Goal: Task Accomplishment & Management: Complete application form

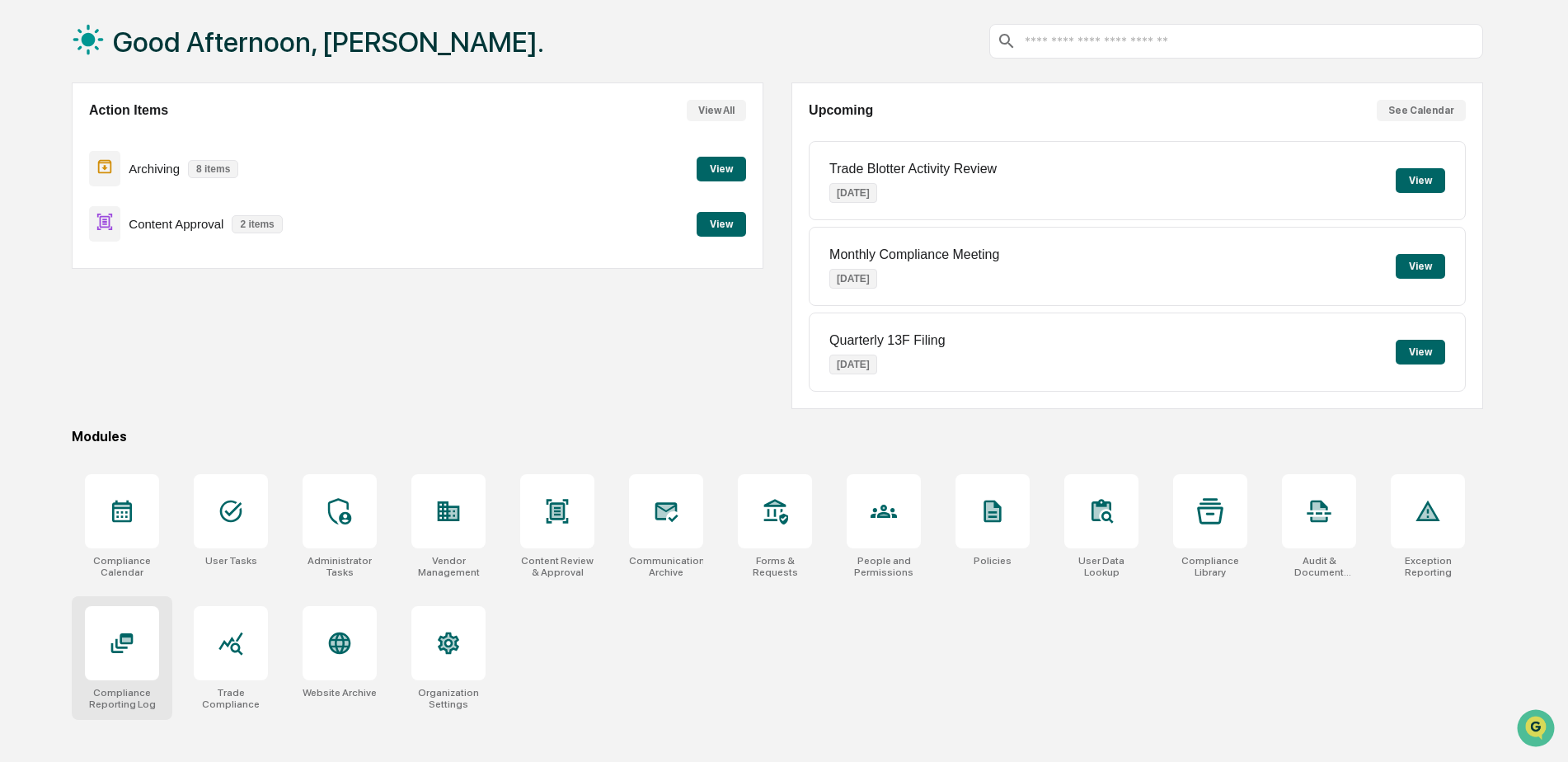
click at [124, 634] on icon at bounding box center [122, 643] width 22 height 20
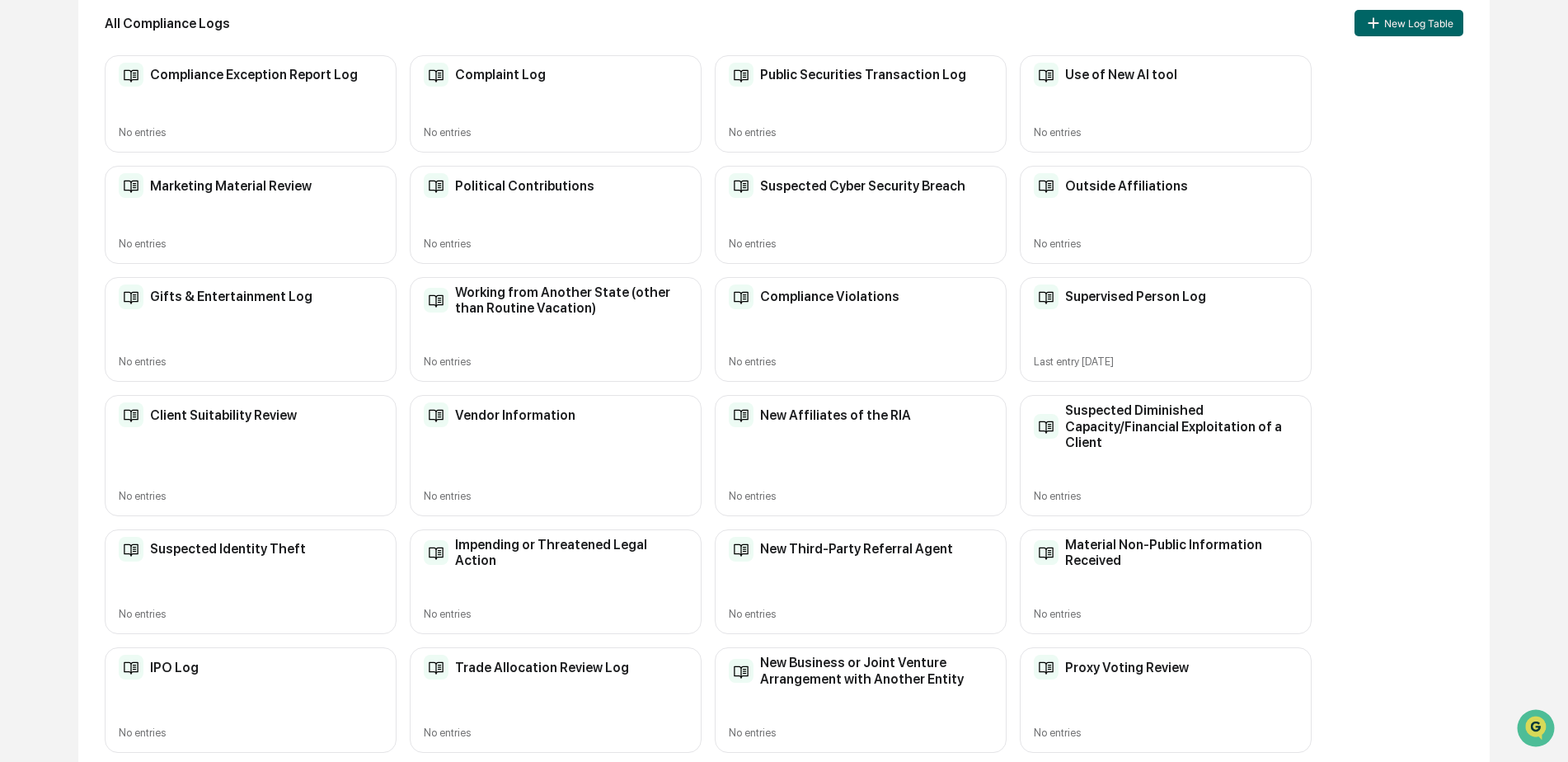
scroll to position [243, 0]
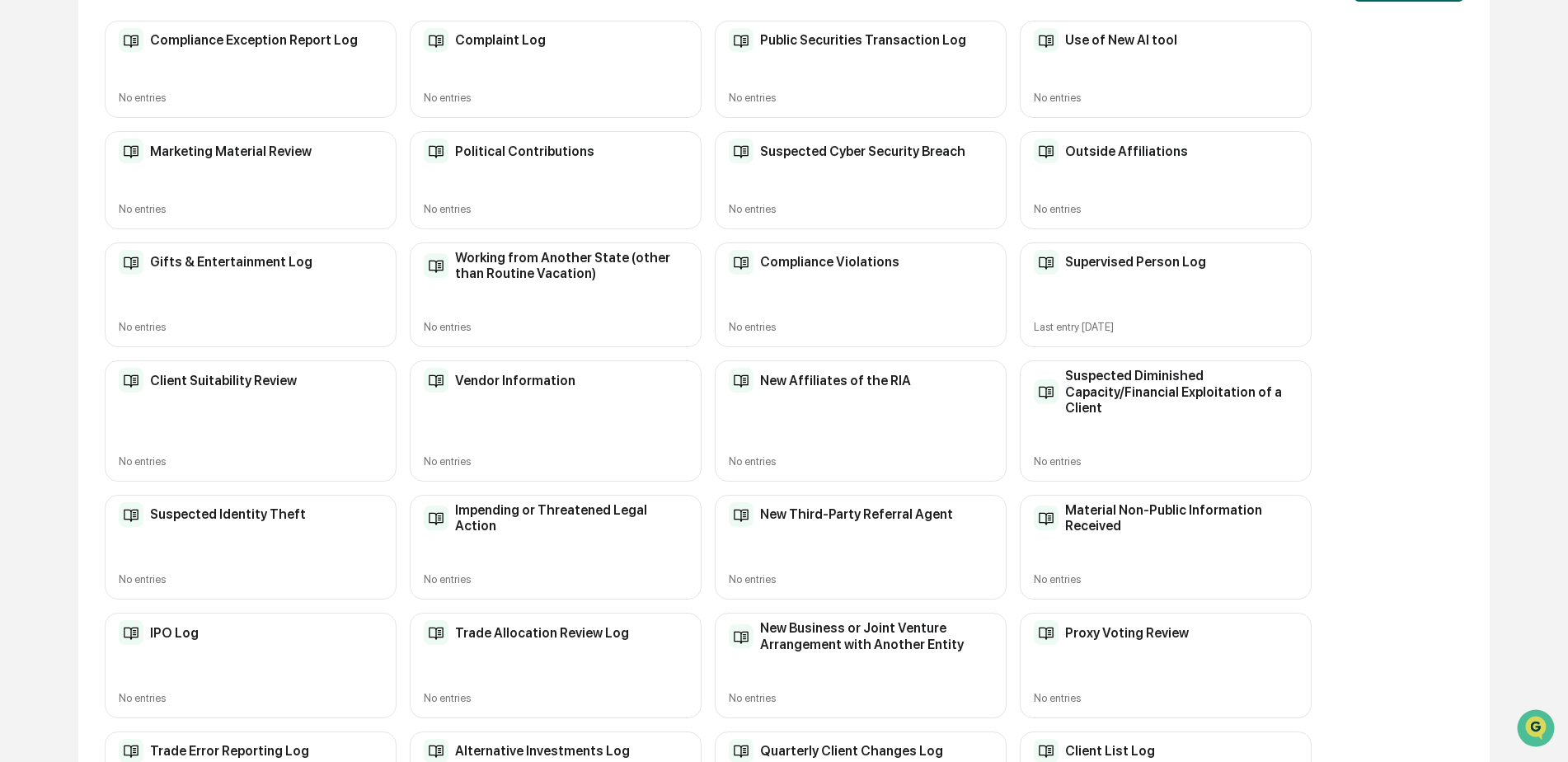
click at [238, 427] on div "Client Suitability Review No entries" at bounding box center [250, 420] width 291 height 122
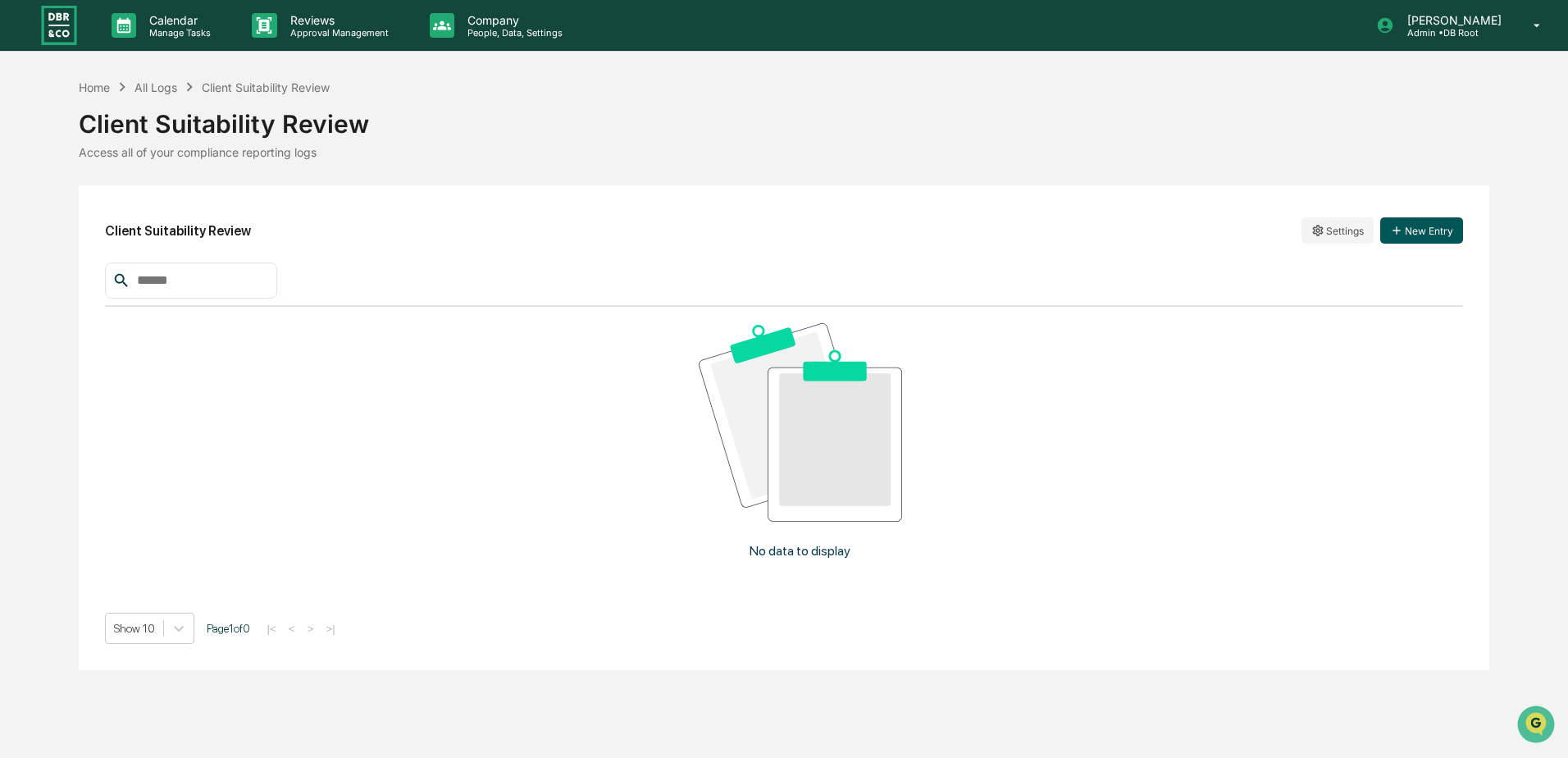
click at [1405, 240] on button "New Entry" at bounding box center [1422, 230] width 83 height 26
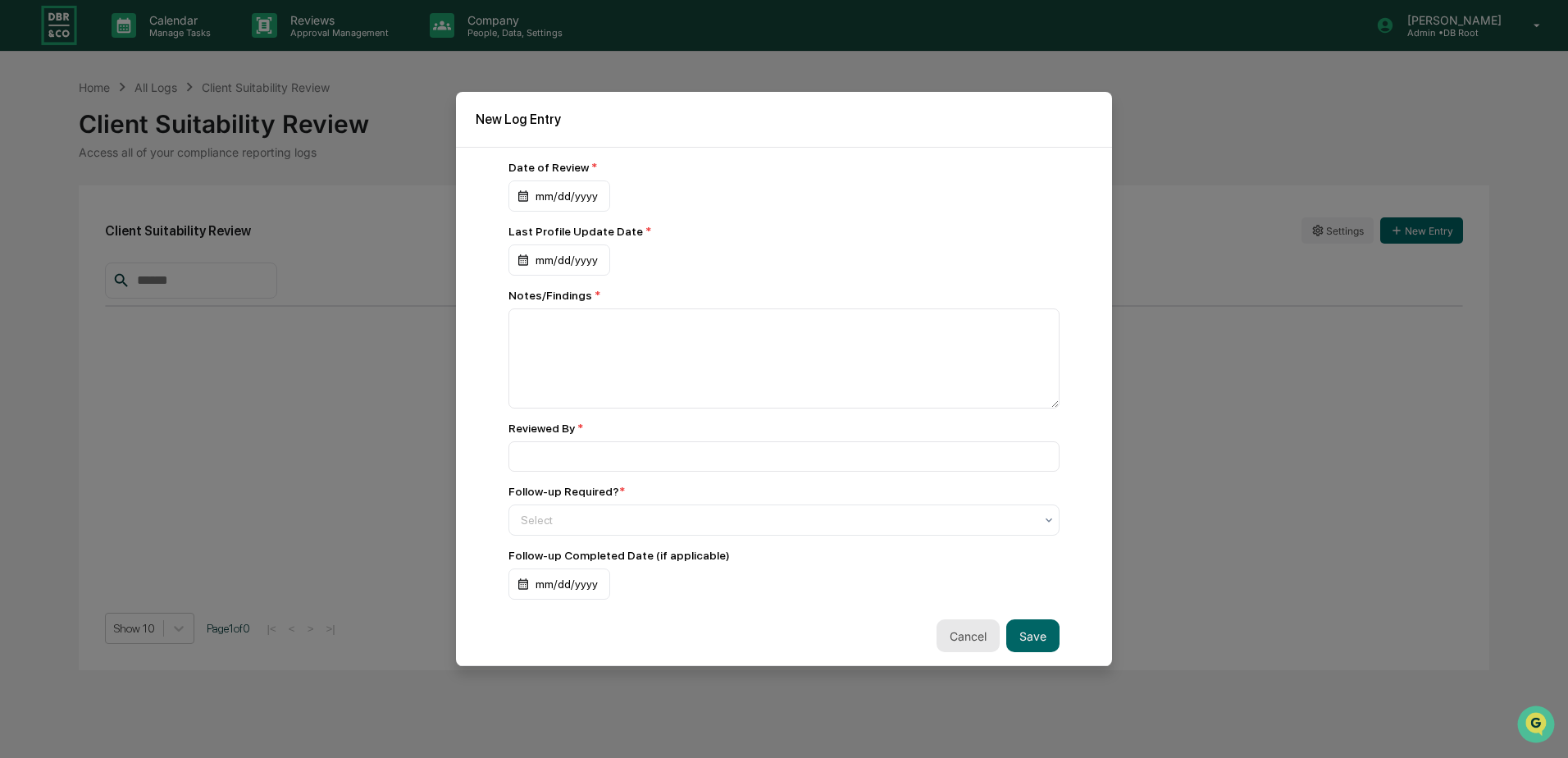
click at [957, 637] on button "Cancel" at bounding box center [967, 635] width 63 height 33
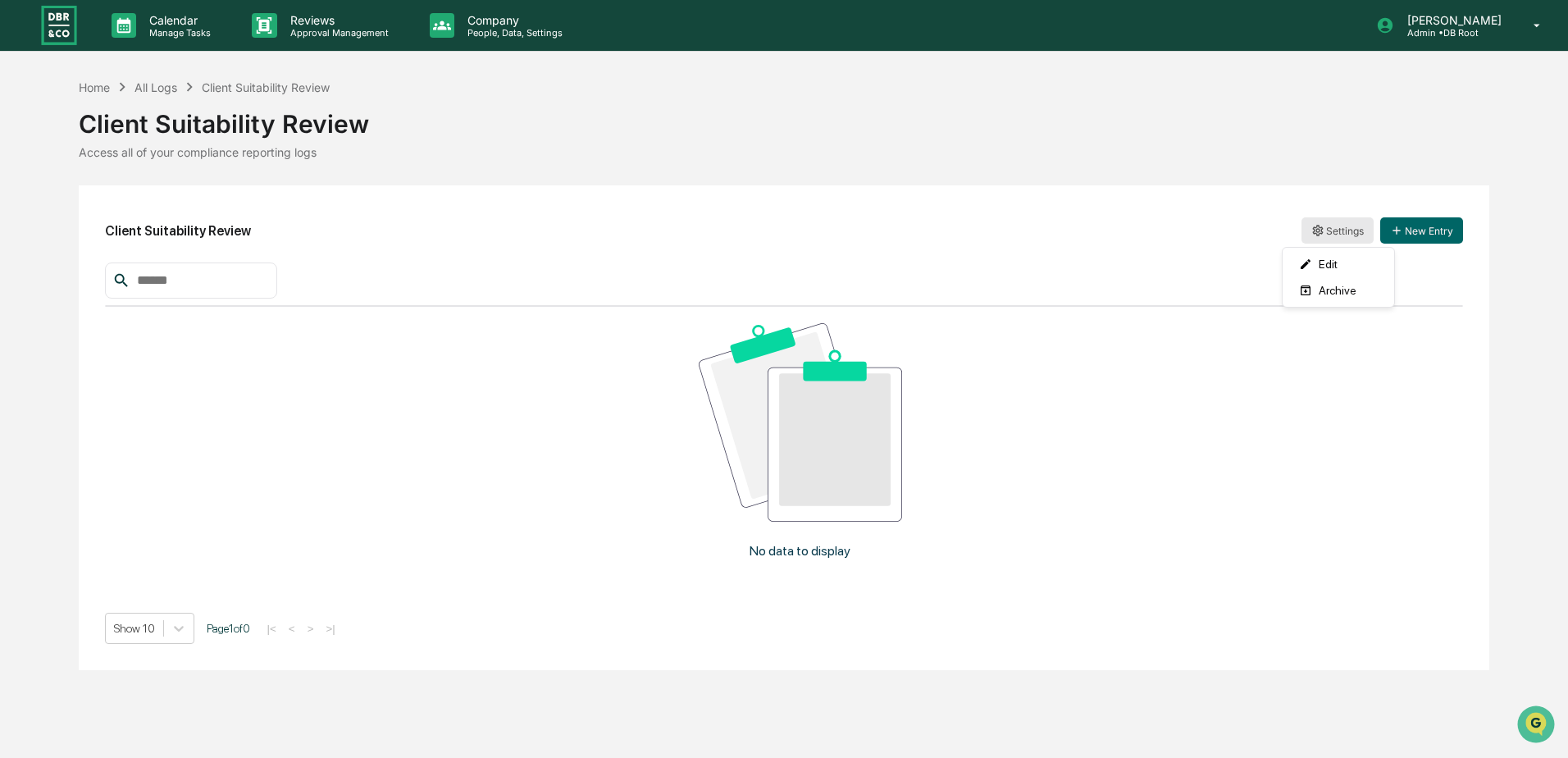
click at [1330, 234] on html "Calendar Manage Tasks Reviews Approval Management Company People, Data, Setting…" at bounding box center [784, 379] width 1568 height 758
click at [1329, 264] on div "Edit" at bounding box center [1338, 264] width 105 height 26
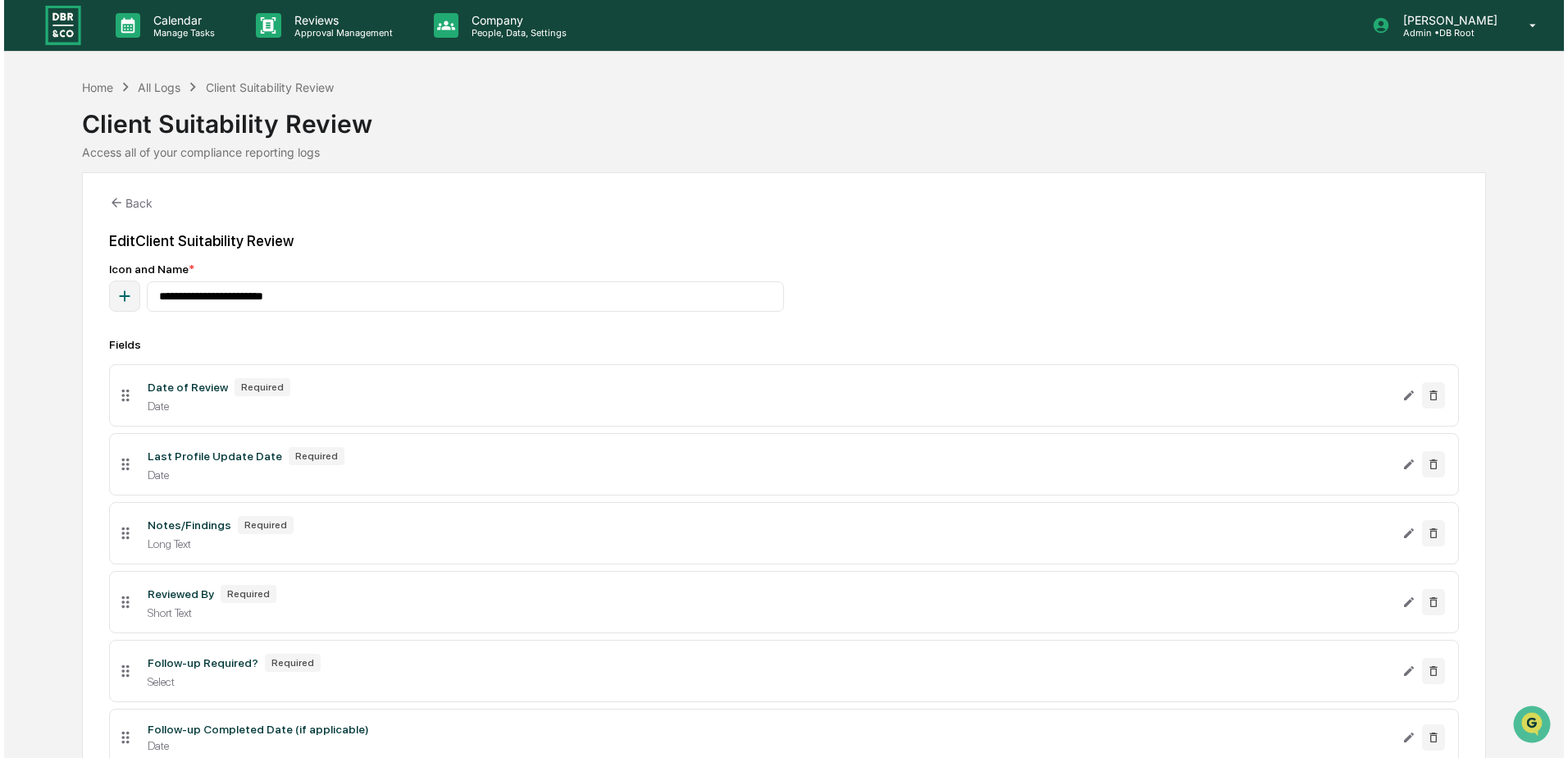
scroll to position [134, 0]
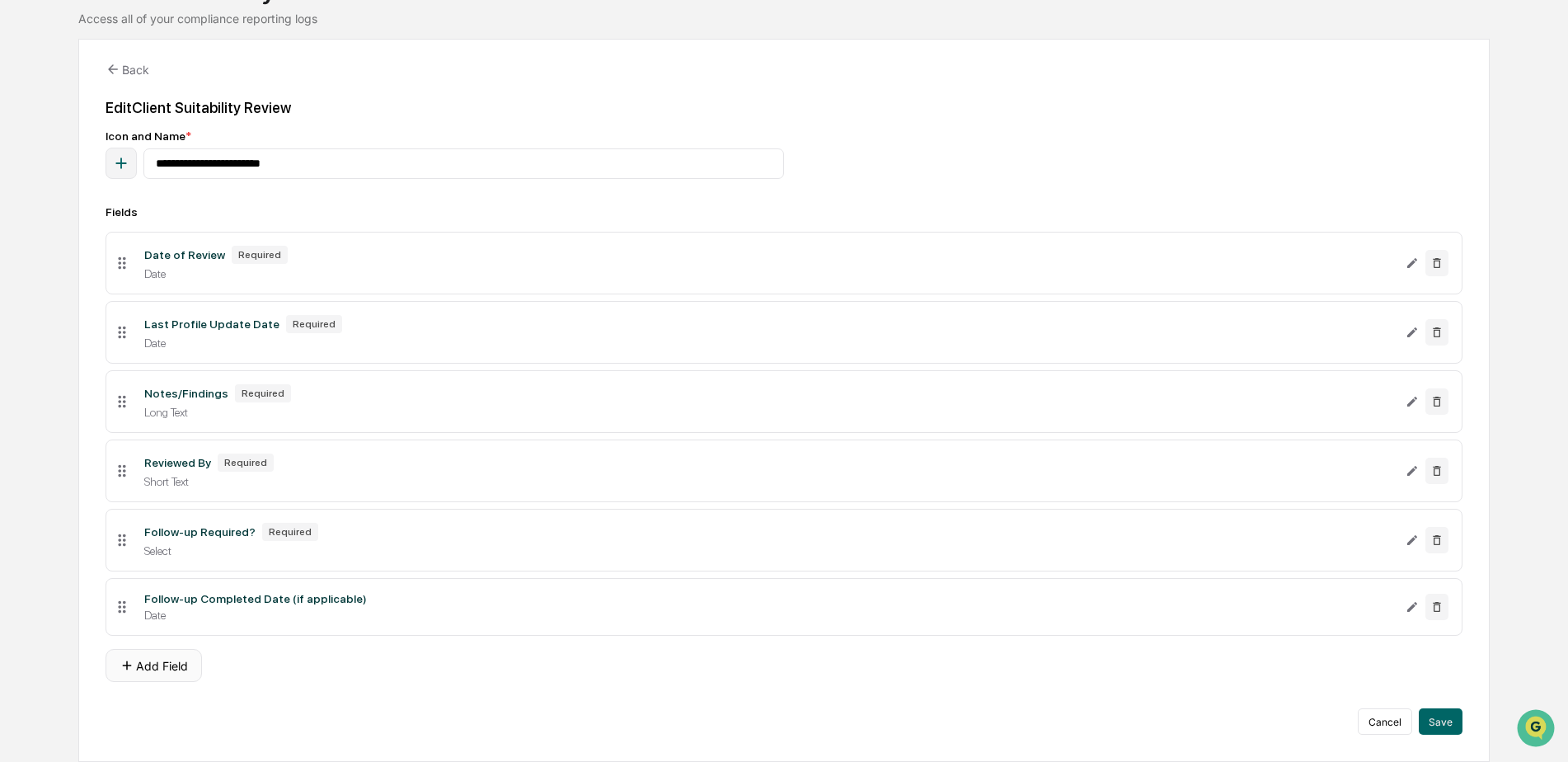
click at [158, 672] on button "Add Field" at bounding box center [154, 665] width 97 height 33
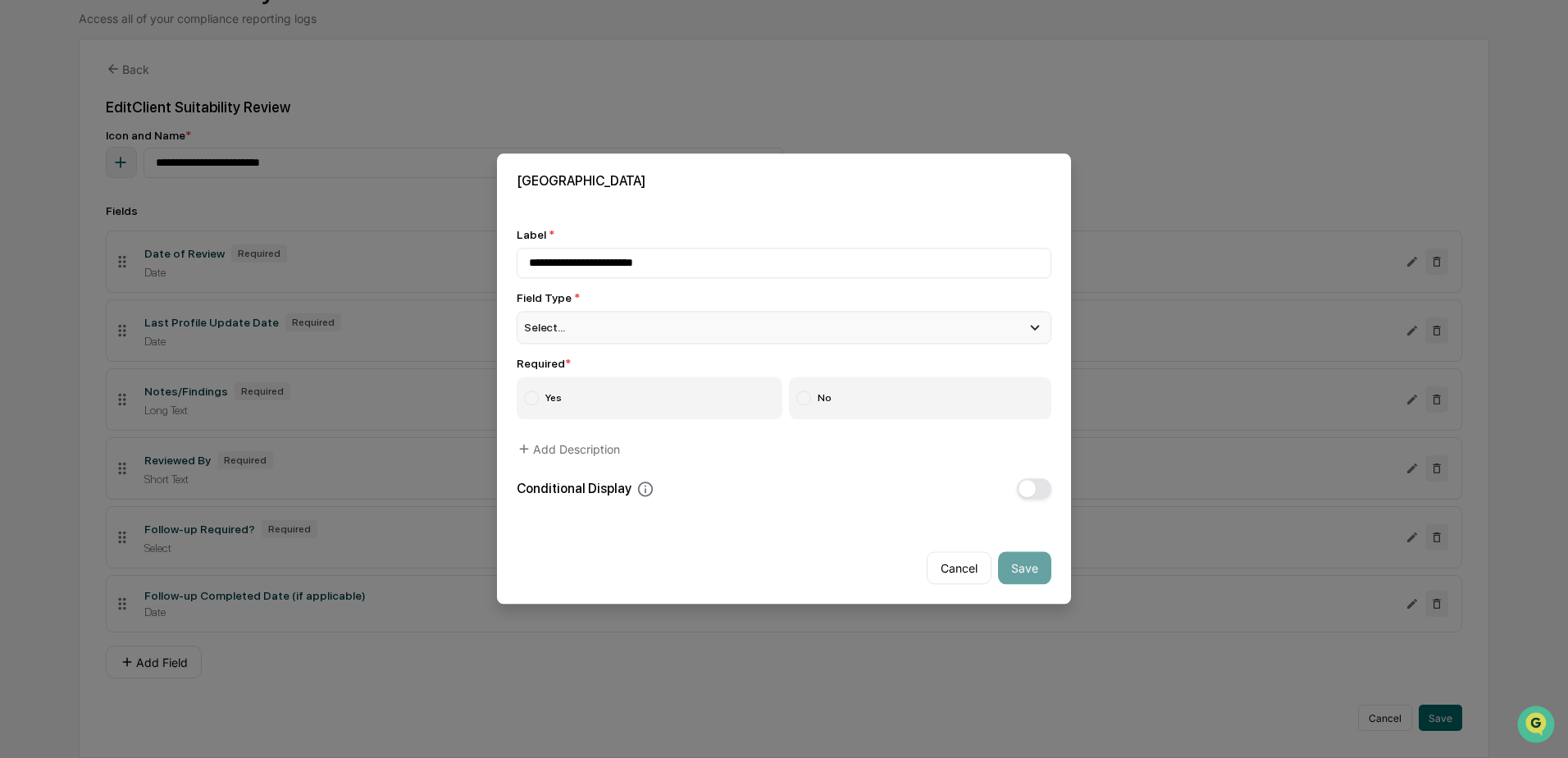
type input "**********"
click at [606, 326] on div "Select..." at bounding box center [784, 327] width 534 height 33
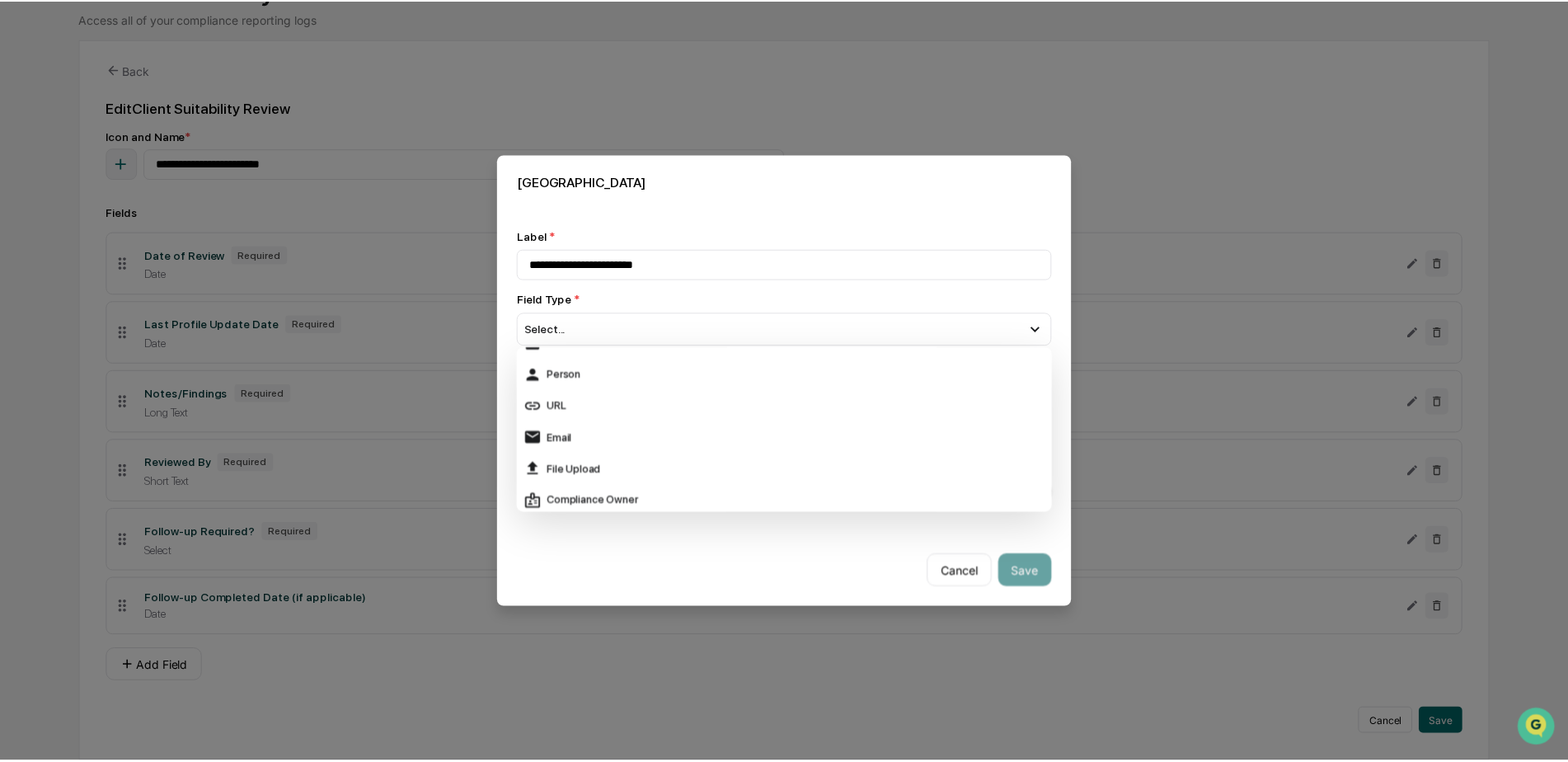
scroll to position [290, 0]
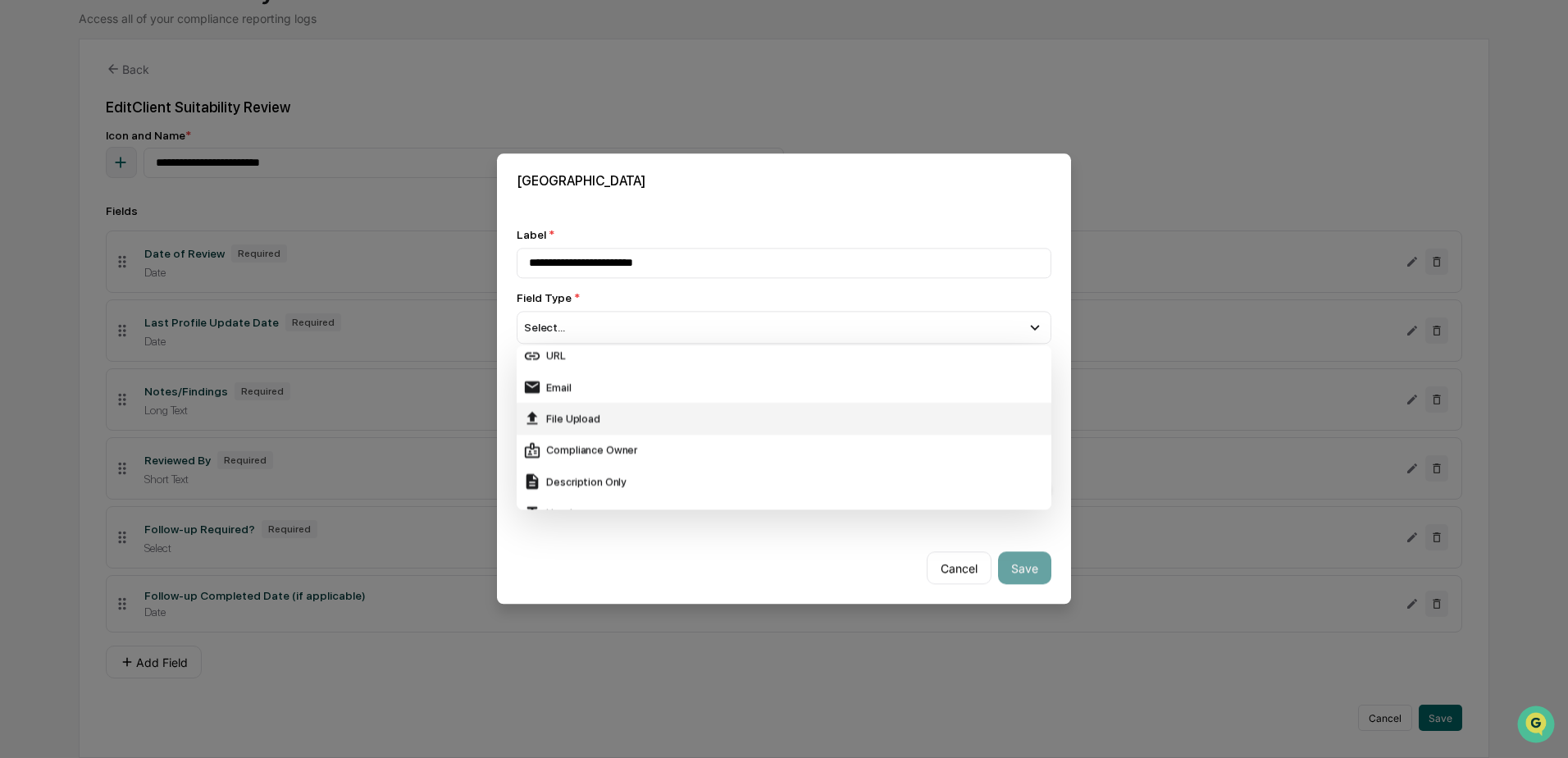
click at [584, 415] on div "File Upload" at bounding box center [784, 419] width 522 height 18
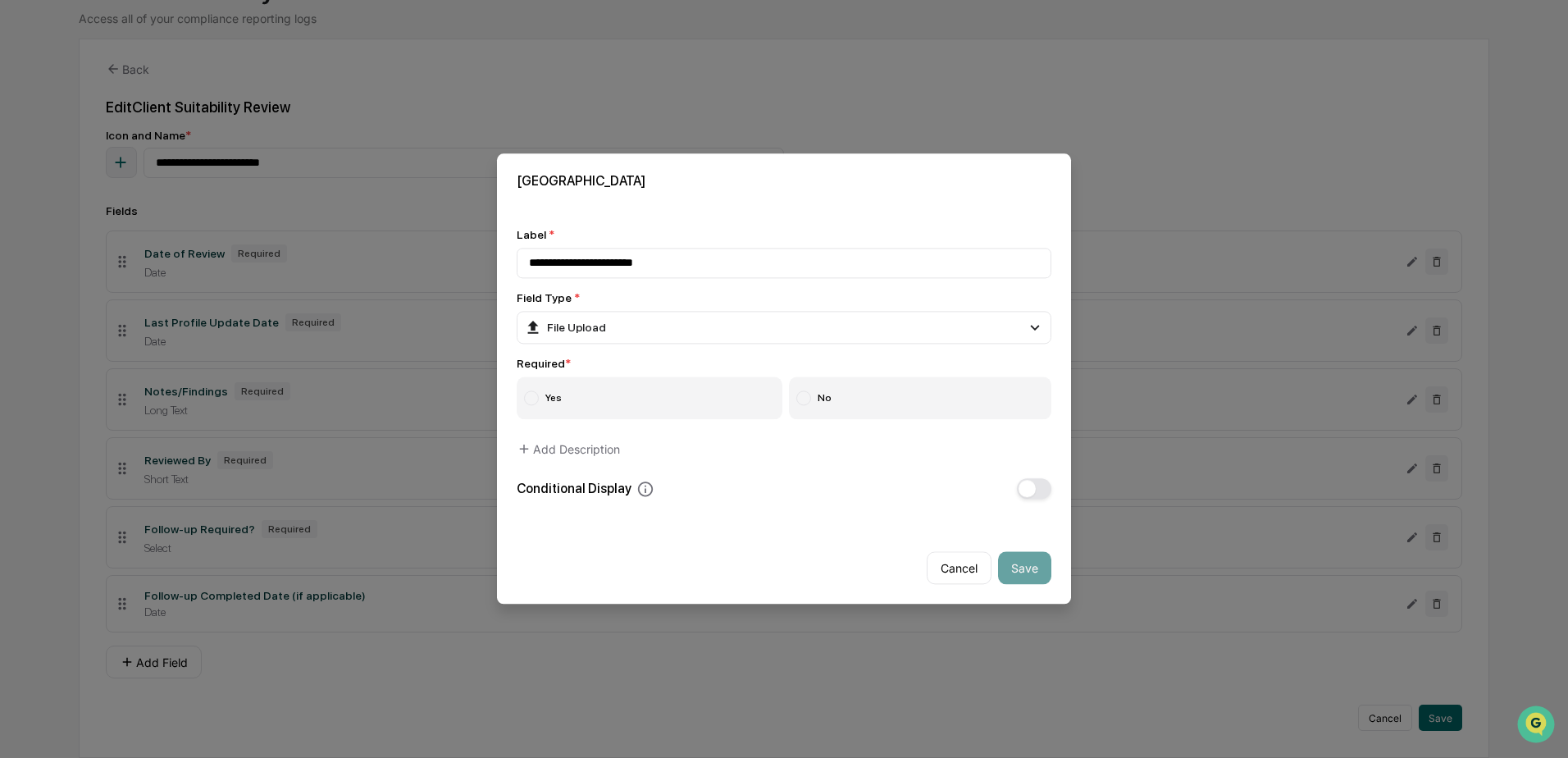
click at [614, 394] on label "Yes" at bounding box center [649, 398] width 265 height 43
click at [1027, 573] on button "Save" at bounding box center [1024, 568] width 54 height 33
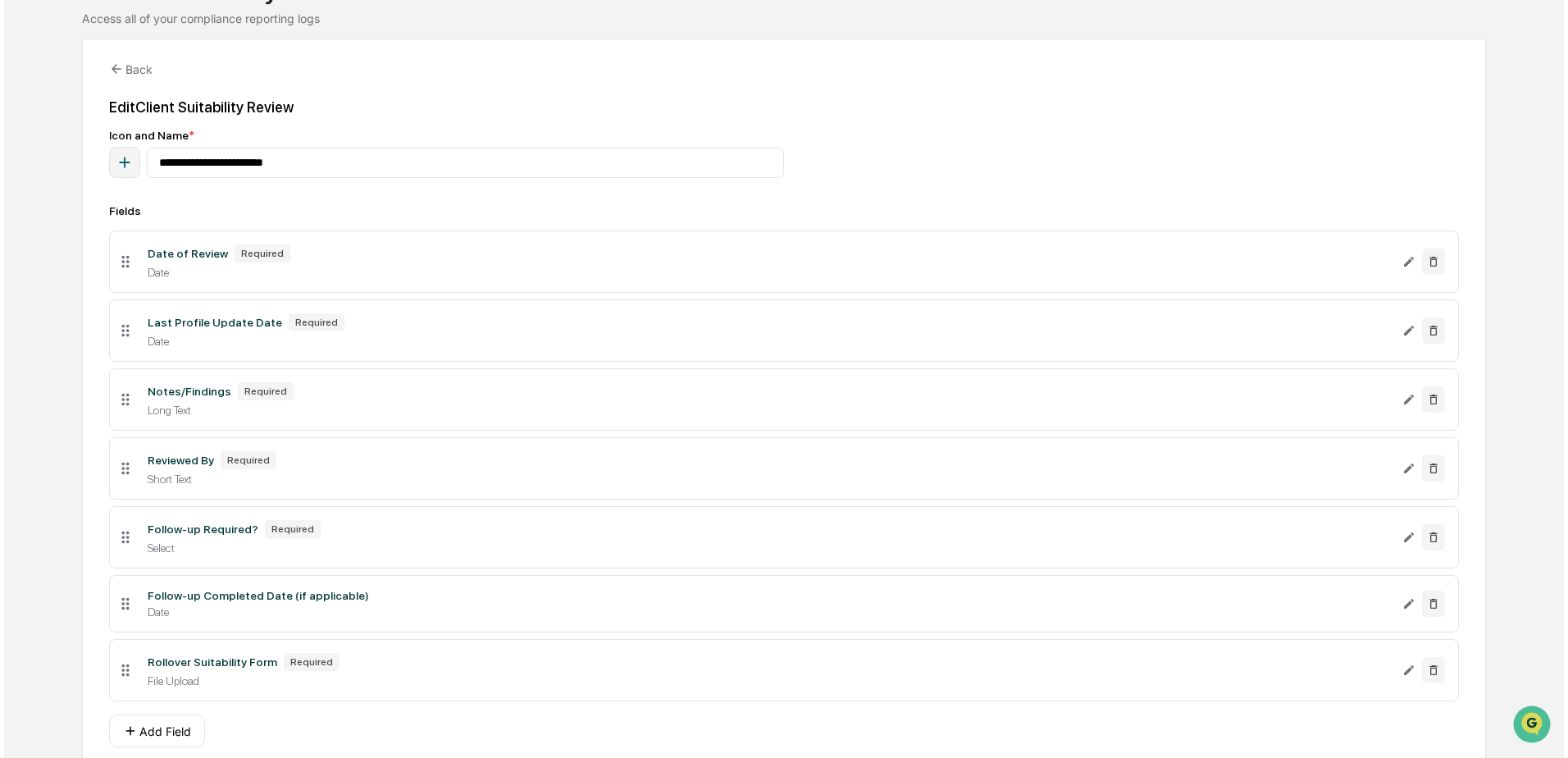
scroll to position [203, 0]
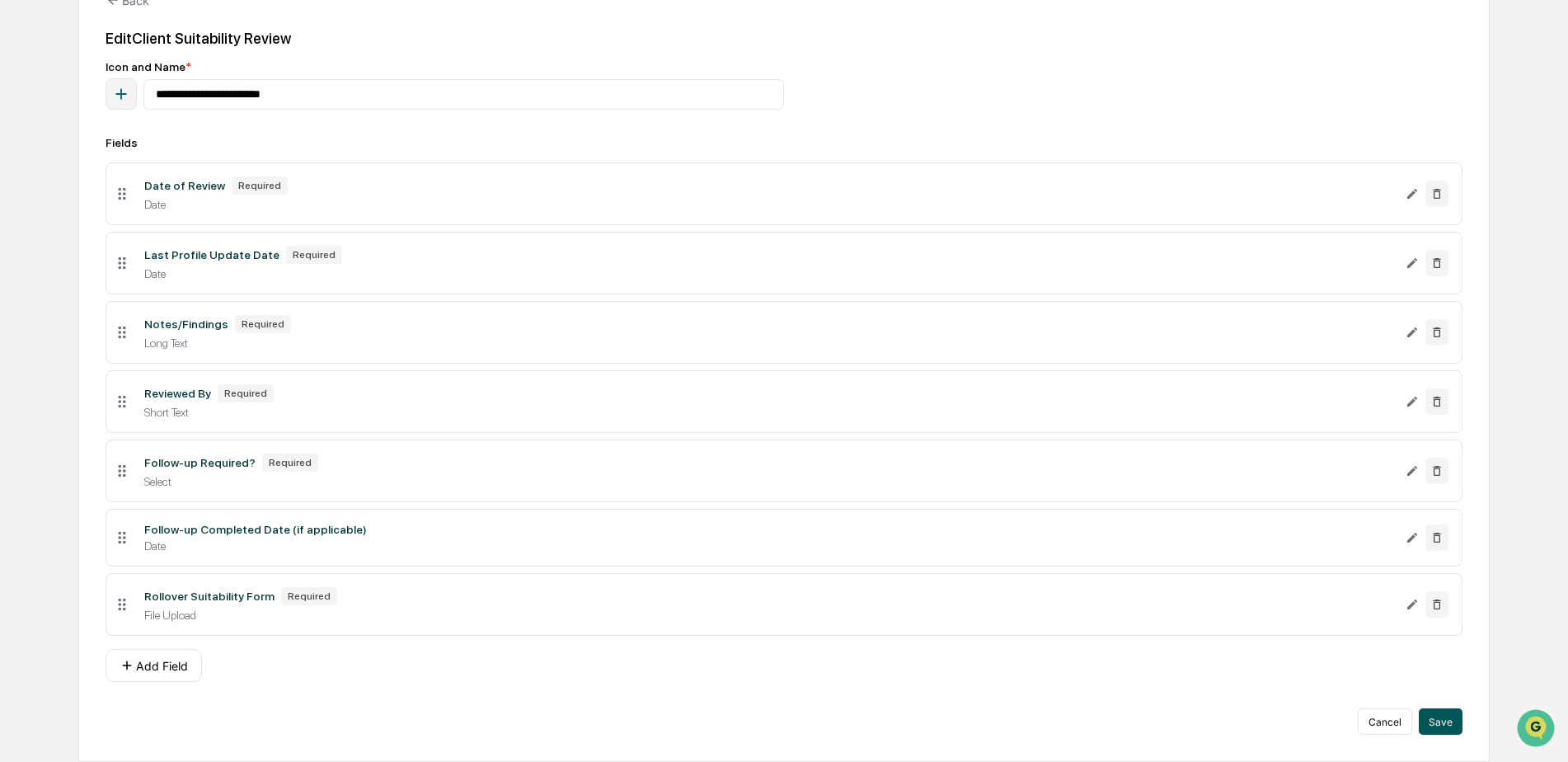
click at [1456, 719] on button "Save" at bounding box center [1441, 721] width 44 height 26
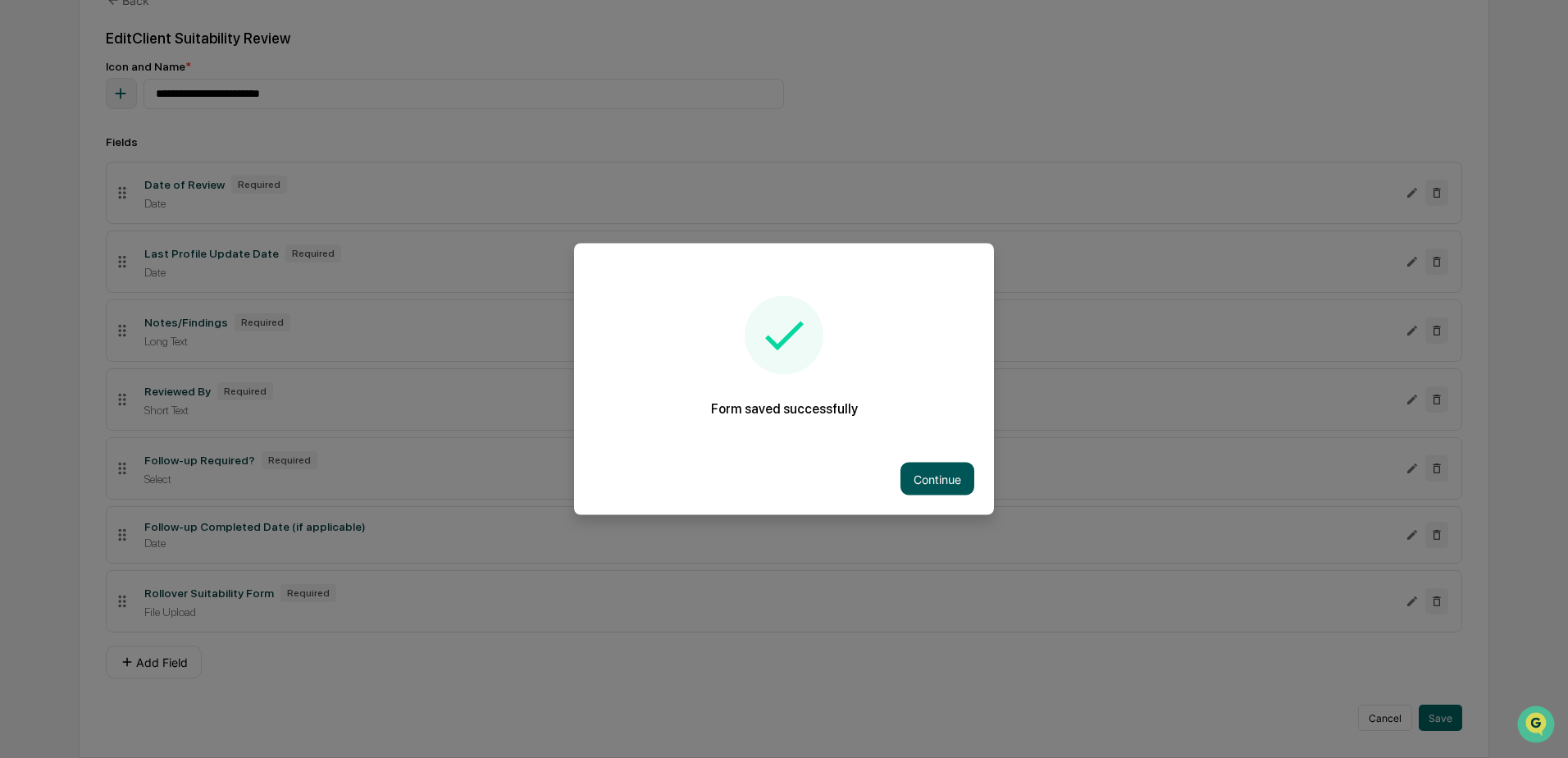
click at [946, 476] on button "Continue" at bounding box center [937, 479] width 74 height 33
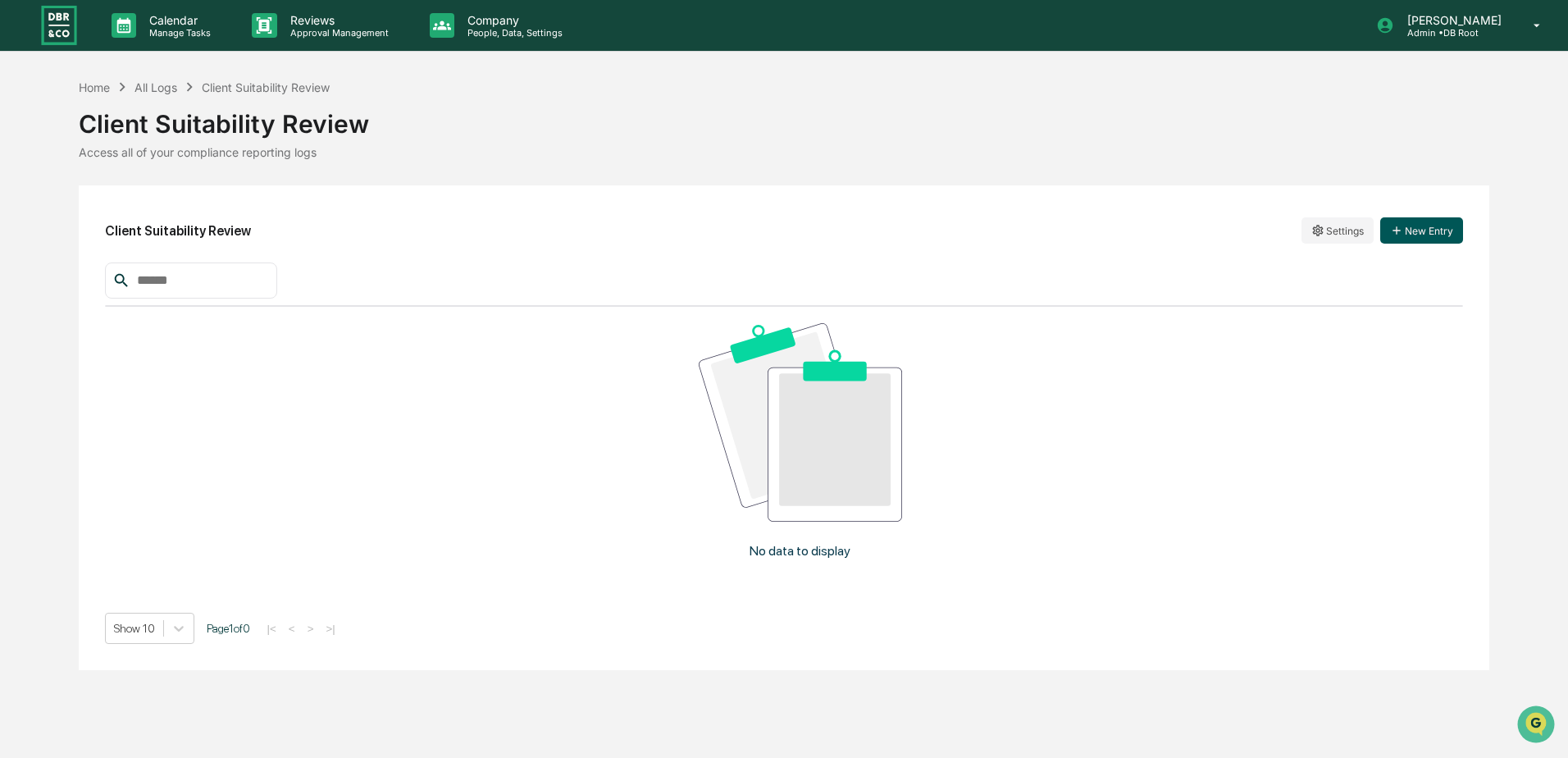
click at [1428, 230] on button "New Entry" at bounding box center [1422, 230] width 83 height 26
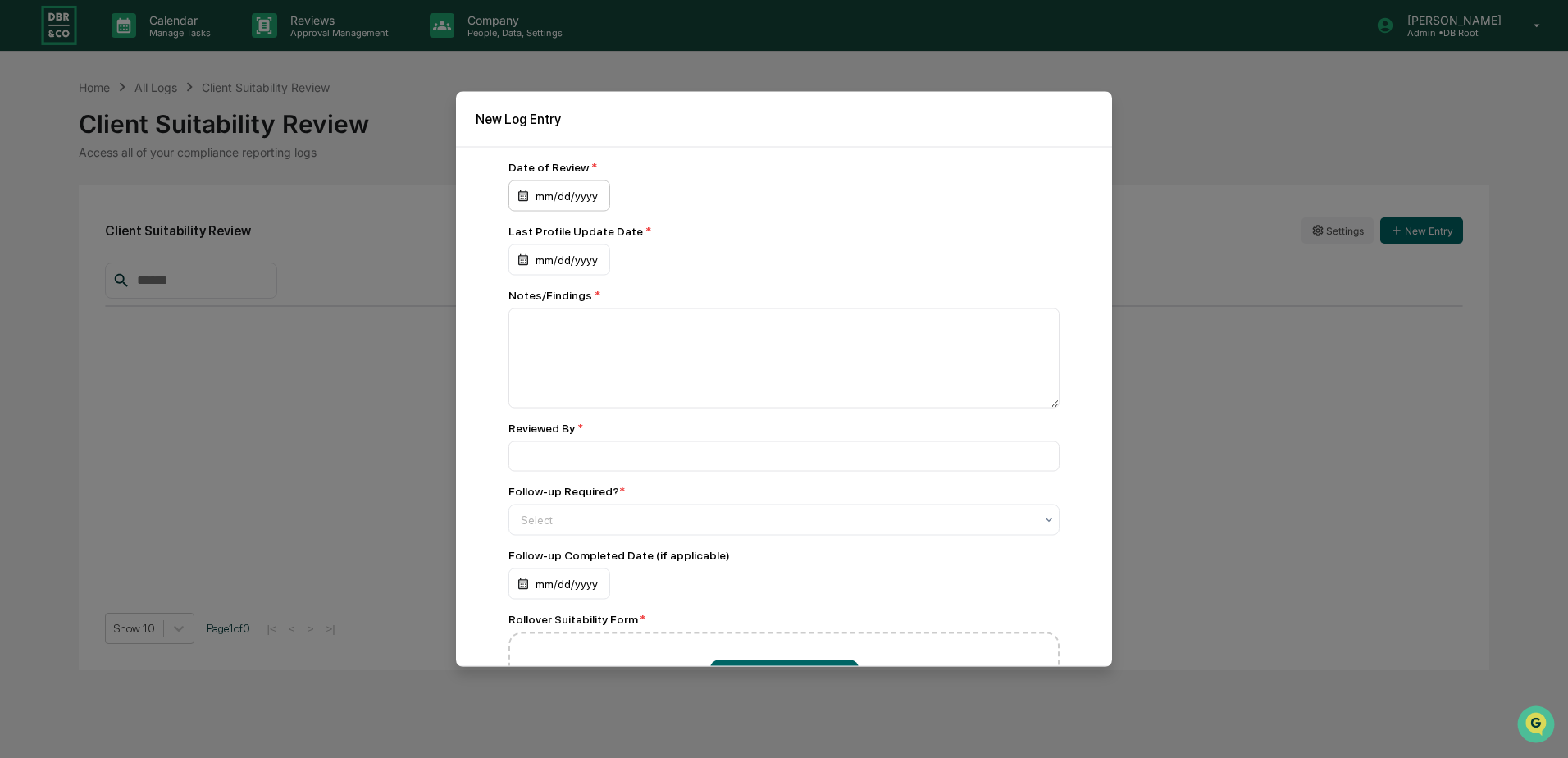
click at [567, 193] on div "mm/dd/yyyy" at bounding box center [559, 196] width 102 height 31
click at [714, 235] on icon "Previous month" at bounding box center [714, 236] width 5 height 9
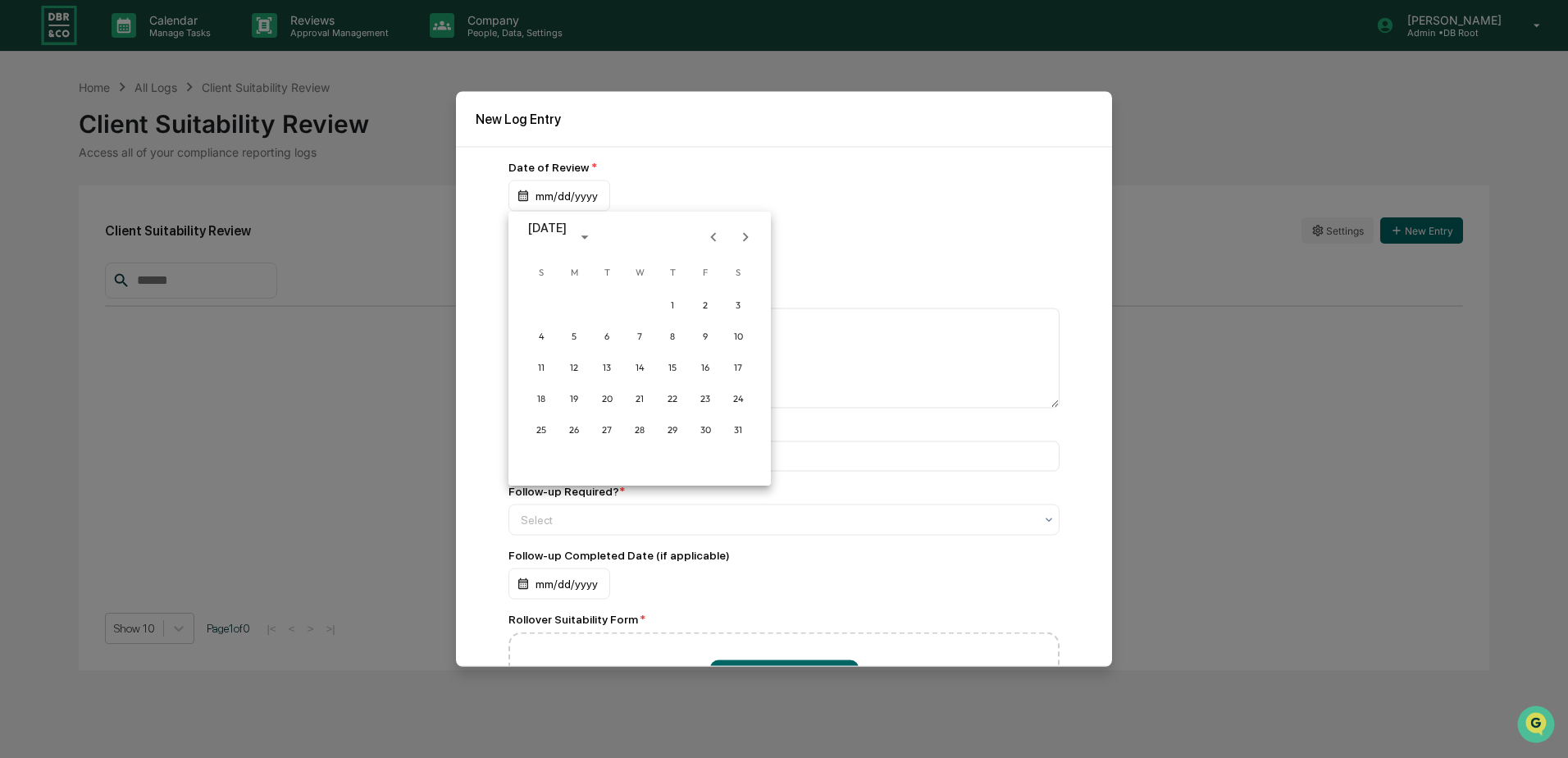
click at [714, 235] on icon "Previous month" at bounding box center [714, 236] width 5 height 9
click at [667, 300] on button "2" at bounding box center [673, 304] width 29 height 29
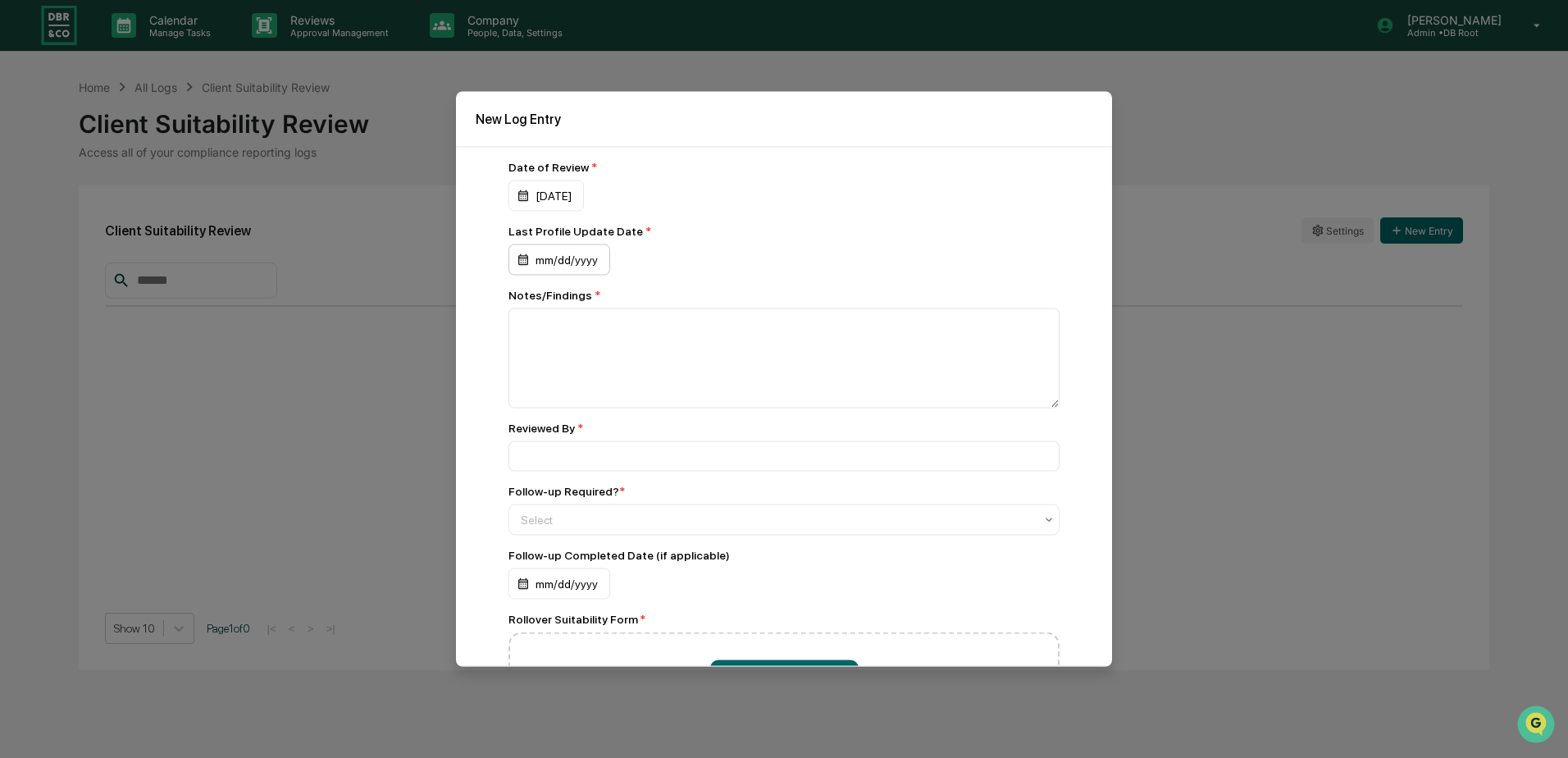
click at [584, 263] on div "mm/dd/yyyy" at bounding box center [559, 260] width 102 height 31
click at [714, 301] on icon "Previous month" at bounding box center [714, 301] width 18 height 18
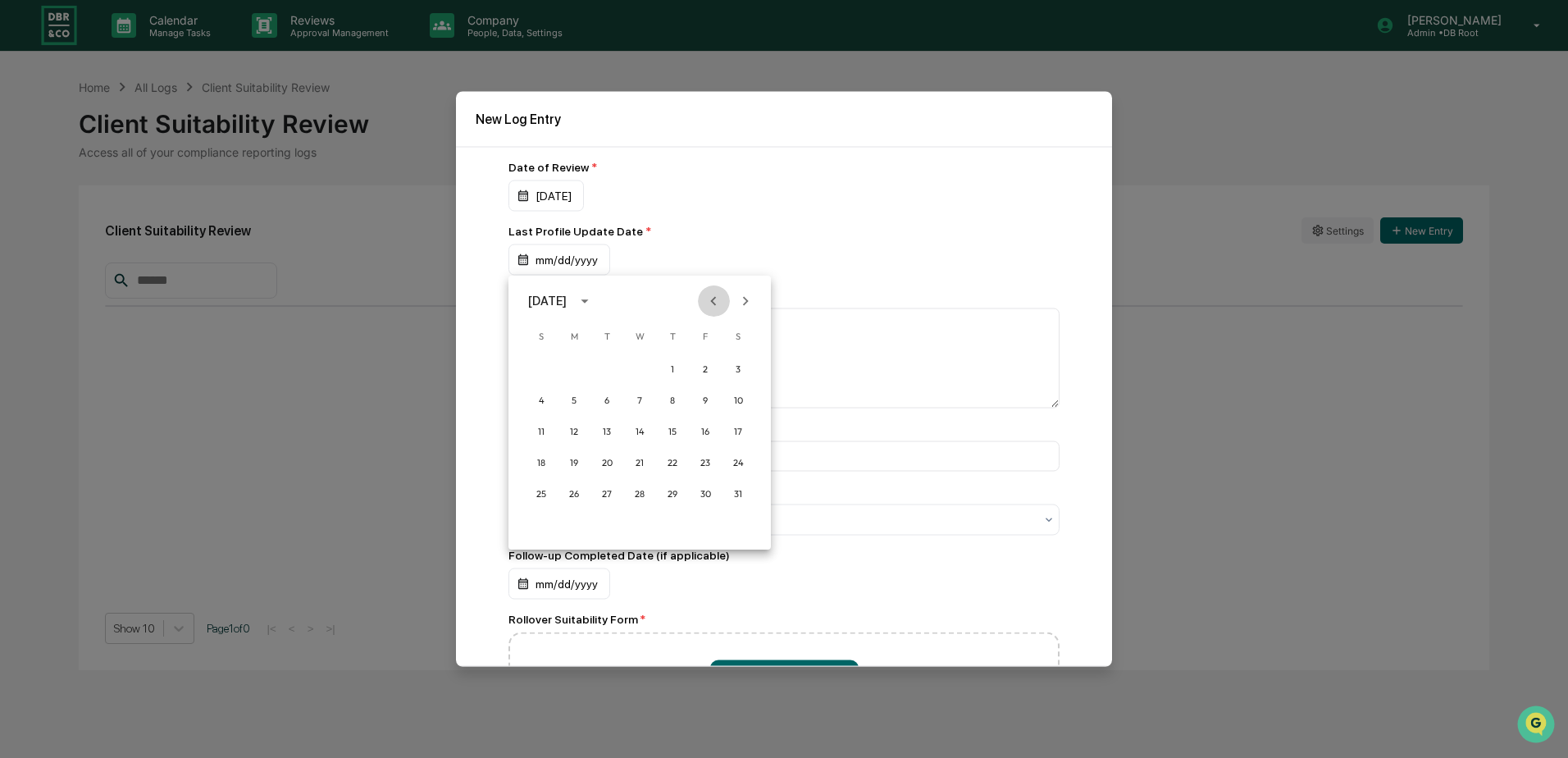
click at [714, 301] on icon "Previous month" at bounding box center [714, 301] width 18 height 18
click at [608, 396] on button "7" at bounding box center [606, 400] width 29 height 29
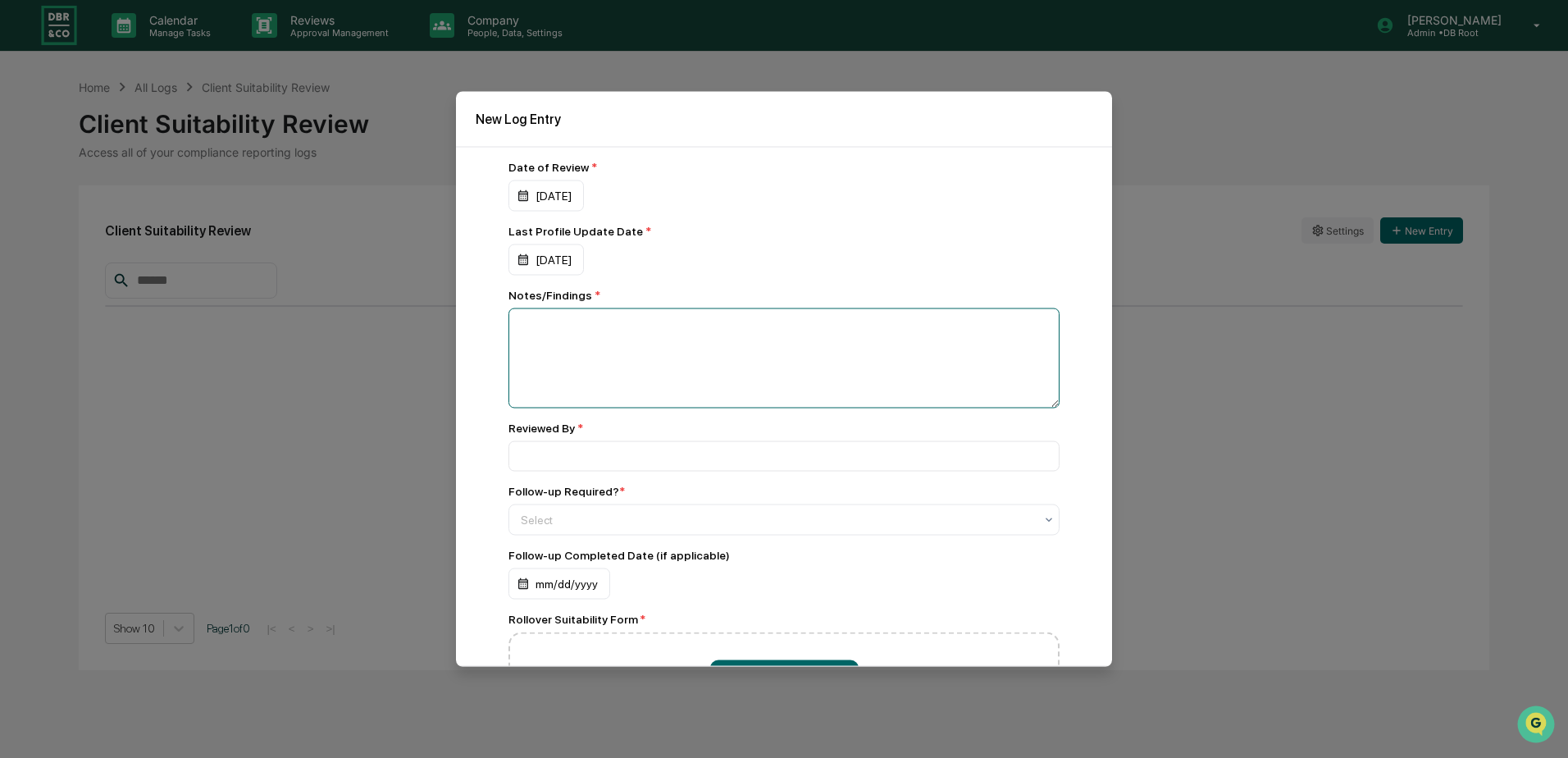
click at [607, 342] on textarea at bounding box center [784, 358] width 551 height 100
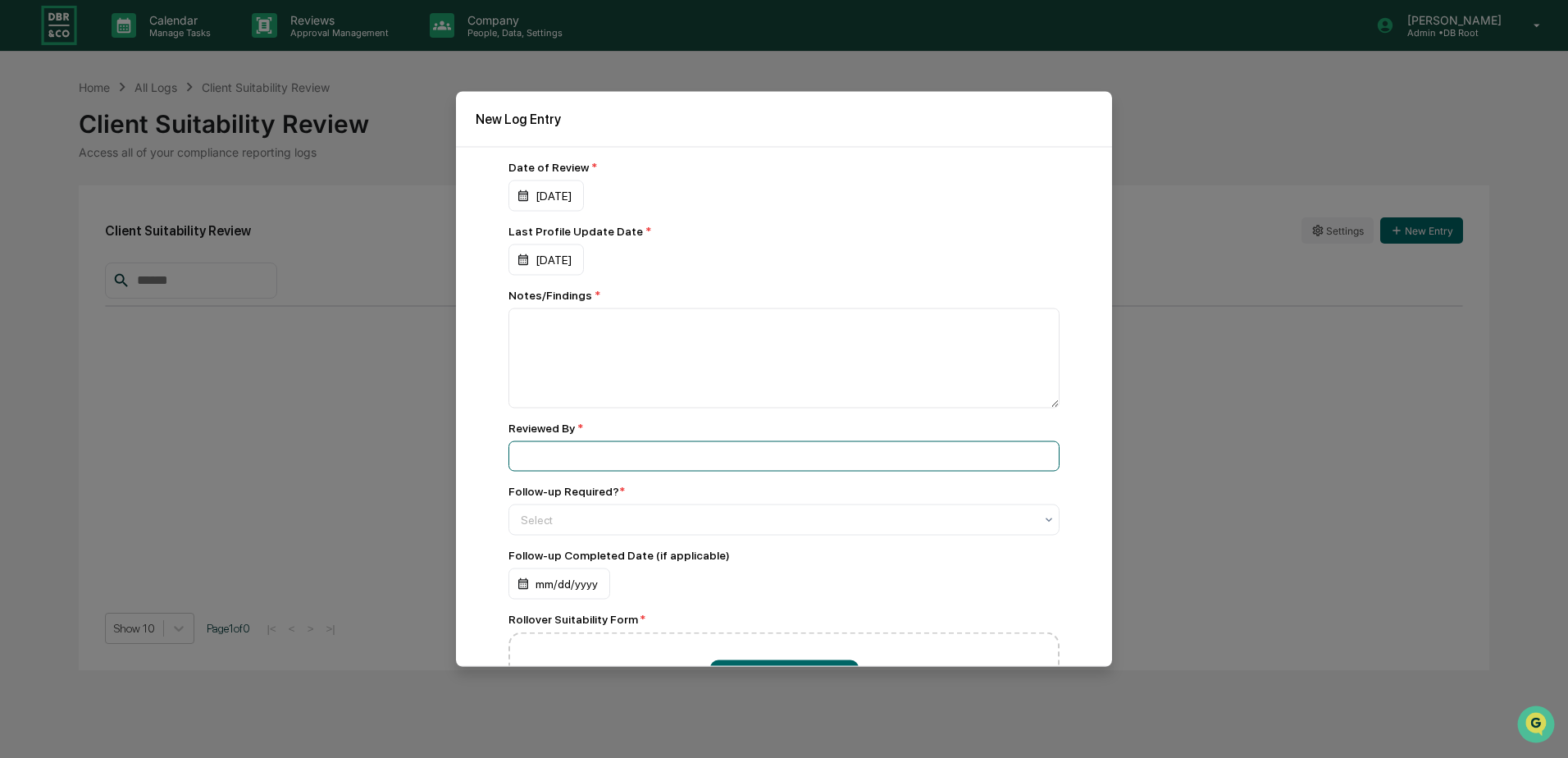
click at [584, 449] on input at bounding box center [784, 455] width 551 height 30
type input "**********"
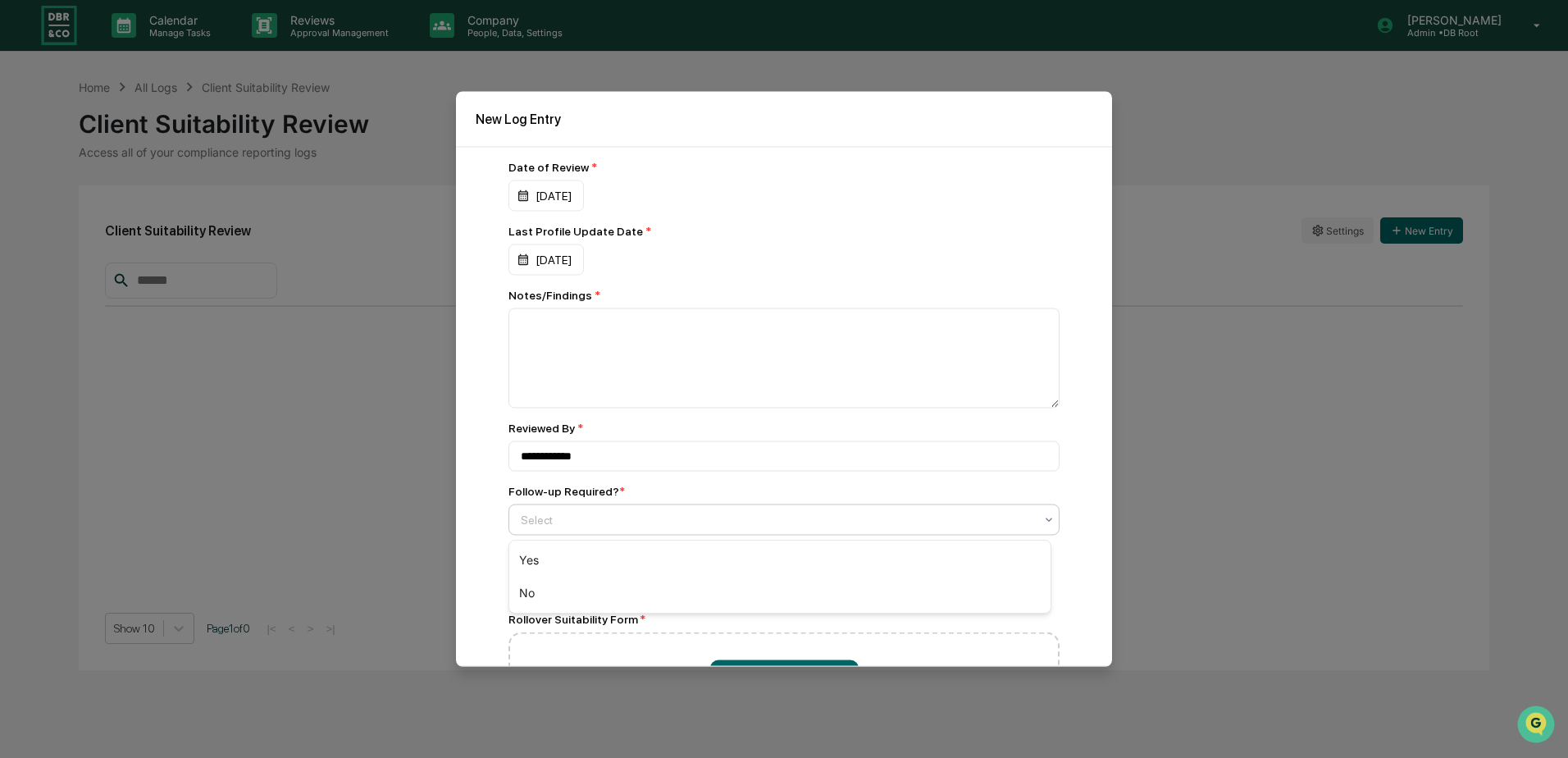
click at [603, 516] on div at bounding box center [777, 520] width 514 height 16
click at [531, 593] on div "No" at bounding box center [780, 593] width 542 height 33
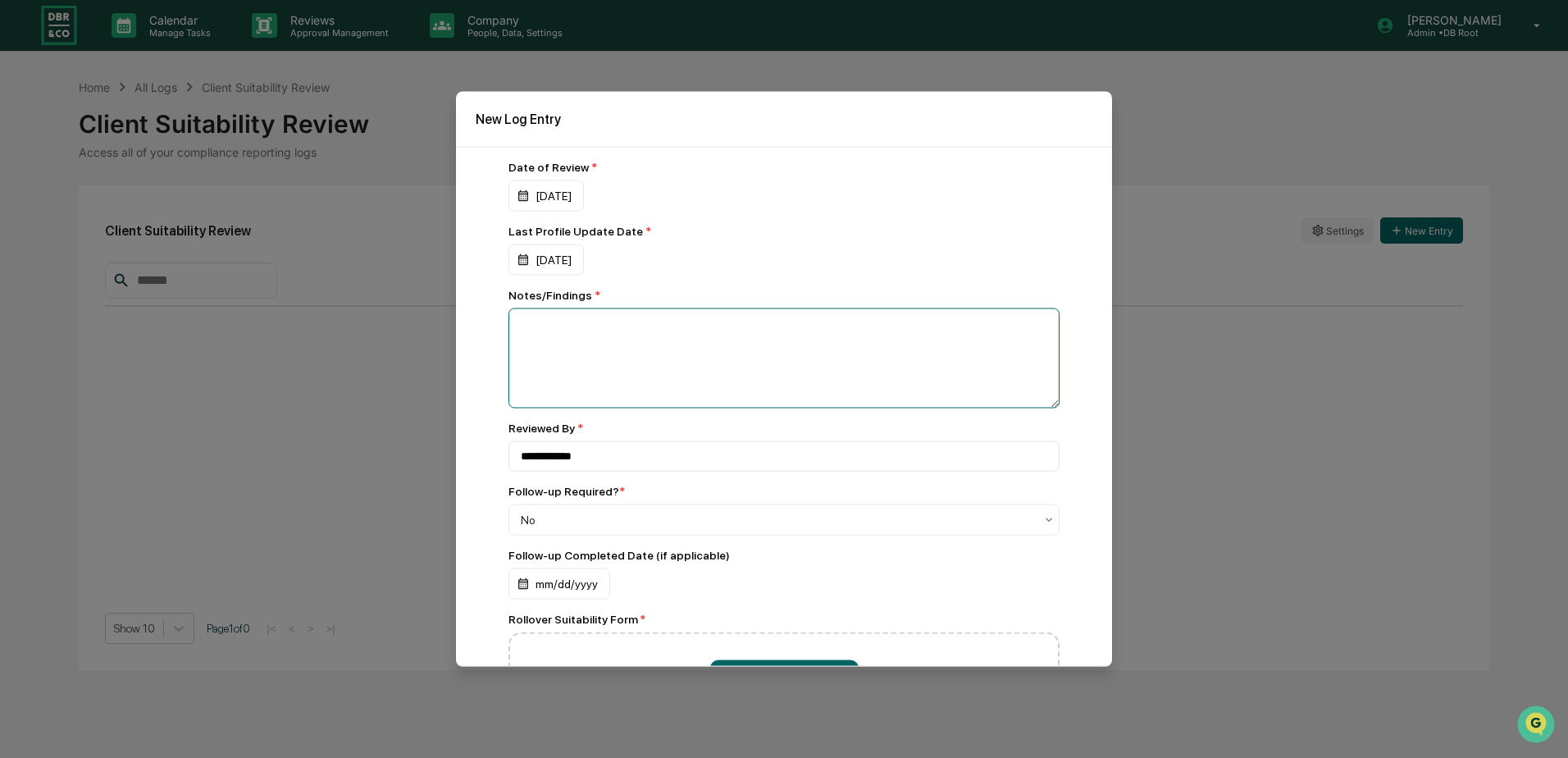
click at [662, 363] on textarea at bounding box center [784, 358] width 551 height 100
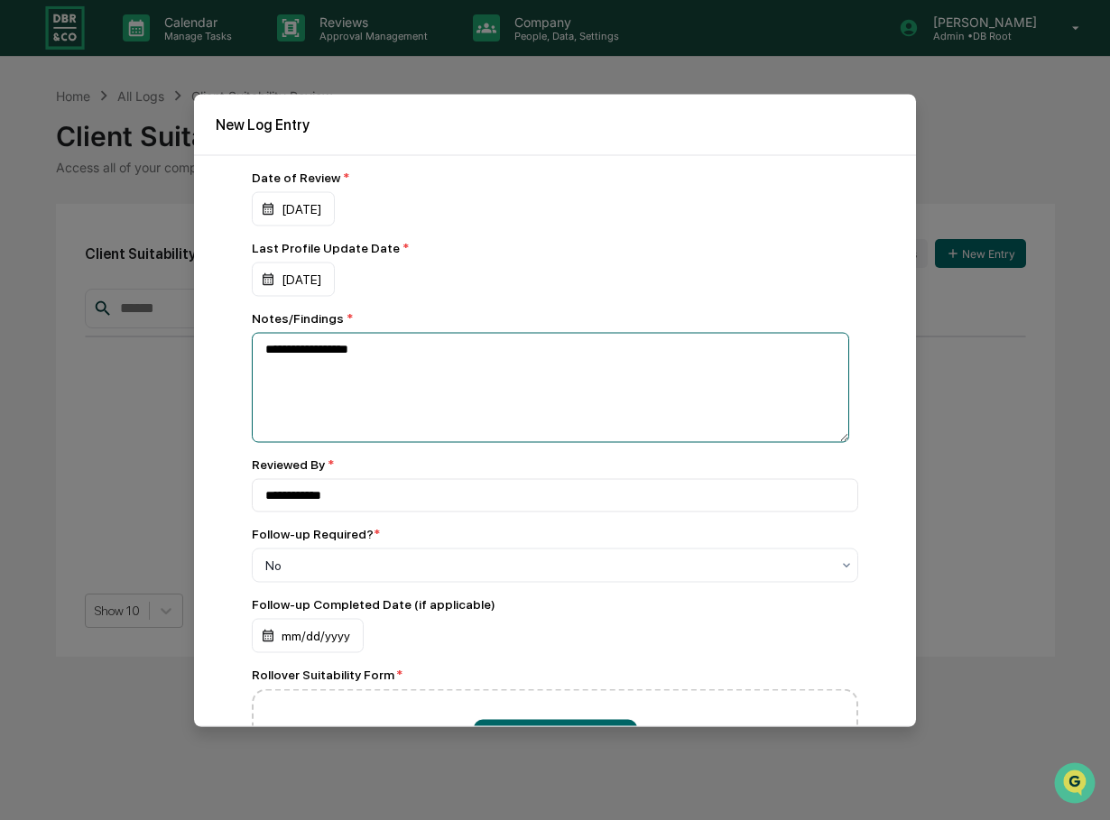
type textarea "**********"
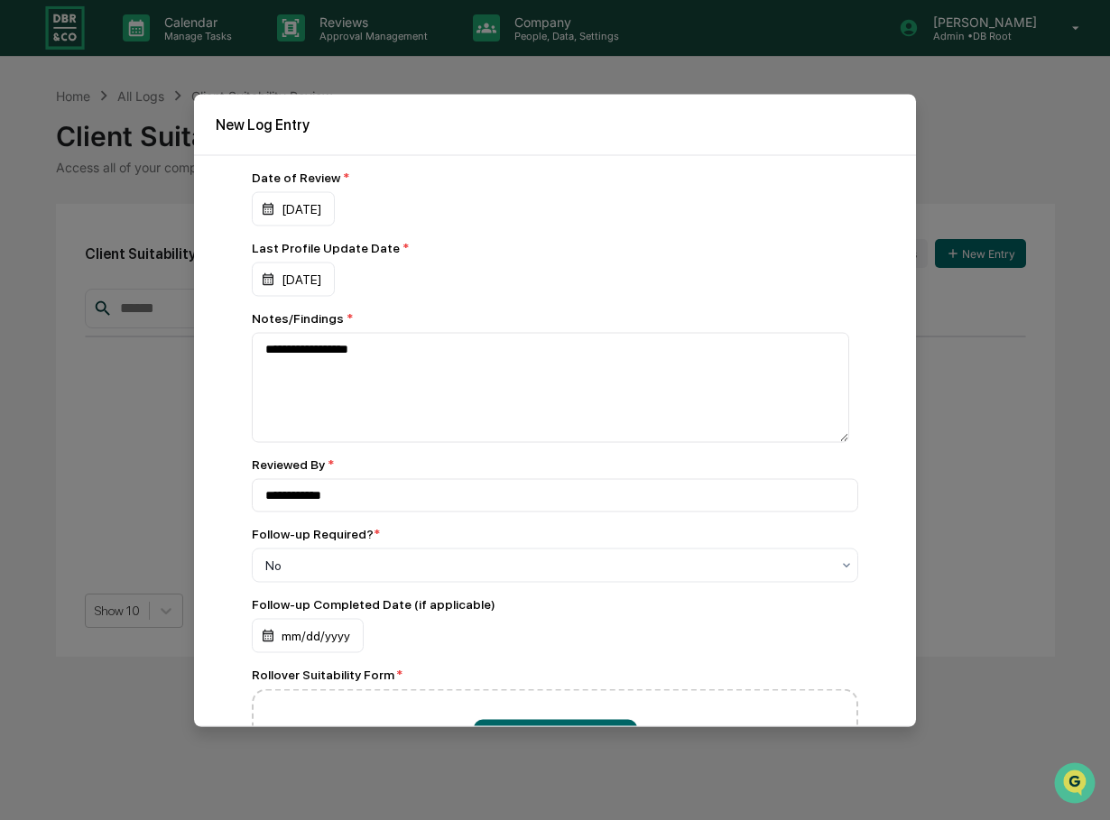
click at [704, 313] on div "Notes/Findings *" at bounding box center [555, 317] width 606 height 14
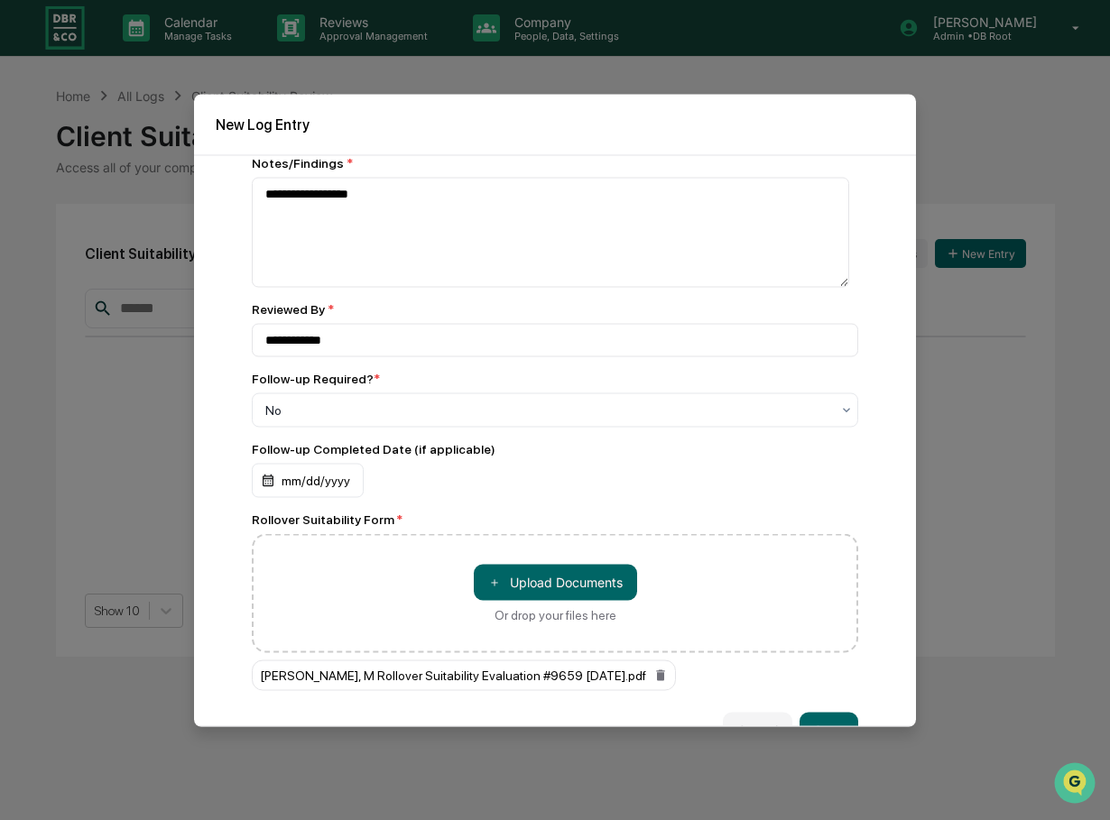
click at [670, 125] on h2 "New Log Entry" at bounding box center [555, 123] width 679 height 17
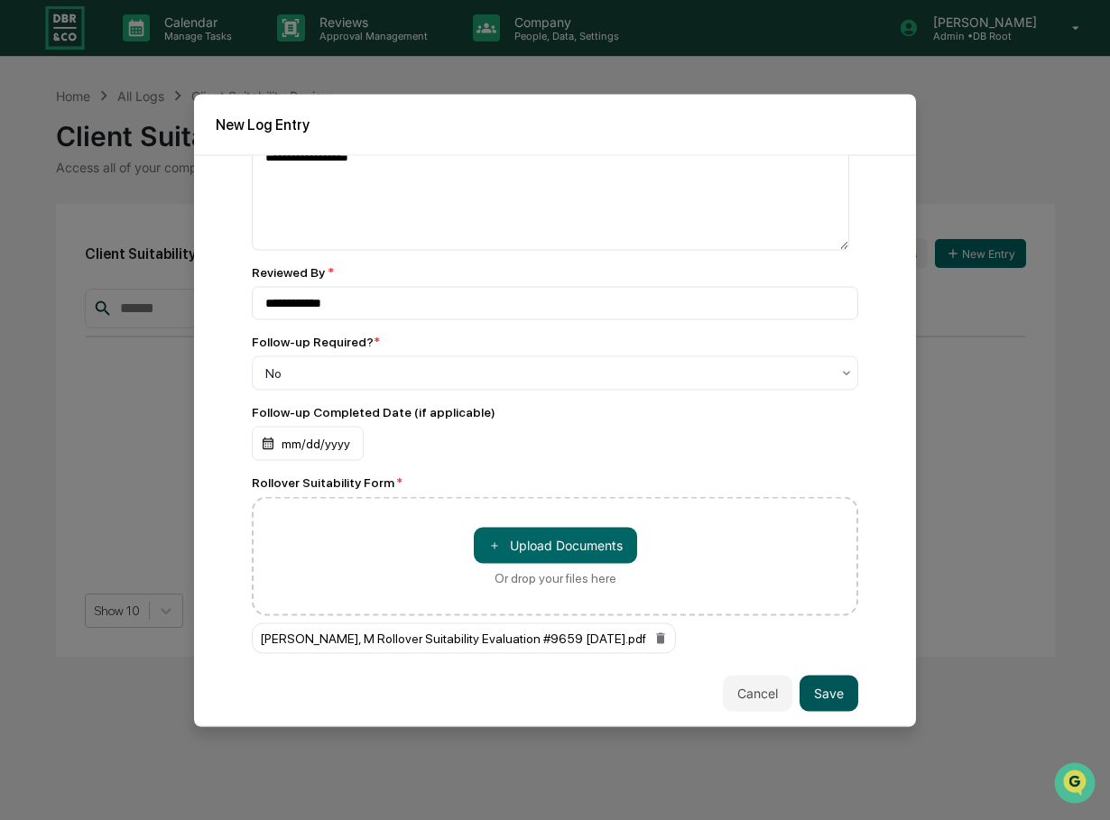
click at [824, 694] on button "Save" at bounding box center [828, 693] width 59 height 36
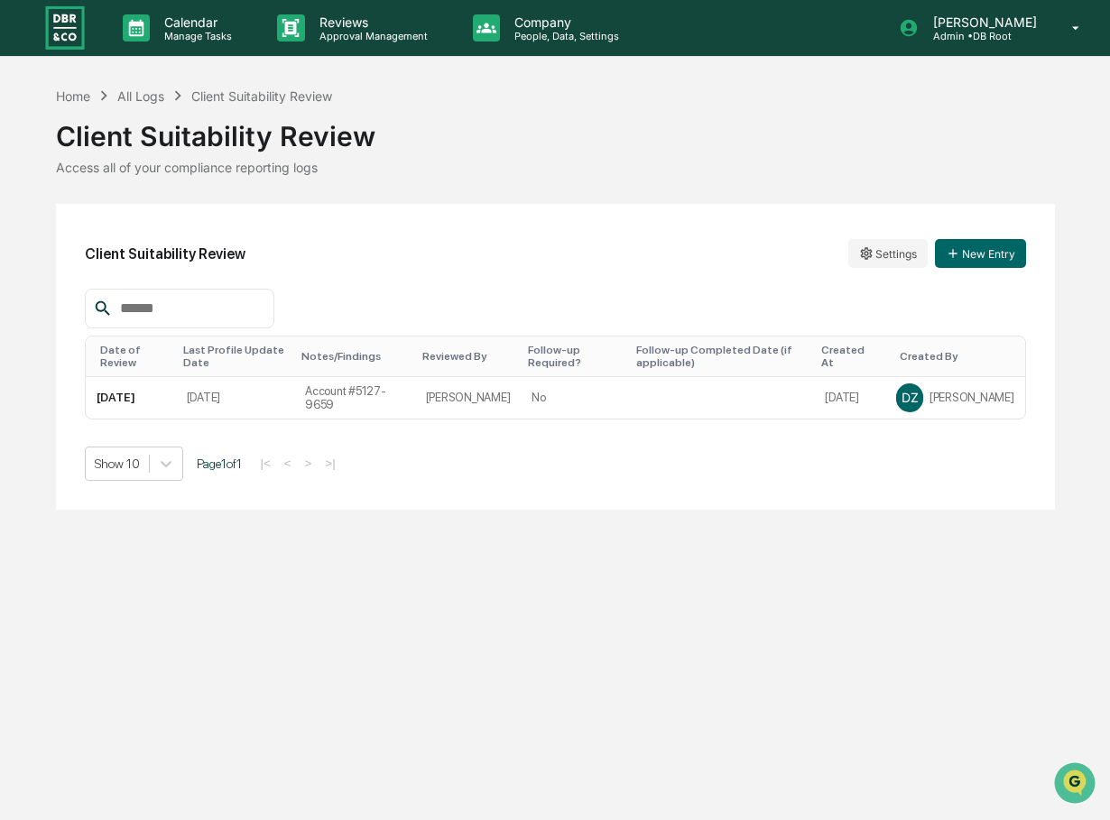
click at [824, 694] on div "Calendar Manage Tasks Reviews Approval Management Company People, Data, Setting…" at bounding box center [555, 410] width 1110 height 820
click at [999, 253] on button "New Entry" at bounding box center [980, 253] width 91 height 29
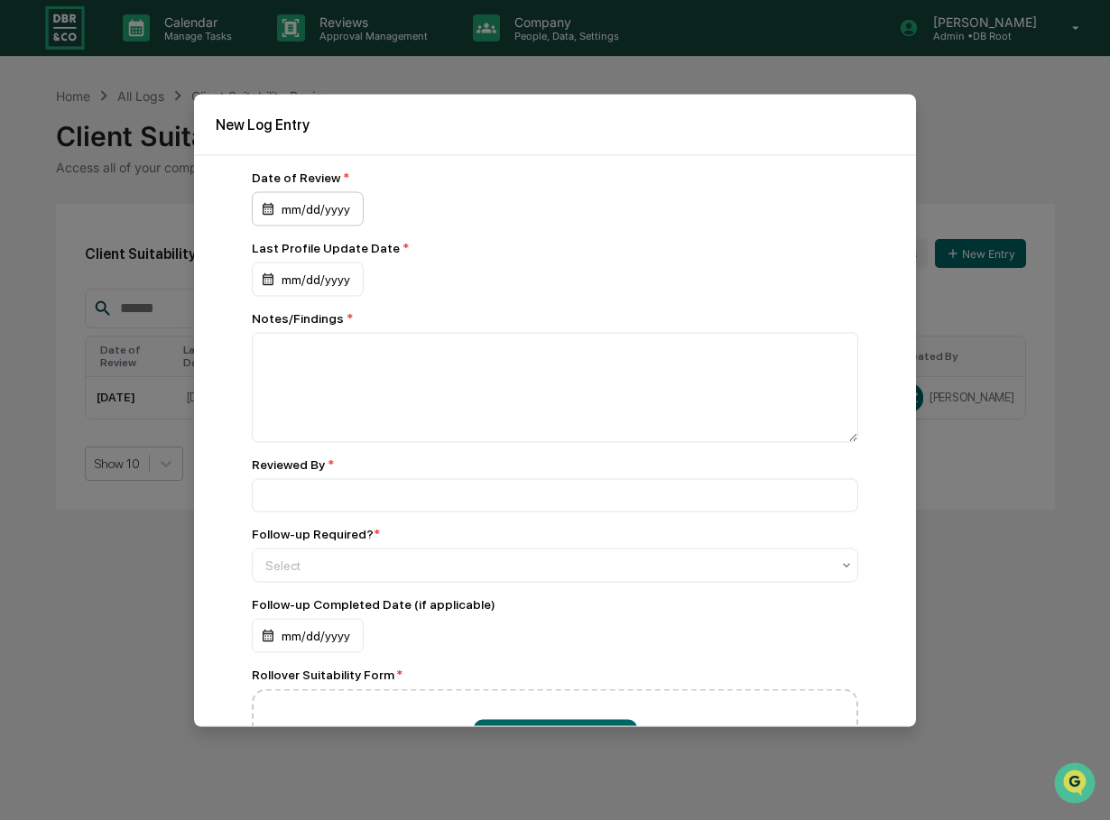
click at [326, 213] on div "mm/dd/yyyy" at bounding box center [308, 208] width 112 height 34
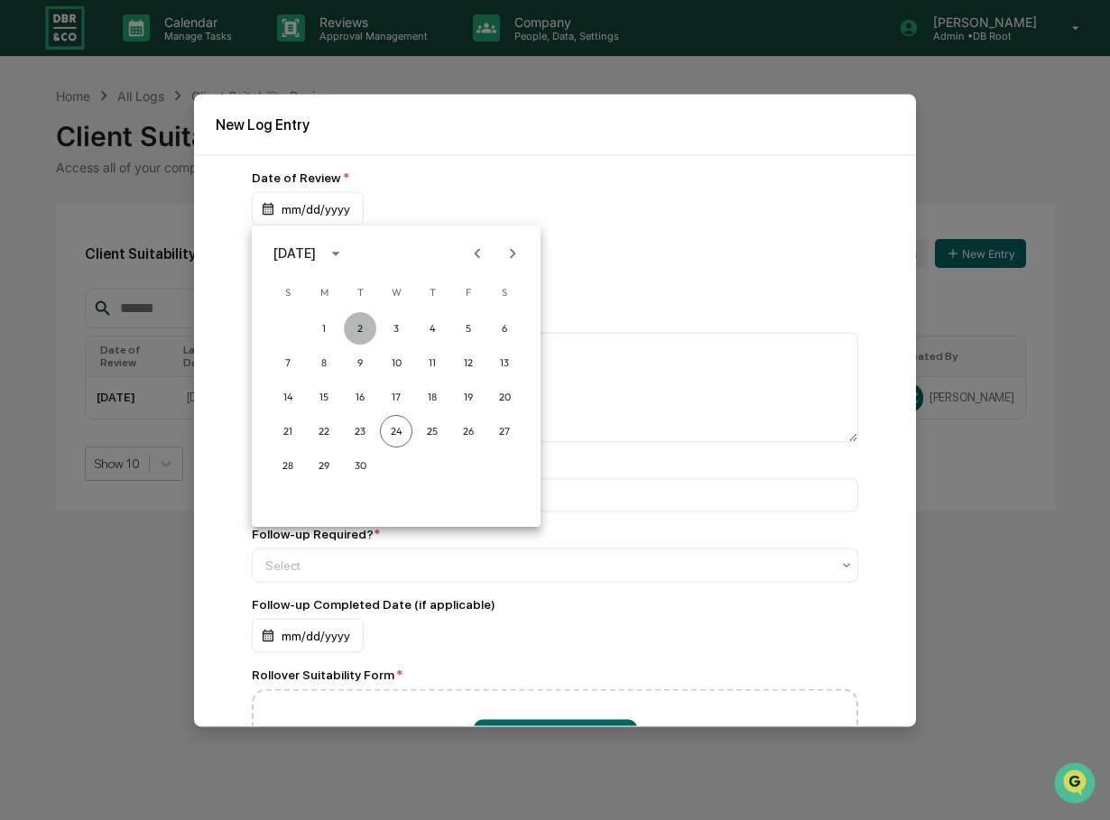
click at [357, 324] on button "2" at bounding box center [360, 328] width 32 height 32
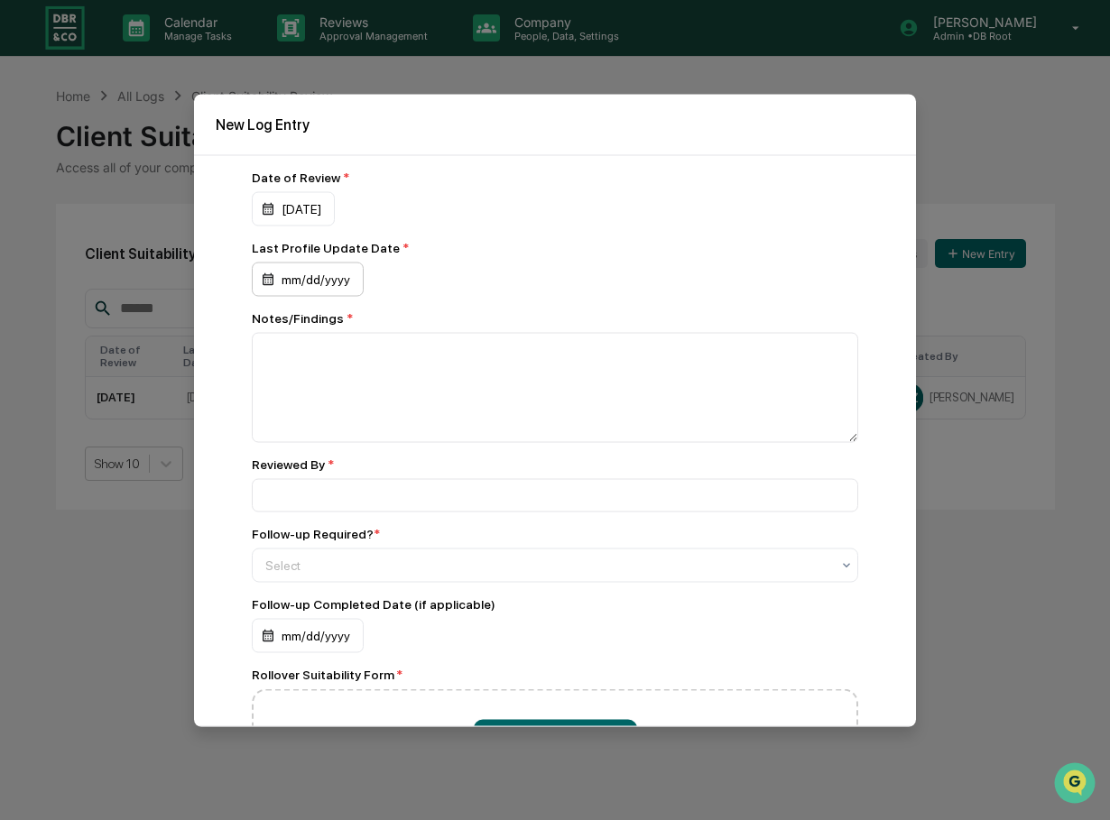
click at [328, 279] on div "mm/dd/yyyy" at bounding box center [308, 279] width 112 height 34
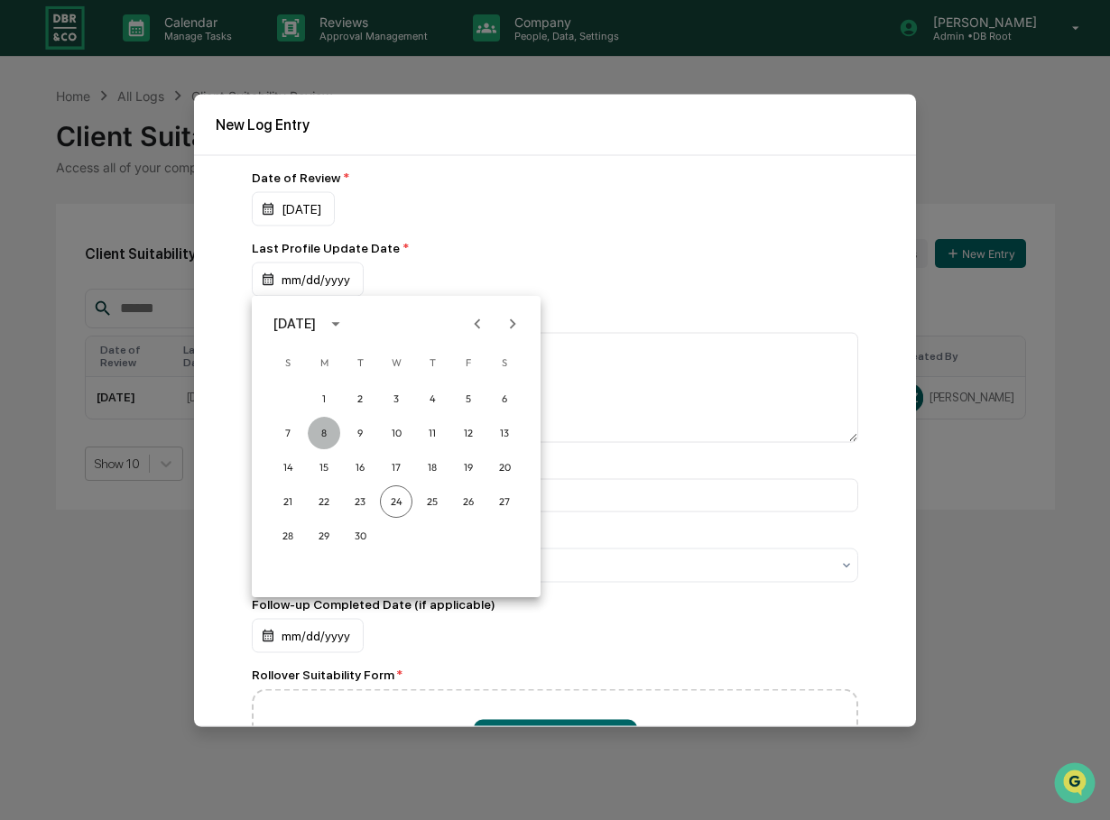
click at [327, 429] on button "8" at bounding box center [324, 433] width 32 height 32
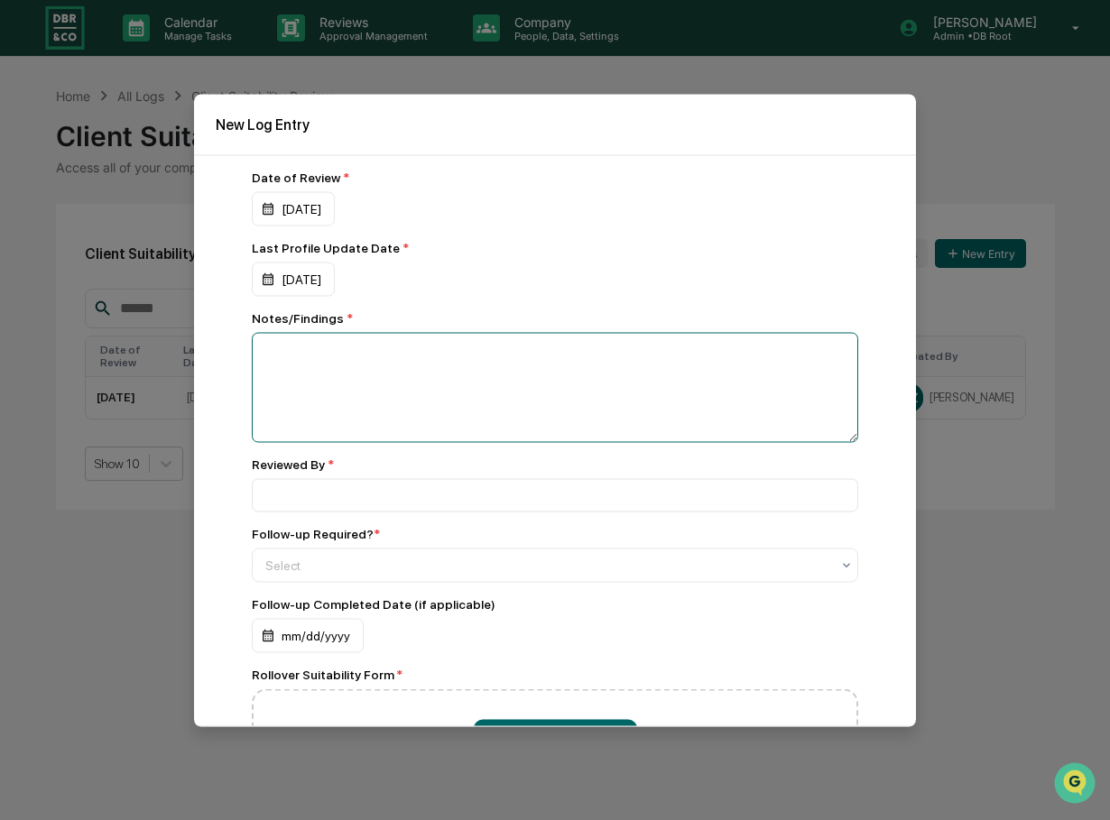
click at [354, 369] on textarea at bounding box center [555, 387] width 606 height 110
click at [456, 358] on textarea "**********" at bounding box center [550, 387] width 597 height 110
type textarea "**********"
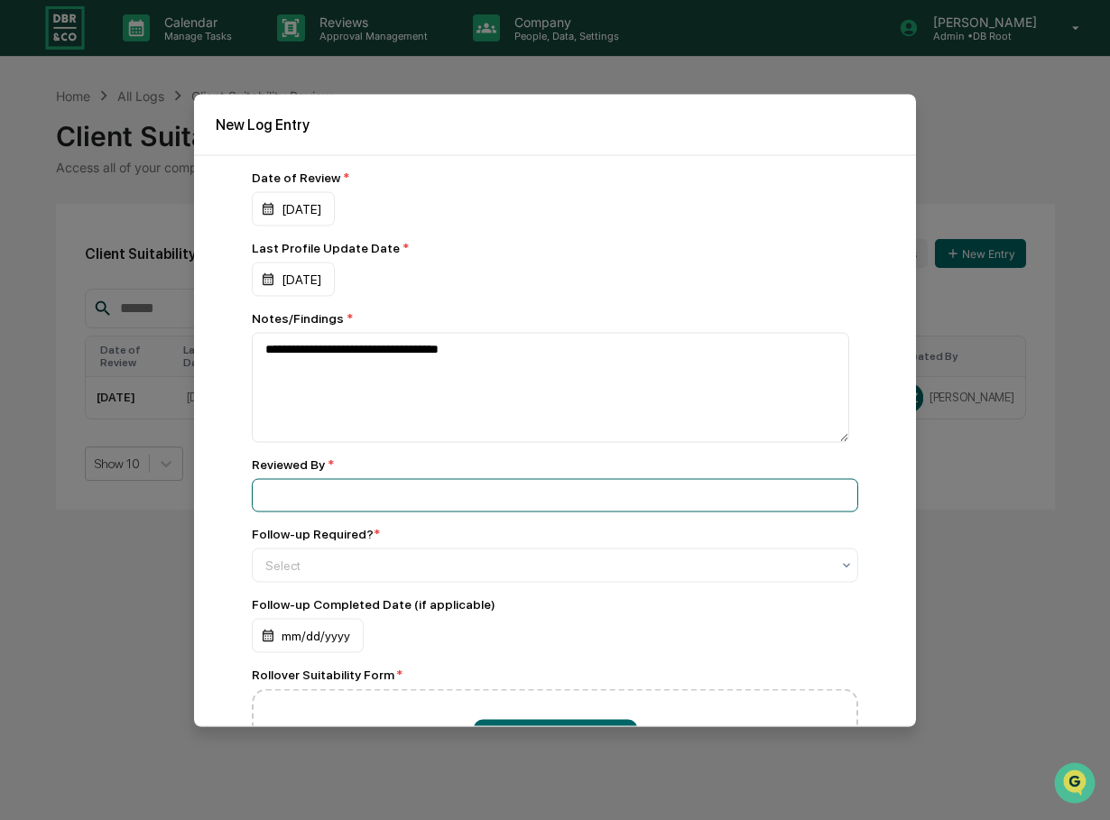
click at [318, 491] on input at bounding box center [555, 494] width 606 height 33
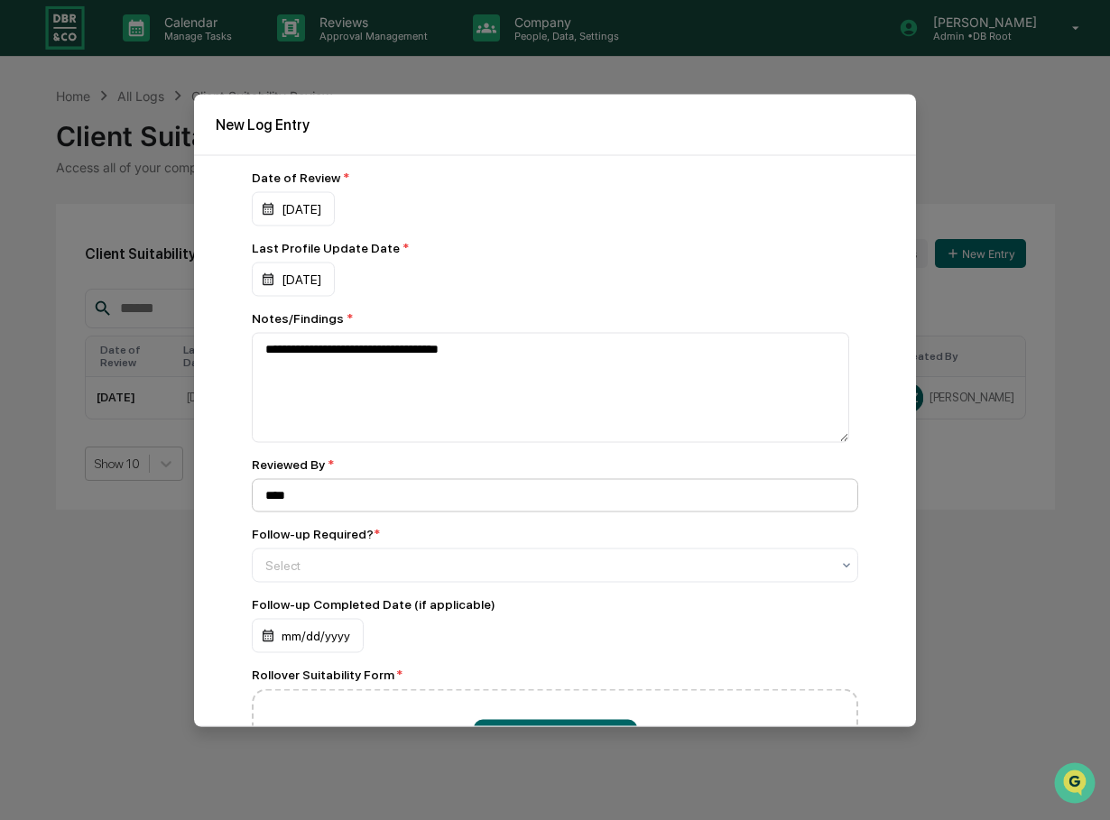
type input "**********"
click at [351, 571] on div at bounding box center [547, 565] width 565 height 18
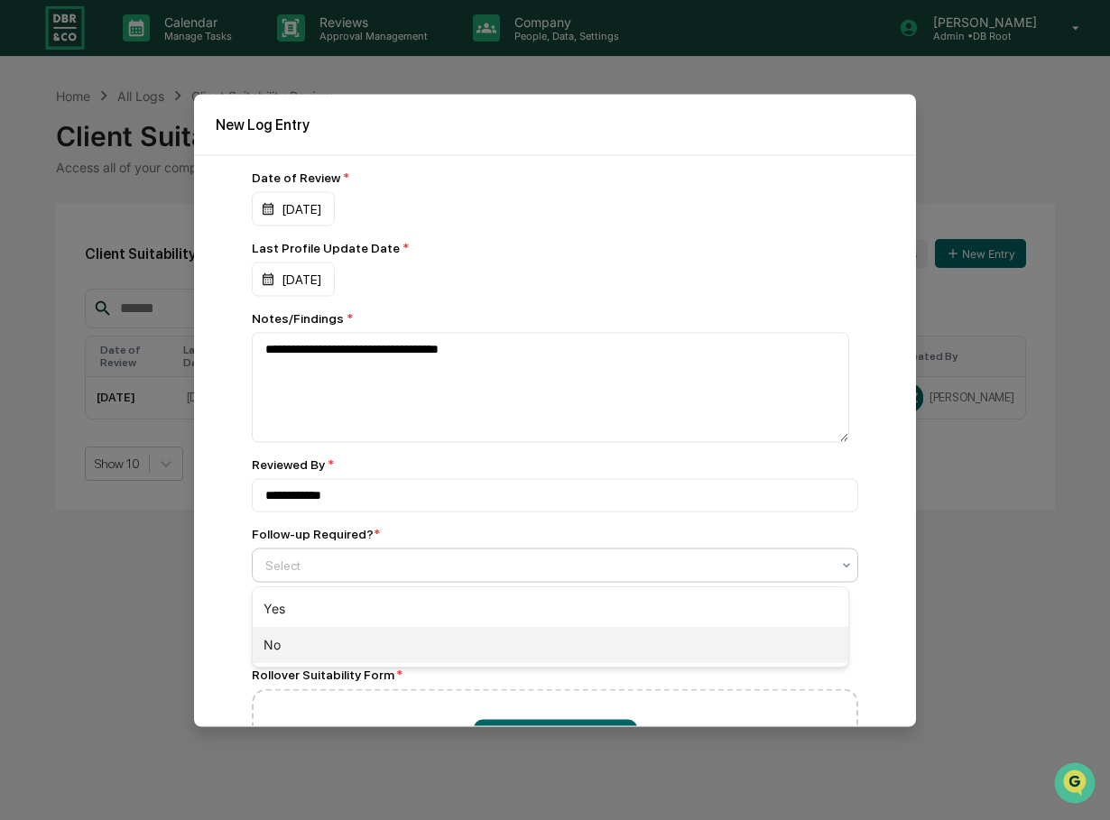
click at [277, 641] on div "No" at bounding box center [551, 645] width 596 height 36
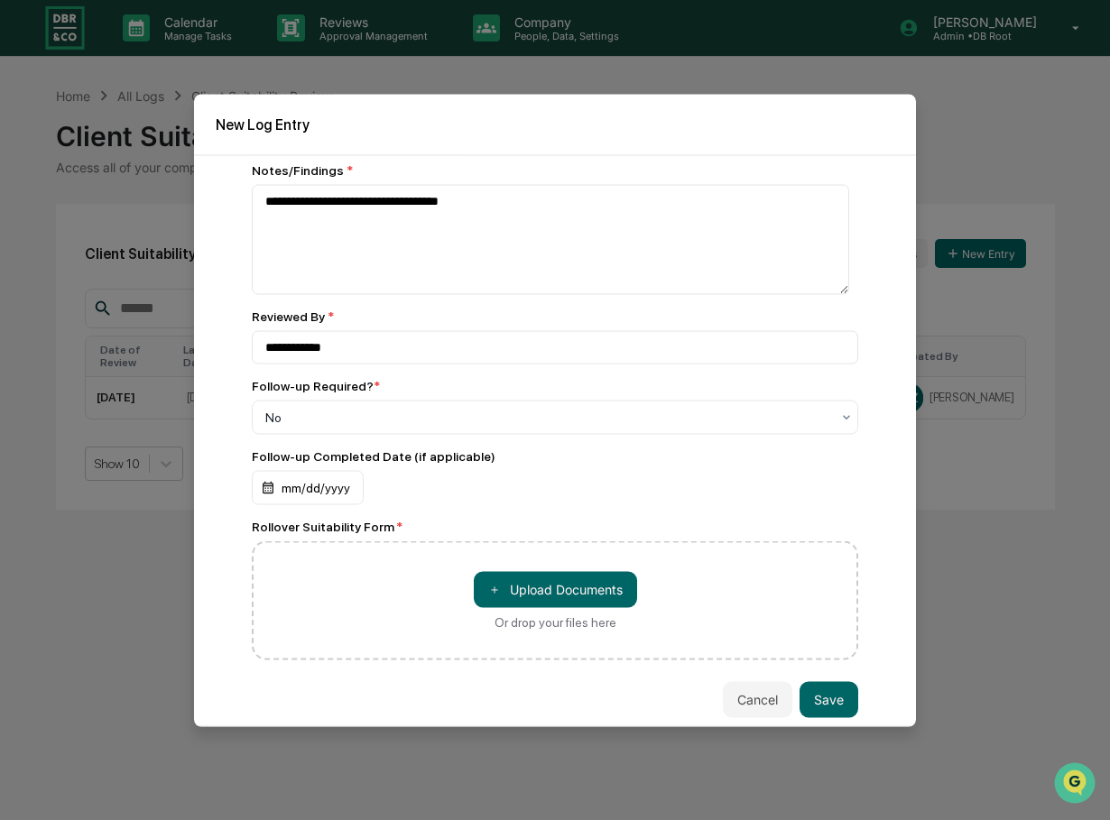
scroll to position [155, 0]
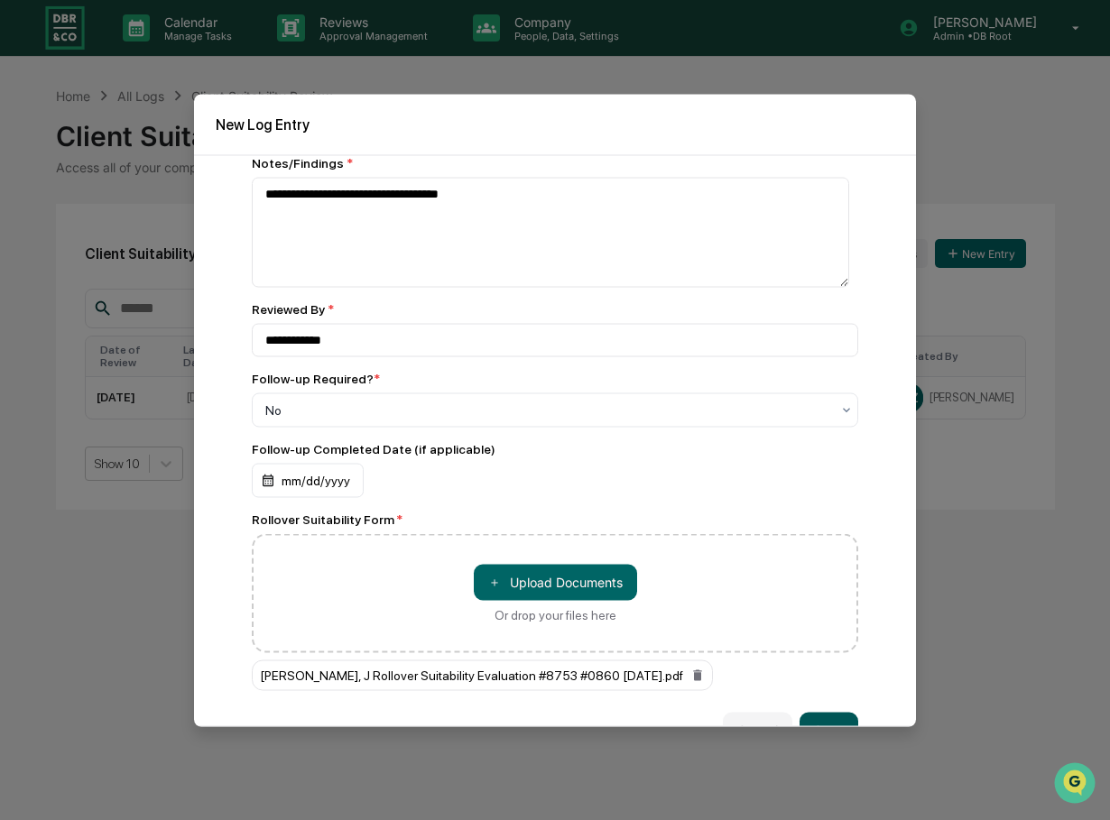
click at [812, 722] on button "Save" at bounding box center [828, 730] width 59 height 36
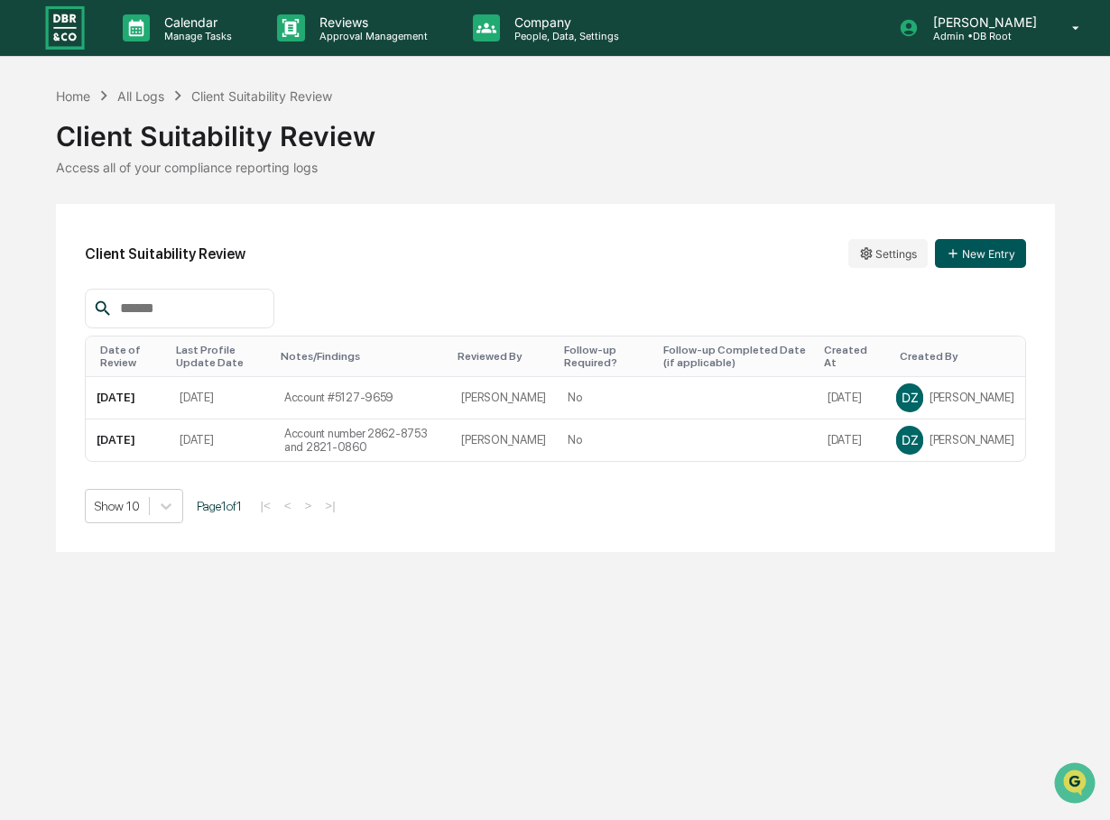
click at [978, 253] on button "New Entry" at bounding box center [980, 253] width 91 height 29
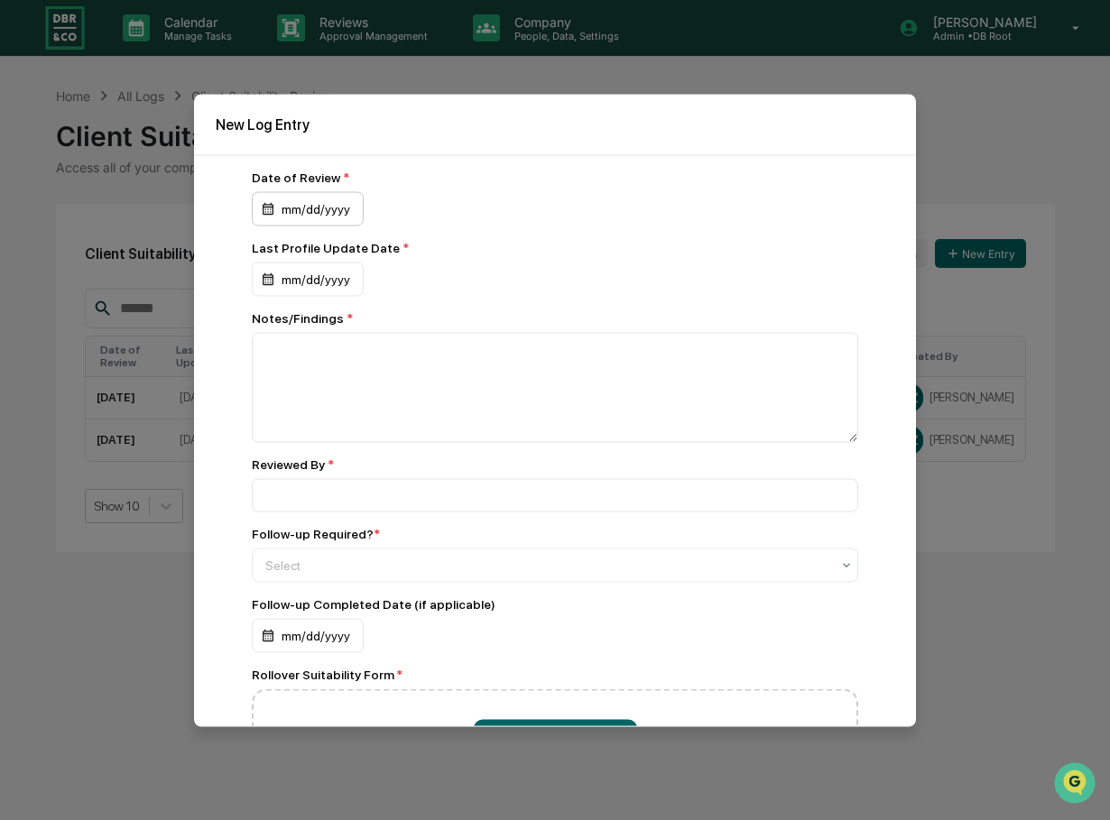
click at [326, 209] on div "mm/dd/yyyy" at bounding box center [308, 208] width 112 height 34
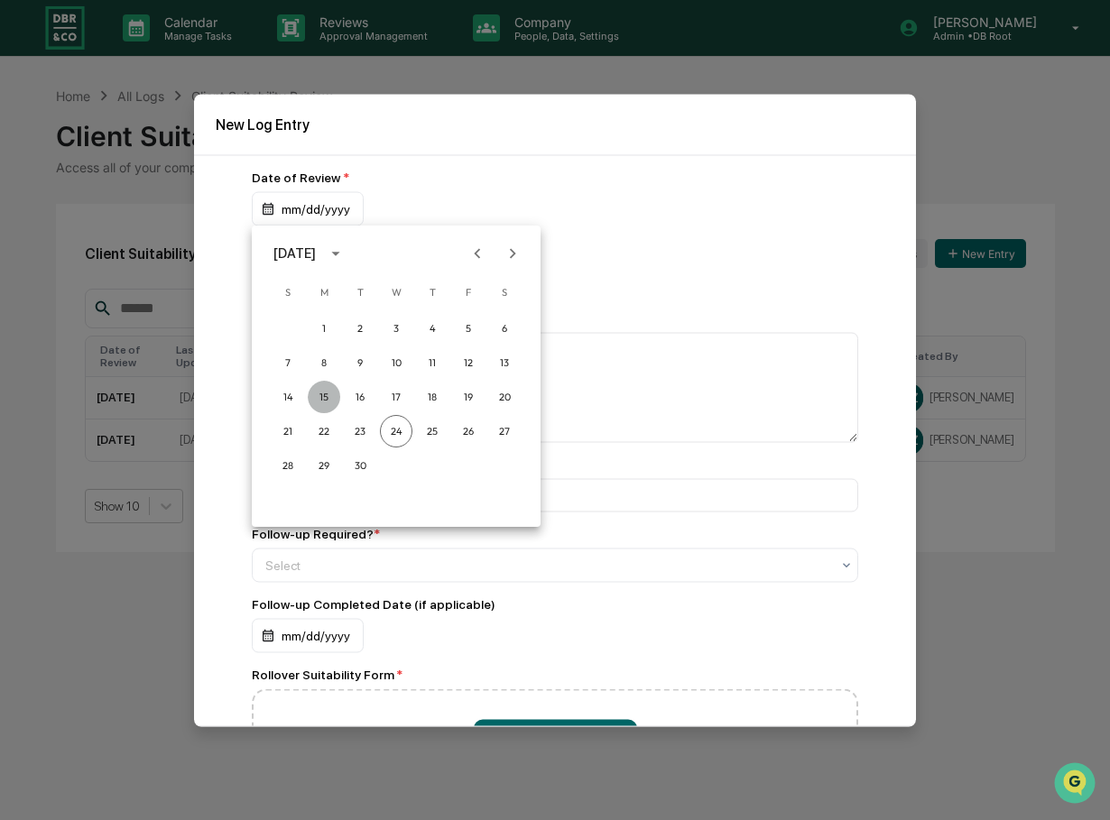
click at [319, 393] on button "15" at bounding box center [324, 397] width 32 height 32
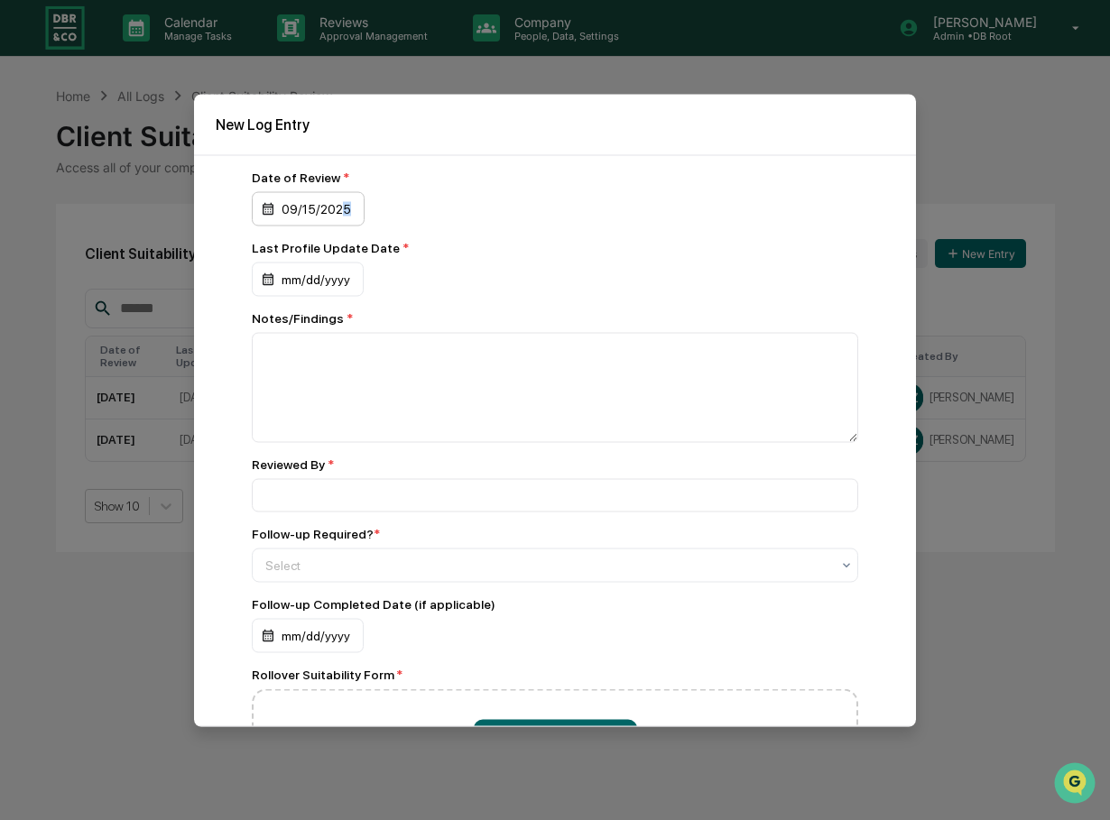
drag, startPoint x: 360, startPoint y: 208, endPoint x: 343, endPoint y: 208, distance: 17.1
click at [343, 208] on div "09/15/2025" at bounding box center [308, 208] width 113 height 34
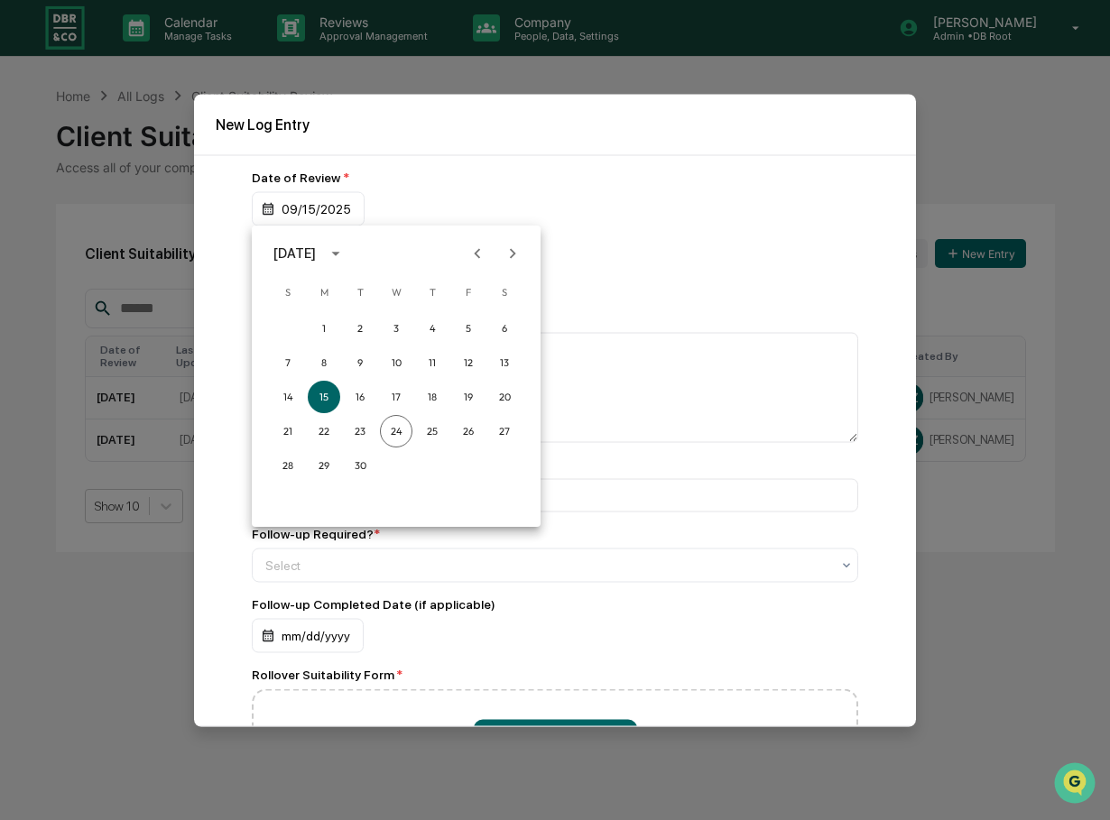
click at [343, 208] on div at bounding box center [555, 410] width 1110 height 820
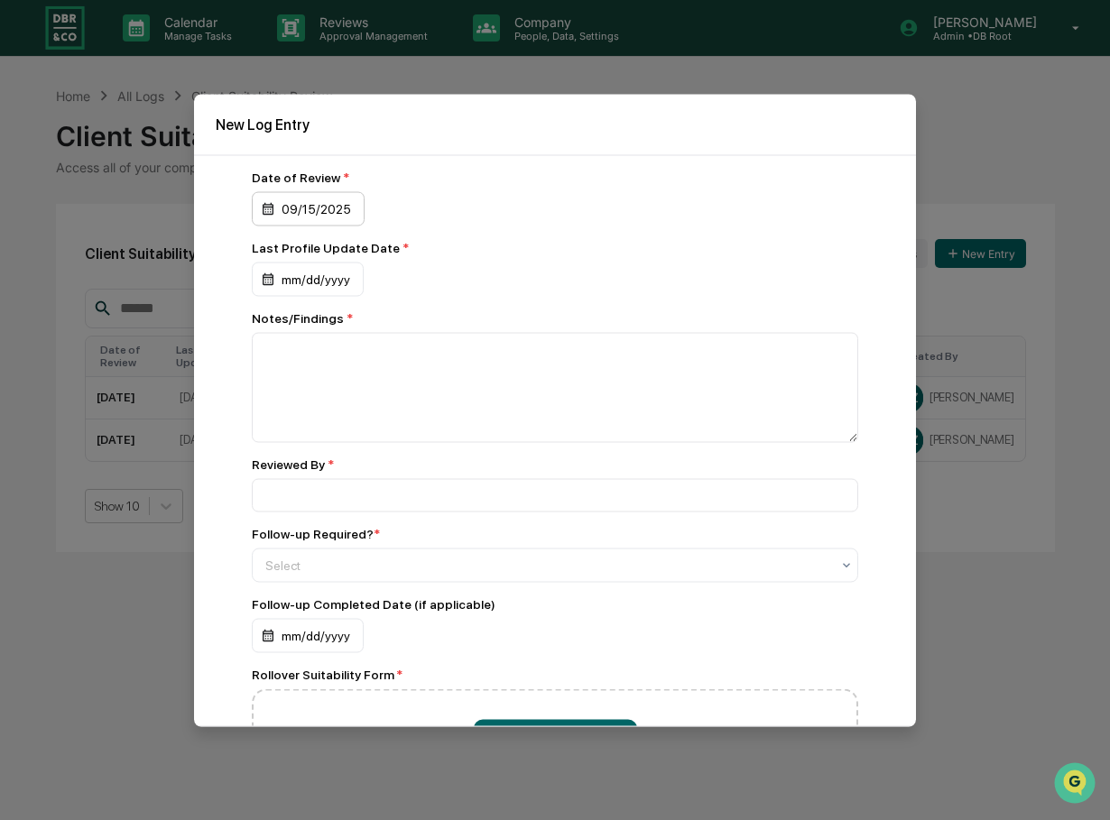
click at [352, 210] on div "09/15/2025" at bounding box center [308, 208] width 113 height 34
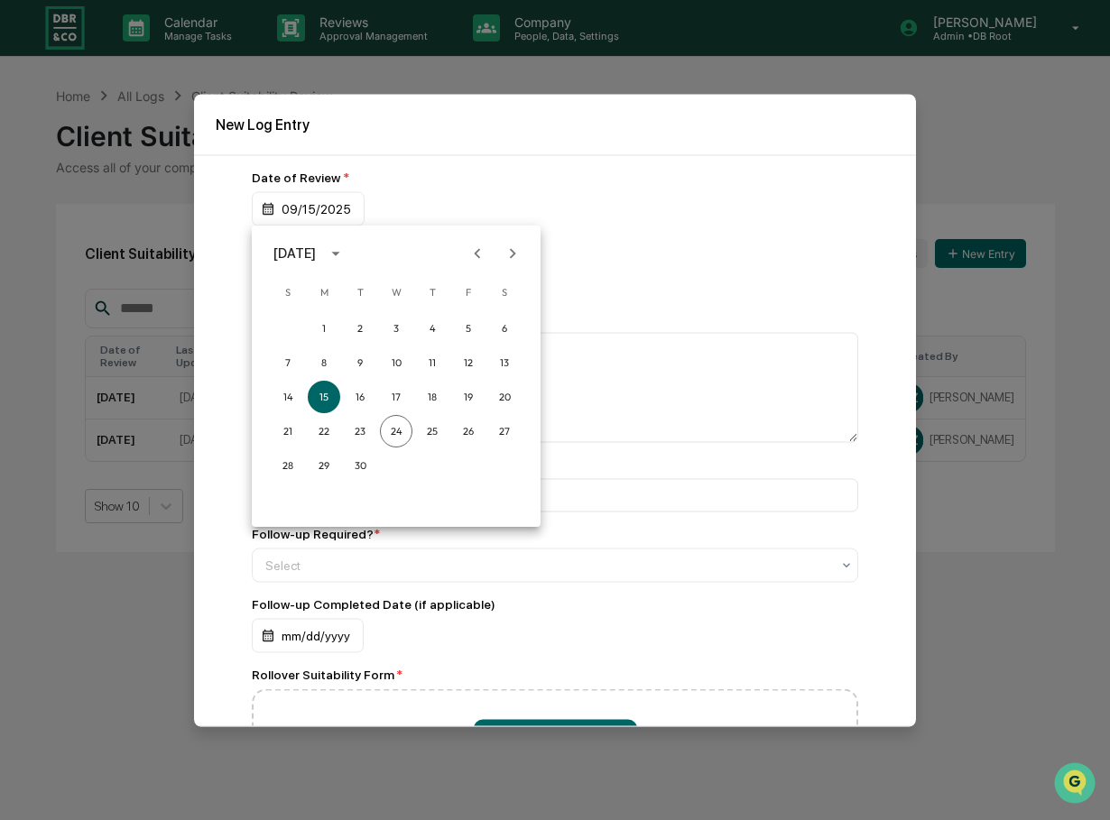
click at [474, 254] on icon "Previous month" at bounding box center [477, 254] width 20 height 20
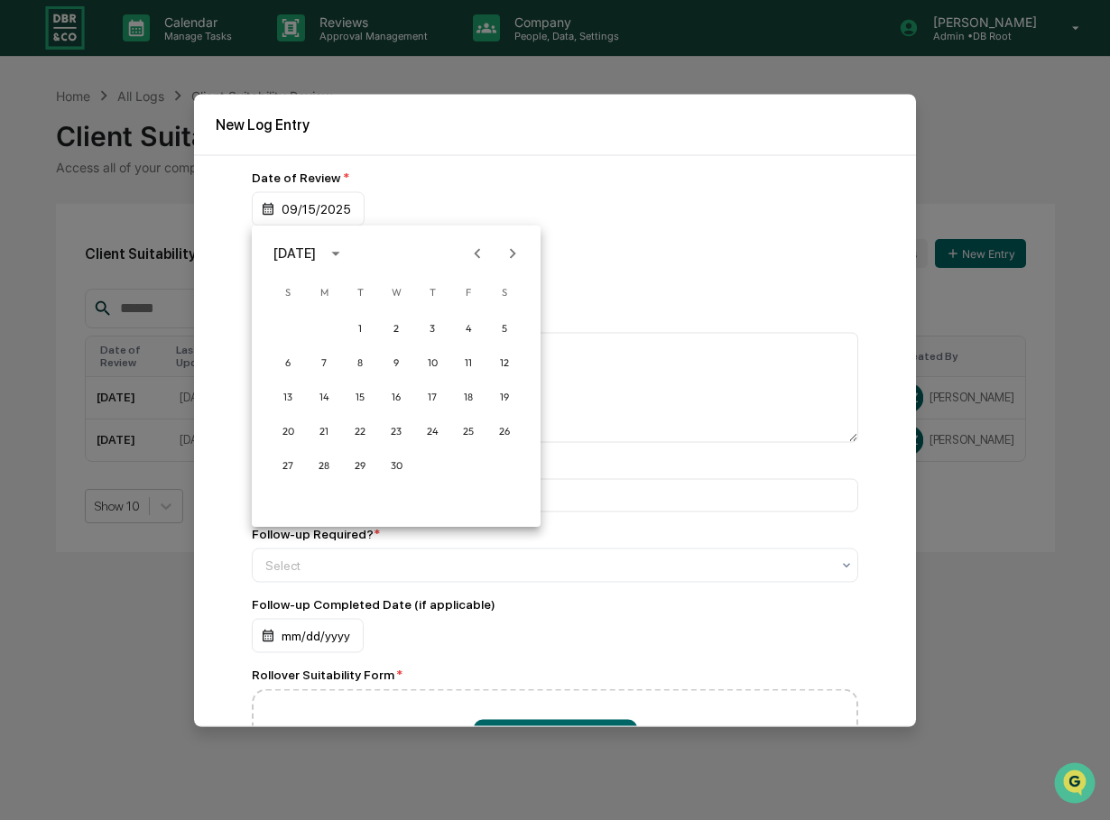
click at [474, 254] on icon "Previous month" at bounding box center [477, 254] width 20 height 20
click at [402, 393] on button "15" at bounding box center [396, 397] width 32 height 32
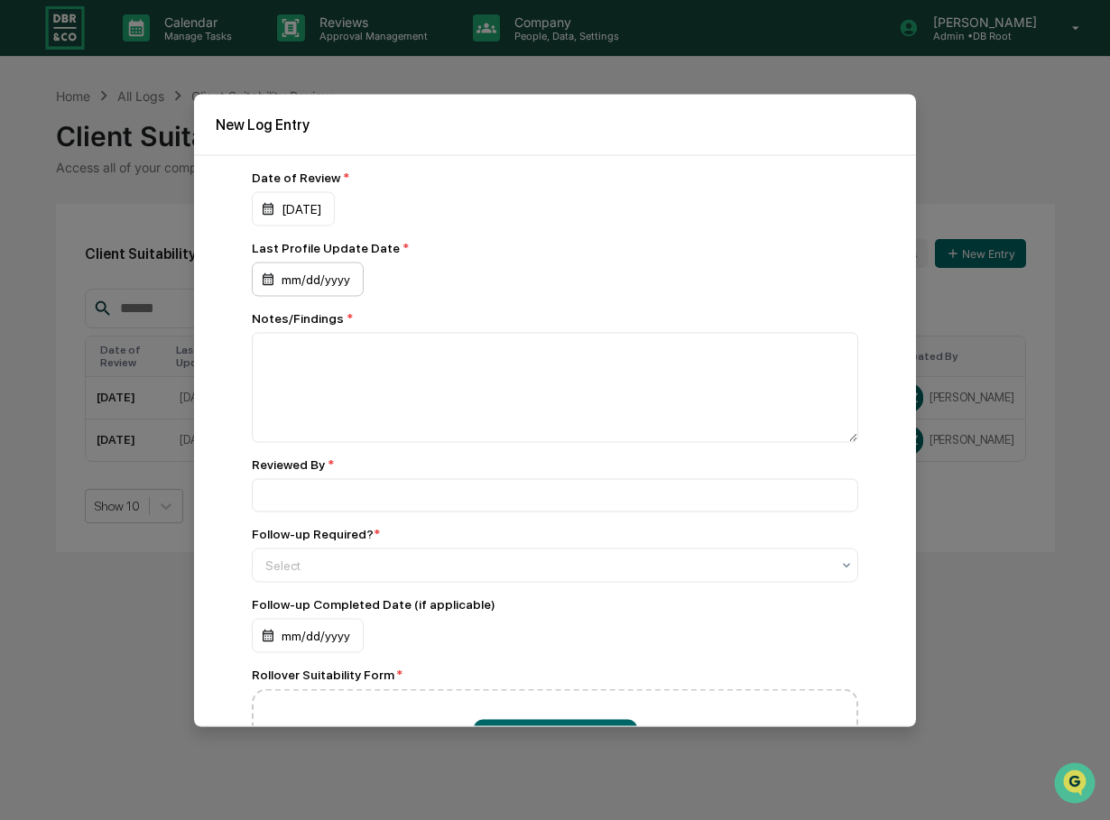
click at [322, 279] on div "mm/dd/yyyy" at bounding box center [308, 279] width 112 height 34
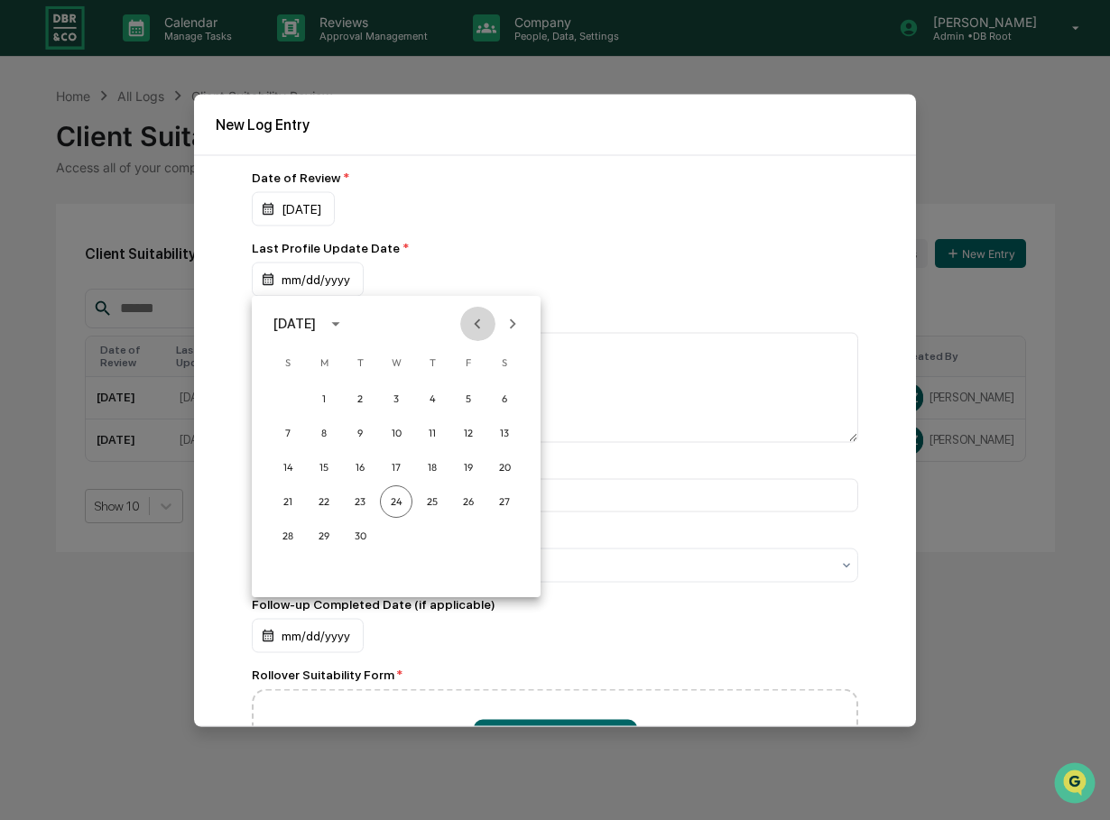
click at [474, 319] on icon "Previous month" at bounding box center [477, 324] width 20 height 20
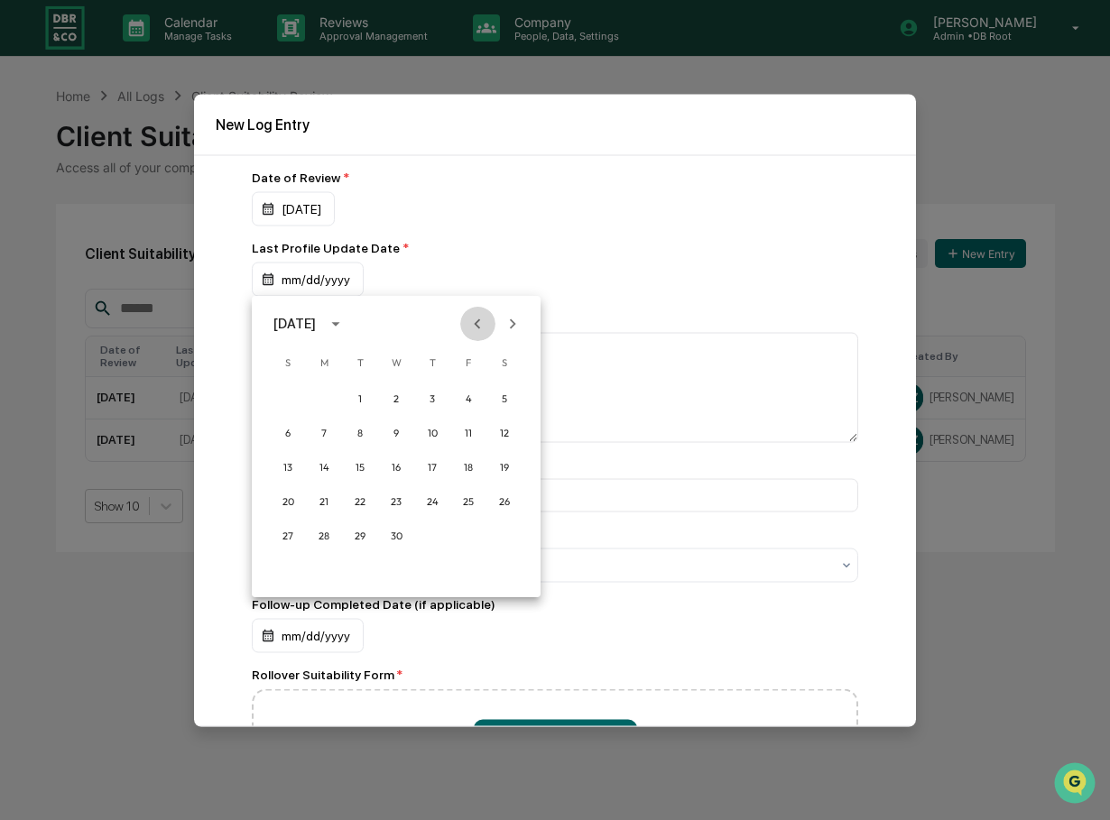
click at [474, 319] on icon "Previous month" at bounding box center [477, 324] width 20 height 20
click at [506, 323] on icon "Next month" at bounding box center [513, 324] width 20 height 20
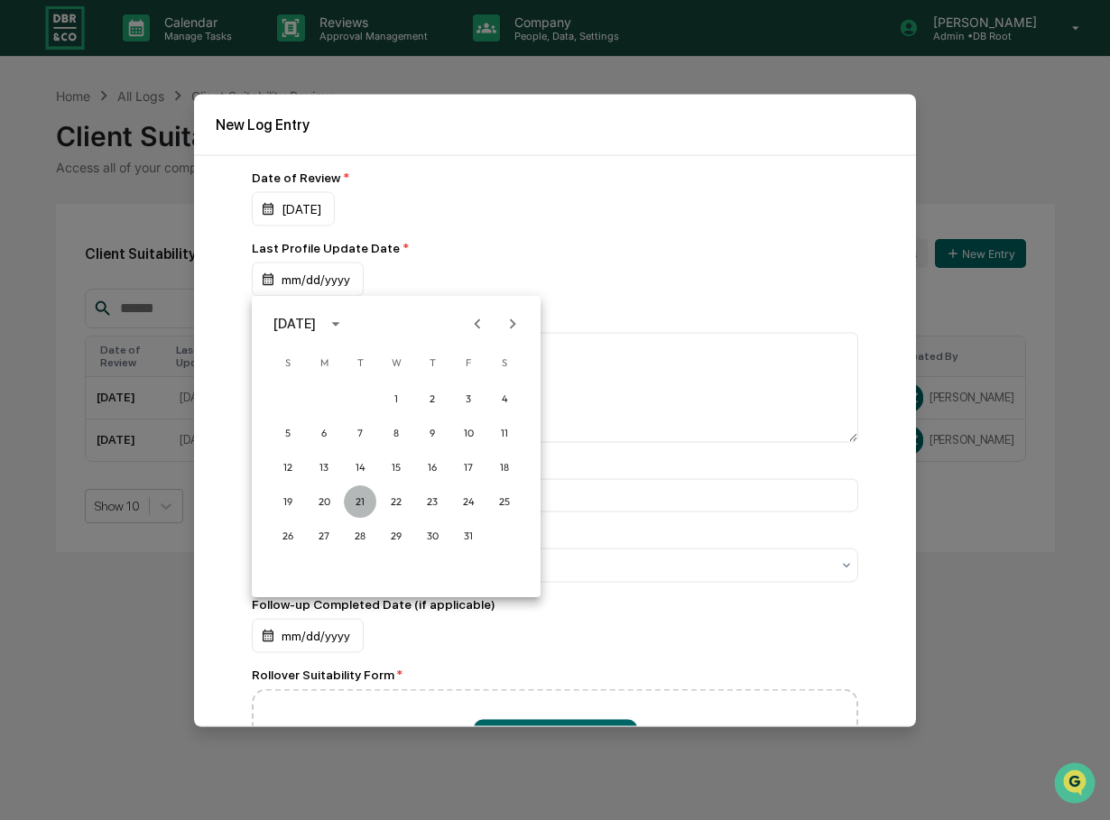
click at [361, 498] on button "21" at bounding box center [360, 501] width 32 height 32
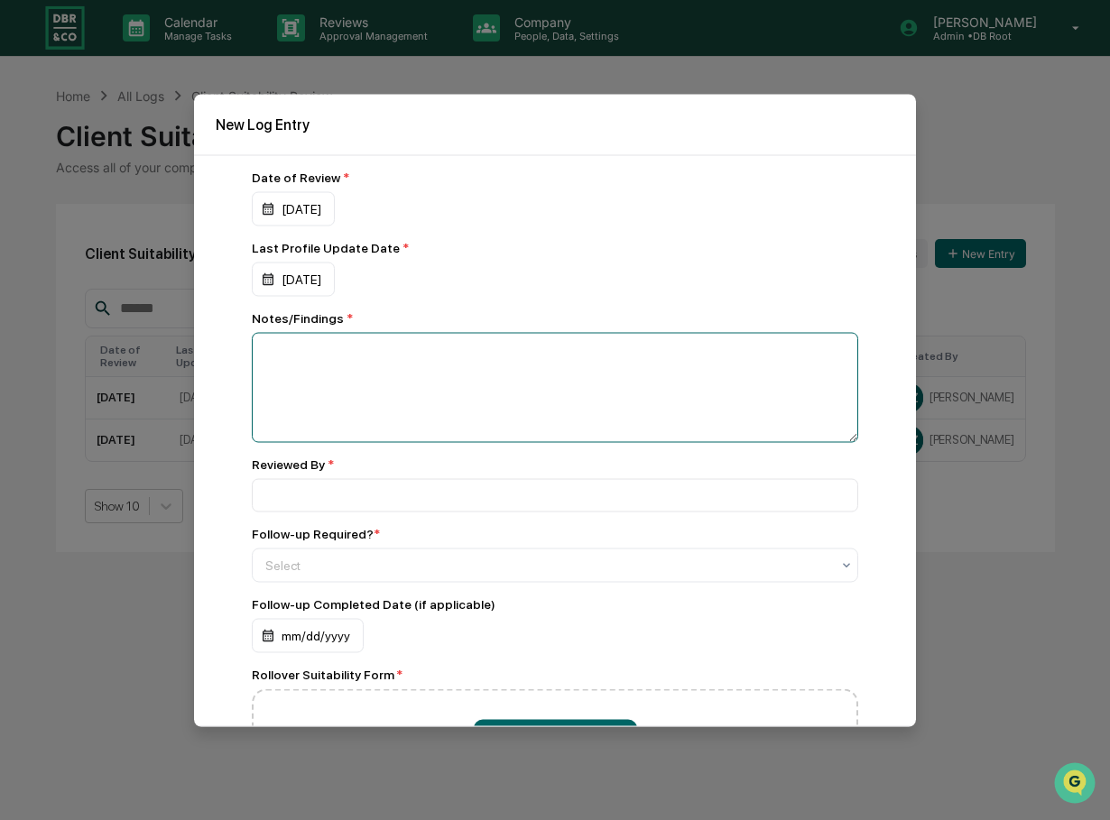
click at [351, 361] on textarea at bounding box center [555, 387] width 606 height 110
type textarea "**********"
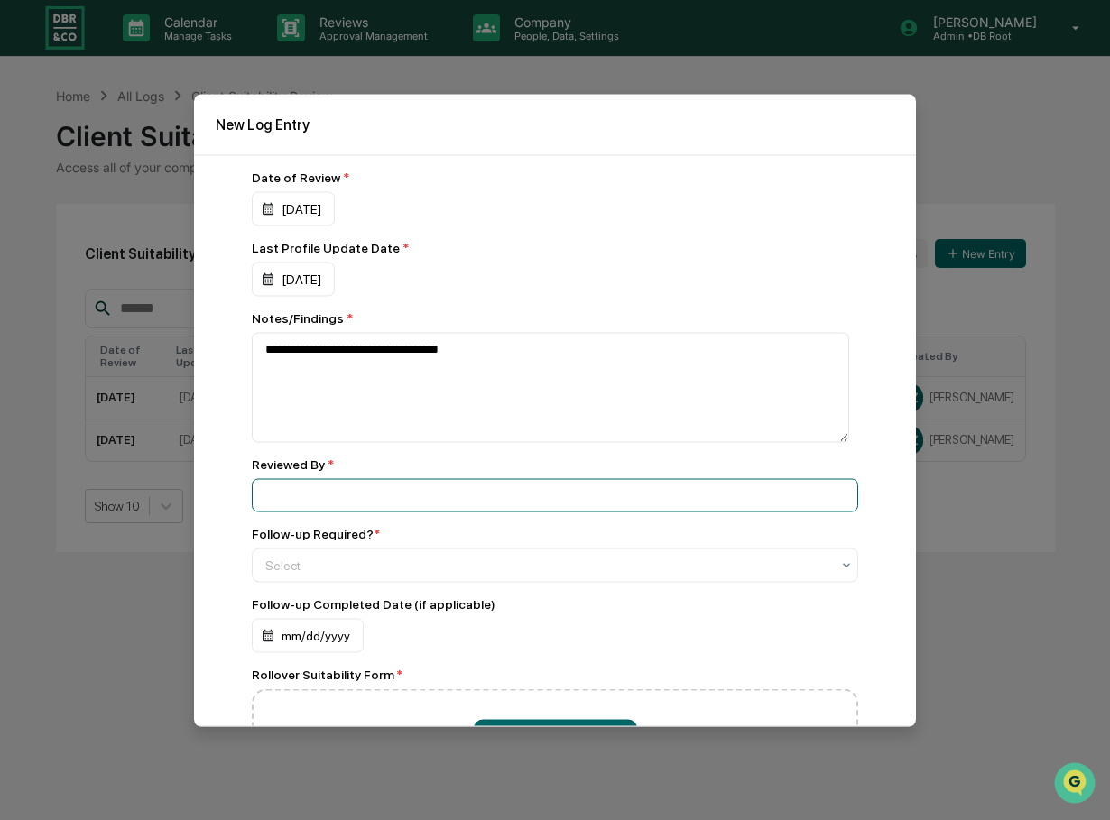
click at [288, 507] on input at bounding box center [555, 494] width 606 height 33
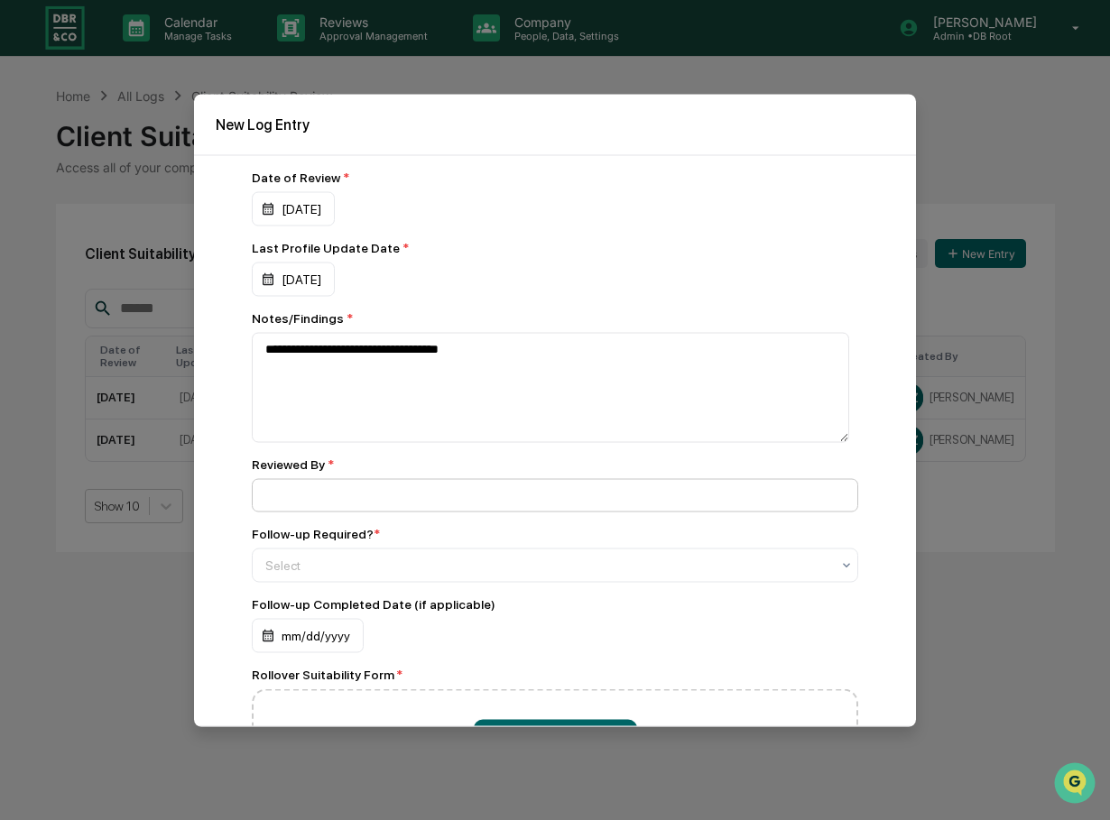
type input "**********"
click at [374, 566] on div at bounding box center [547, 565] width 565 height 18
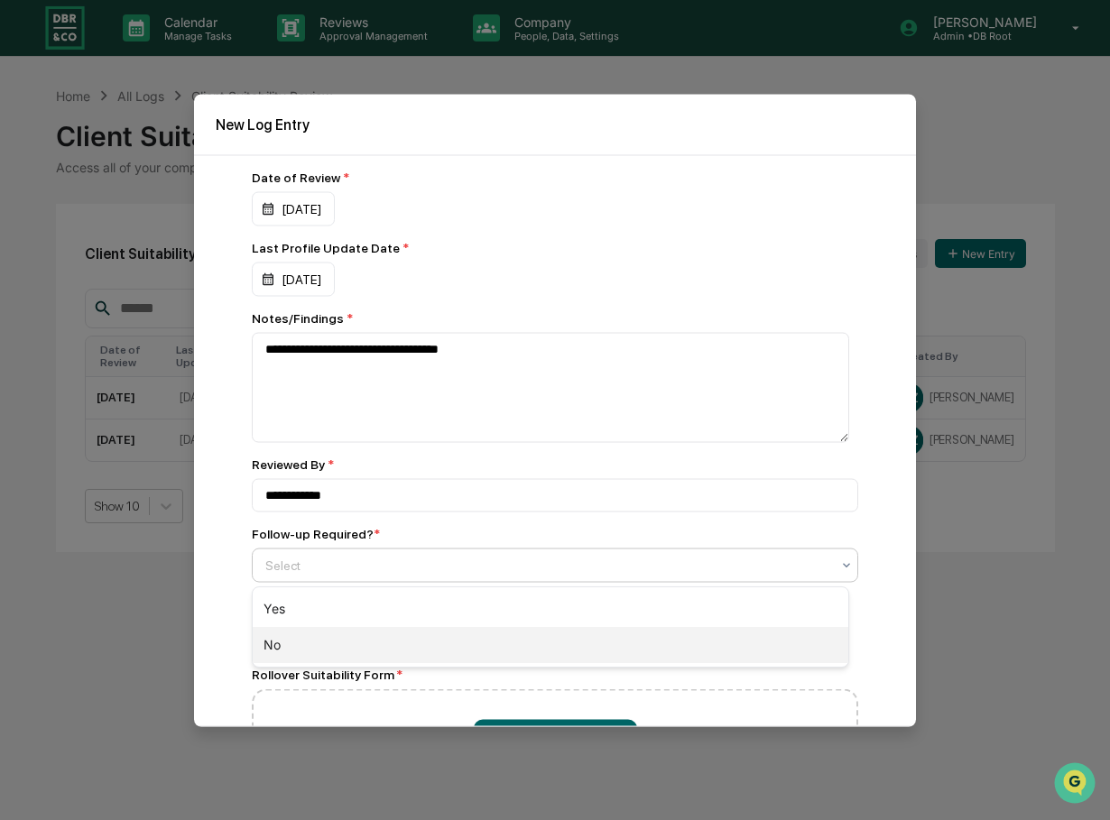
click at [273, 639] on div "No" at bounding box center [551, 645] width 596 height 36
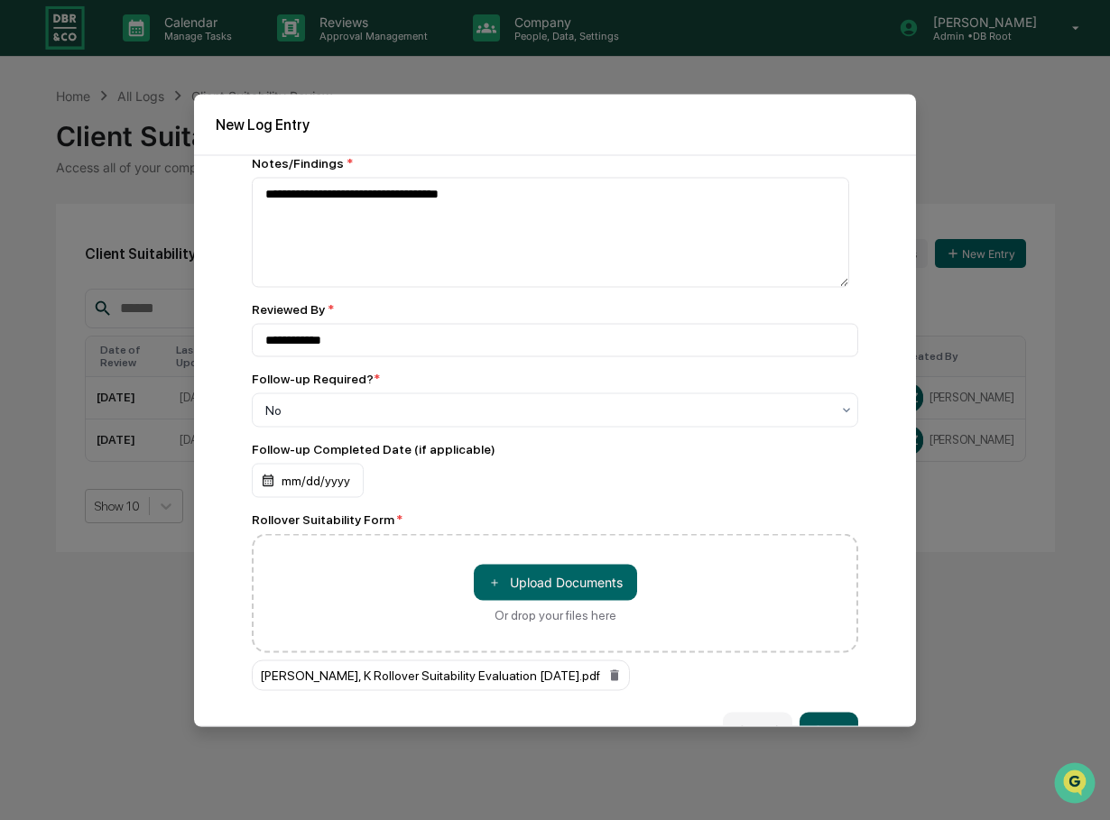
click at [814, 717] on button "Save" at bounding box center [828, 730] width 59 height 36
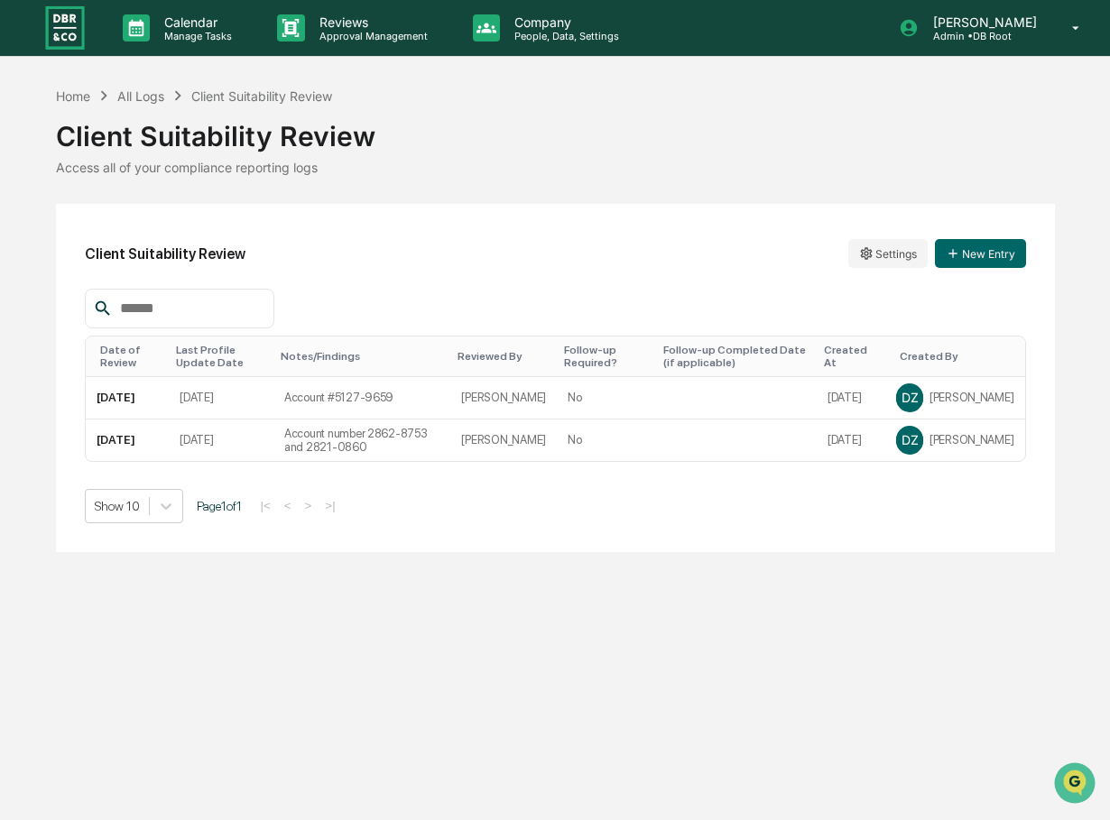
click at [912, 522] on div "Show 10 Page 1 of 1 |< < > >|" at bounding box center [555, 506] width 941 height 34
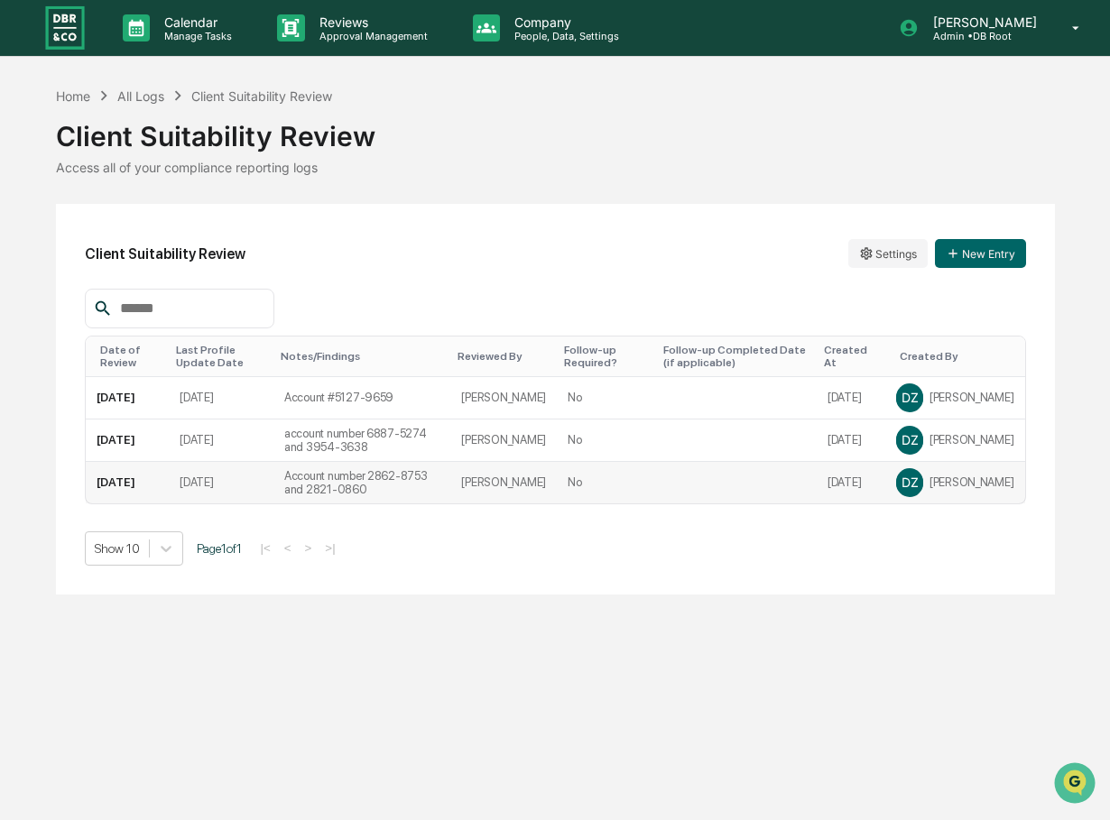
click at [430, 474] on td "Account number 2862-8753 and 2821-0860" at bounding box center [362, 483] width 178 height 42
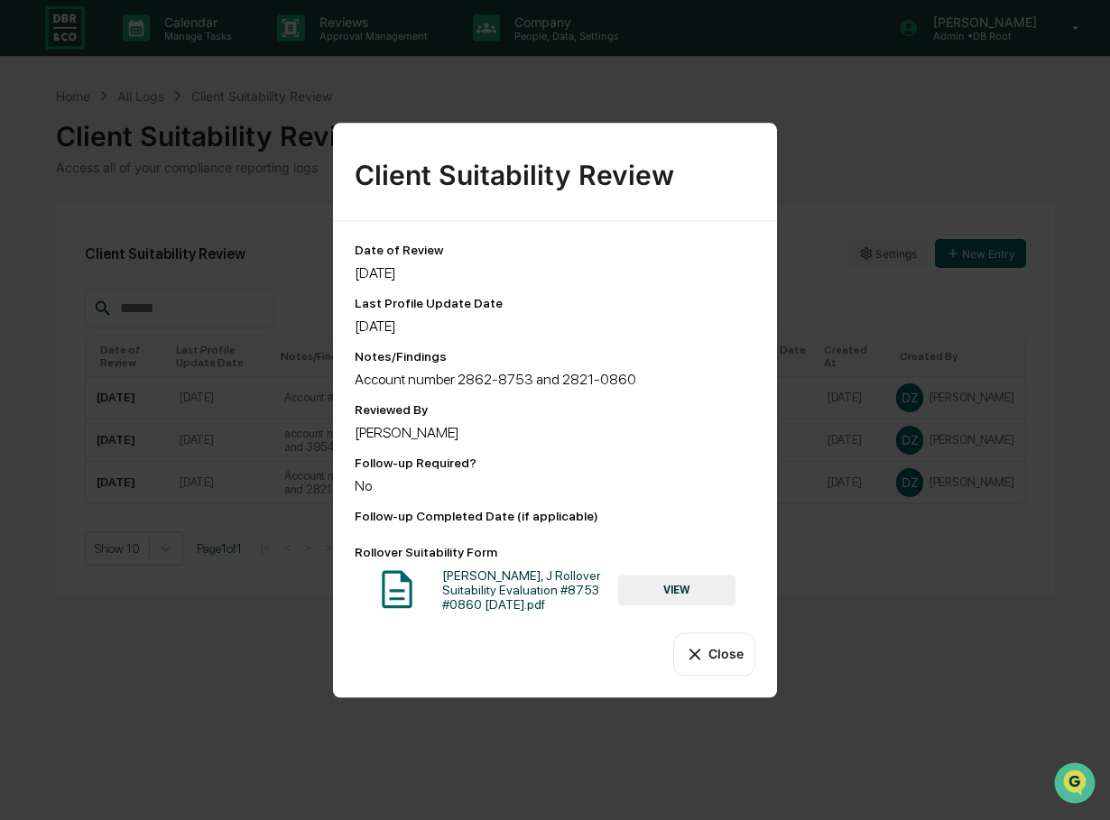
click at [709, 669] on button "Close" at bounding box center [714, 654] width 82 height 43
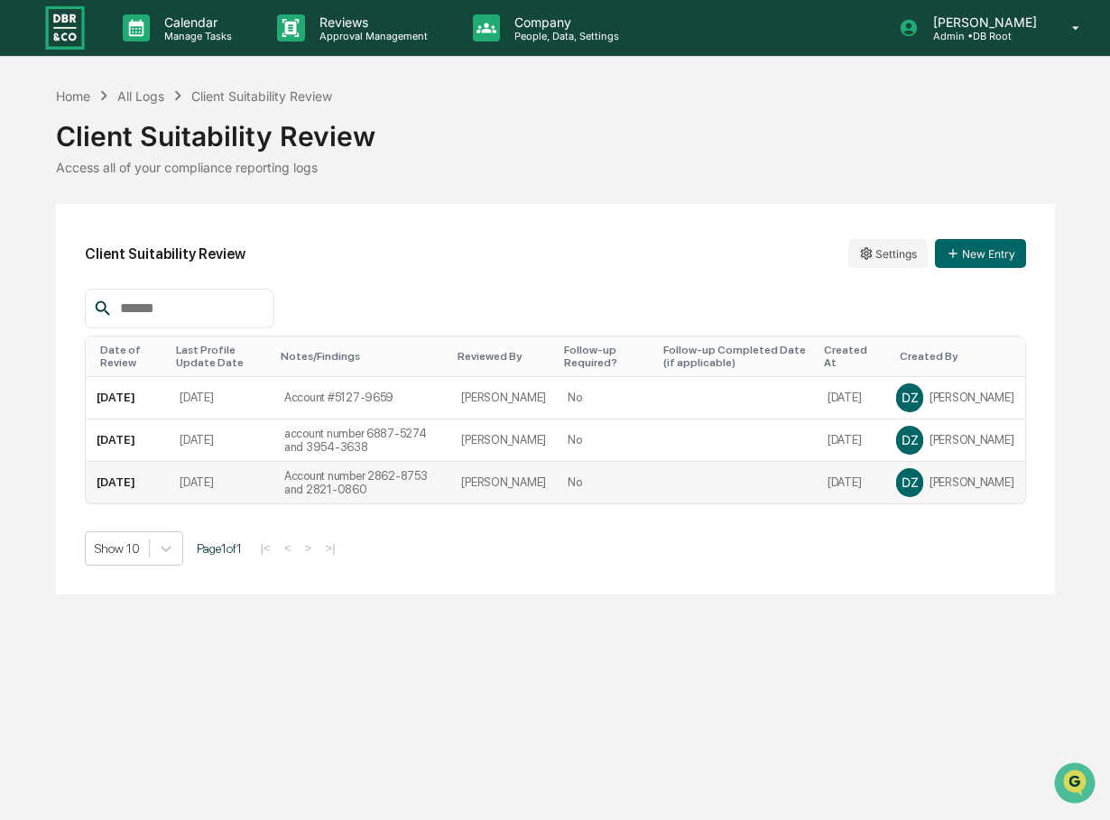
click at [967, 475] on div "DZ Dana Zarnich" at bounding box center [954, 482] width 117 height 27
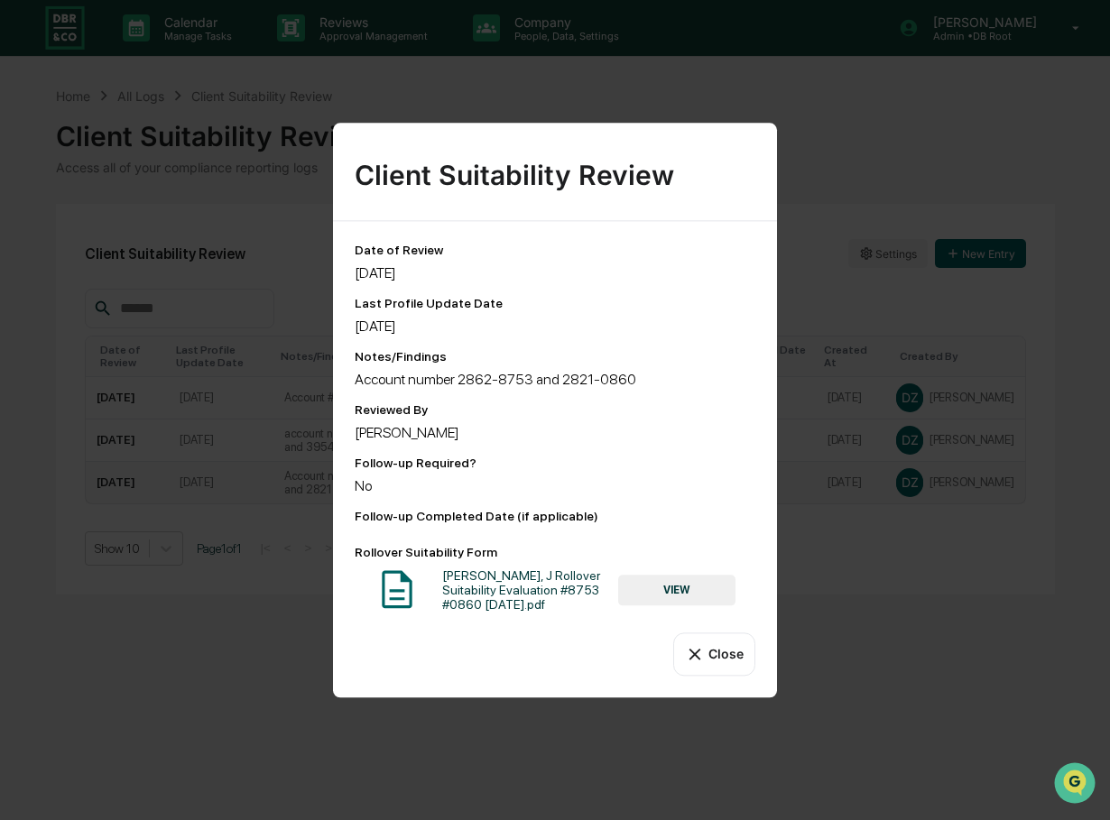
click at [709, 645] on button "Close" at bounding box center [714, 654] width 82 height 43
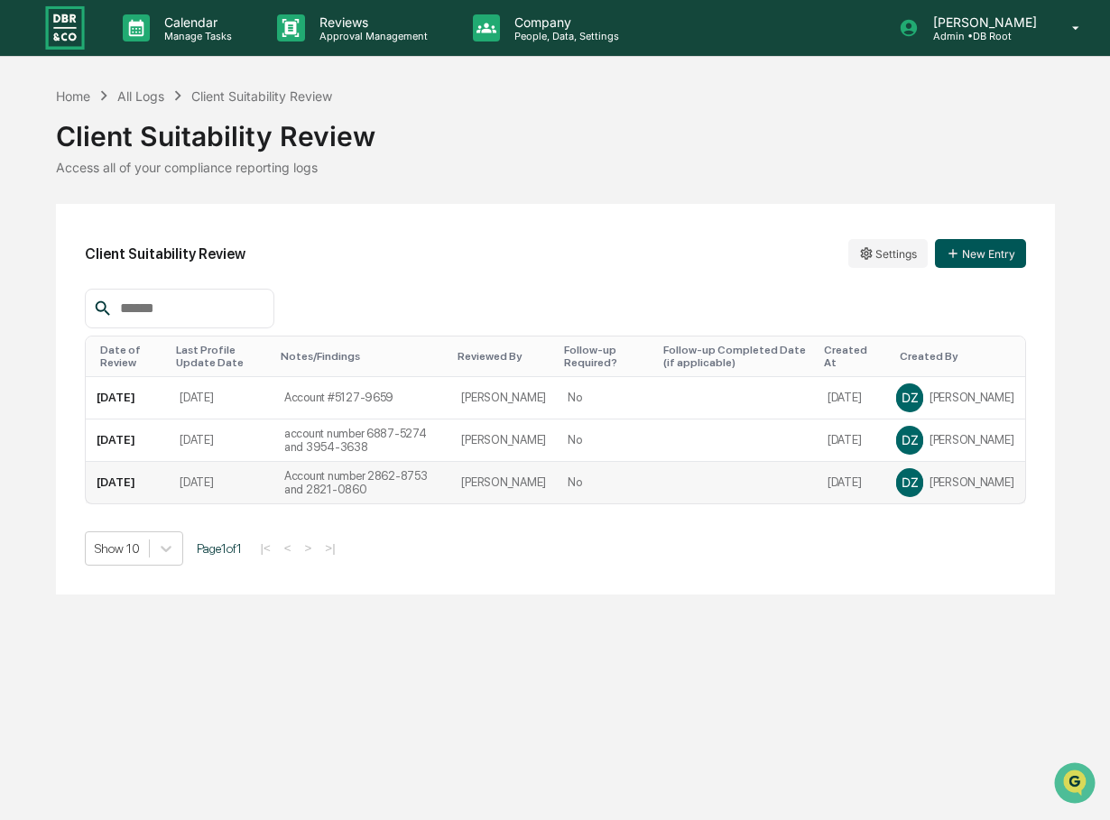
click at [970, 253] on button "New Entry" at bounding box center [980, 253] width 91 height 29
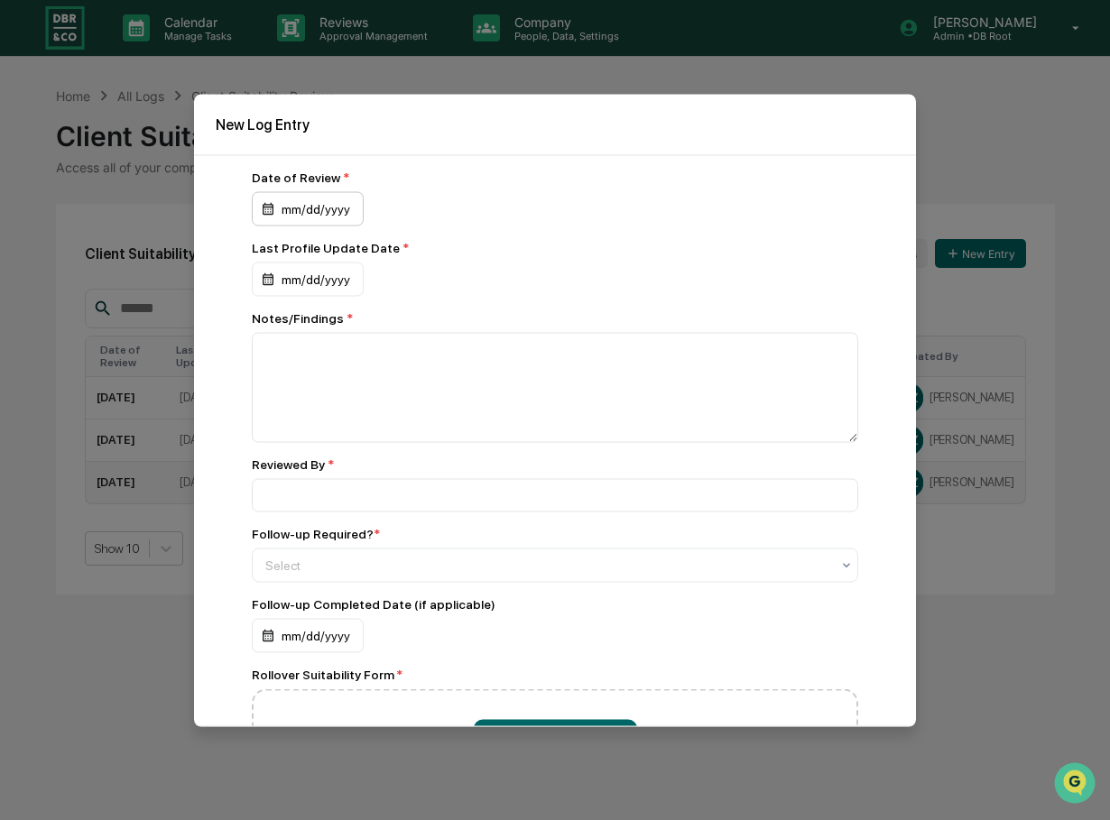
click at [321, 207] on div "mm/dd/yyyy" at bounding box center [308, 208] width 112 height 34
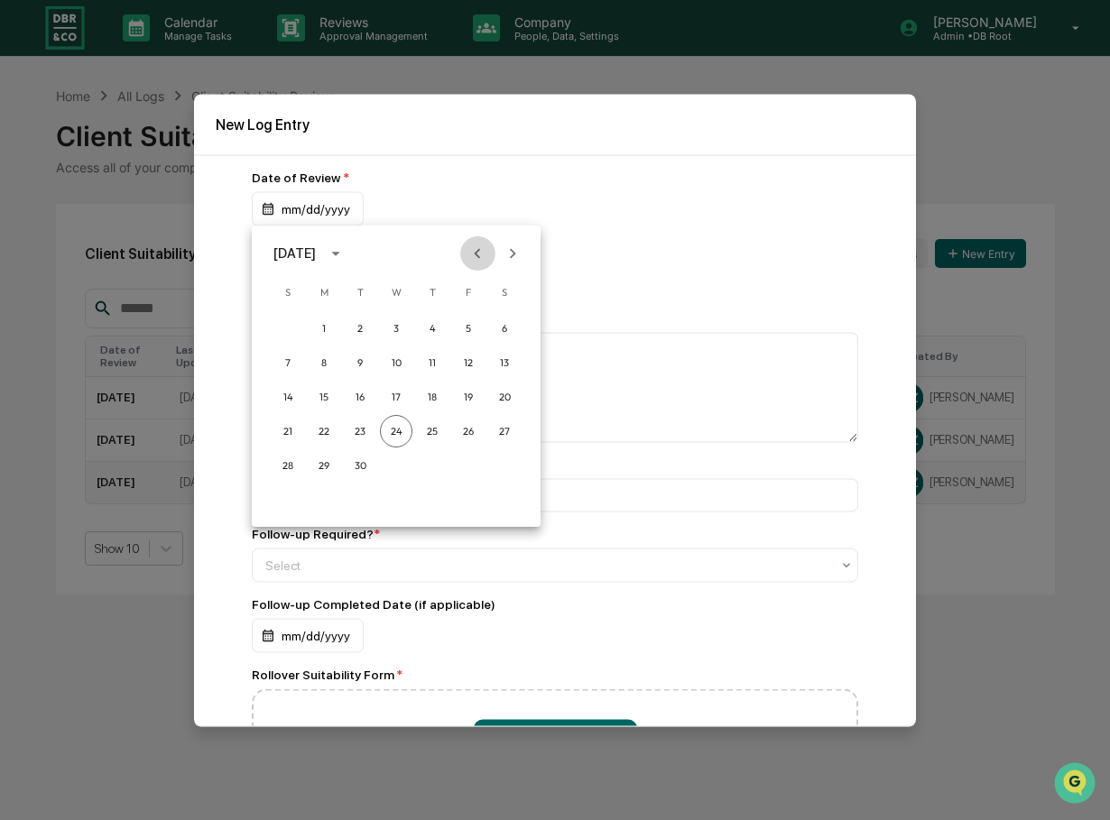
click at [473, 253] on icon "Previous month" at bounding box center [477, 254] width 20 height 20
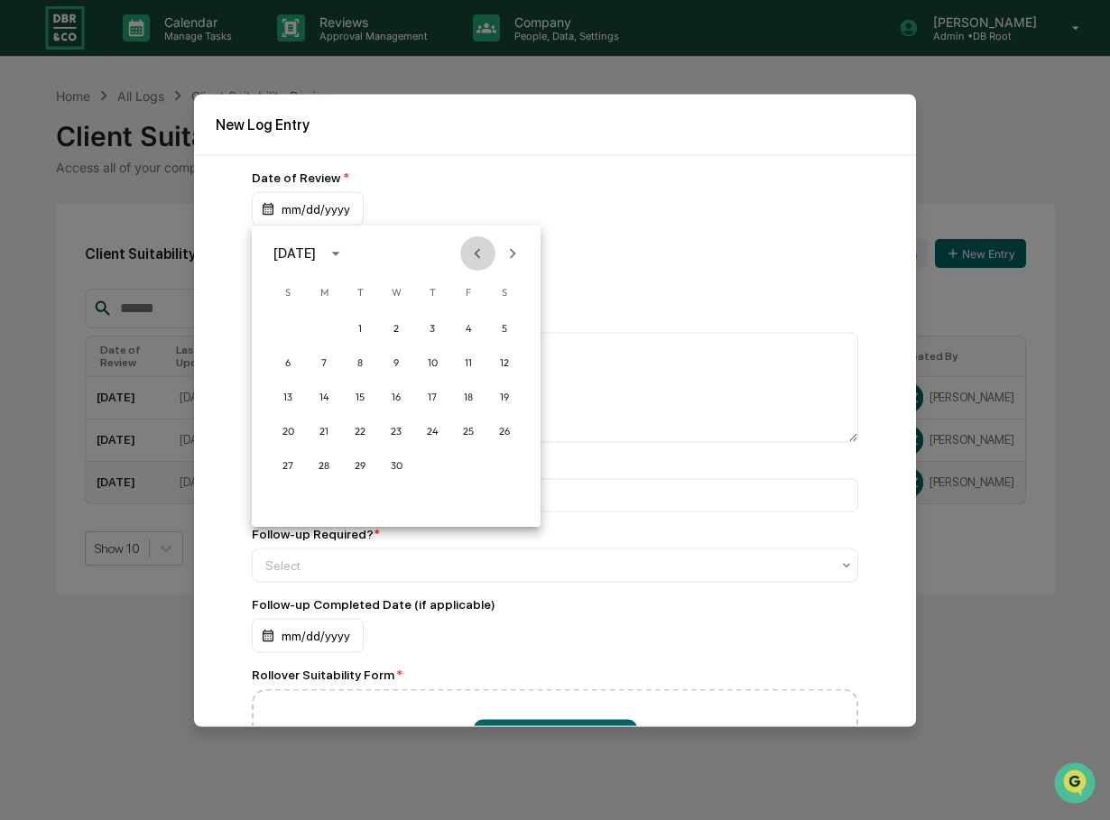
click at [473, 253] on icon "Previous month" at bounding box center [477, 254] width 20 height 20
click at [433, 394] on button "16" at bounding box center [432, 397] width 32 height 32
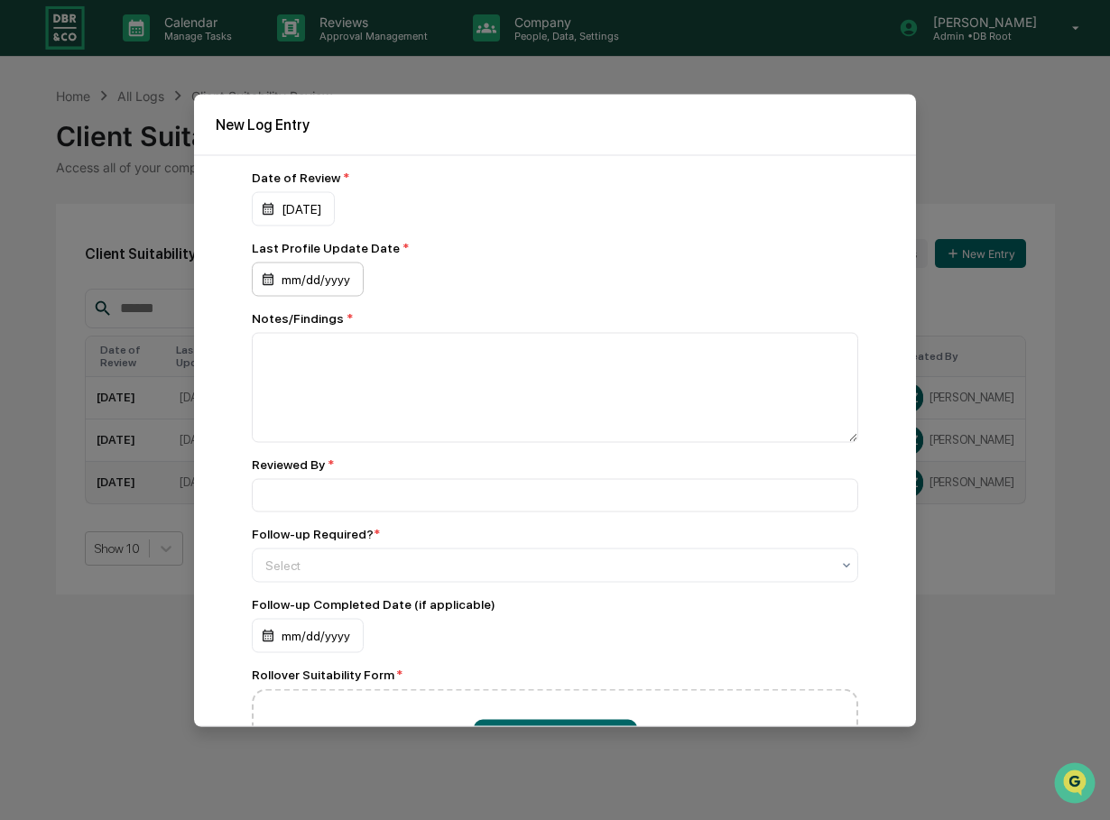
click at [316, 281] on div "mm/dd/yyyy" at bounding box center [308, 279] width 112 height 34
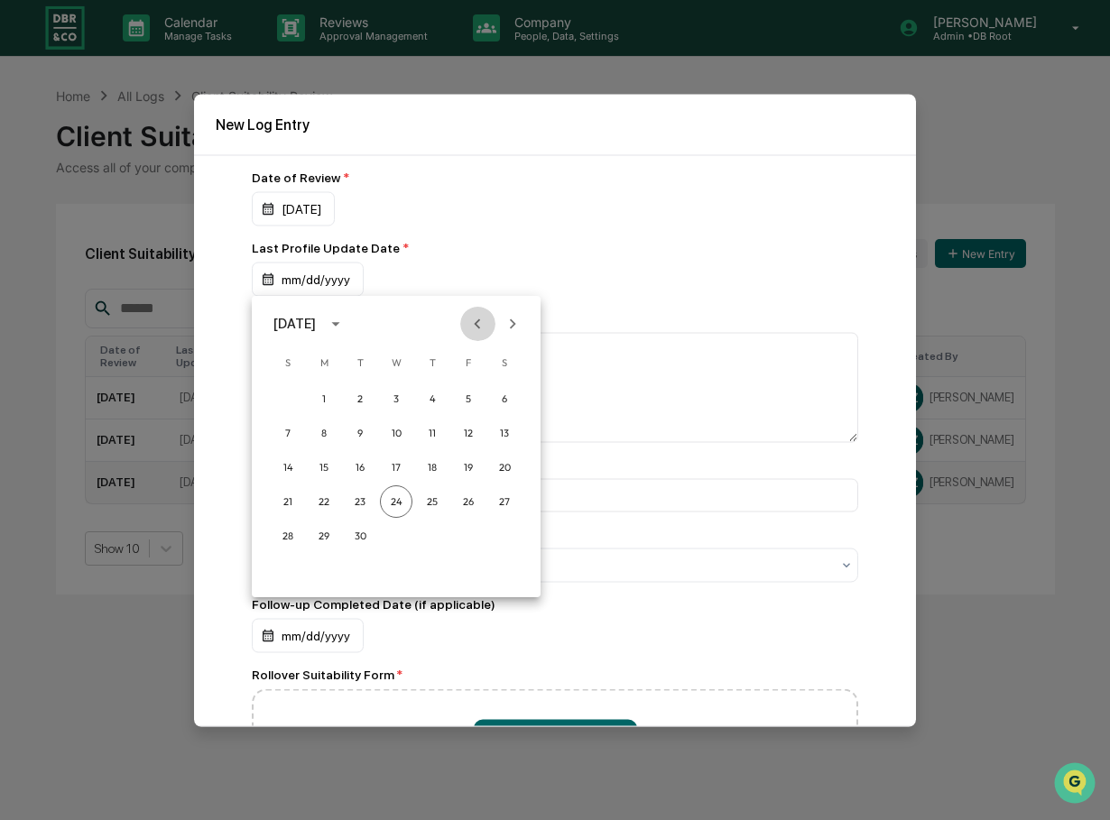
click at [471, 326] on icon "Previous month" at bounding box center [477, 324] width 20 height 20
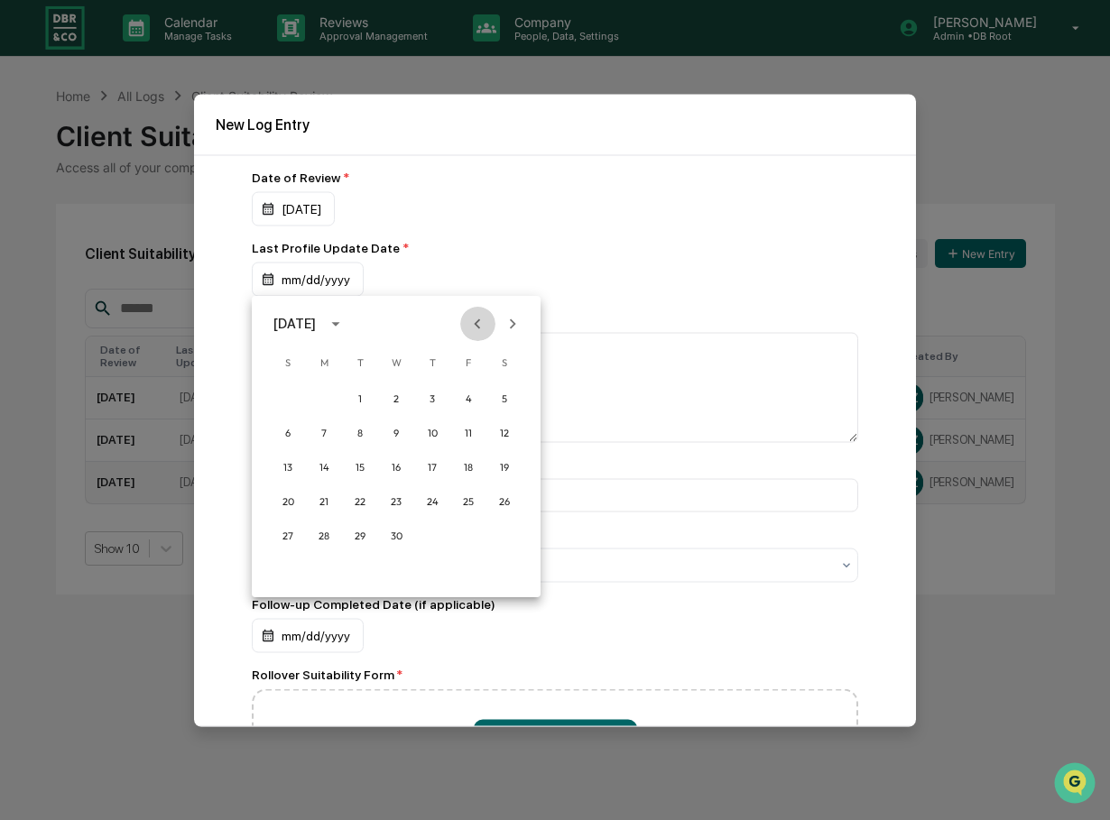
click at [476, 321] on icon "Previous month" at bounding box center [477, 324] width 20 height 20
click at [514, 321] on icon "Next month" at bounding box center [513, 324] width 20 height 20
click at [322, 531] on button "24" at bounding box center [324, 536] width 32 height 32
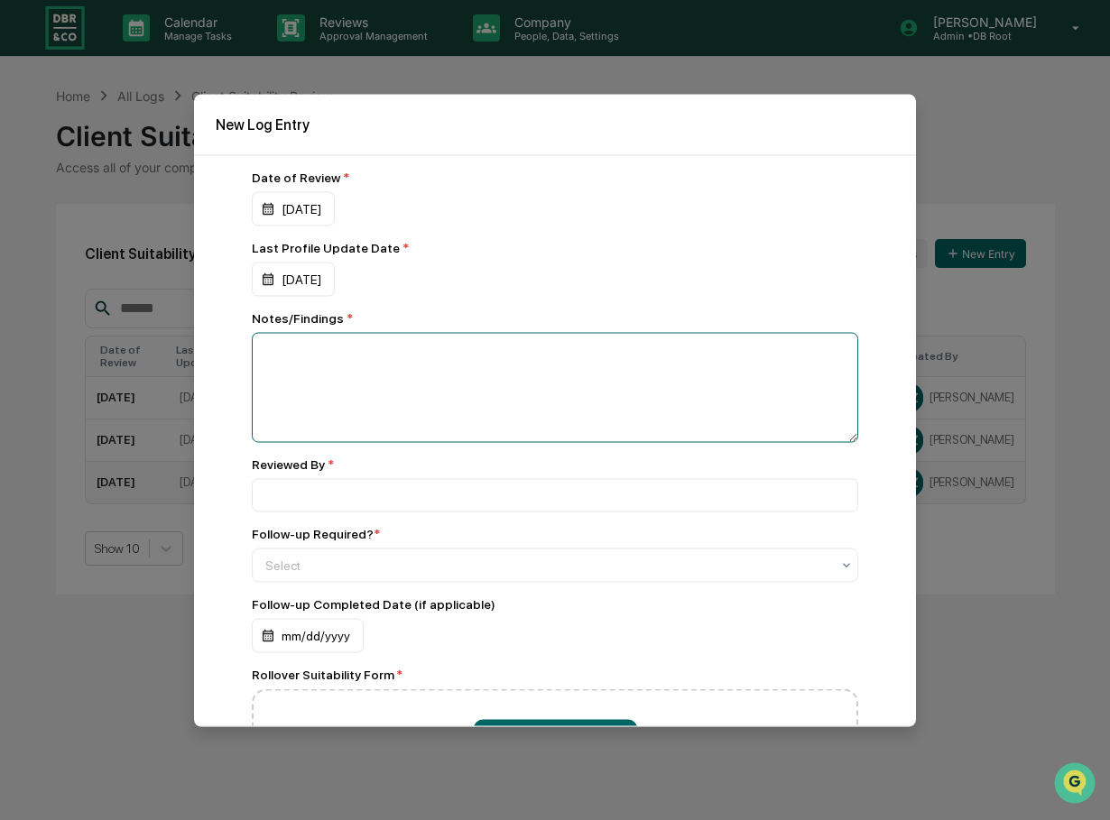
click at [349, 383] on textarea at bounding box center [555, 387] width 606 height 110
type textarea "**********"
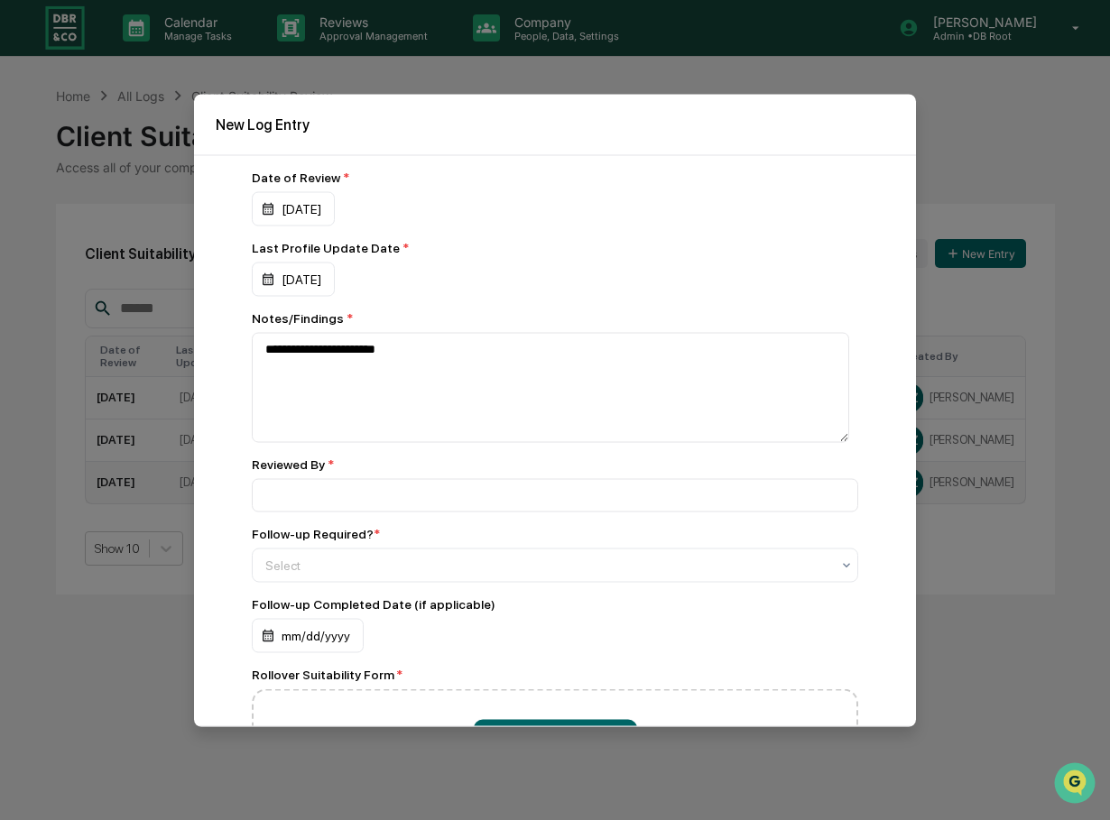
click at [315, 459] on div "Reviewed By *" at bounding box center [555, 464] width 606 height 14
click at [309, 477] on div "Reviewed By *" at bounding box center [555, 484] width 606 height 55
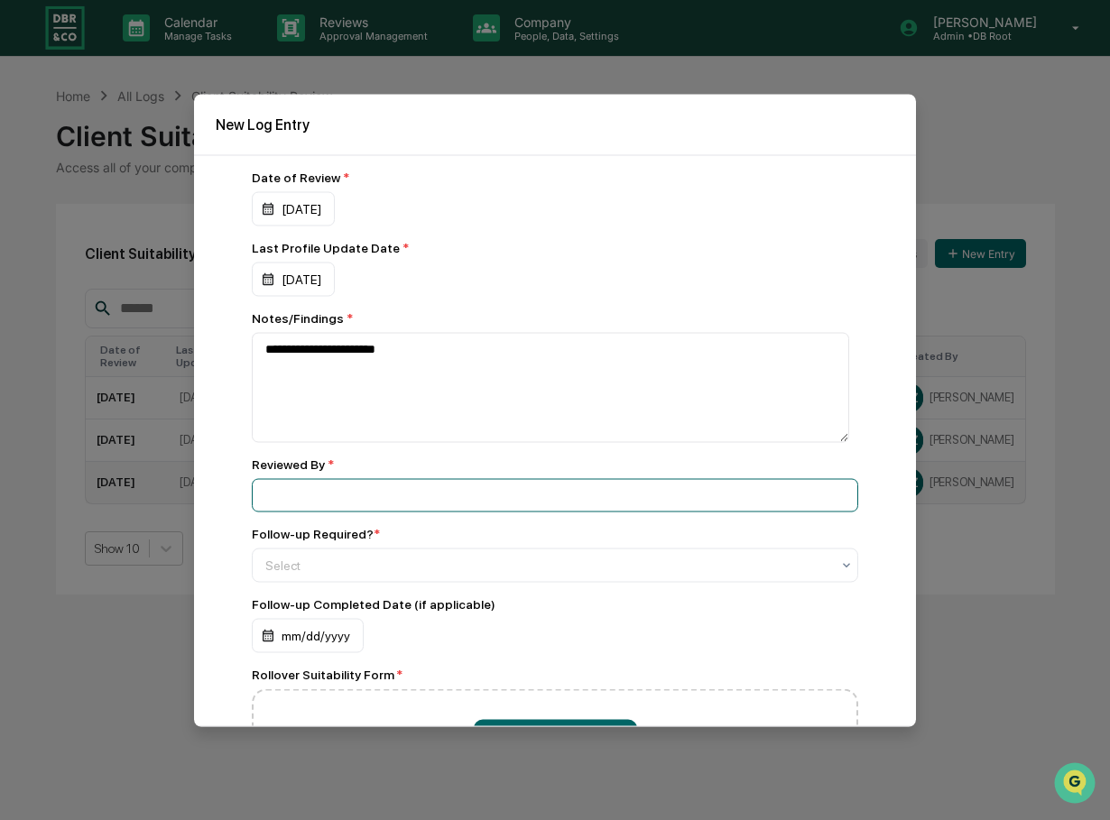
click at [309, 495] on input at bounding box center [555, 494] width 606 height 33
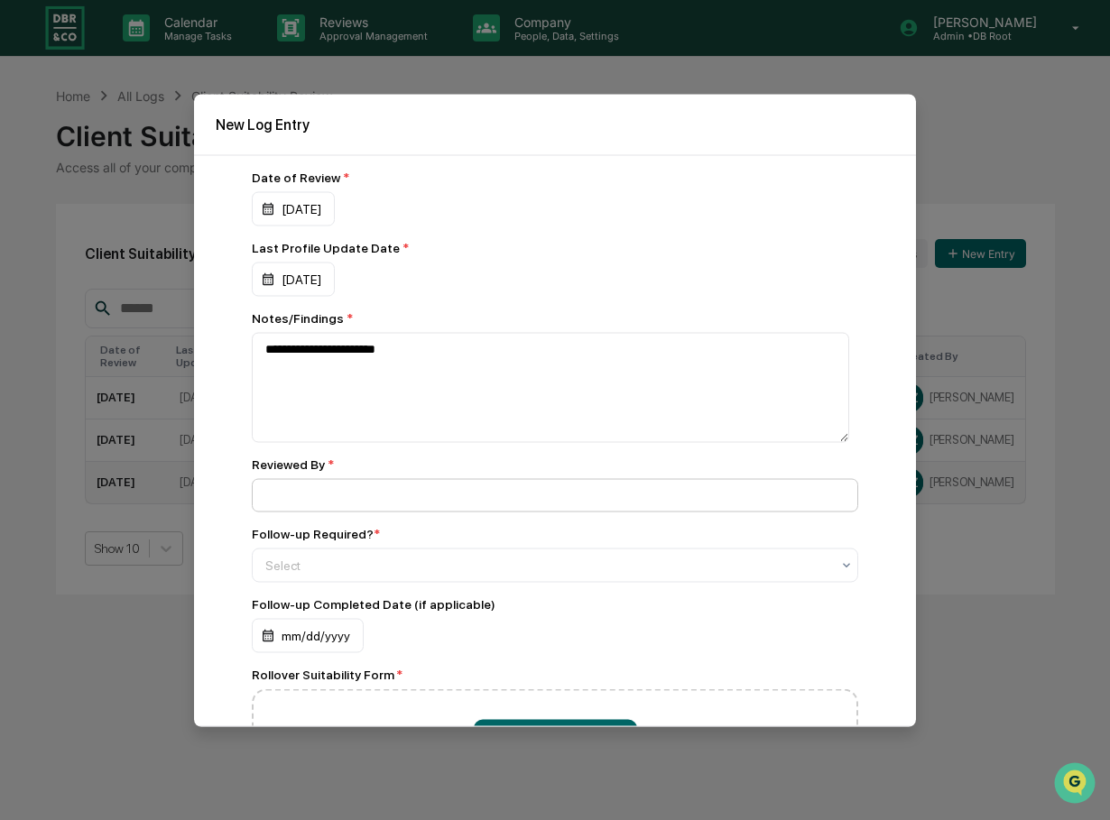
type input "**********"
click at [341, 566] on div at bounding box center [547, 565] width 565 height 18
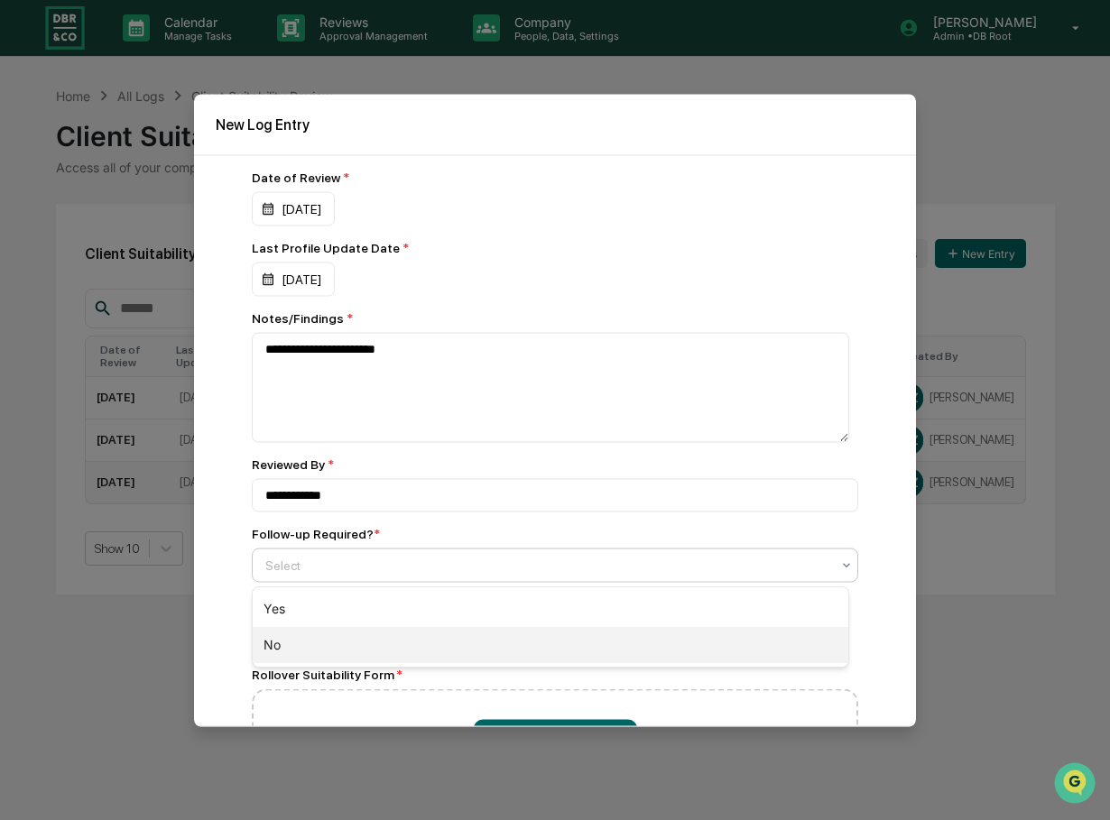
click at [286, 647] on div "No" at bounding box center [551, 645] width 596 height 36
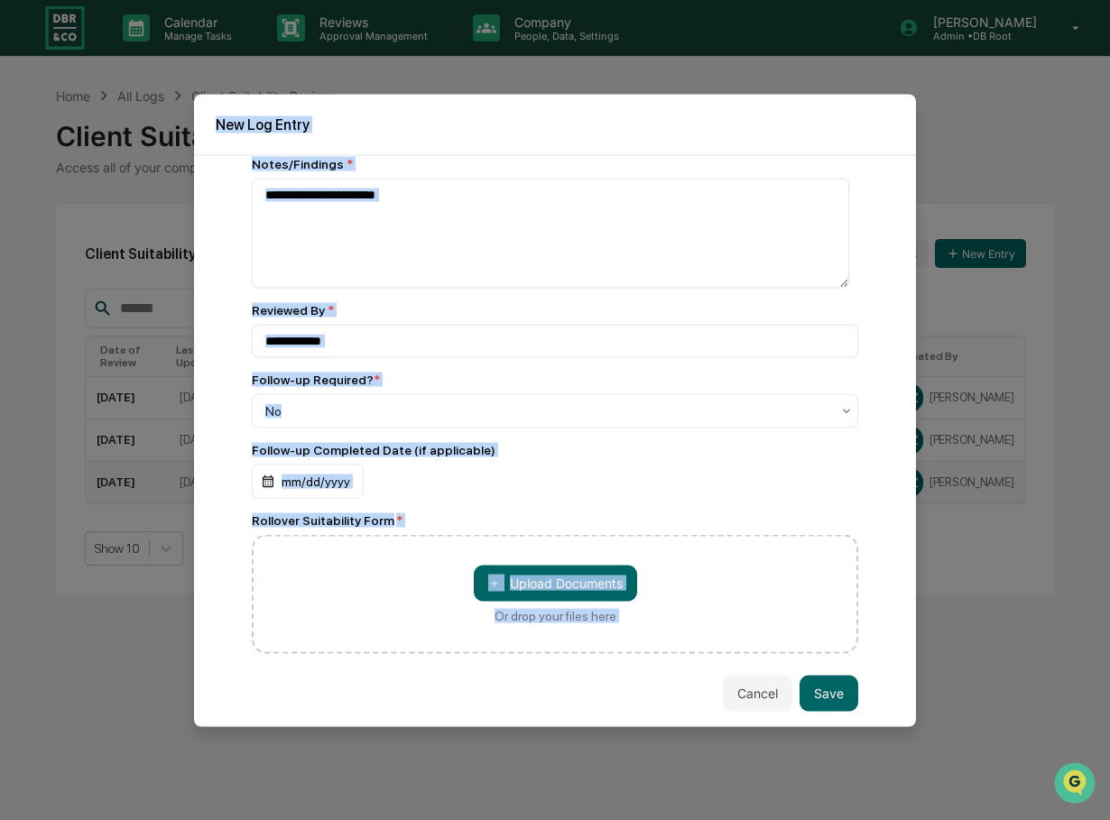
drag, startPoint x: 647, startPoint y: 710, endPoint x: 934, endPoint y: 513, distance: 347.9
click at [934, 513] on body "**********" at bounding box center [555, 410] width 1110 height 820
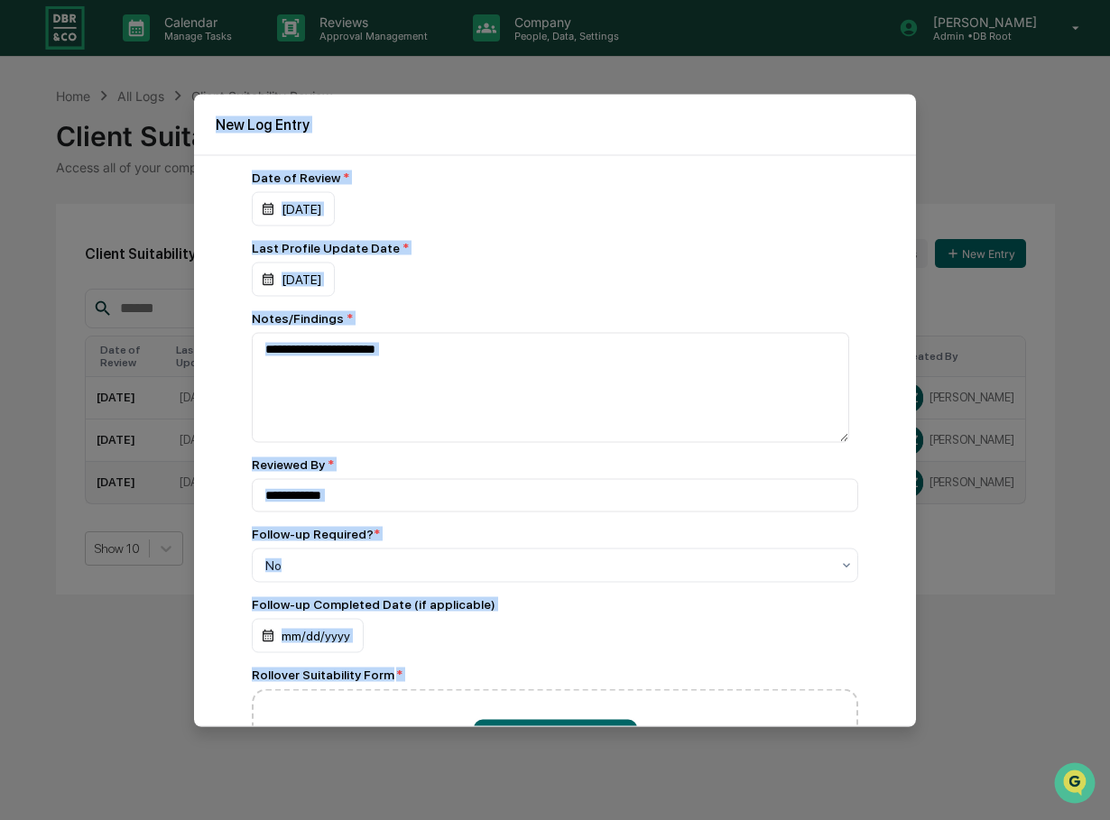
click at [751, 201] on div "01/16/2025" at bounding box center [555, 208] width 606 height 34
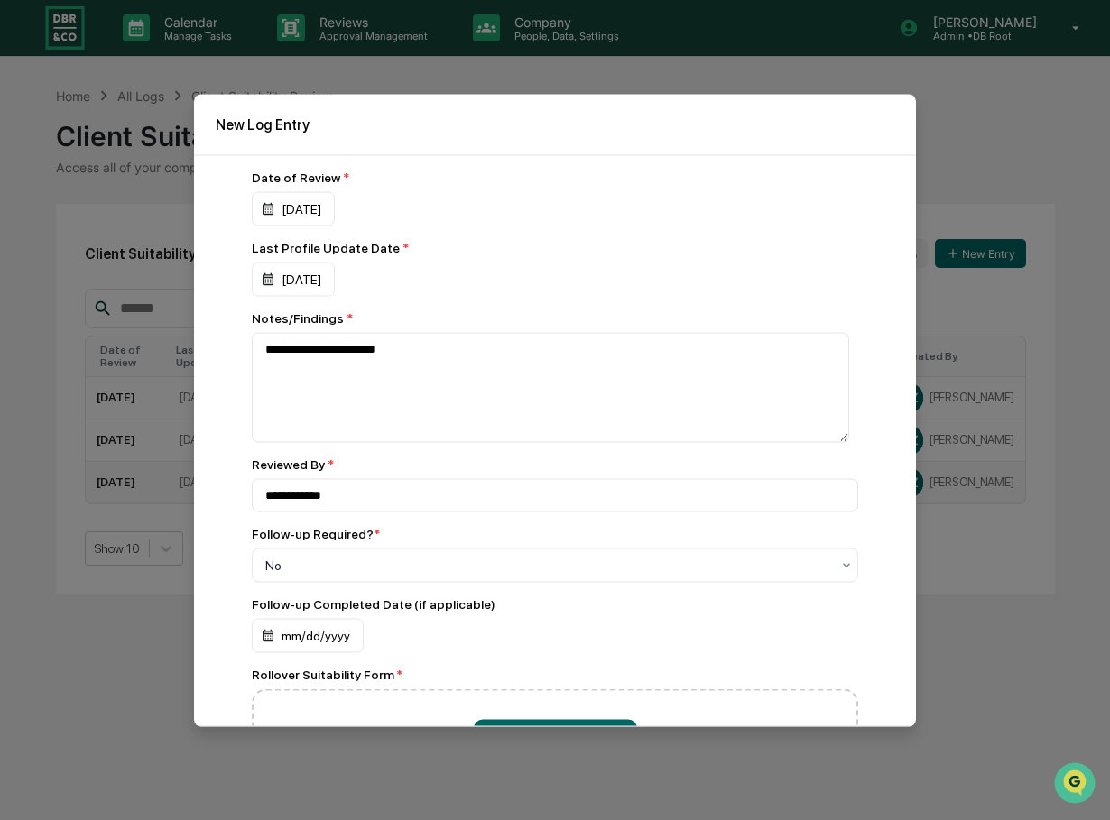
click at [751, 201] on div "01/16/2025" at bounding box center [555, 208] width 606 height 34
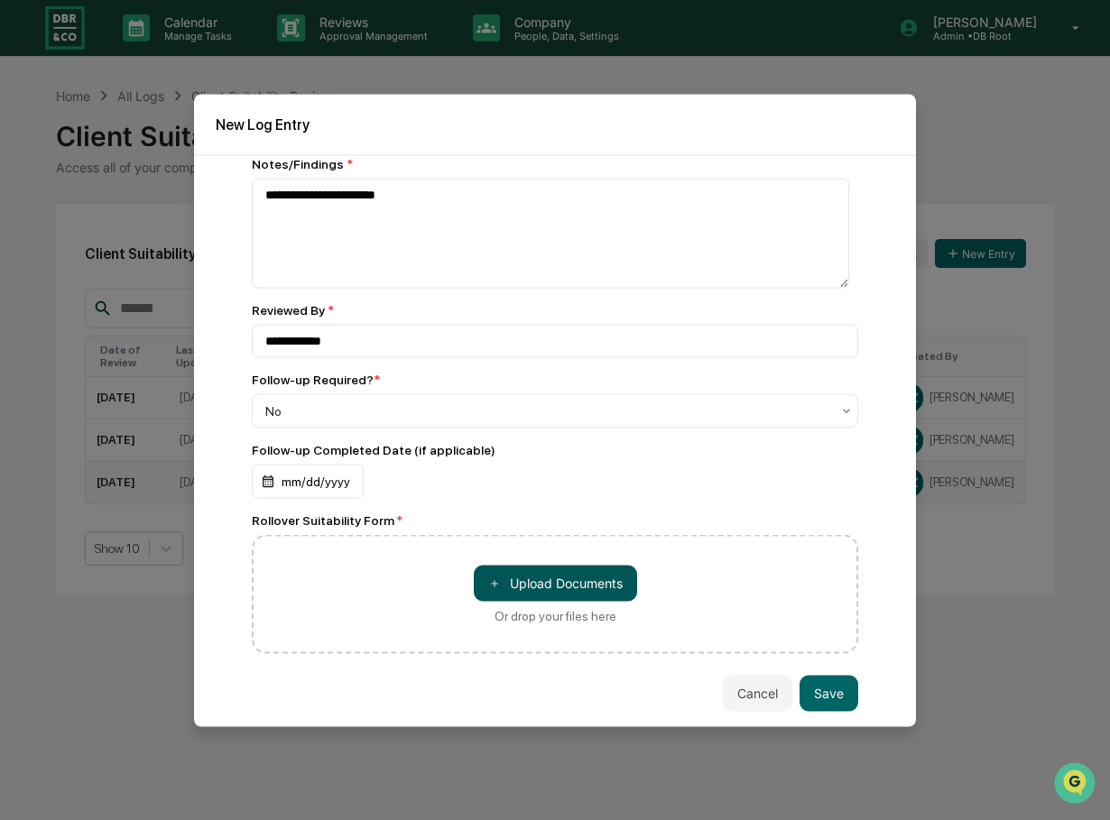
click at [629, 588] on button "＋ Upload Documents" at bounding box center [555, 583] width 163 height 36
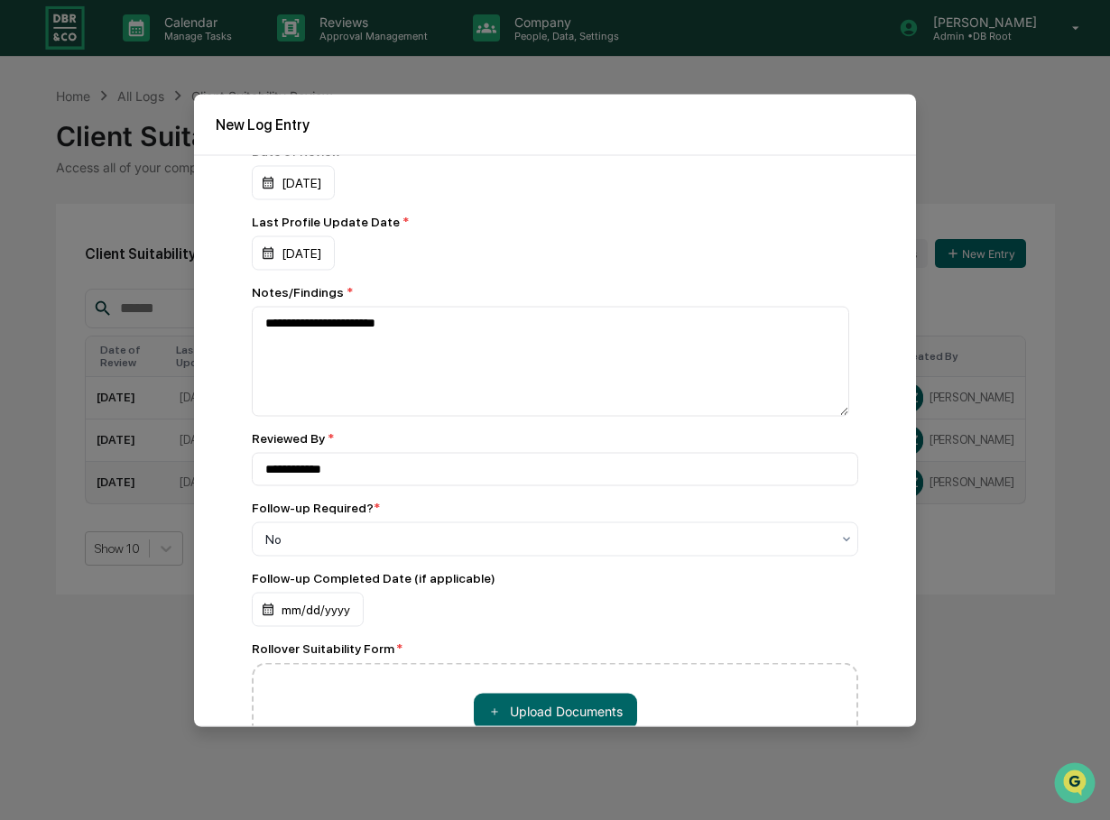
scroll to position [0, 0]
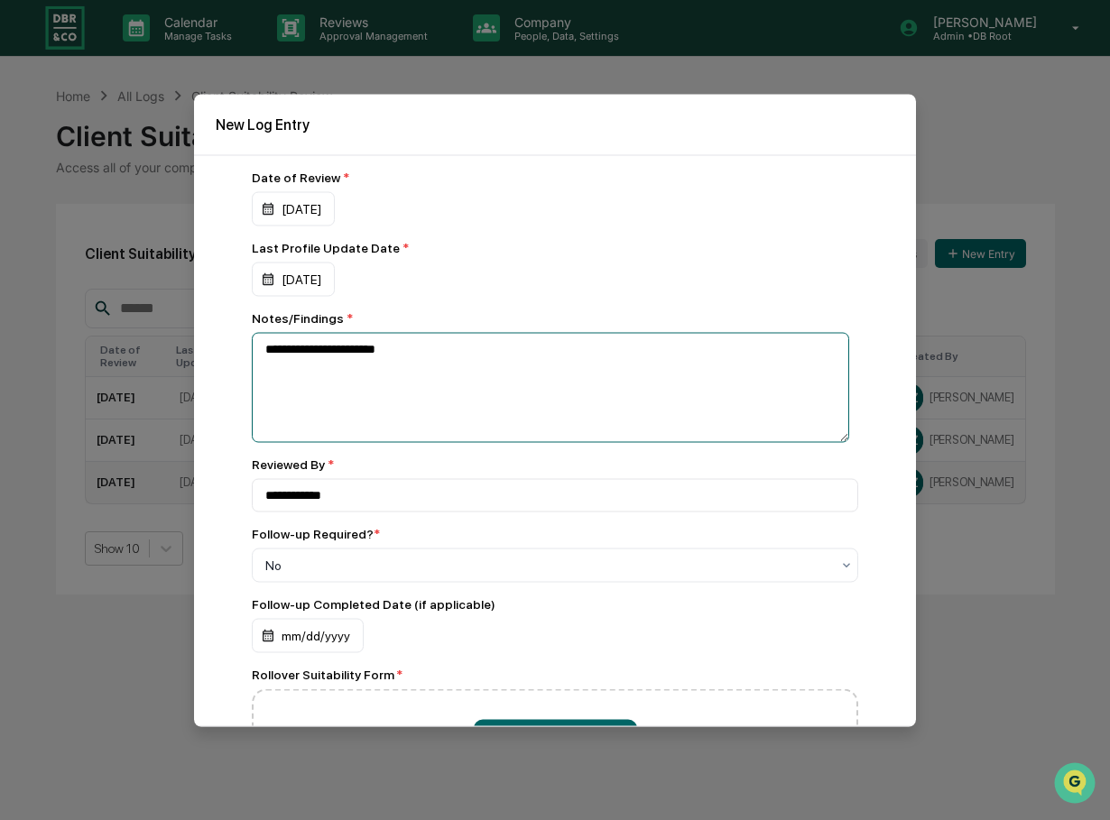
click at [454, 353] on textarea "**********" at bounding box center [550, 387] width 597 height 110
type textarea "**********"
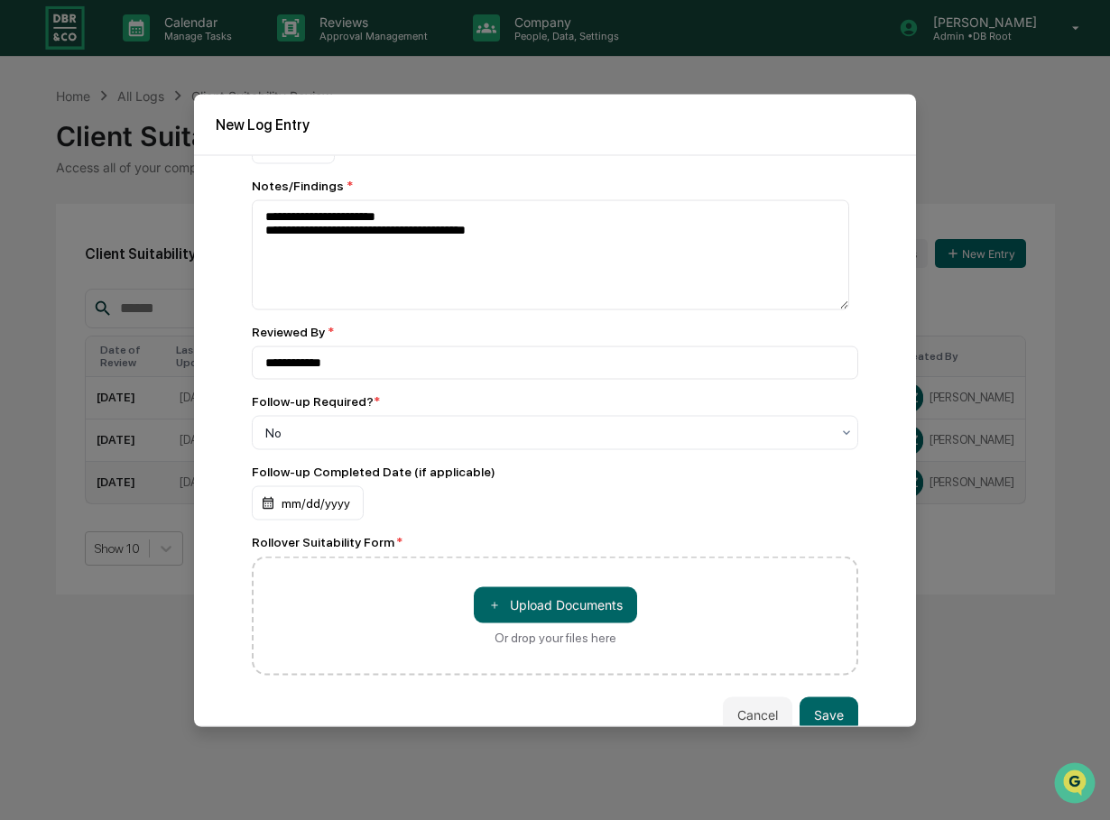
scroll to position [155, 0]
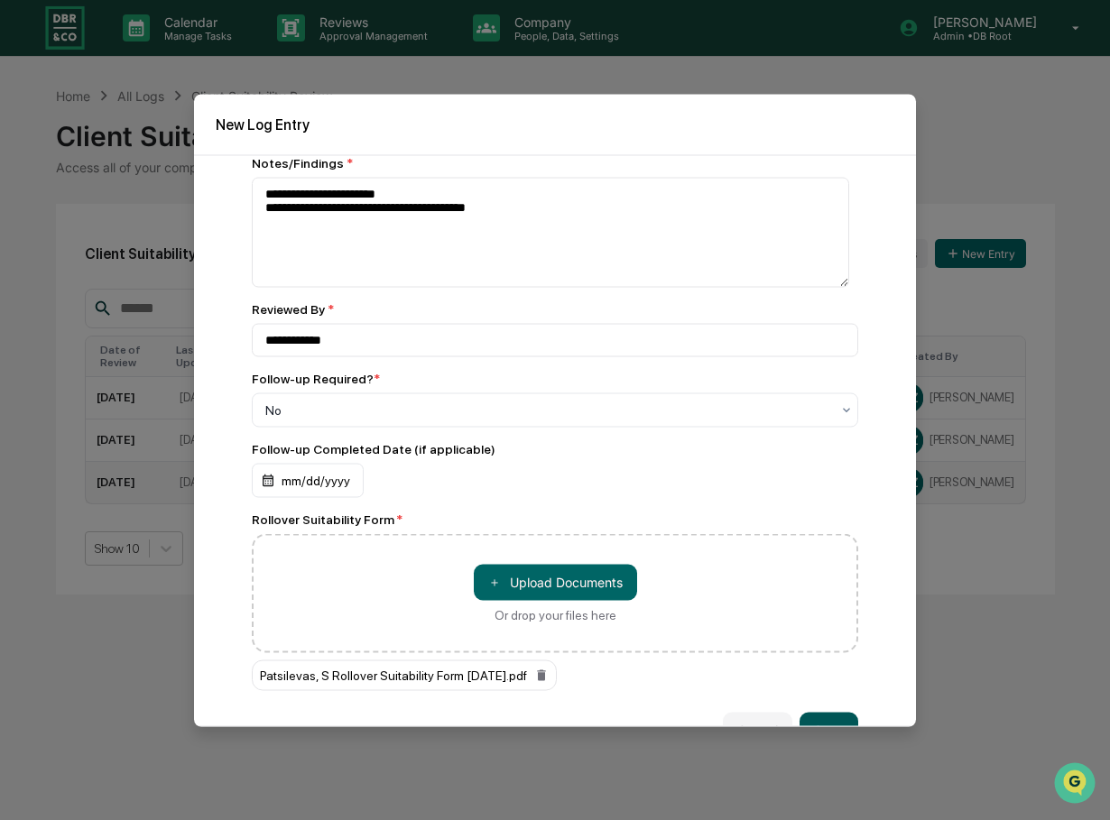
click at [813, 716] on button "Save" at bounding box center [828, 730] width 59 height 36
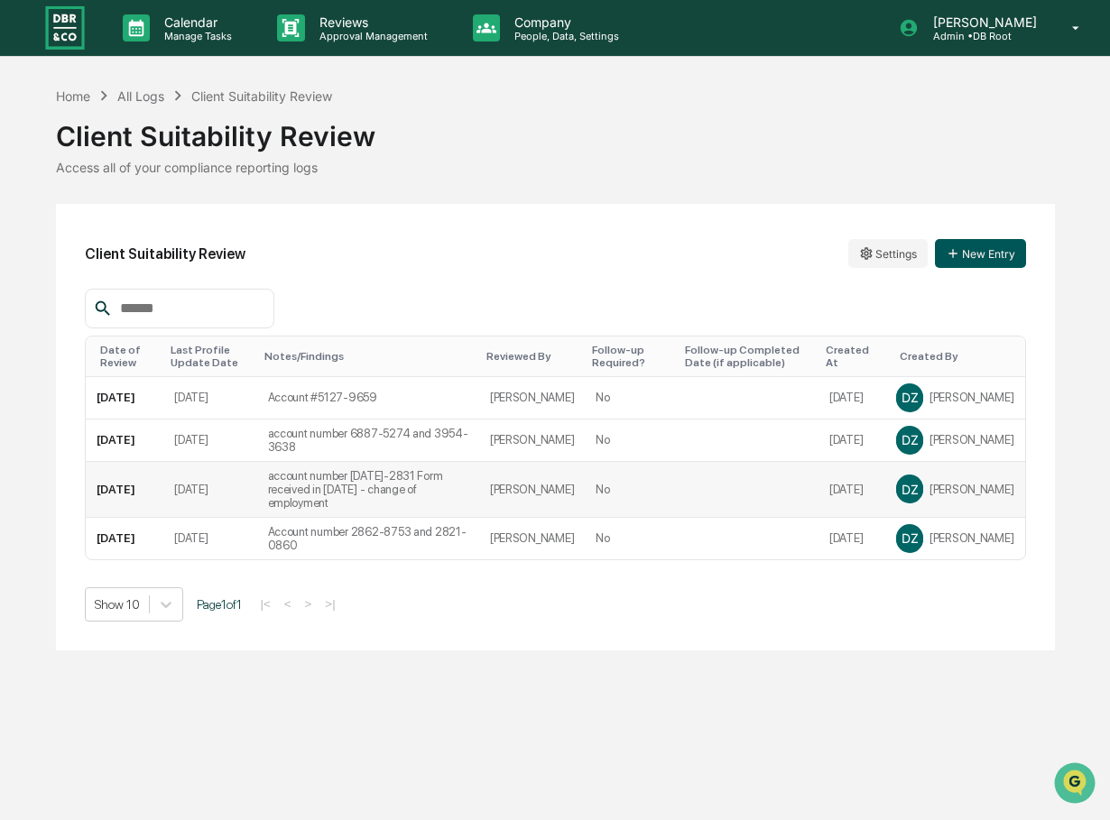
click at [962, 258] on button "New Entry" at bounding box center [980, 253] width 91 height 29
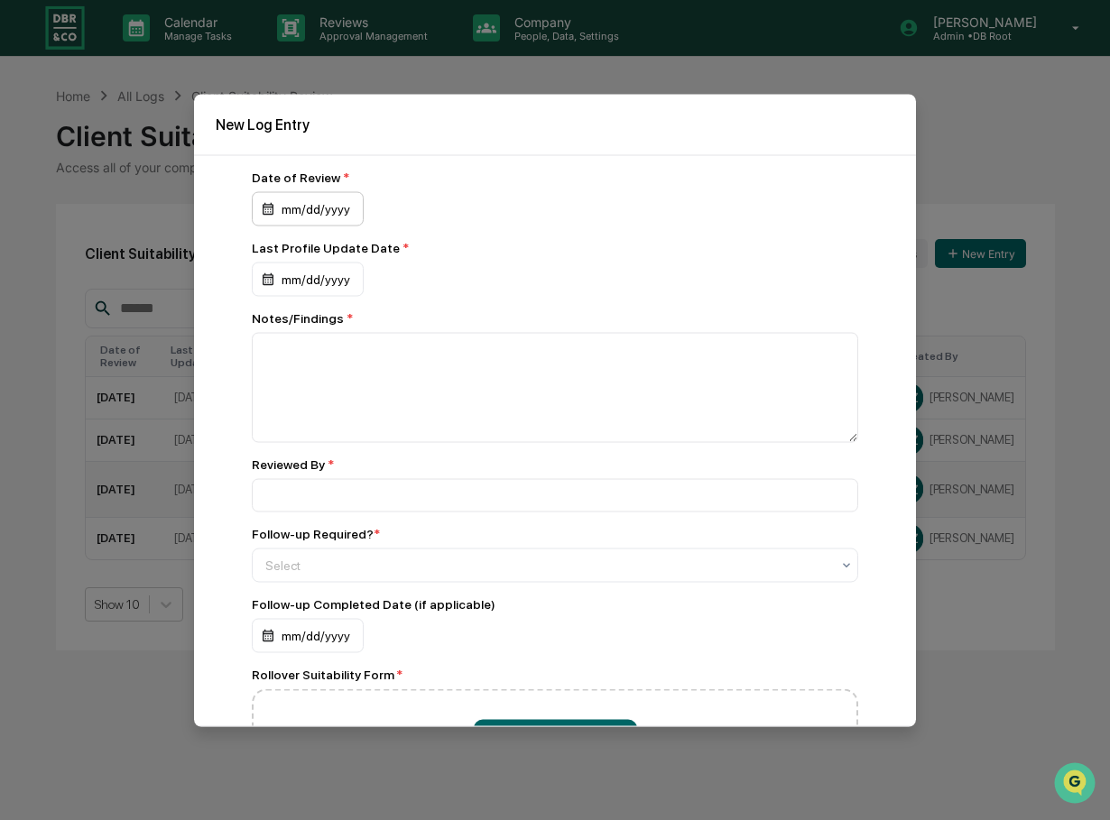
click at [339, 207] on div "mm/dd/yyyy" at bounding box center [308, 208] width 112 height 34
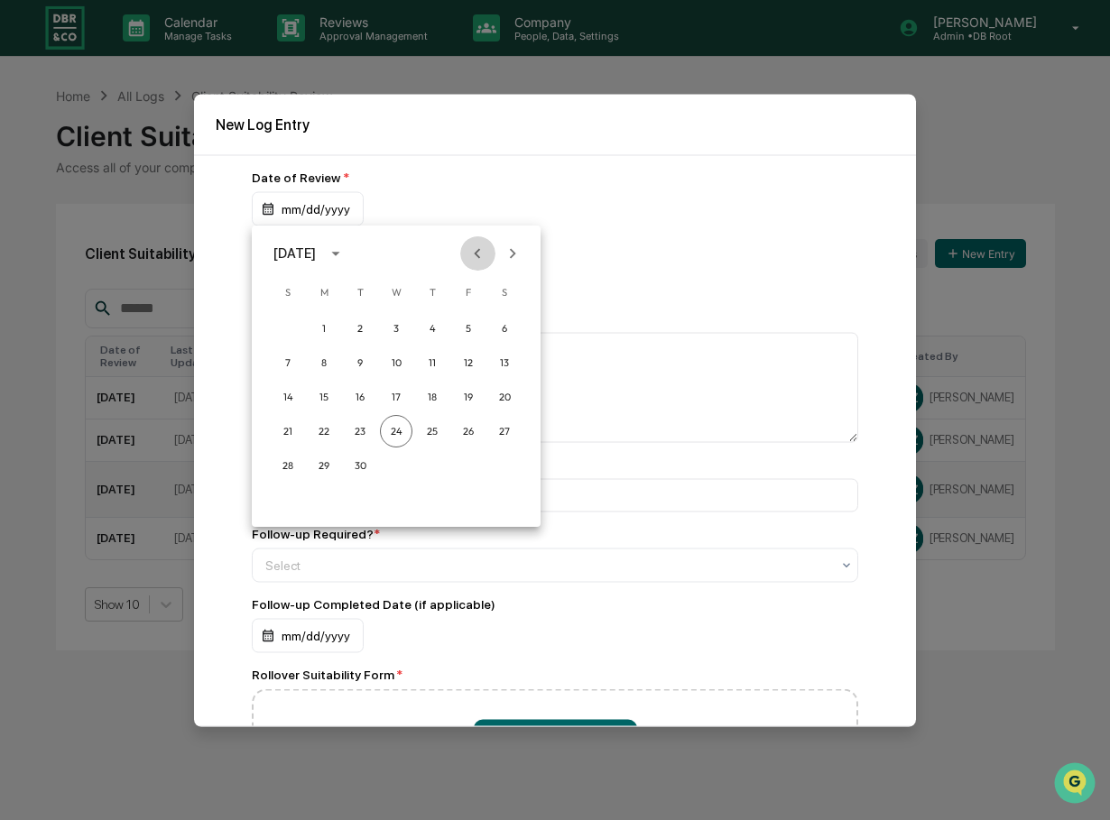
click at [473, 253] on icon "Previous month" at bounding box center [477, 254] width 20 height 20
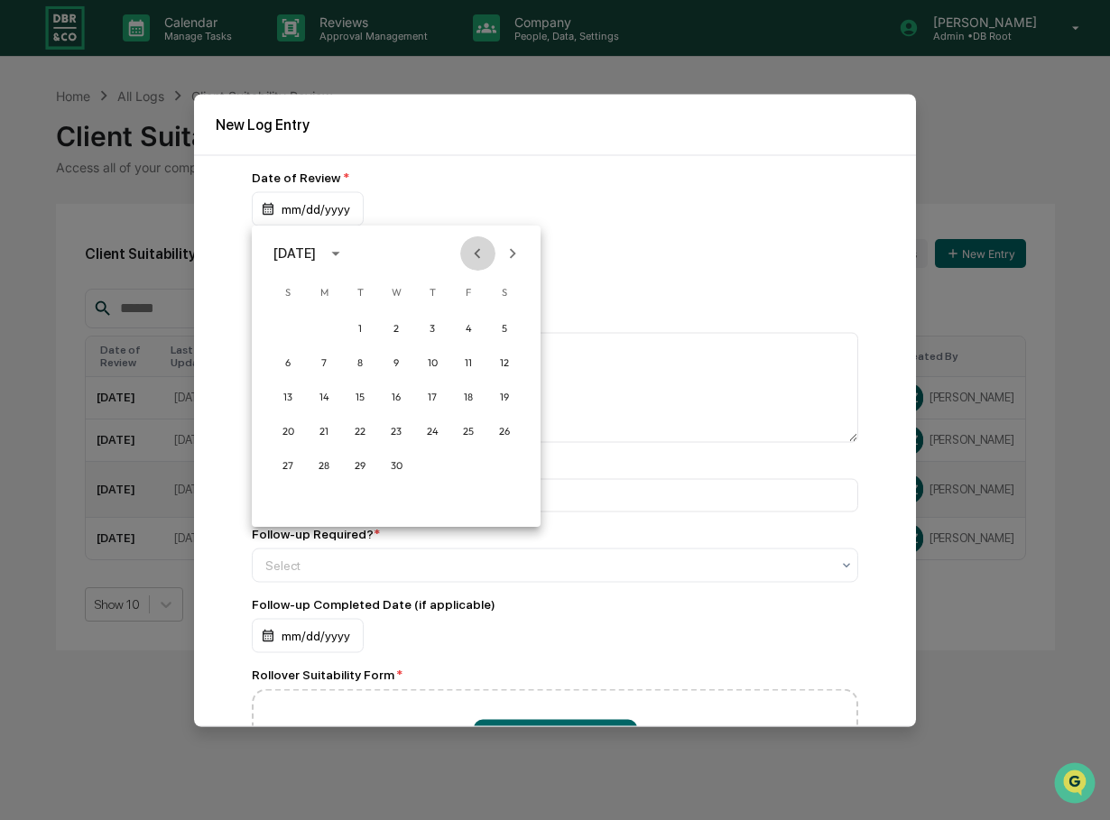
click at [473, 253] on icon "Previous month" at bounding box center [477, 254] width 20 height 20
click at [393, 427] on button "22" at bounding box center [396, 431] width 32 height 32
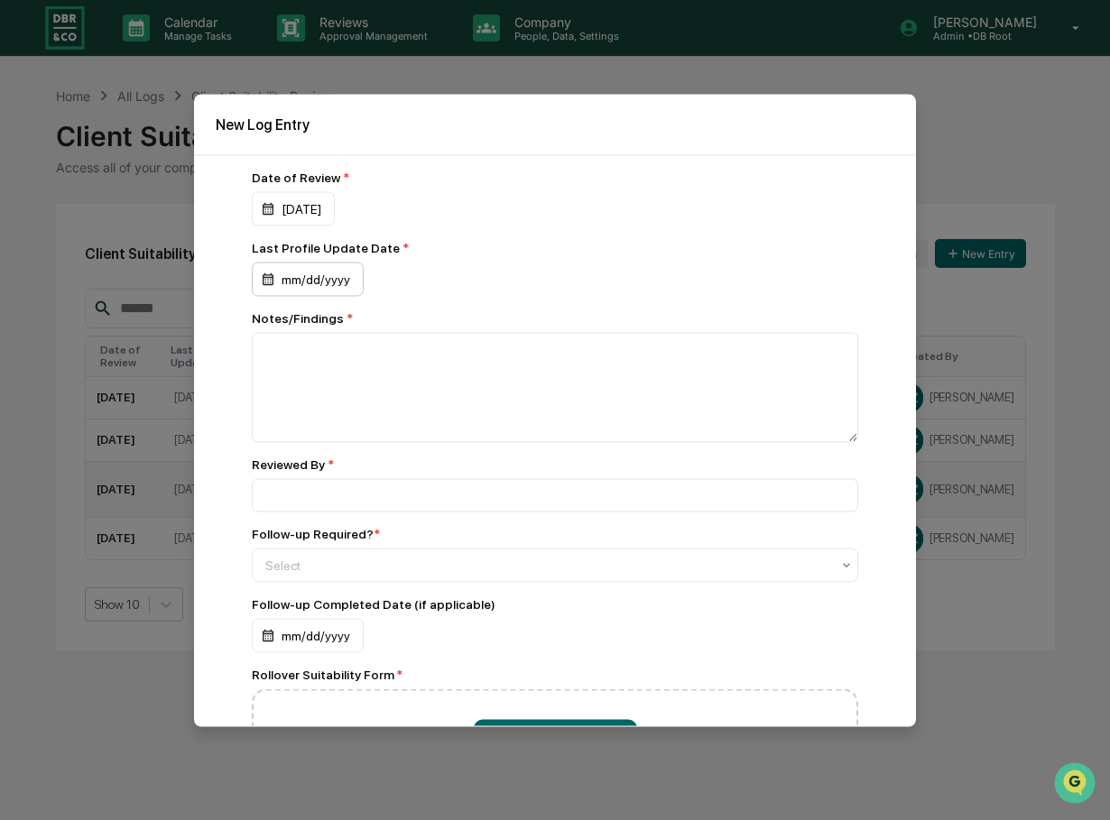
click at [326, 280] on div "mm/dd/yyyy" at bounding box center [308, 279] width 112 height 34
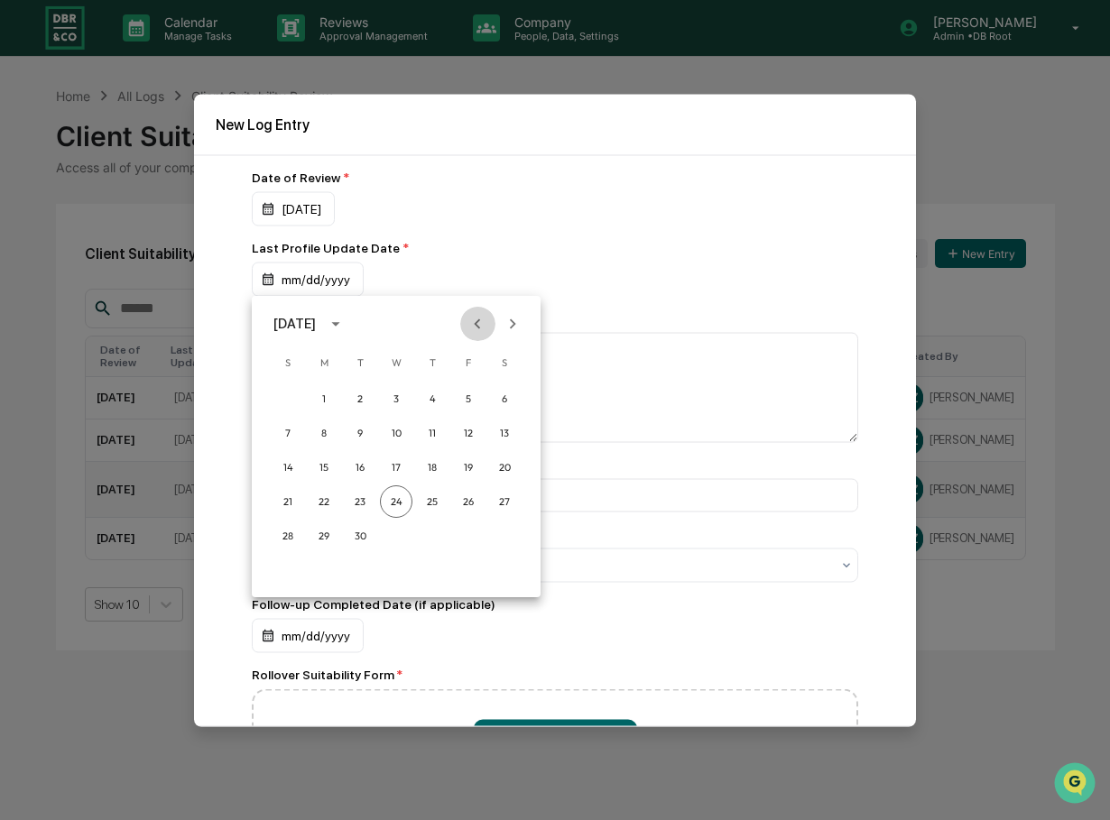
click at [476, 325] on icon "Previous month" at bounding box center [478, 324] width 6 height 10
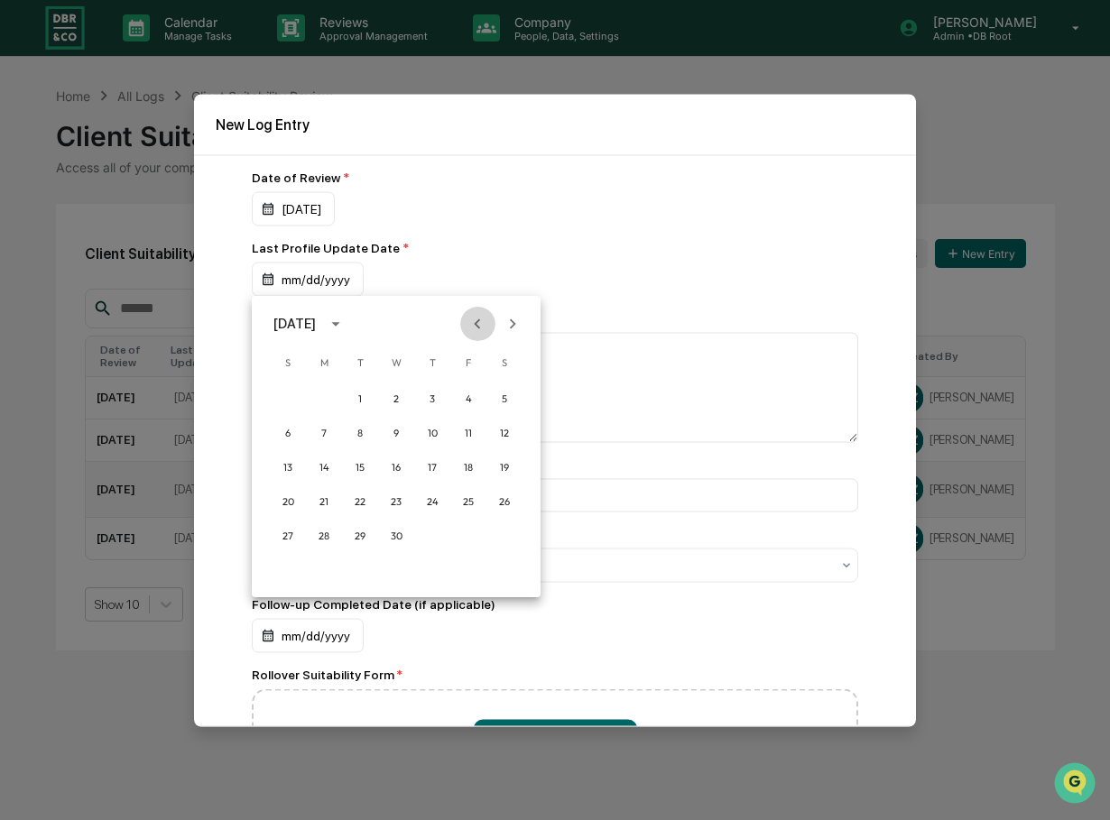
click at [476, 325] on icon "Previous month" at bounding box center [478, 324] width 6 height 10
click at [395, 495] on button "22" at bounding box center [396, 501] width 32 height 32
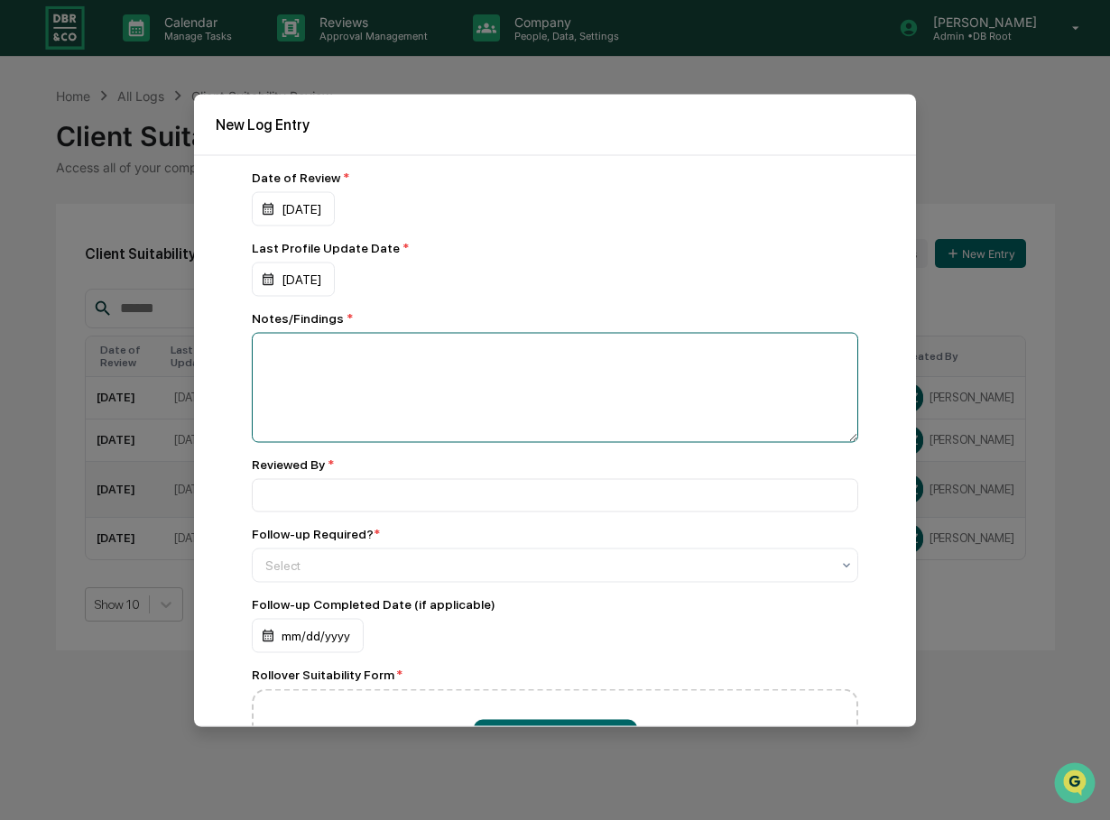
click at [378, 358] on textarea at bounding box center [555, 387] width 606 height 110
type textarea "**********"
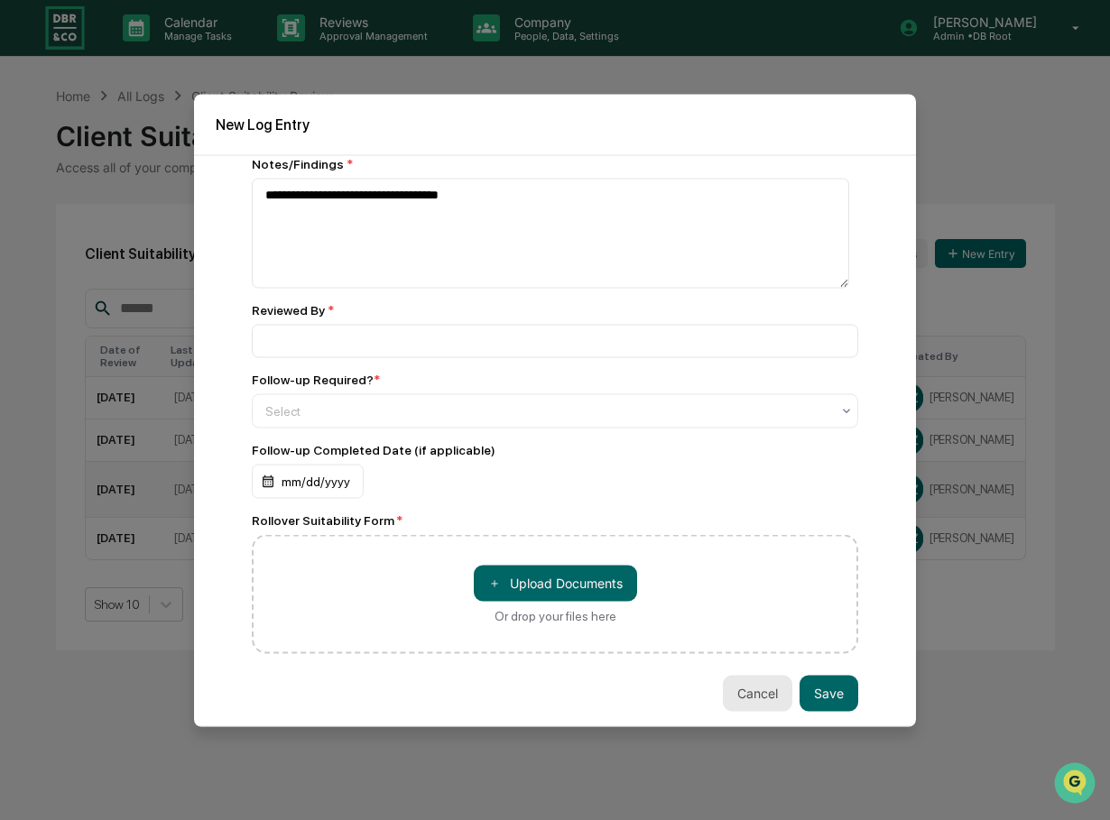
click at [747, 697] on button "Cancel" at bounding box center [757, 693] width 69 height 36
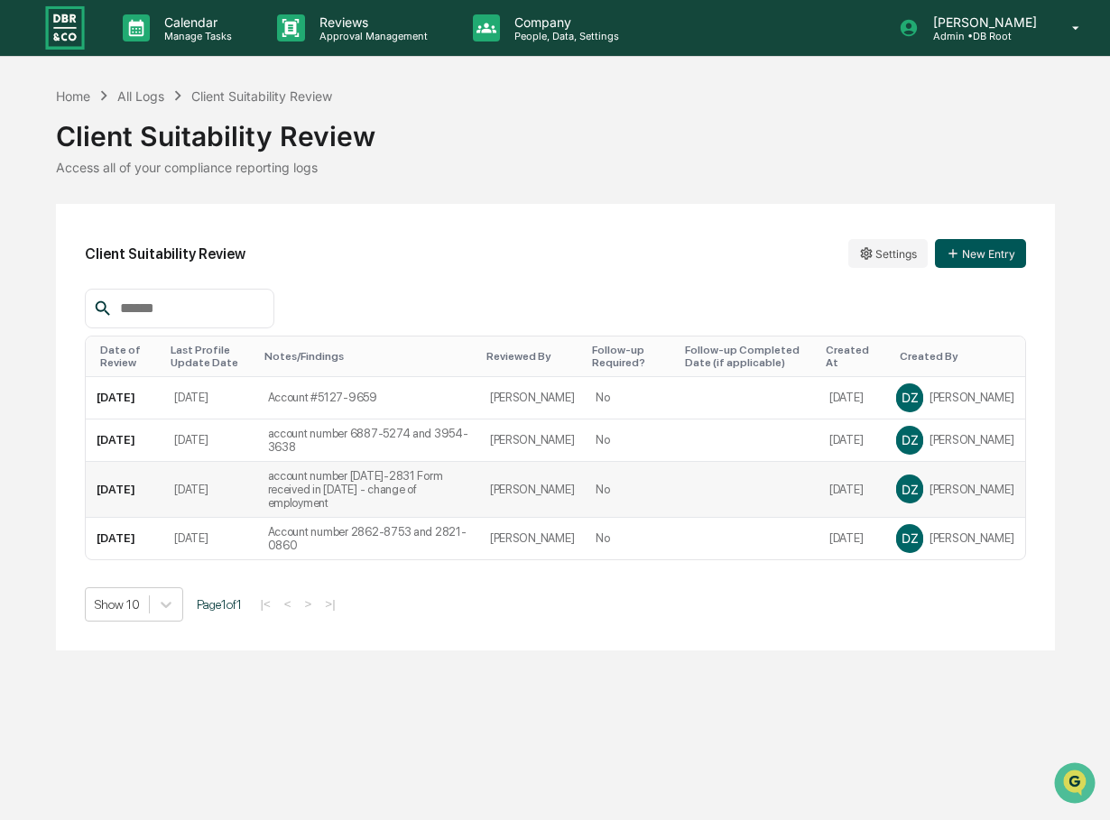
click at [990, 251] on button "New Entry" at bounding box center [980, 253] width 91 height 29
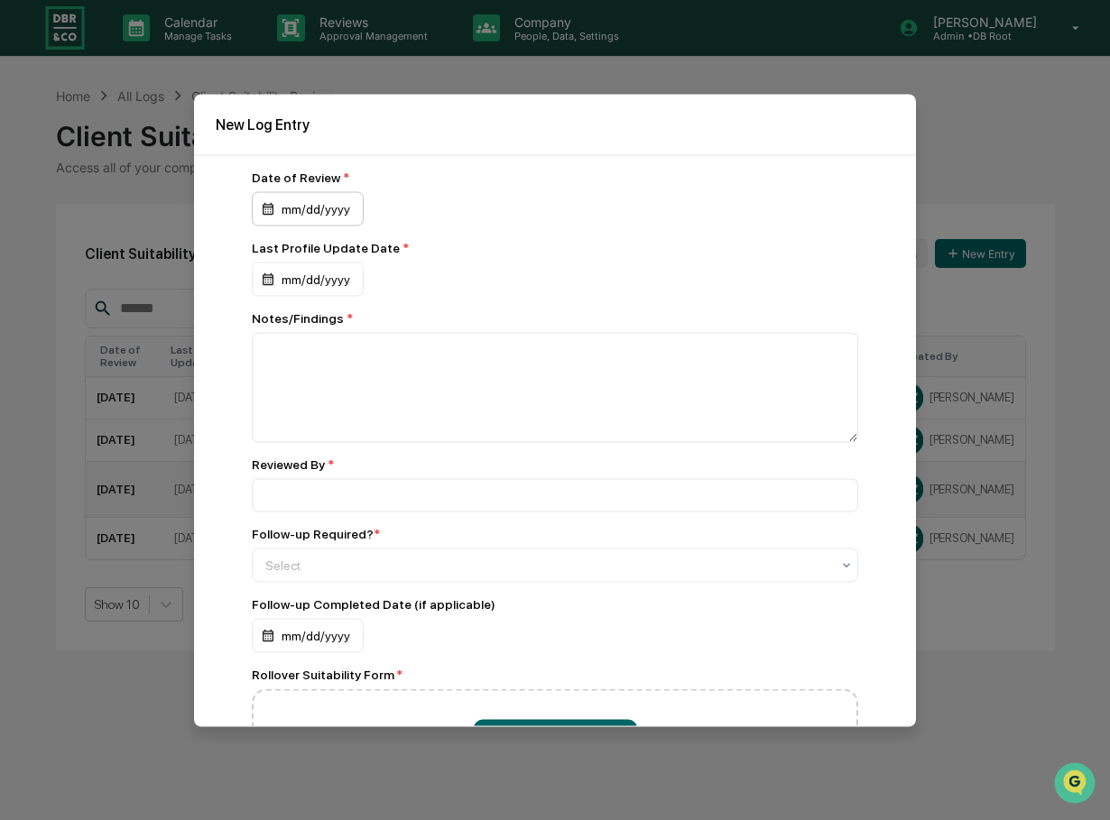
click at [319, 207] on div "mm/dd/yyyy" at bounding box center [308, 208] width 112 height 34
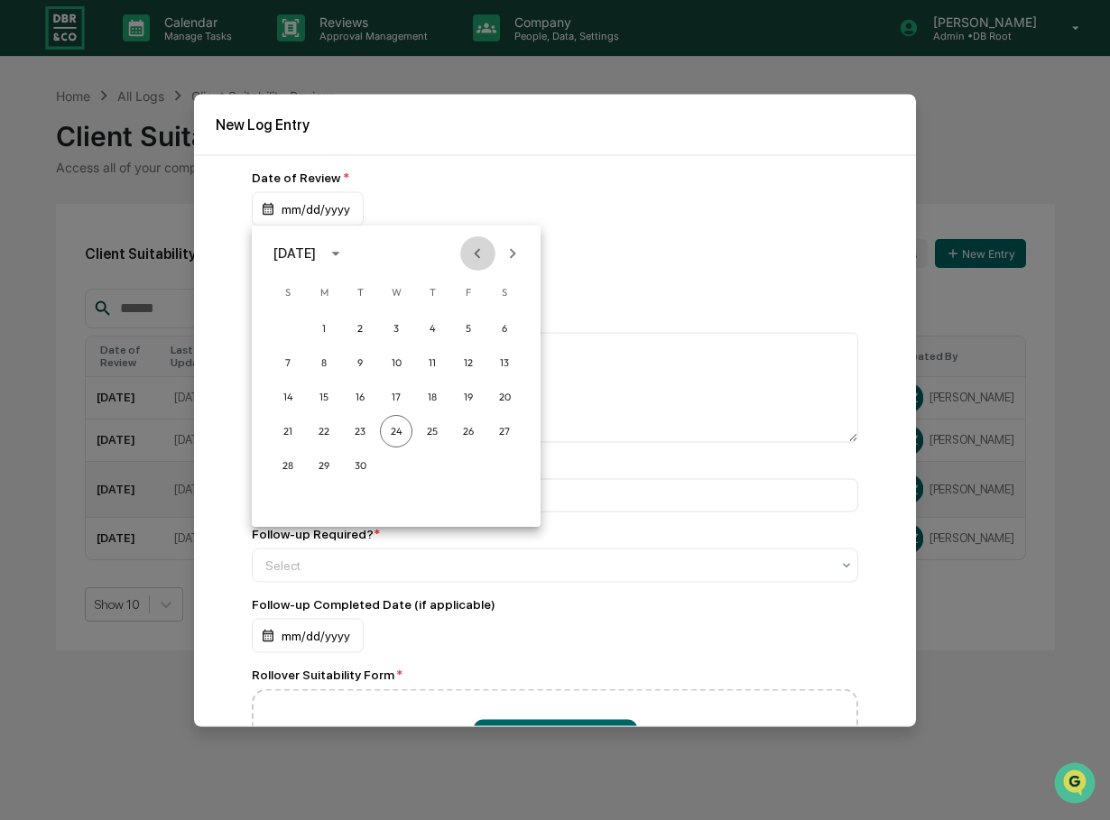
click at [474, 253] on icon "Previous month" at bounding box center [477, 254] width 20 height 20
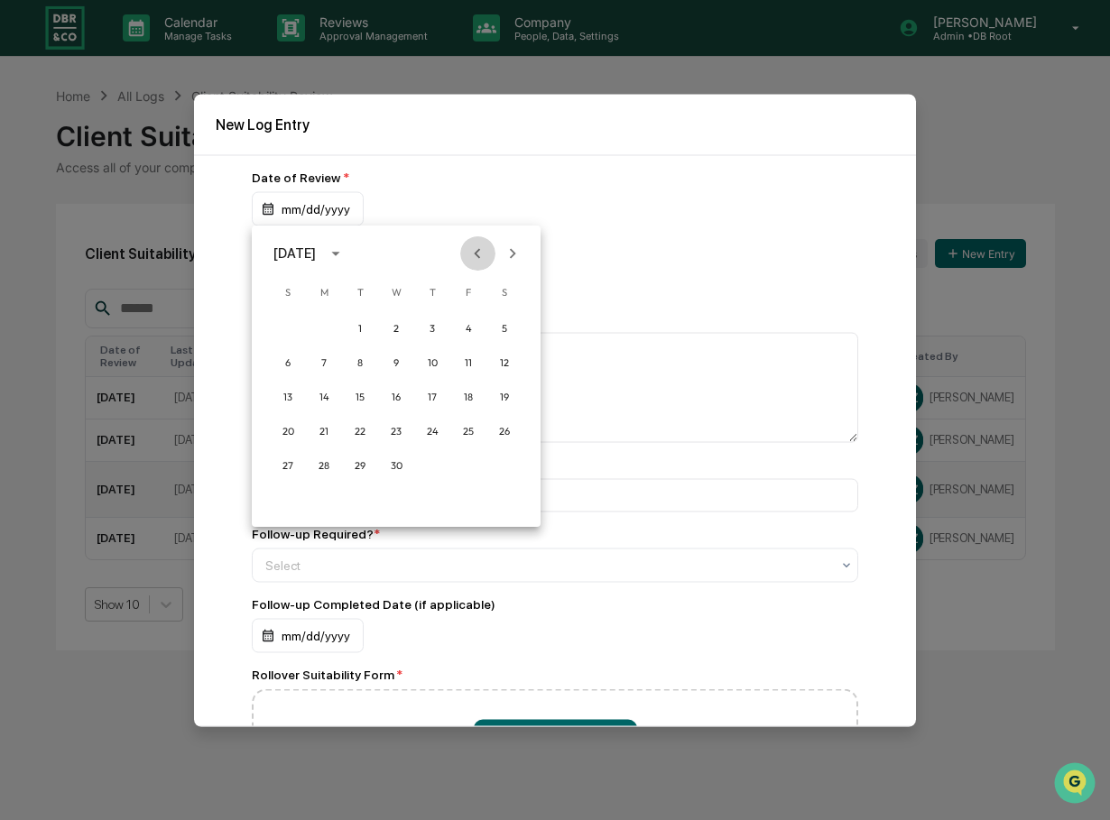
click at [474, 253] on icon "Previous month" at bounding box center [477, 254] width 20 height 20
click at [395, 464] on button "29" at bounding box center [396, 465] width 32 height 32
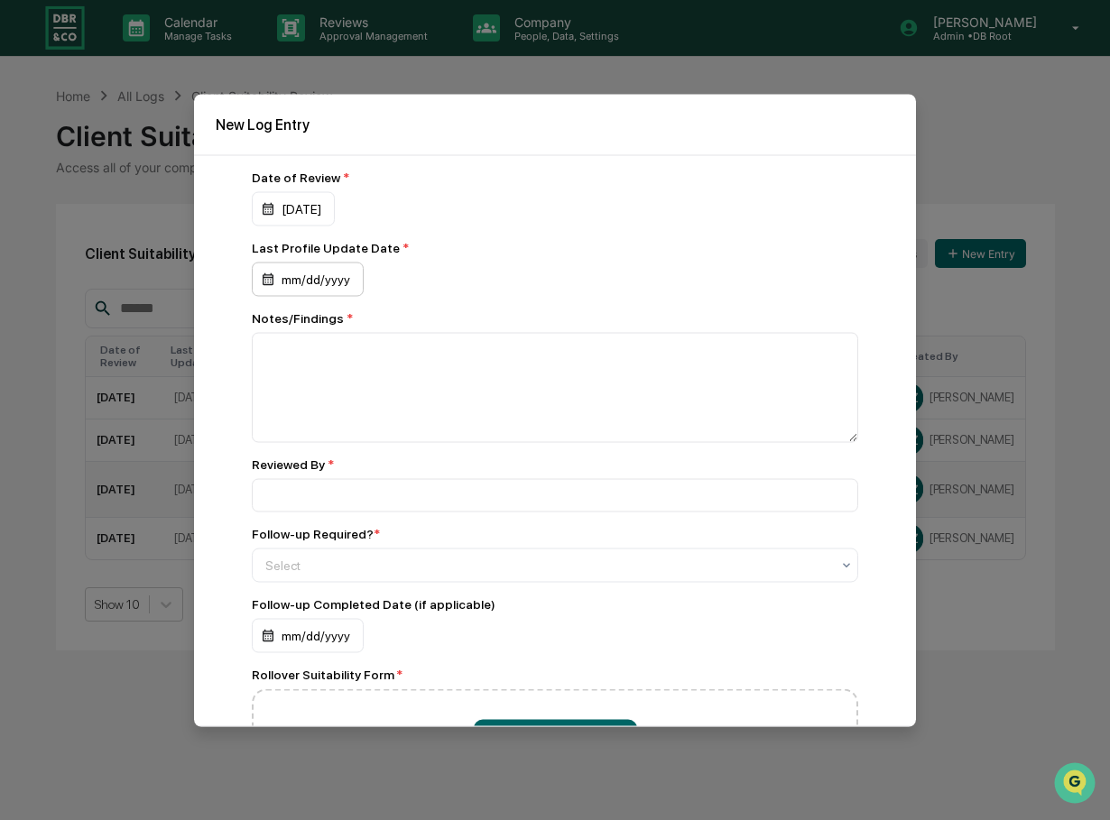
click at [328, 275] on div "mm/dd/yyyy" at bounding box center [308, 279] width 112 height 34
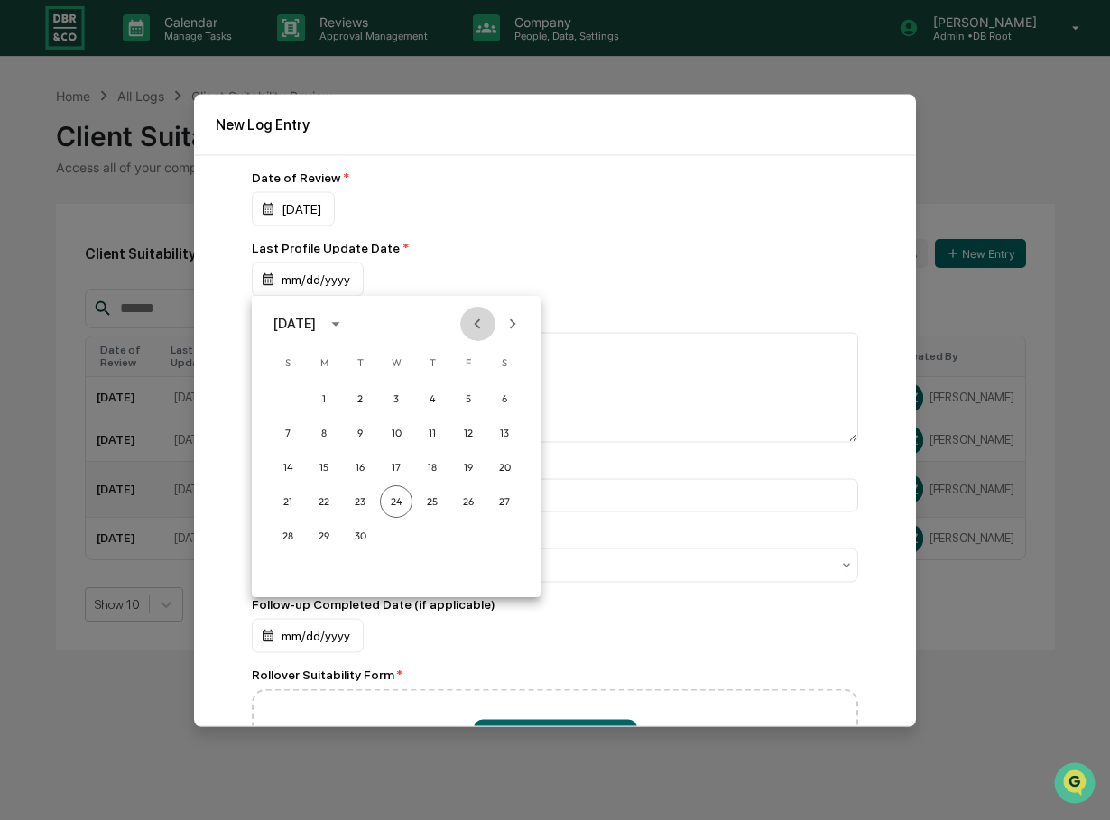
click at [475, 321] on icon "Previous month" at bounding box center [477, 324] width 20 height 20
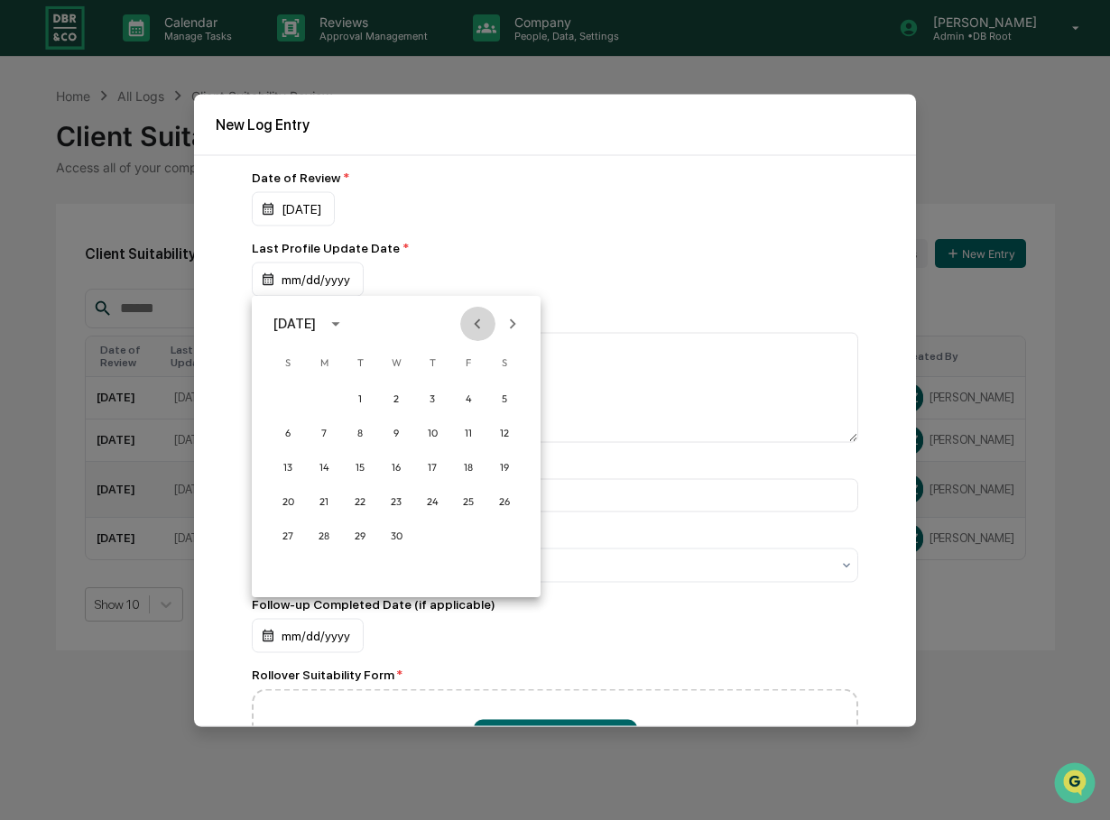
click at [475, 321] on icon "Previous month" at bounding box center [477, 324] width 20 height 20
click at [322, 432] on button "3" at bounding box center [324, 433] width 32 height 32
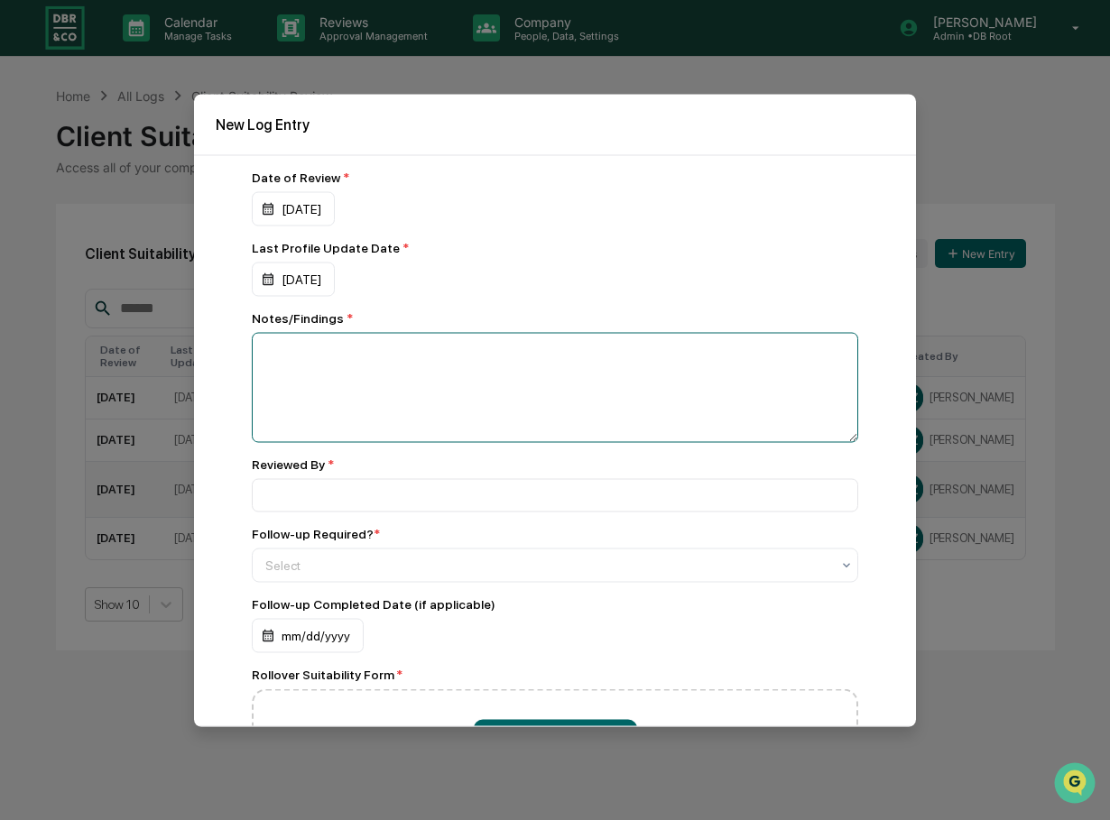
click at [356, 358] on textarea at bounding box center [555, 387] width 606 height 110
type textarea "**********"
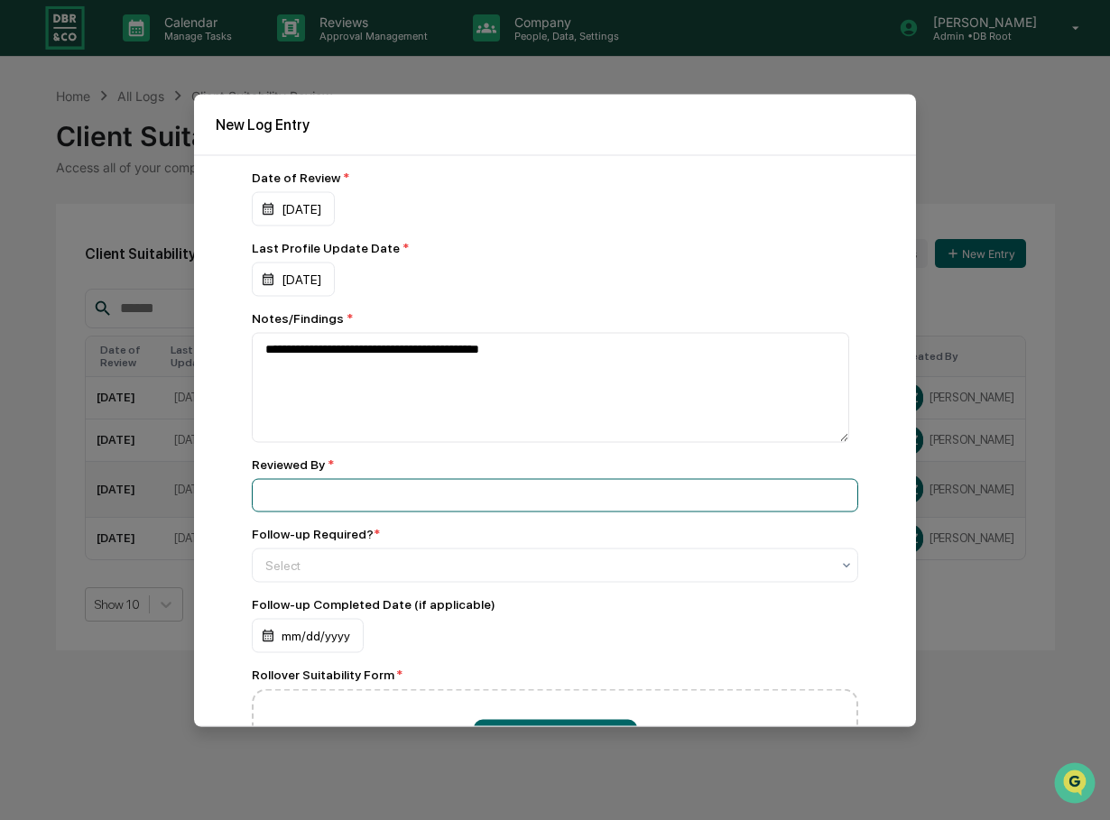
click at [263, 493] on input at bounding box center [555, 494] width 606 height 33
type input "**********"
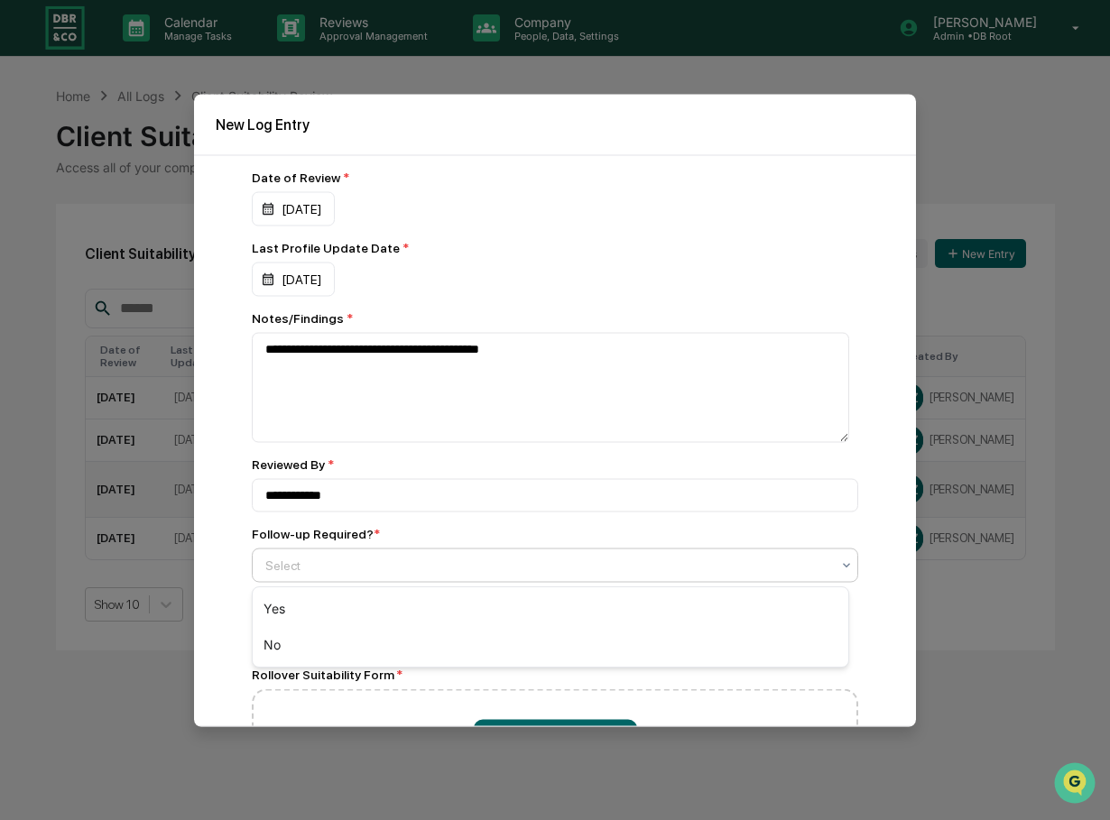
click at [328, 567] on div at bounding box center [547, 565] width 565 height 18
click at [272, 649] on div "No" at bounding box center [551, 645] width 596 height 36
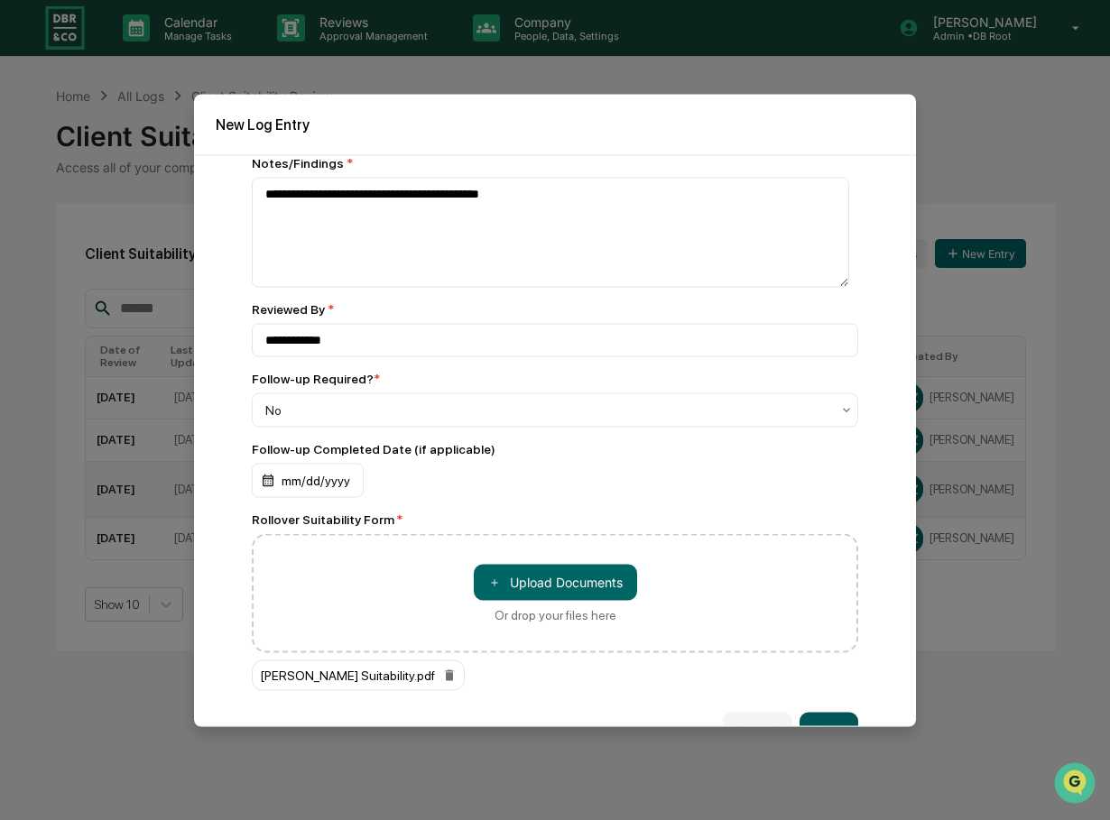
click at [817, 718] on button "Save" at bounding box center [828, 730] width 59 height 36
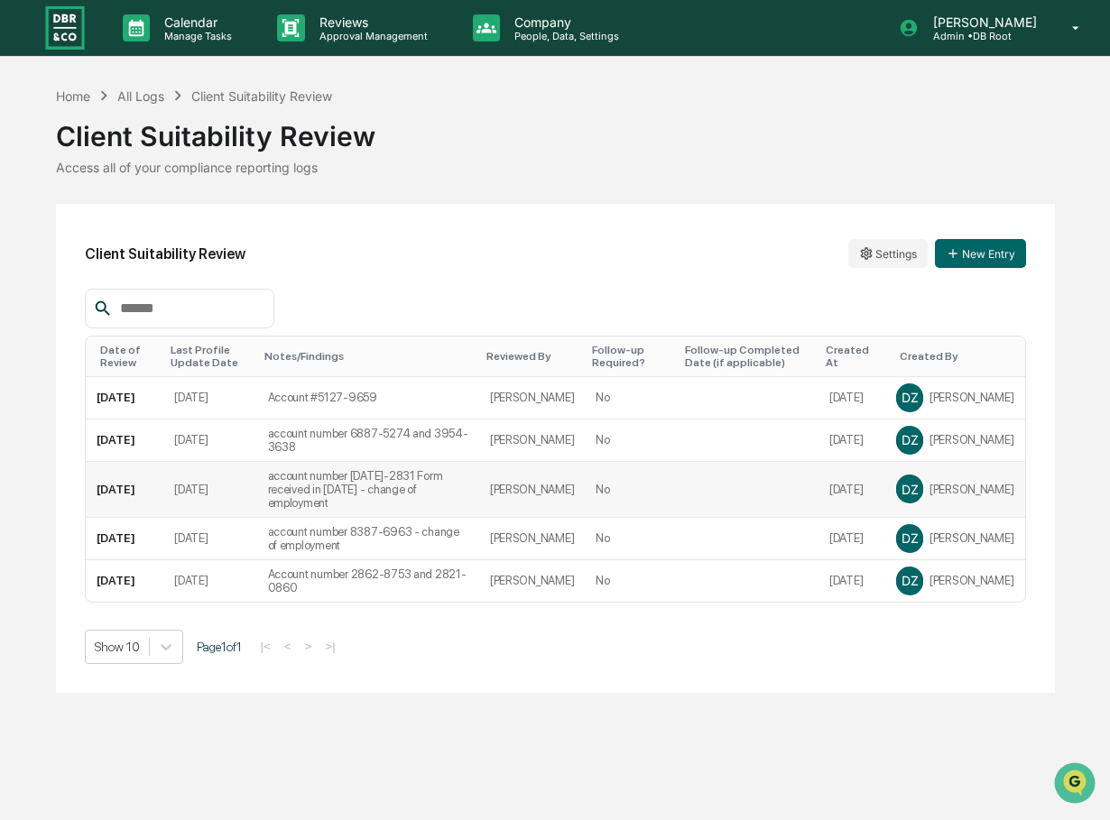
click at [714, 150] on div "Client Suitability Review" at bounding box center [555, 129] width 999 height 47
click at [960, 251] on button "New Entry" at bounding box center [980, 253] width 91 height 29
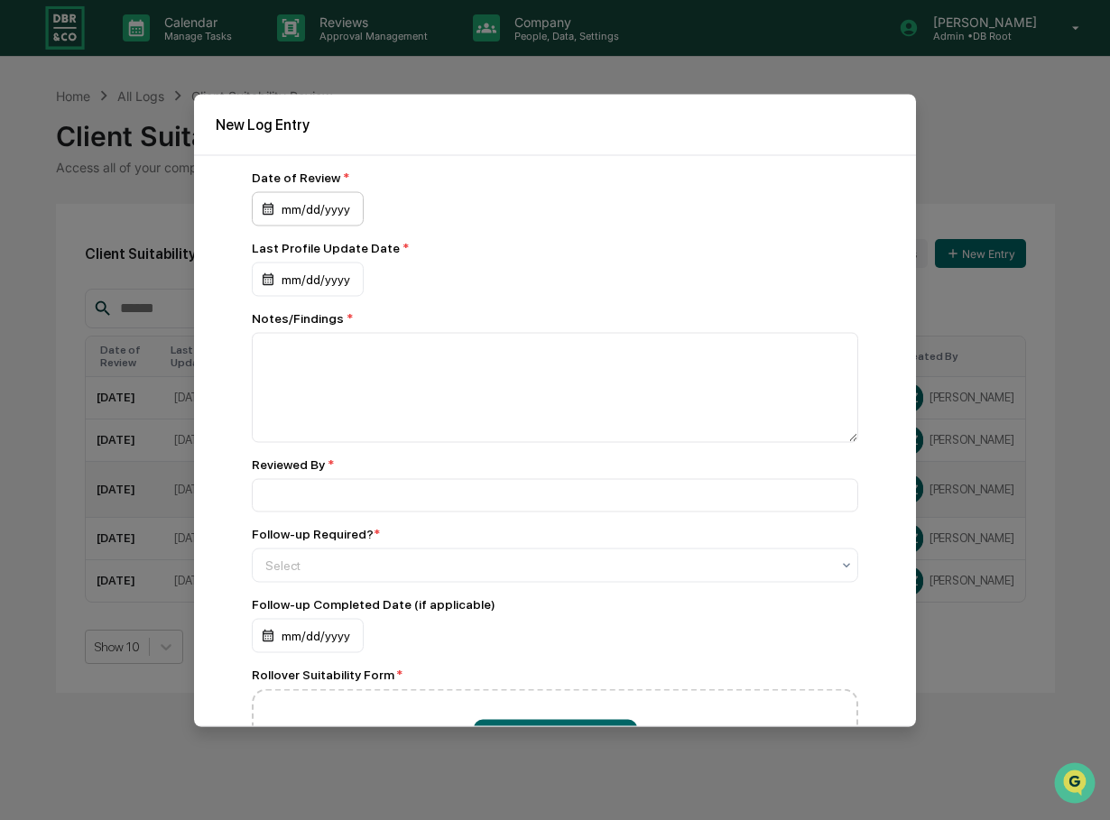
click at [299, 217] on div "mm/dd/yyyy" at bounding box center [308, 208] width 112 height 34
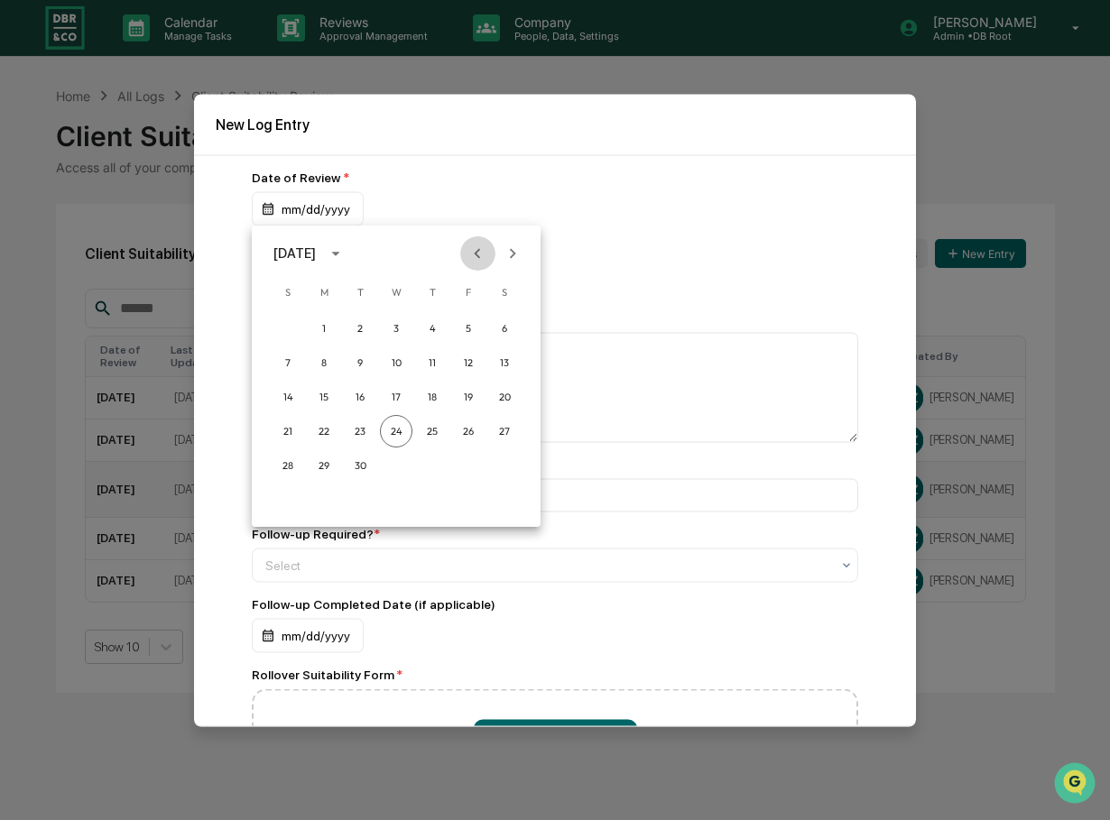
click at [475, 246] on icon "Previous month" at bounding box center [477, 254] width 20 height 20
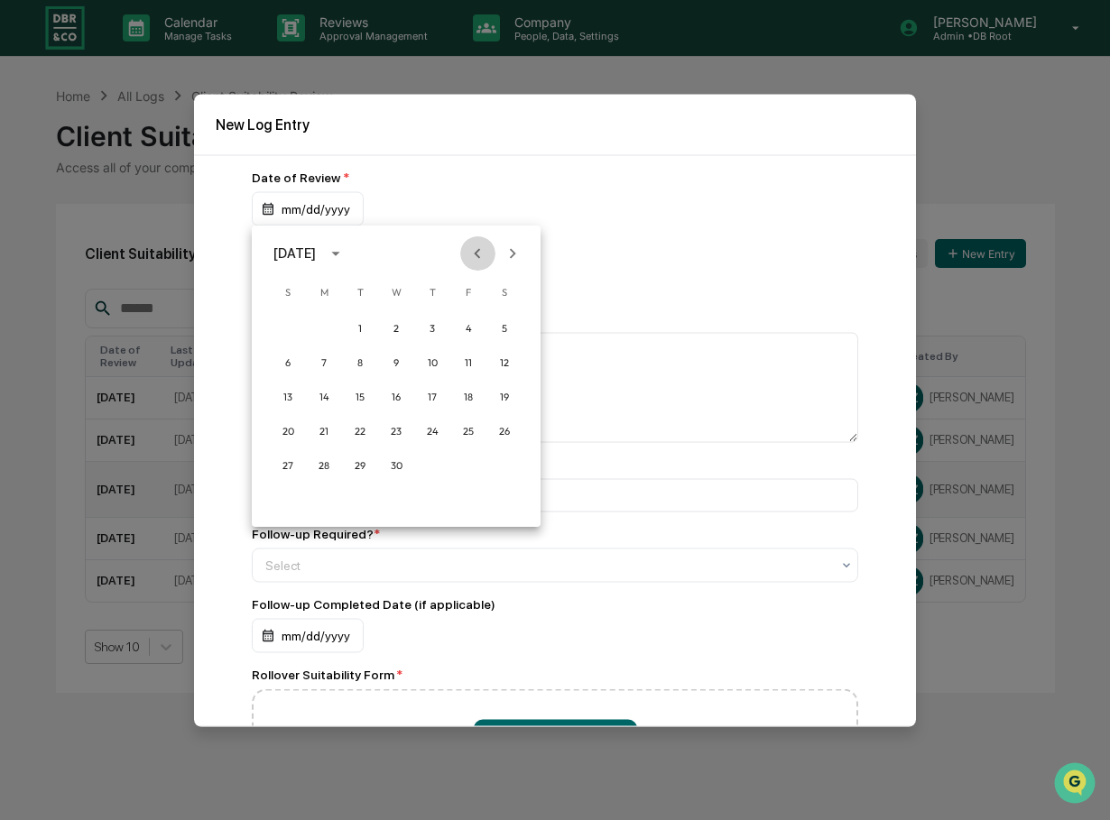
click at [475, 246] on icon "Previous month" at bounding box center [477, 254] width 20 height 20
click at [360, 395] on button "11" at bounding box center [360, 397] width 32 height 32
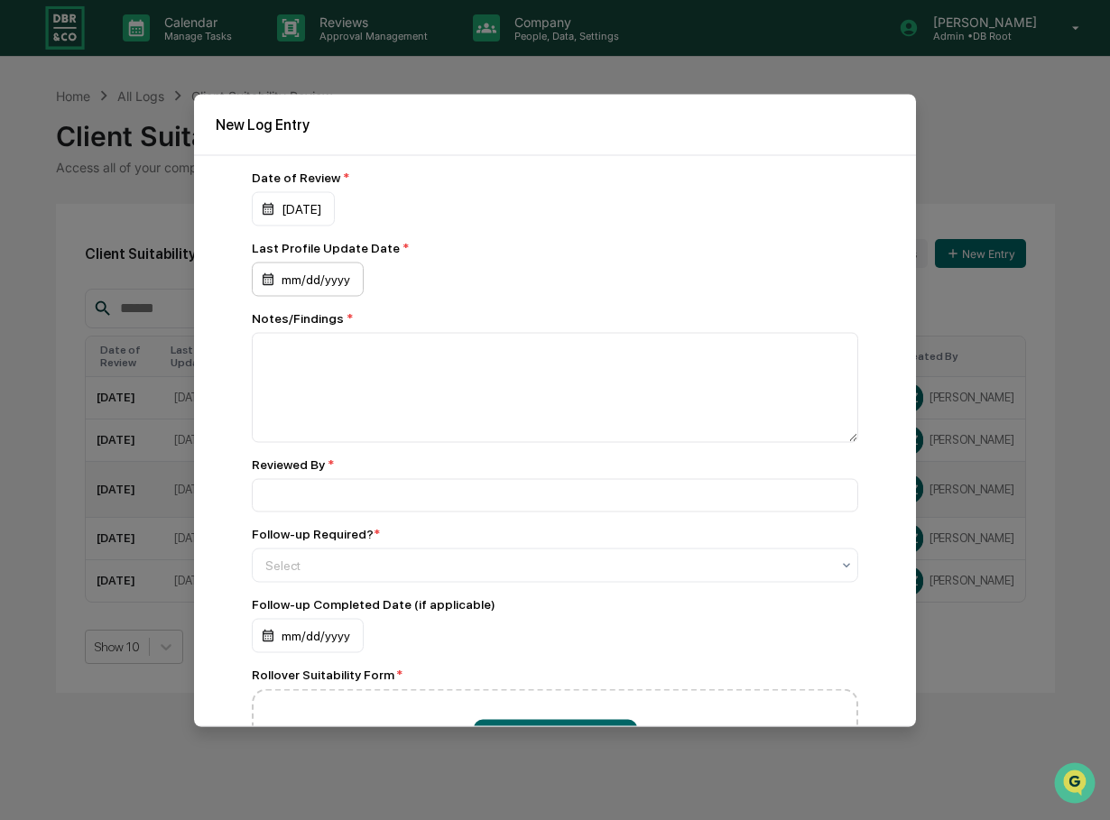
click at [328, 273] on div "mm/dd/yyyy" at bounding box center [308, 279] width 112 height 34
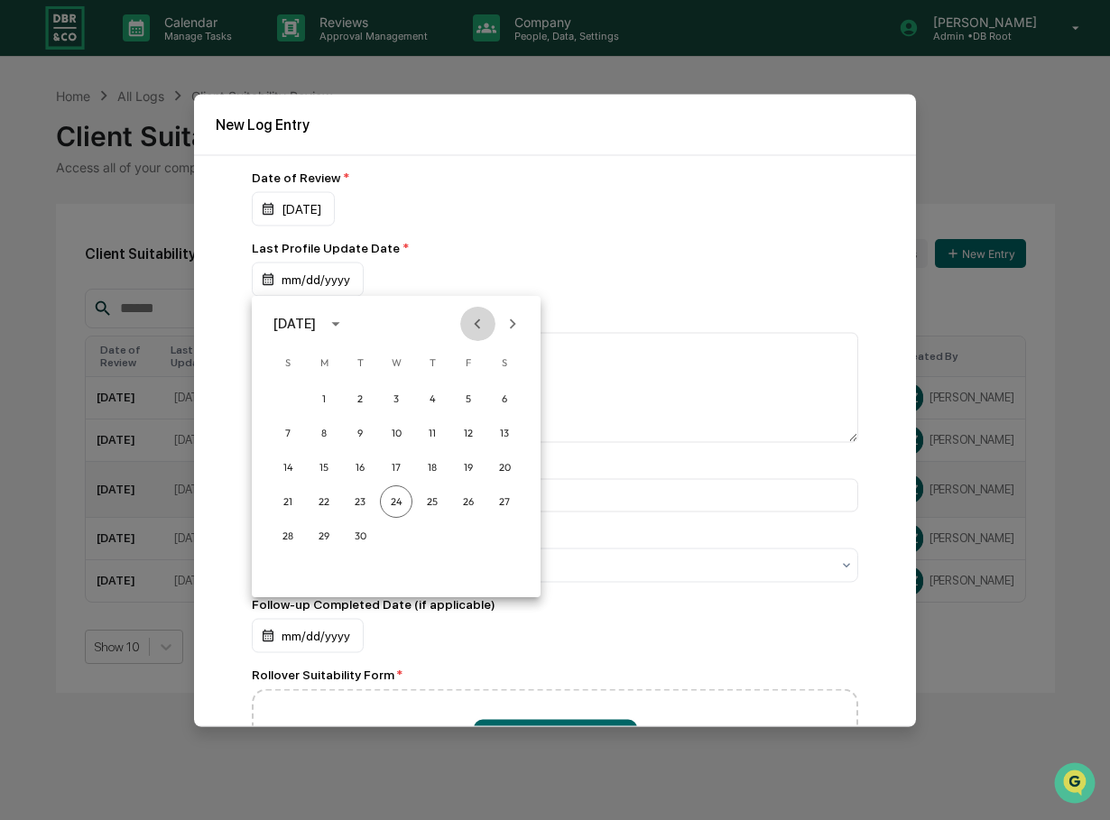
click at [478, 319] on icon "Previous month" at bounding box center [477, 324] width 20 height 20
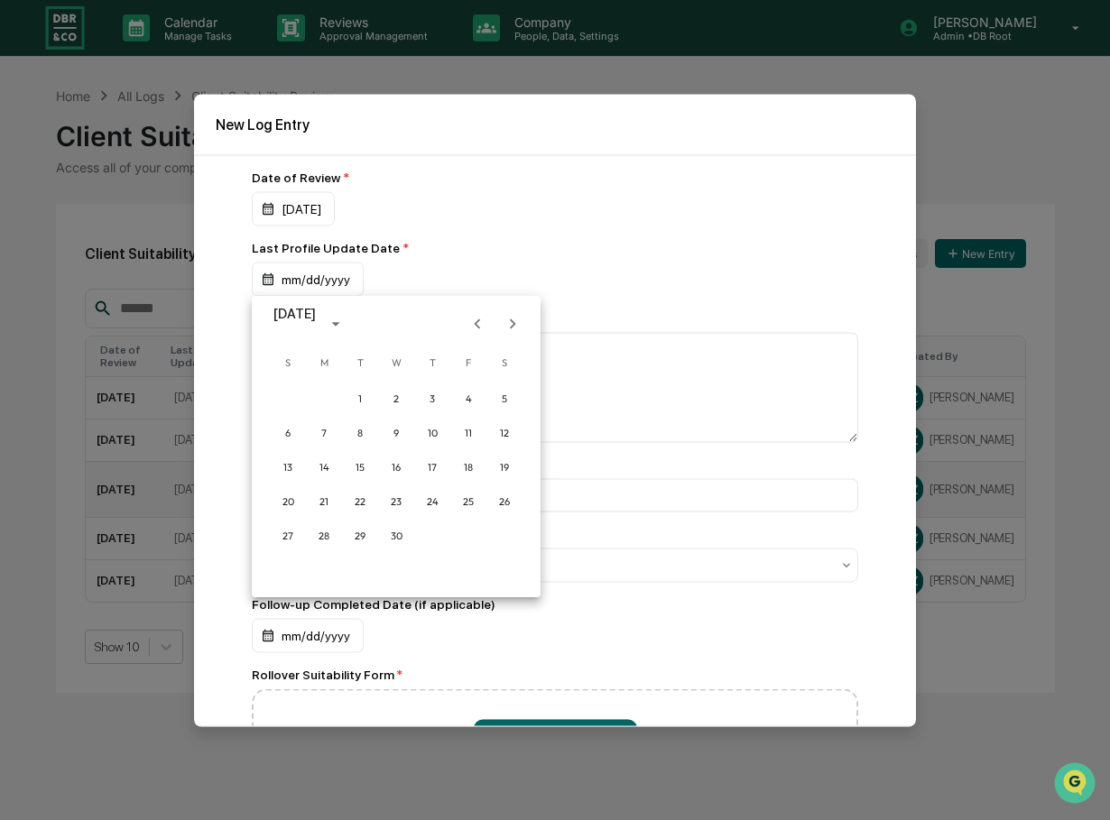
click at [478, 319] on icon "Previous month" at bounding box center [477, 324] width 20 height 20
click at [512, 318] on icon "Next month" at bounding box center [513, 324] width 20 height 20
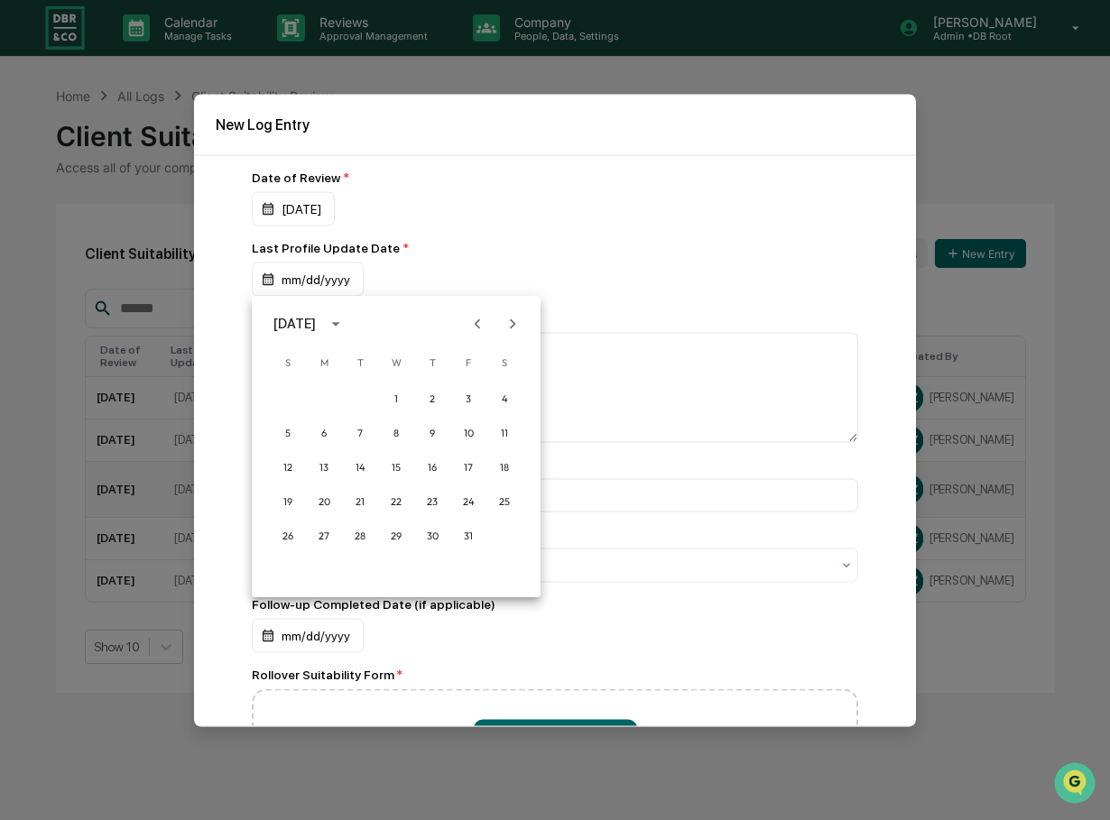
click at [512, 318] on icon "Next month" at bounding box center [513, 324] width 20 height 20
click at [360, 464] on button "11" at bounding box center [360, 467] width 32 height 32
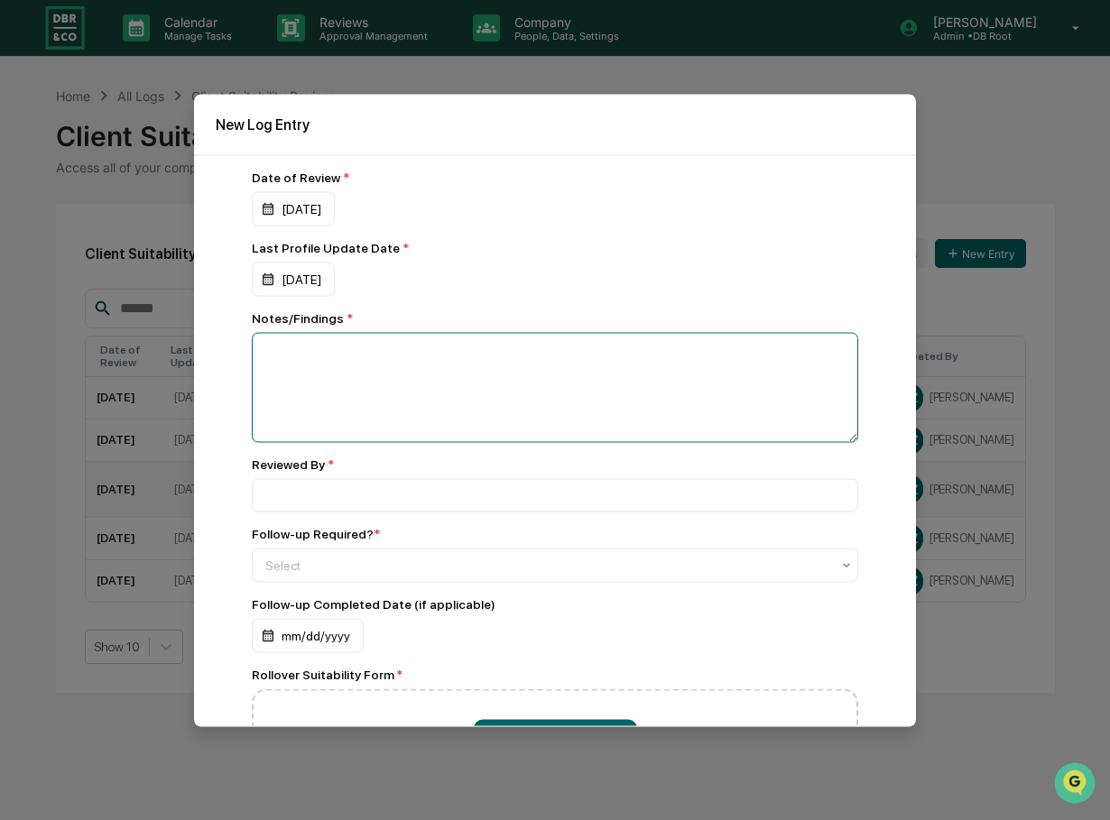
click at [350, 369] on textarea at bounding box center [555, 387] width 606 height 110
type textarea "**********"
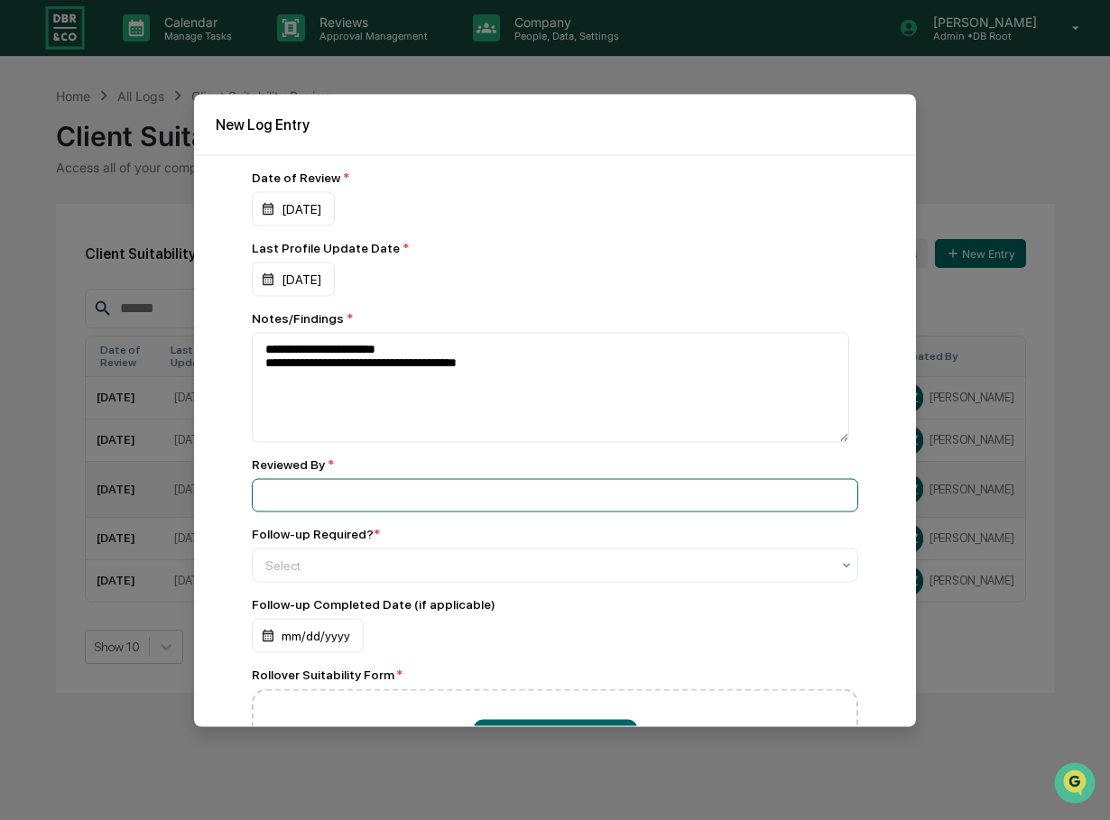
click at [316, 491] on input at bounding box center [555, 494] width 606 height 33
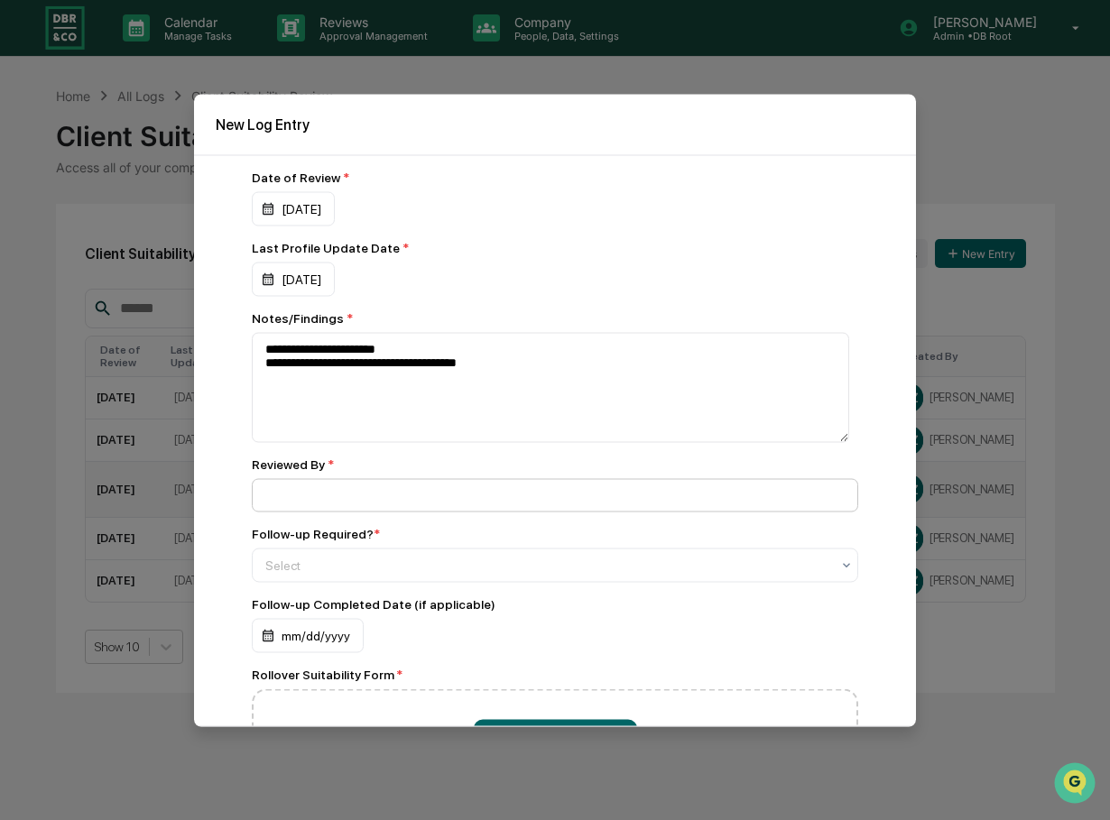
type input "**********"
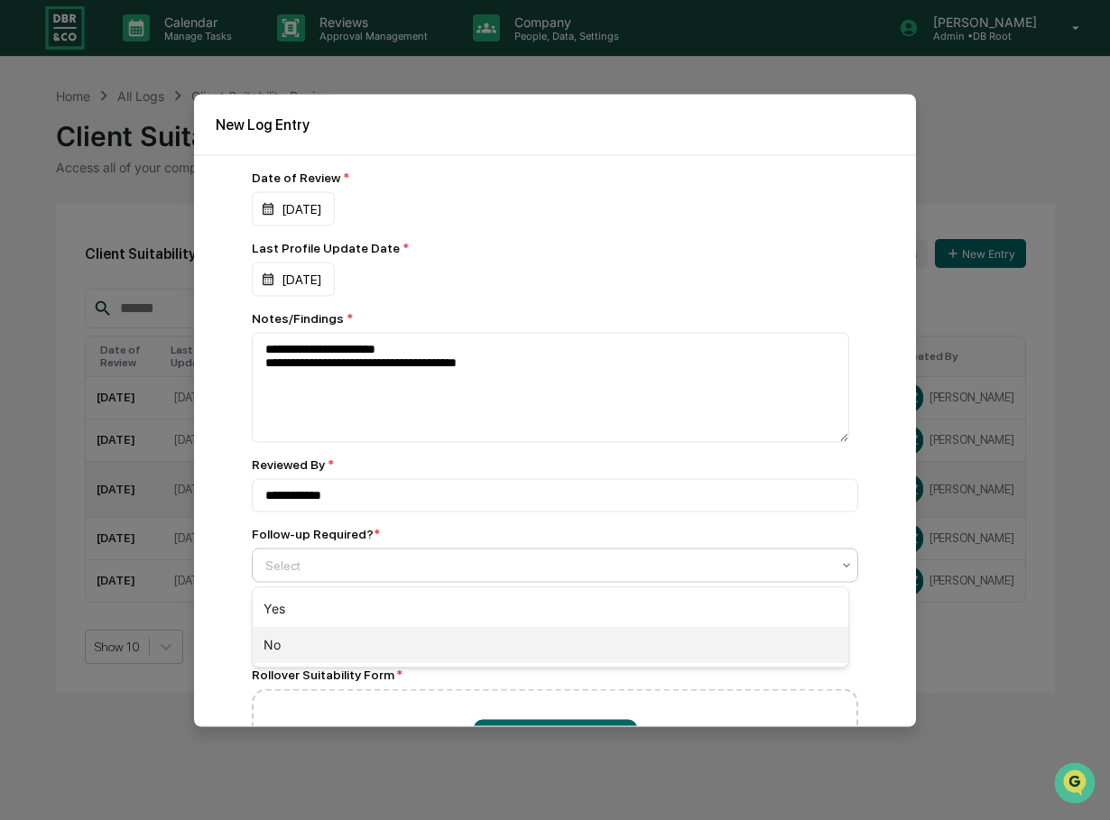
drag, startPoint x: 325, startPoint y: 563, endPoint x: 279, endPoint y: 653, distance: 101.3
click at [279, 653] on body "Calendar Manage Tasks Reviews Approval Management Company People, Data, Setting…" at bounding box center [555, 410] width 1110 height 820
click at [279, 653] on div "No" at bounding box center [551, 645] width 596 height 36
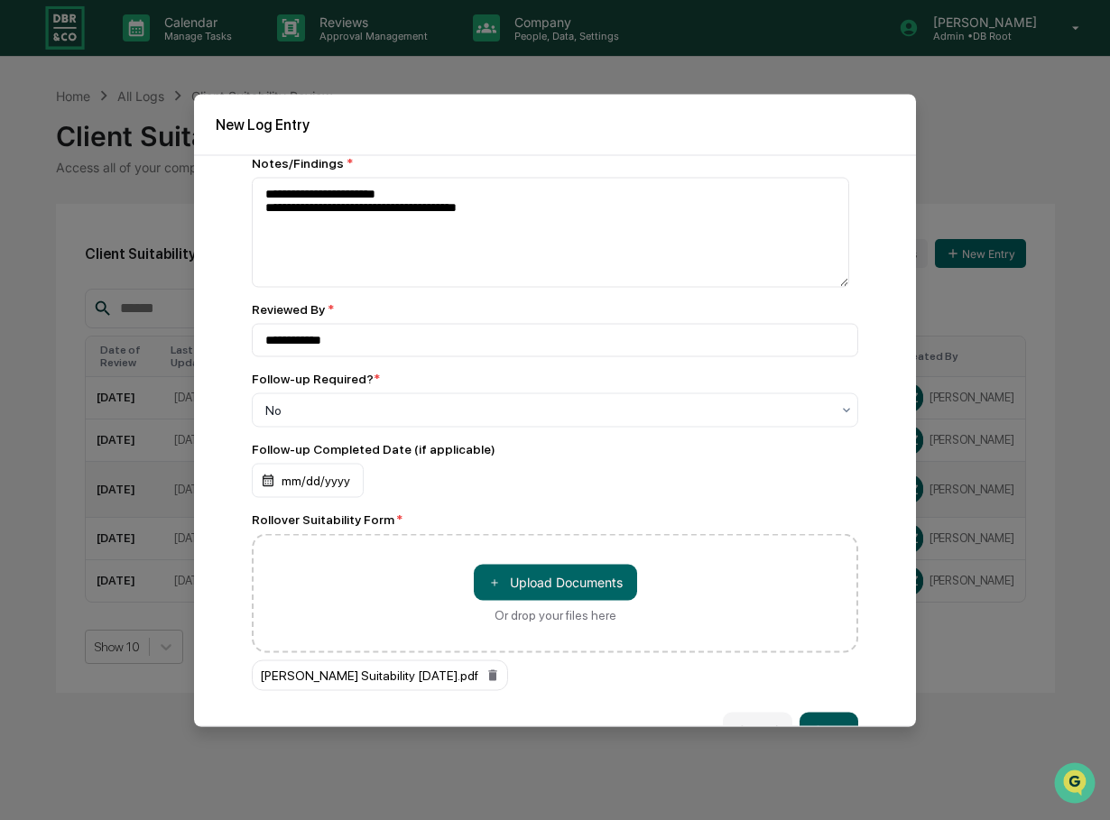
click at [818, 722] on button "Save" at bounding box center [828, 730] width 59 height 36
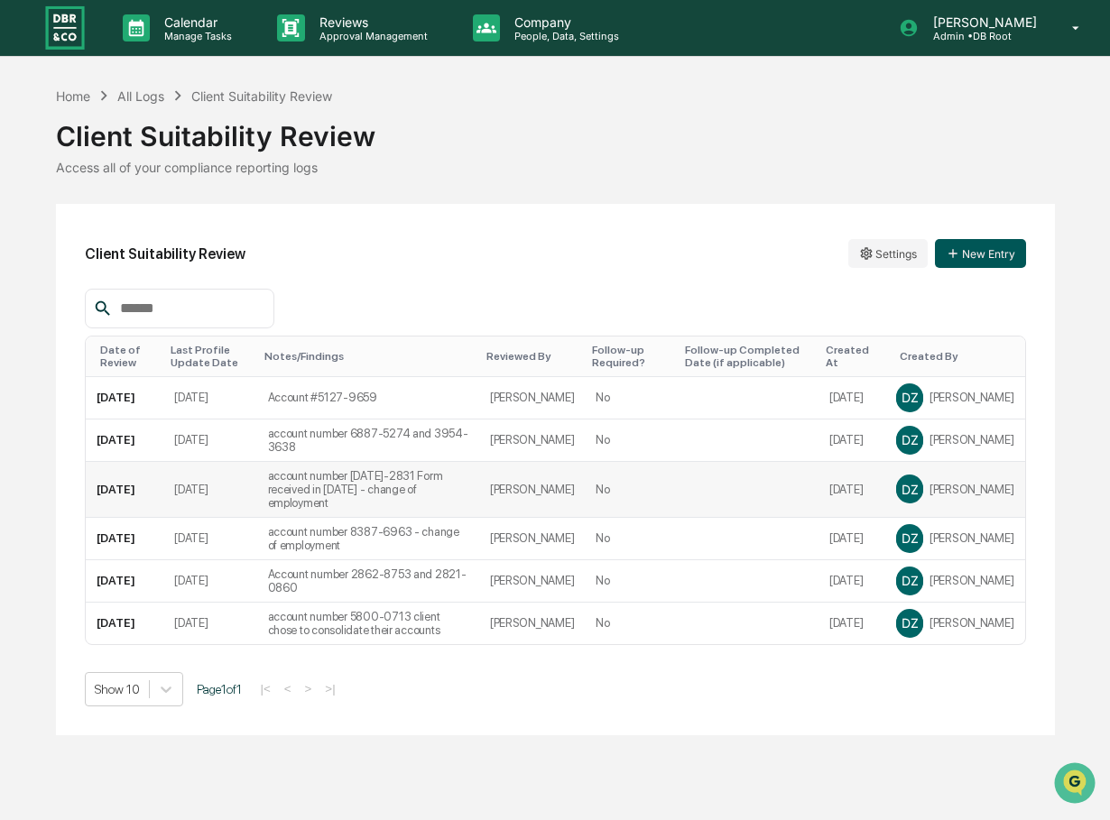
click at [967, 259] on button "New Entry" at bounding box center [980, 253] width 91 height 29
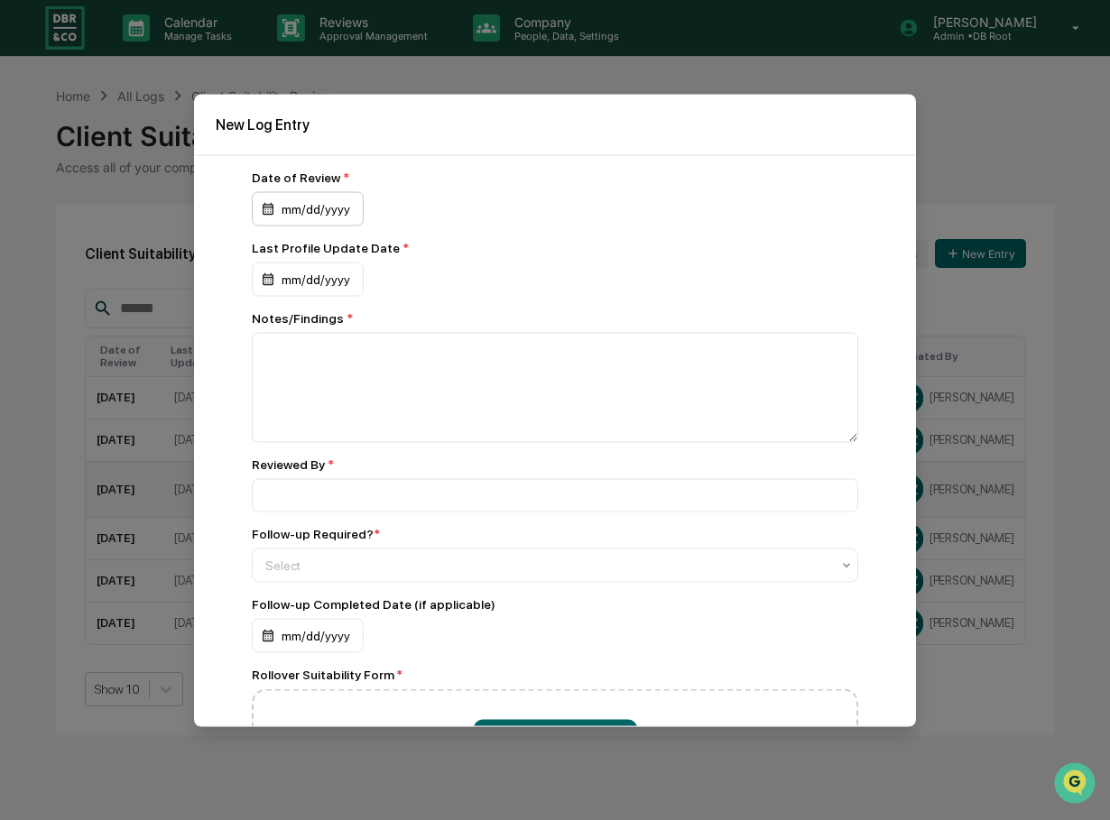
click at [335, 200] on div "mm/dd/yyyy" at bounding box center [308, 208] width 112 height 34
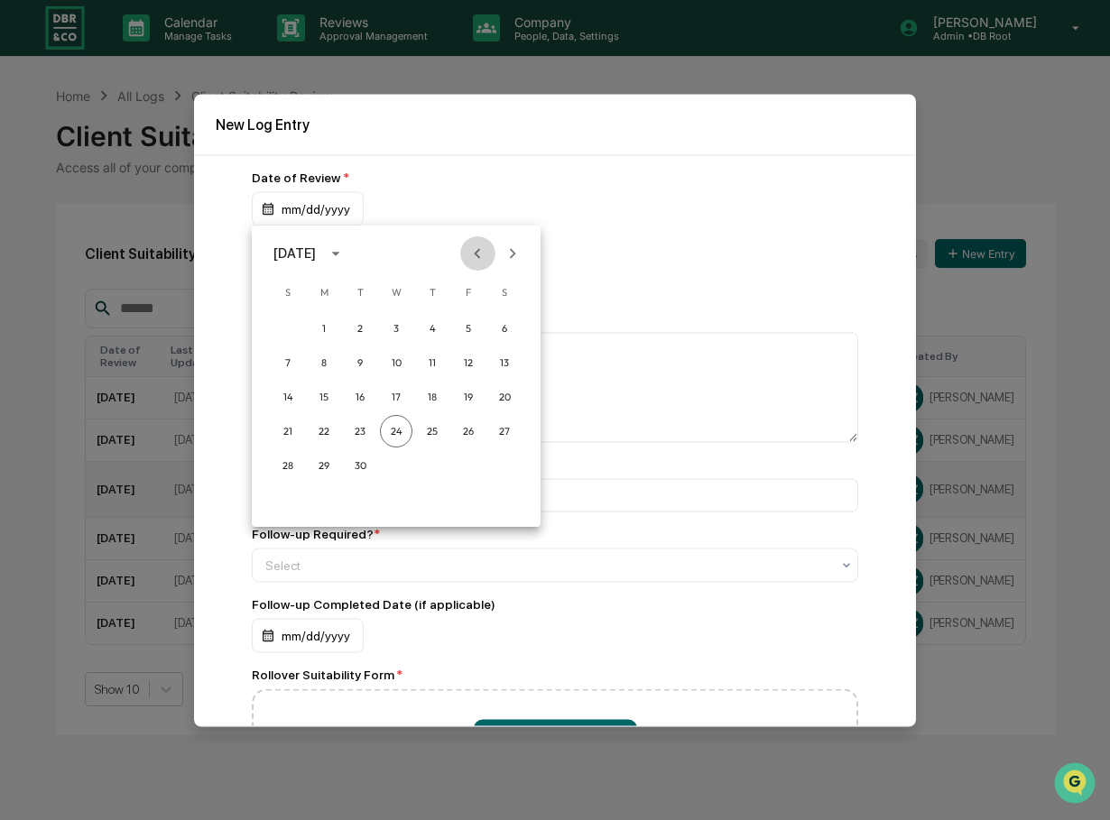
click at [477, 252] on icon "Previous month" at bounding box center [478, 253] width 6 height 10
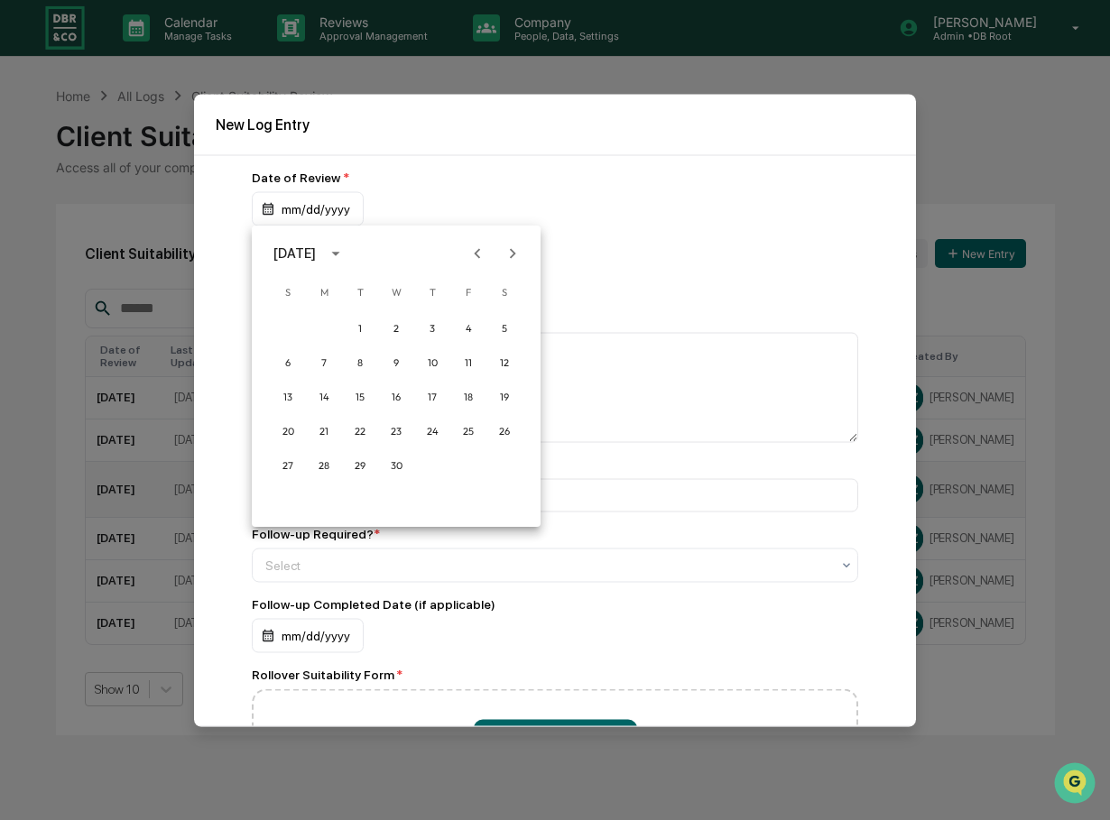
click at [477, 252] on icon "Previous month" at bounding box center [478, 253] width 6 height 10
click at [361, 394] on button "11" at bounding box center [360, 397] width 32 height 32
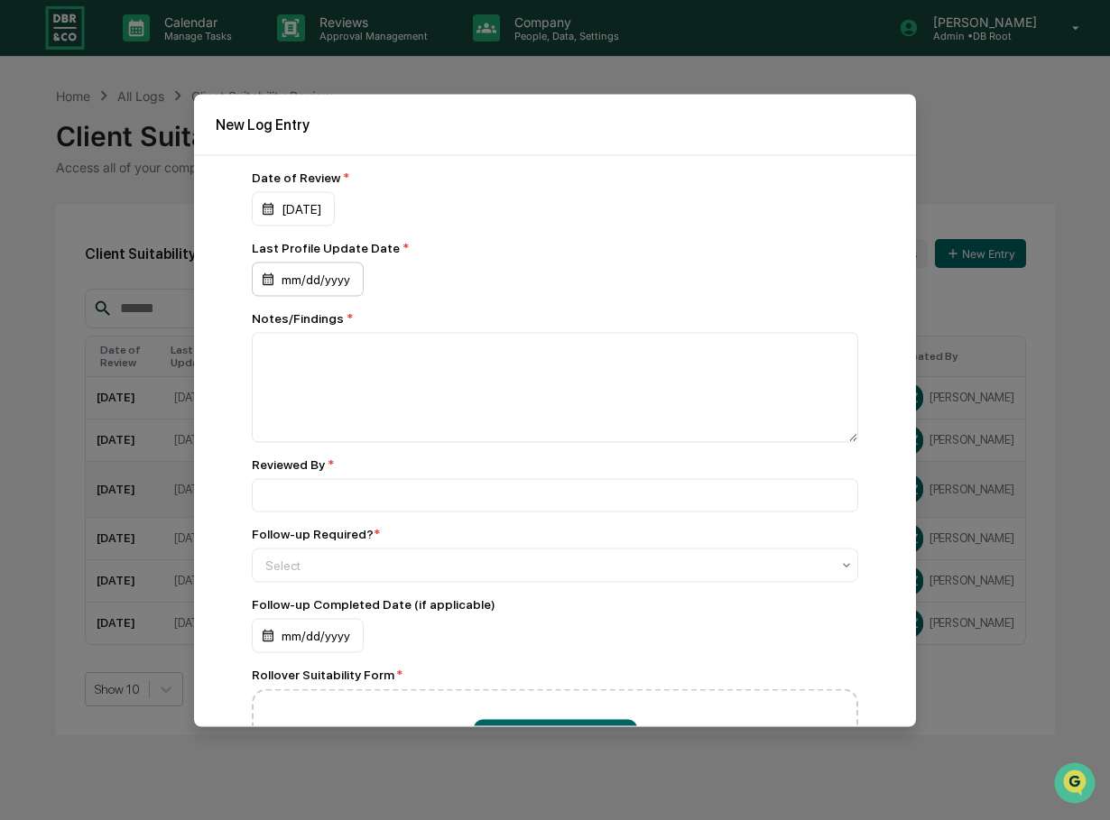
click at [334, 278] on div "mm/dd/yyyy" at bounding box center [308, 279] width 112 height 34
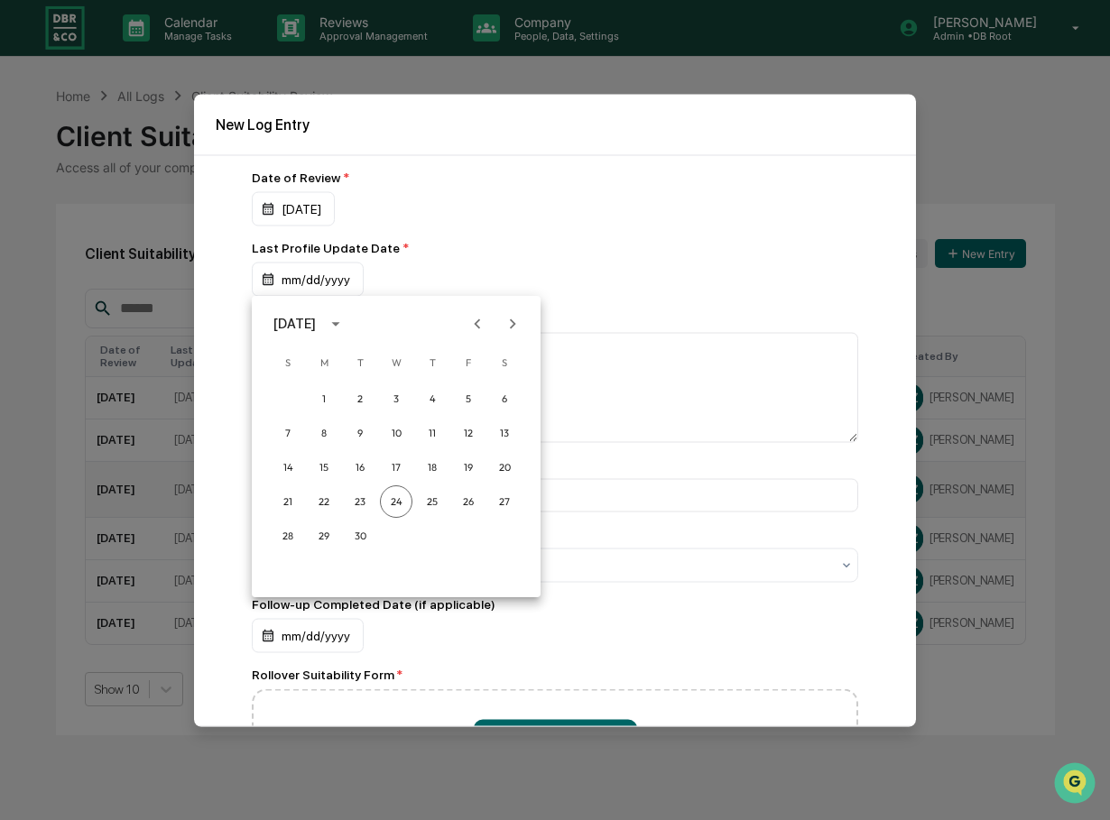
click at [473, 319] on icon "Previous month" at bounding box center [477, 324] width 20 height 20
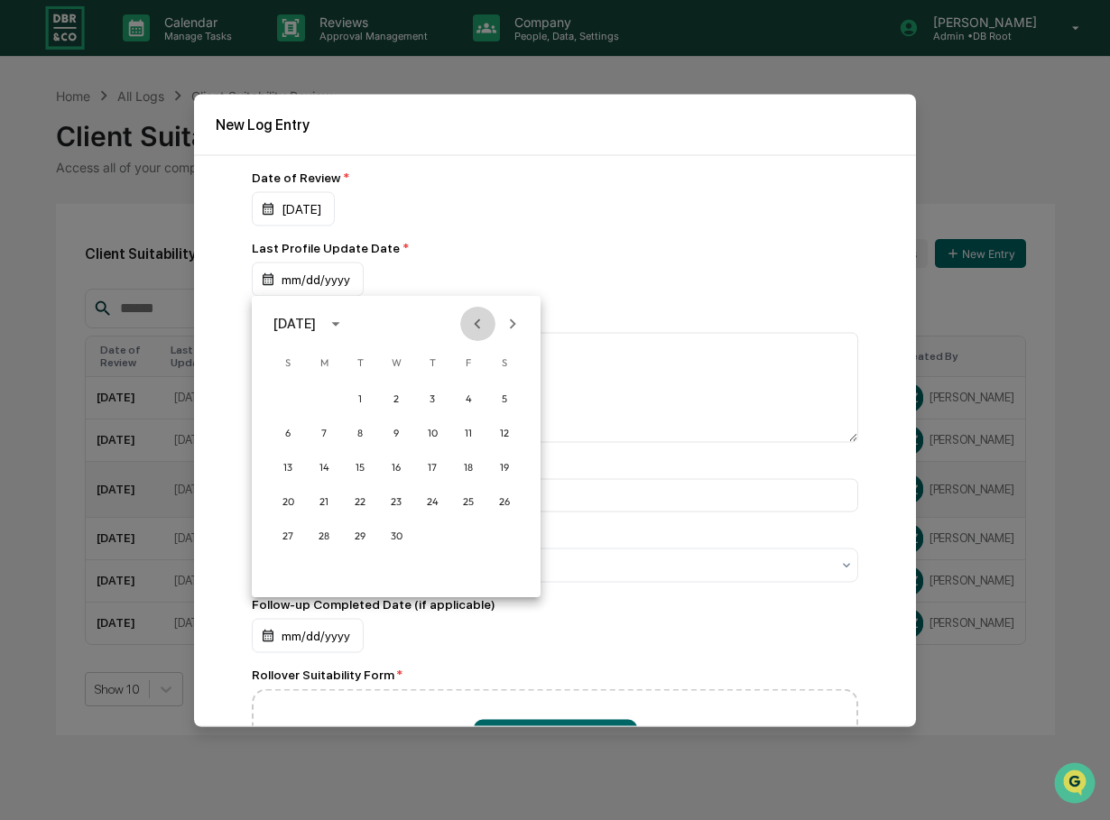
click at [473, 319] on icon "Previous month" at bounding box center [477, 324] width 20 height 20
click at [359, 466] on button "11" at bounding box center [360, 467] width 32 height 32
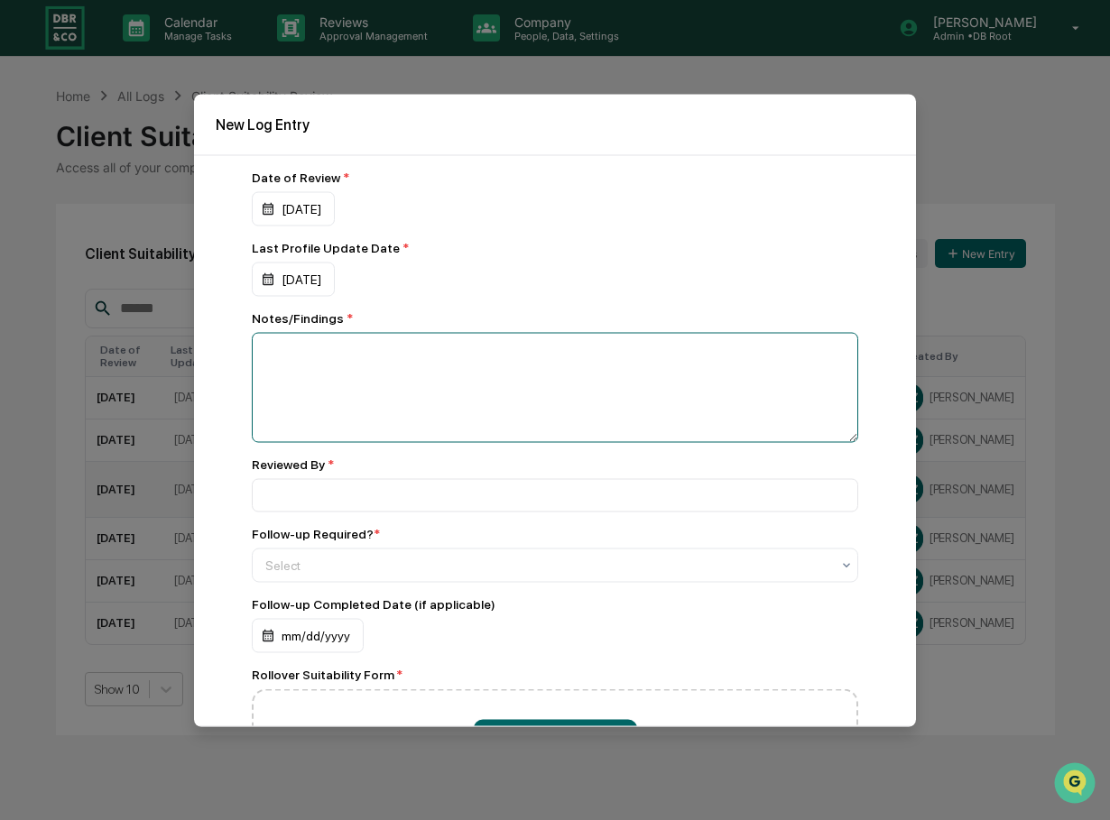
click at [357, 365] on textarea at bounding box center [555, 387] width 606 height 110
click at [276, 369] on textarea "**********" at bounding box center [550, 387] width 597 height 110
click at [452, 352] on textarea "**********" at bounding box center [550, 387] width 597 height 110
click at [540, 349] on textarea "**********" at bounding box center [550, 387] width 597 height 110
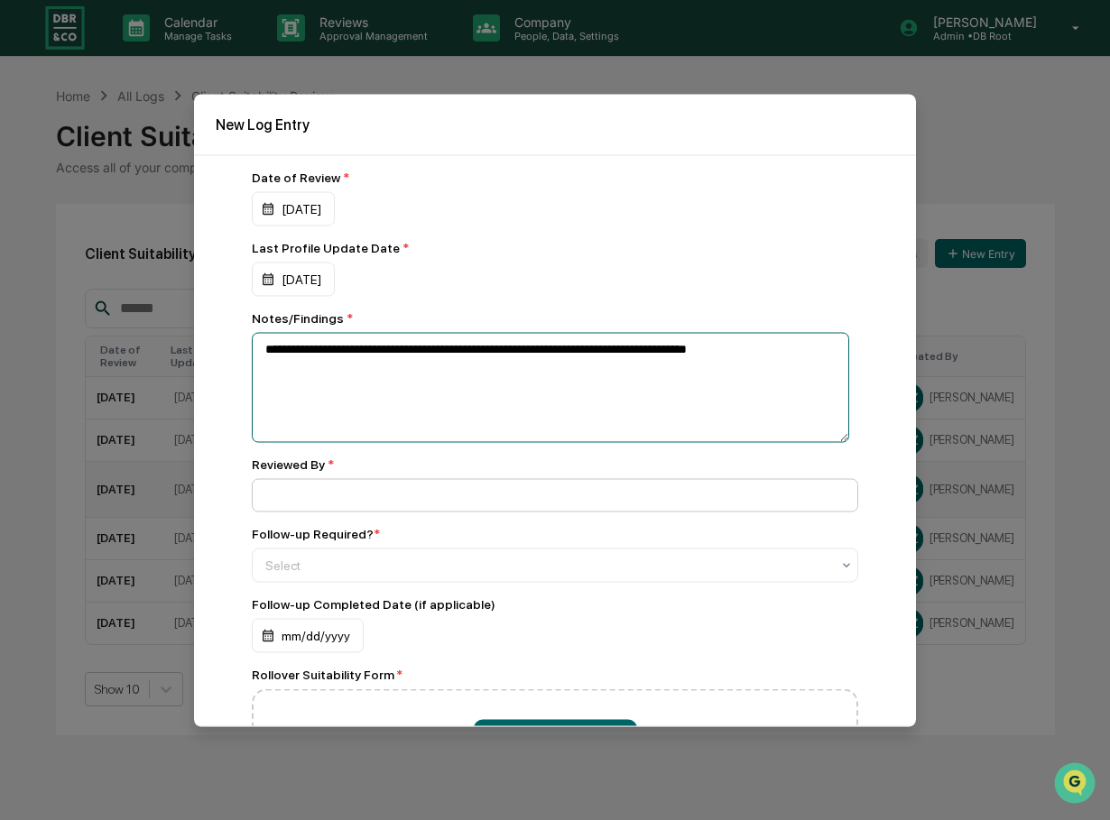
type textarea "**********"
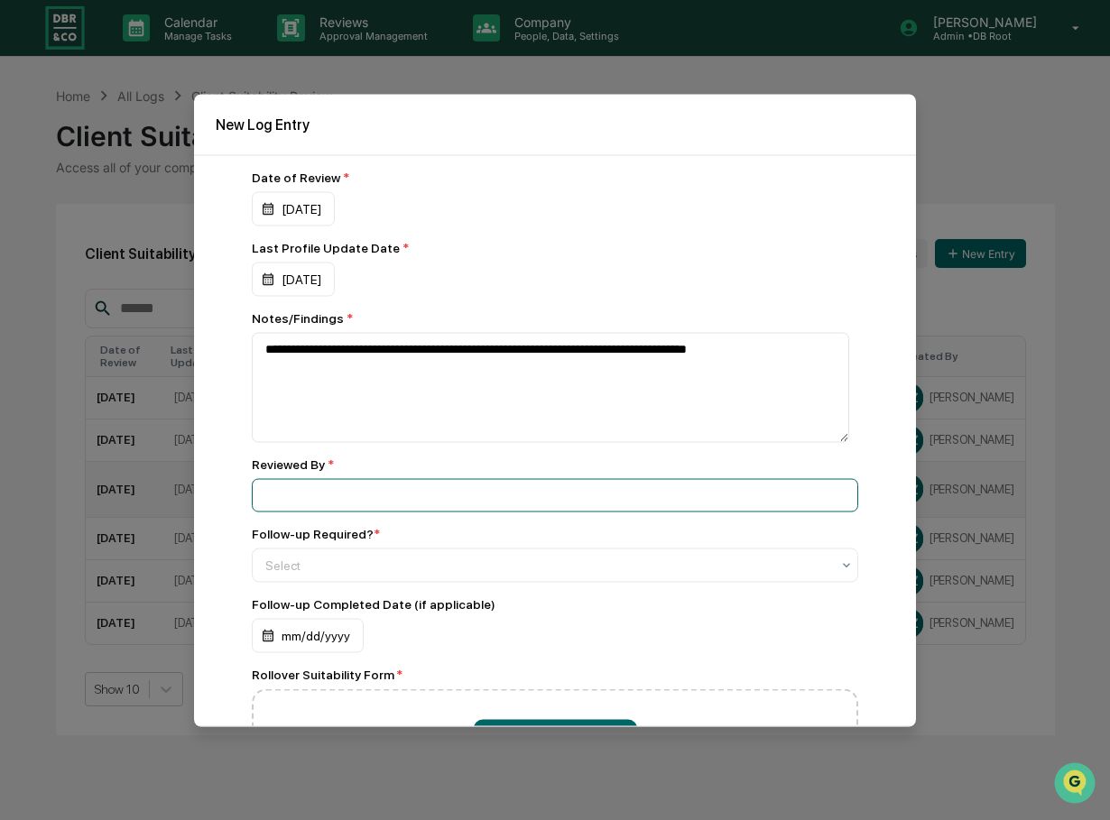
click at [314, 483] on input at bounding box center [555, 494] width 606 height 33
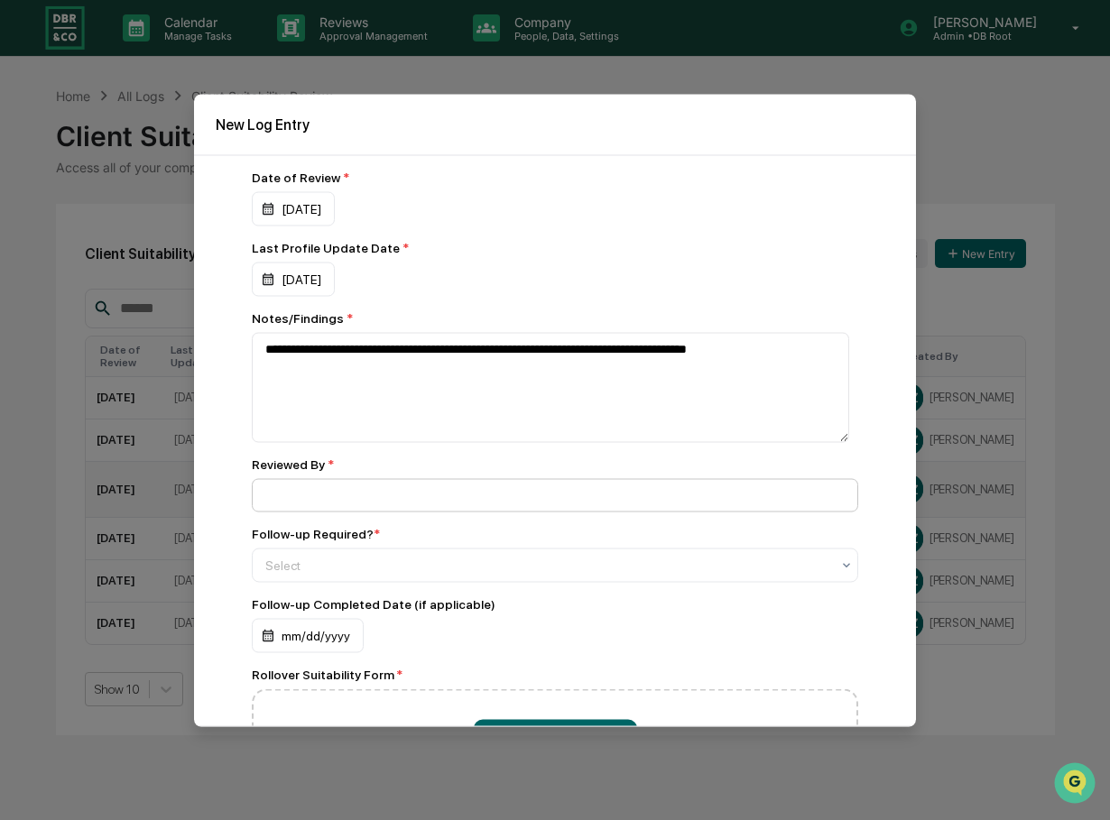
type input "**********"
click at [333, 559] on div at bounding box center [547, 565] width 565 height 18
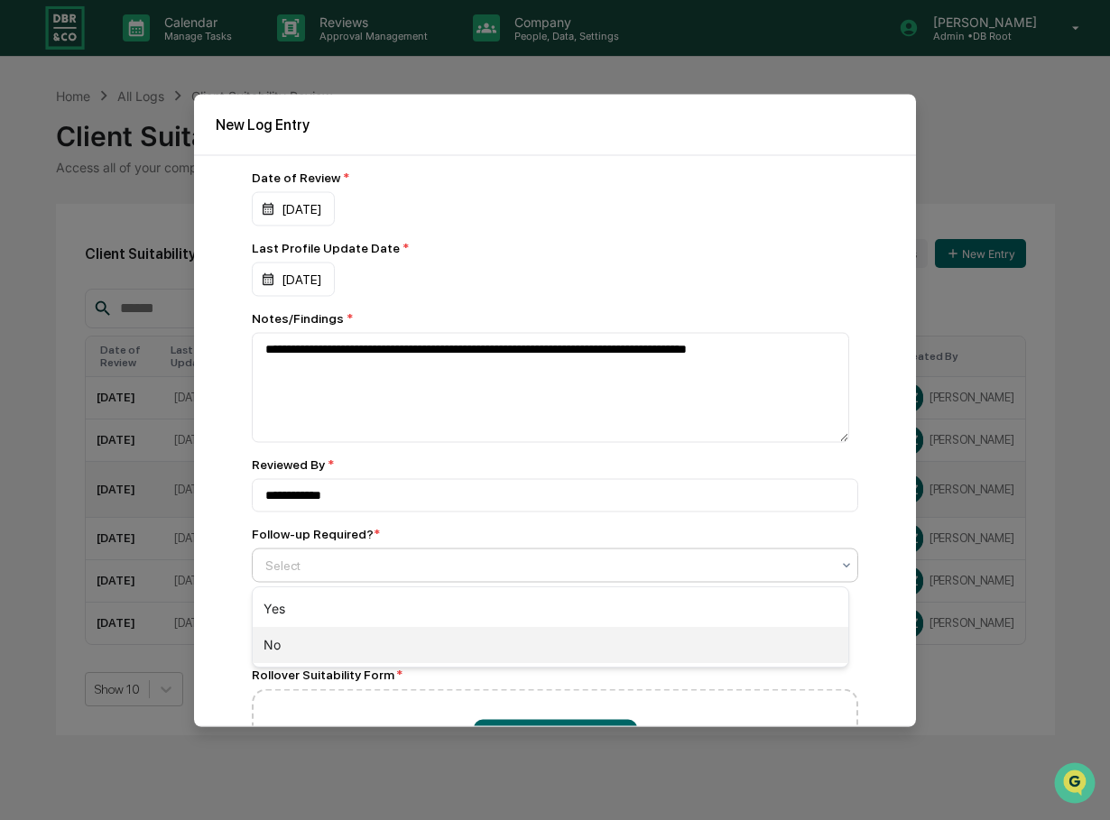
click at [269, 644] on div "No" at bounding box center [551, 645] width 596 height 36
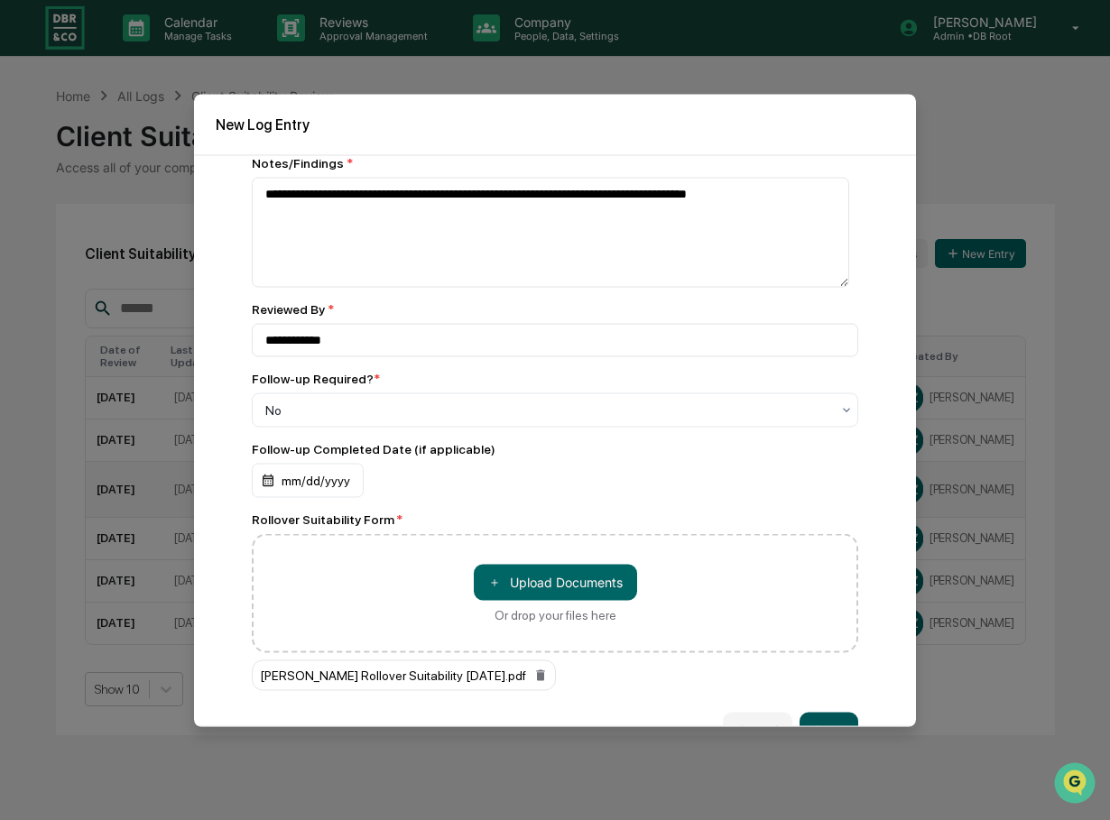
click at [818, 718] on button "Save" at bounding box center [828, 730] width 59 height 36
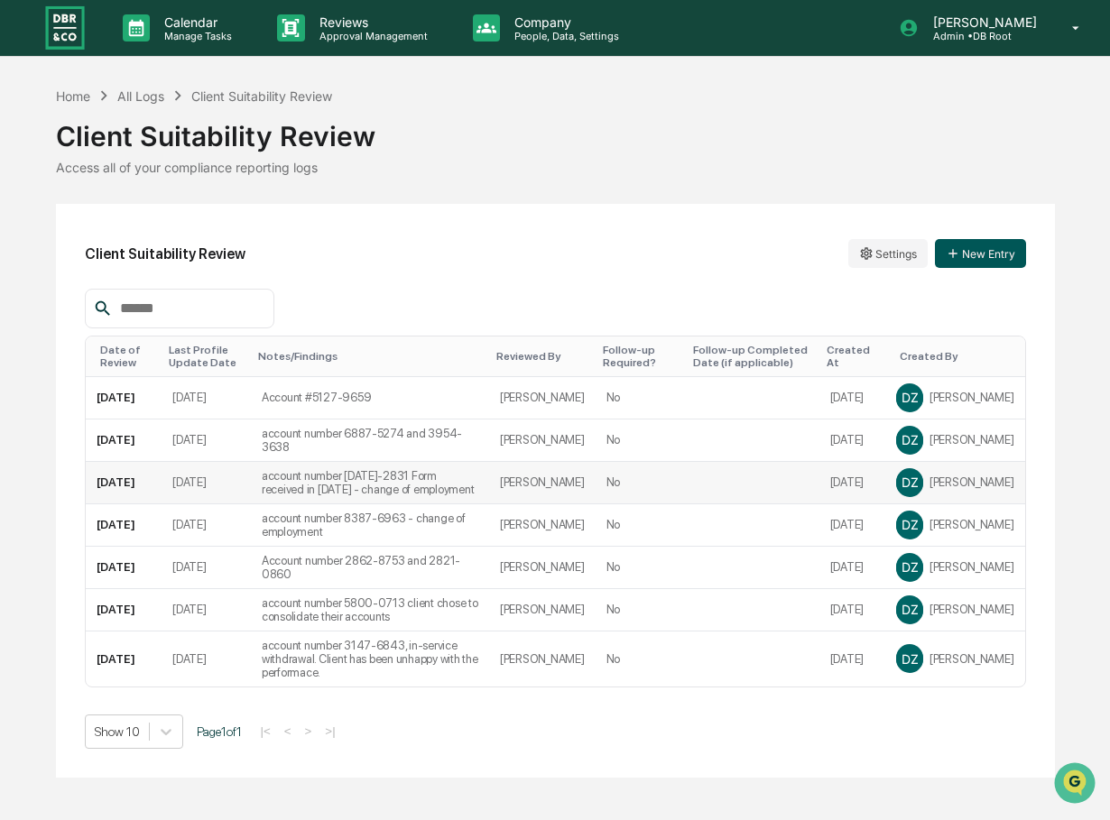
click at [972, 256] on button "New Entry" at bounding box center [980, 253] width 91 height 29
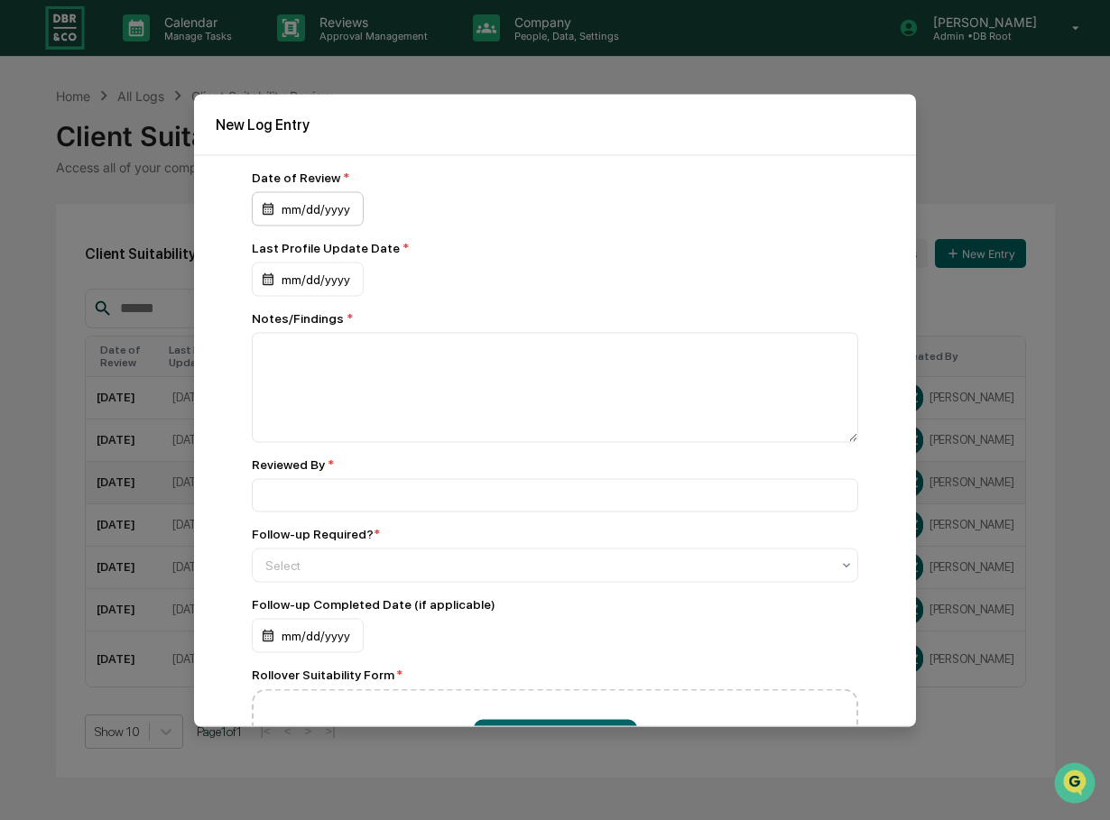
click at [338, 208] on div "mm/dd/yyyy" at bounding box center [308, 208] width 112 height 34
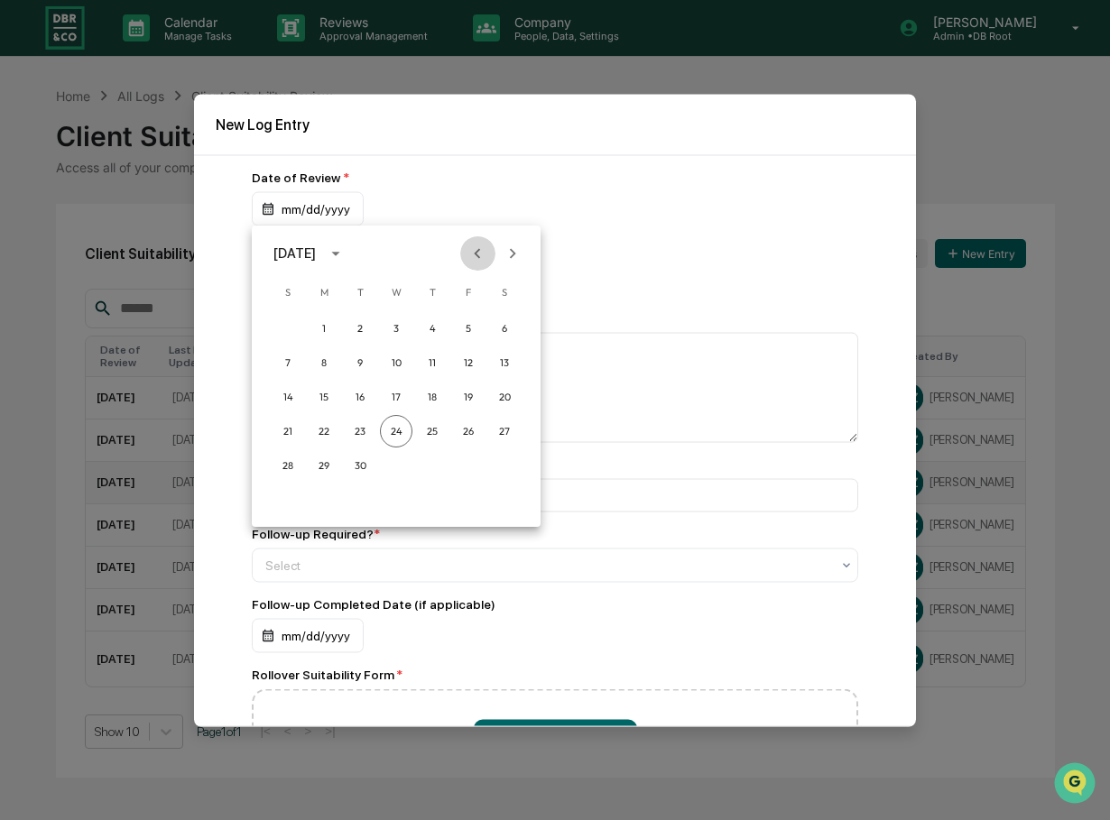
click at [476, 252] on icon "Previous month" at bounding box center [478, 253] width 6 height 10
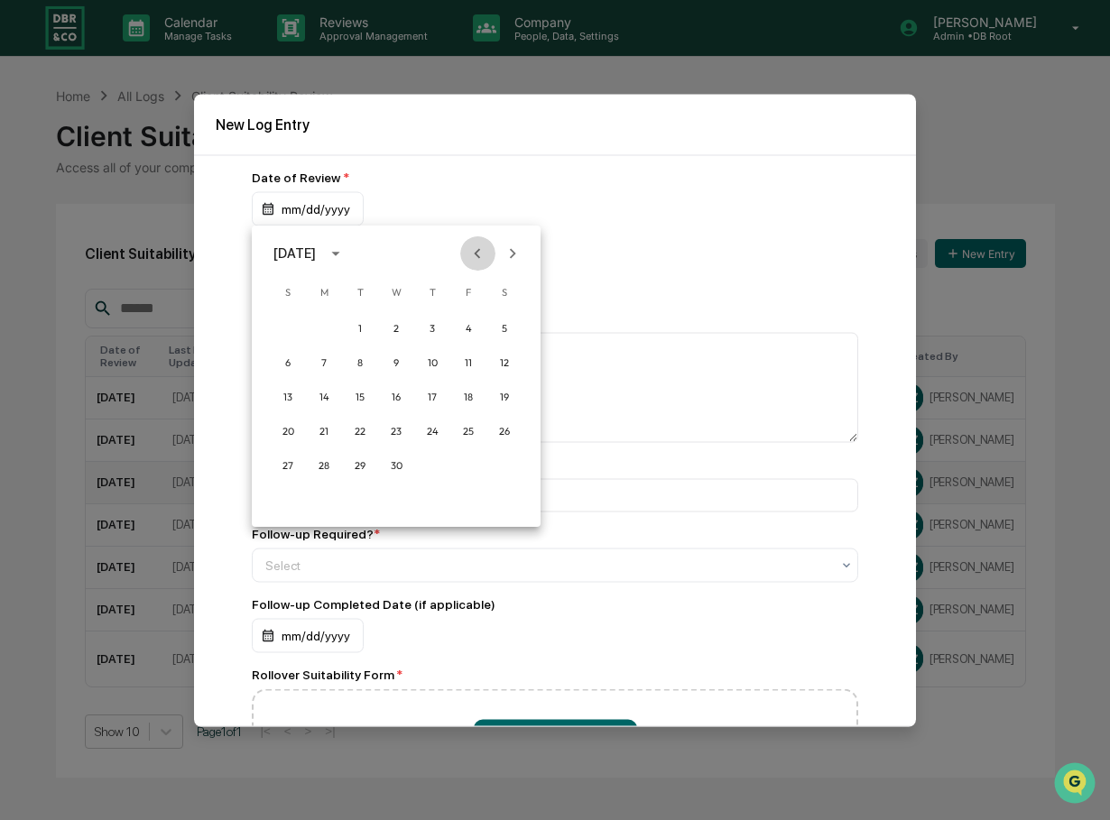
click at [476, 252] on icon "Previous month" at bounding box center [478, 253] width 6 height 10
click at [360, 360] on button "4" at bounding box center [360, 362] width 32 height 32
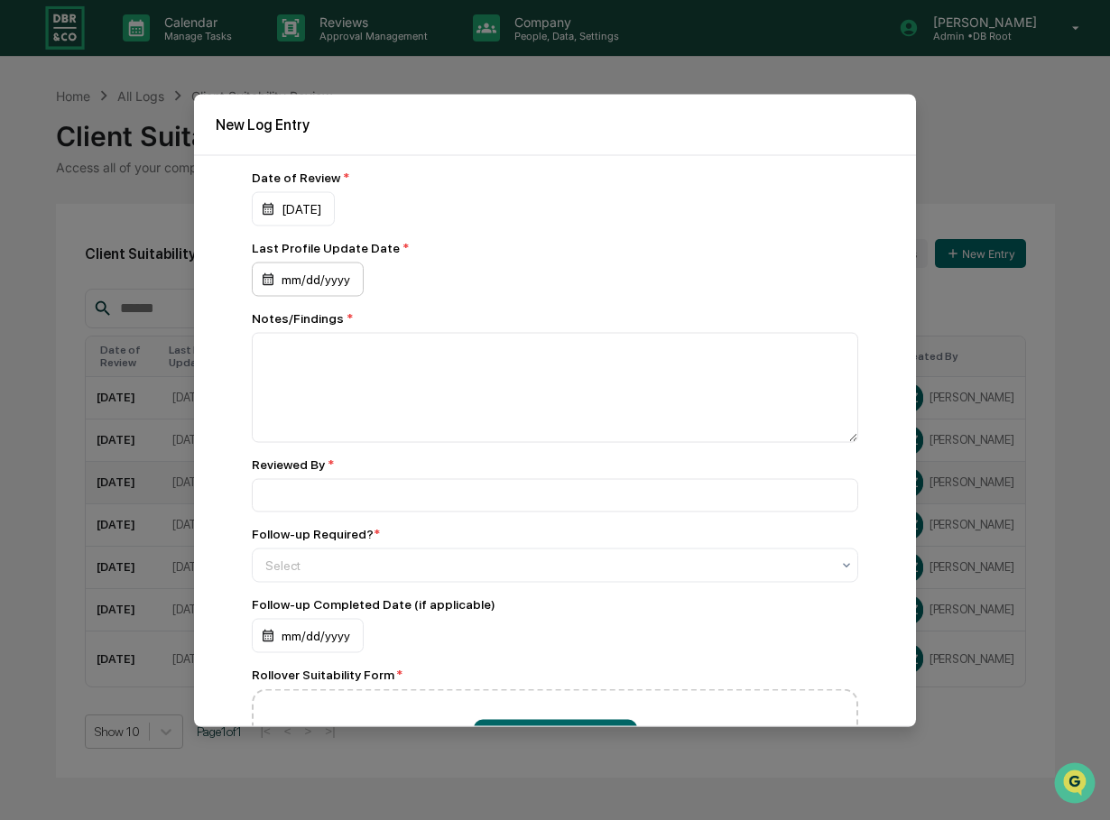
click at [328, 277] on div "mm/dd/yyyy" at bounding box center [308, 279] width 112 height 34
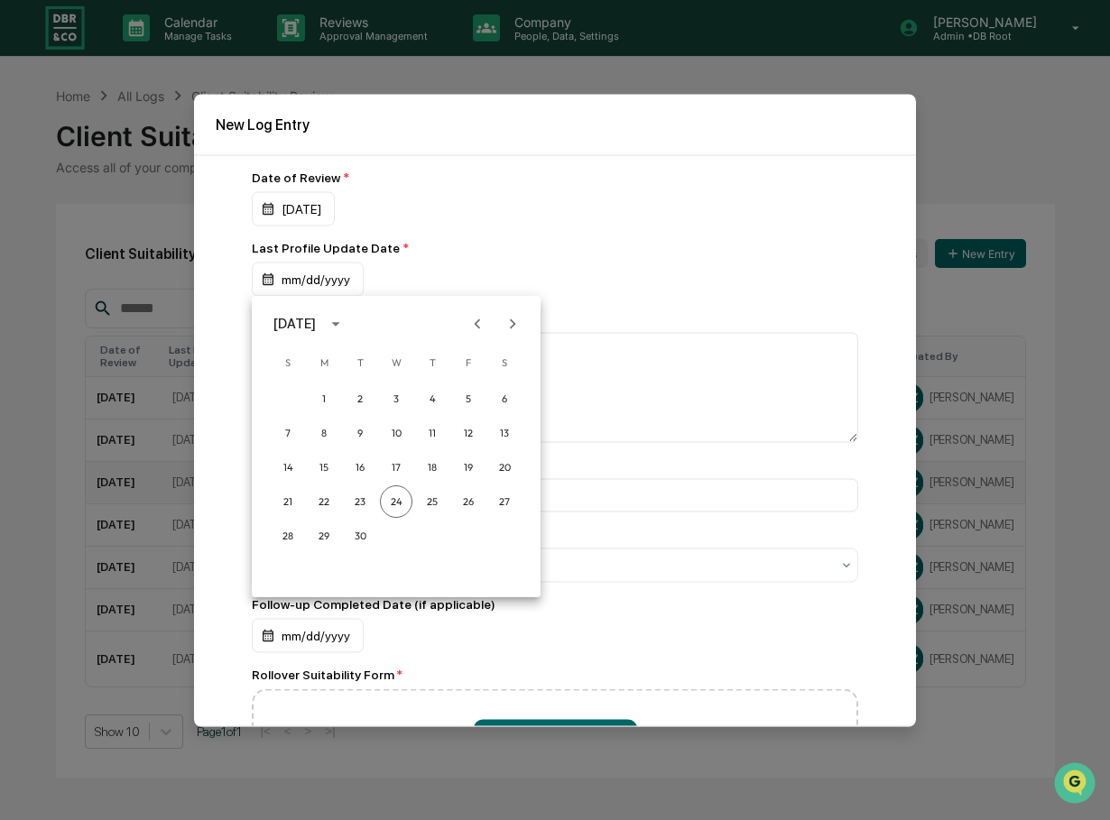
click at [470, 320] on icon "Previous month" at bounding box center [477, 324] width 20 height 20
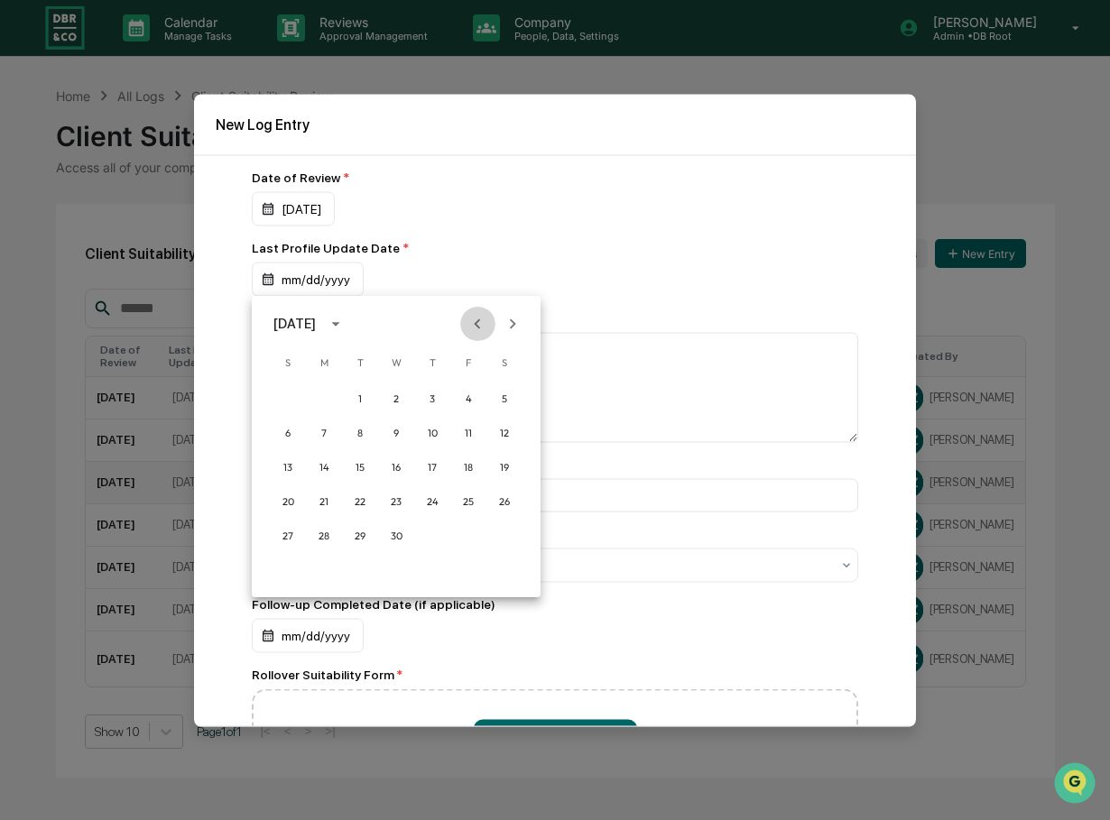
click at [470, 320] on icon "Previous month" at bounding box center [477, 324] width 20 height 20
click at [518, 319] on icon "Next month" at bounding box center [513, 324] width 20 height 20
click at [323, 498] on button "21" at bounding box center [324, 501] width 32 height 32
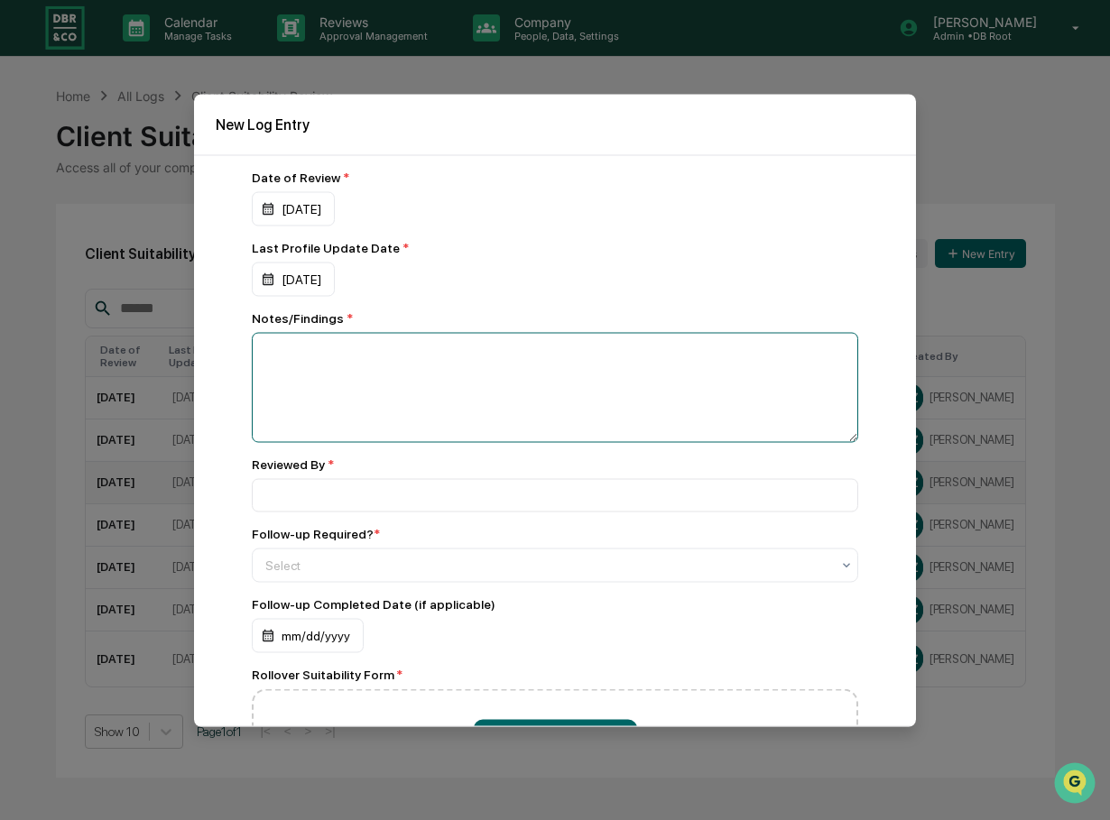
click at [336, 365] on textarea at bounding box center [555, 387] width 606 height 110
click at [404, 350] on textarea at bounding box center [555, 387] width 606 height 110
click at [472, 356] on textarea "**********" at bounding box center [550, 387] width 597 height 110
type textarea "**********"
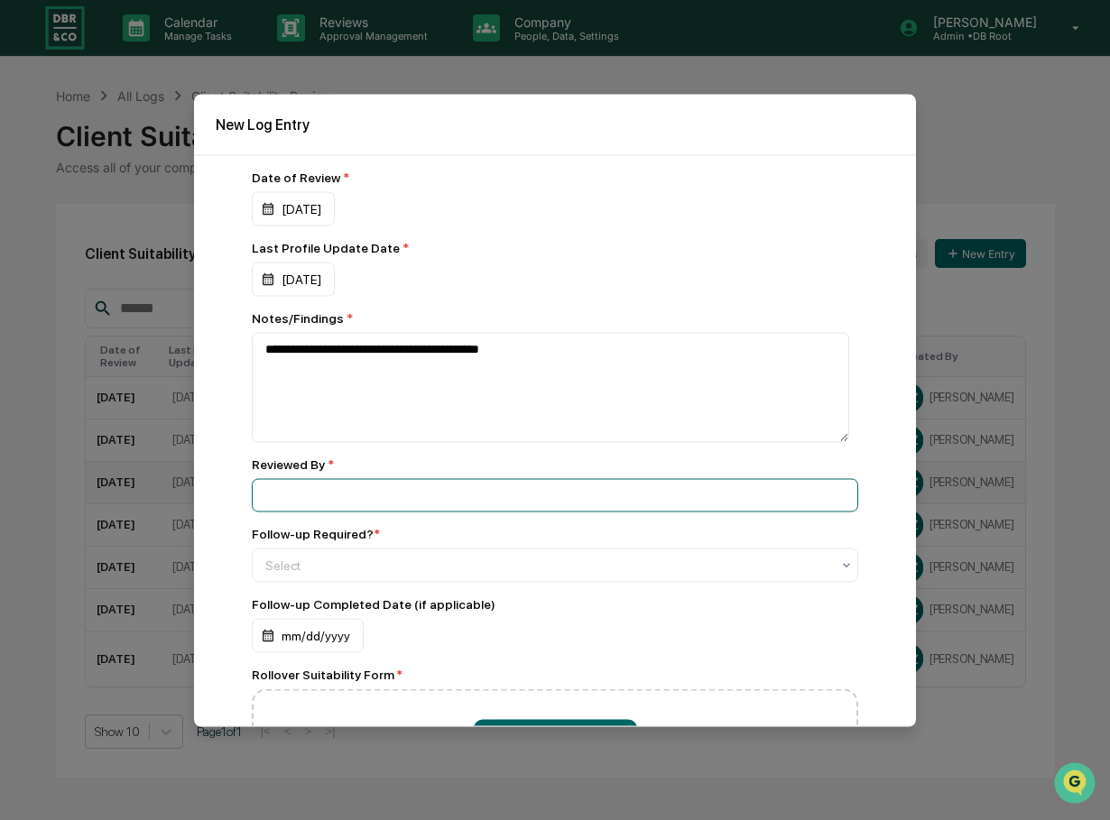
click at [376, 501] on input at bounding box center [555, 494] width 606 height 33
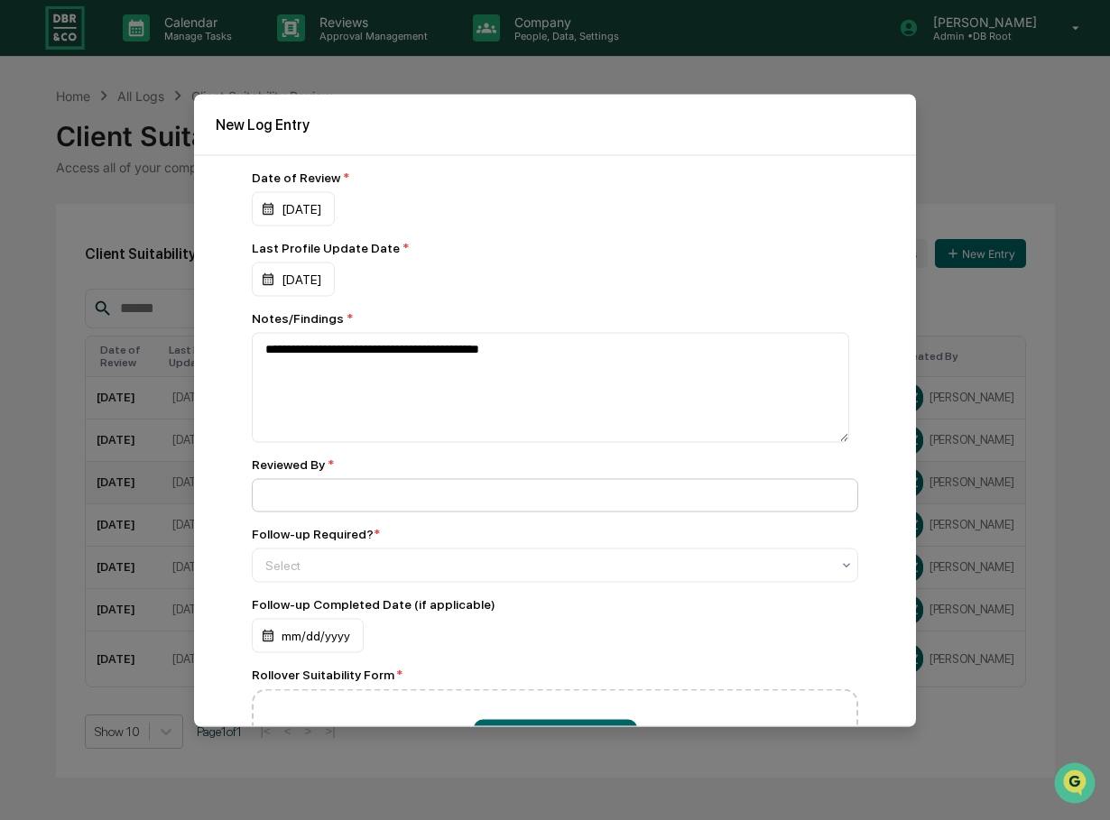
type input "**********"
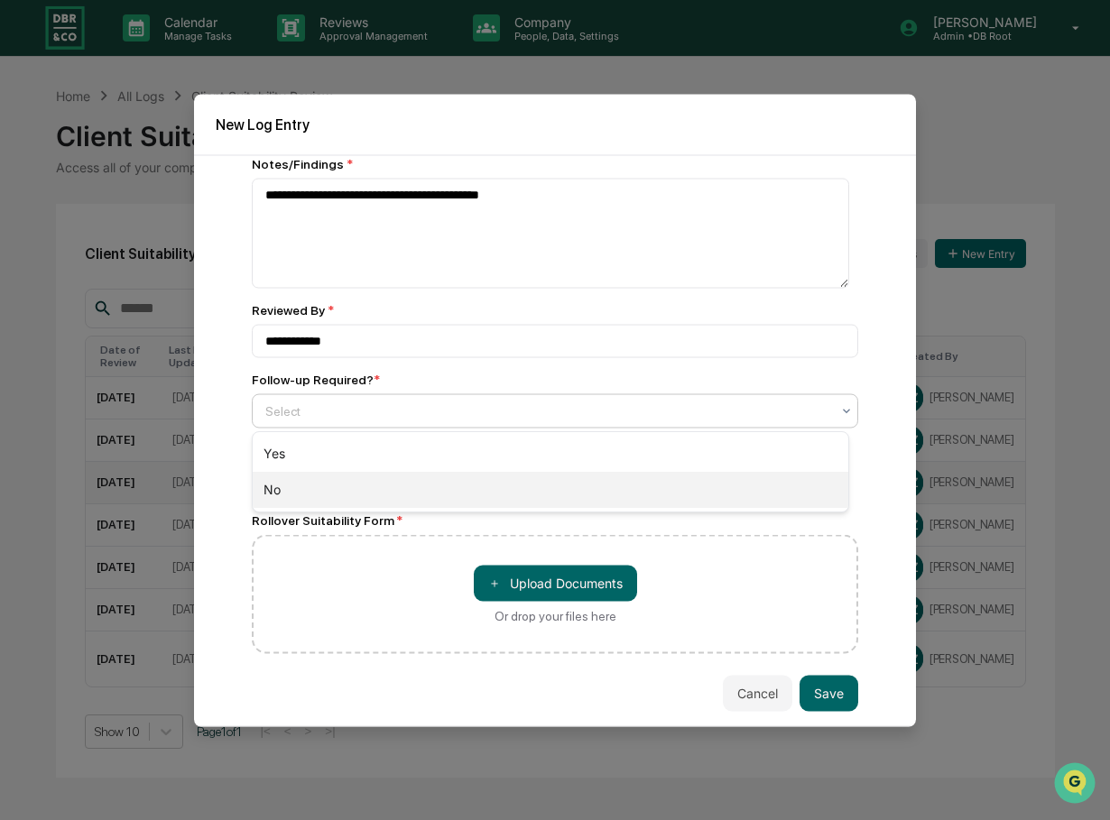
drag, startPoint x: 291, startPoint y: 412, endPoint x: 280, endPoint y: 487, distance: 75.8
click at [280, 487] on body "Calendar Manage Tasks Reviews Approval Management Company People, Data, Setting…" at bounding box center [555, 410] width 1110 height 820
click at [280, 487] on div "No" at bounding box center [551, 490] width 596 height 36
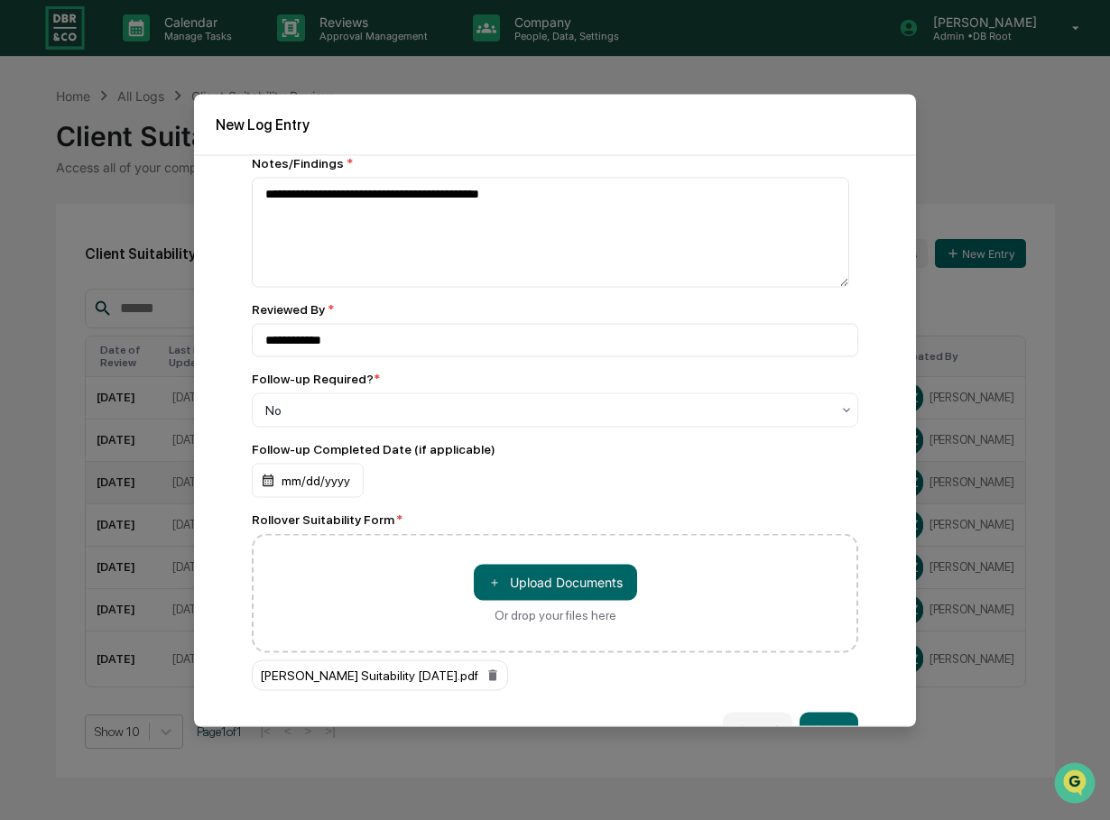
scroll to position [193, 0]
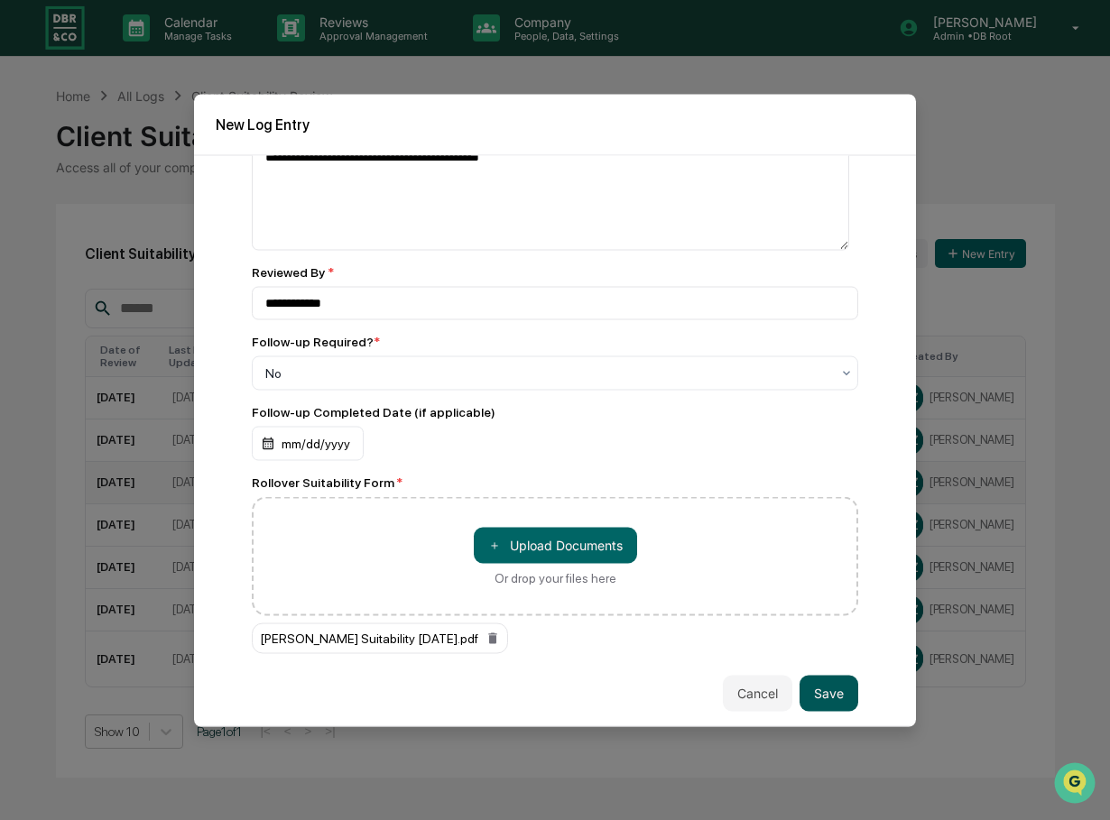
click at [826, 688] on button "Save" at bounding box center [828, 693] width 59 height 36
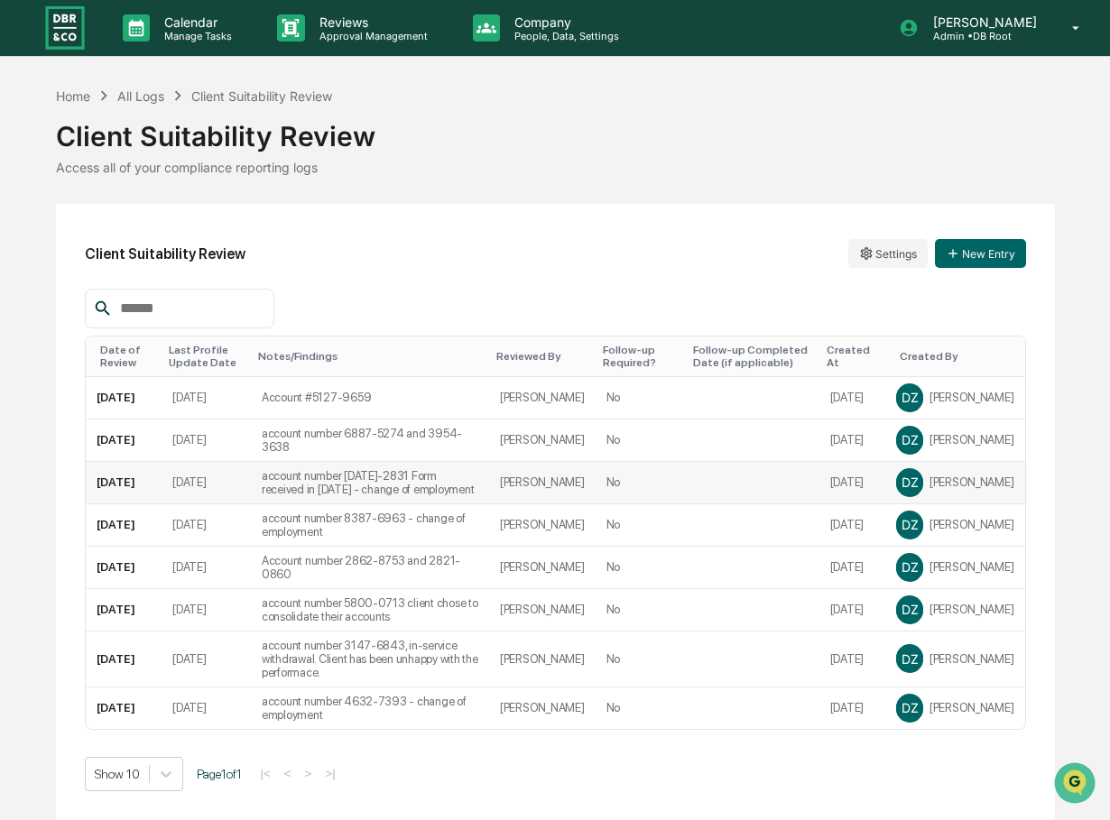
click at [465, 139] on div "Client Suitability Review" at bounding box center [555, 129] width 999 height 47
click at [981, 253] on button "New Entry" at bounding box center [980, 253] width 91 height 29
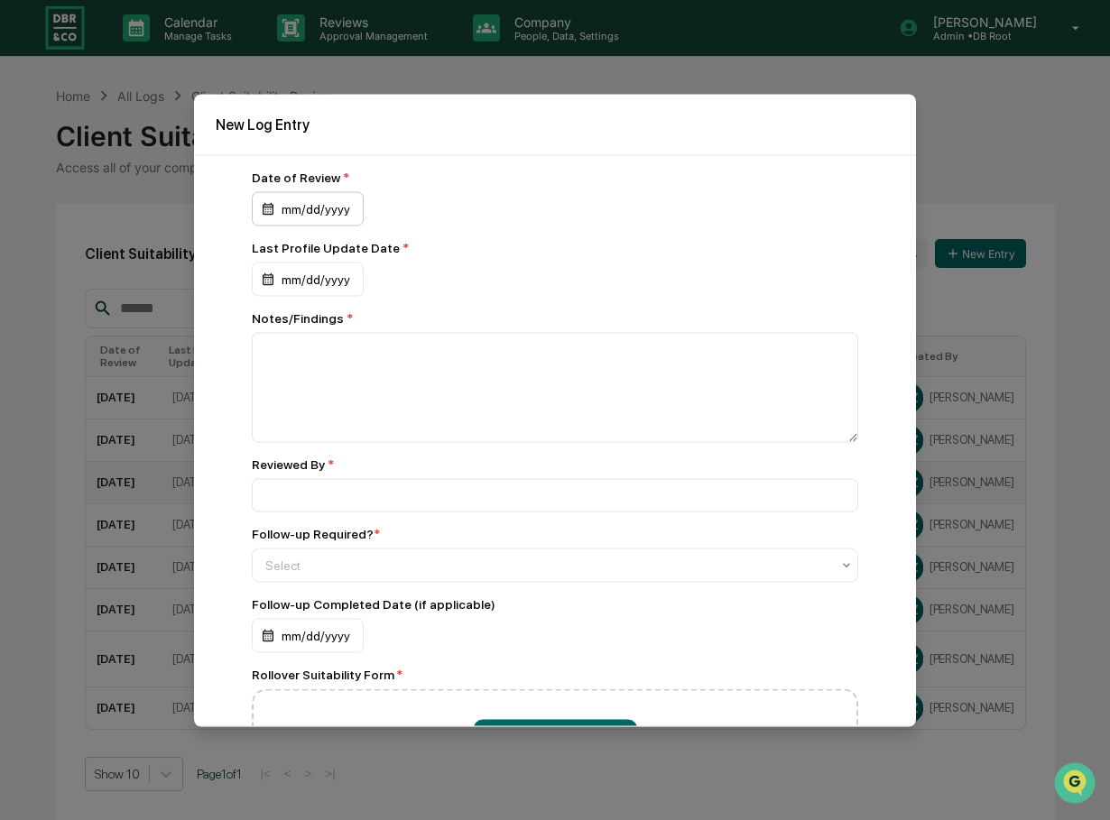
click at [309, 217] on div "mm/dd/yyyy" at bounding box center [308, 208] width 112 height 34
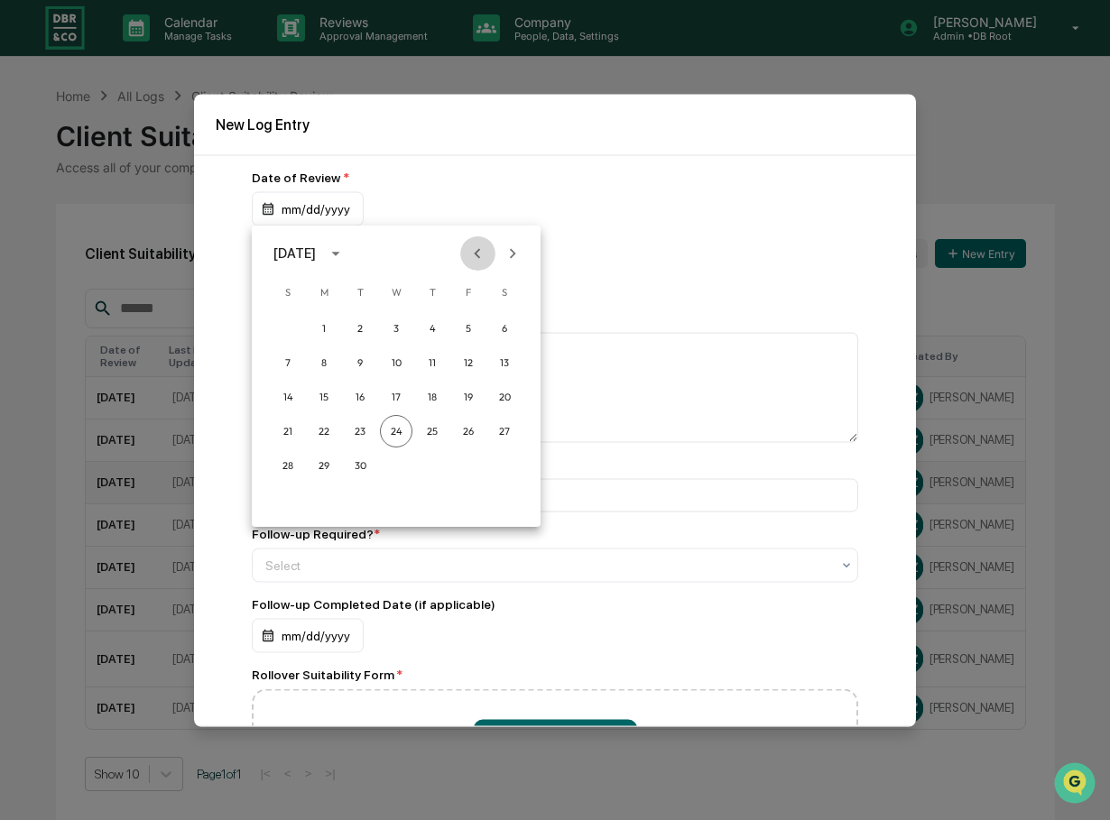
click at [474, 247] on icon "Previous month" at bounding box center [477, 254] width 20 height 20
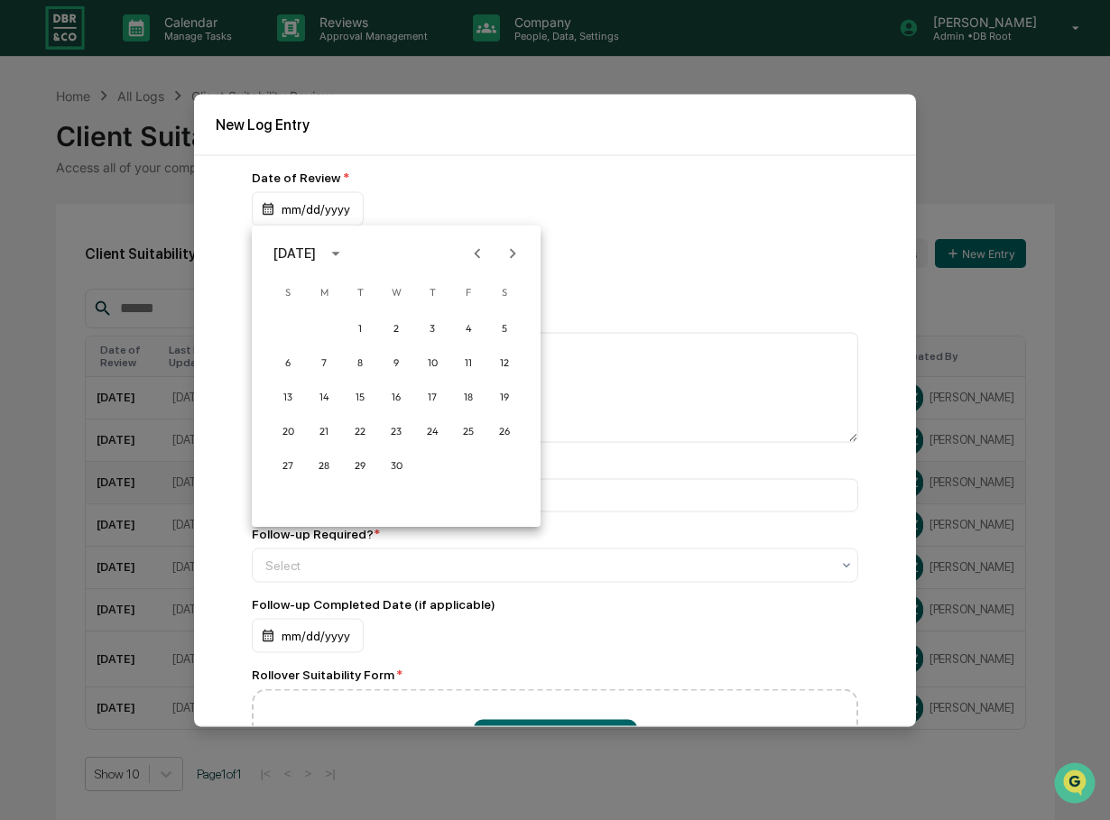
click at [474, 247] on icon "Previous month" at bounding box center [477, 254] width 20 height 20
click at [393, 458] on button "26" at bounding box center [396, 465] width 32 height 32
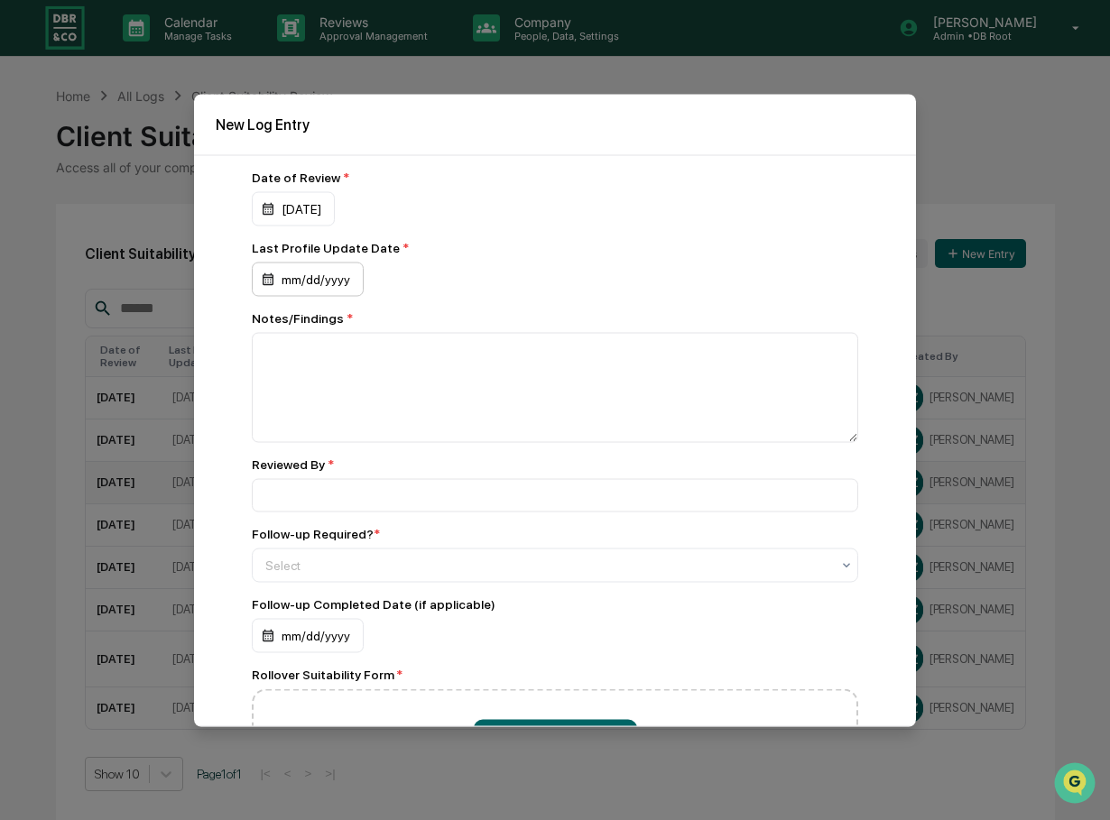
click at [319, 275] on div "mm/dd/yyyy" at bounding box center [308, 279] width 112 height 34
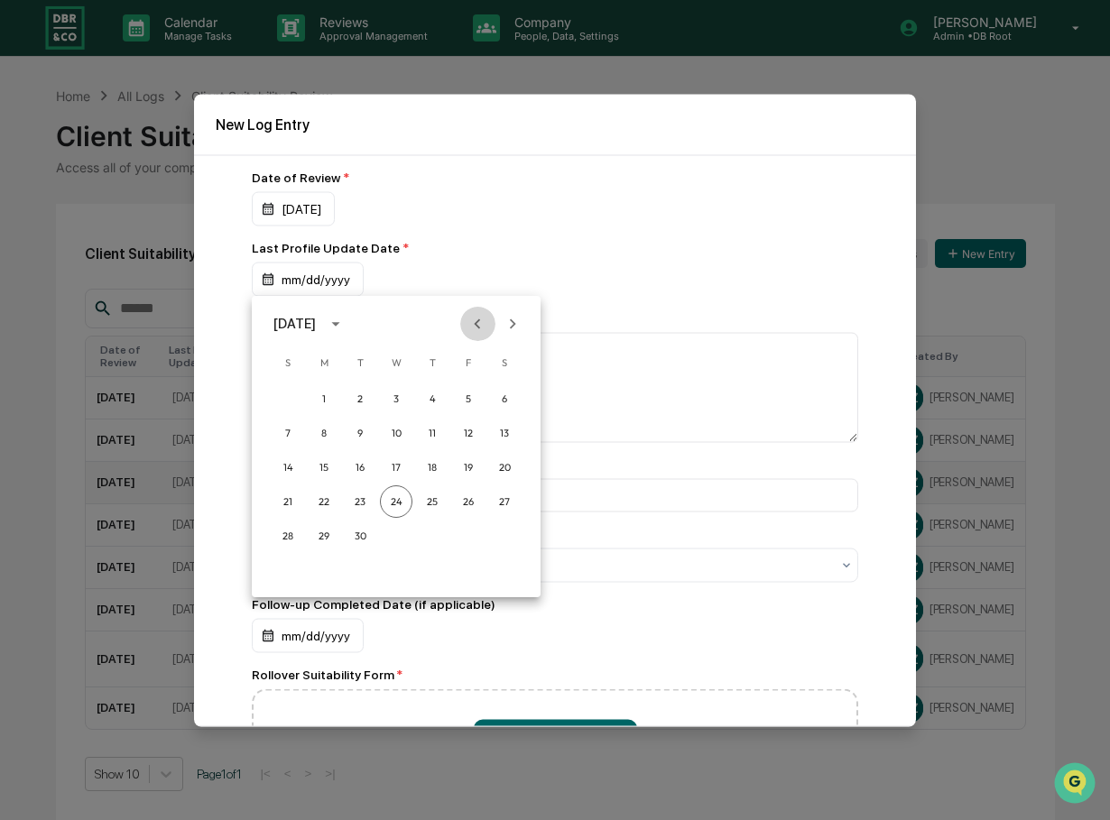
click at [474, 319] on icon "Previous month" at bounding box center [477, 324] width 20 height 20
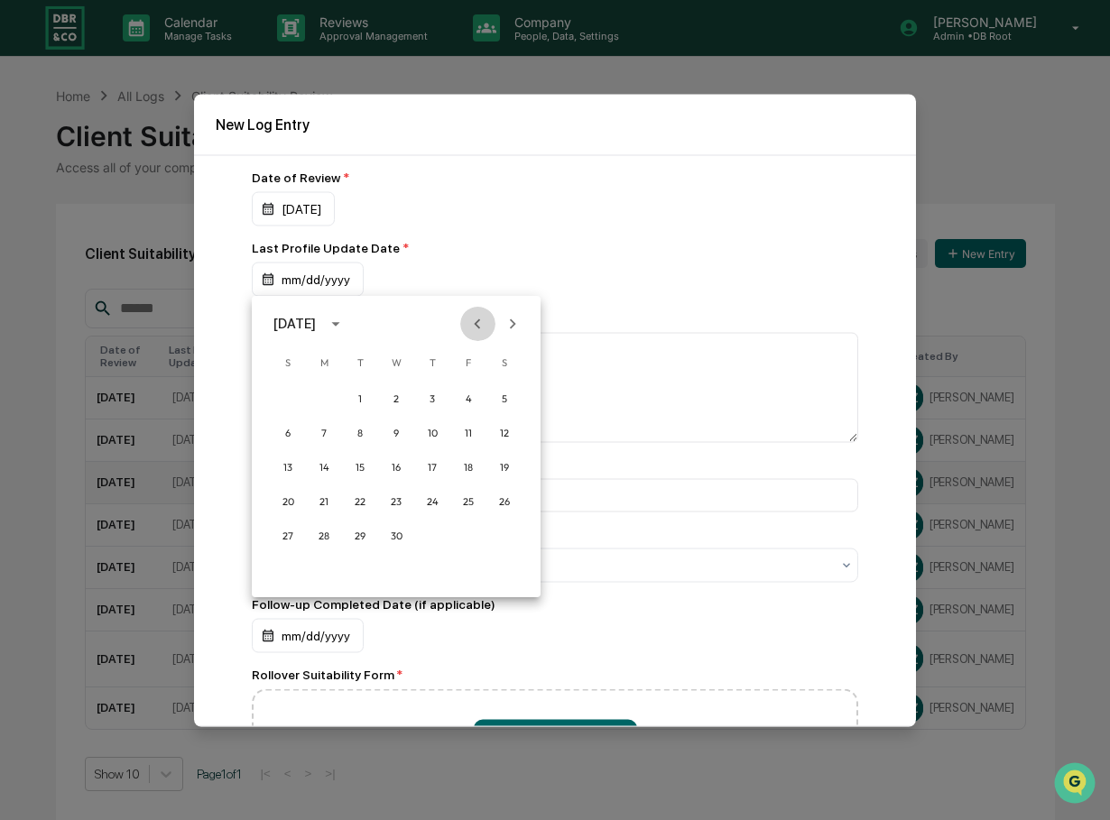
click at [474, 319] on icon "Previous month" at bounding box center [477, 324] width 20 height 20
click at [325, 567] on button "31" at bounding box center [324, 570] width 32 height 32
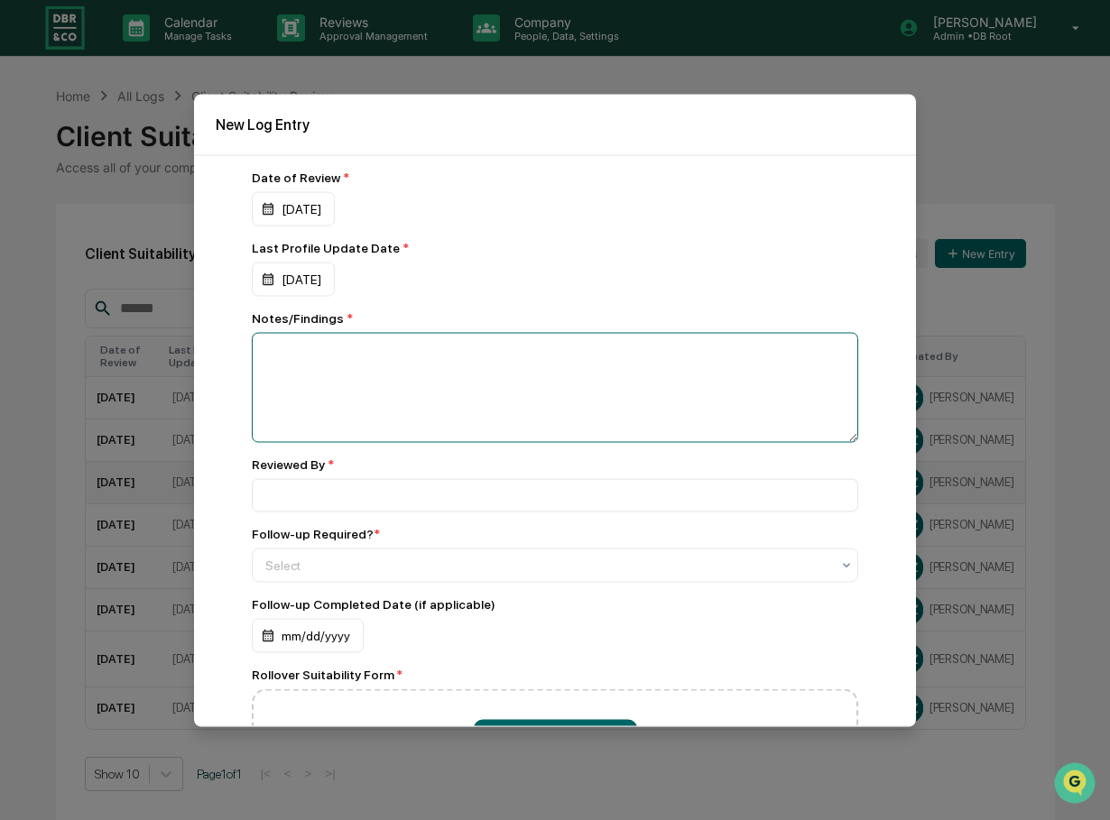
click at [366, 378] on textarea at bounding box center [555, 387] width 606 height 110
type textarea "**********"
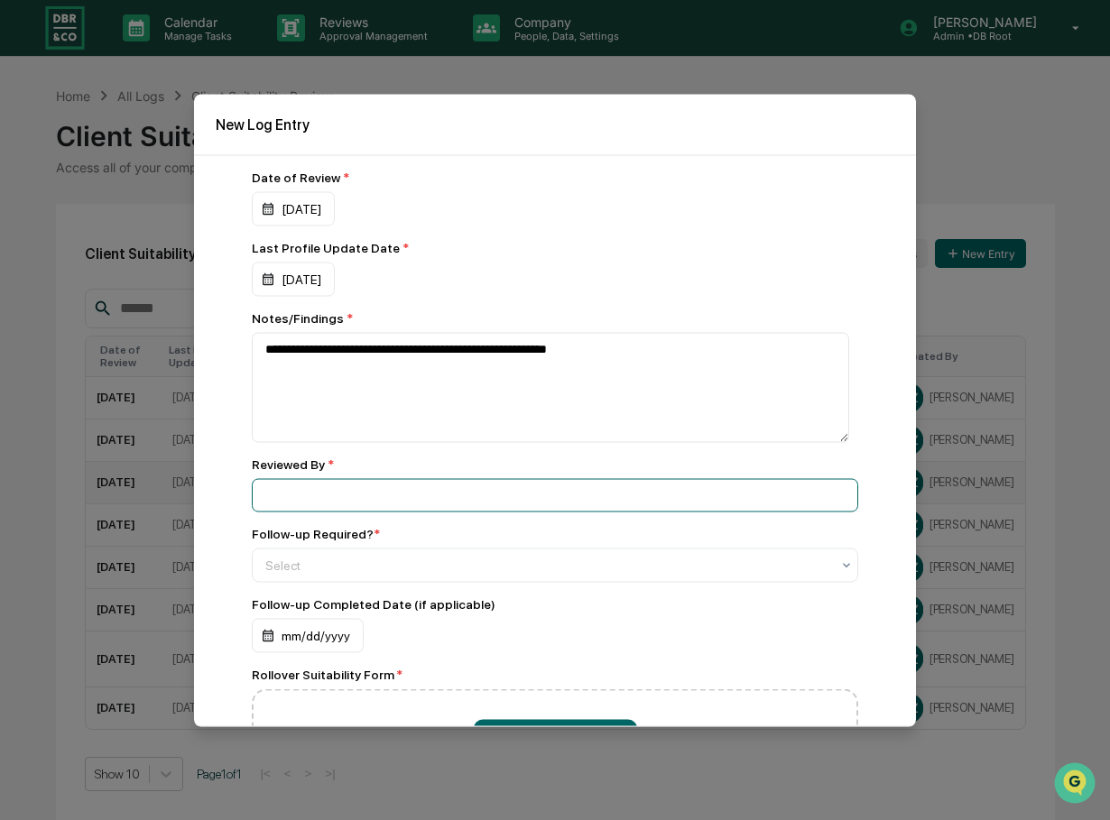
click at [343, 486] on input at bounding box center [555, 494] width 606 height 33
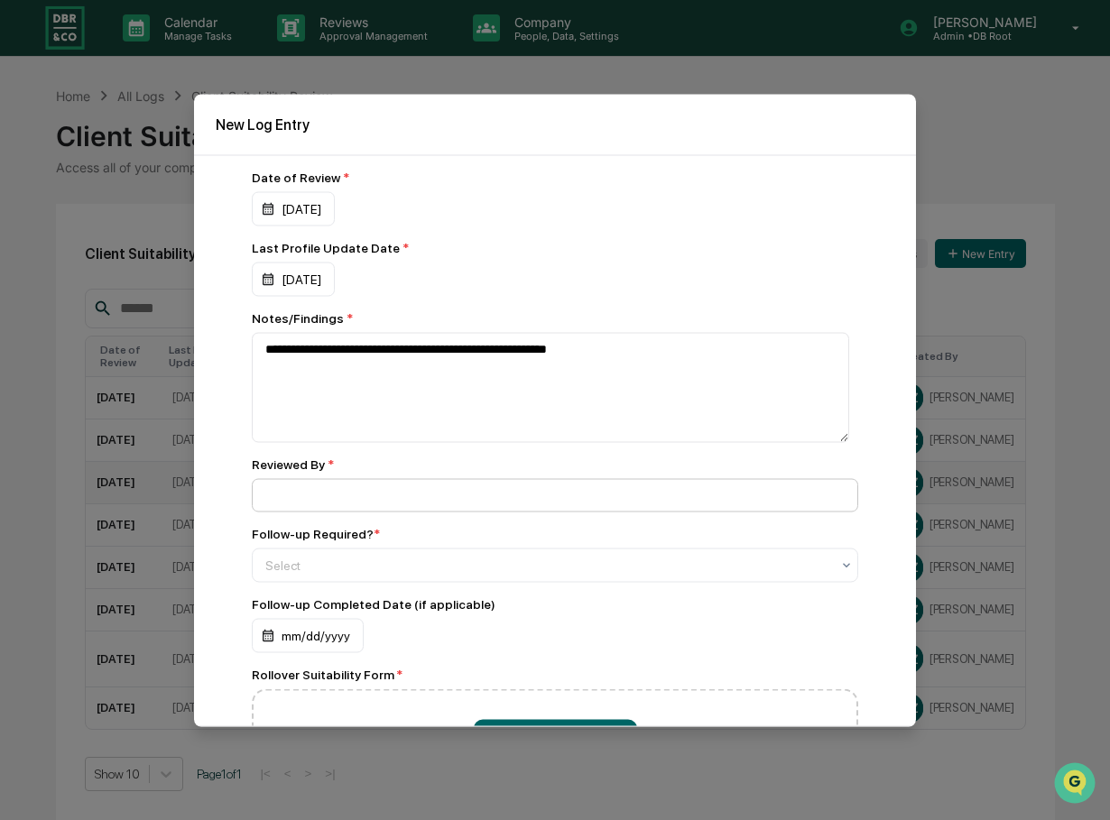
type input "**********"
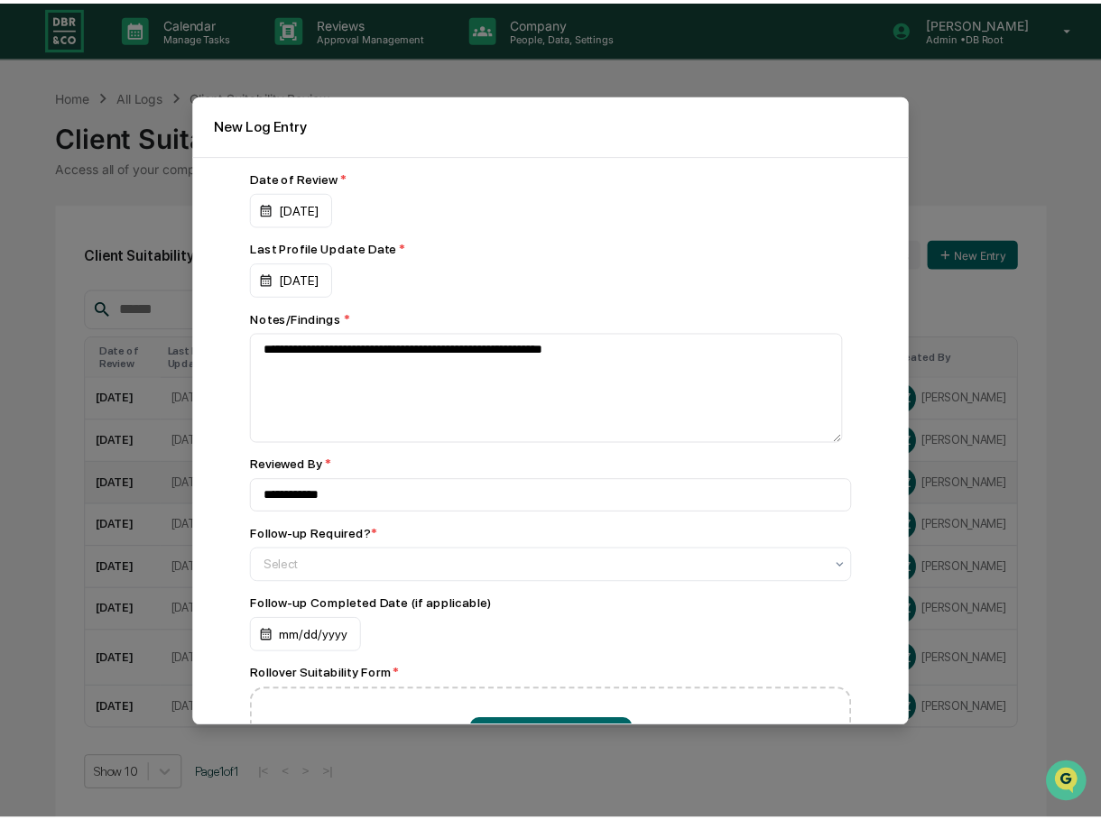
scroll to position [155, 0]
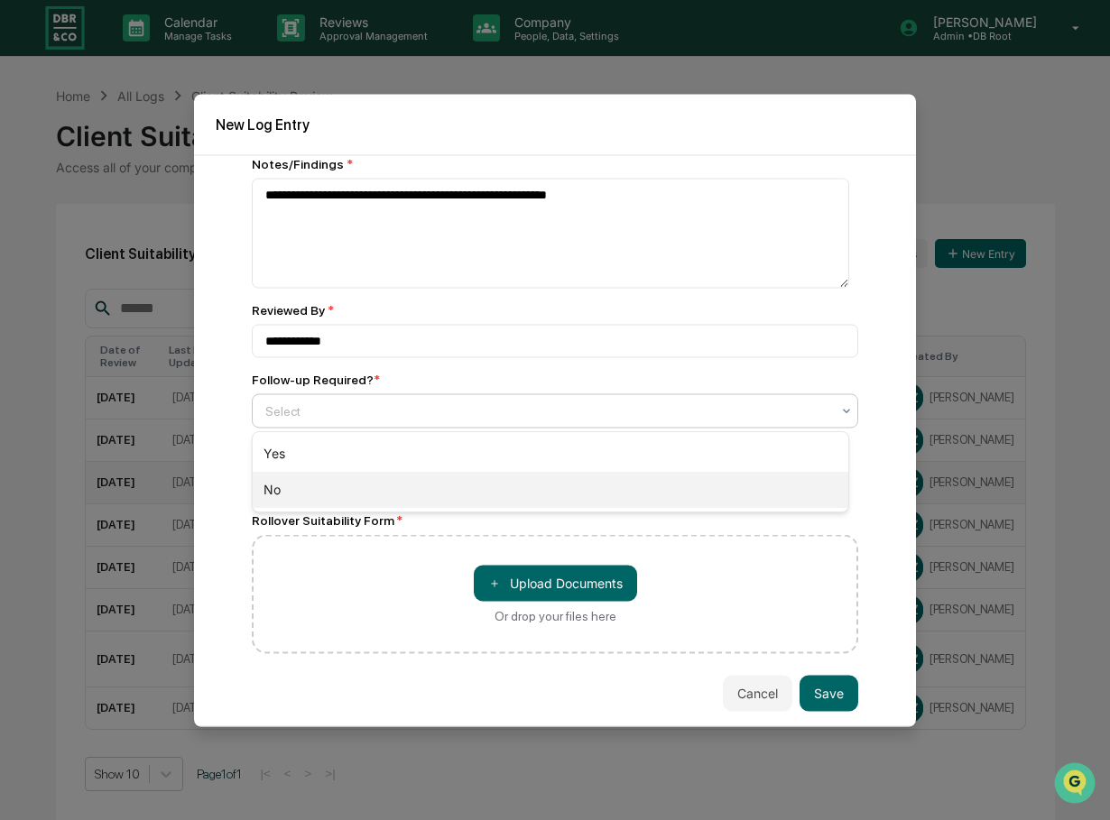
drag, startPoint x: 358, startPoint y: 412, endPoint x: 295, endPoint y: 495, distance: 104.3
click at [295, 495] on body "Calendar Manage Tasks Reviews Approval Management Company People, Data, Setting…" at bounding box center [555, 410] width 1110 height 820
click at [295, 495] on div "No" at bounding box center [551, 490] width 596 height 36
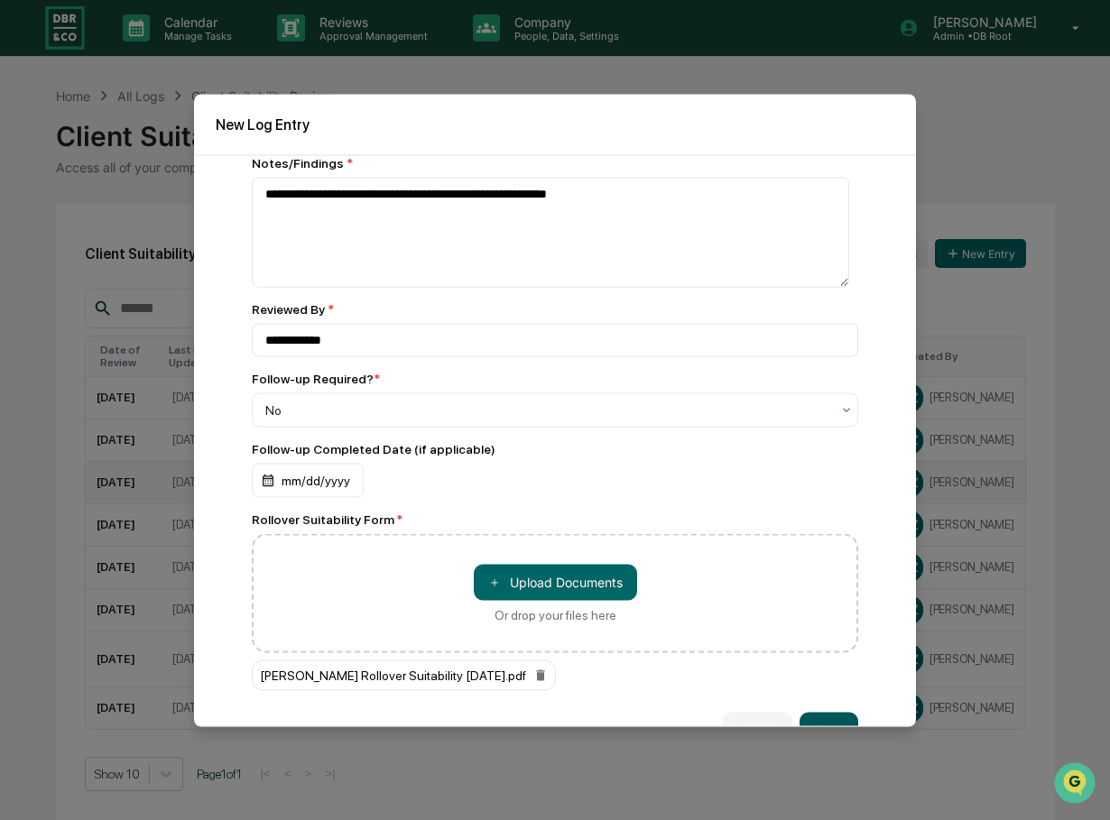
click at [817, 720] on button "Save" at bounding box center [828, 730] width 59 height 36
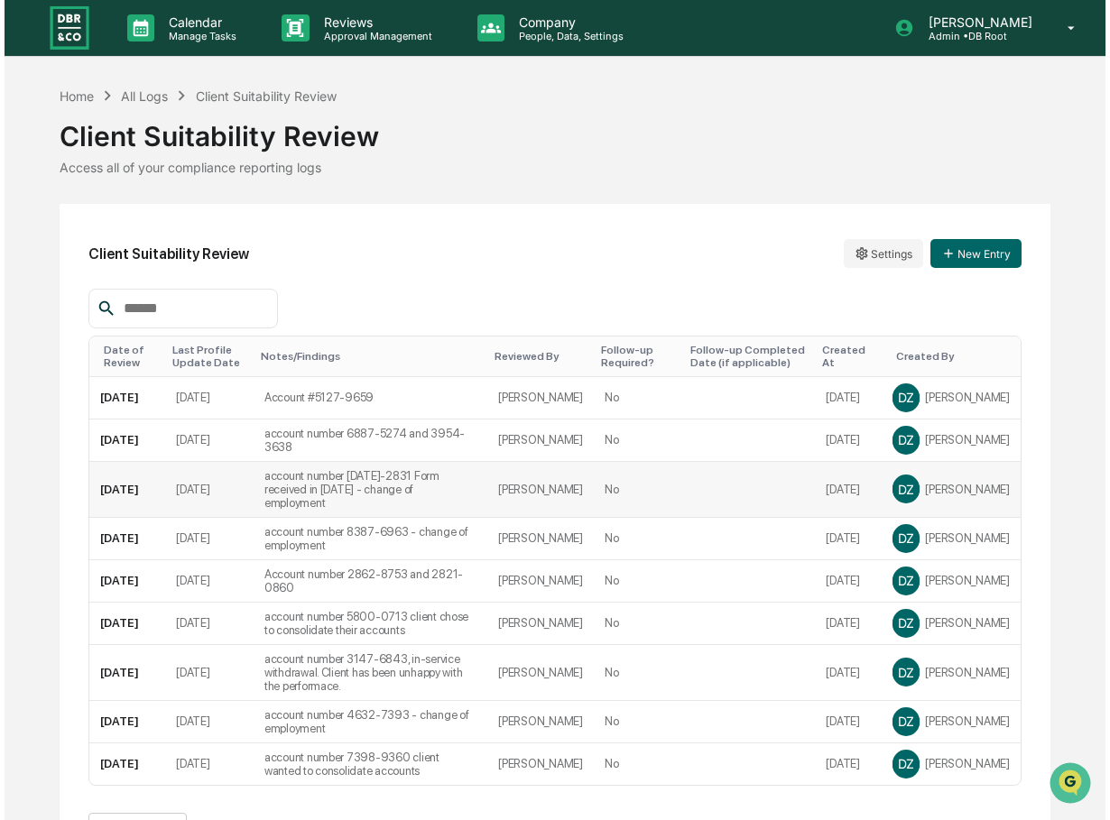
scroll to position [29, 0]
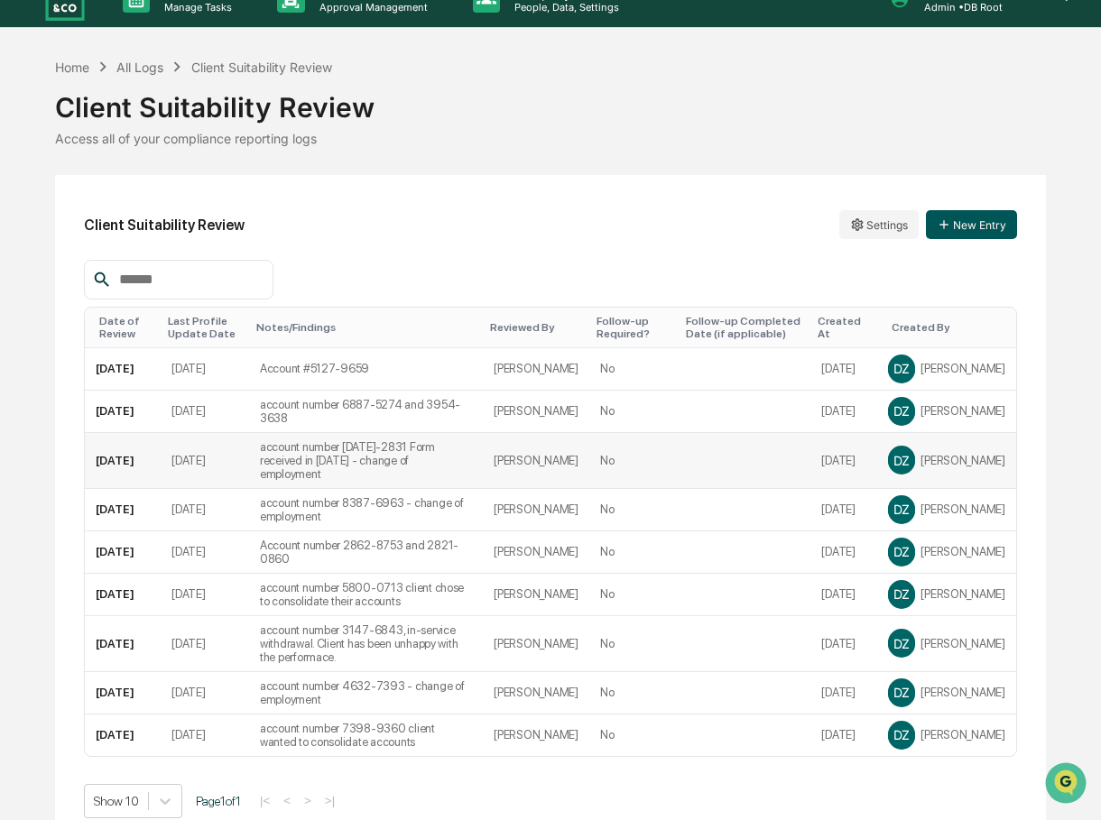
click at [957, 226] on button "New Entry" at bounding box center [971, 224] width 91 height 29
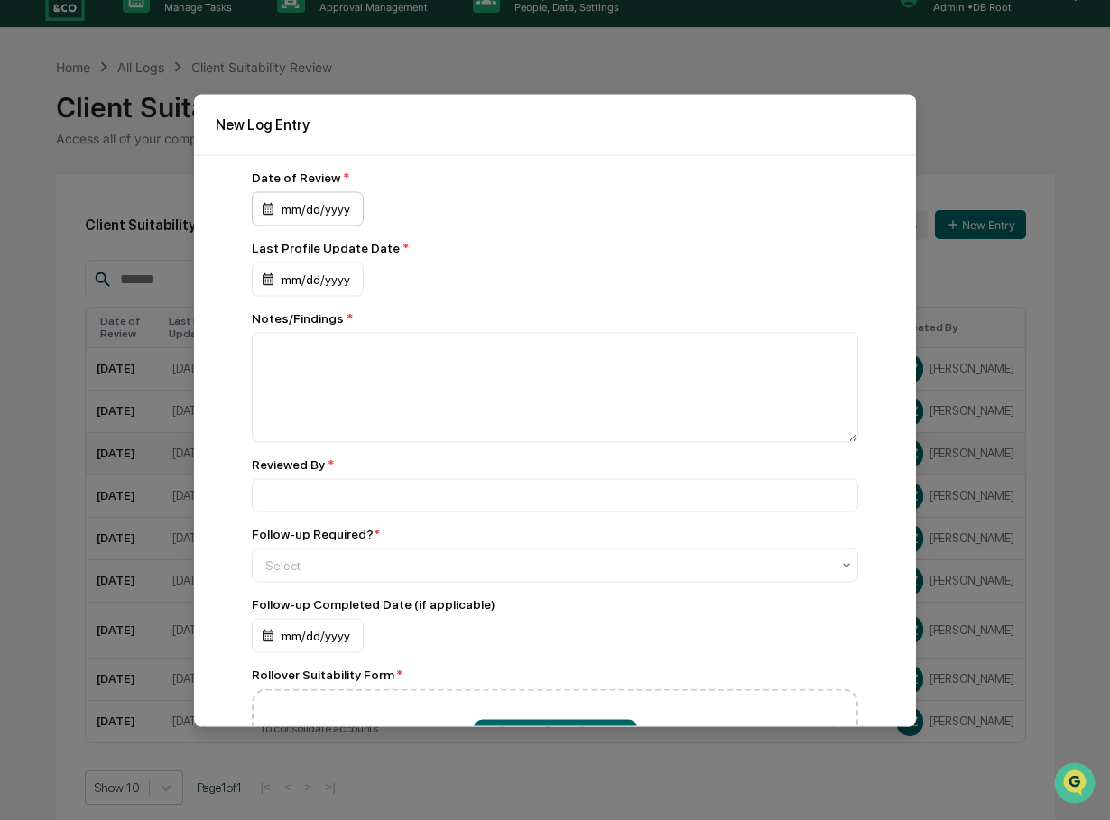
click at [321, 208] on div "mm/dd/yyyy" at bounding box center [308, 208] width 112 height 34
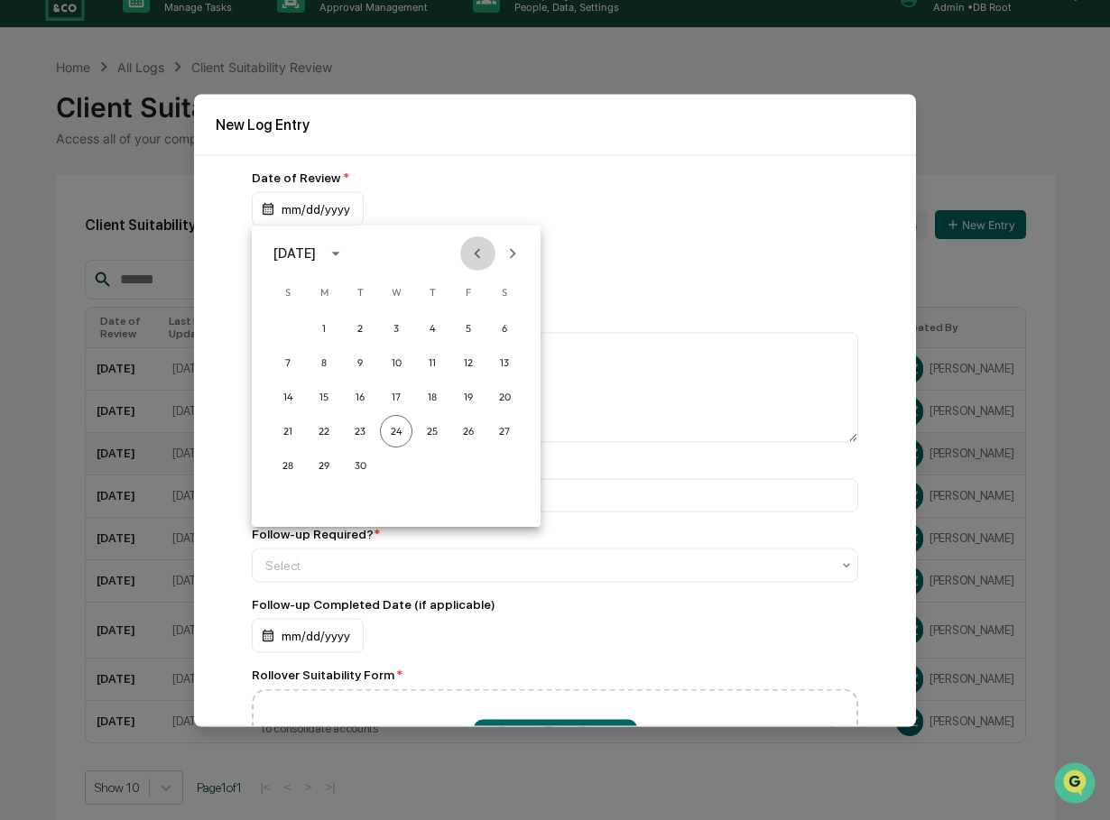
click at [475, 249] on icon "Previous month" at bounding box center [477, 254] width 20 height 20
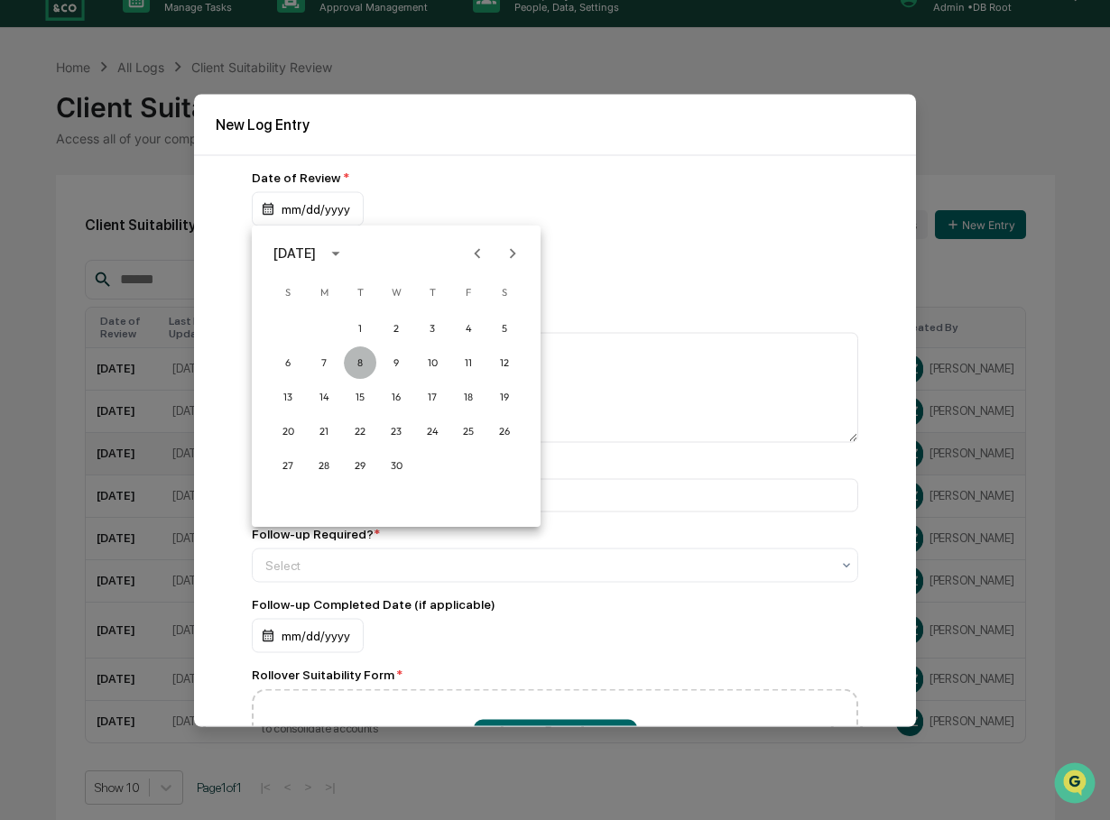
click at [362, 359] on button "8" at bounding box center [360, 362] width 32 height 32
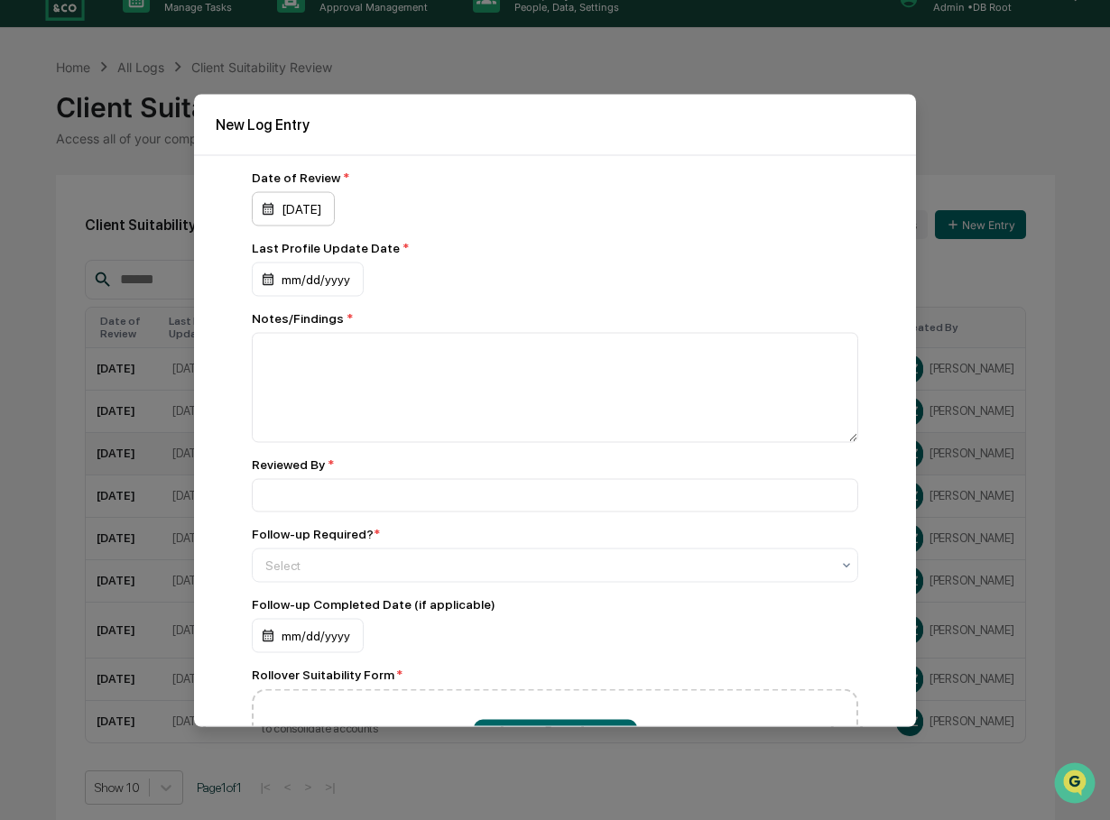
click at [335, 203] on div "04/08/2025" at bounding box center [293, 208] width 83 height 34
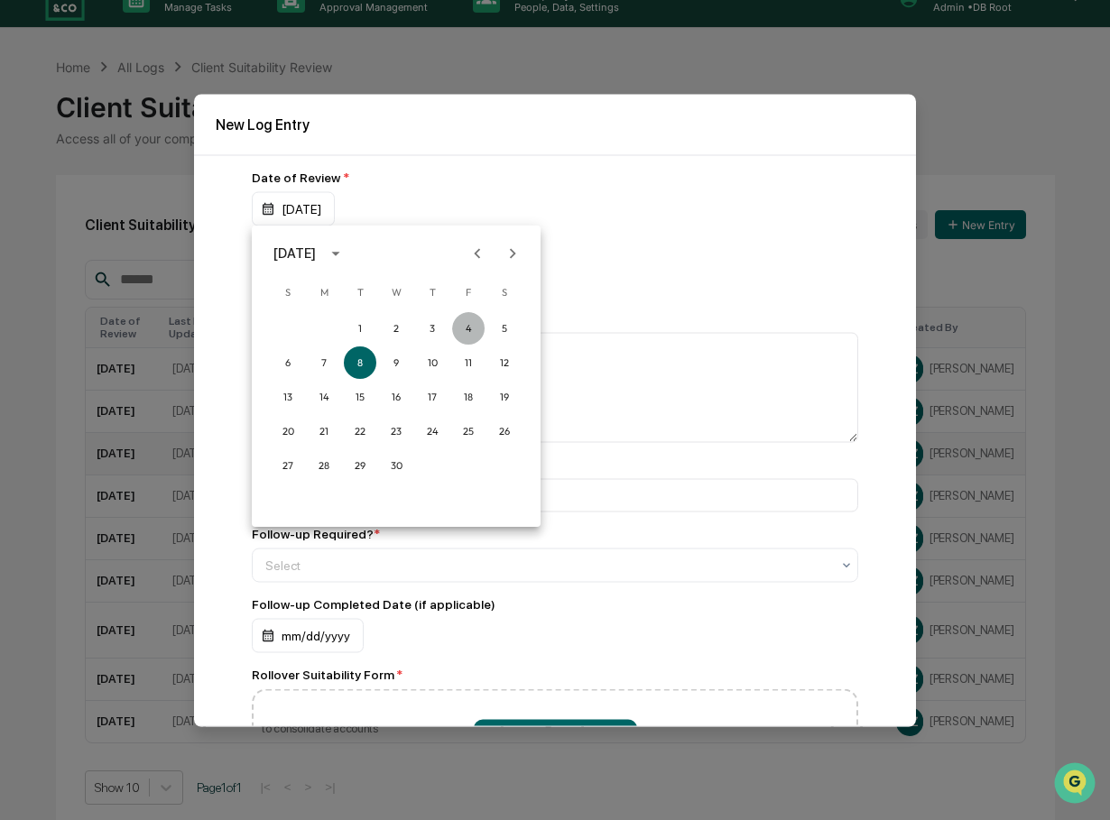
click at [467, 324] on button "4" at bounding box center [468, 328] width 32 height 32
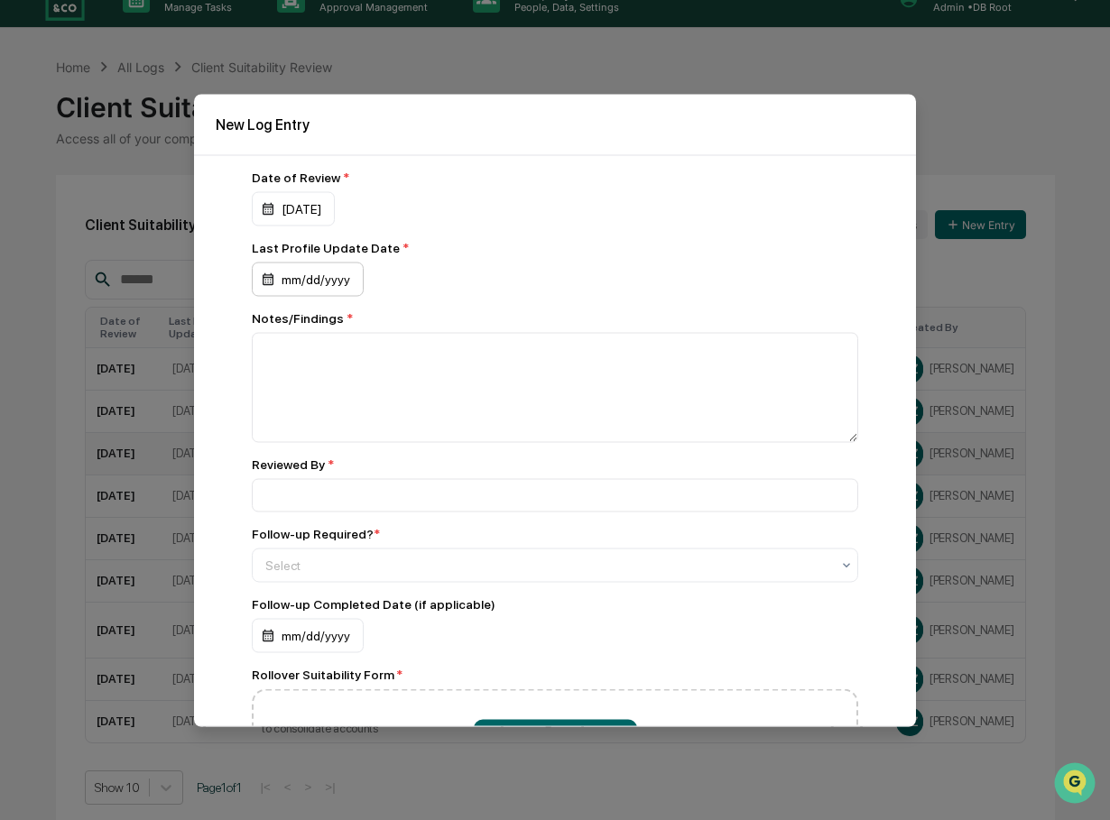
click at [314, 288] on div "mm/dd/yyyy" at bounding box center [308, 279] width 112 height 34
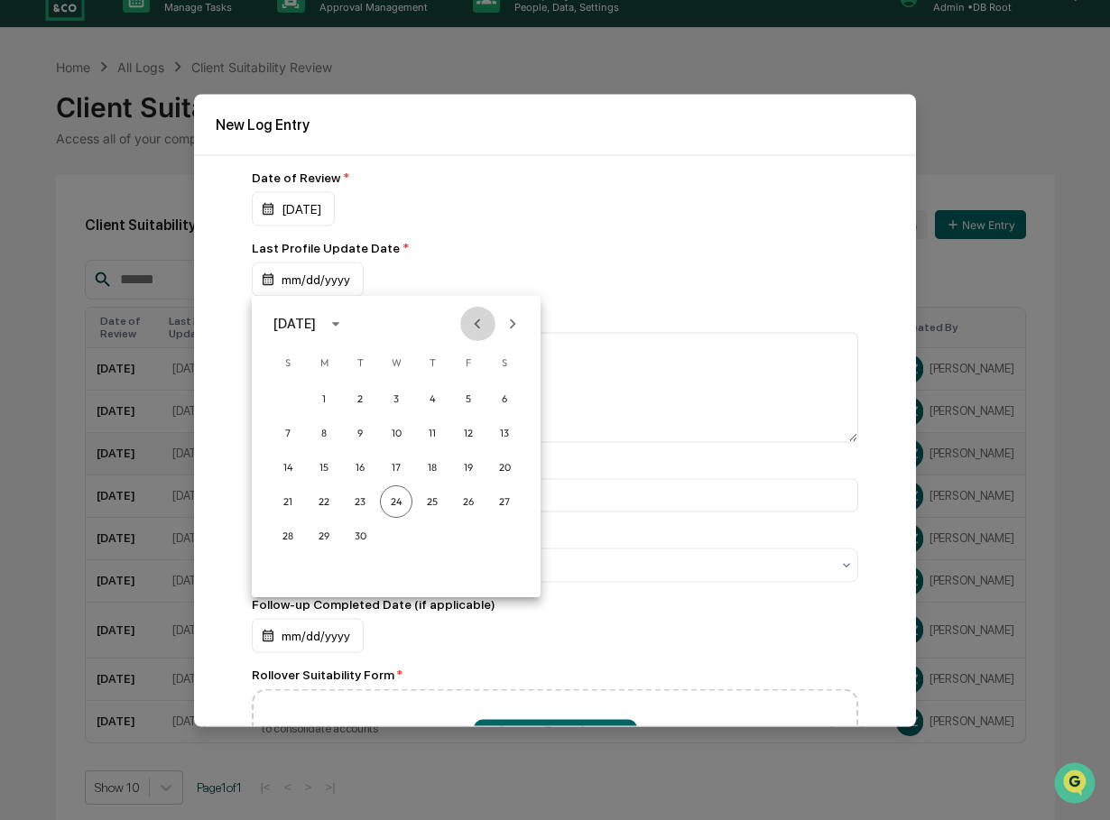
click at [474, 319] on icon "Previous month" at bounding box center [477, 324] width 20 height 20
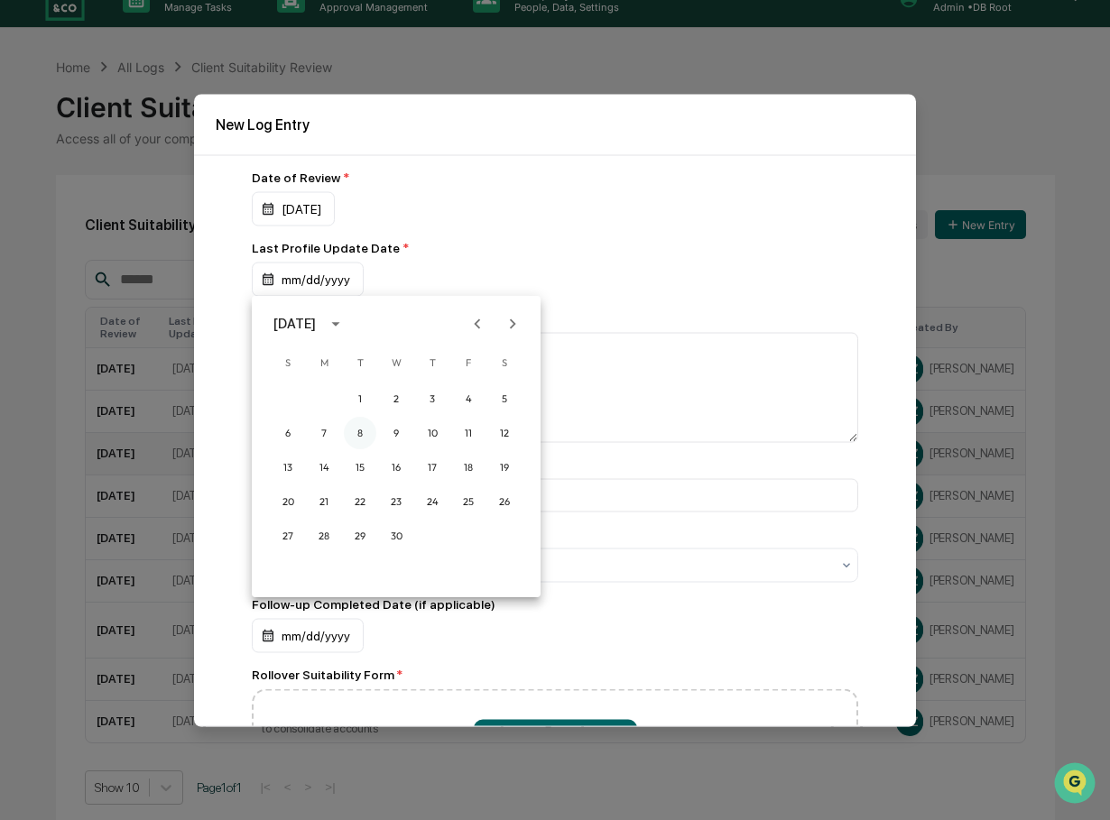
click at [357, 432] on button "8" at bounding box center [360, 433] width 32 height 32
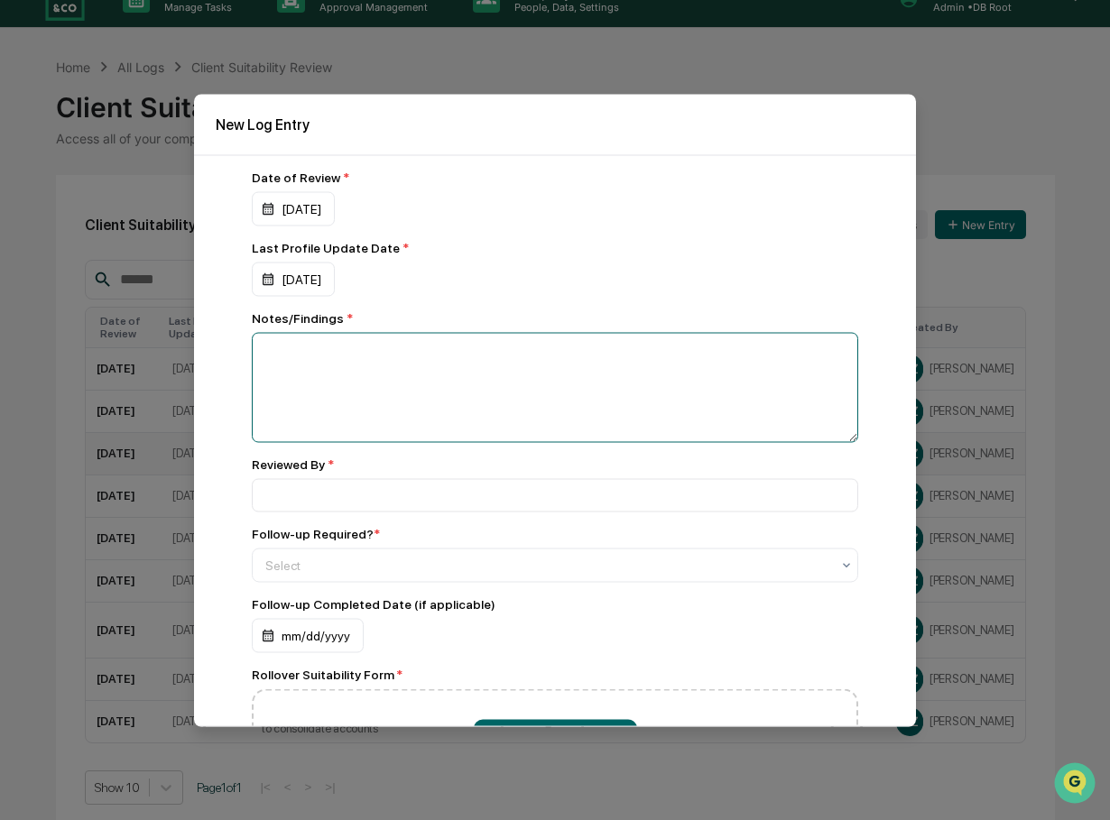
click at [354, 369] on textarea at bounding box center [555, 387] width 606 height 110
click at [534, 365] on textarea "**********" at bounding box center [550, 387] width 597 height 110
type textarea "**********"
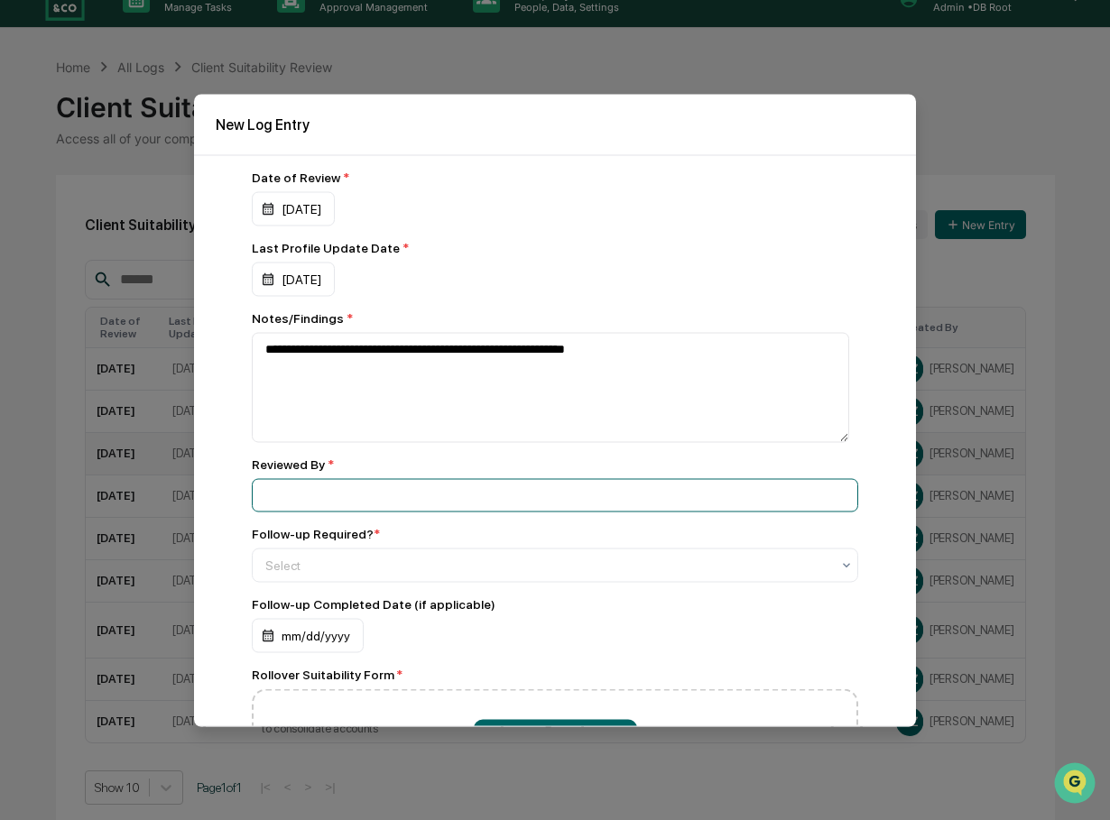
click at [381, 497] on input at bounding box center [555, 494] width 606 height 33
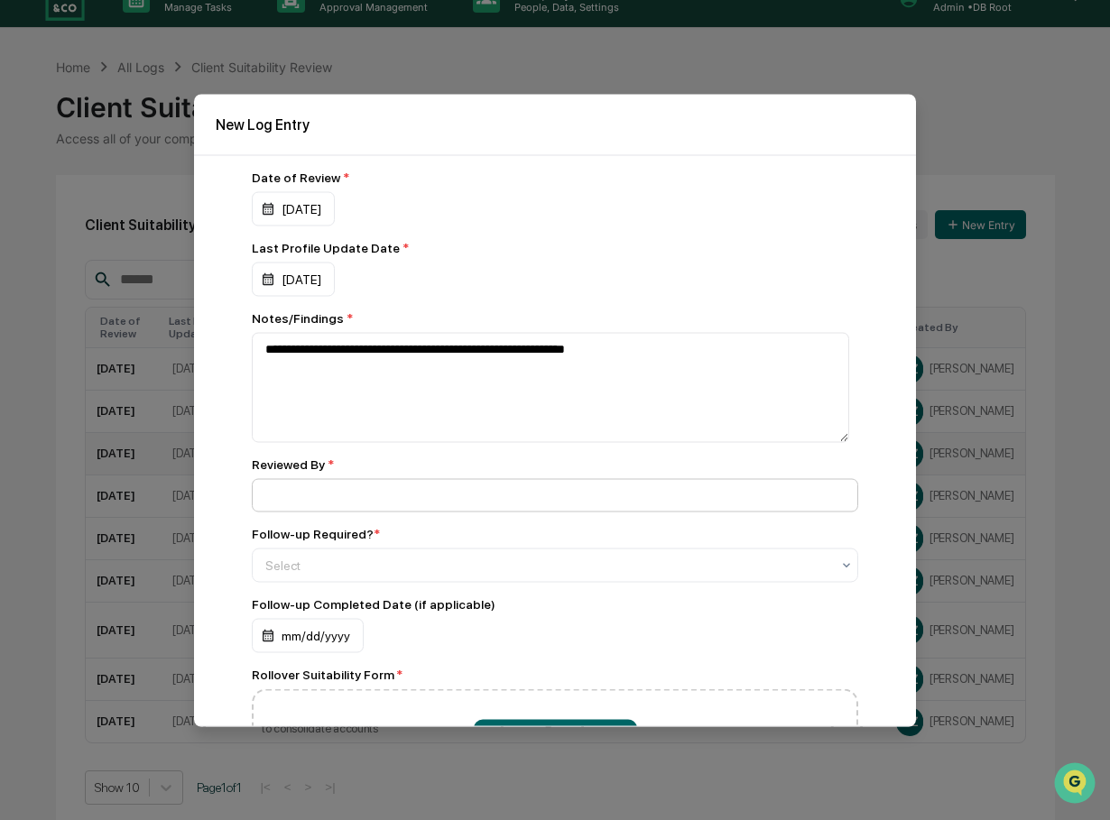
type input "**********"
click at [351, 571] on div at bounding box center [547, 565] width 565 height 18
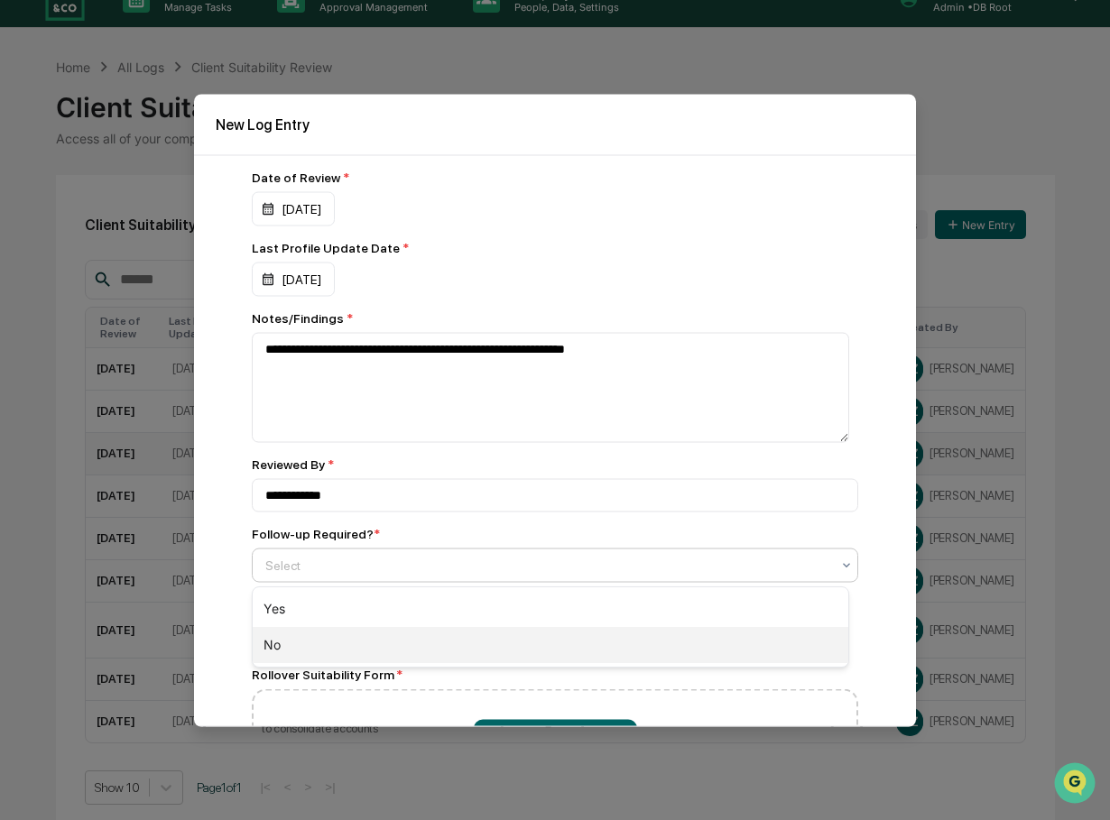
click at [290, 642] on div "No" at bounding box center [551, 645] width 596 height 36
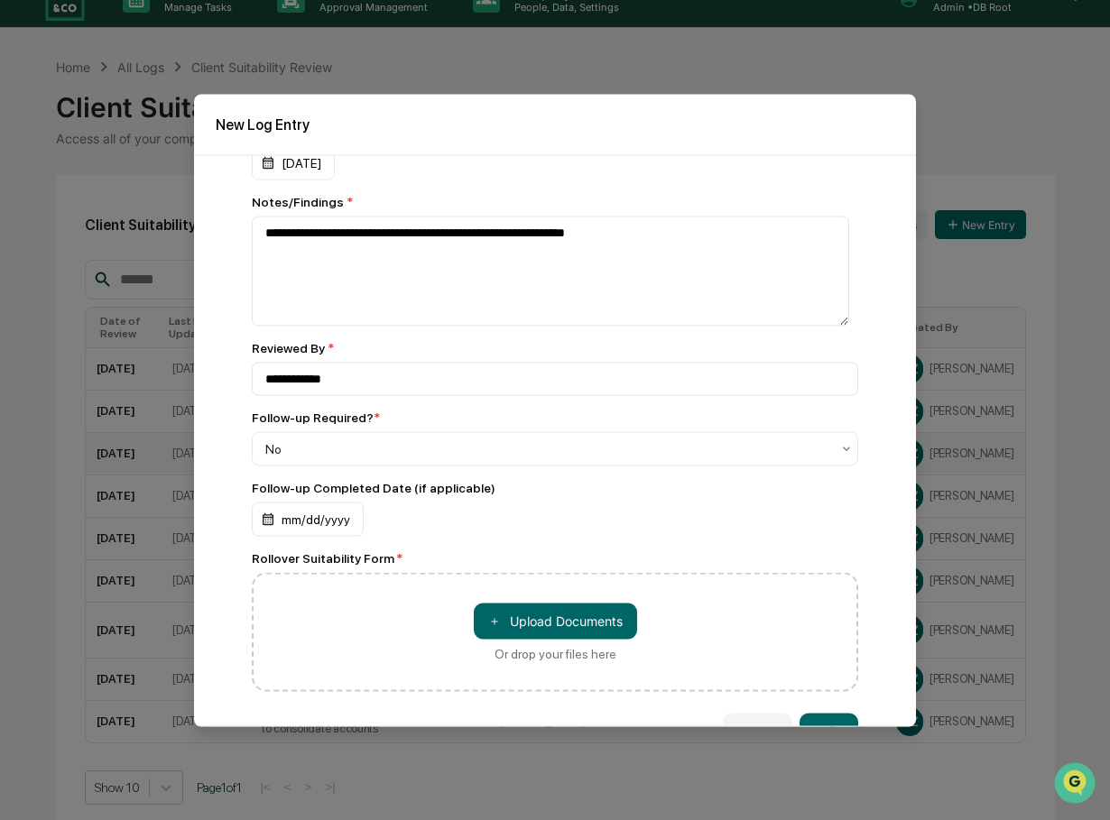
scroll to position [155, 0]
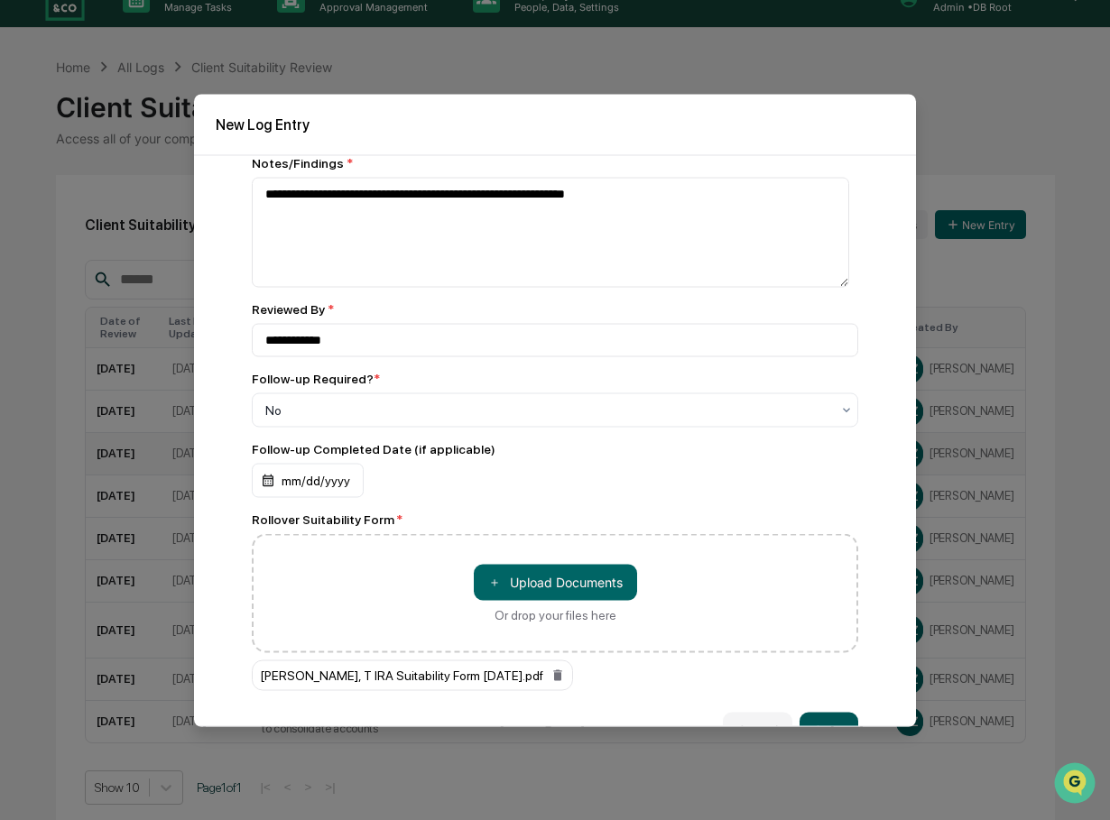
click at [820, 718] on button "Save" at bounding box center [828, 730] width 59 height 36
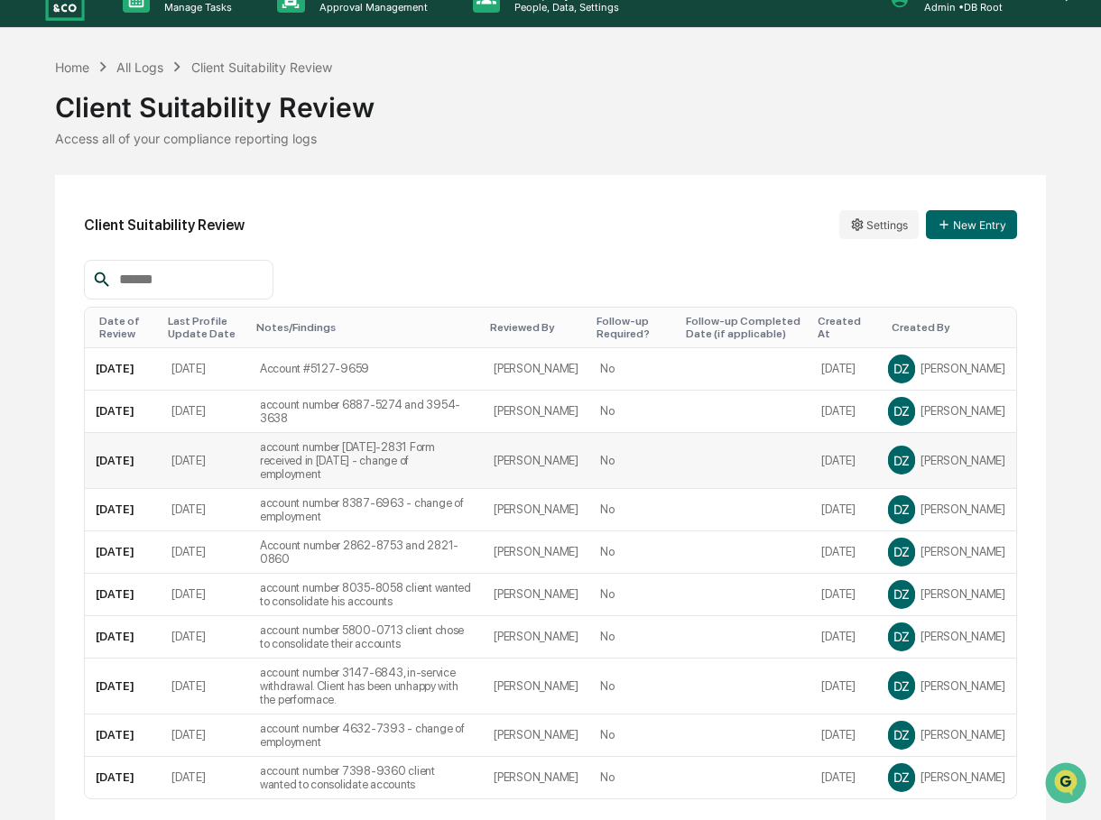
click at [466, 114] on div "Client Suitability Review" at bounding box center [550, 100] width 991 height 47
click at [957, 229] on button "New Entry" at bounding box center [971, 224] width 91 height 29
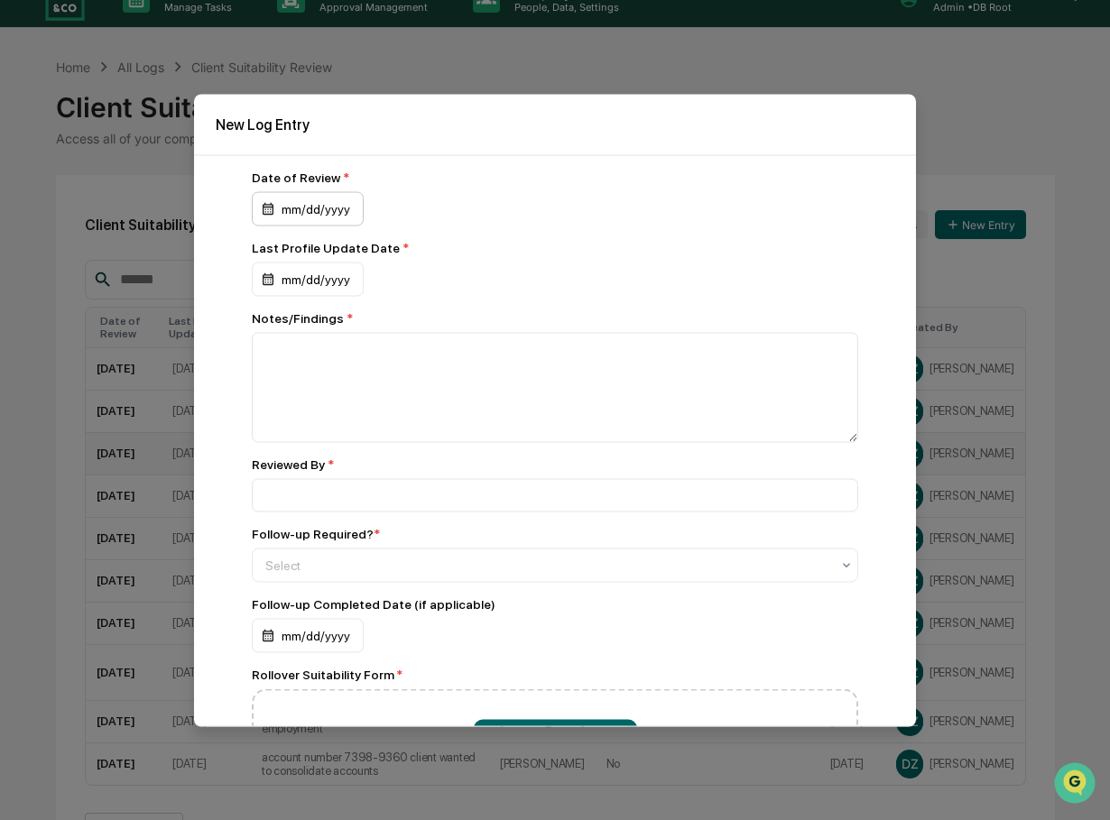
click at [309, 209] on div "mm/dd/yyyy" at bounding box center [308, 208] width 112 height 34
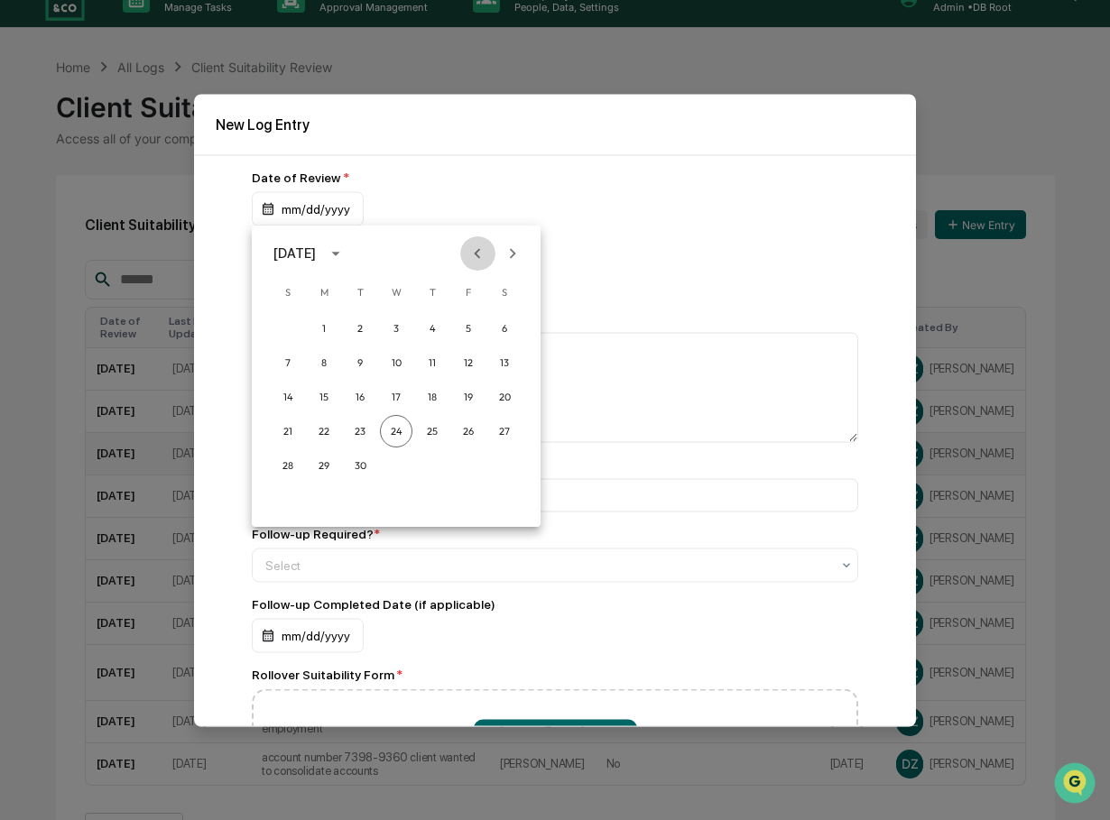
click at [476, 253] on icon "Previous month" at bounding box center [478, 253] width 6 height 10
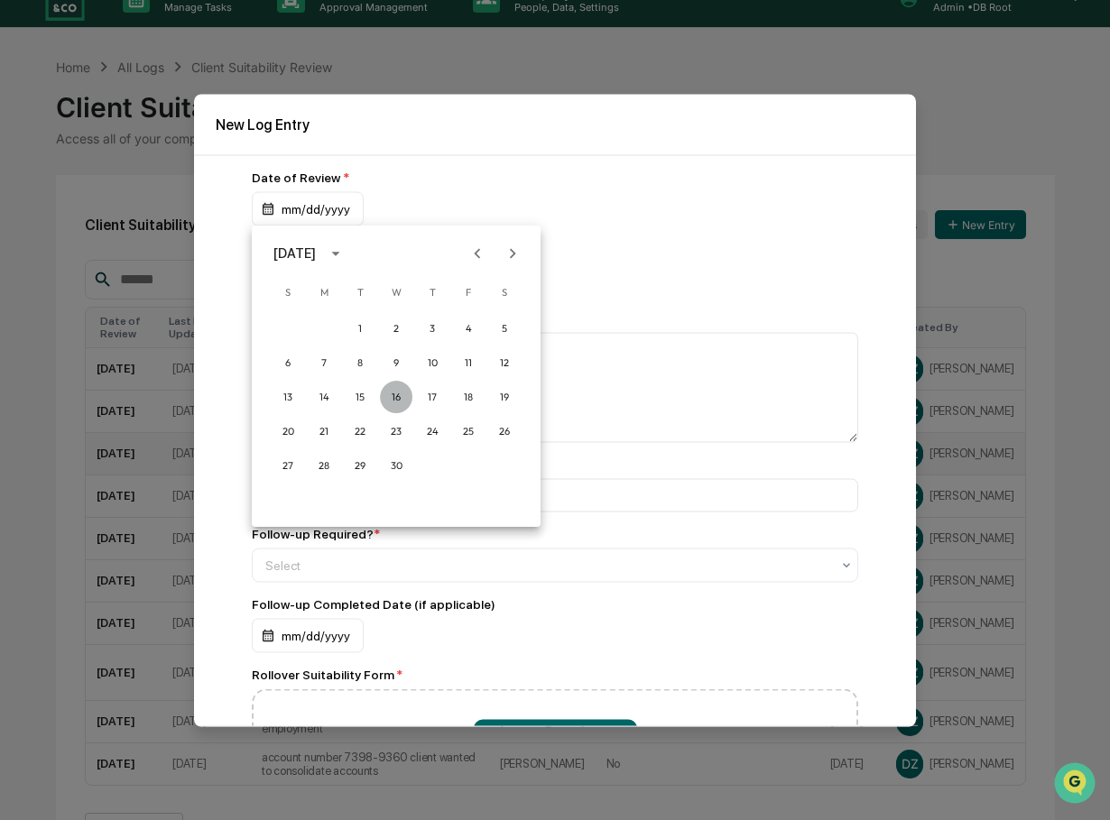
click at [393, 396] on button "16" at bounding box center [396, 397] width 32 height 32
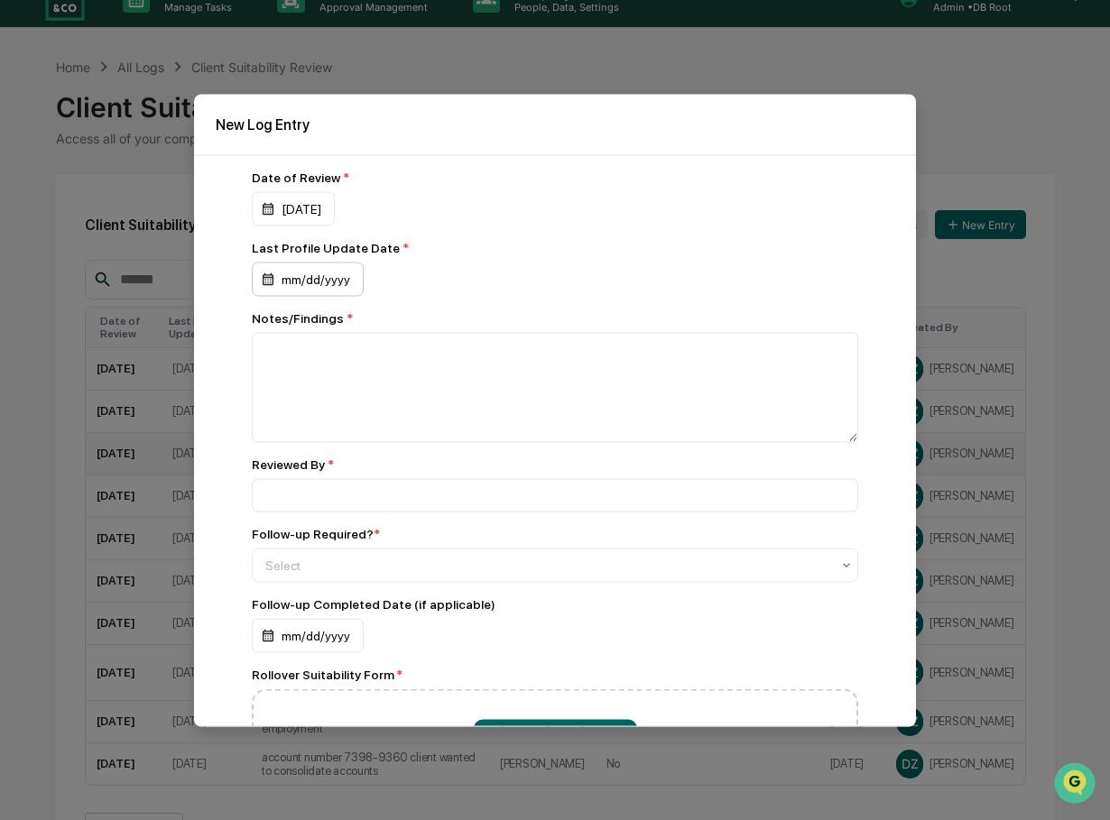
click at [331, 278] on div "mm/dd/yyyy" at bounding box center [308, 279] width 112 height 34
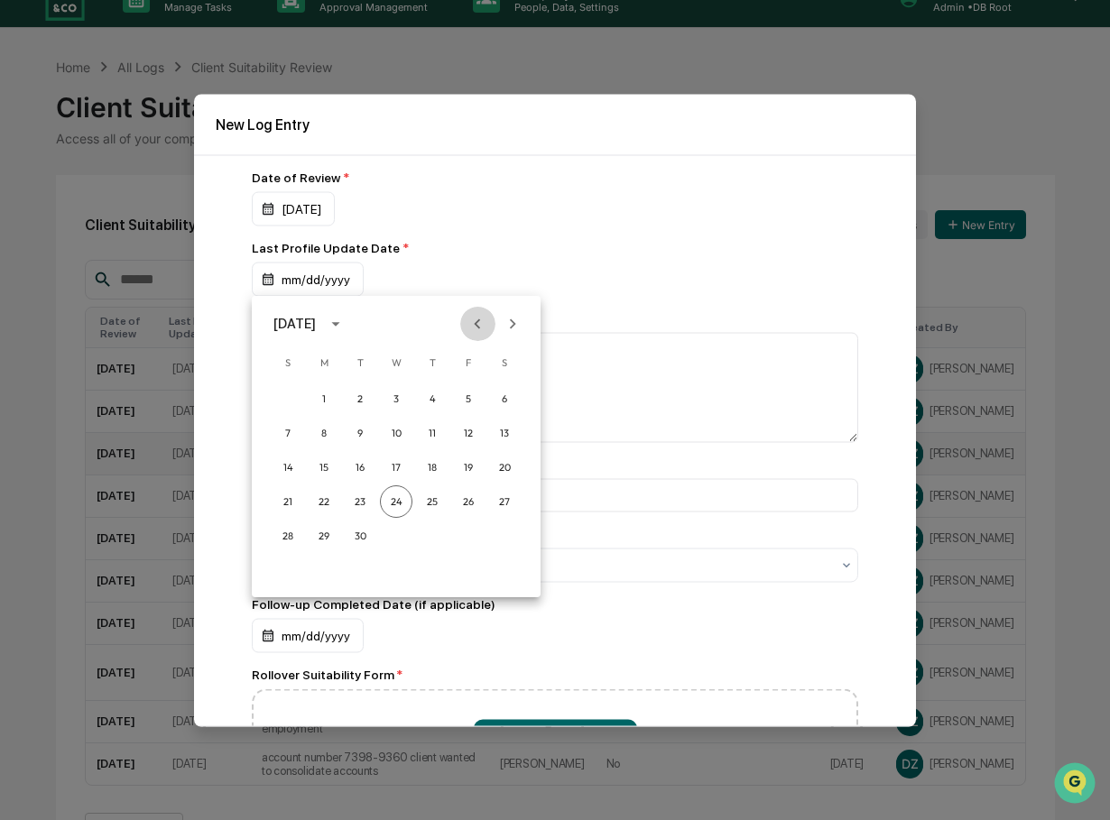
click at [468, 323] on icon "Previous month" at bounding box center [477, 324] width 20 height 20
click at [323, 459] on button "12" at bounding box center [324, 467] width 32 height 32
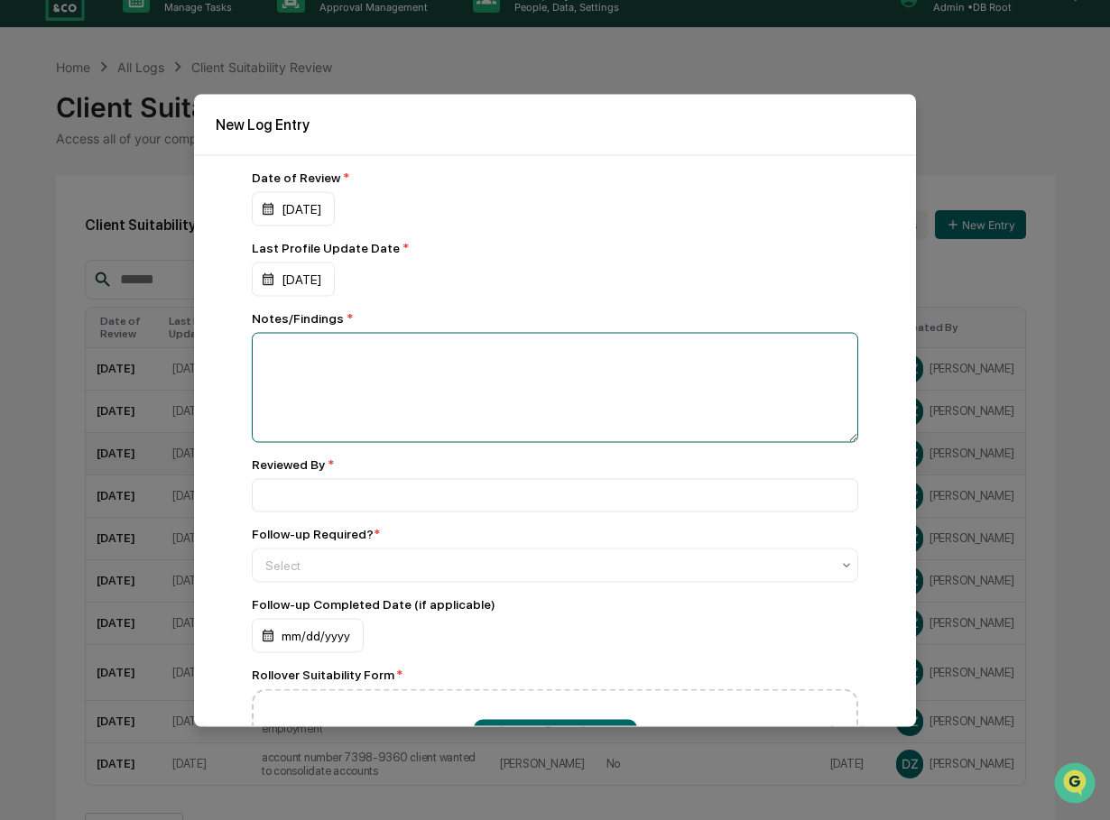
click at [337, 363] on textarea at bounding box center [555, 387] width 606 height 110
type textarea "**********"
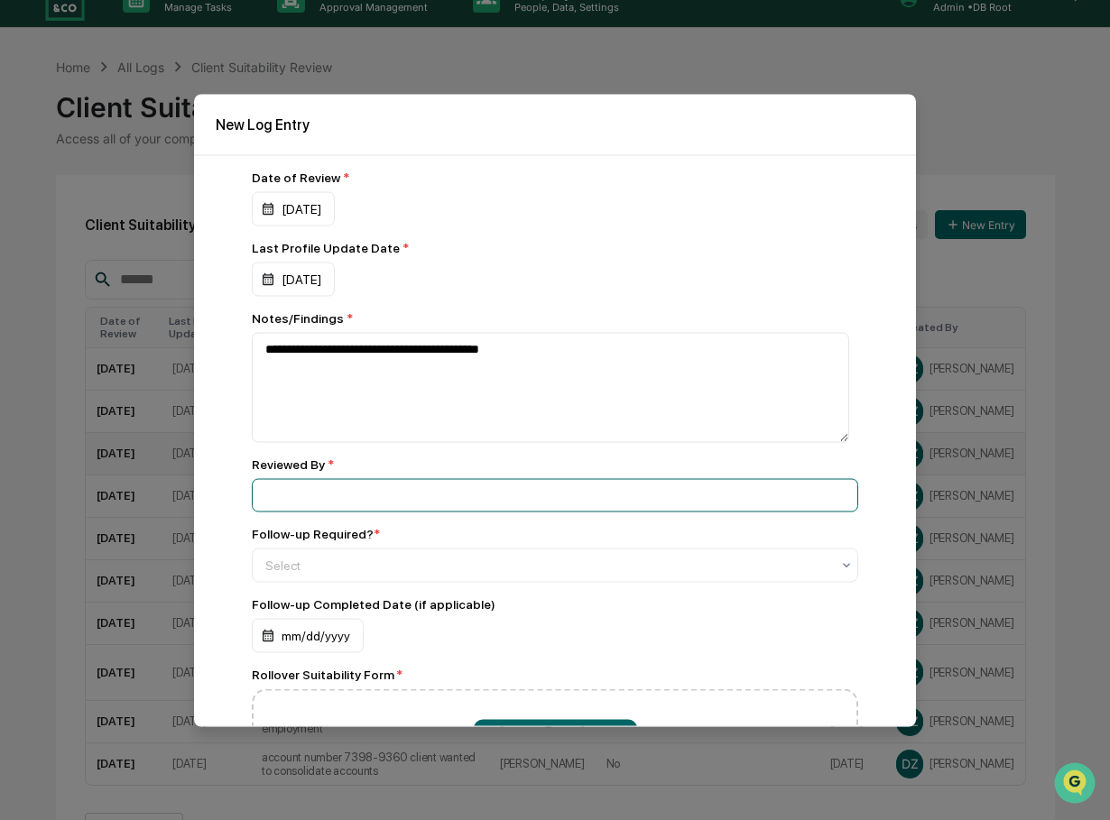
click at [335, 498] on input at bounding box center [555, 494] width 606 height 33
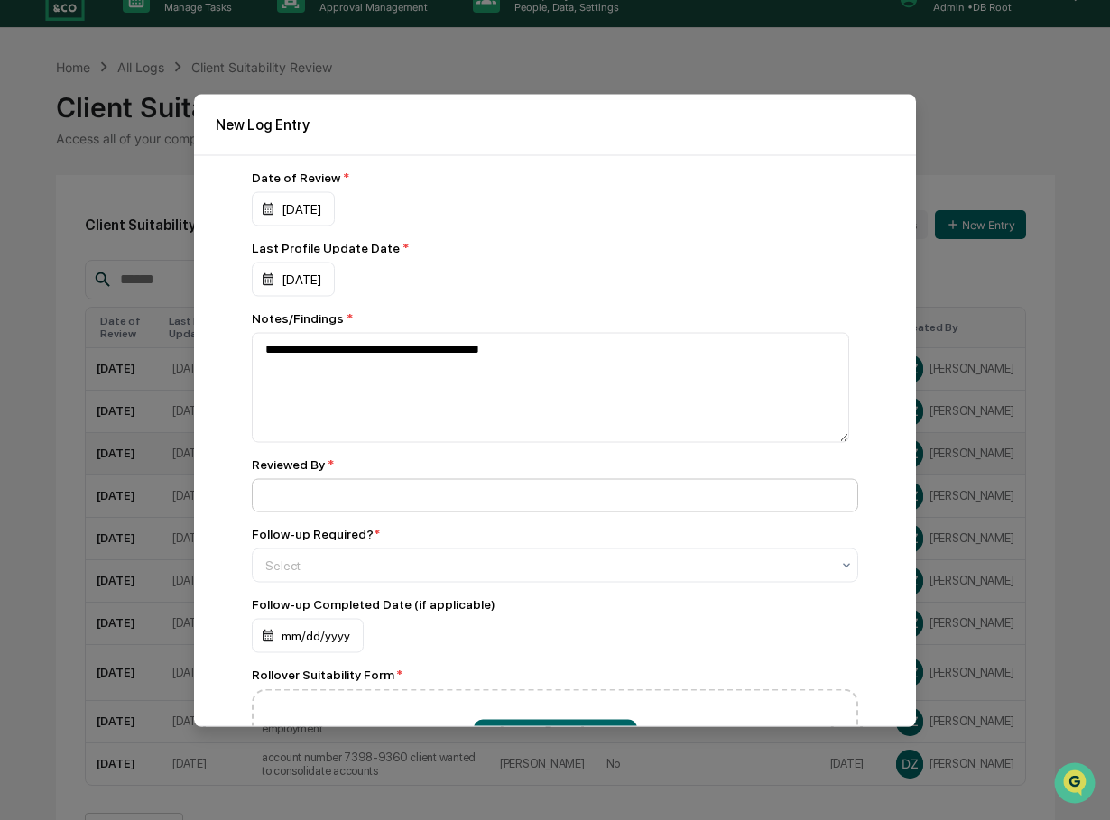
type input "**********"
click at [327, 564] on div at bounding box center [547, 565] width 565 height 18
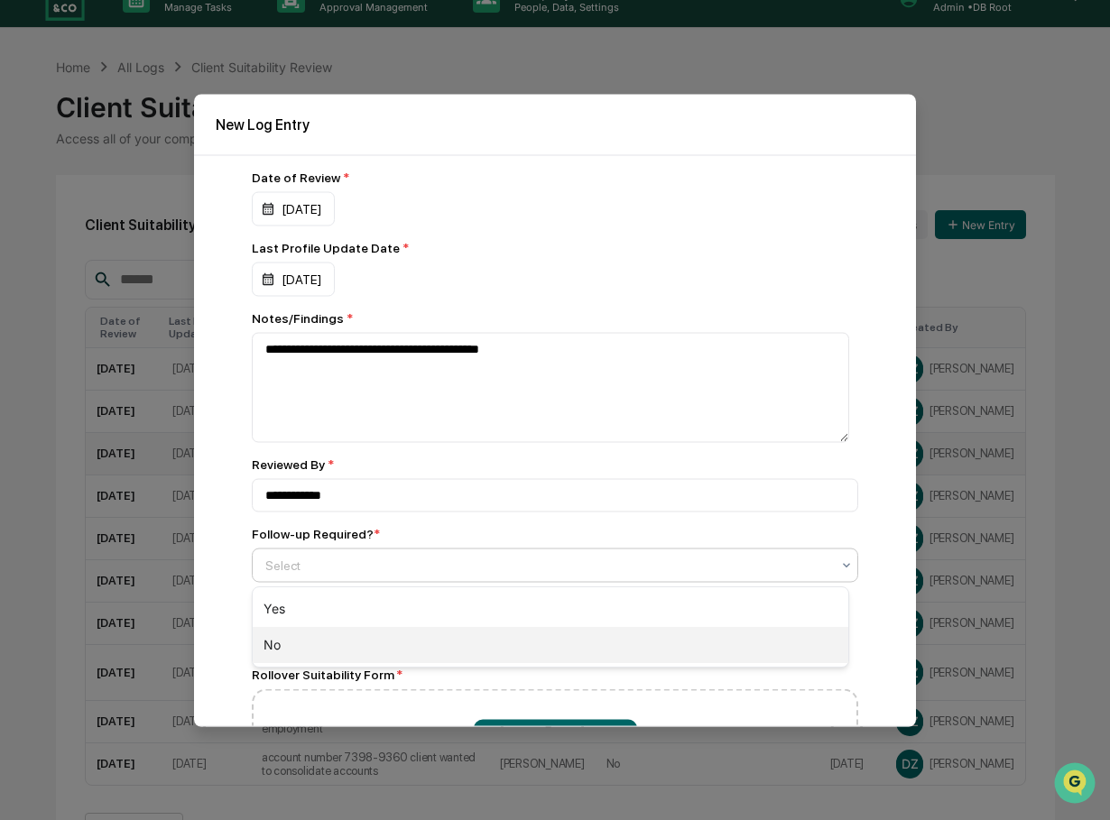
click at [281, 645] on div "No" at bounding box center [551, 645] width 596 height 36
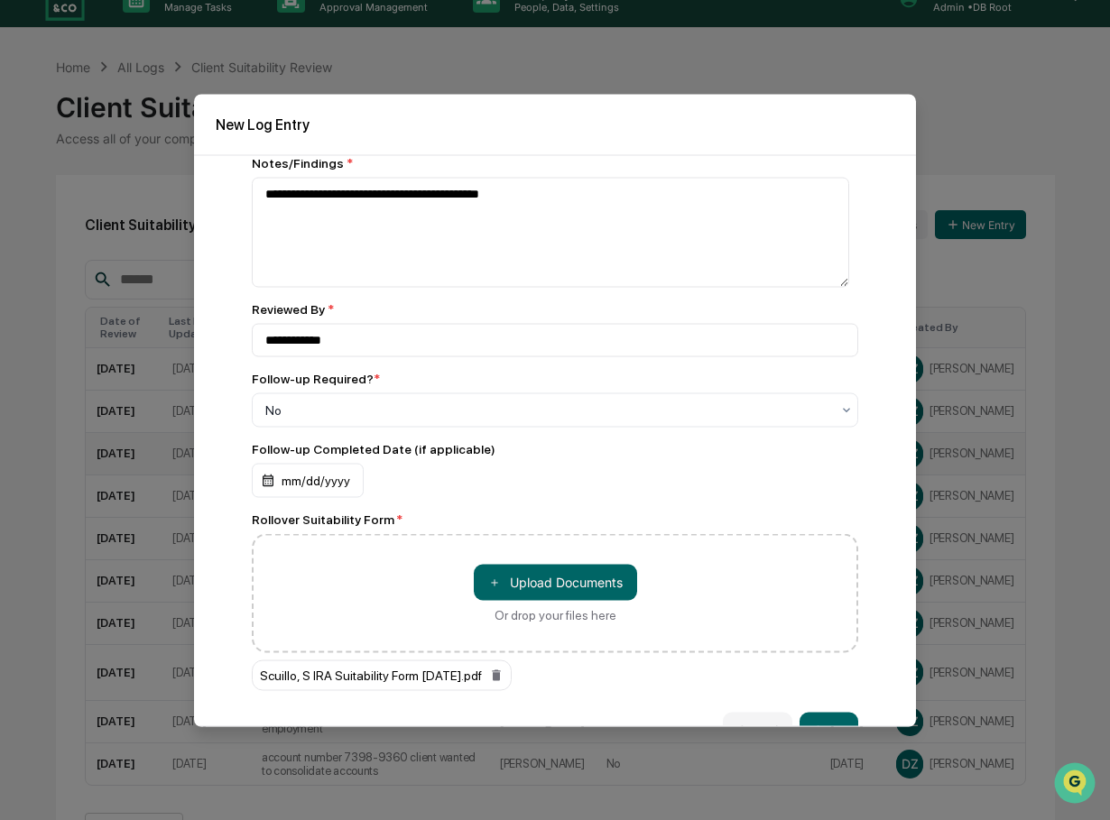
scroll to position [193, 0]
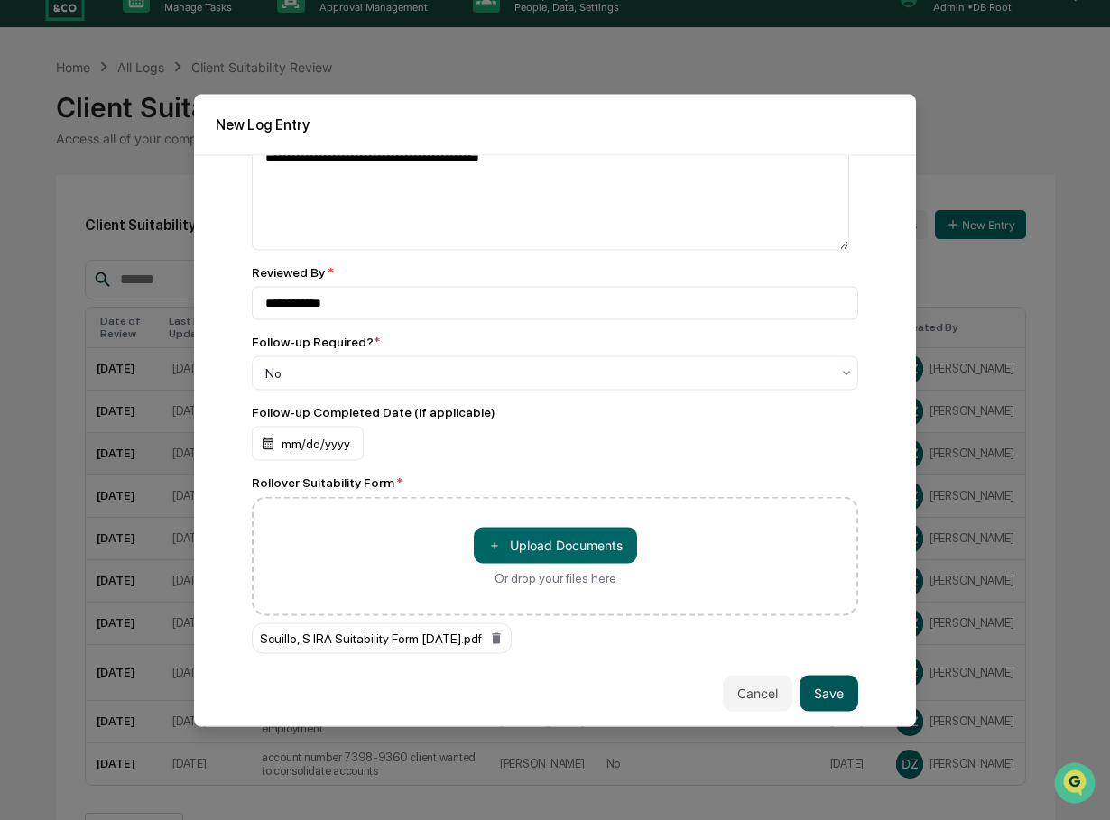
click at [832, 688] on button "Save" at bounding box center [828, 693] width 59 height 36
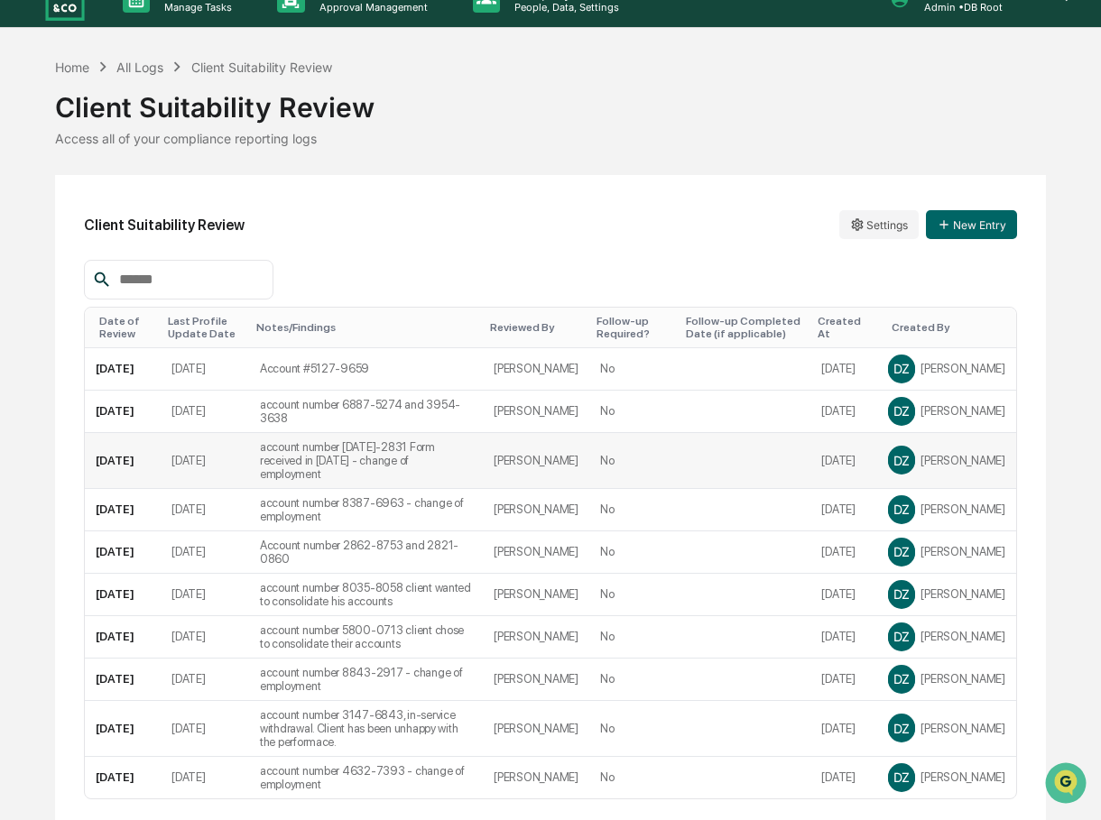
click at [731, 82] on div "Client Suitability Review" at bounding box center [550, 100] width 991 height 47
click at [980, 225] on button "New Entry" at bounding box center [971, 224] width 91 height 29
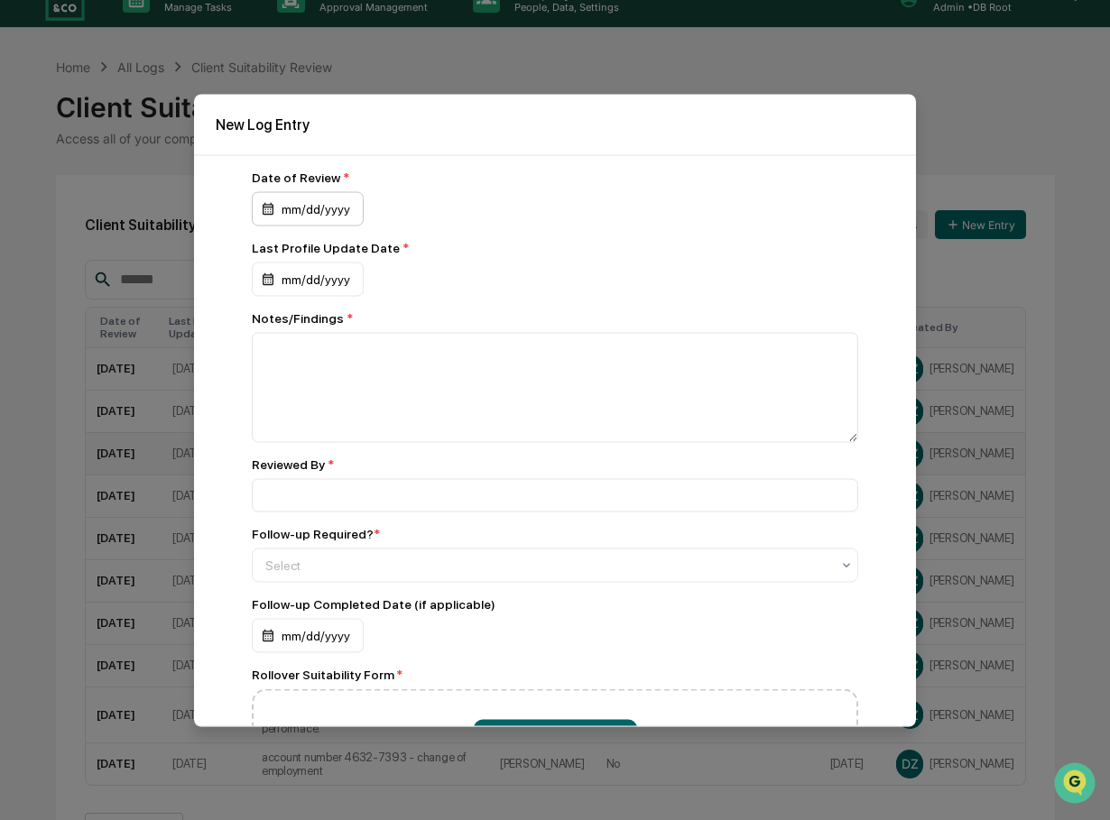
click at [348, 212] on div "mm/dd/yyyy" at bounding box center [308, 208] width 112 height 34
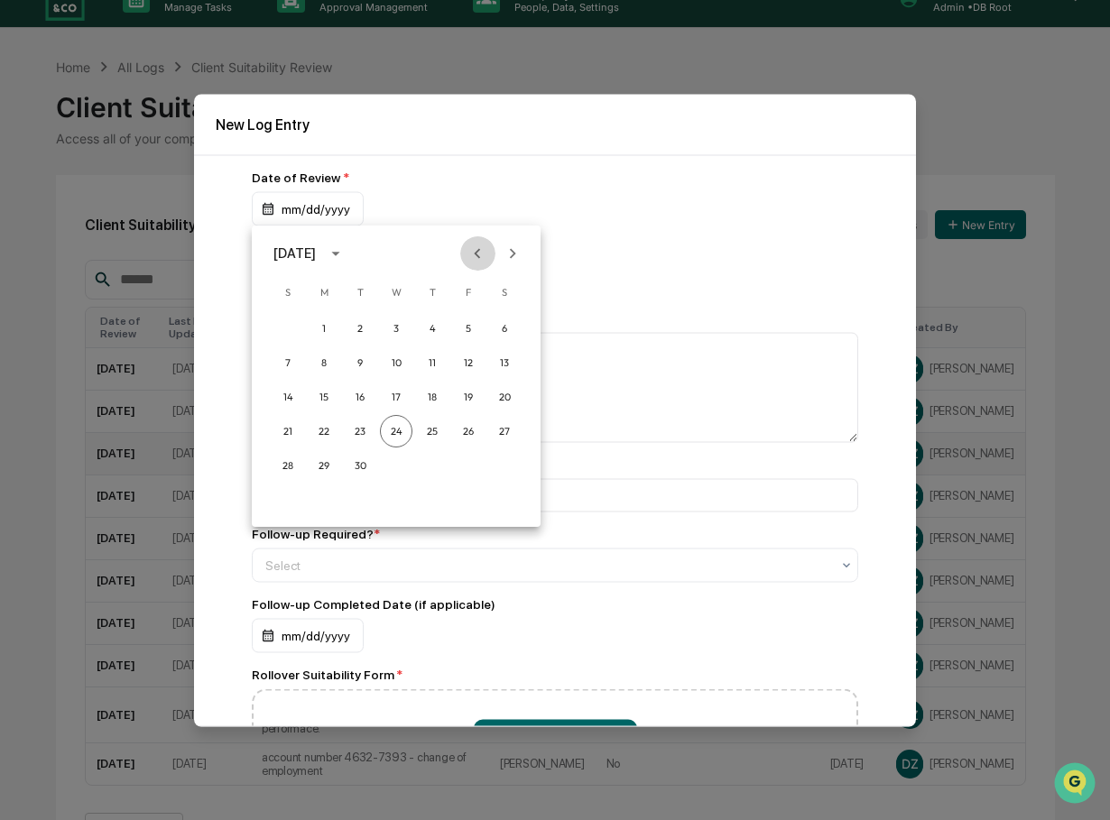
click at [469, 253] on icon "Previous month" at bounding box center [477, 254] width 20 height 20
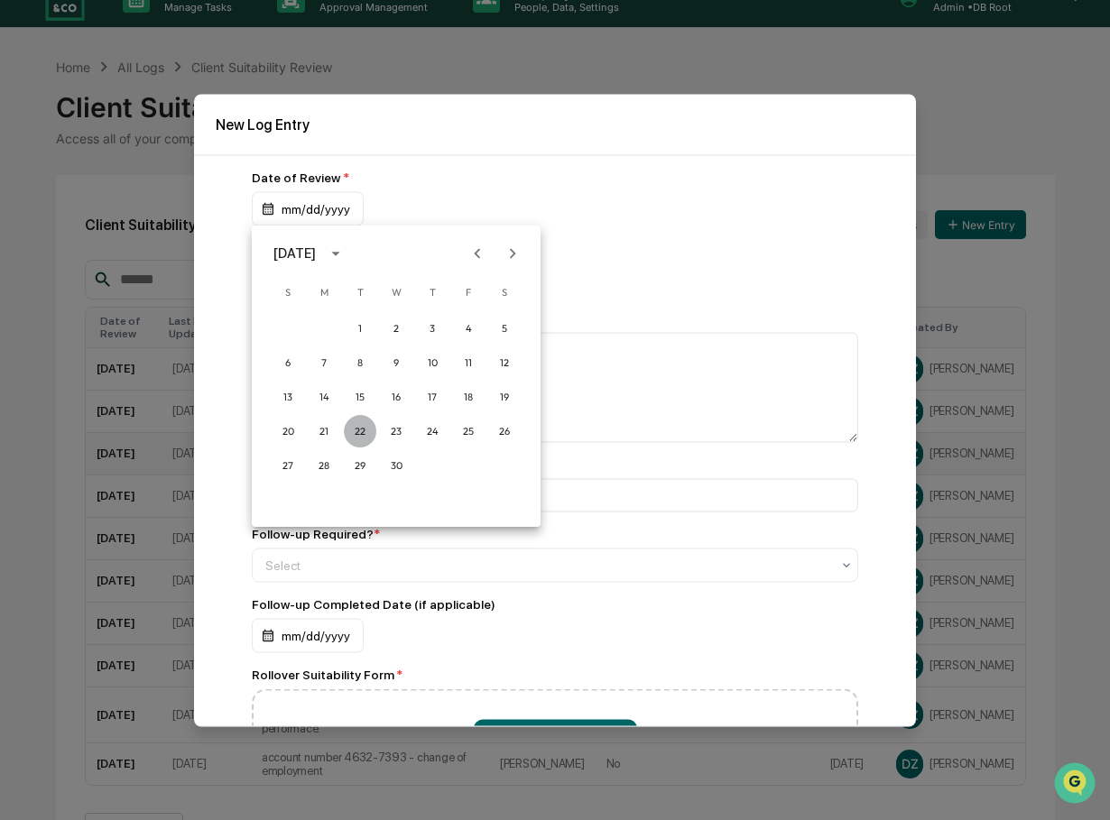
click at [354, 430] on button "22" at bounding box center [360, 431] width 32 height 32
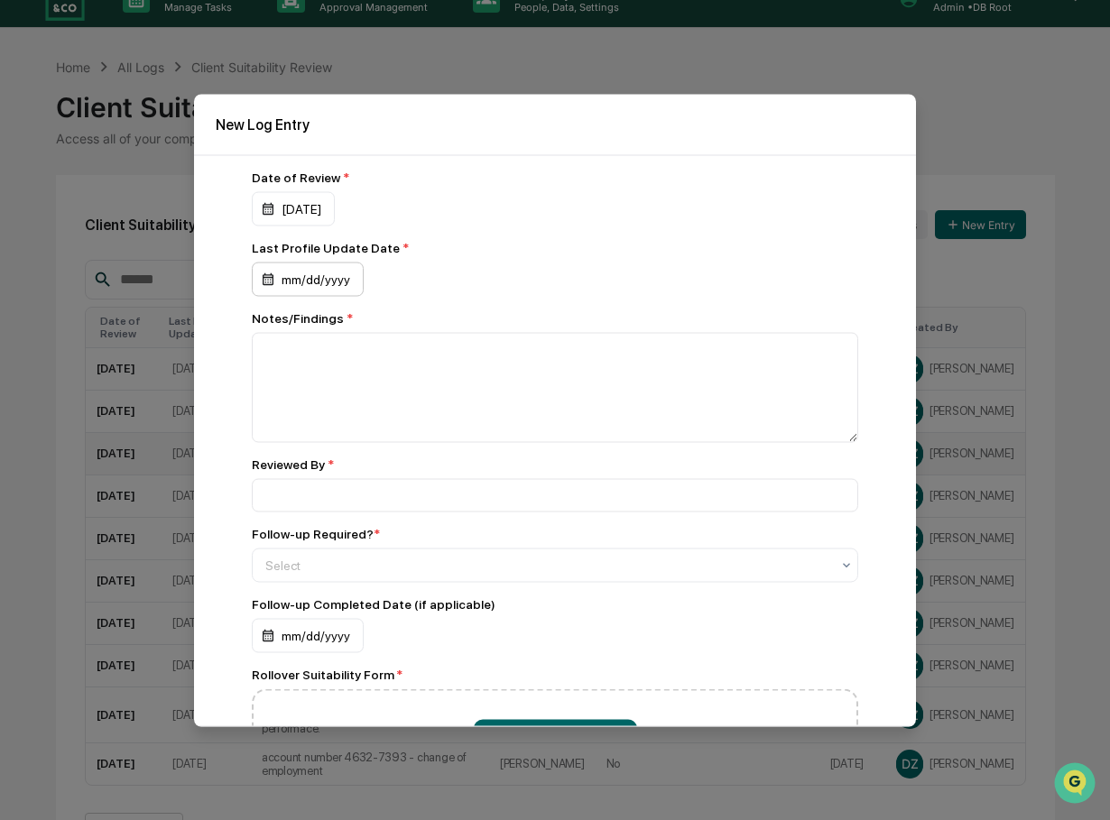
click at [324, 279] on div "mm/dd/yyyy" at bounding box center [308, 279] width 112 height 34
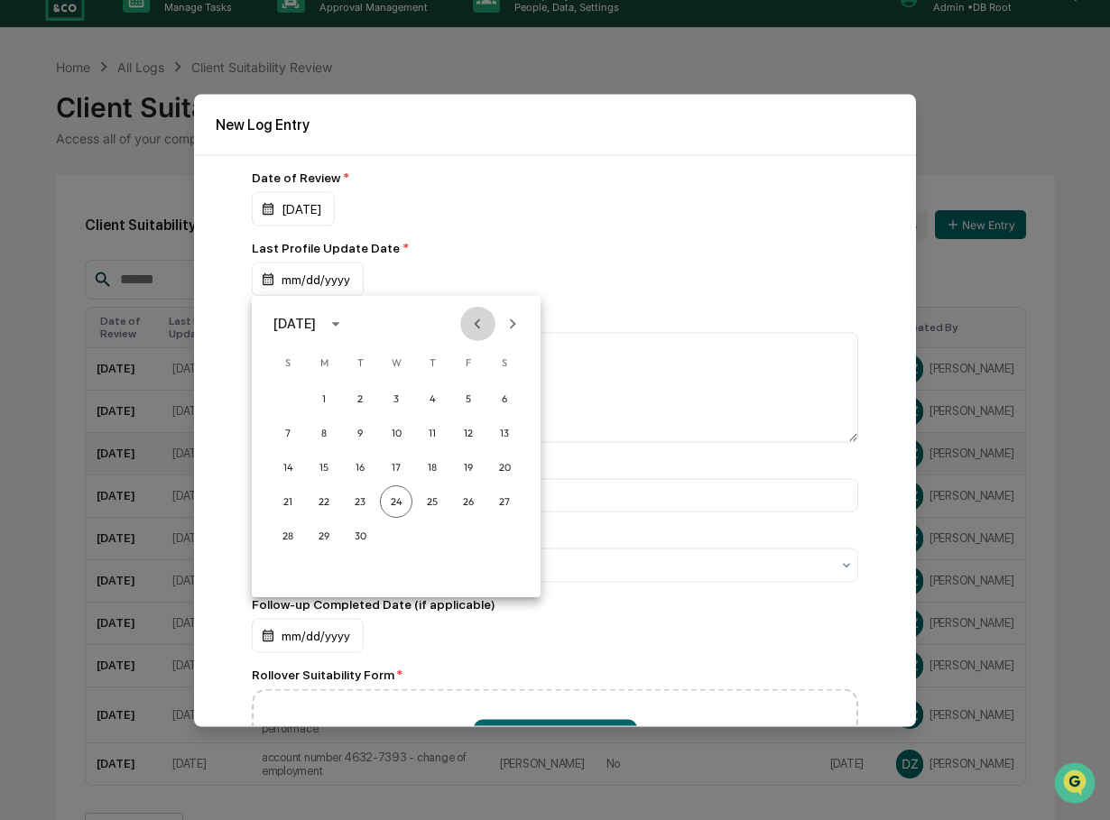
click at [474, 321] on icon "Previous month" at bounding box center [477, 324] width 20 height 20
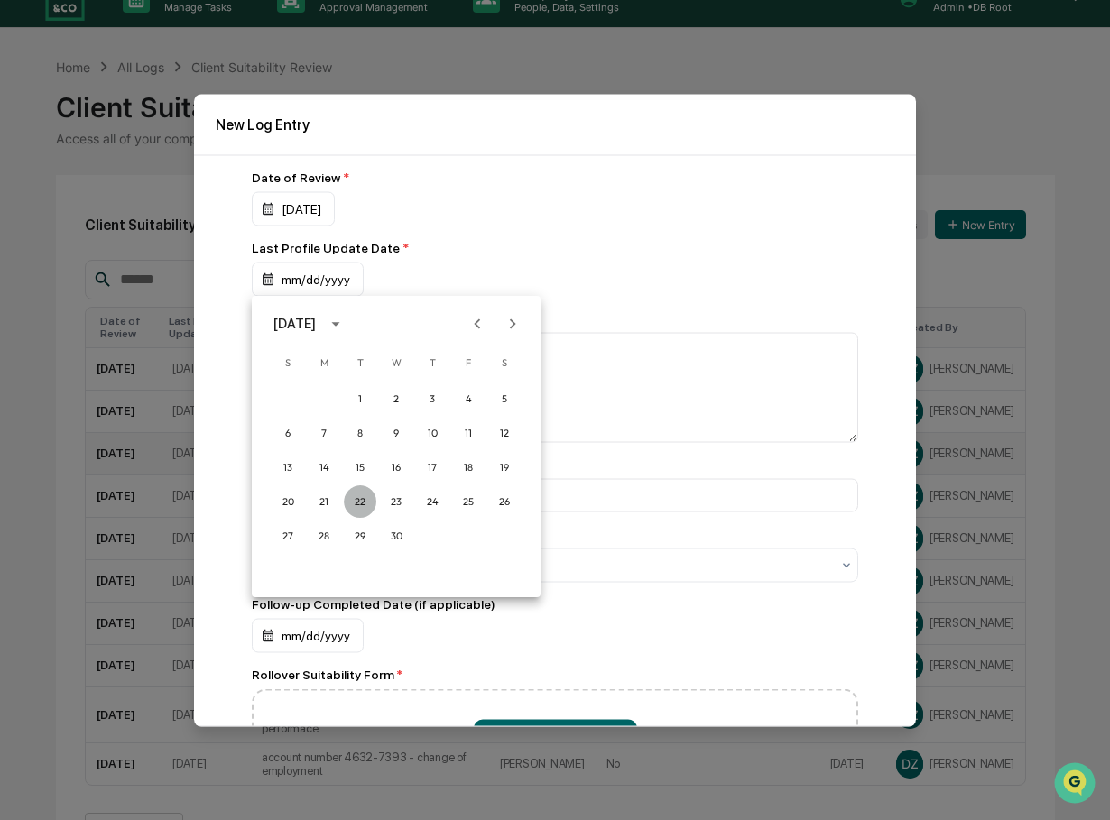
click at [359, 500] on button "22" at bounding box center [360, 501] width 32 height 32
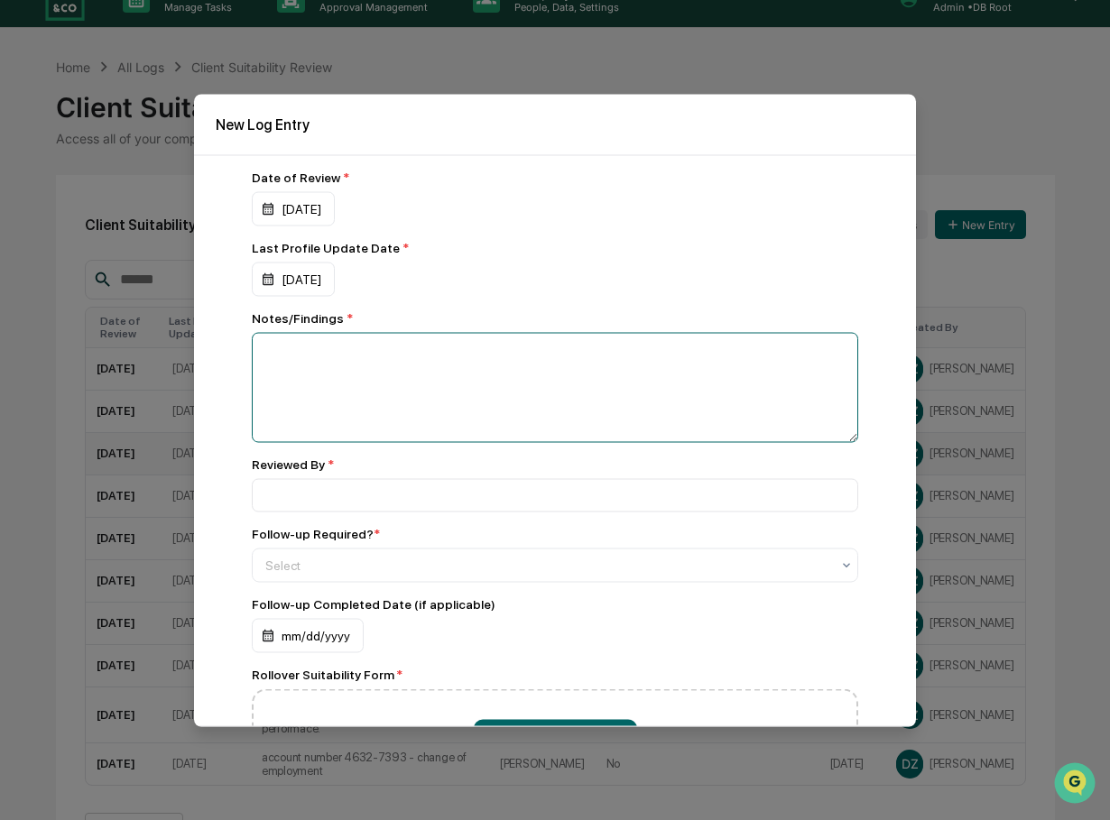
click at [327, 361] on textarea at bounding box center [555, 387] width 606 height 110
type textarea "**********"
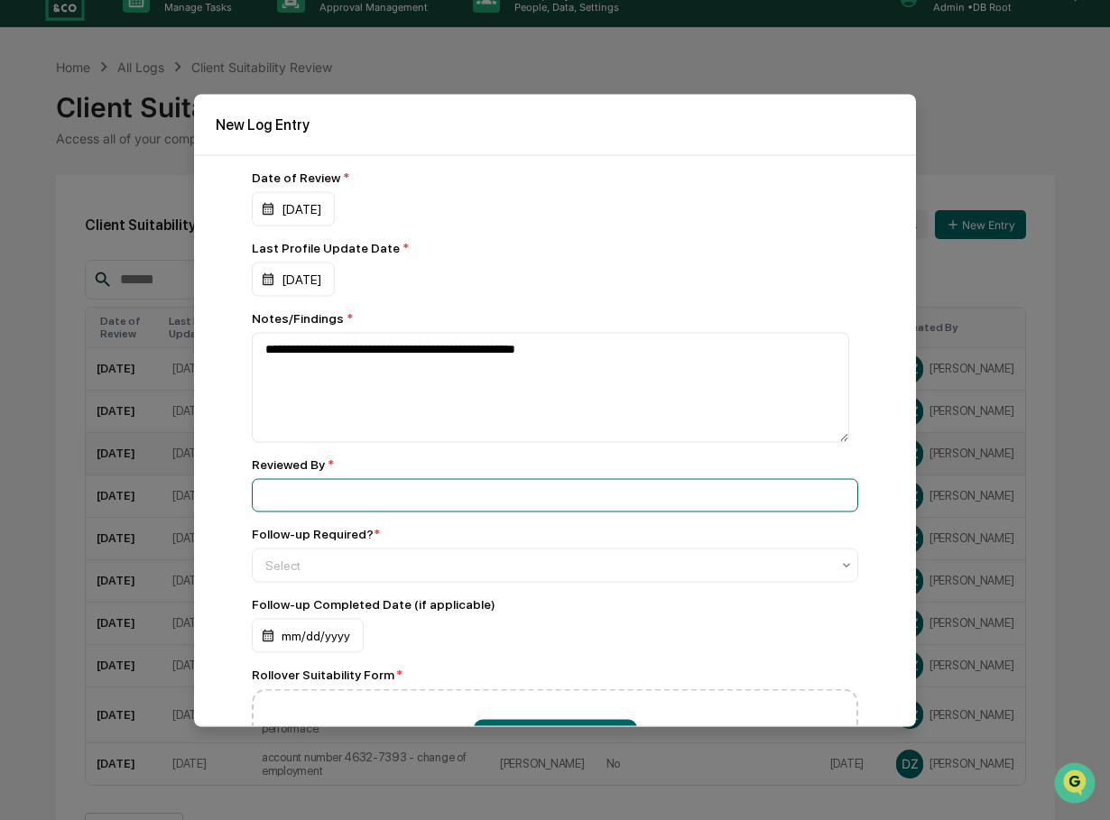
click at [316, 488] on input at bounding box center [555, 494] width 606 height 33
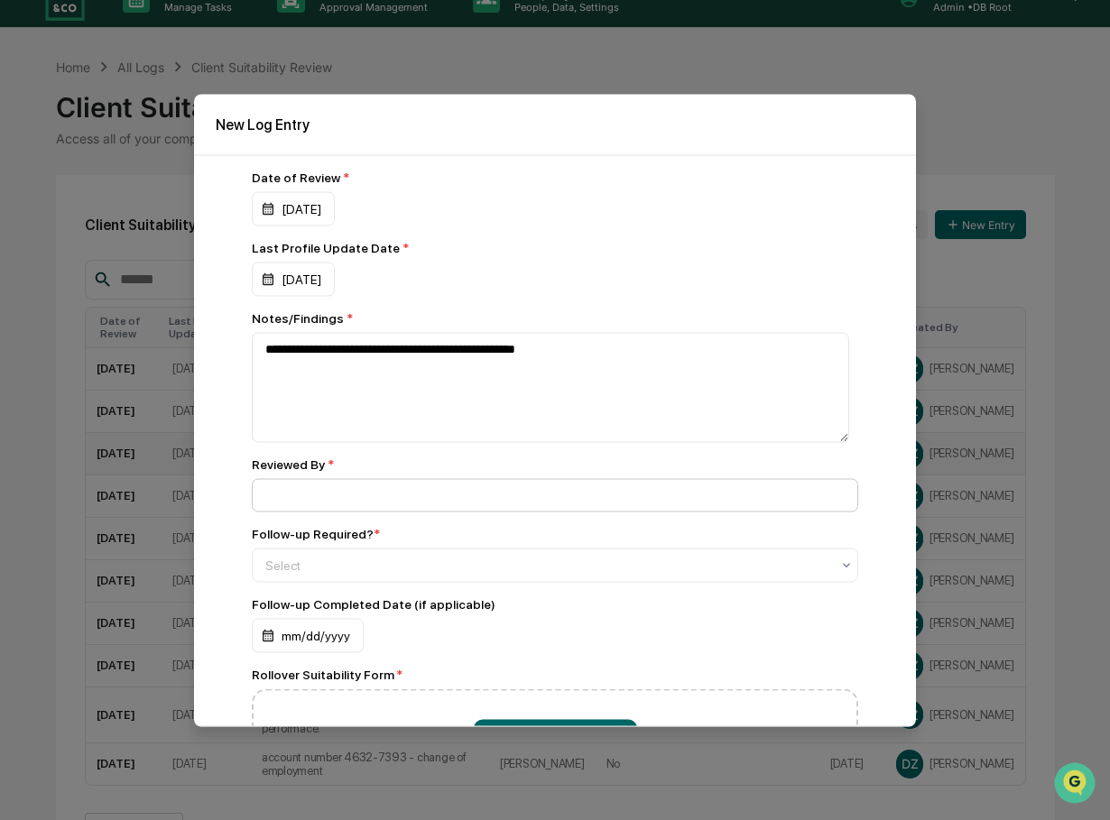
type input "**********"
click at [327, 563] on div at bounding box center [547, 565] width 565 height 18
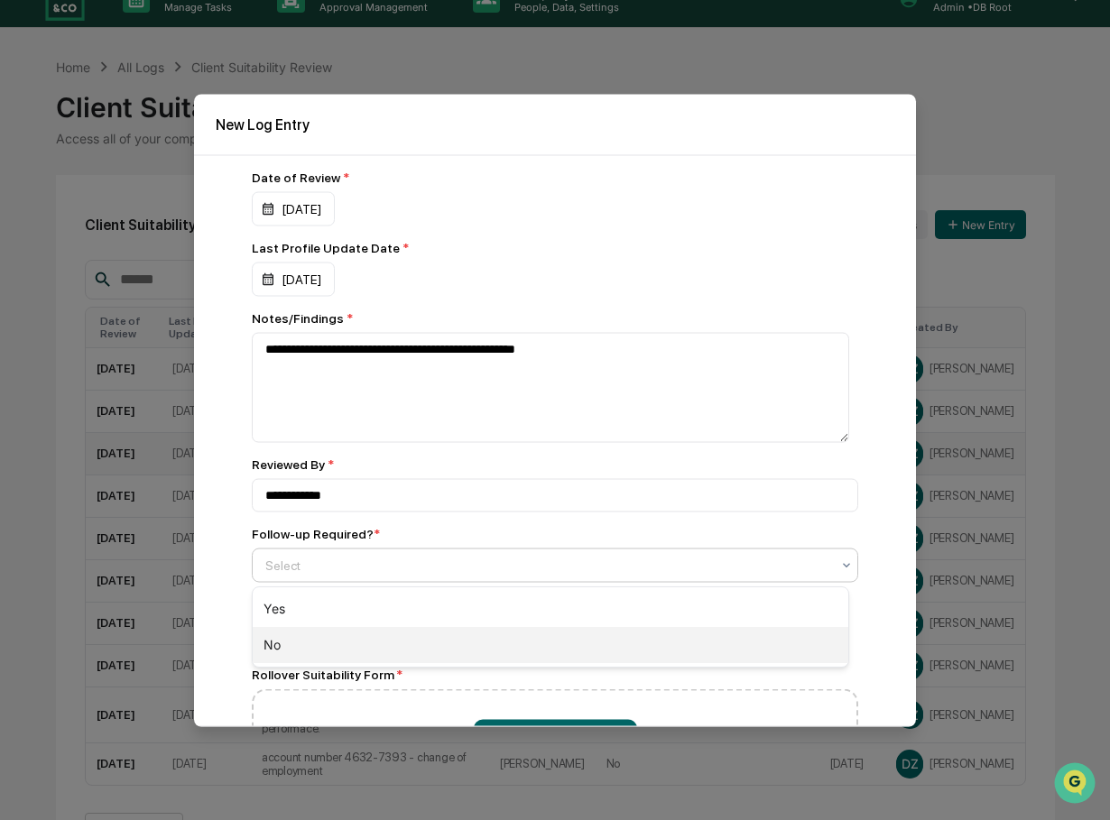
click at [270, 643] on div "No" at bounding box center [551, 645] width 596 height 36
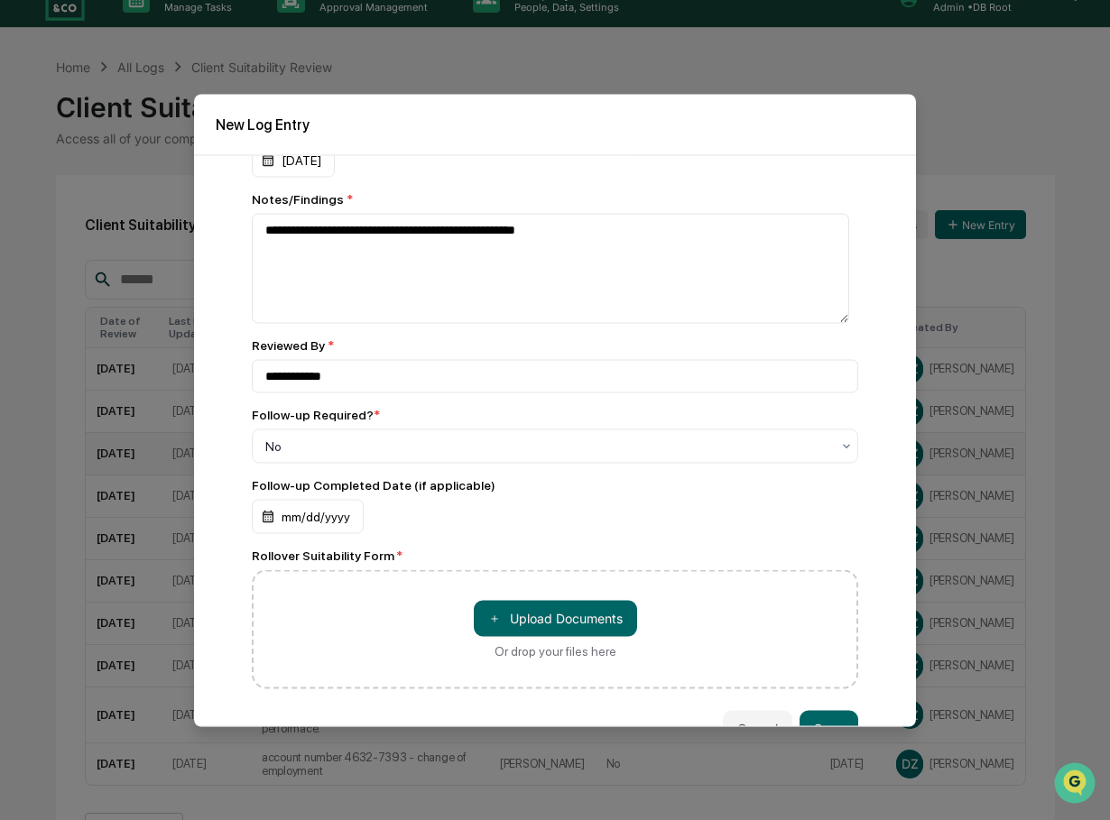
scroll to position [155, 0]
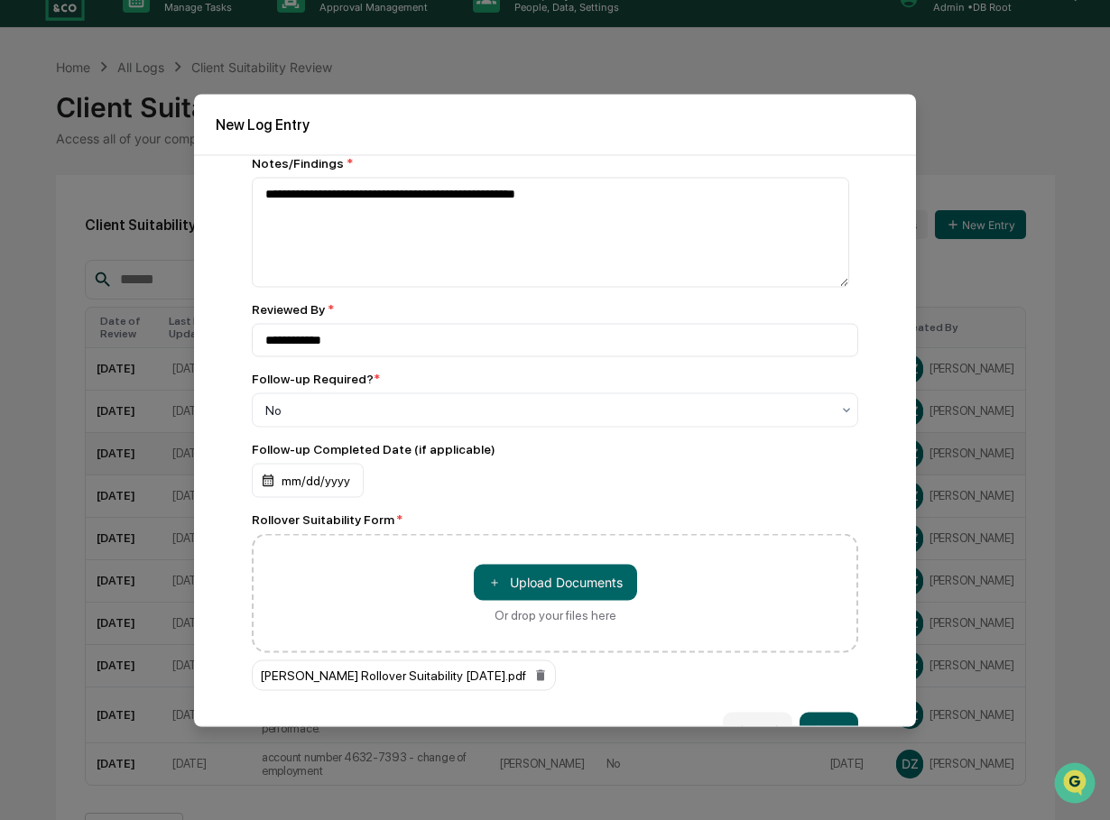
click at [815, 715] on button "Save" at bounding box center [828, 730] width 59 height 36
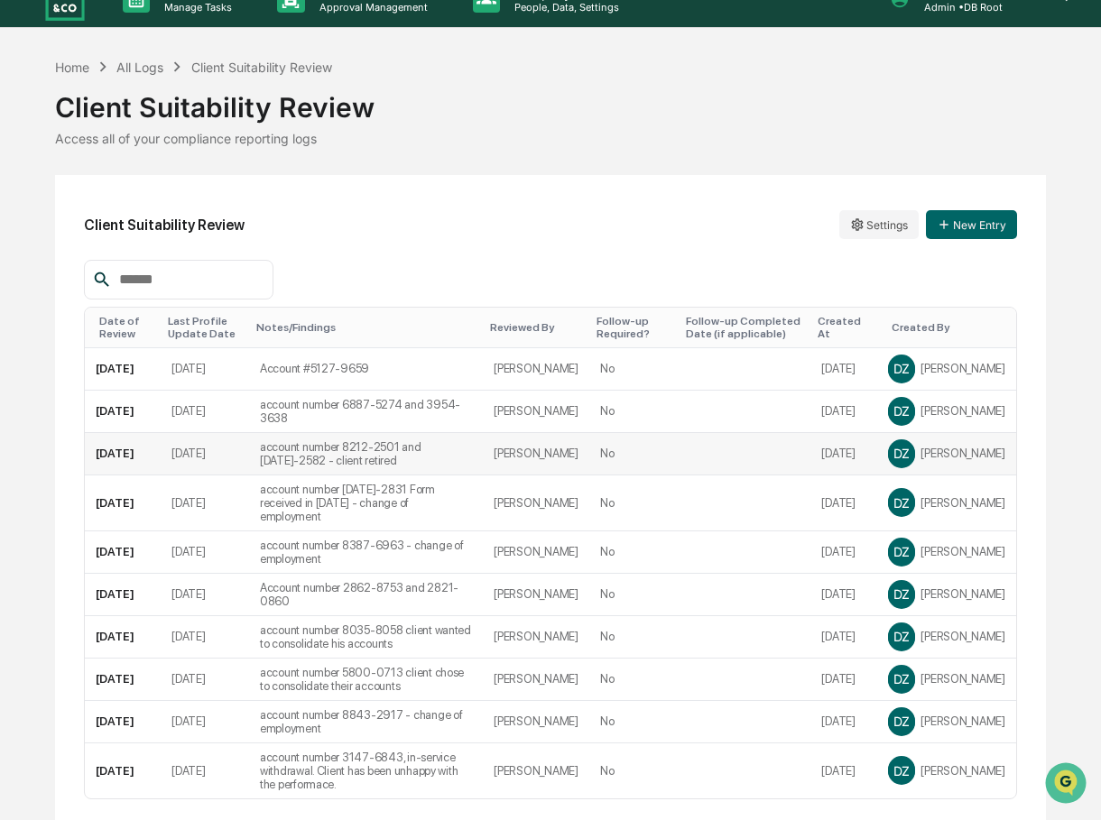
click at [401, 60] on div "Home All Logs Client Suitability Review Client Suitability Review Access all of…" at bounding box center [550, 101] width 991 height 89
click at [964, 226] on button "New Entry" at bounding box center [971, 224] width 91 height 29
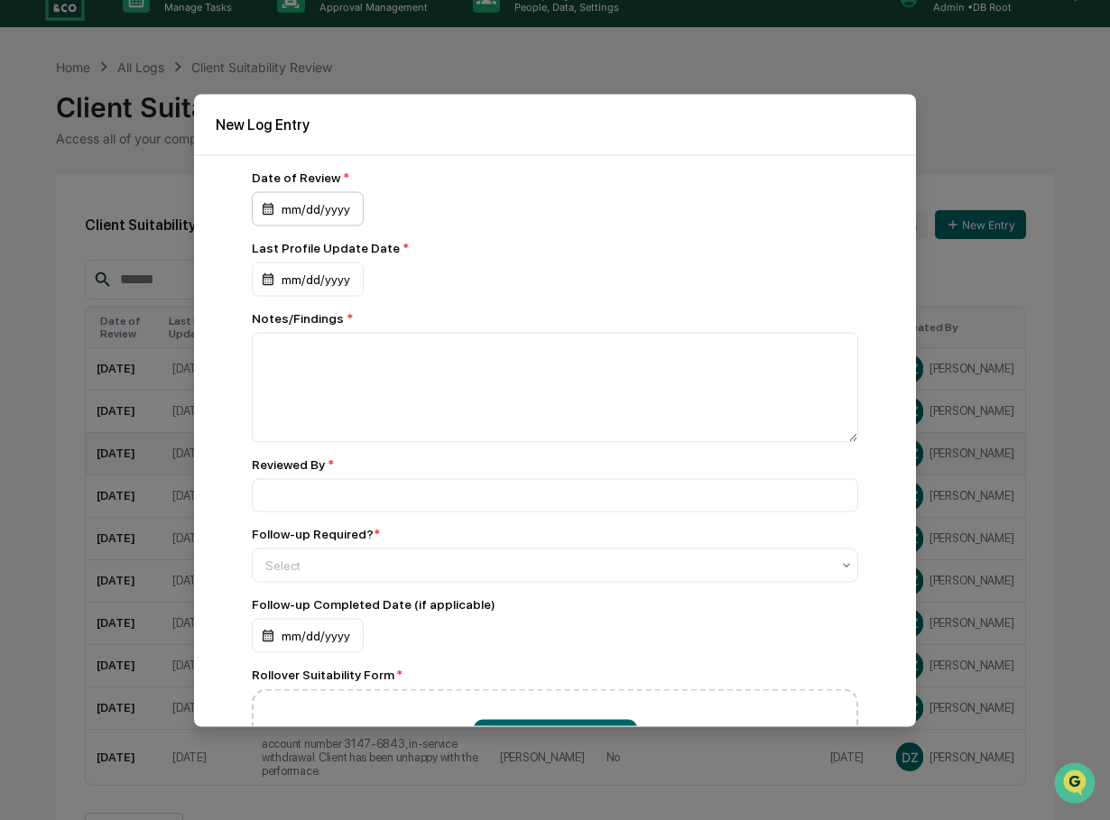
click at [335, 204] on div "mm/dd/yyyy" at bounding box center [308, 208] width 112 height 34
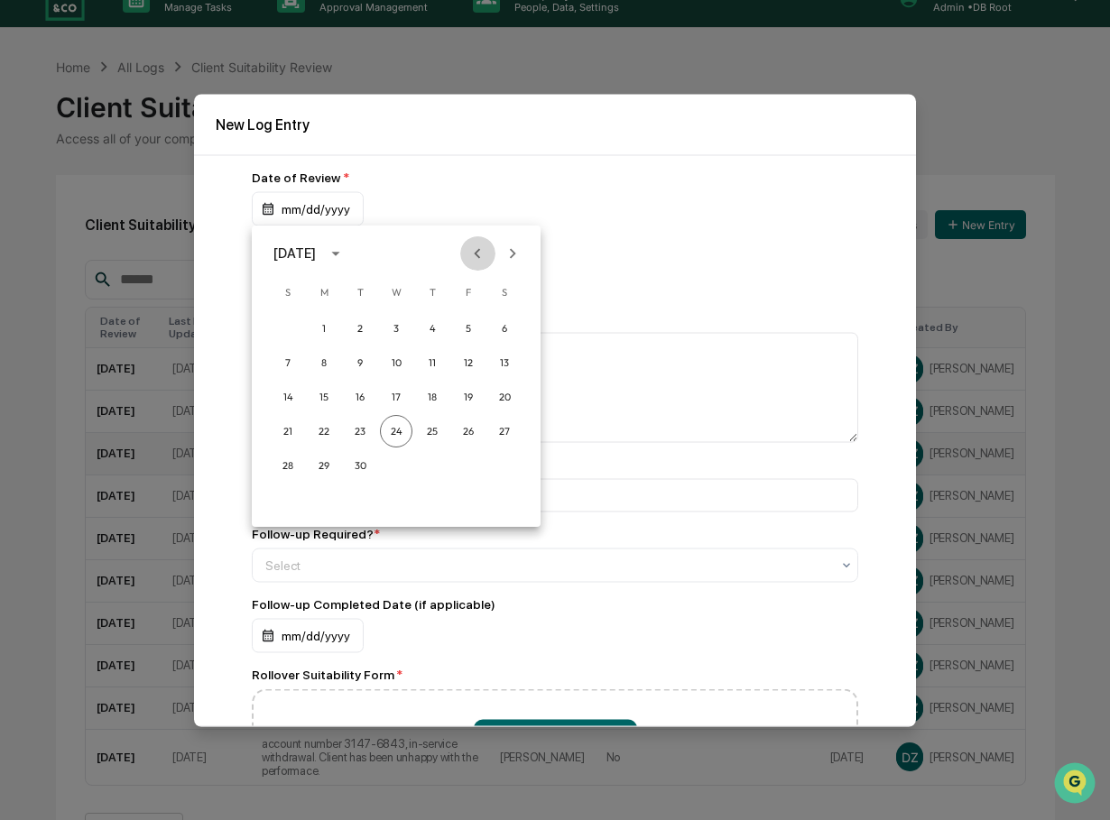
click at [473, 253] on icon "Previous month" at bounding box center [477, 254] width 20 height 20
click at [321, 359] on button "5" at bounding box center [324, 362] width 32 height 32
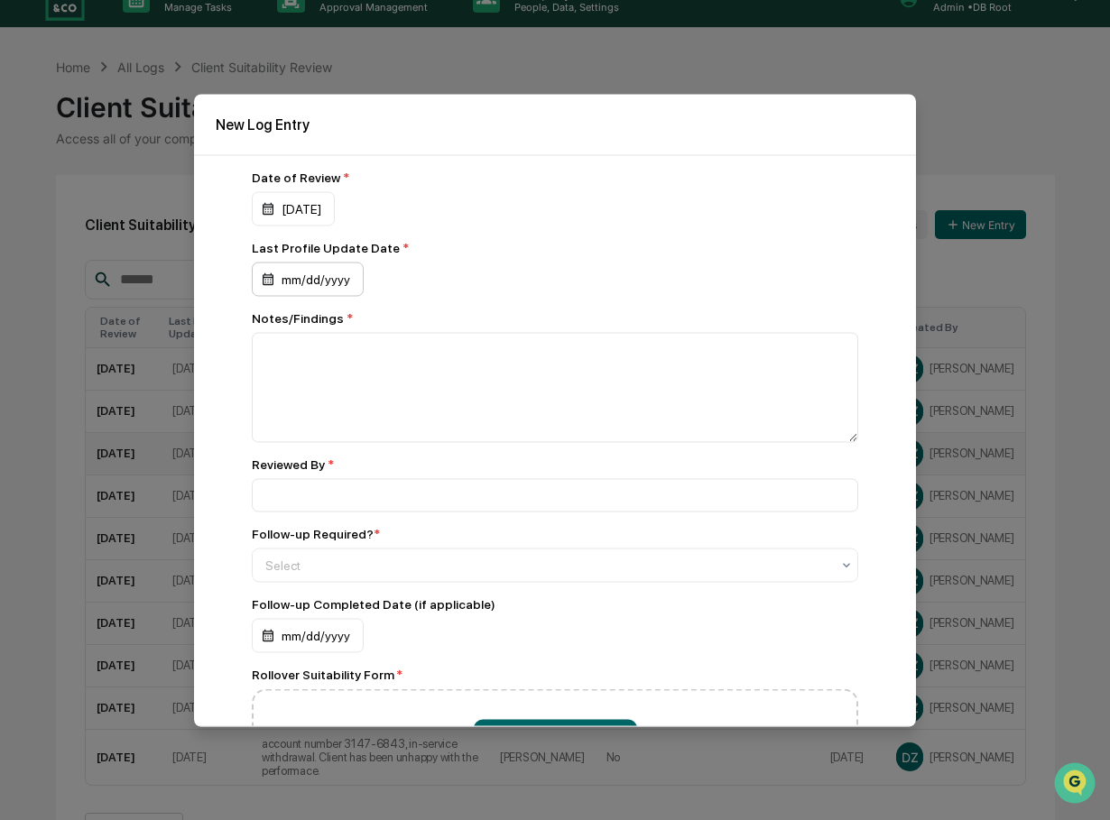
click at [324, 275] on div "mm/dd/yyyy" at bounding box center [308, 279] width 112 height 34
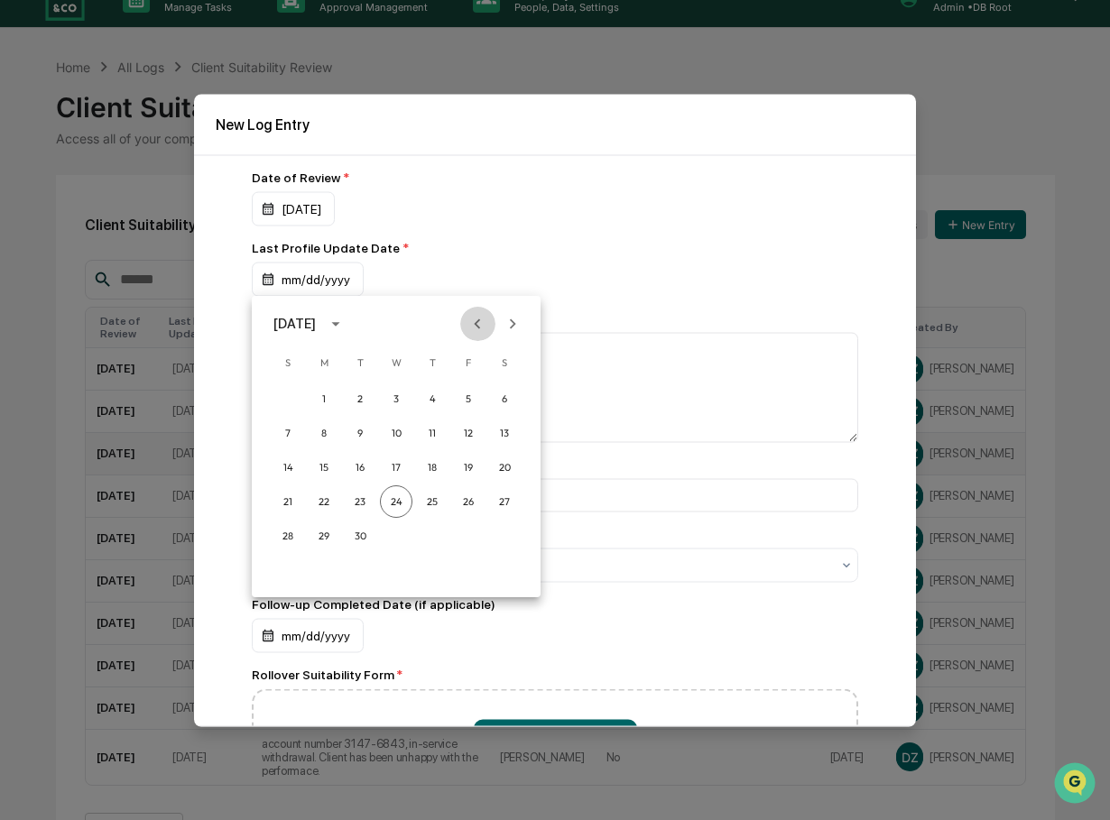
click at [474, 324] on icon "Previous month" at bounding box center [477, 324] width 20 height 20
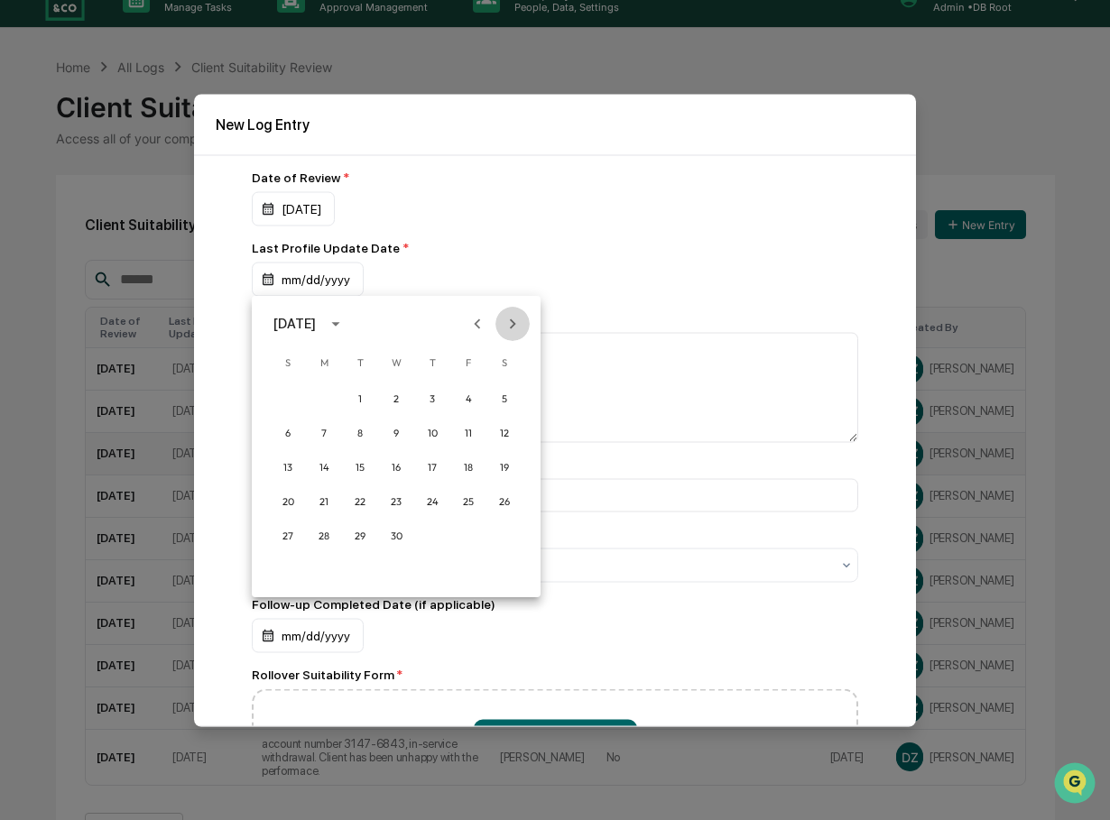
click at [513, 321] on icon "Next month" at bounding box center [513, 324] width 20 height 20
click at [398, 427] on button "7" at bounding box center [396, 433] width 32 height 32
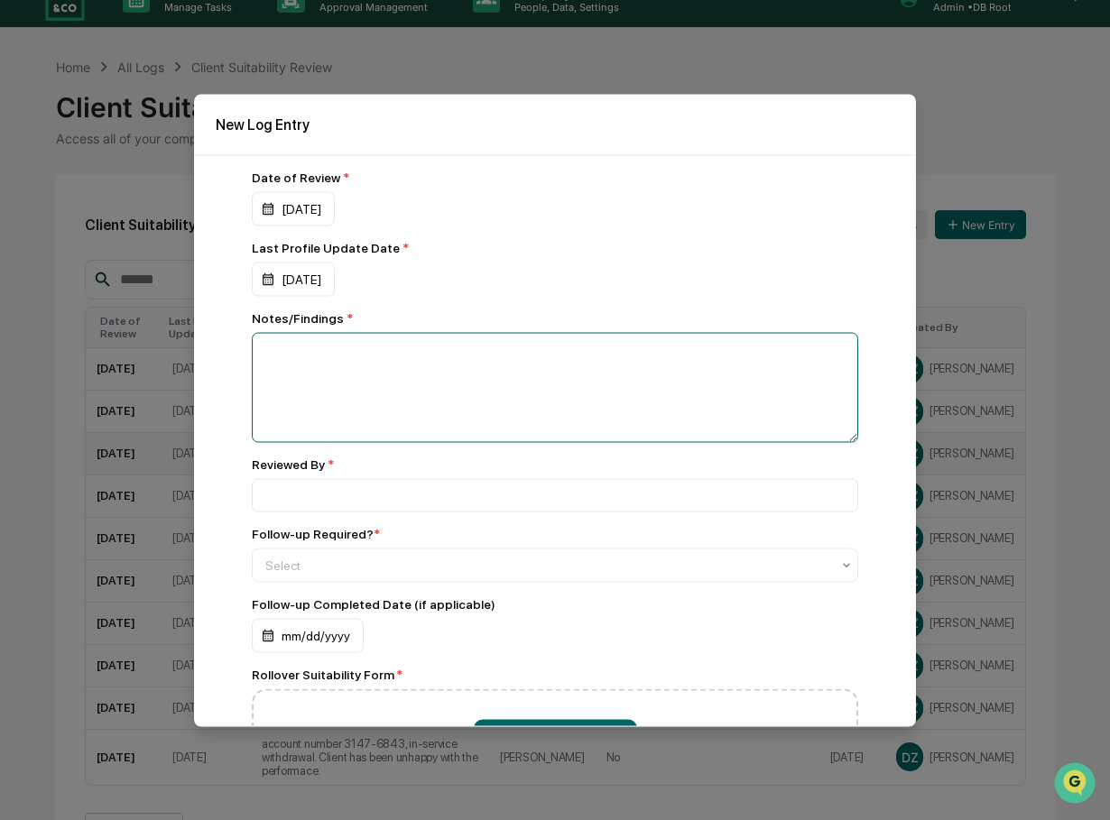
click at [460, 354] on textarea at bounding box center [555, 387] width 606 height 110
type textarea "**********"
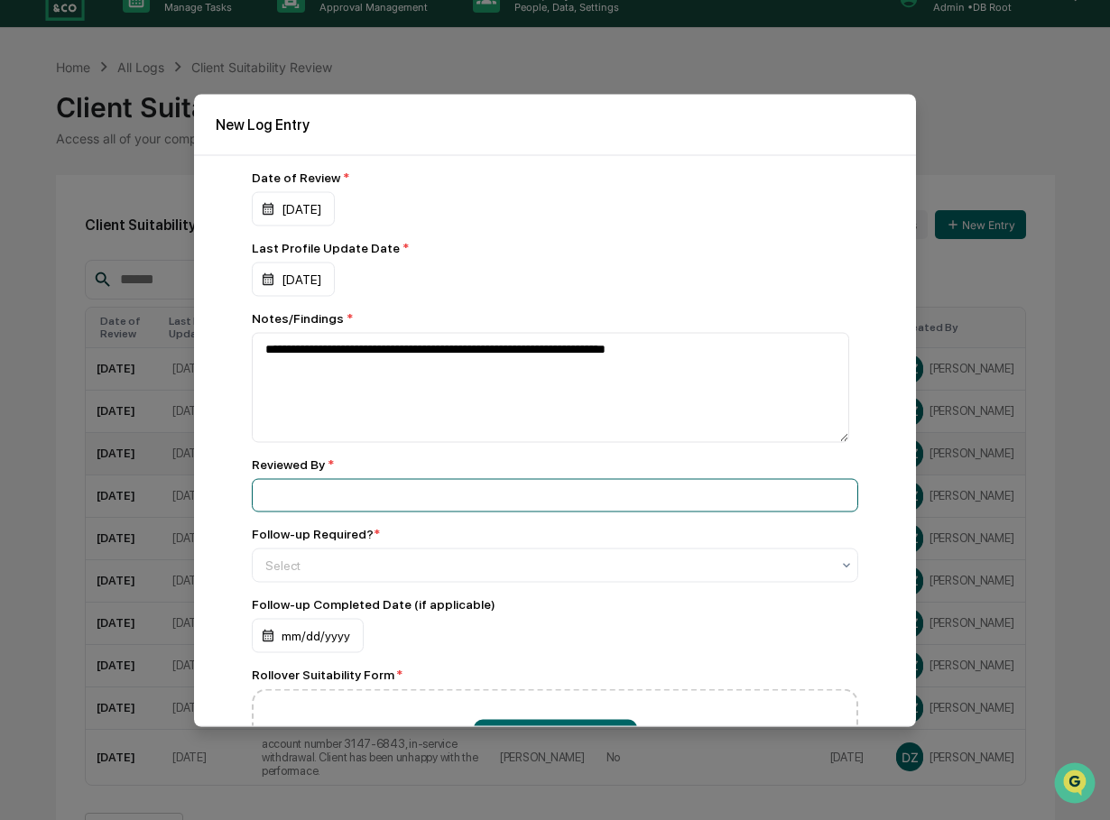
click at [324, 502] on input at bounding box center [555, 494] width 606 height 33
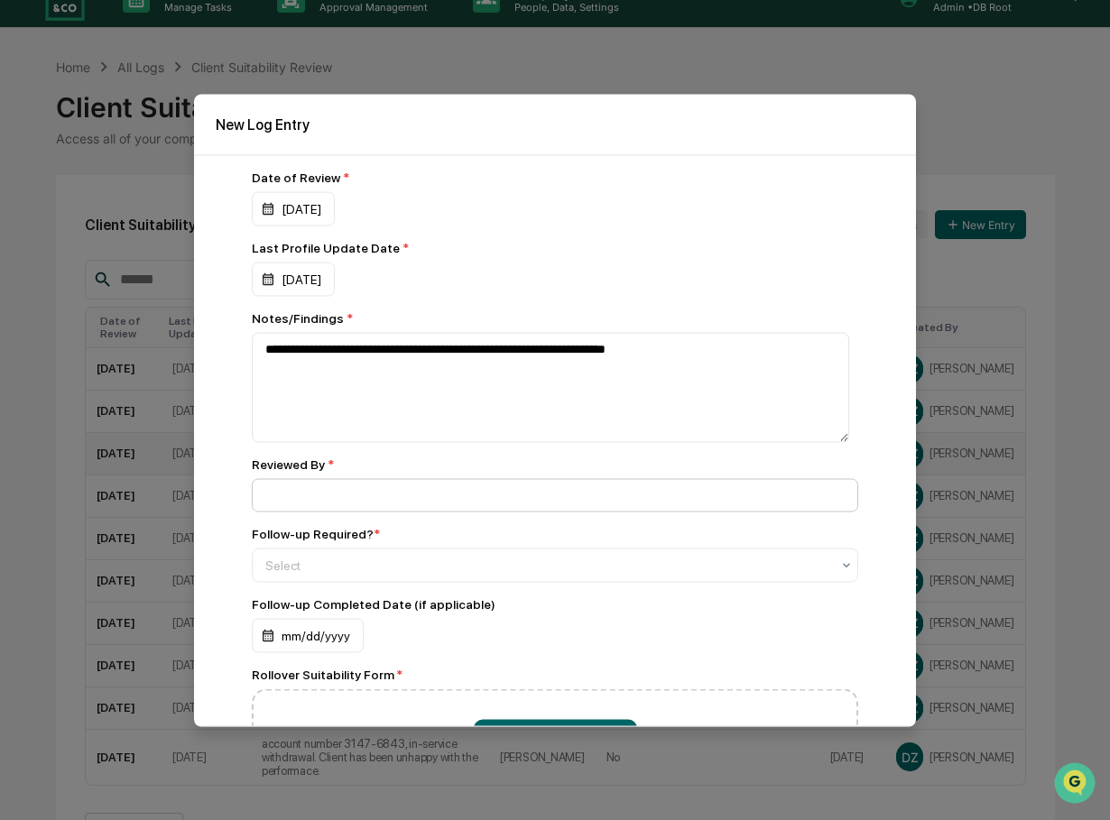
type input "**********"
click at [408, 568] on div at bounding box center [547, 565] width 565 height 18
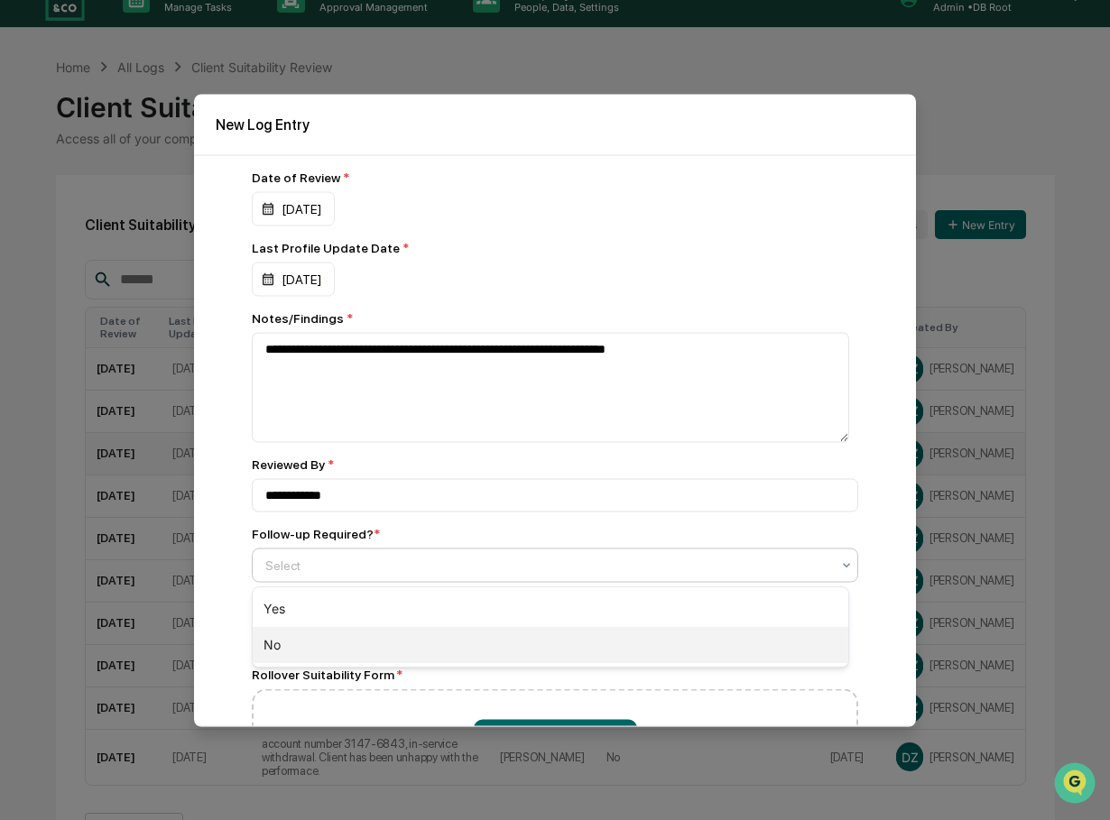
click at [291, 647] on div "No" at bounding box center [551, 645] width 596 height 36
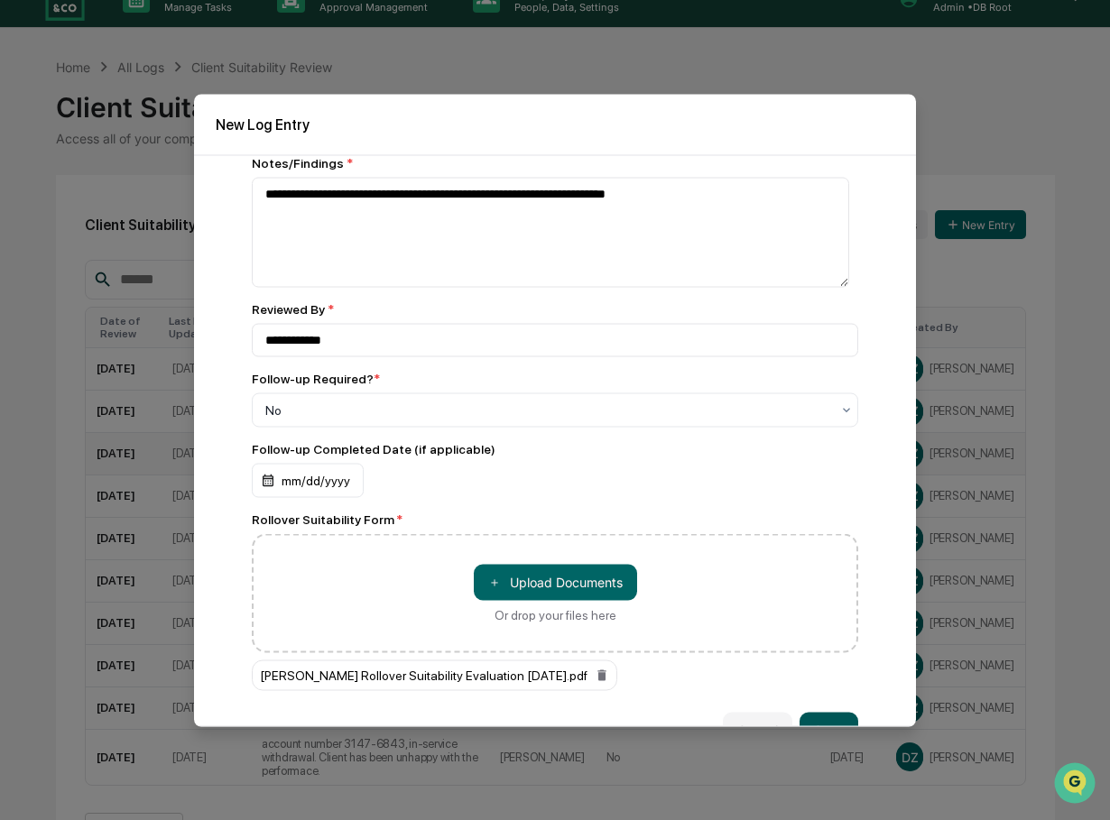
click at [808, 718] on button "Save" at bounding box center [828, 730] width 59 height 36
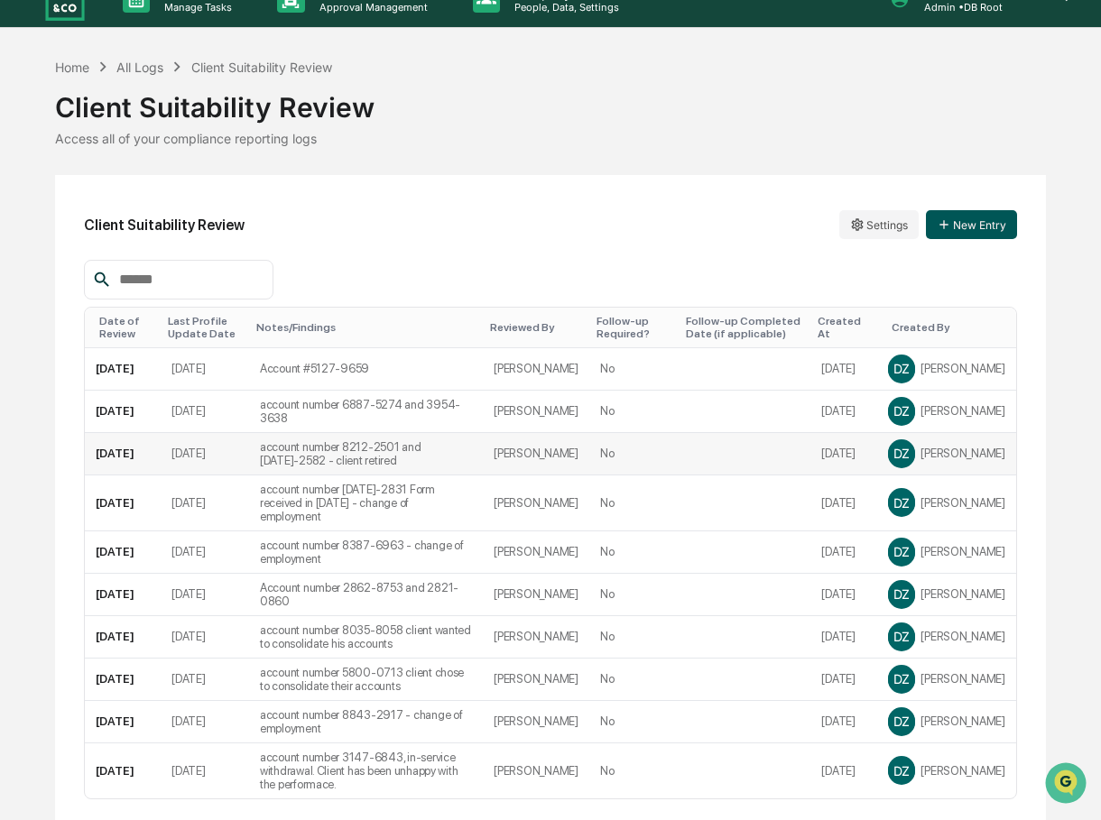
click at [970, 228] on button "New Entry" at bounding box center [971, 224] width 91 height 29
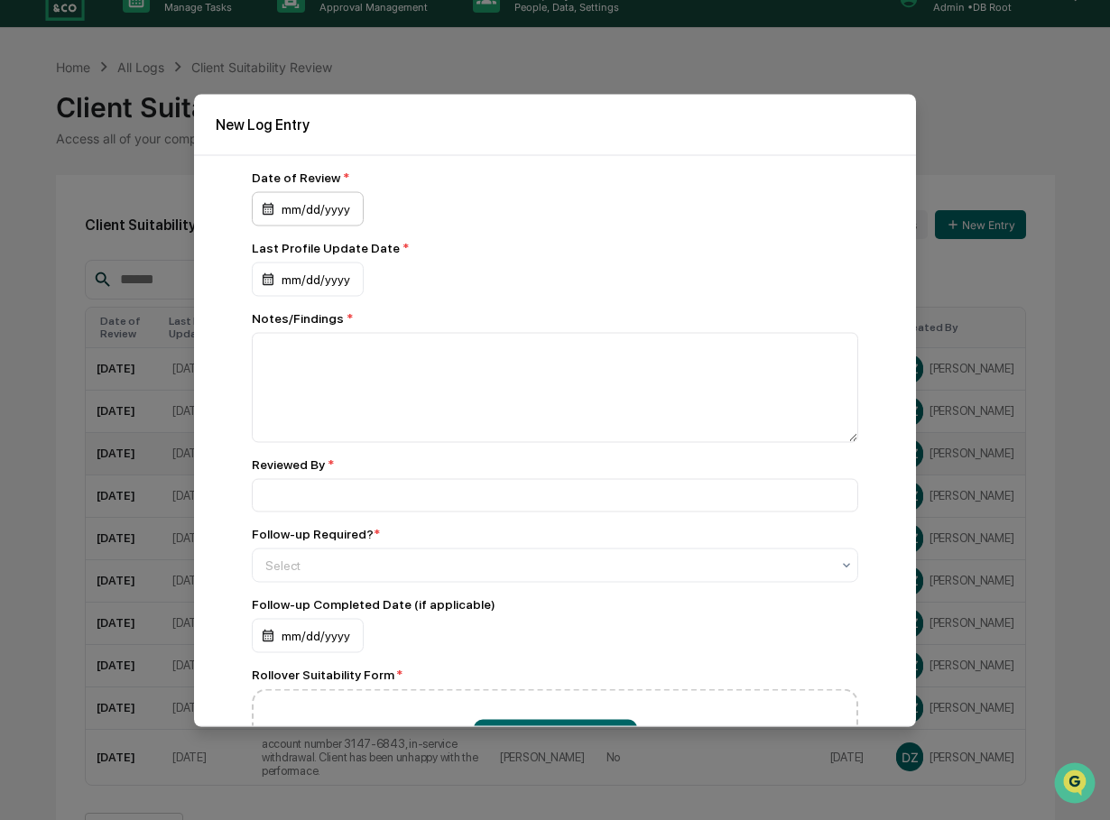
click at [327, 205] on div "mm/dd/yyyy" at bounding box center [308, 208] width 112 height 34
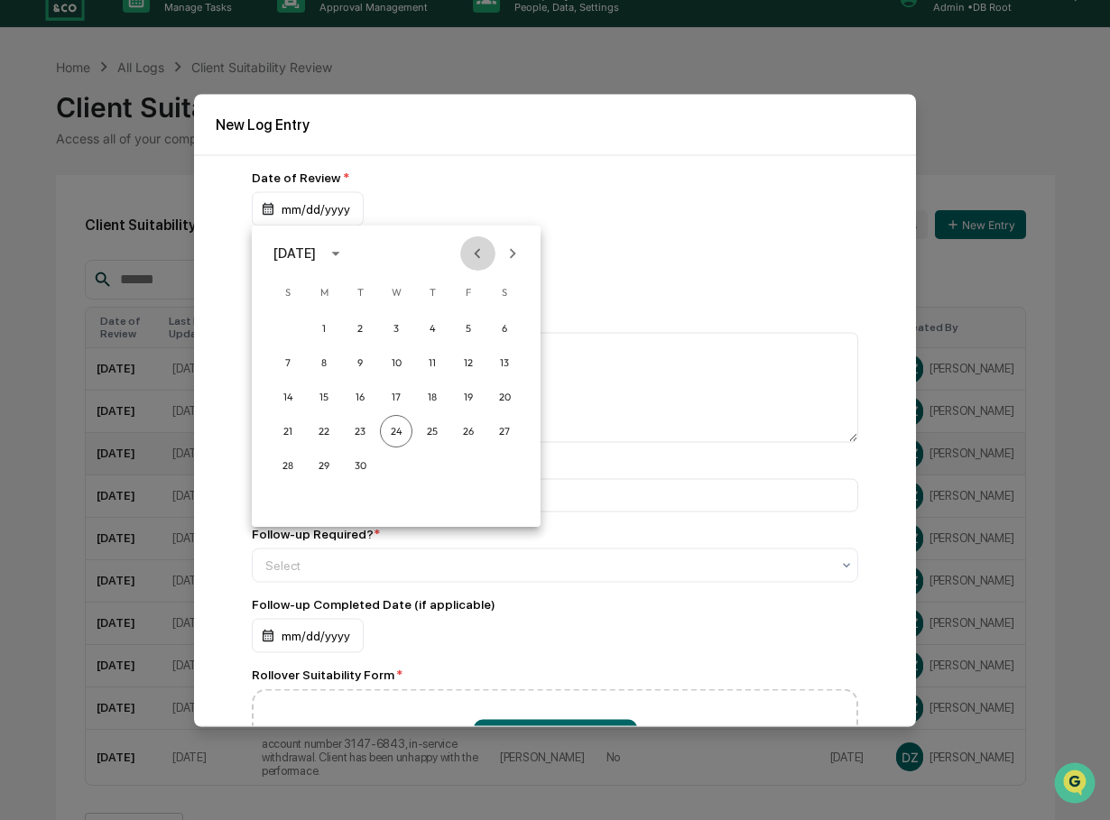
click at [481, 249] on icon "Previous month" at bounding box center [477, 254] width 20 height 20
click at [320, 431] on button "19" at bounding box center [324, 431] width 32 height 32
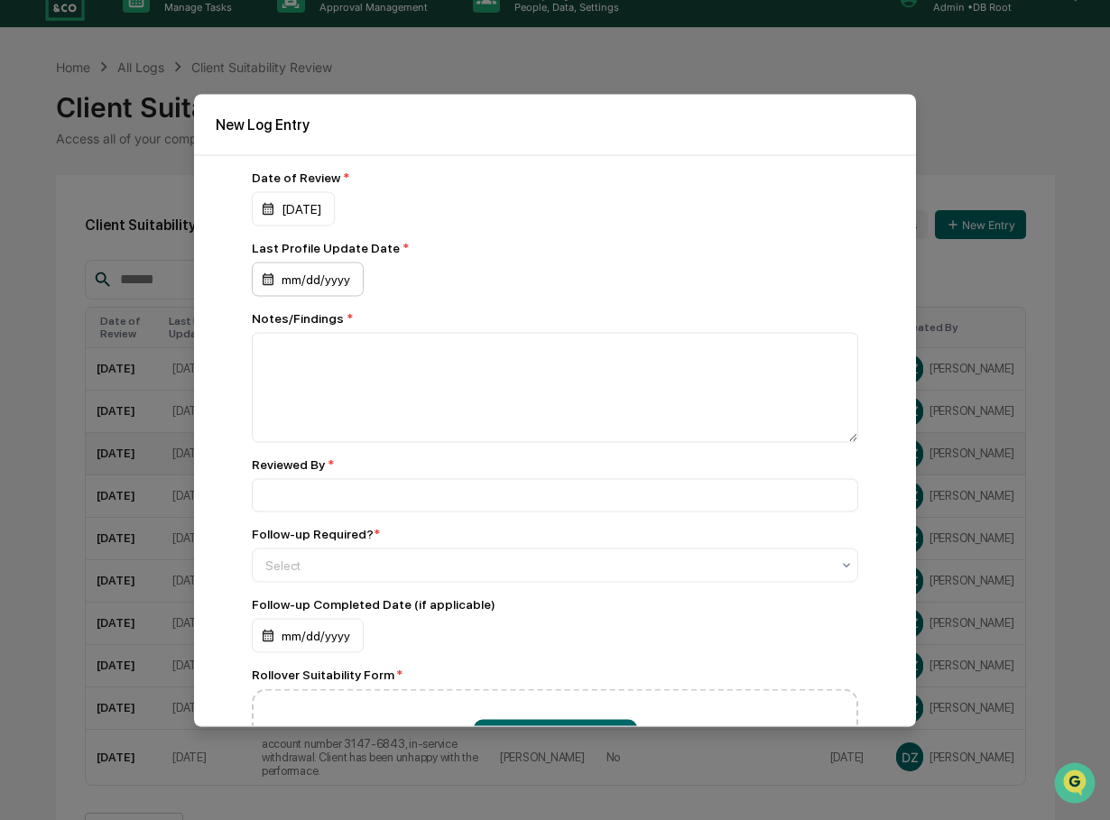
click at [319, 277] on div "mm/dd/yyyy" at bounding box center [308, 279] width 112 height 34
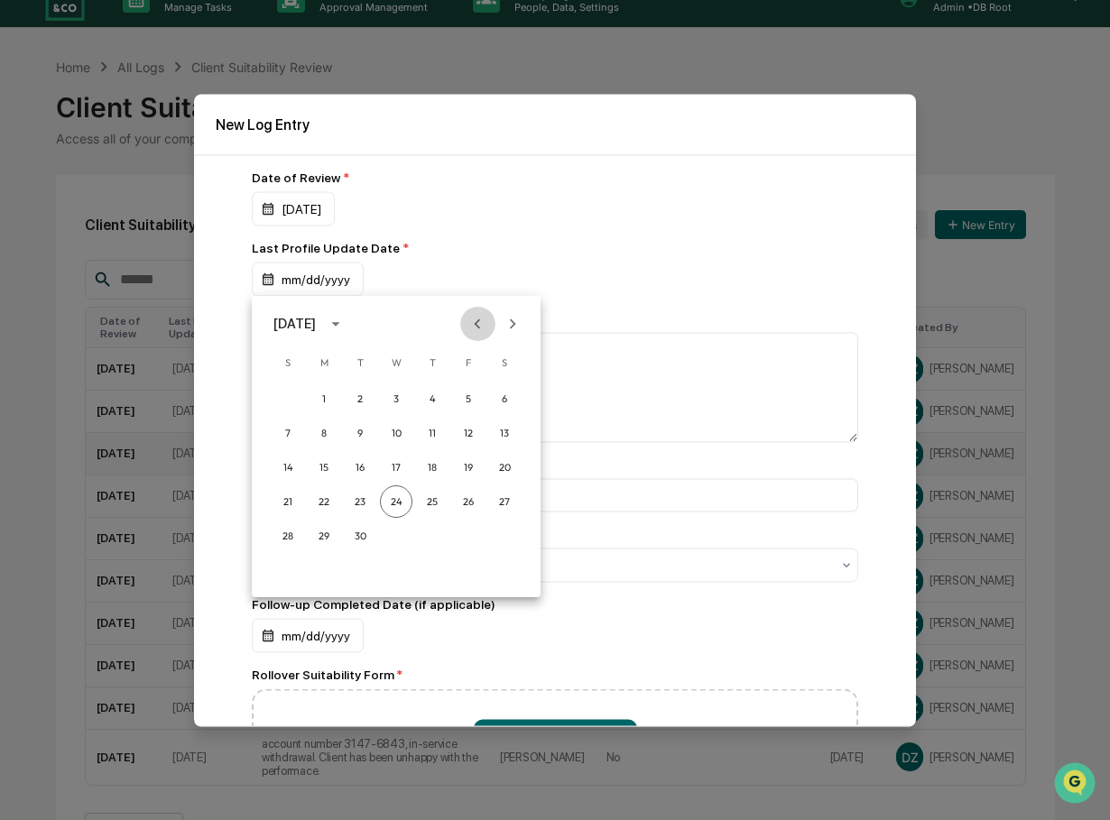
click at [480, 321] on icon "Previous month" at bounding box center [477, 324] width 20 height 20
click at [320, 533] on button "25" at bounding box center [324, 536] width 32 height 32
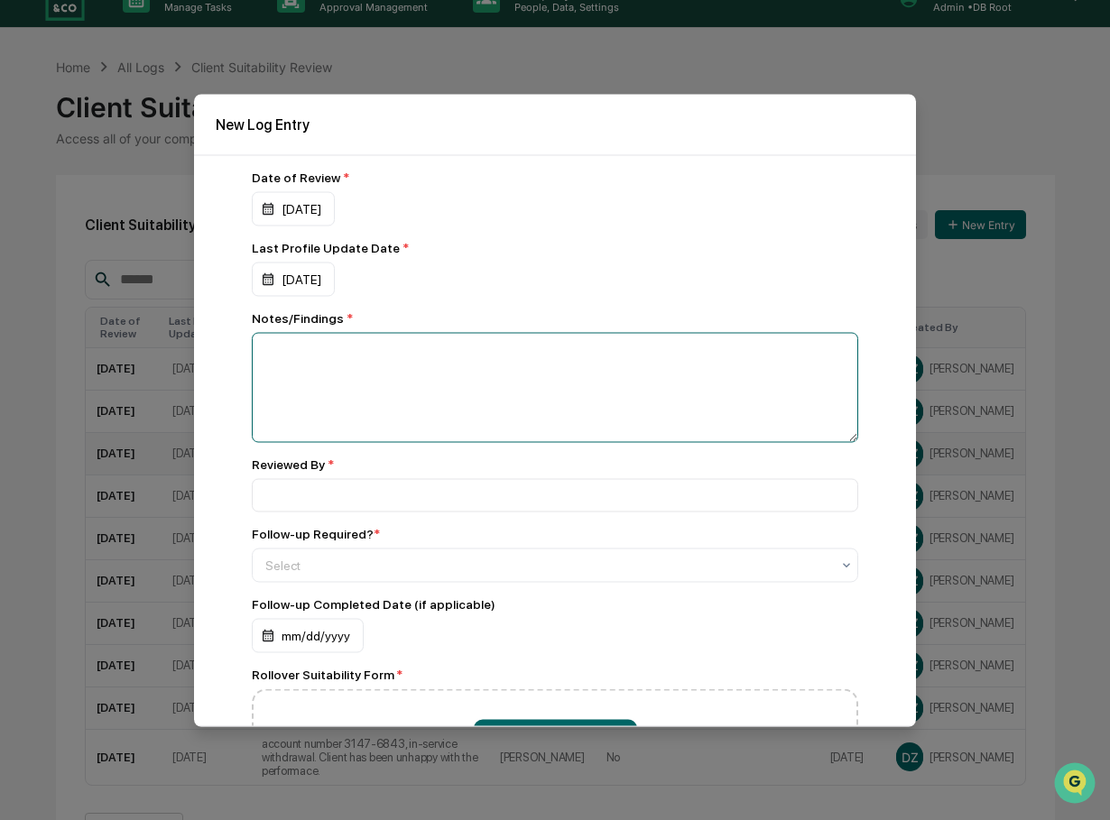
click at [327, 360] on textarea at bounding box center [555, 387] width 606 height 110
type textarea "**********"
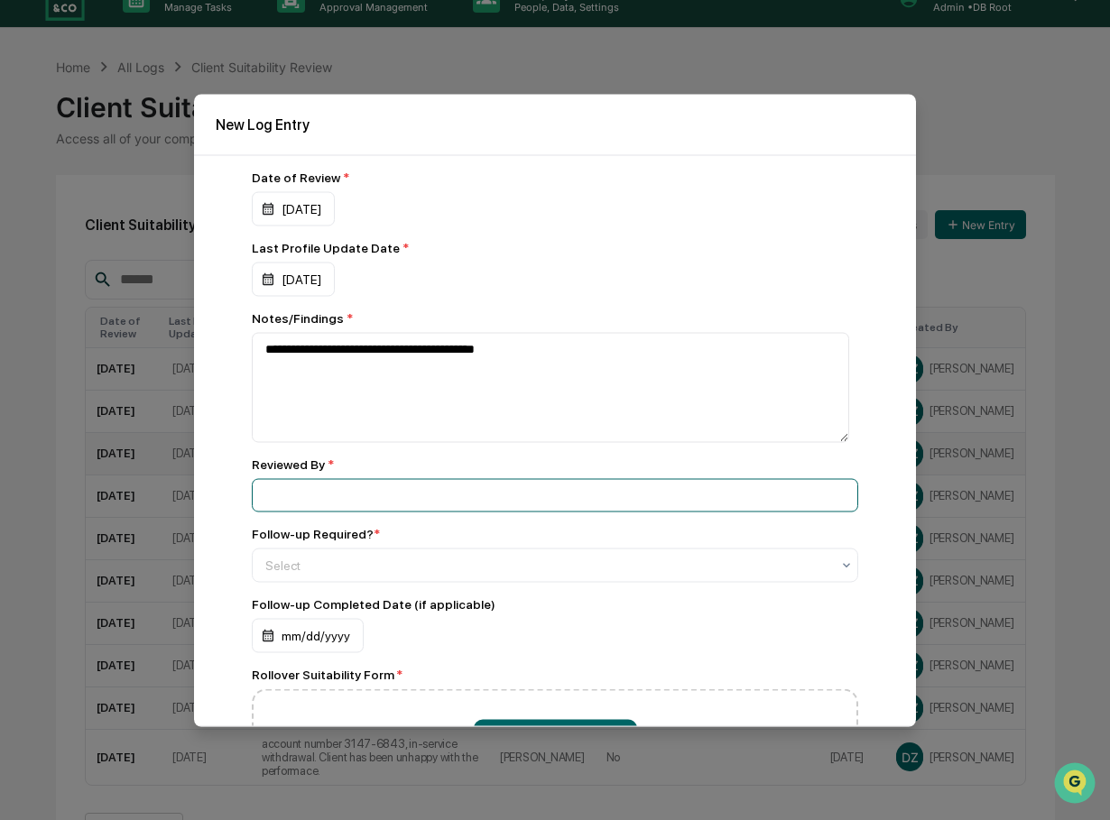
click at [328, 498] on input at bounding box center [555, 494] width 606 height 33
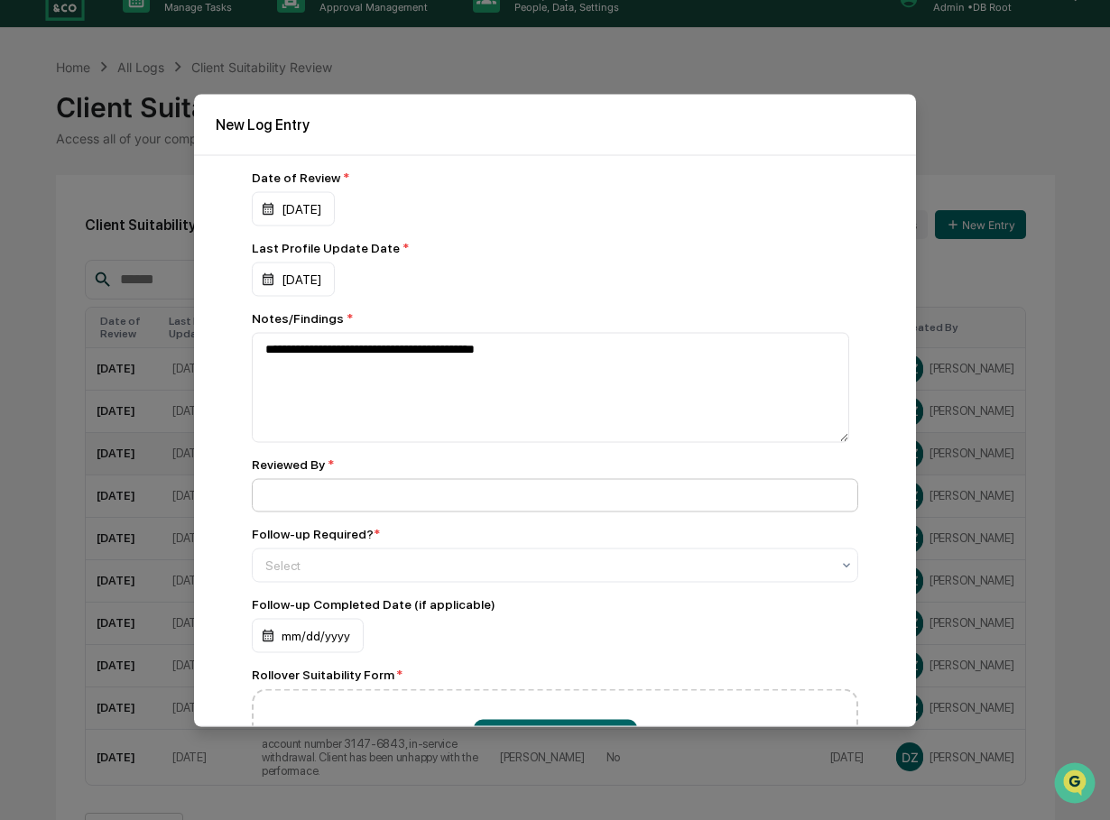
type input "**********"
click at [337, 562] on div at bounding box center [547, 565] width 565 height 18
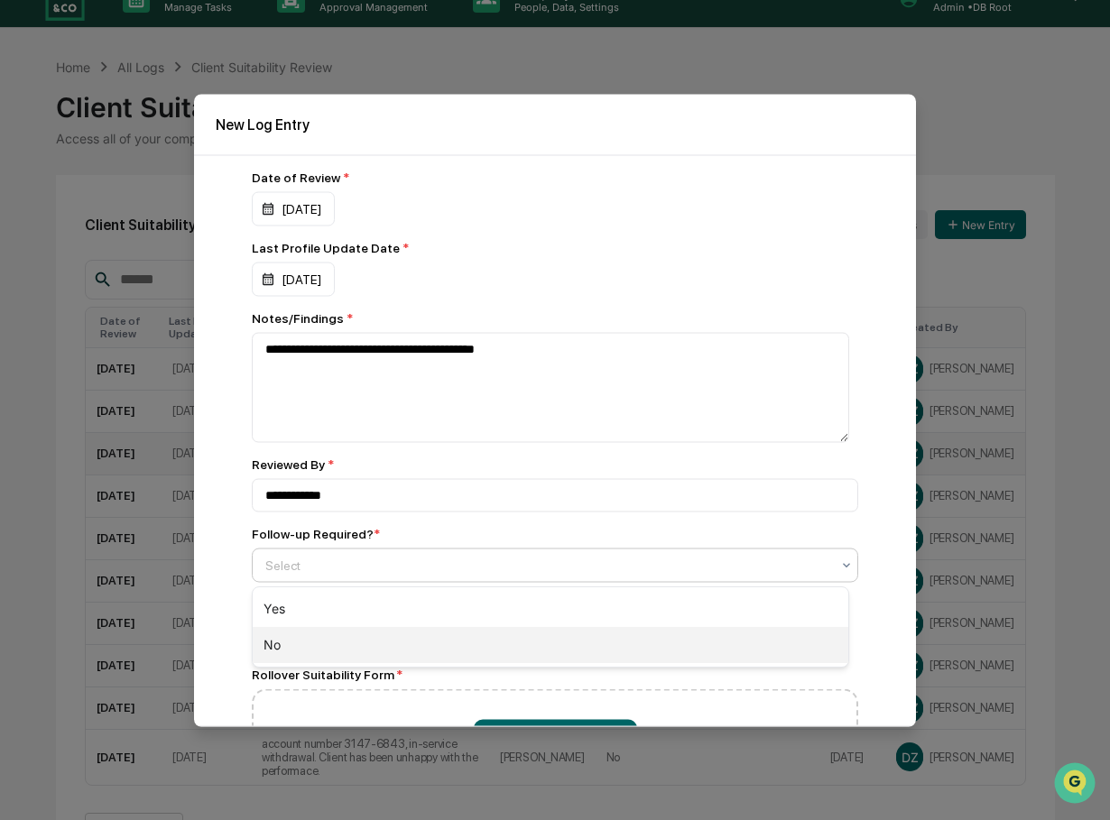
click at [276, 643] on div "No" at bounding box center [551, 645] width 596 height 36
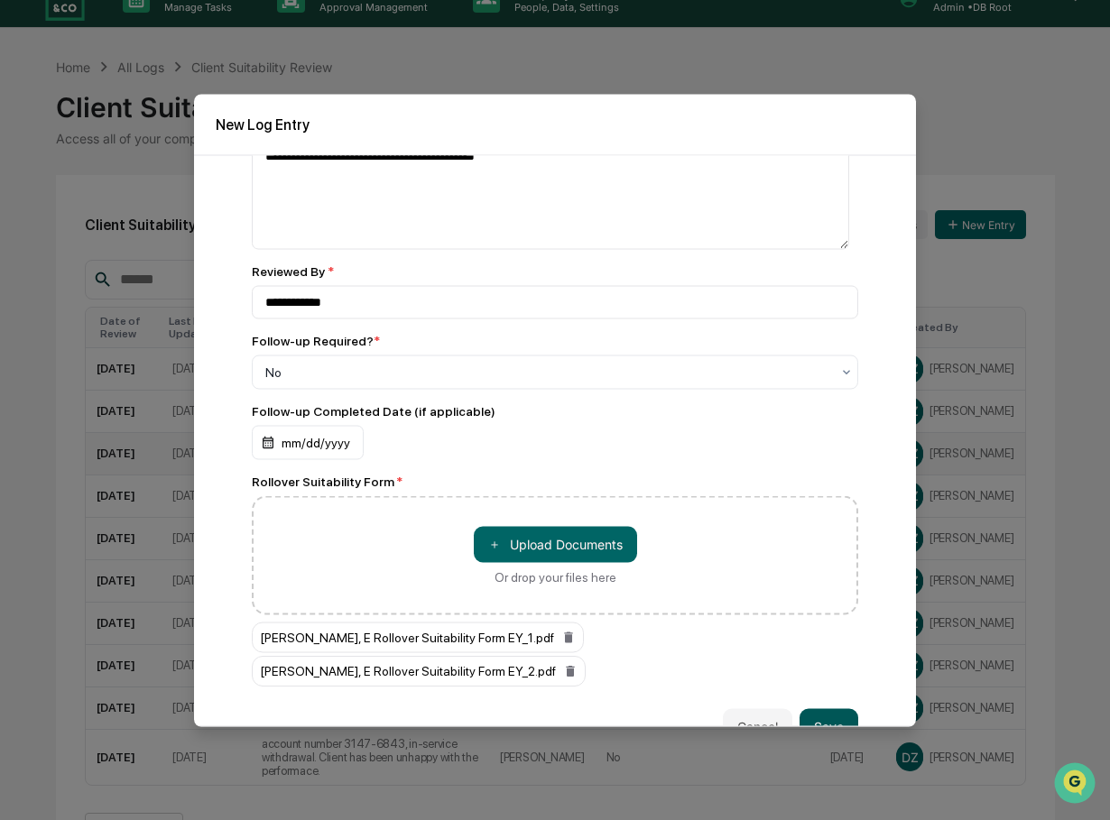
click at [817, 708] on button "Save" at bounding box center [828, 726] width 59 height 36
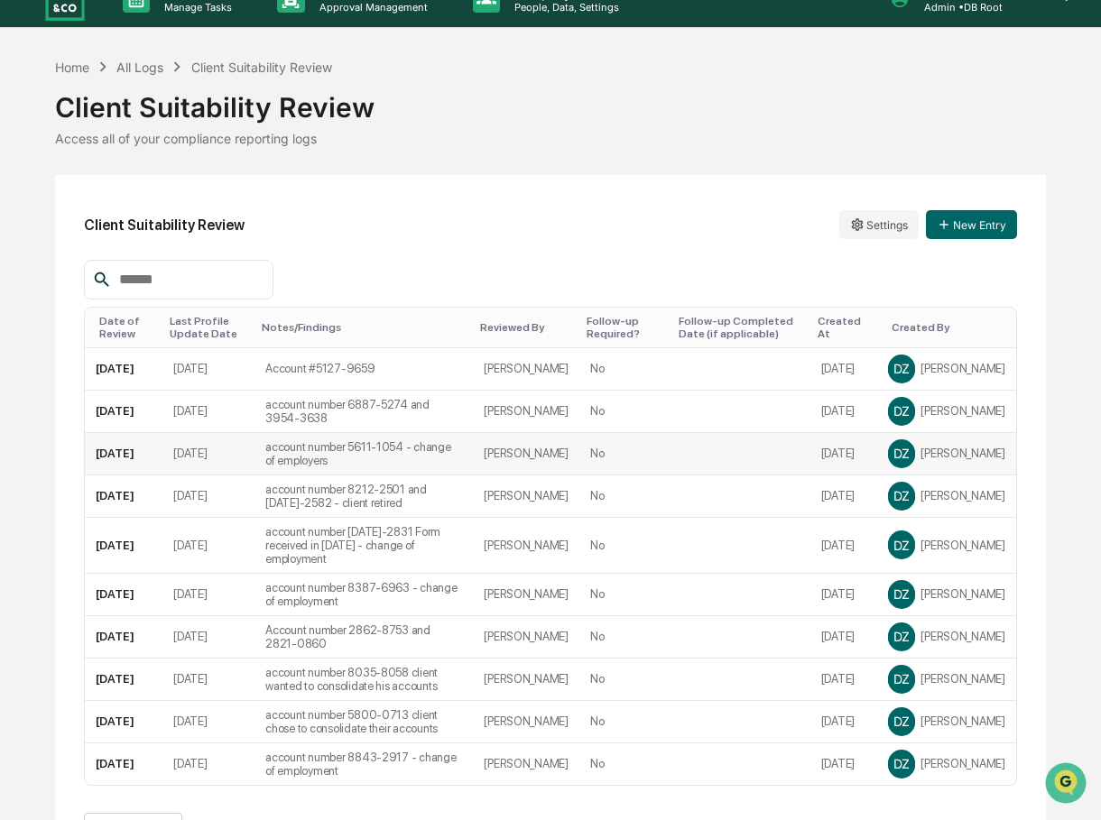
click at [424, 125] on div "Client Suitability Review Access all of your compliance reporting logs" at bounding box center [550, 111] width 991 height 69
click at [965, 231] on button "New Entry" at bounding box center [971, 224] width 91 height 29
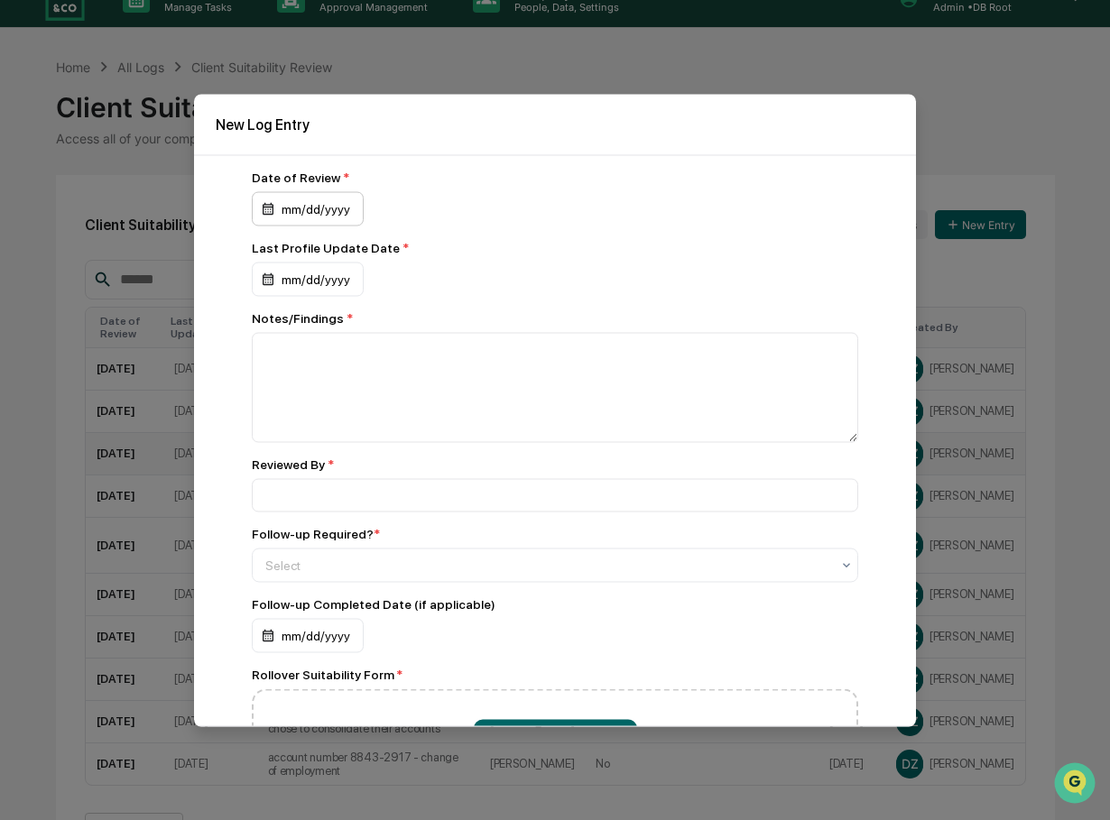
click at [334, 207] on div "mm/dd/yyyy" at bounding box center [308, 208] width 112 height 34
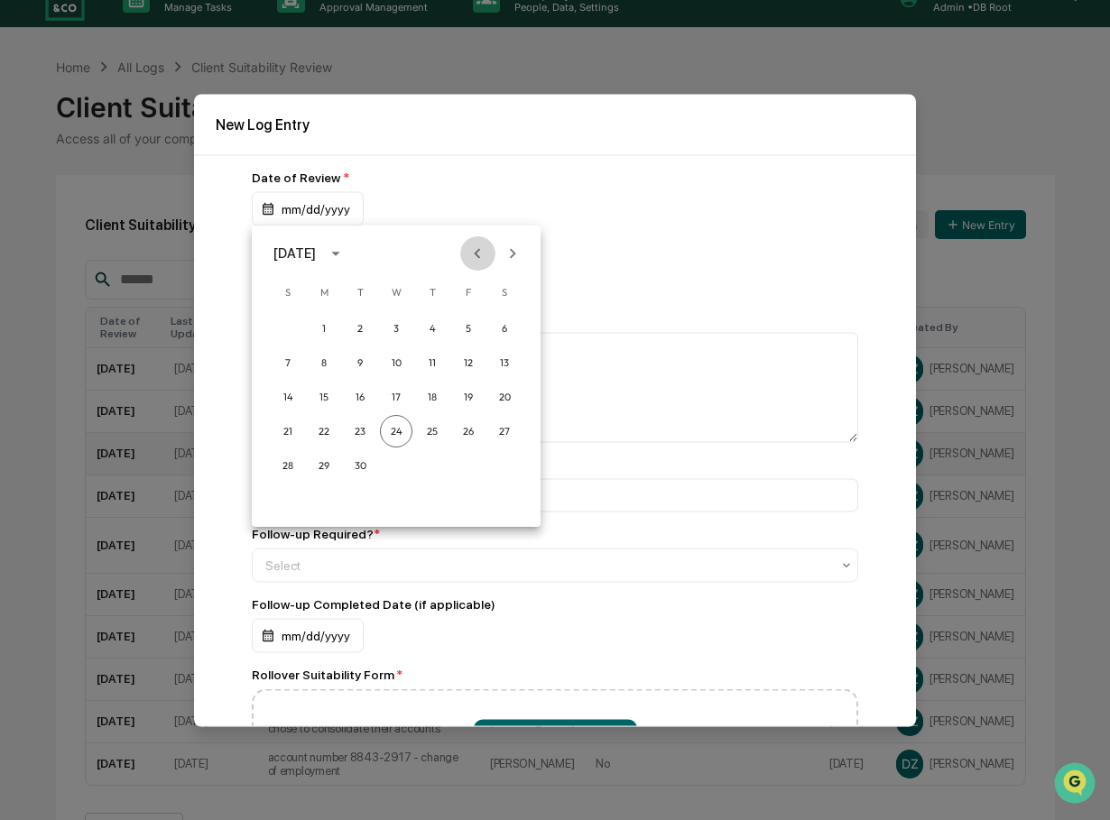
click at [476, 248] on icon "Previous month" at bounding box center [477, 254] width 20 height 20
click at [467, 322] on button "6" at bounding box center [468, 328] width 32 height 32
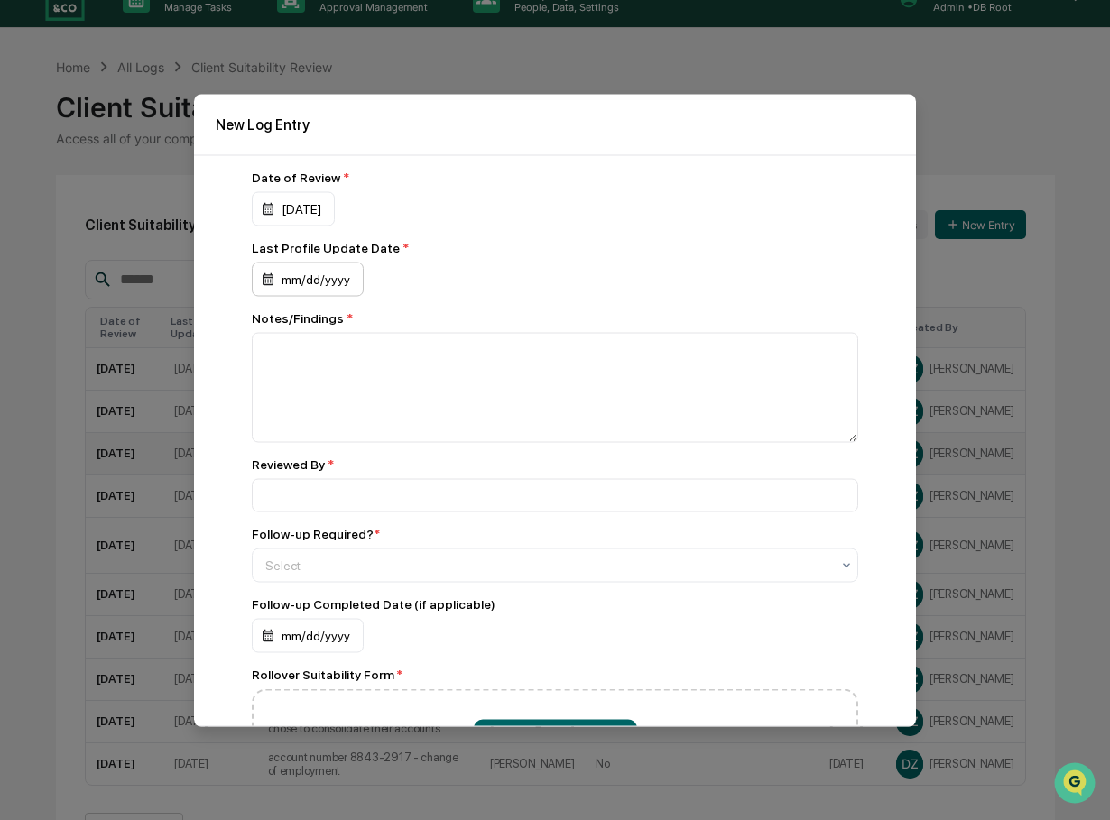
click at [318, 271] on div "mm/dd/yyyy" at bounding box center [308, 279] width 112 height 34
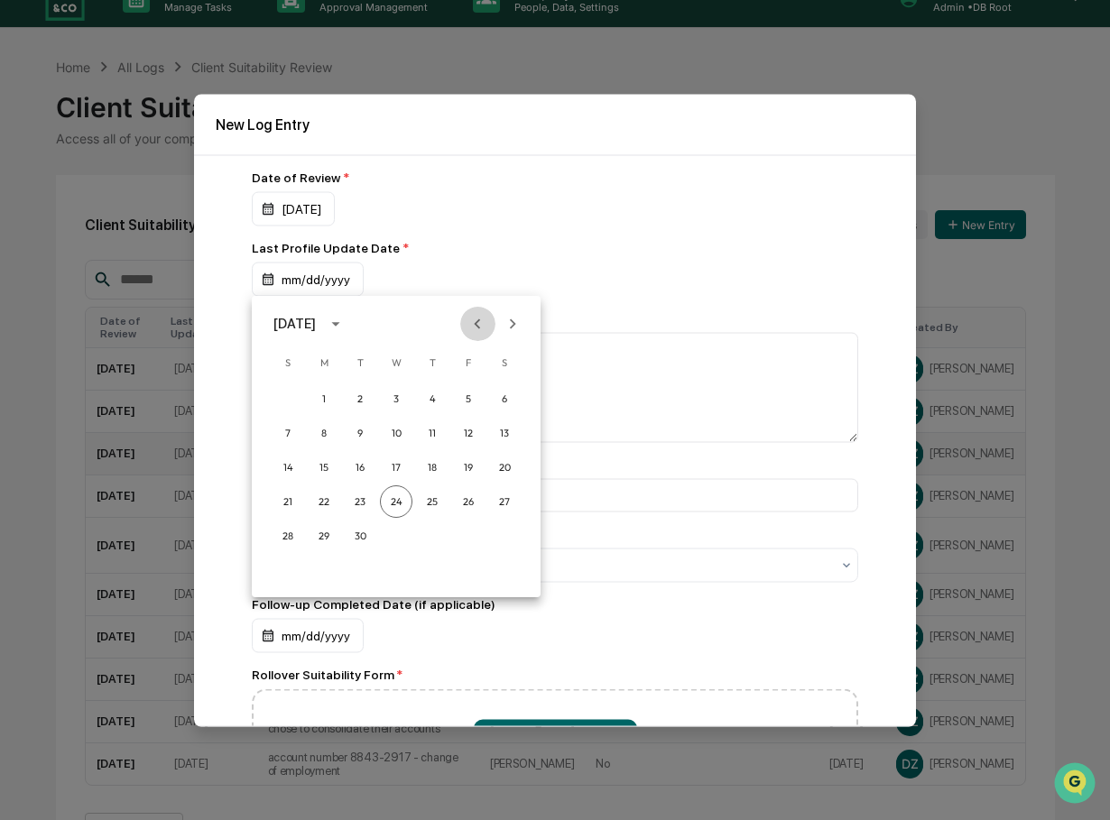
click at [476, 318] on icon "Previous month" at bounding box center [477, 324] width 20 height 20
click at [512, 320] on icon "Next month" at bounding box center [513, 324] width 6 height 10
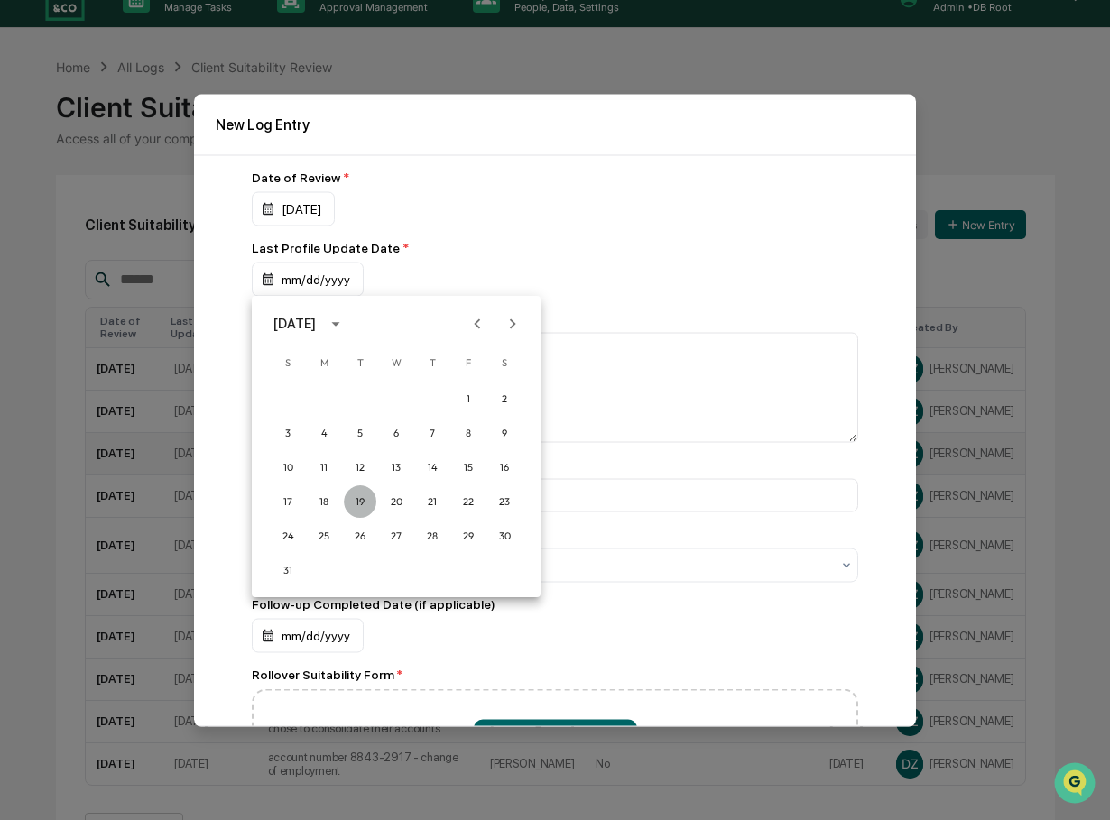
click at [356, 500] on button "19" at bounding box center [360, 501] width 32 height 32
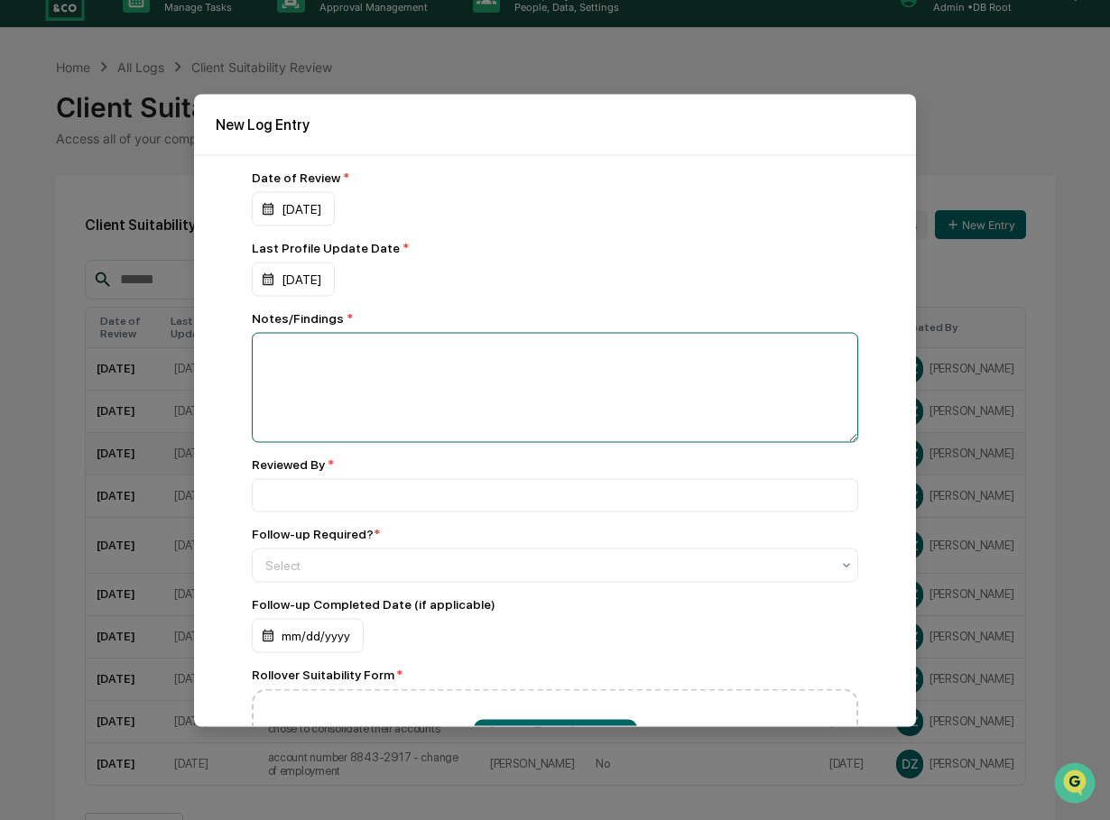
click at [348, 369] on textarea at bounding box center [555, 387] width 606 height 110
type textarea "**********"
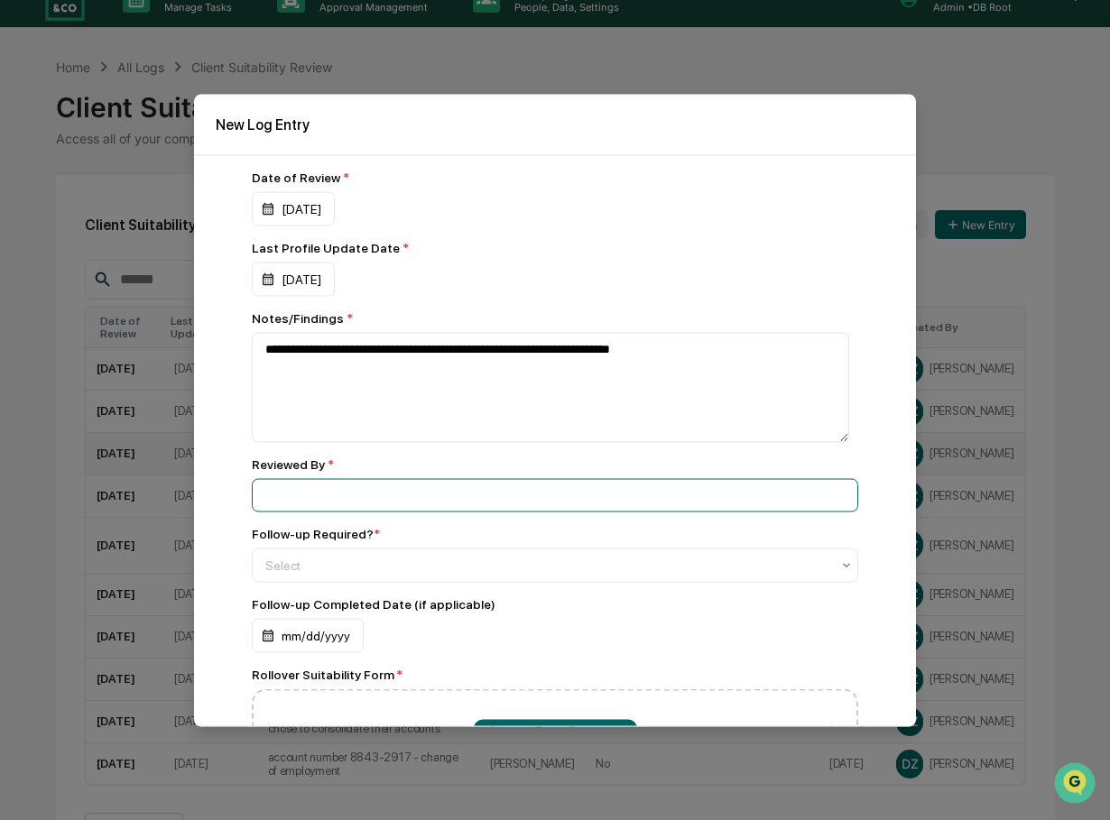
click at [296, 503] on input at bounding box center [555, 494] width 606 height 33
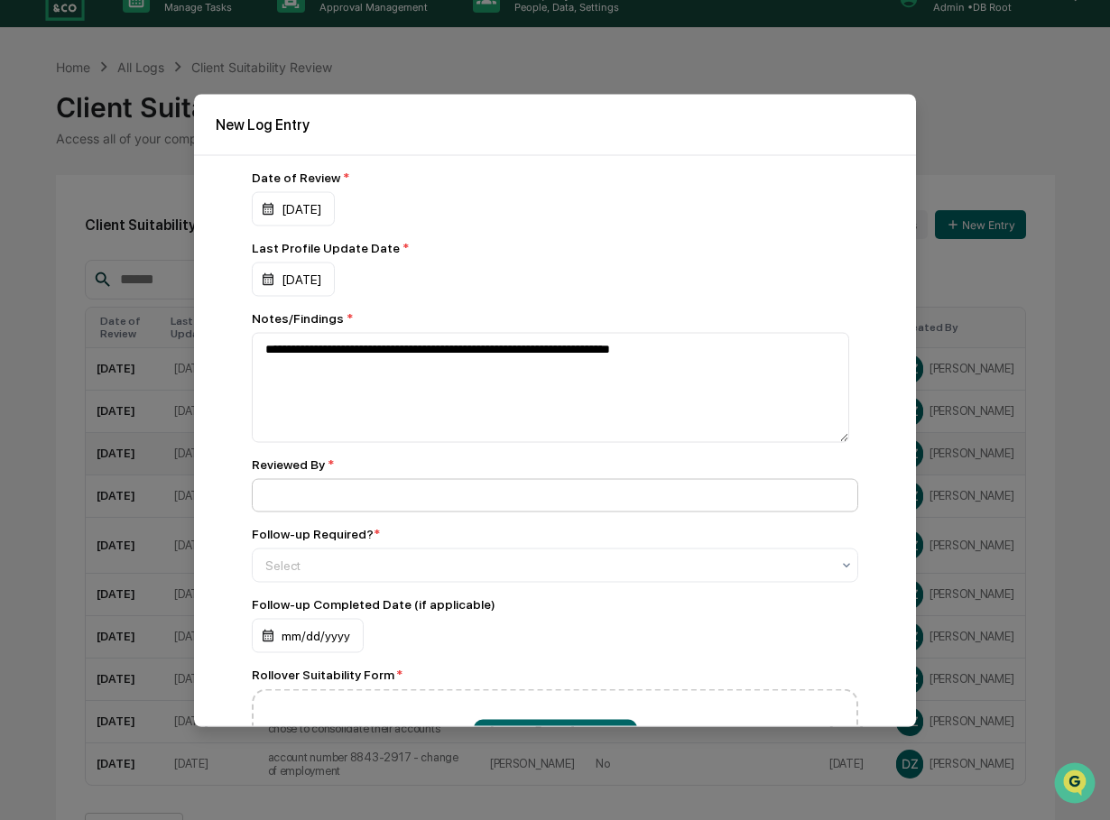
type input "**********"
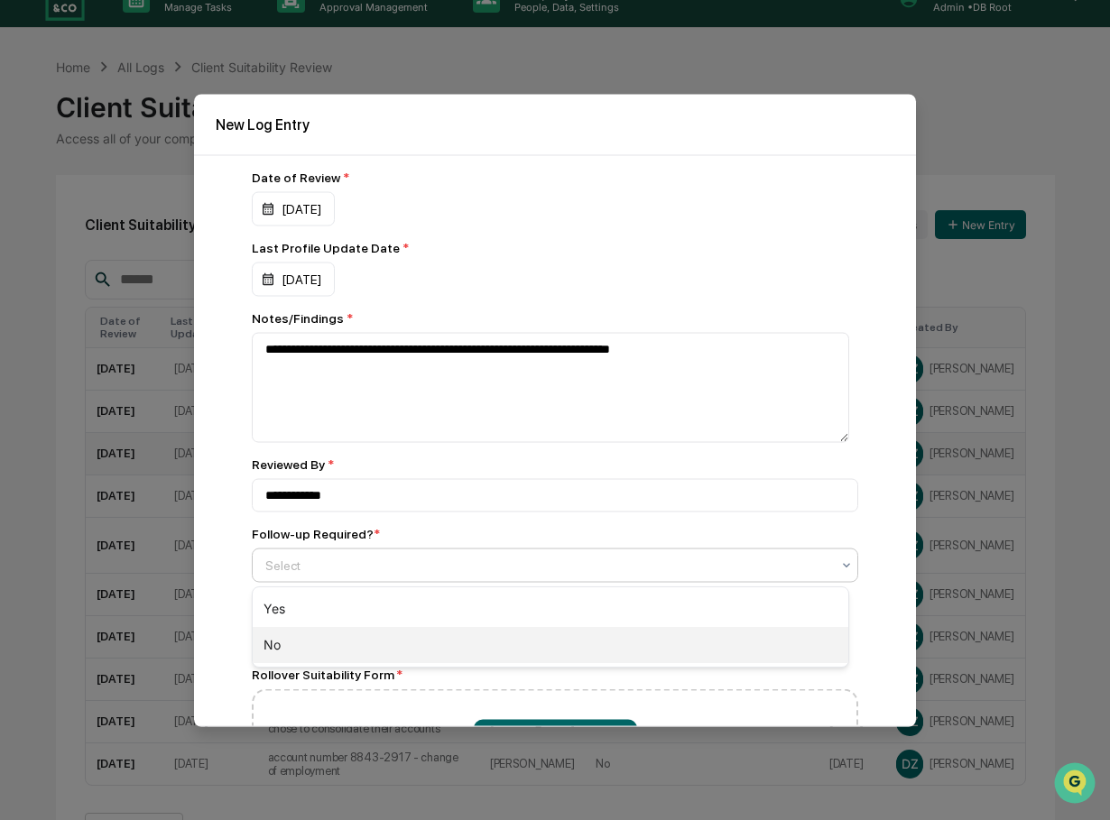
drag, startPoint x: 323, startPoint y: 563, endPoint x: 268, endPoint y: 649, distance: 101.9
click at [268, 649] on body "Calendar Manage Tasks Reviews Approval Management Company People, Data, Setting…" at bounding box center [555, 423] width 1110 height 905
click at [268, 649] on div "No" at bounding box center [551, 645] width 596 height 36
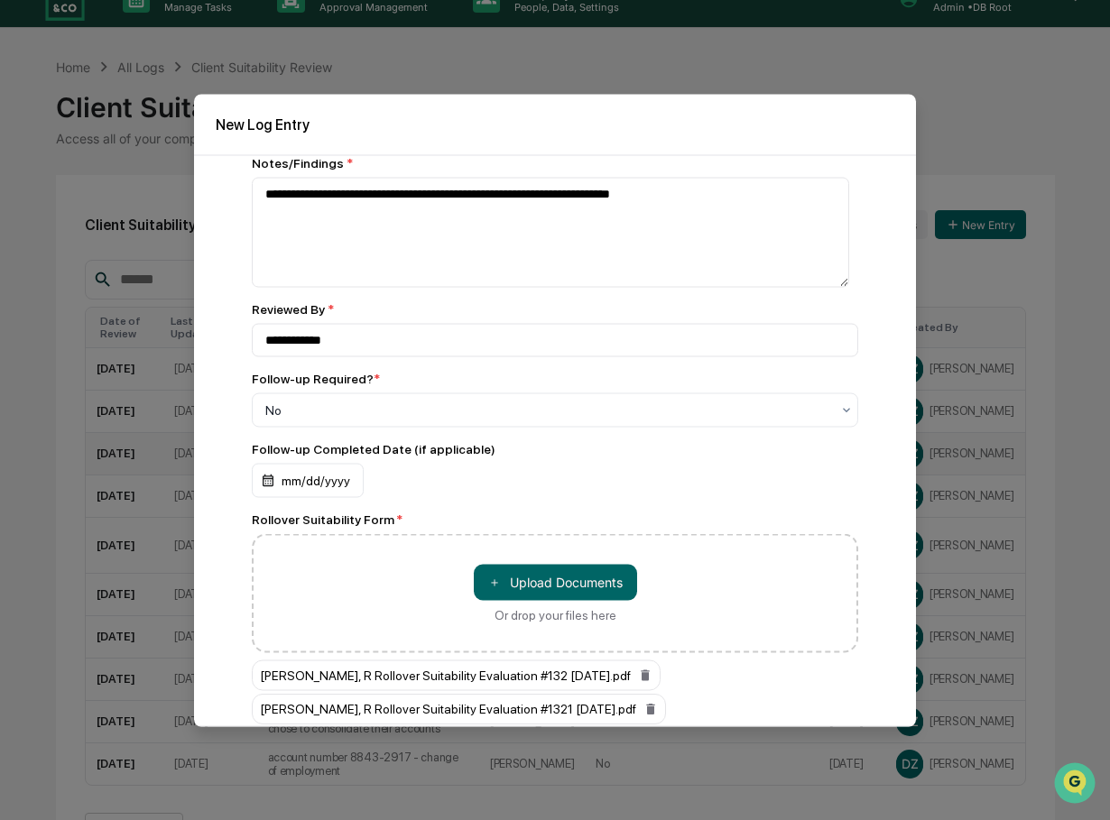
scroll to position [227, 0]
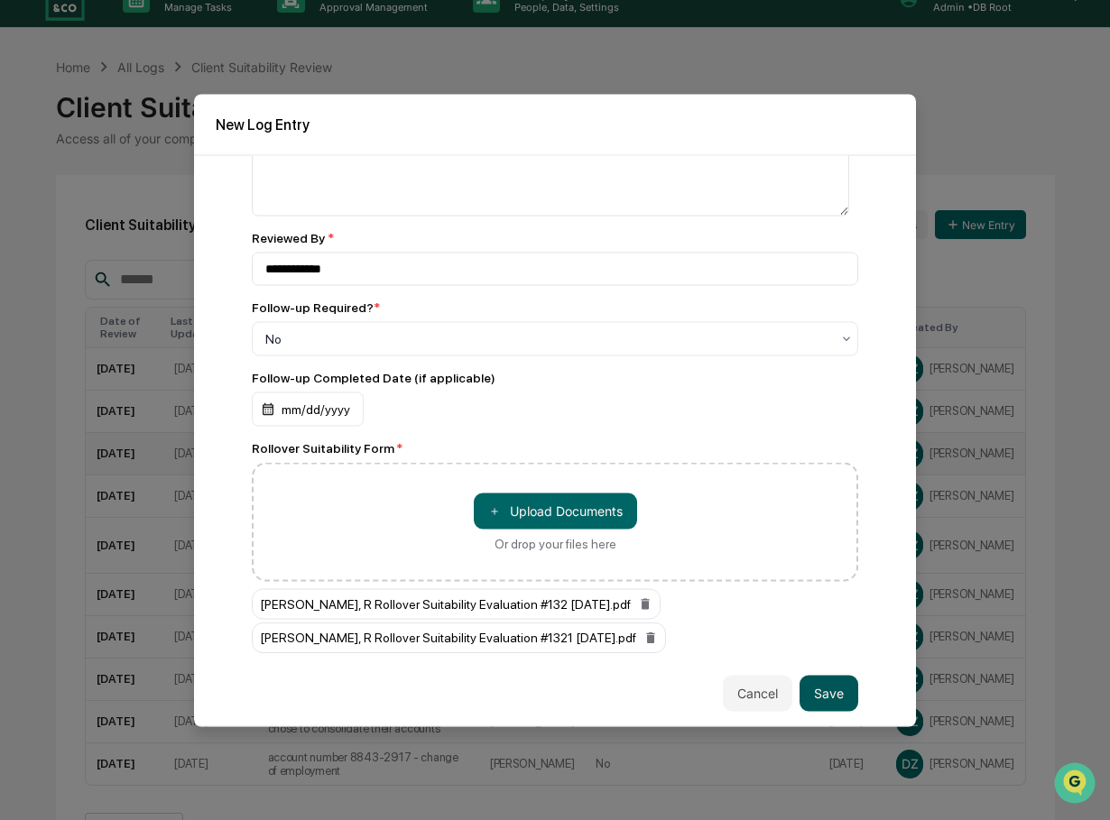
click at [818, 699] on button "Save" at bounding box center [828, 693] width 59 height 36
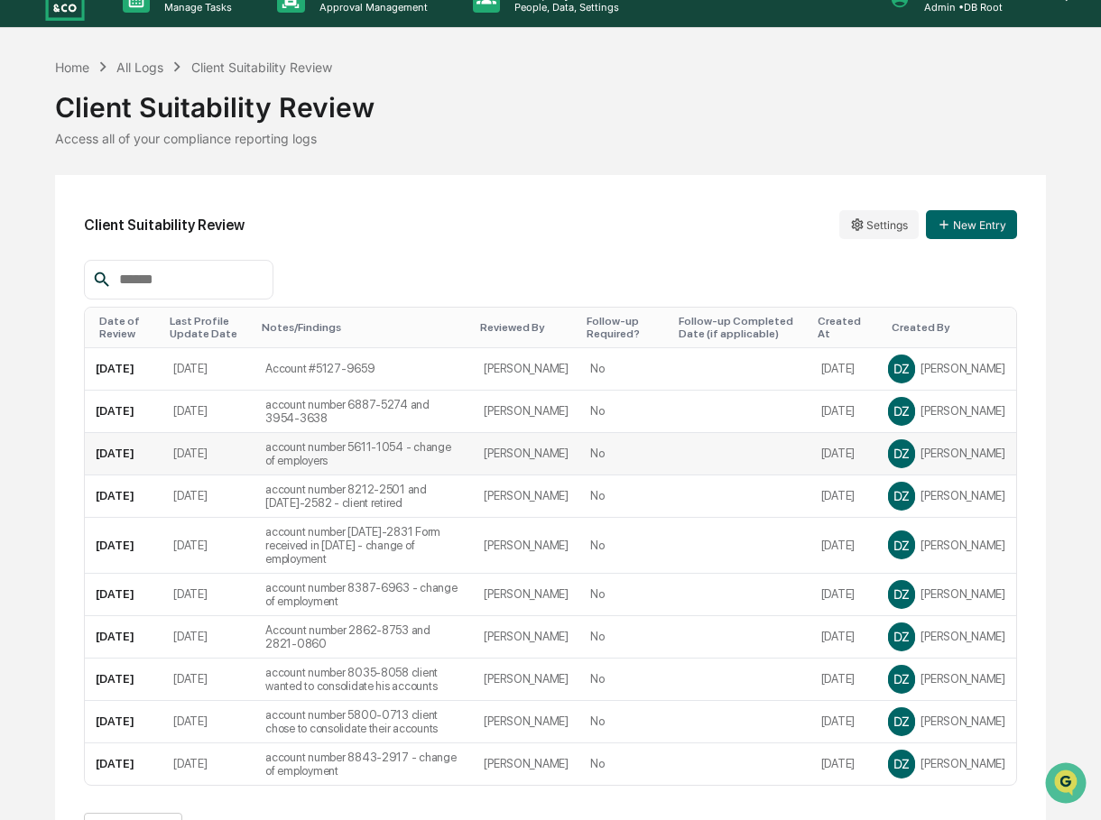
click at [505, 192] on div "Client Suitability Review Settings New Entry Date of Review Last Profile Update…" at bounding box center [550, 525] width 991 height 701
click at [979, 219] on button "New Entry" at bounding box center [971, 224] width 91 height 29
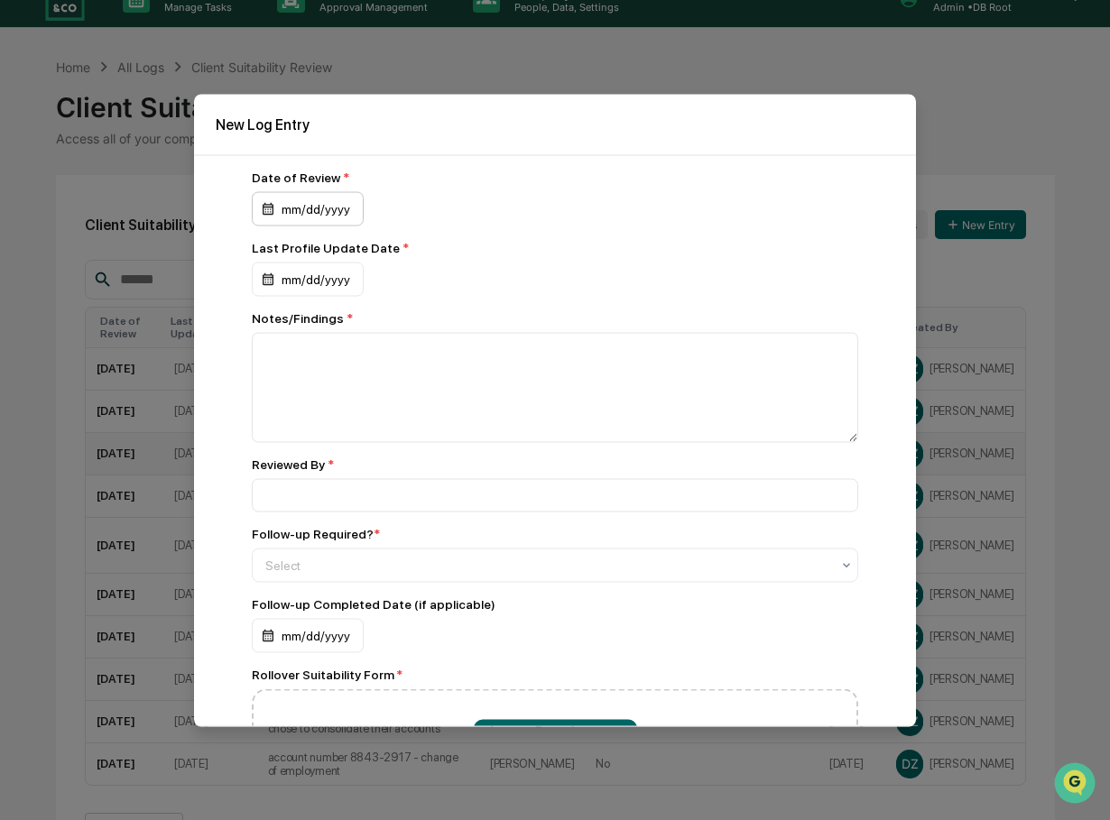
click at [305, 202] on div "mm/dd/yyyy" at bounding box center [308, 208] width 112 height 34
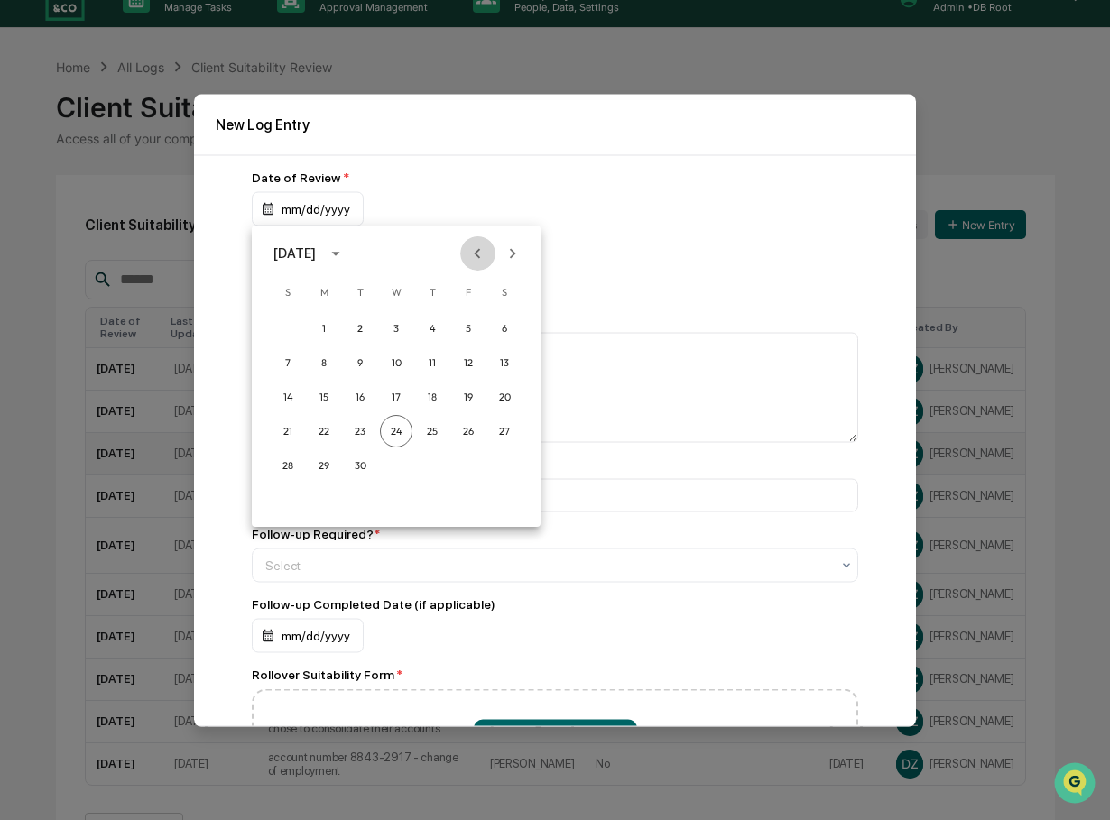
click at [476, 257] on icon "Previous month" at bounding box center [477, 254] width 20 height 20
click at [474, 424] on button "27" at bounding box center [468, 431] width 32 height 32
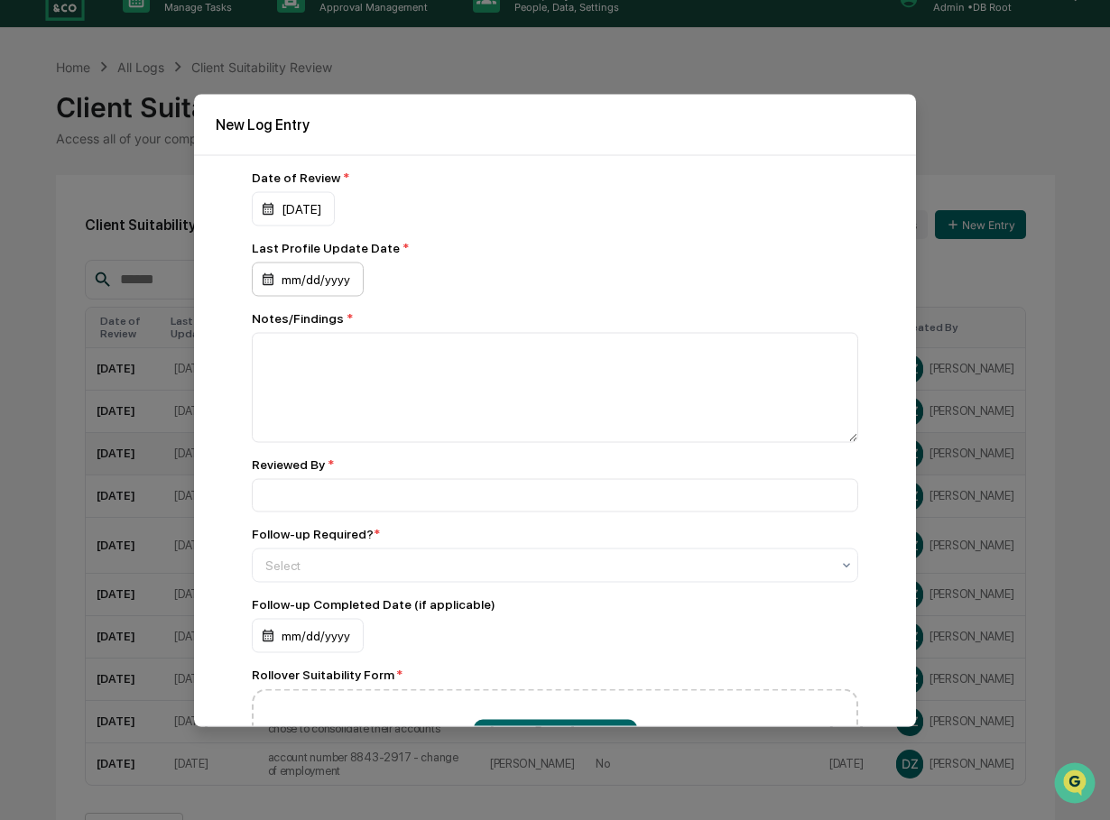
click at [326, 278] on div "mm/dd/yyyy" at bounding box center [308, 279] width 112 height 34
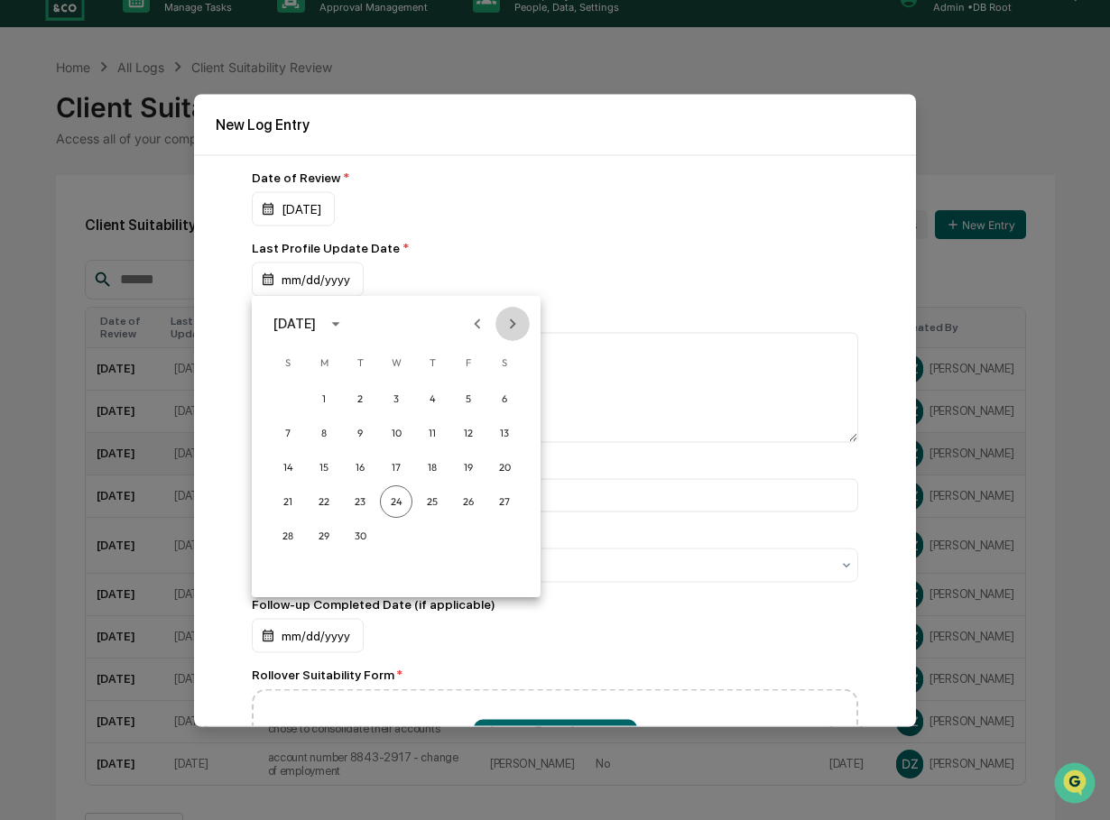
click at [509, 322] on icon "Next month" at bounding box center [513, 324] width 20 height 20
click at [476, 319] on icon "Previous month" at bounding box center [477, 324] width 20 height 20
click at [322, 430] on button "7" at bounding box center [324, 433] width 32 height 32
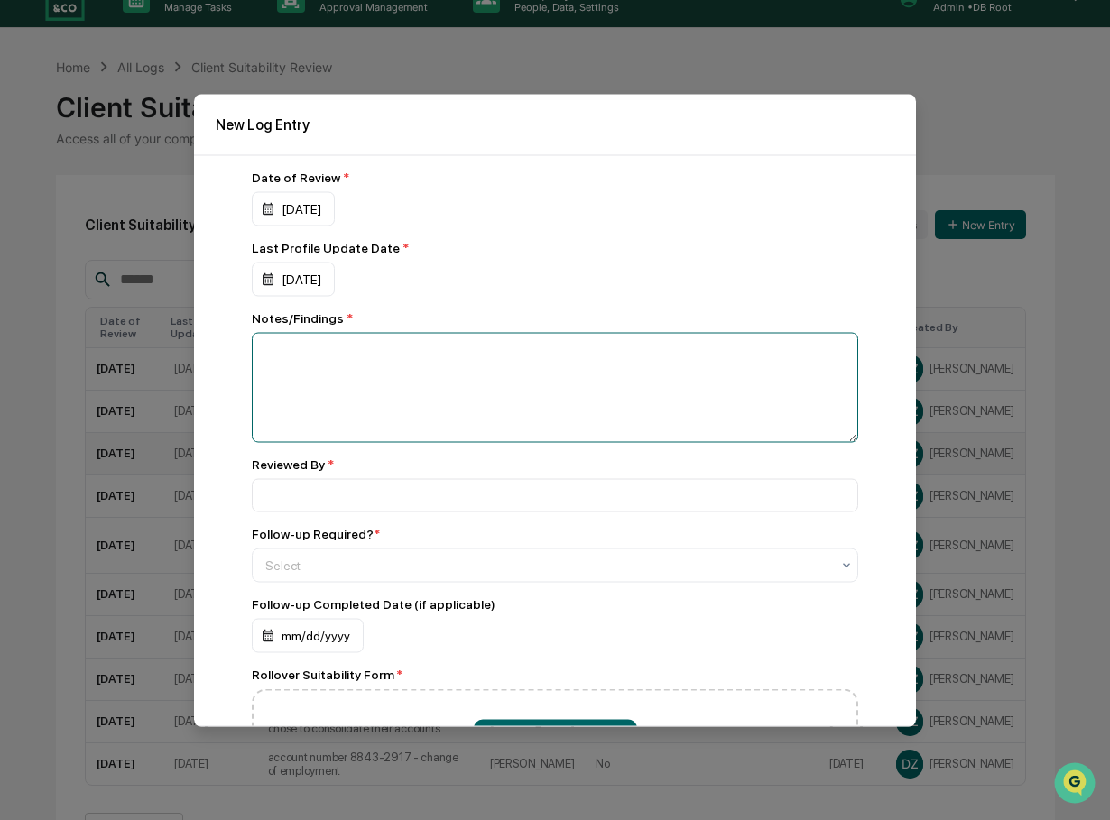
click at [334, 346] on textarea at bounding box center [555, 387] width 606 height 110
type textarea "**********"
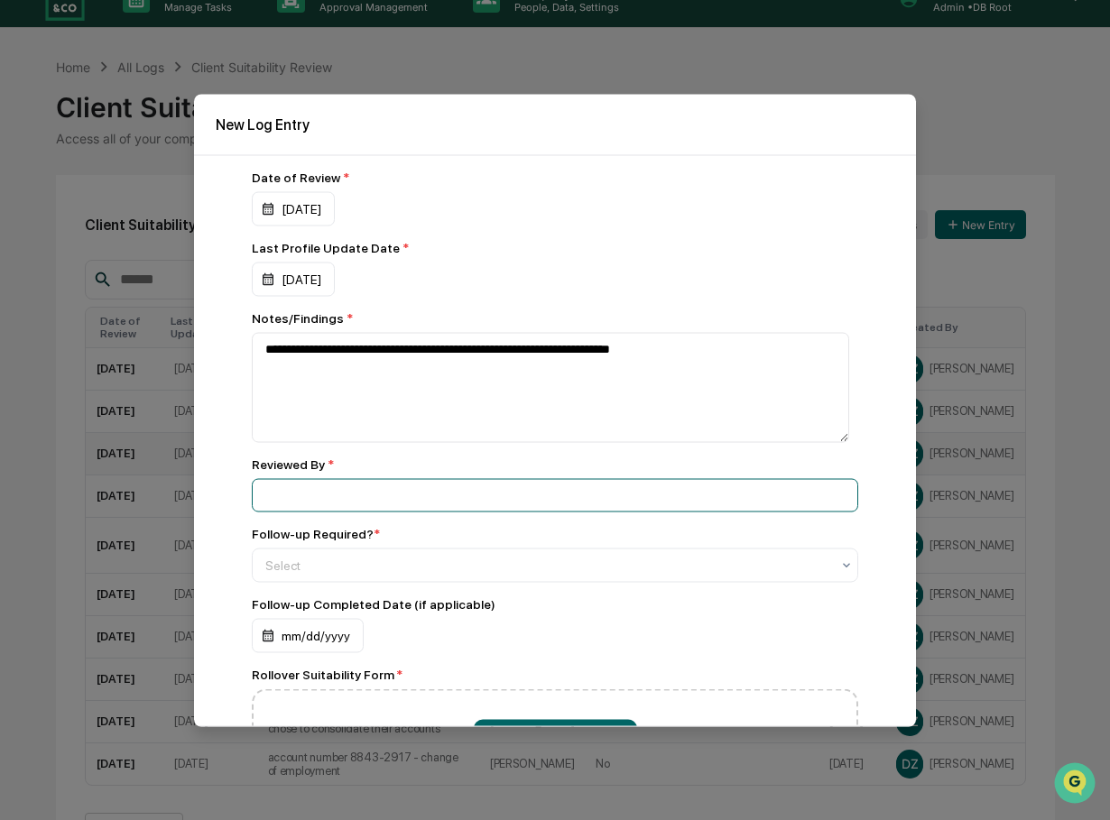
click at [293, 482] on input at bounding box center [555, 494] width 606 height 33
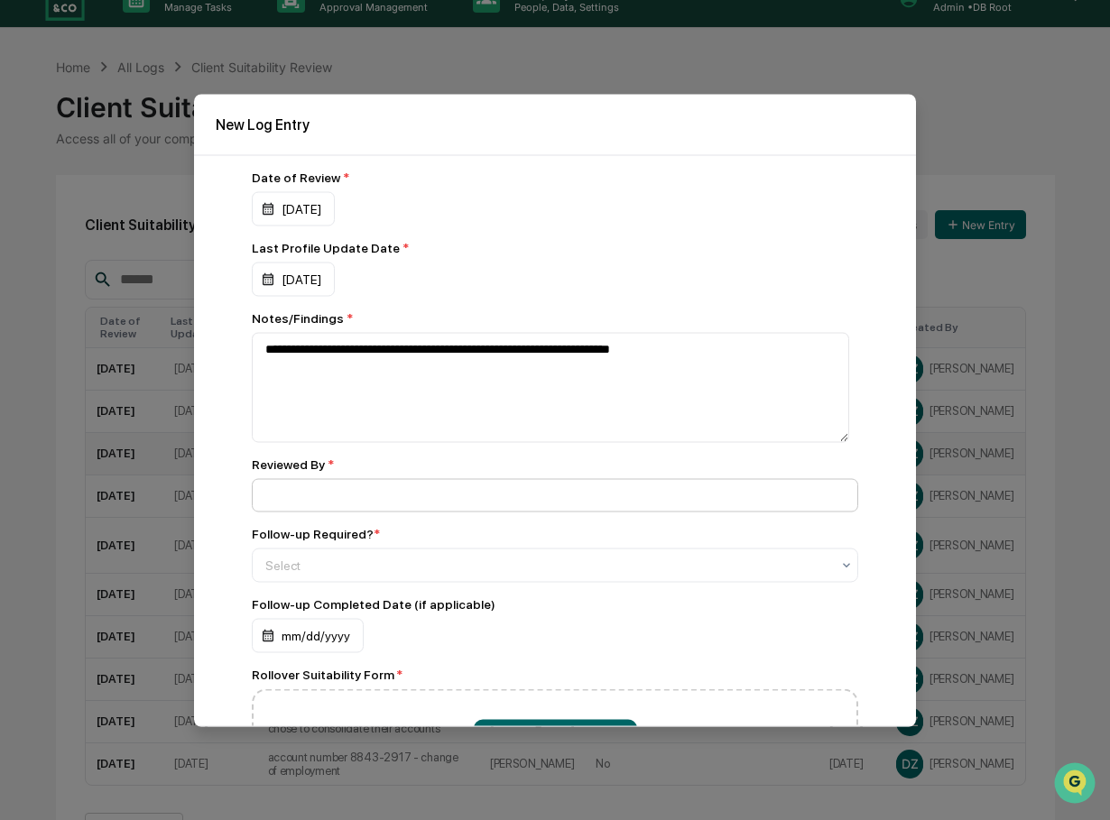
type input "**********"
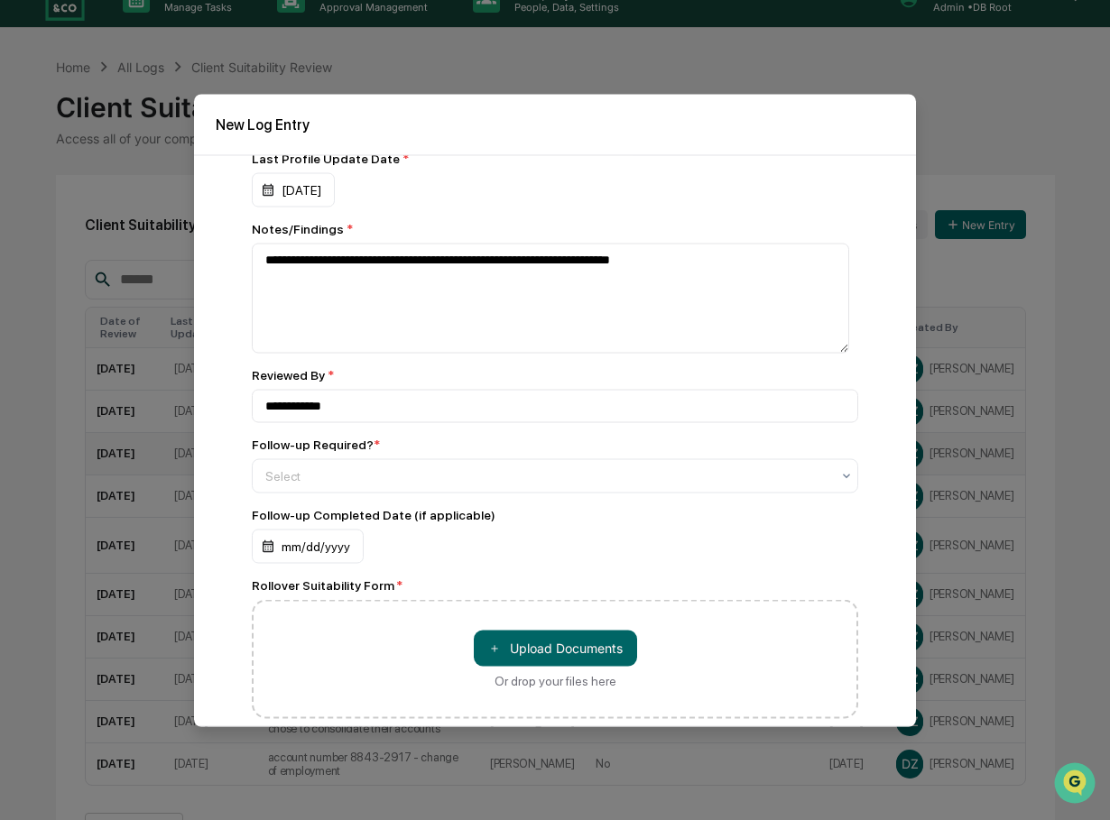
scroll to position [155, 0]
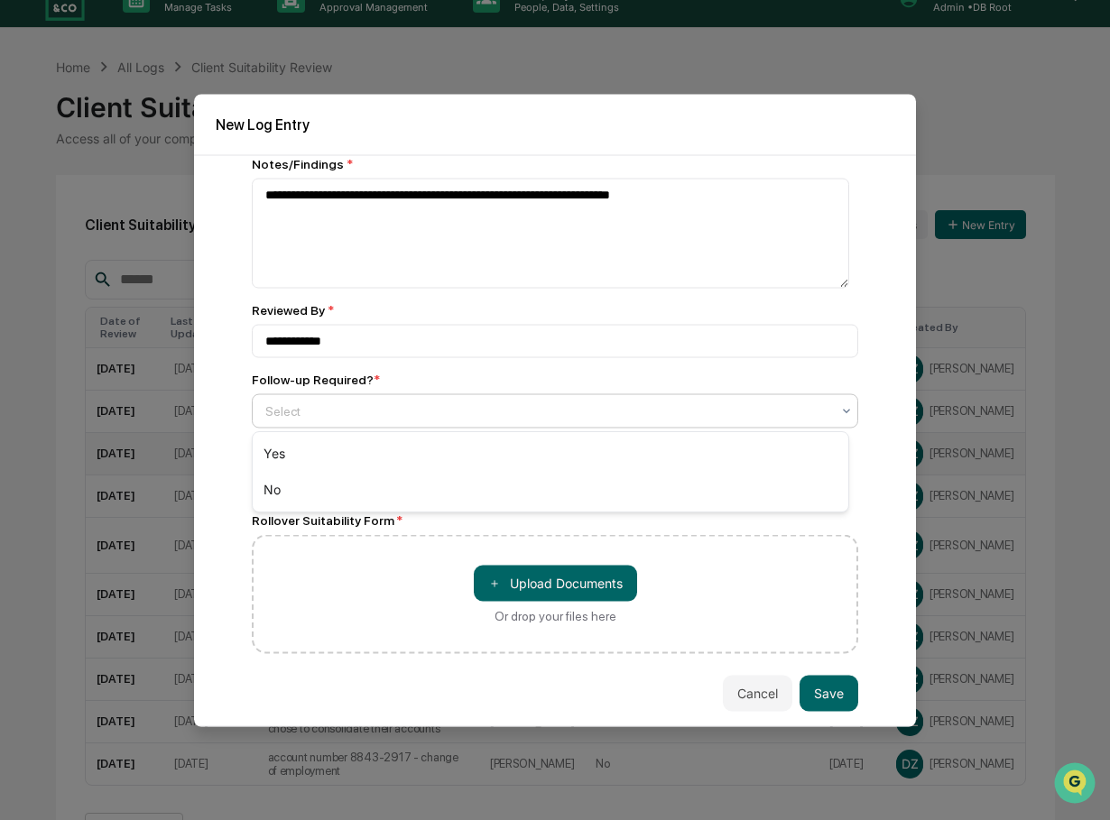
click at [312, 419] on div at bounding box center [547, 411] width 565 height 18
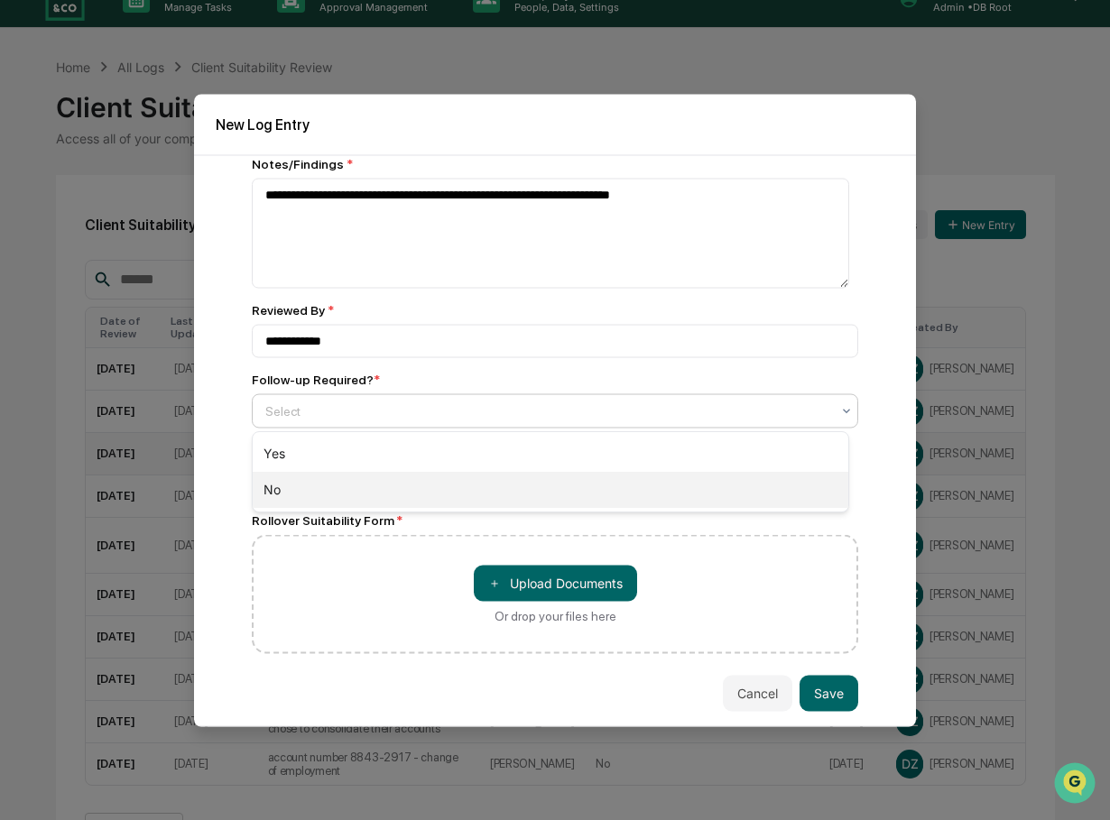
click at [285, 490] on div "No" at bounding box center [551, 490] width 596 height 36
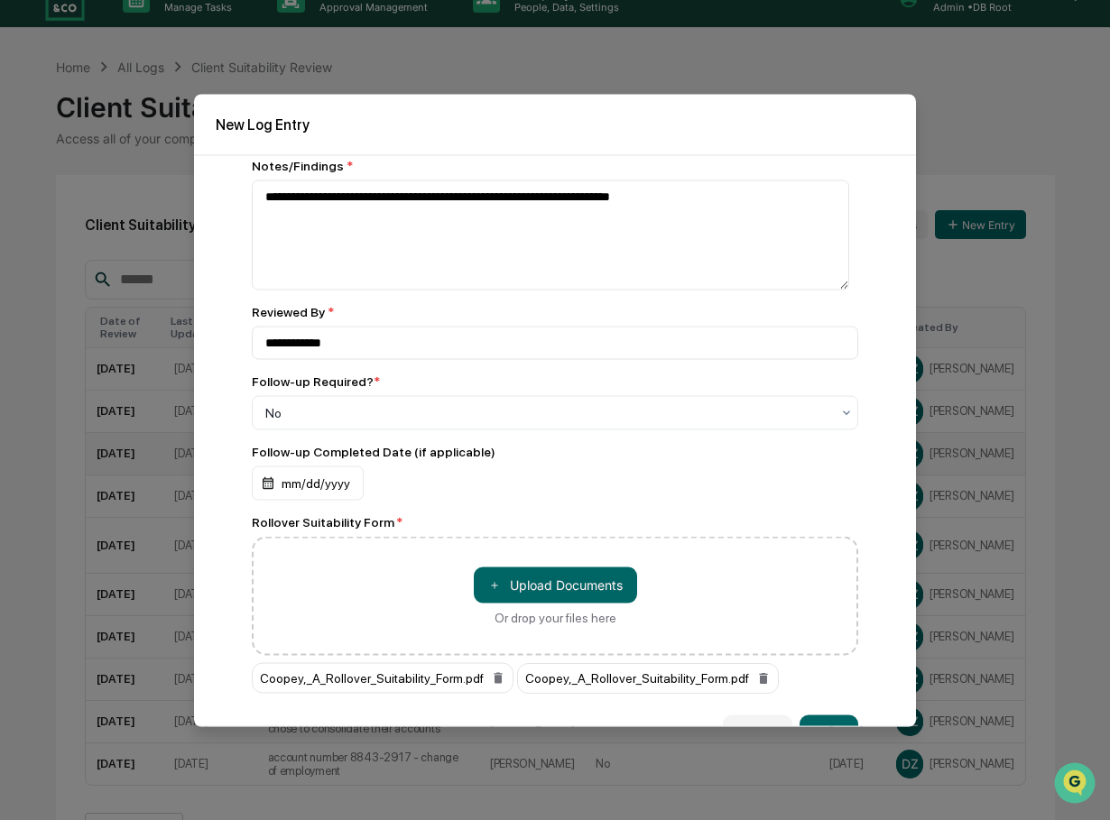
scroll to position [193, 0]
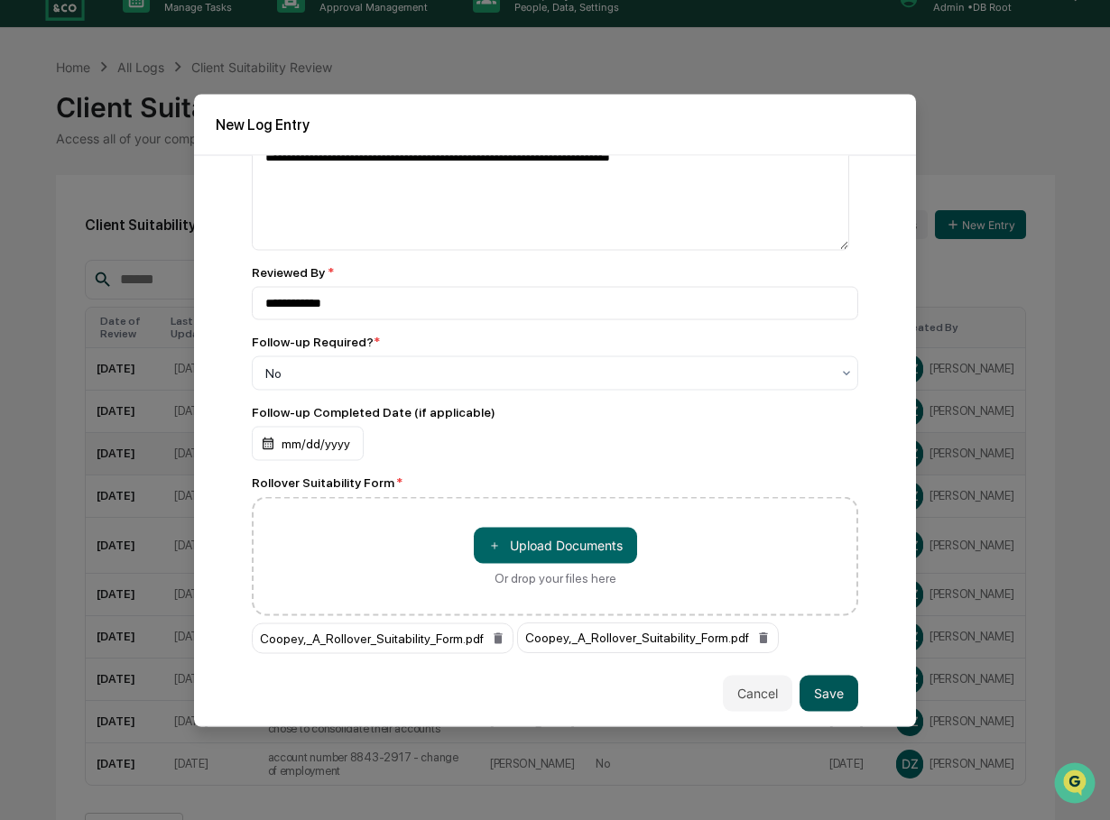
click at [815, 685] on button "Save" at bounding box center [828, 693] width 59 height 36
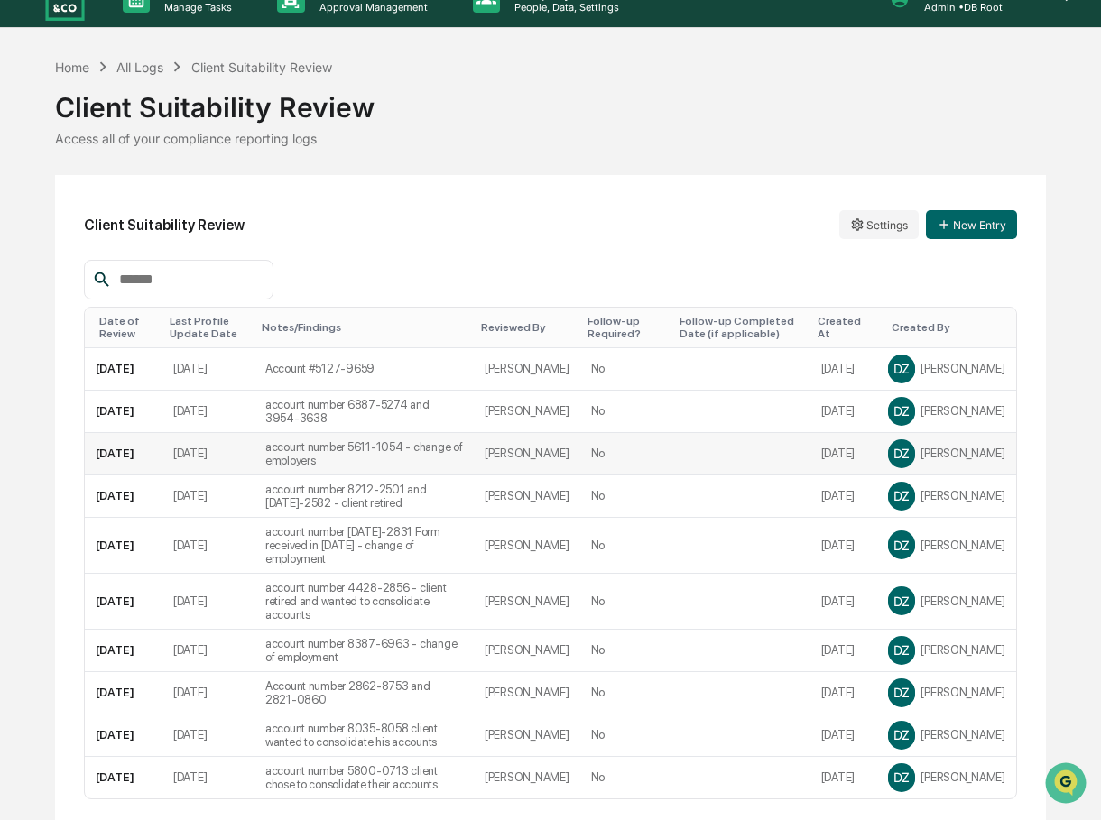
click at [660, 97] on div "Client Suitability Review" at bounding box center [550, 100] width 991 height 47
click at [960, 222] on button "New Entry" at bounding box center [971, 224] width 91 height 29
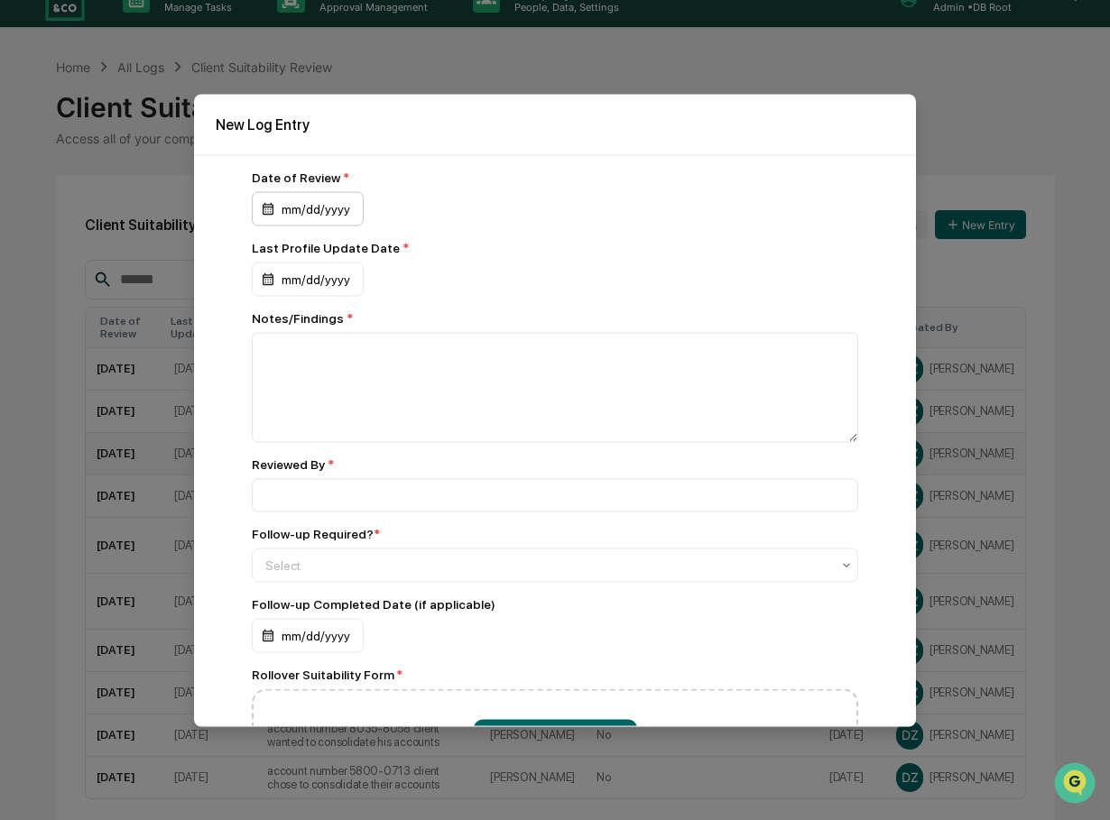
click at [302, 212] on div "mm/dd/yyyy" at bounding box center [308, 208] width 112 height 34
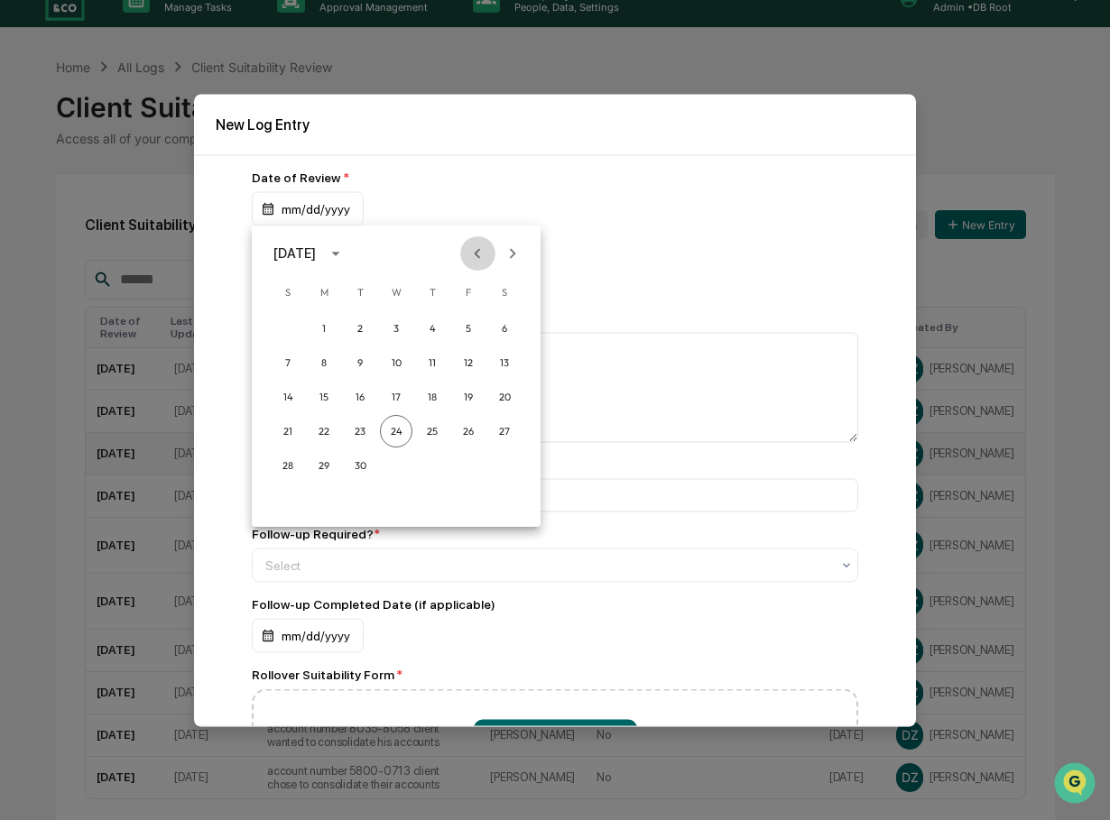
click at [472, 249] on icon "Previous month" at bounding box center [477, 254] width 20 height 20
click at [326, 393] on button "11" at bounding box center [324, 397] width 32 height 32
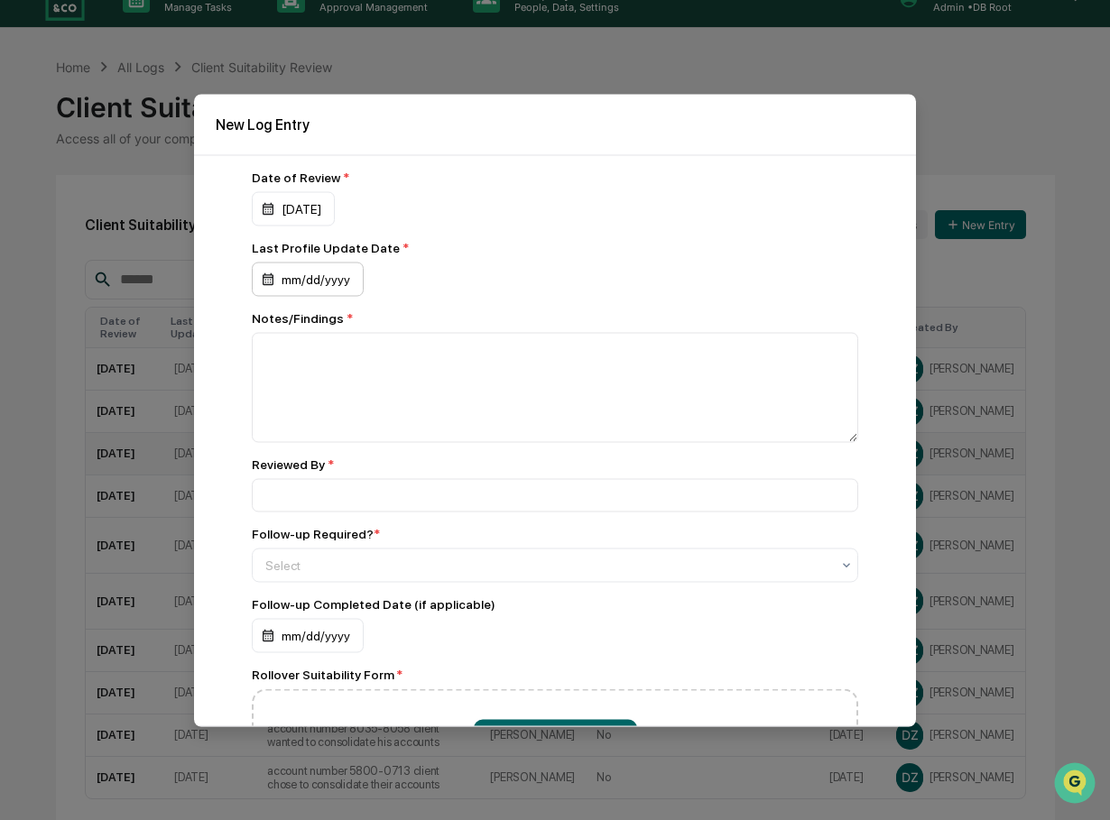
click at [319, 281] on div "mm/dd/yyyy" at bounding box center [308, 279] width 112 height 34
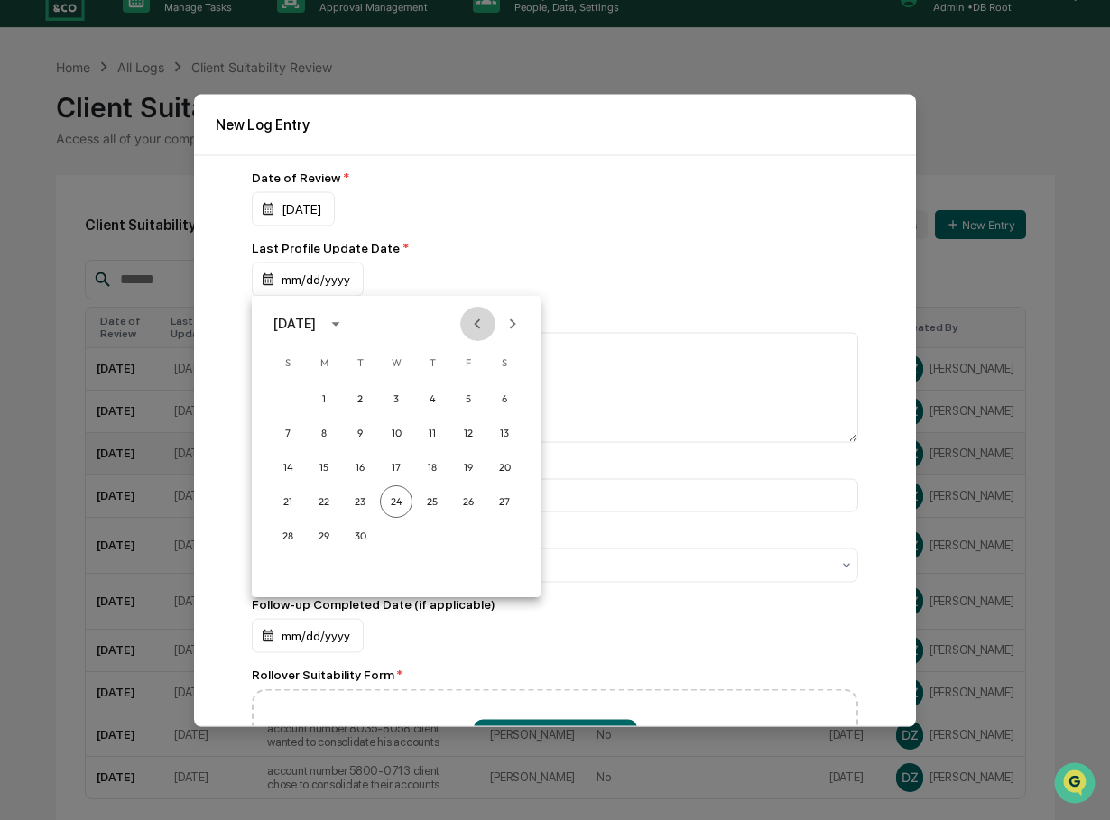
click at [476, 321] on icon "Previous month" at bounding box center [477, 324] width 20 height 20
click at [319, 534] on button "25" at bounding box center [324, 536] width 32 height 32
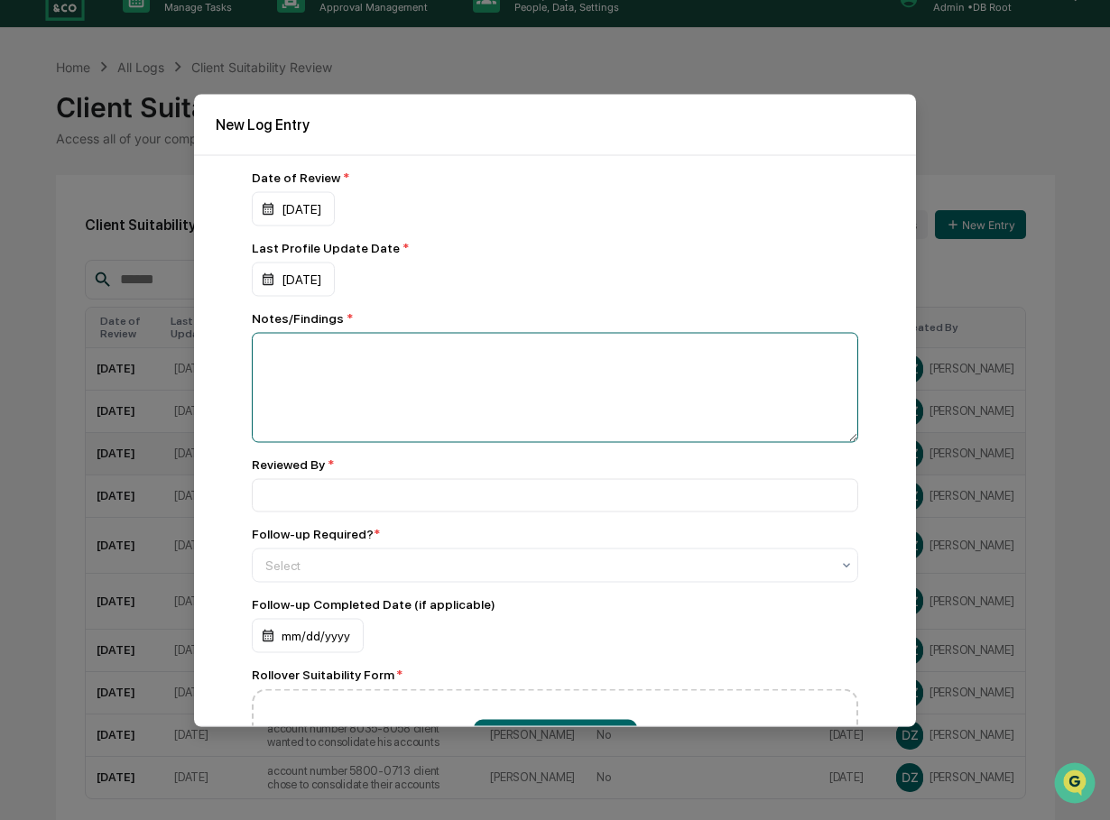
click at [309, 359] on textarea at bounding box center [555, 387] width 606 height 110
type textarea "**********"
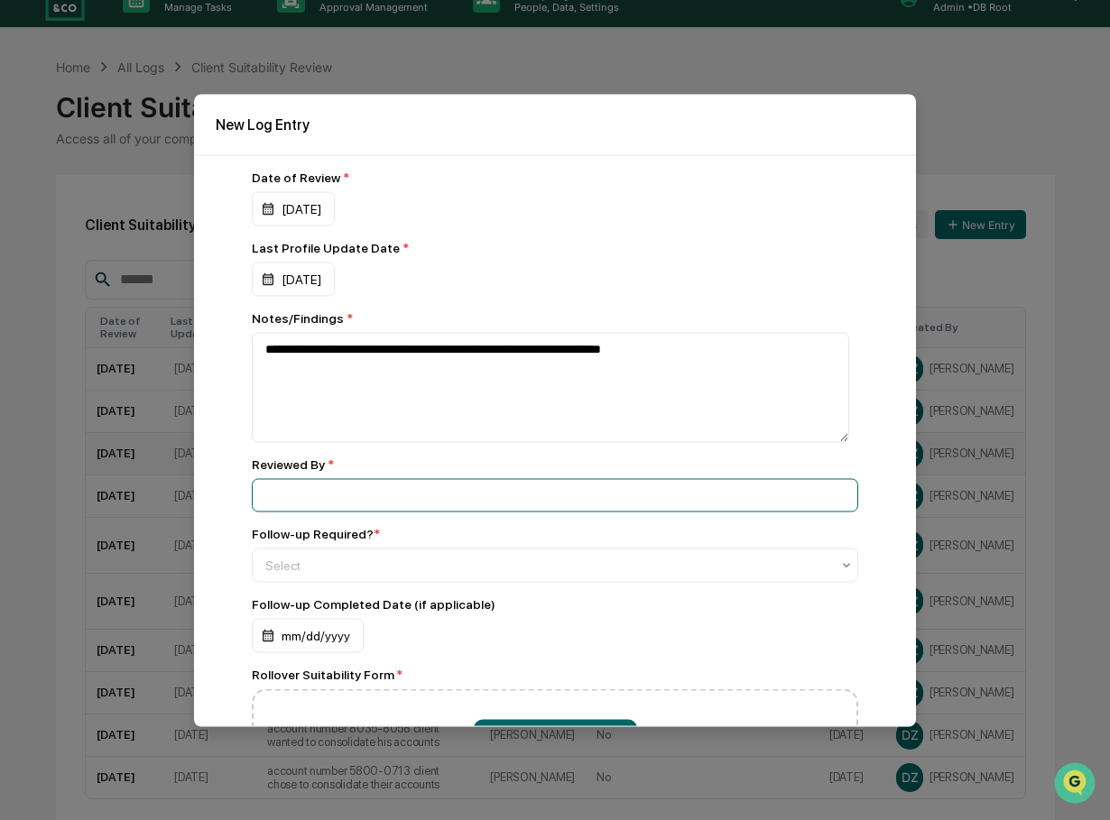
click at [300, 502] on input at bounding box center [555, 494] width 606 height 33
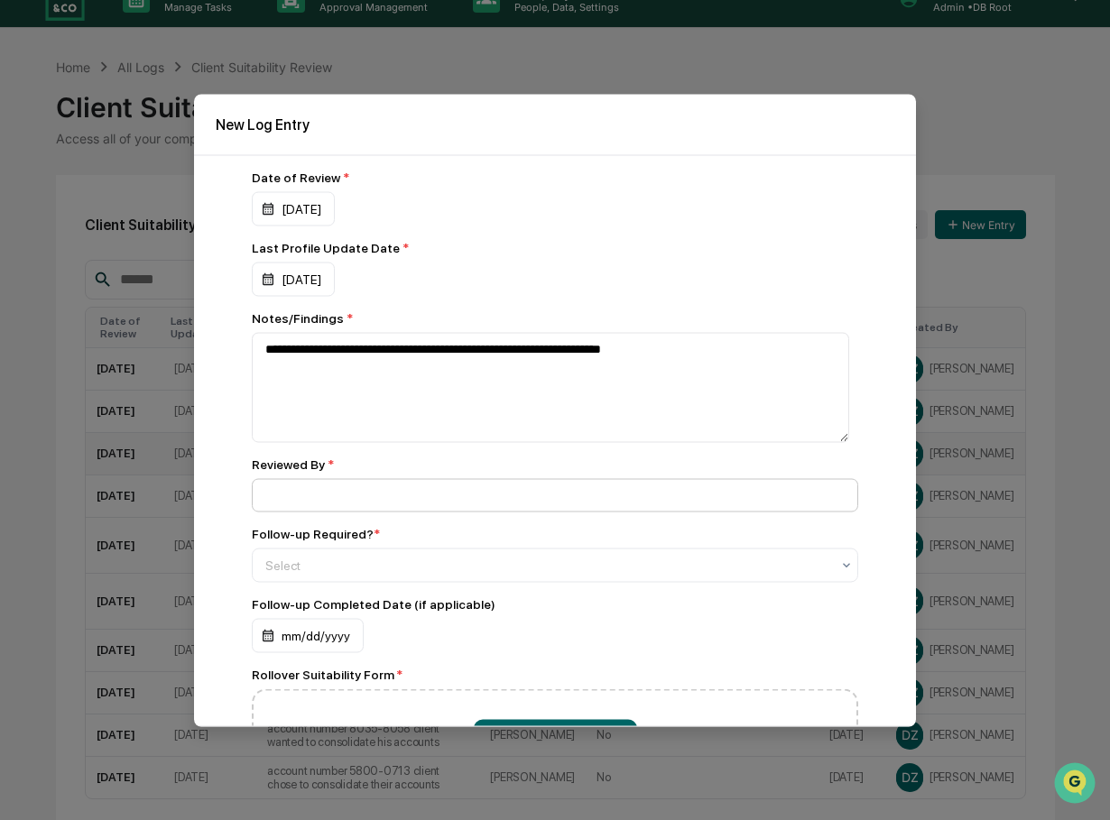
type input "**********"
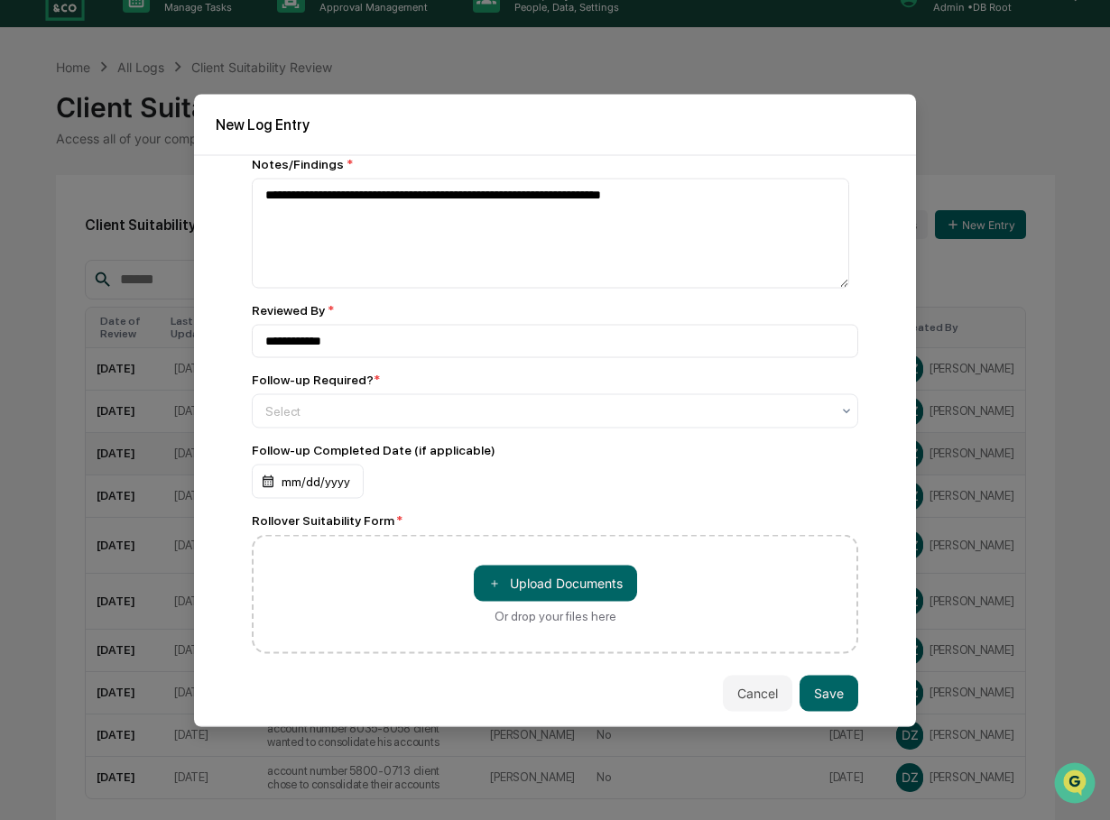
click at [387, 393] on div "Follow-up Required? * Select" at bounding box center [555, 400] width 606 height 56
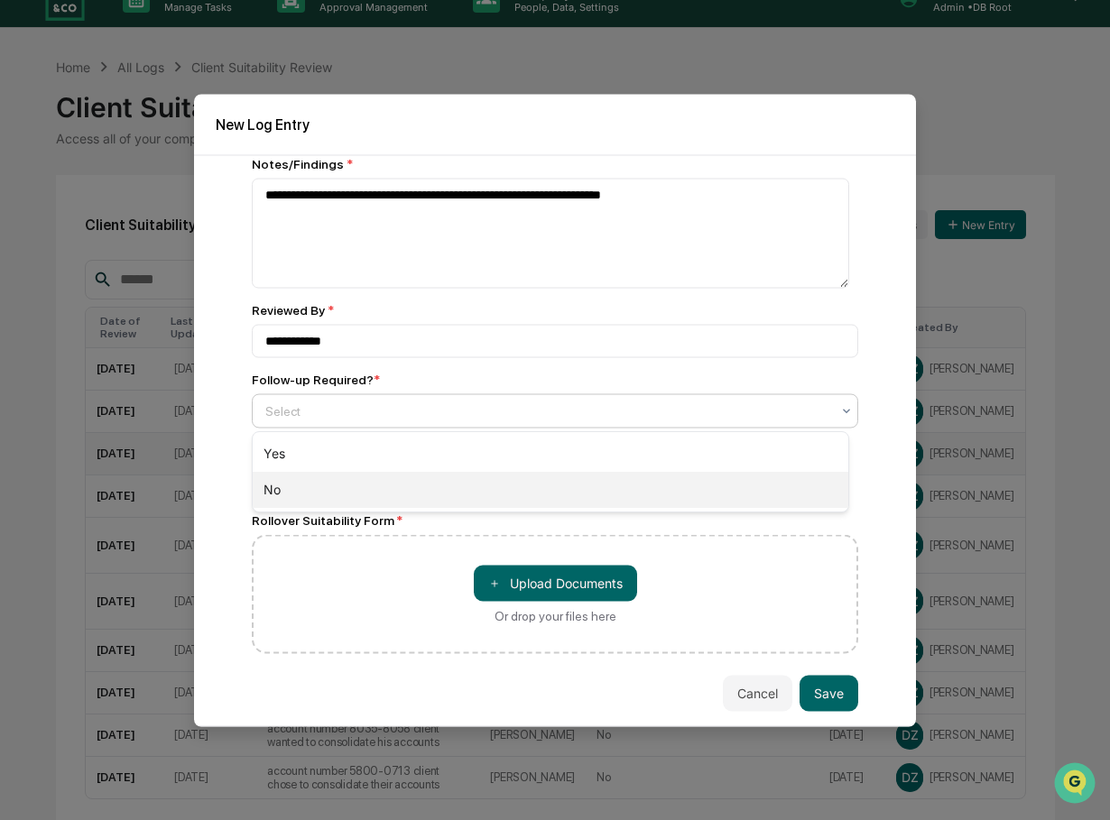
drag, startPoint x: 368, startPoint y: 412, endPoint x: 296, endPoint y: 493, distance: 108.0
click at [296, 493] on body "Calendar Manage Tasks Reviews Approval Management Company People, Data, Setting…" at bounding box center [555, 430] width 1110 height 919
click at [296, 493] on div "No" at bounding box center [551, 490] width 596 height 36
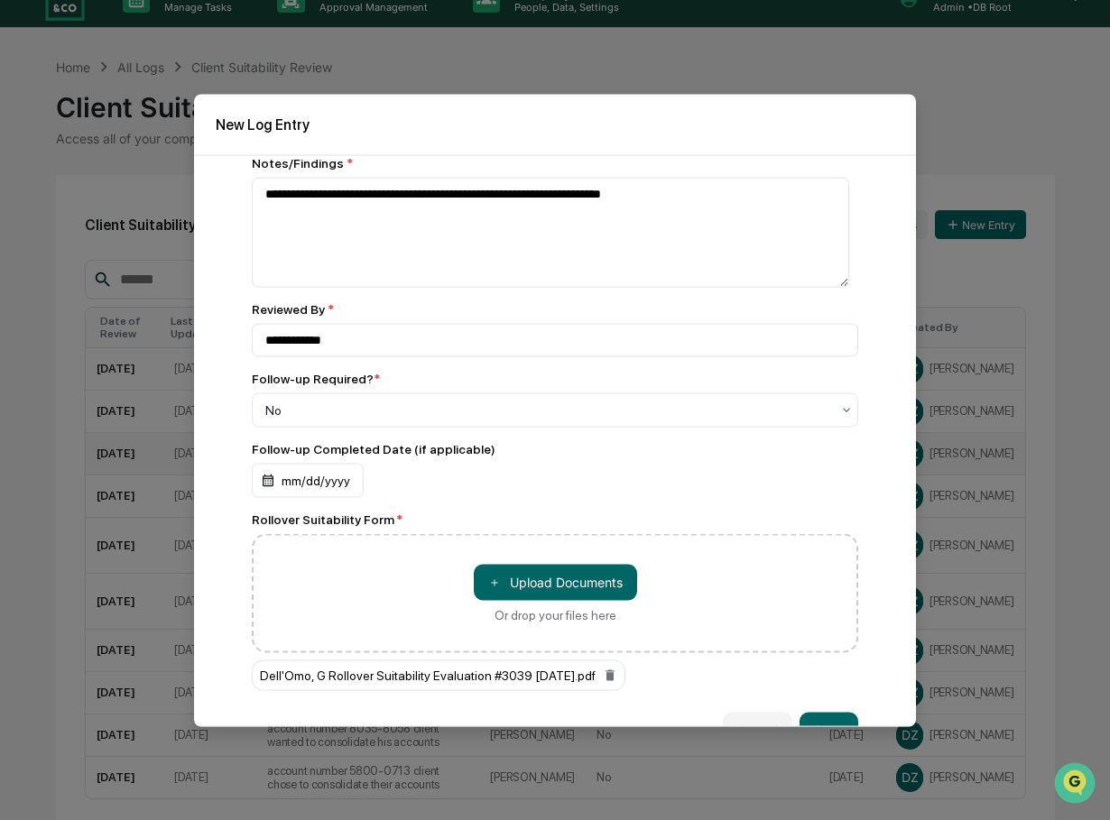
scroll to position [193, 0]
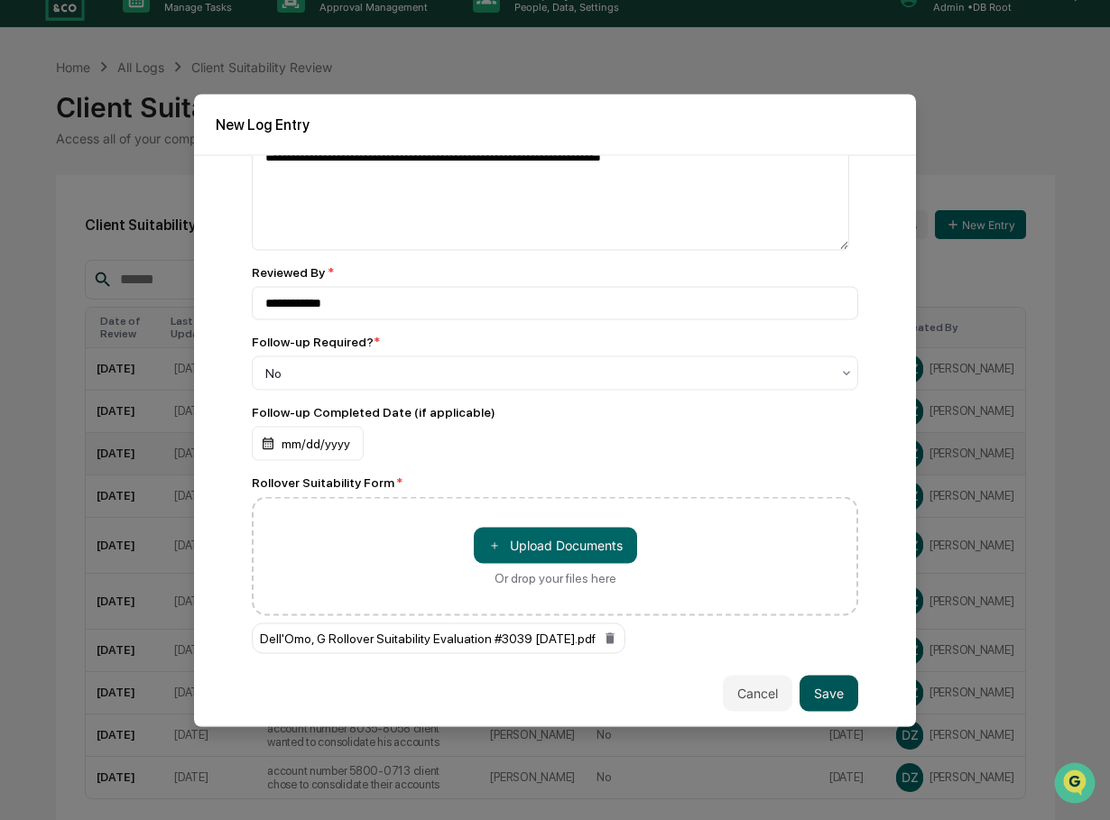
click at [817, 691] on button "Save" at bounding box center [828, 693] width 59 height 36
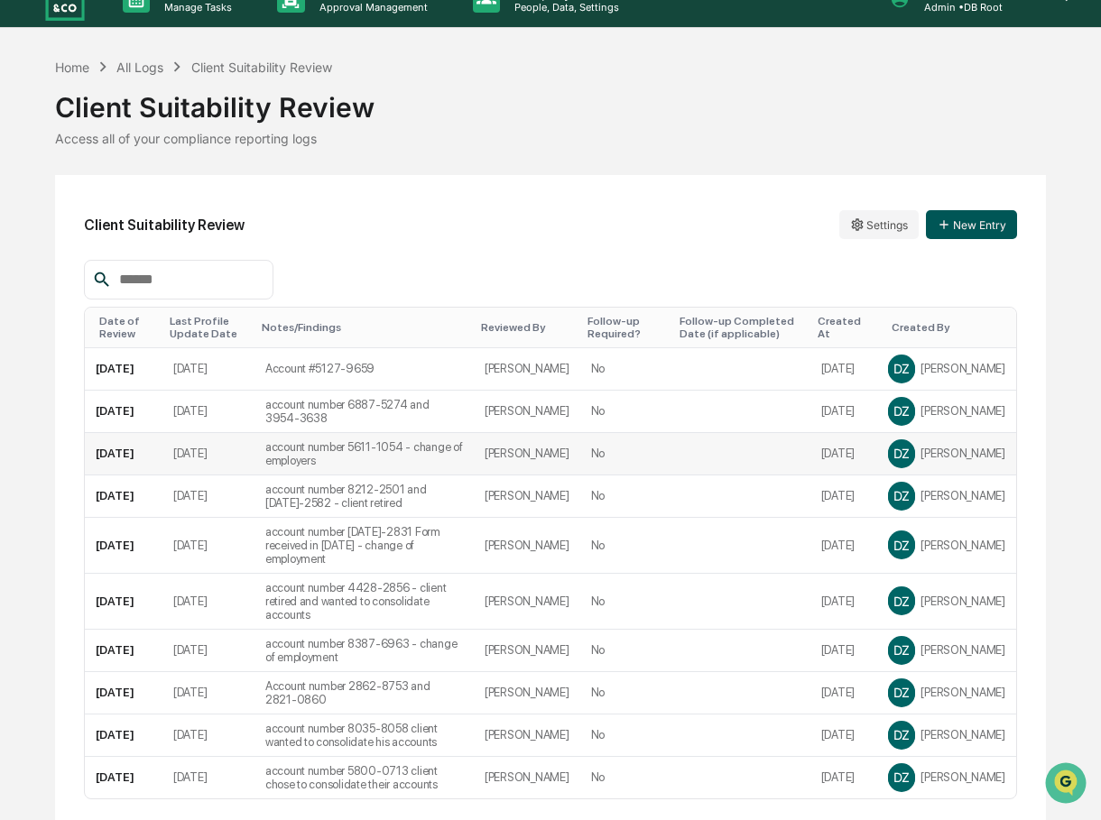
click at [969, 222] on button "New Entry" at bounding box center [971, 224] width 91 height 29
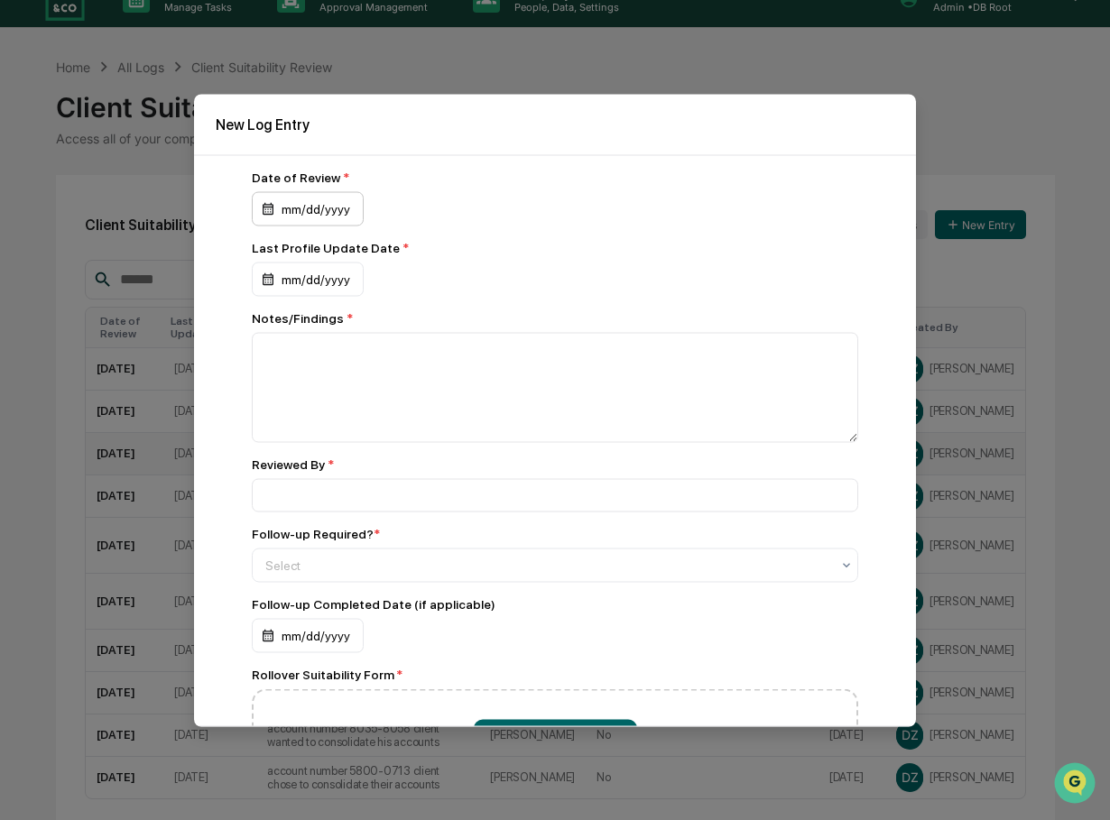
click at [333, 208] on div "mm/dd/yyyy" at bounding box center [308, 208] width 112 height 34
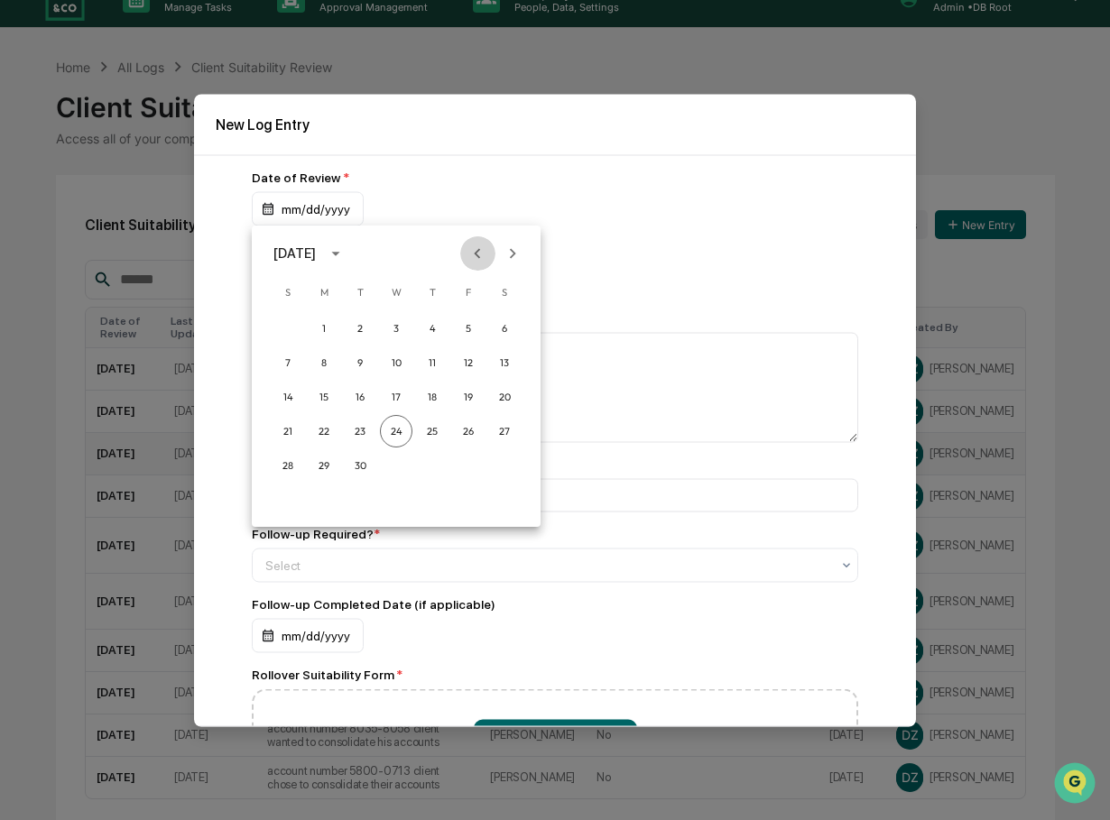
click at [474, 253] on icon "Previous month" at bounding box center [477, 254] width 20 height 20
click at [321, 390] on button "11" at bounding box center [324, 397] width 32 height 32
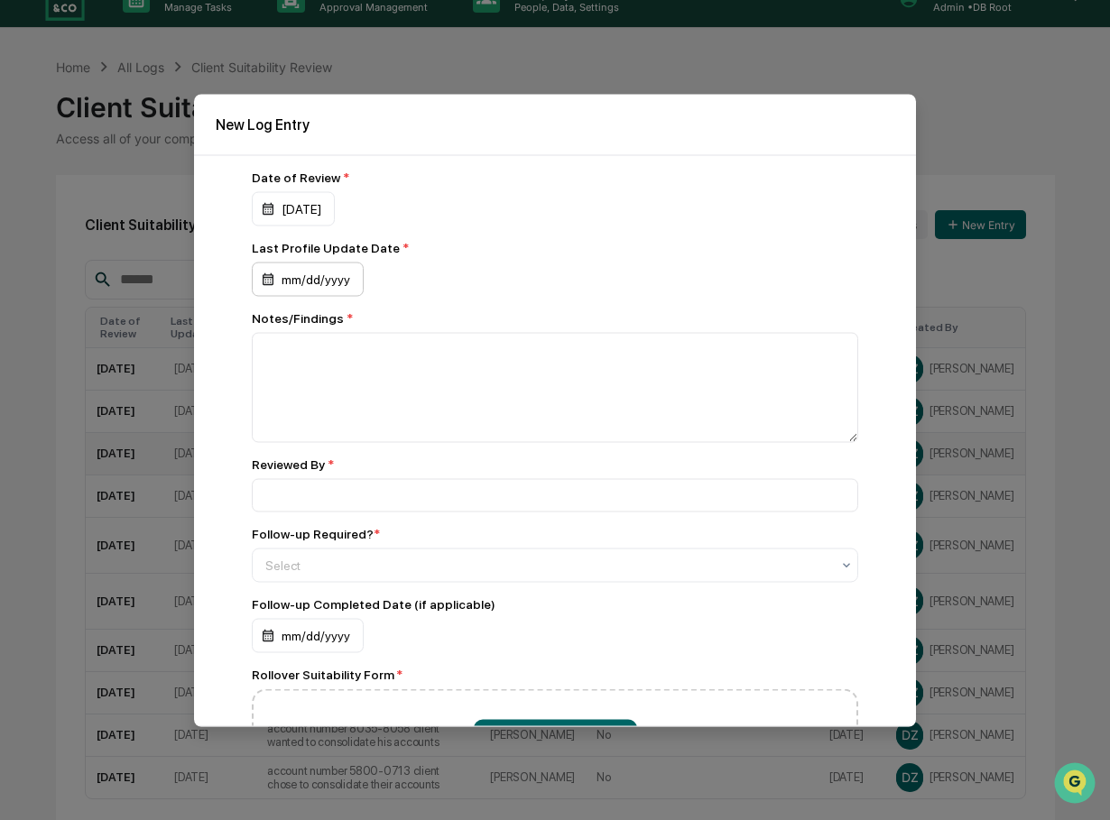
click at [329, 282] on div "mm/dd/yyyy" at bounding box center [308, 279] width 112 height 34
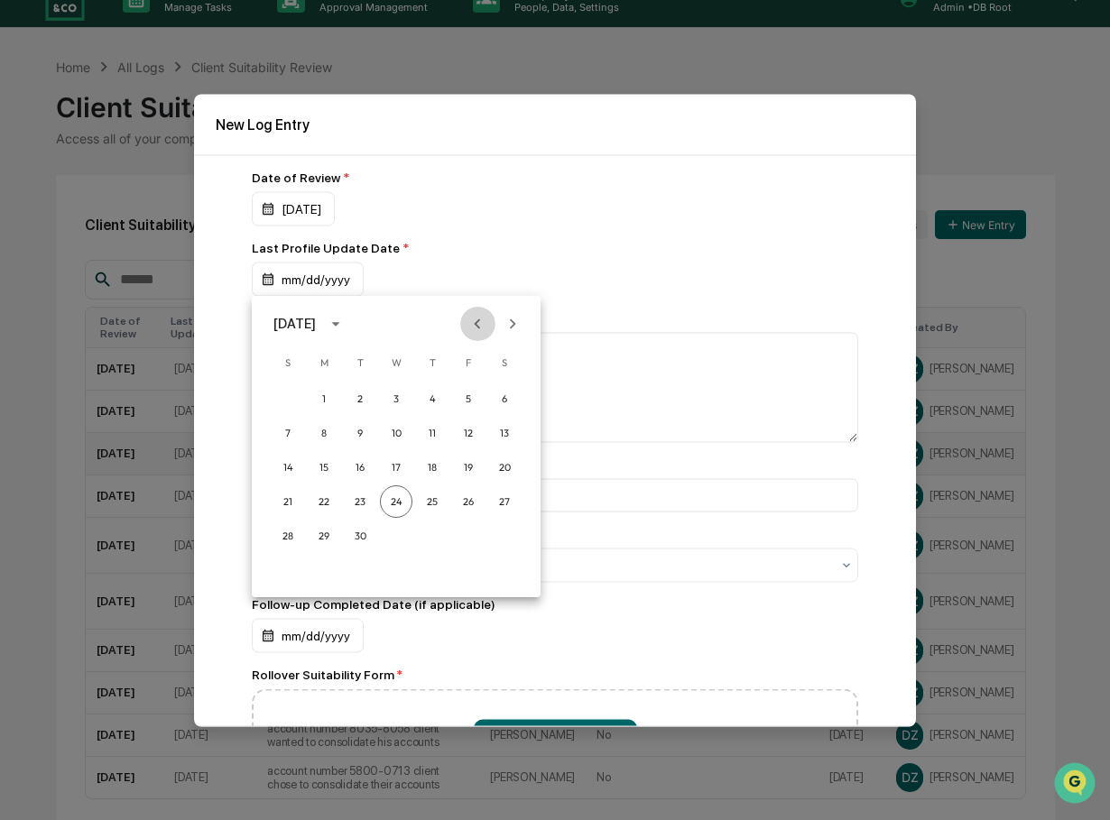
click at [475, 322] on icon "Previous month" at bounding box center [477, 324] width 20 height 20
click at [473, 532] on button "29" at bounding box center [468, 536] width 32 height 32
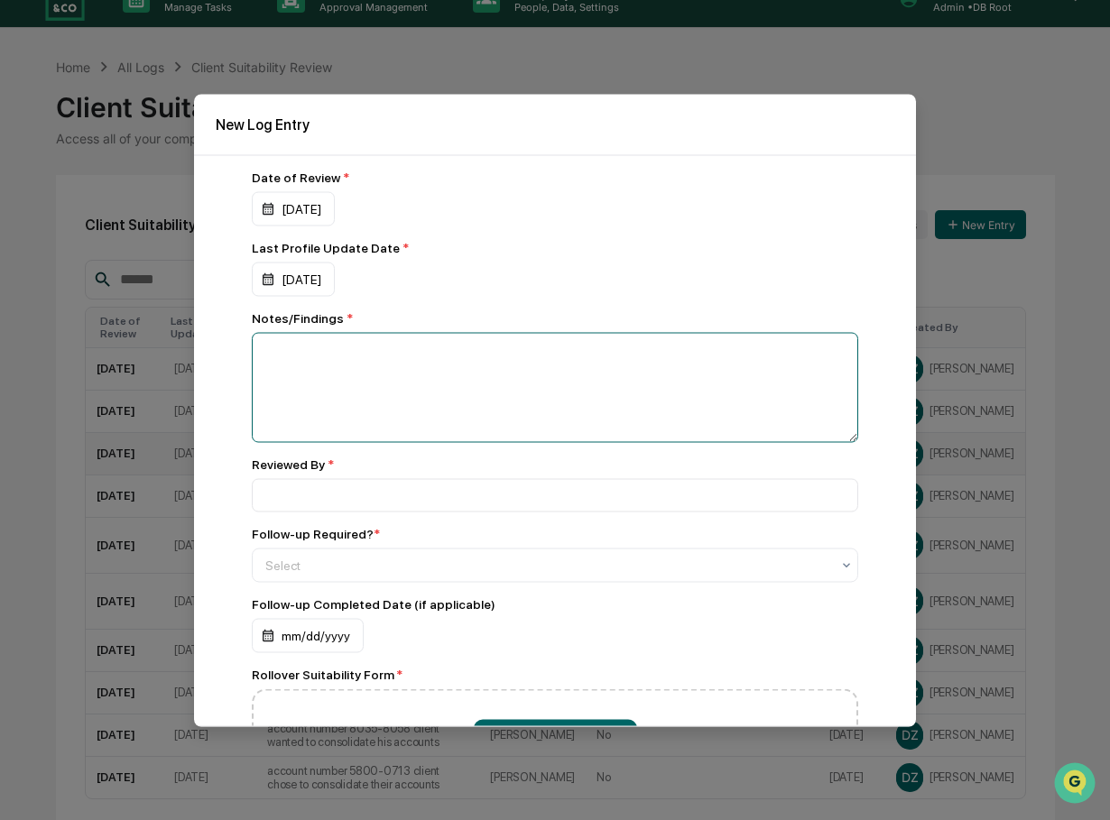
click at [371, 334] on textarea at bounding box center [555, 387] width 606 height 110
type textarea "**********"
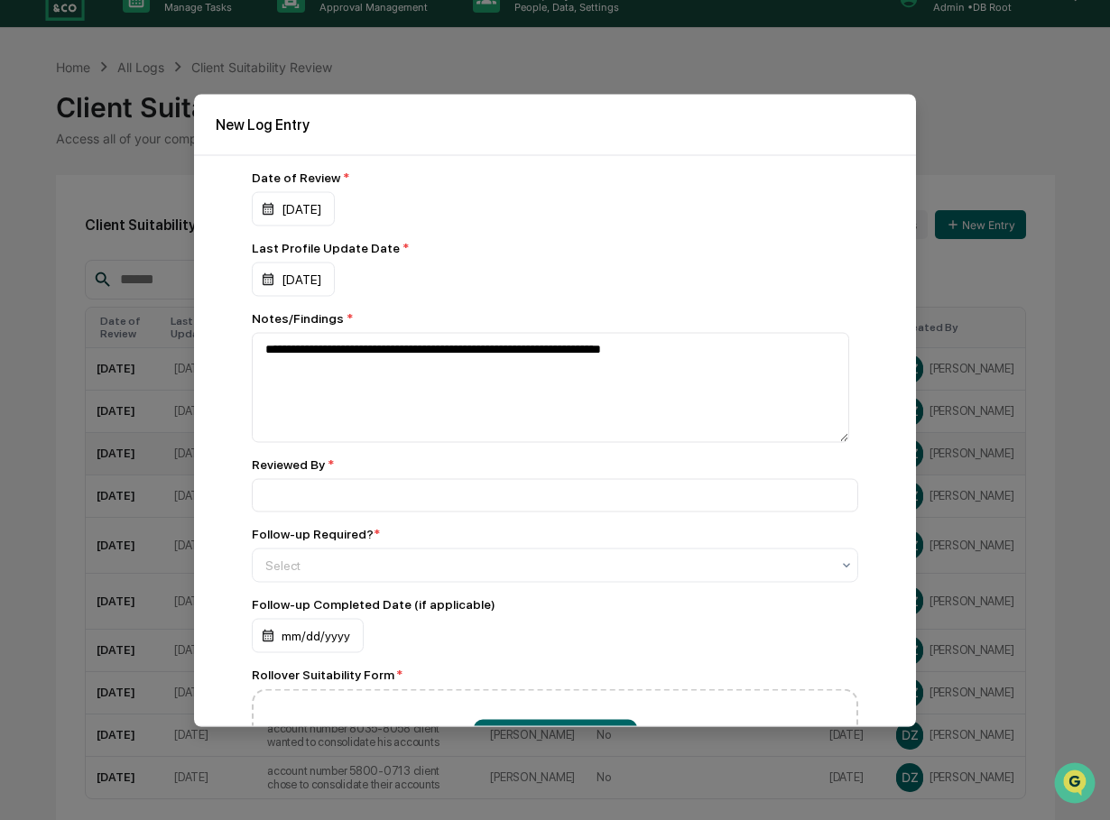
click at [291, 475] on div "Reviewed By *" at bounding box center [555, 484] width 606 height 55
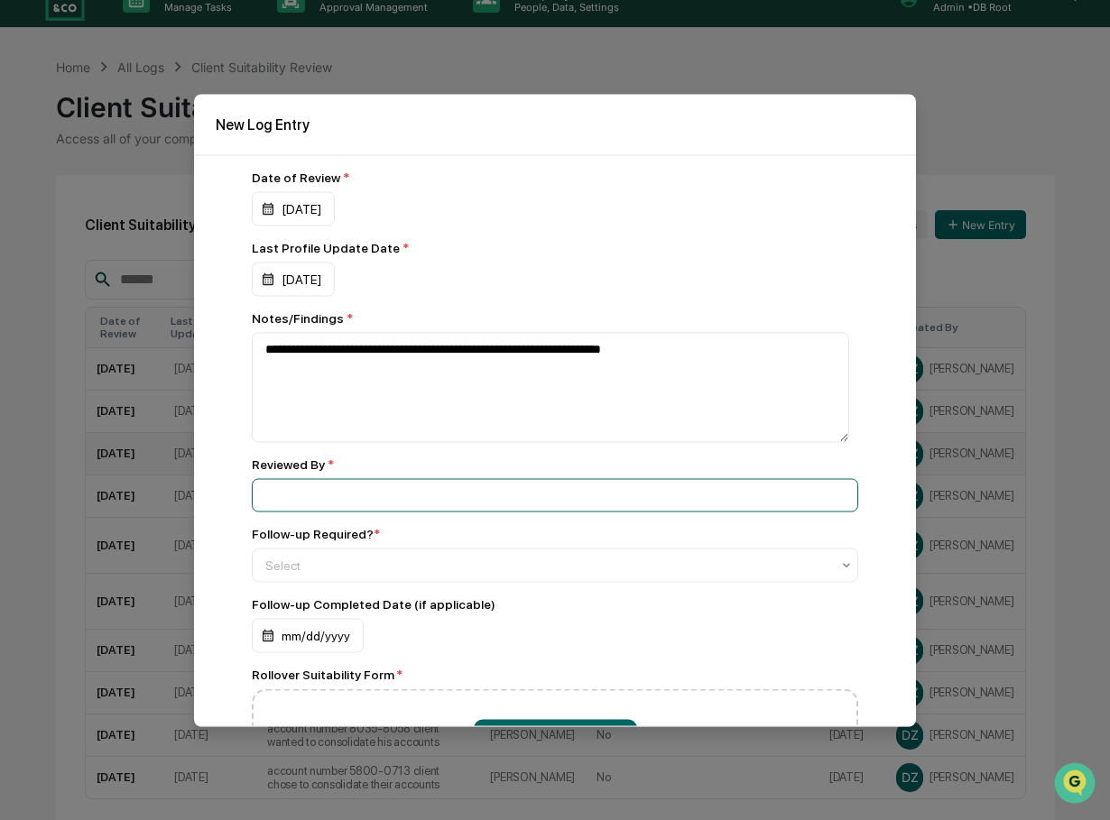
click at [292, 486] on input at bounding box center [555, 494] width 606 height 33
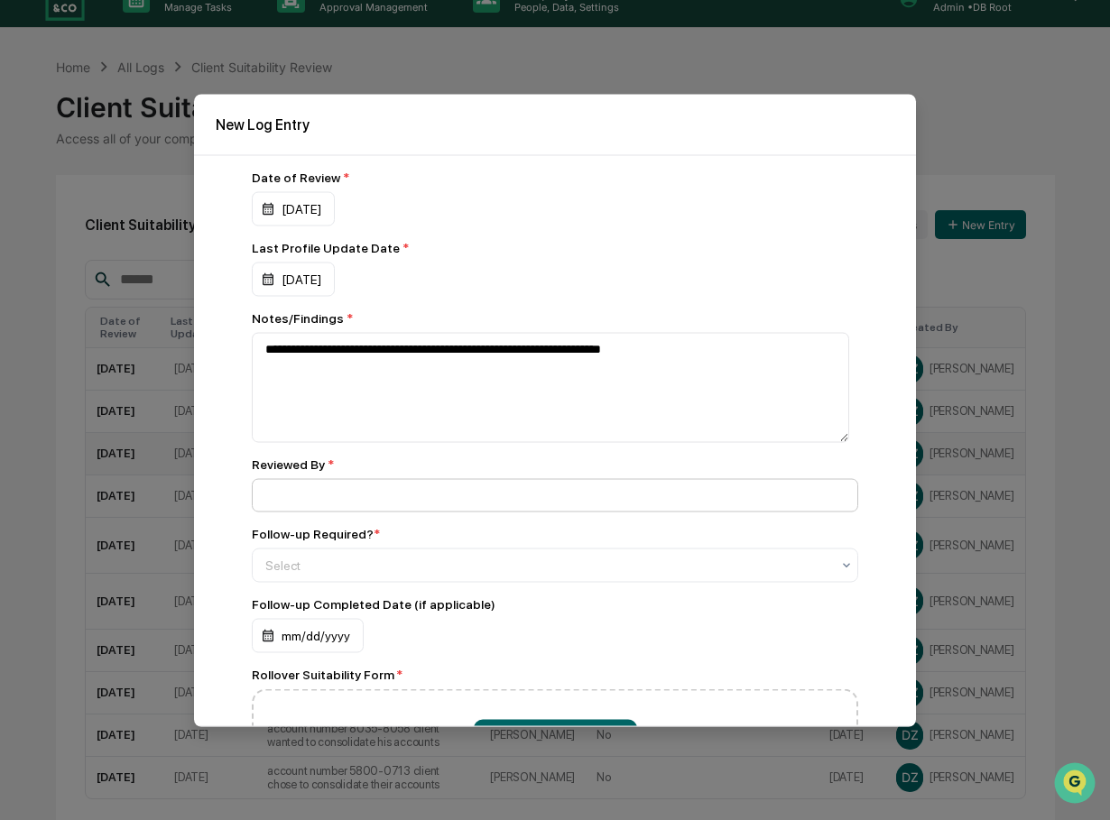
type input "**********"
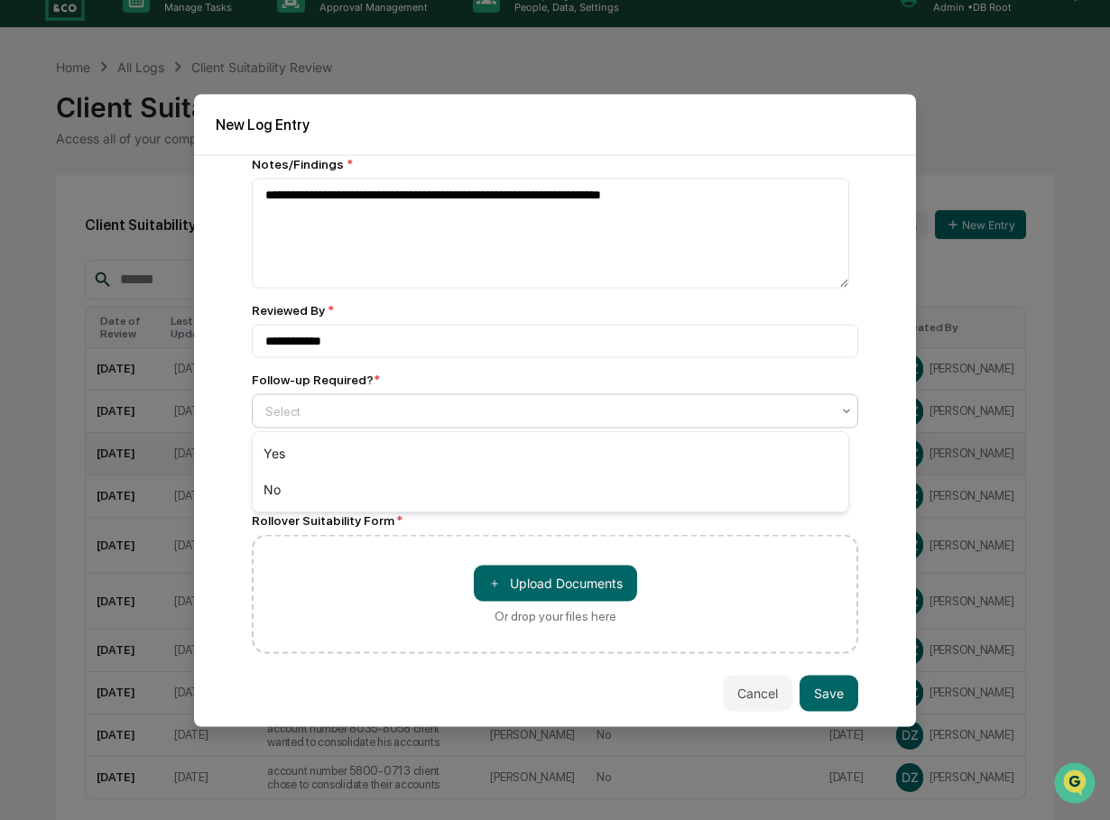
click at [359, 417] on div at bounding box center [547, 411] width 565 height 18
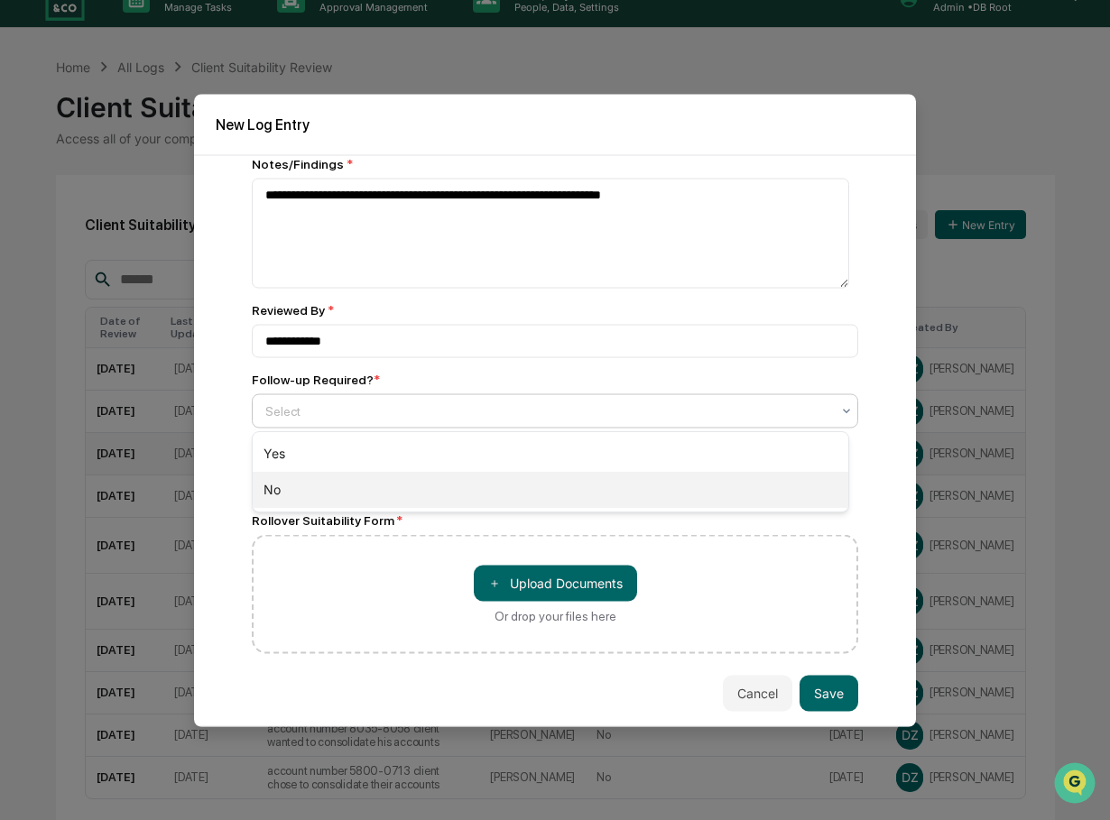
click at [300, 490] on div "No" at bounding box center [551, 490] width 596 height 36
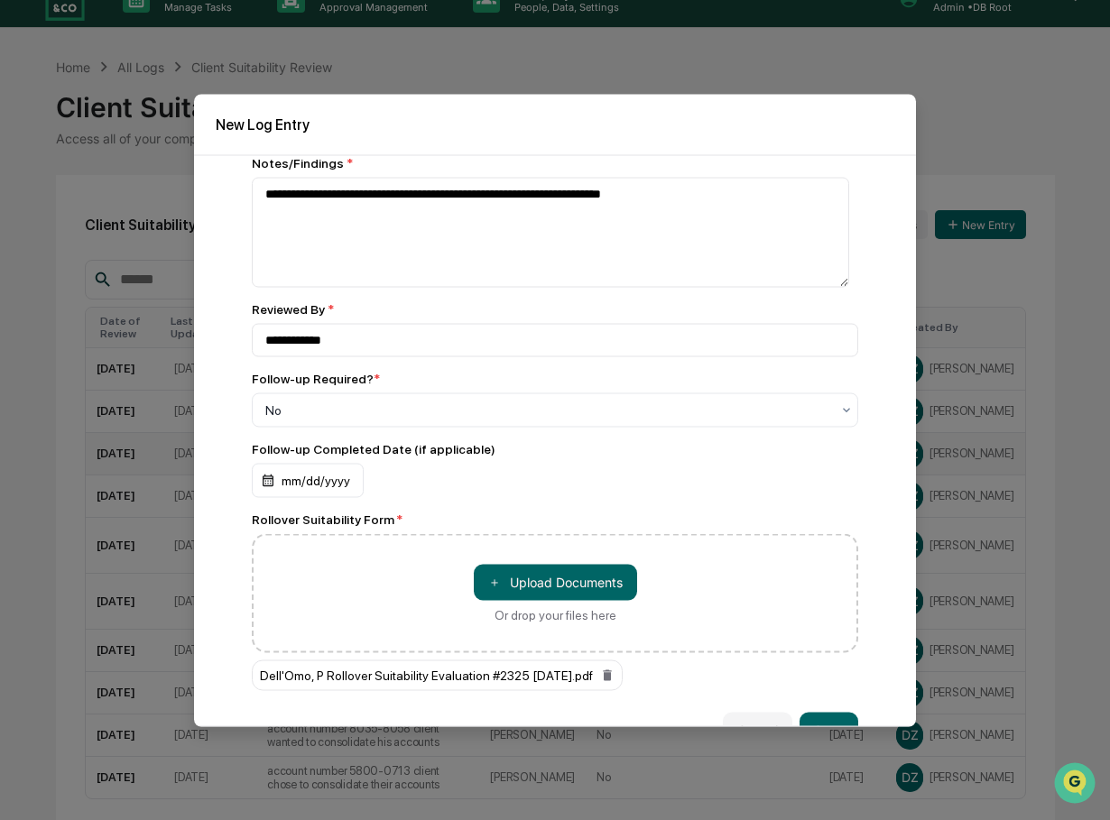
scroll to position [193, 0]
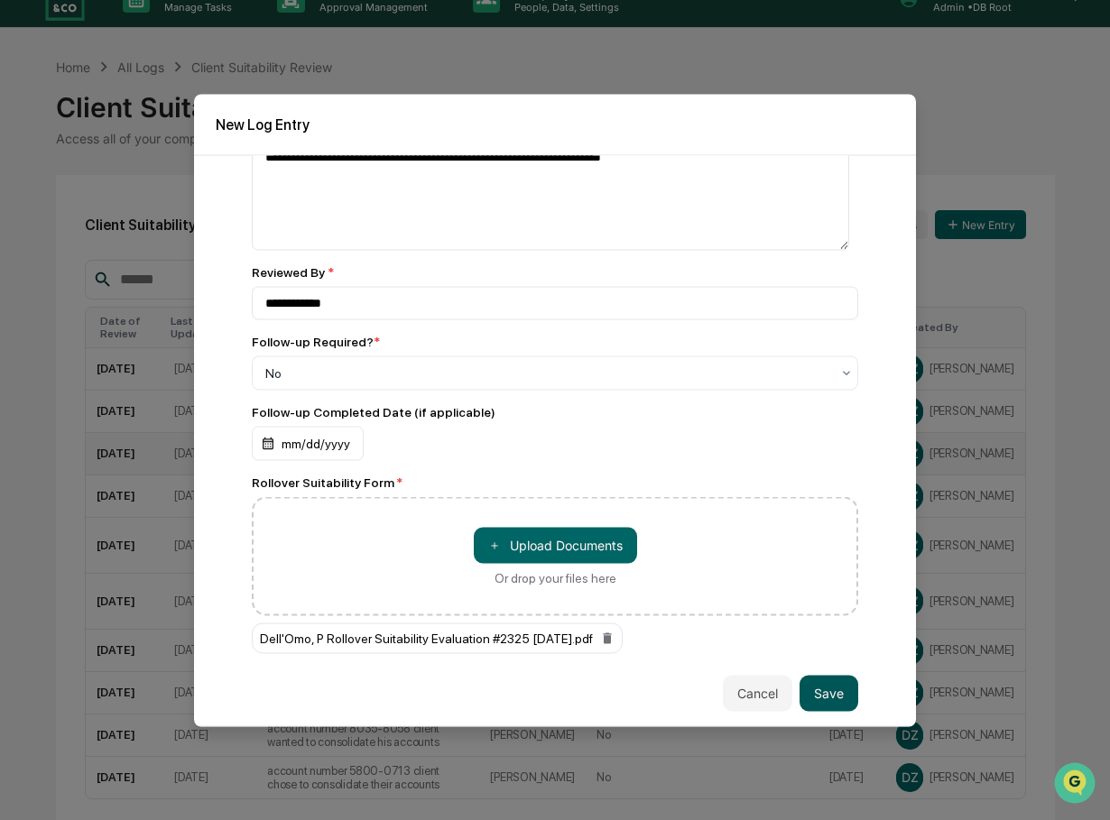
click at [830, 690] on button "Save" at bounding box center [828, 693] width 59 height 36
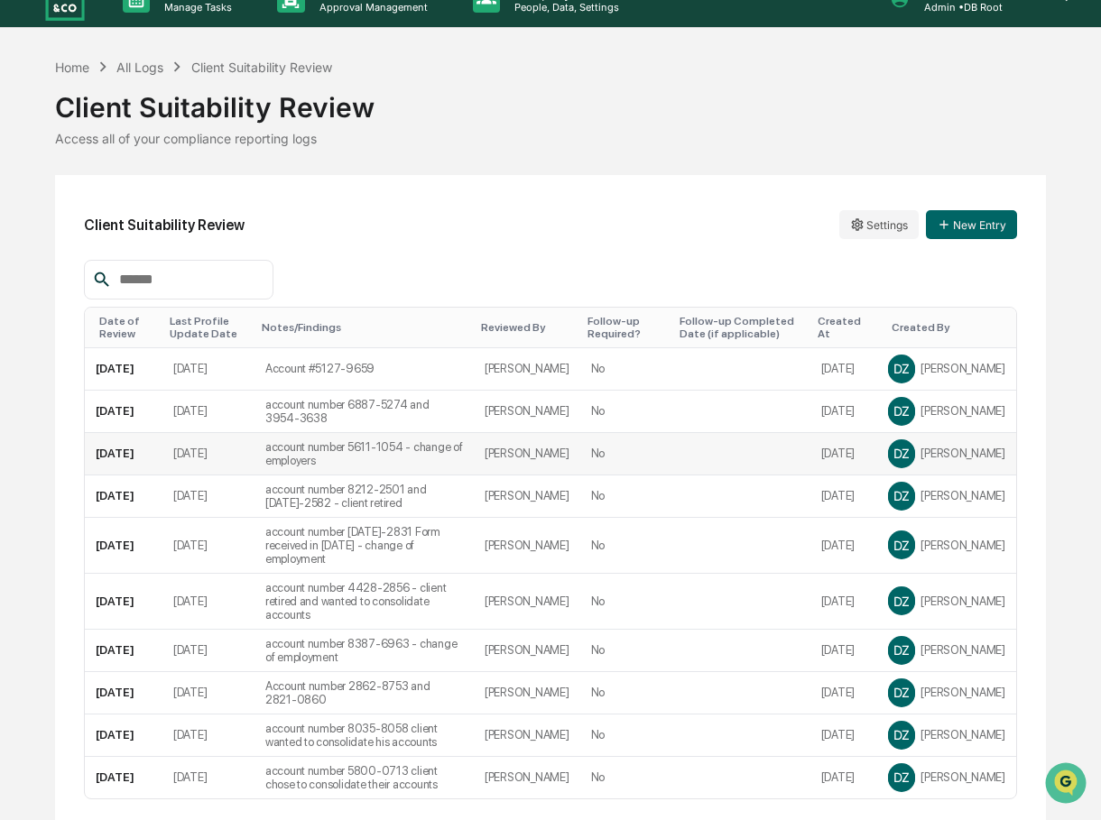
click at [526, 91] on div "Client Suitability Review" at bounding box center [550, 100] width 991 height 47
click at [958, 221] on button "New Entry" at bounding box center [971, 224] width 91 height 29
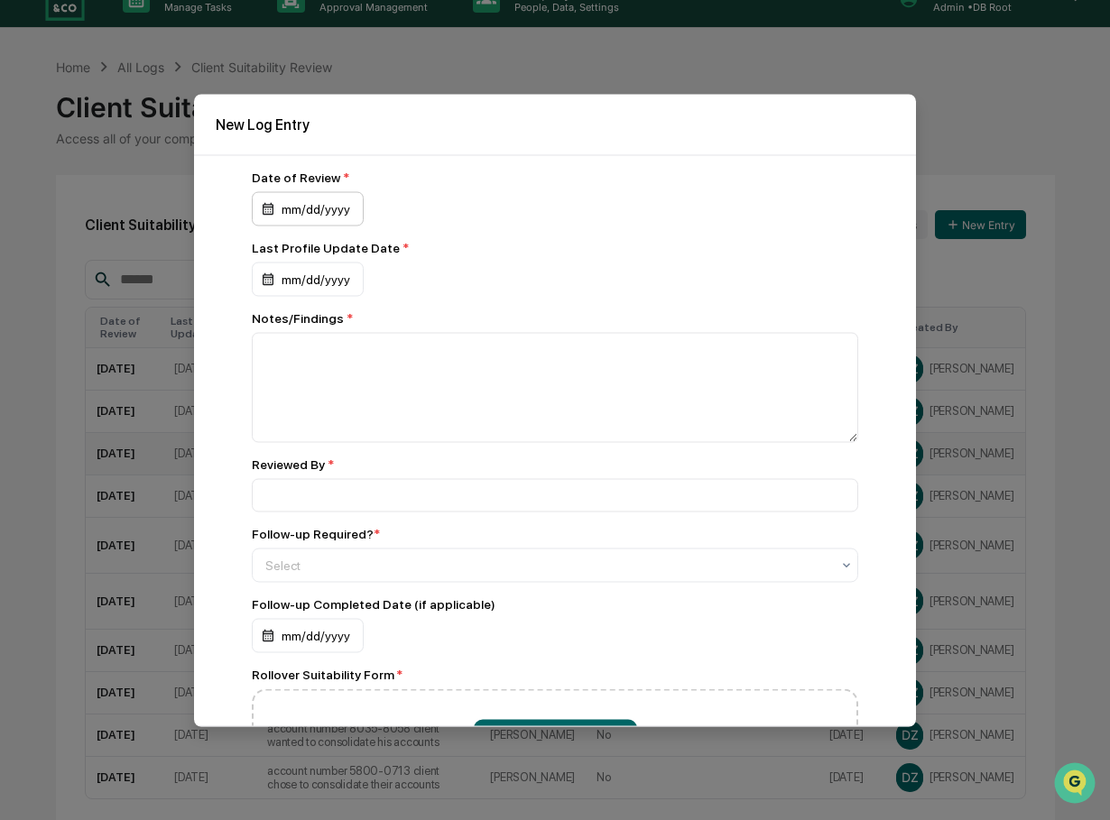
click at [284, 209] on div "mm/dd/yyyy" at bounding box center [308, 208] width 112 height 34
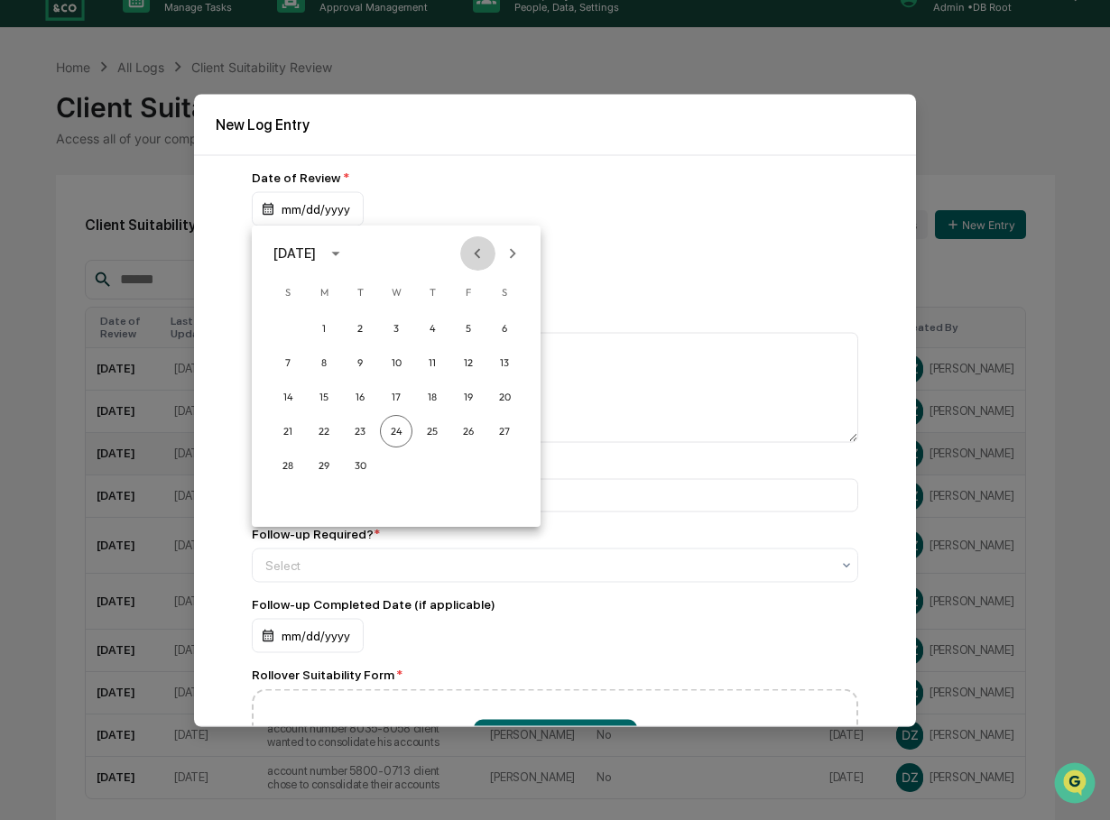
click at [474, 251] on icon "Previous month" at bounding box center [477, 254] width 20 height 20
click at [428, 396] on button "17" at bounding box center [432, 397] width 32 height 32
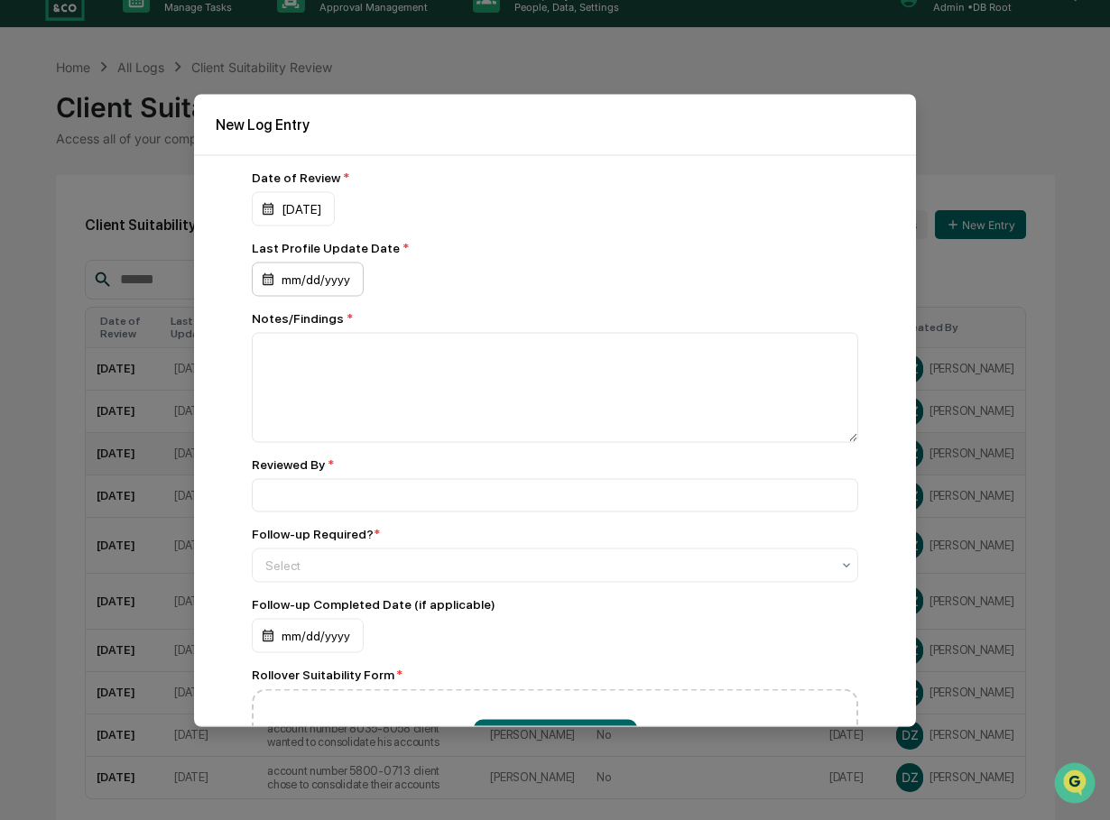
click at [286, 283] on div "mm/dd/yyyy" at bounding box center [308, 279] width 112 height 34
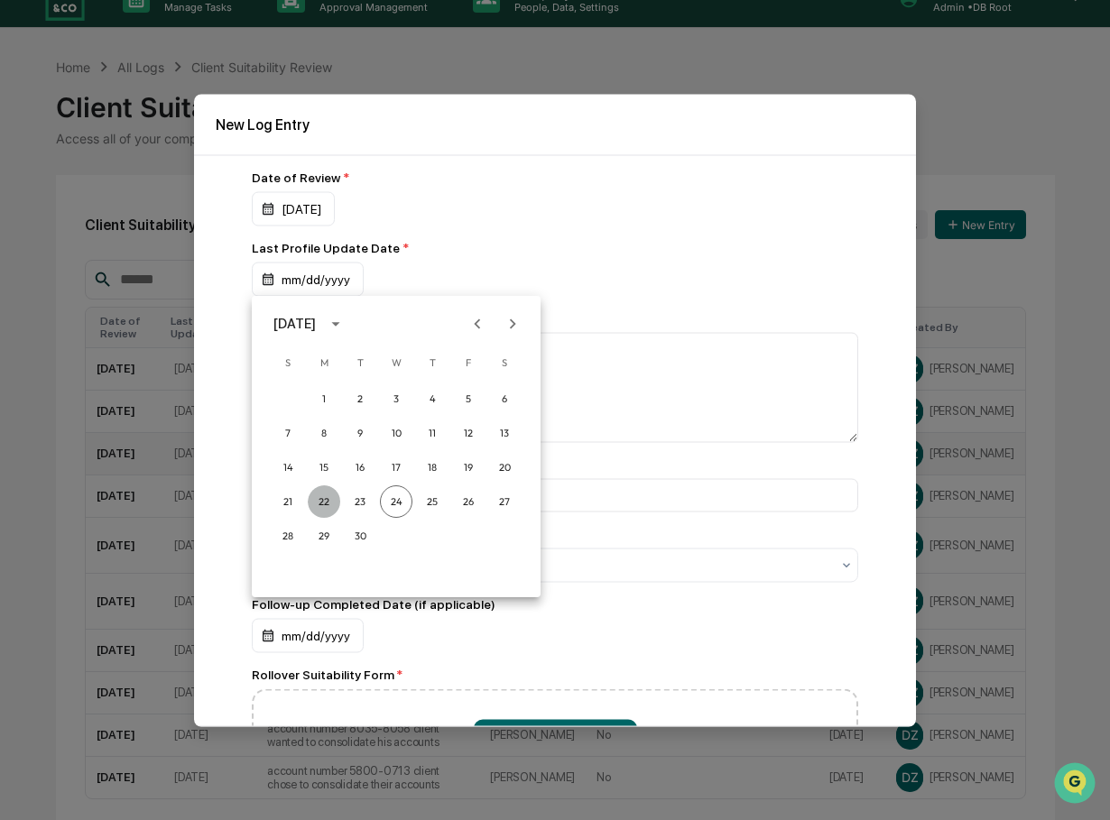
click at [323, 499] on button "22" at bounding box center [324, 501] width 32 height 32
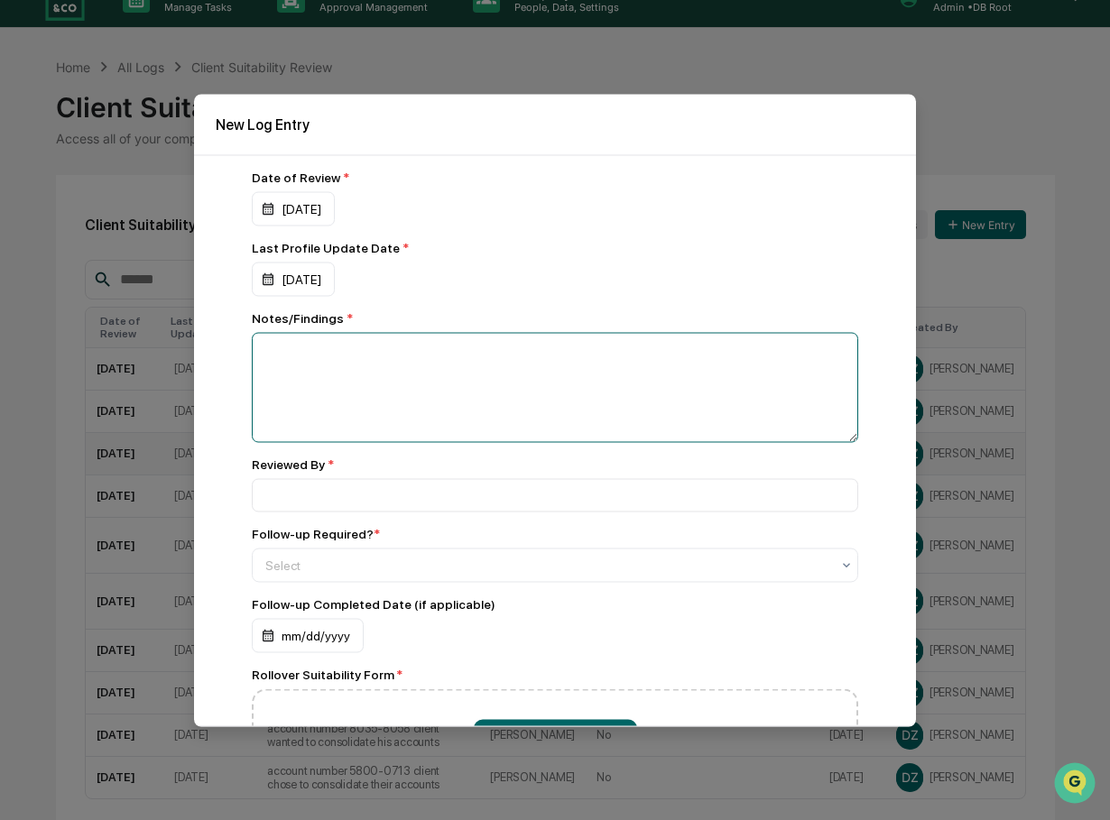
click at [323, 387] on textarea at bounding box center [555, 387] width 606 height 110
drag, startPoint x: 483, startPoint y: 348, endPoint x: 637, endPoint y: 371, distance: 155.9
click at [637, 371] on textarea "**********" at bounding box center [550, 387] width 597 height 110
click at [501, 353] on textarea "**********" at bounding box center [550, 387] width 597 height 110
type textarea "**********"
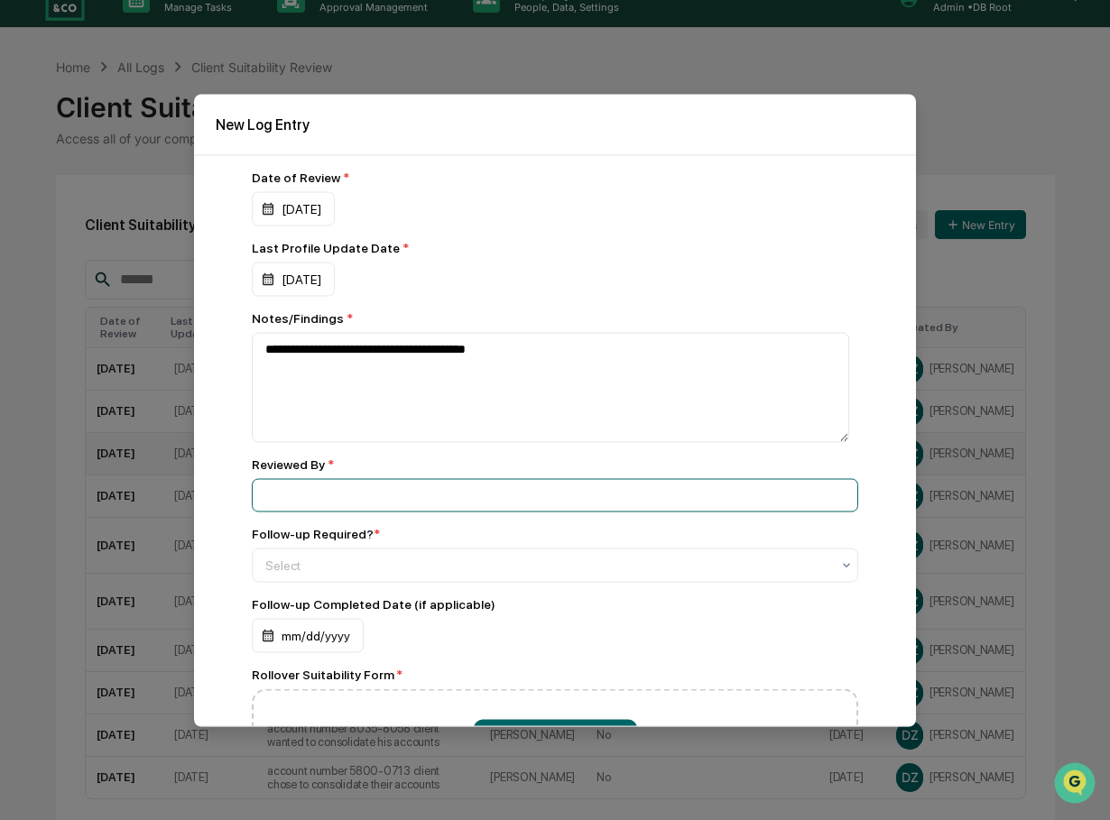
click at [341, 492] on input at bounding box center [555, 494] width 606 height 33
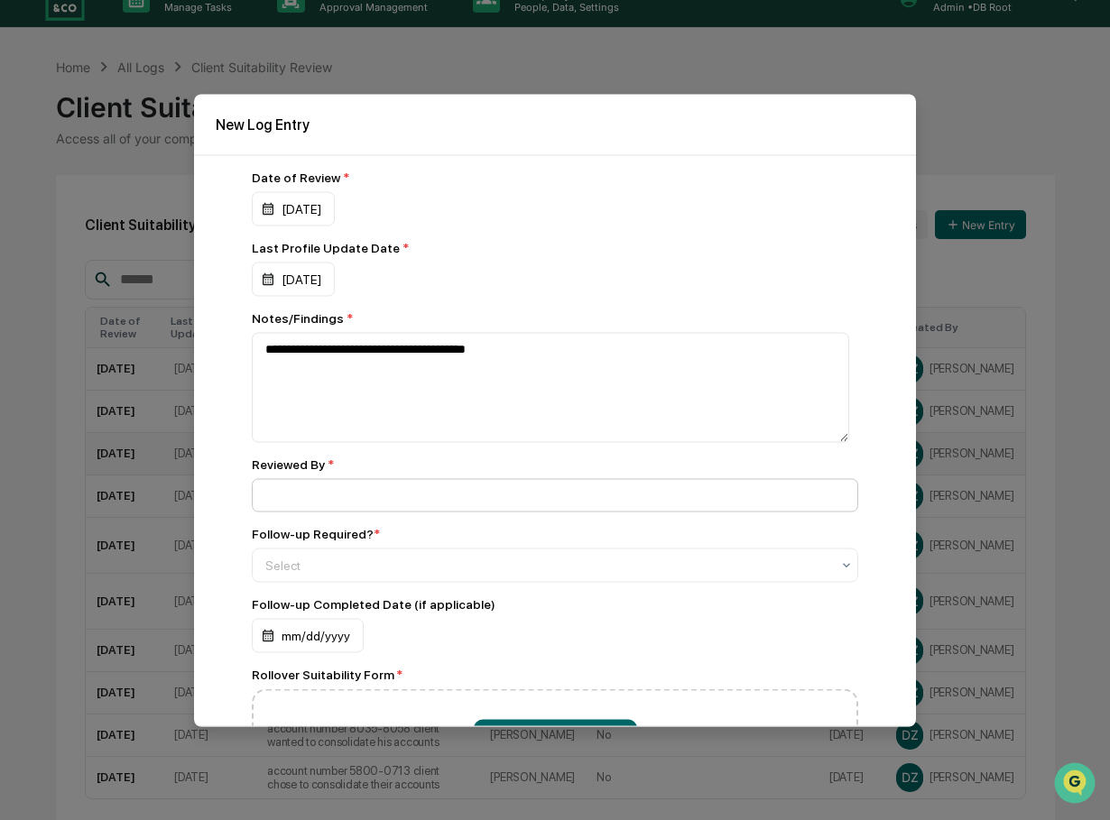
type input "**********"
click at [345, 558] on div at bounding box center [547, 565] width 565 height 18
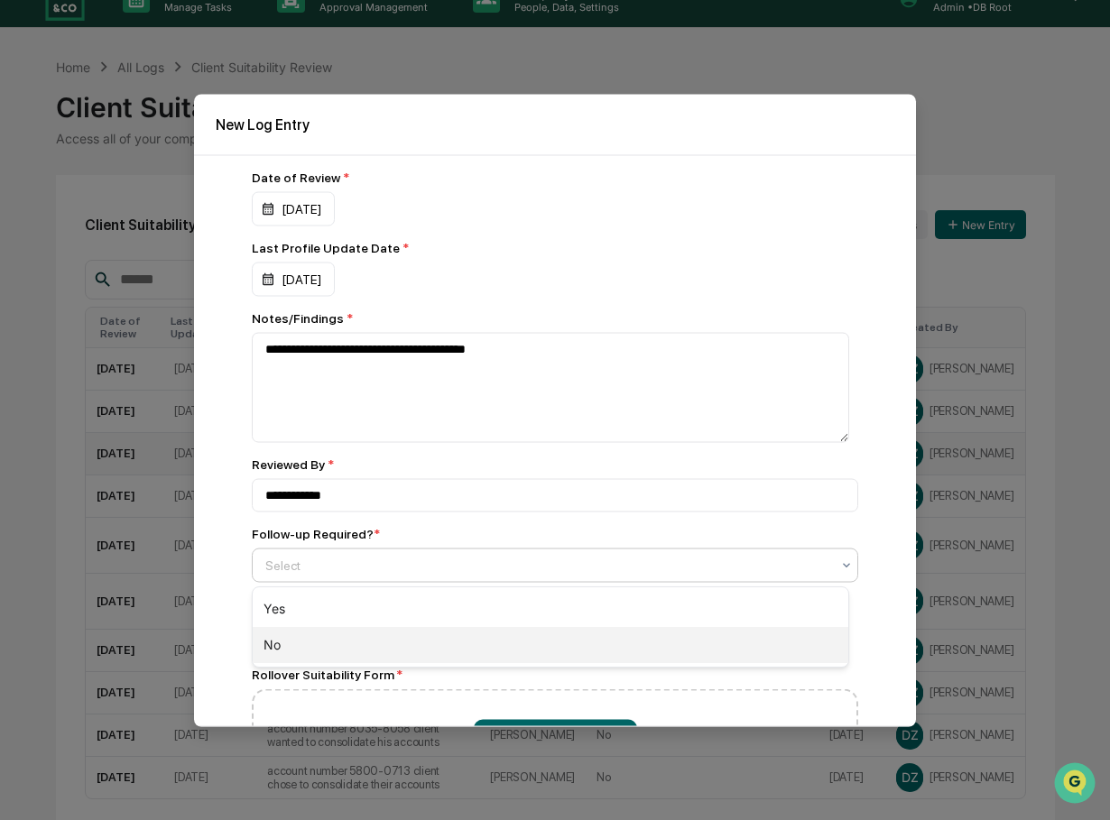
click at [275, 647] on div "No" at bounding box center [551, 645] width 596 height 36
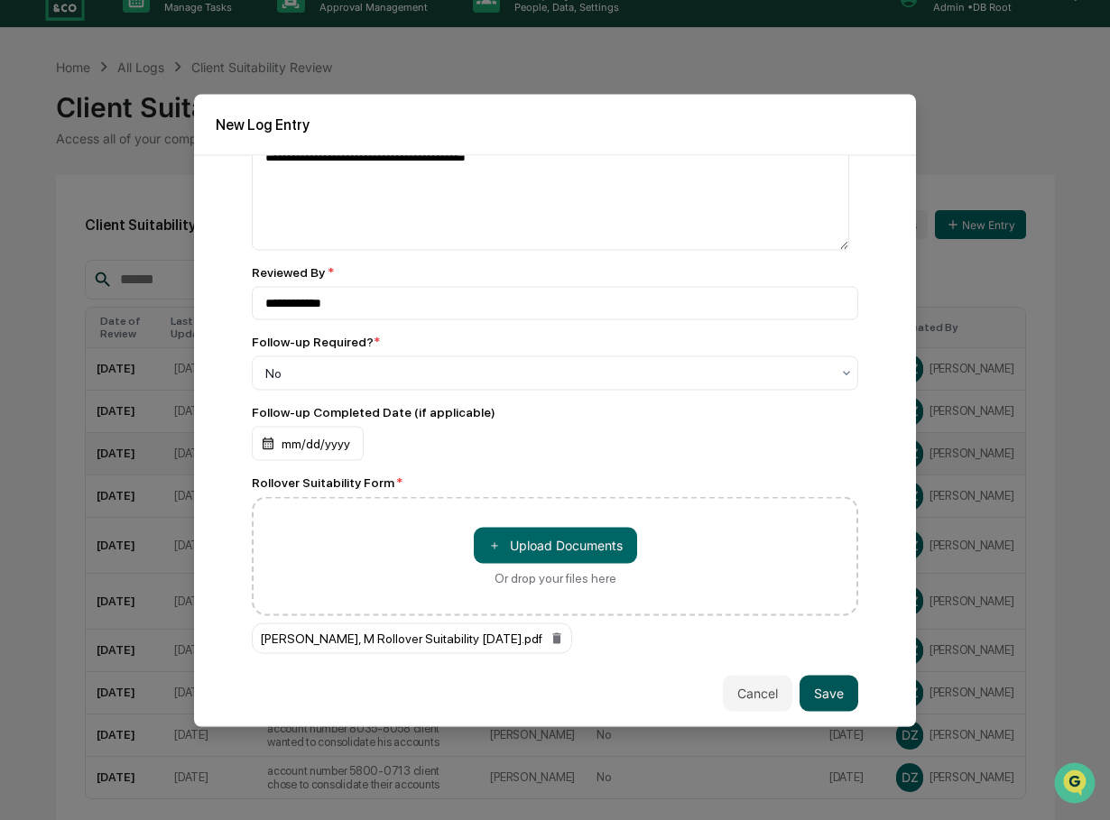
click at [823, 695] on button "Save" at bounding box center [828, 693] width 59 height 36
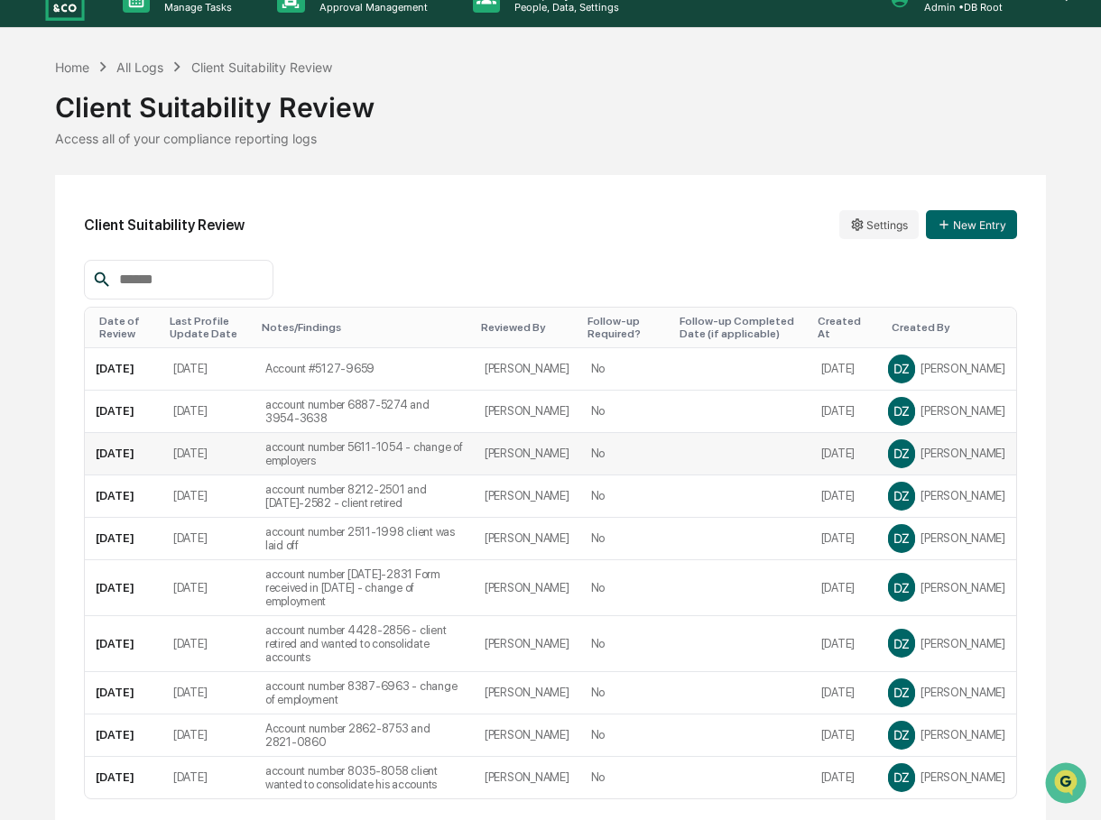
click at [488, 61] on div "Home All Logs Client Suitability Review Client Suitability Review Access all of…" at bounding box center [550, 101] width 991 height 89
click at [976, 226] on button "New Entry" at bounding box center [971, 224] width 91 height 29
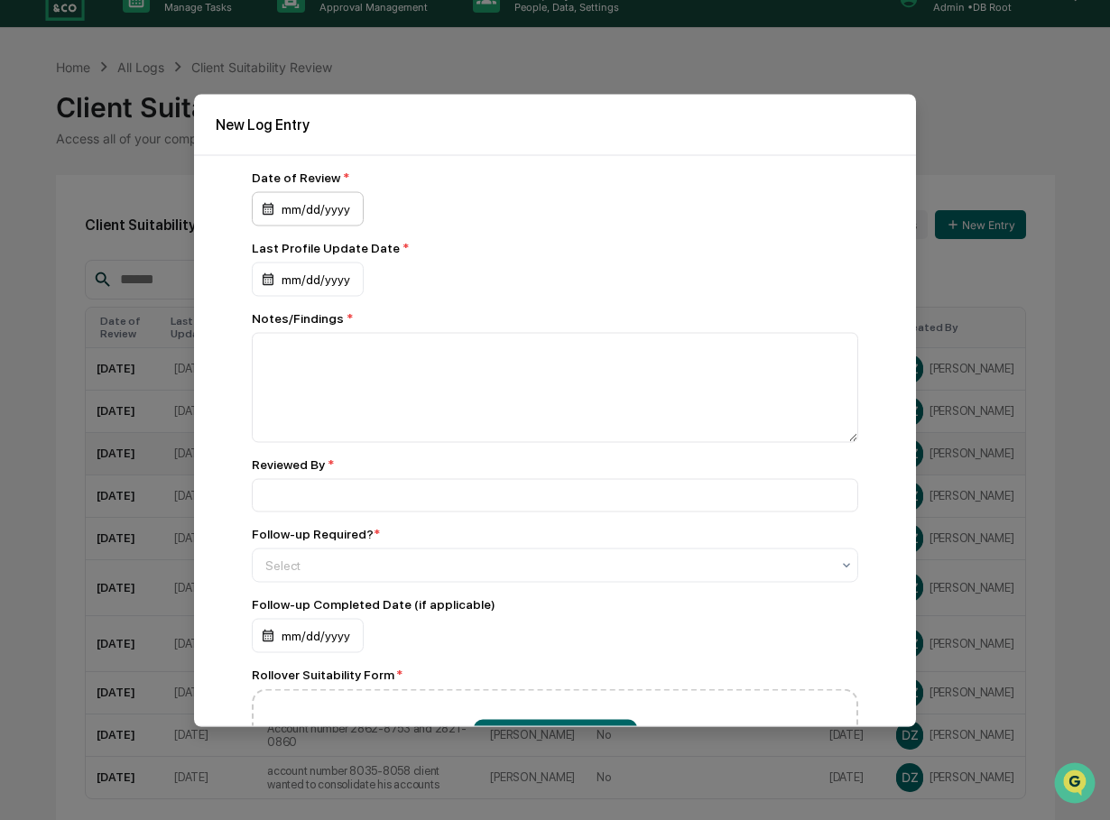
click at [300, 206] on div "mm/dd/yyyy" at bounding box center [308, 208] width 112 height 34
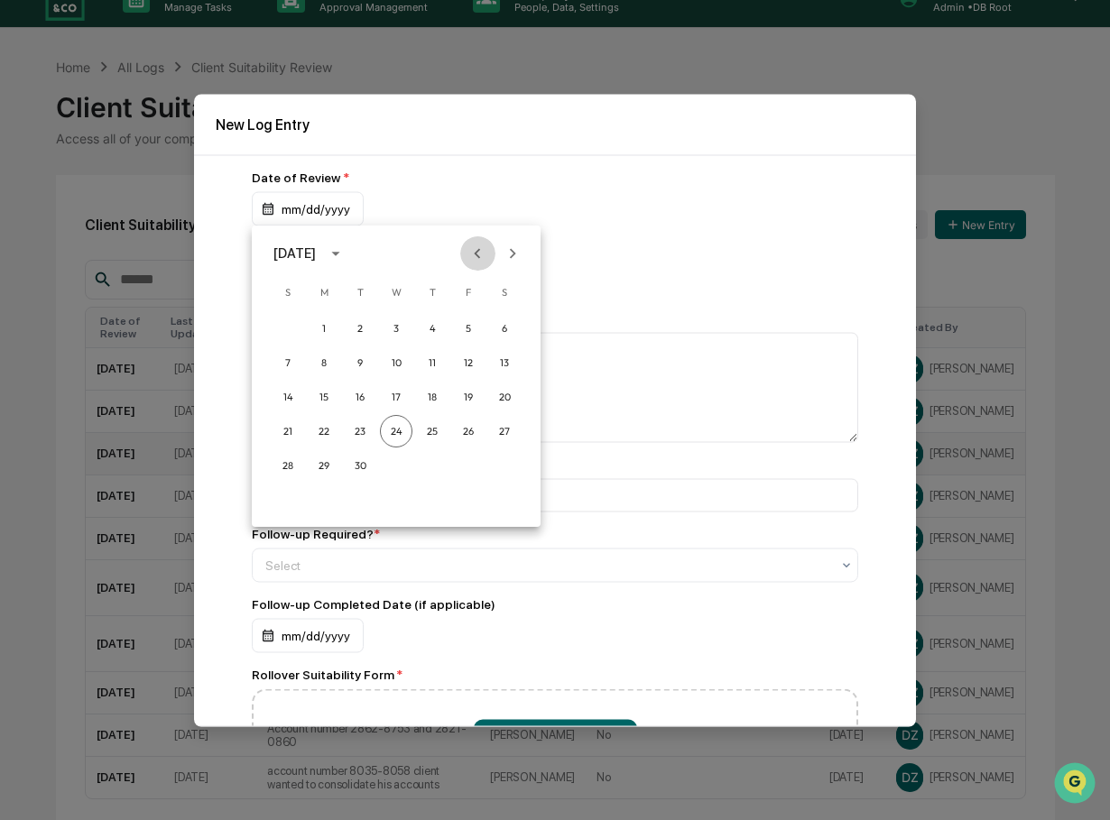
click at [475, 252] on icon "Previous month" at bounding box center [477, 254] width 20 height 20
click at [397, 463] on button "30" at bounding box center [396, 465] width 32 height 32
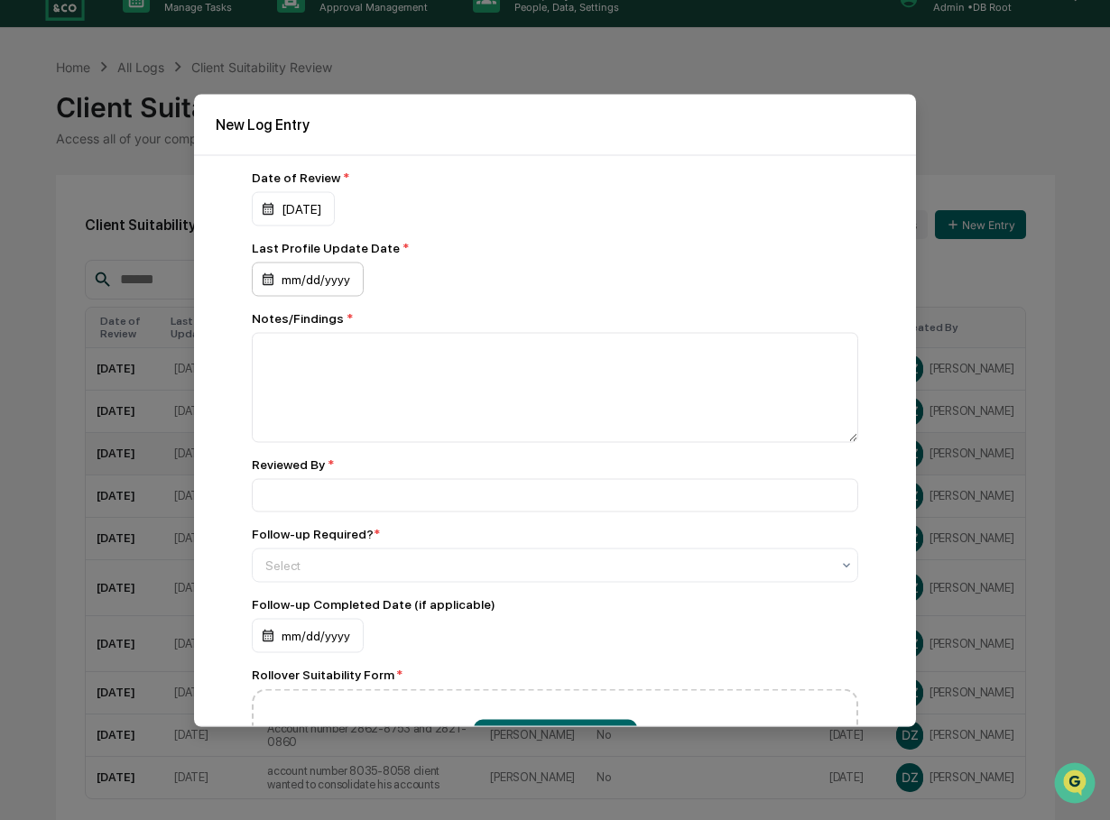
click at [326, 275] on div "mm/dd/yyyy" at bounding box center [308, 279] width 112 height 34
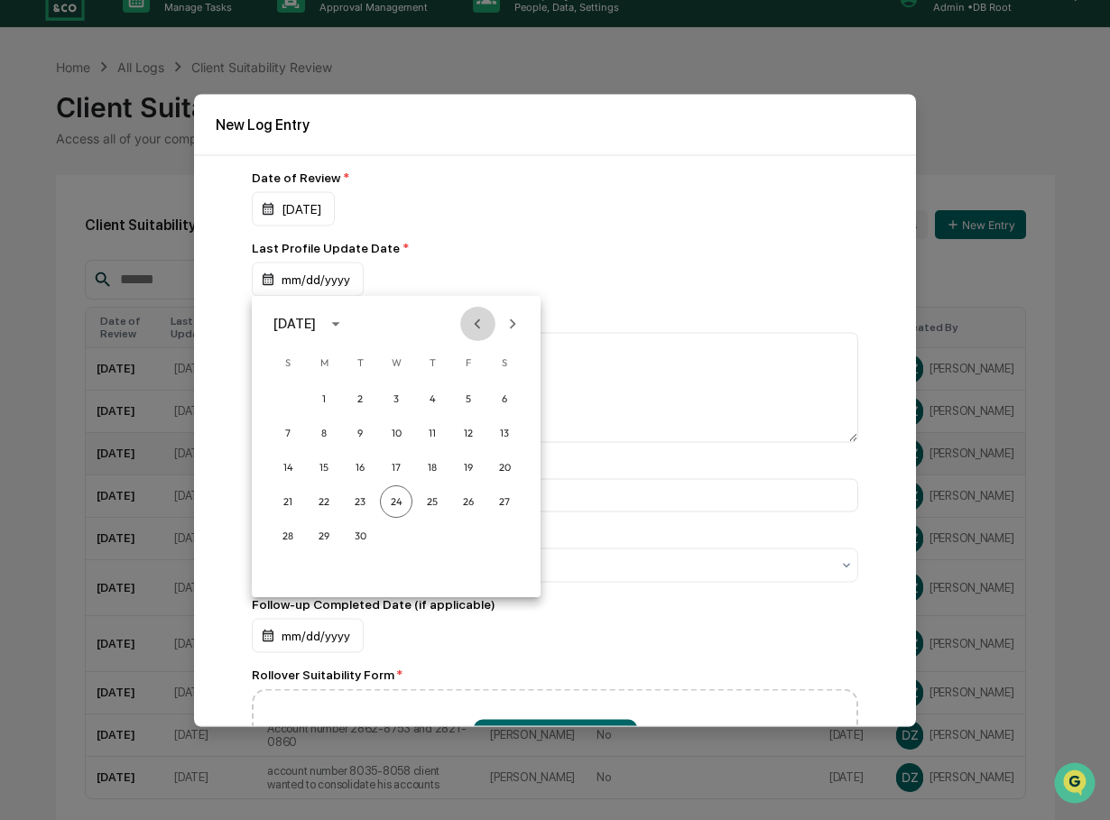
click at [475, 320] on icon "Previous month" at bounding box center [477, 324] width 20 height 20
click at [470, 461] on button "15" at bounding box center [468, 467] width 32 height 32
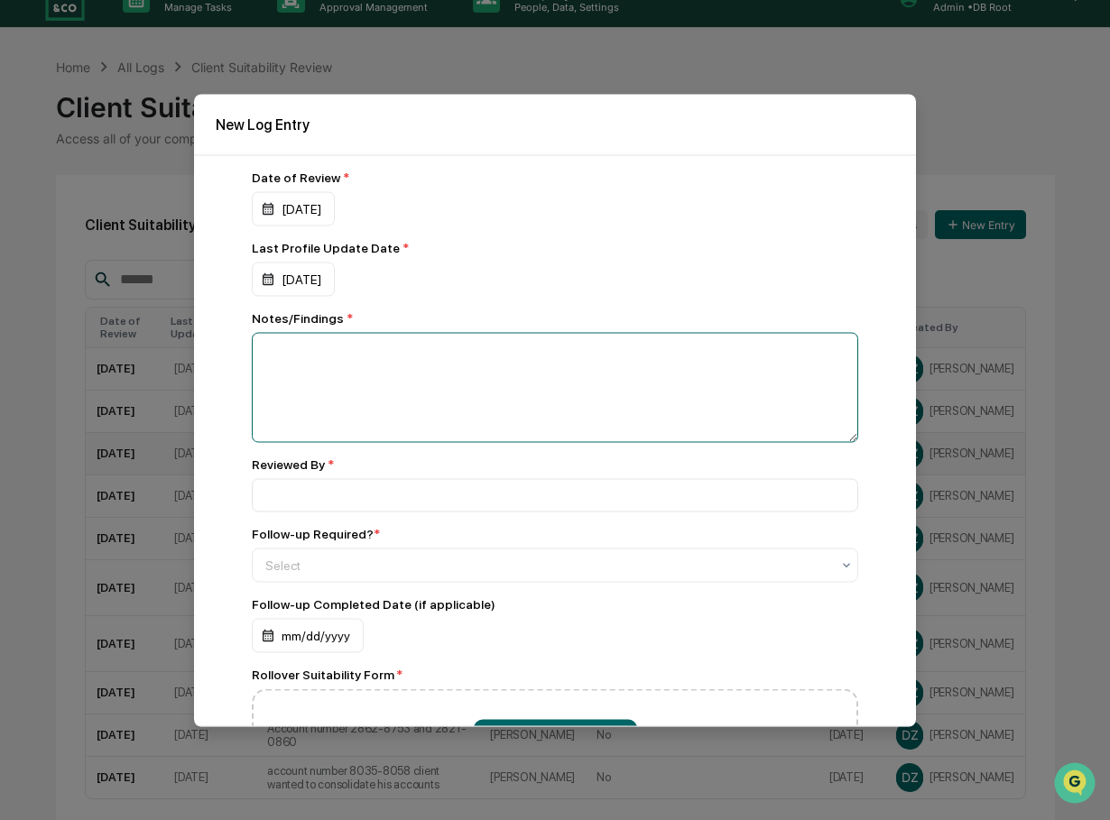
click at [407, 353] on textarea at bounding box center [555, 387] width 606 height 110
click at [594, 356] on textarea "**********" at bounding box center [550, 387] width 597 height 110
type textarea "**********"
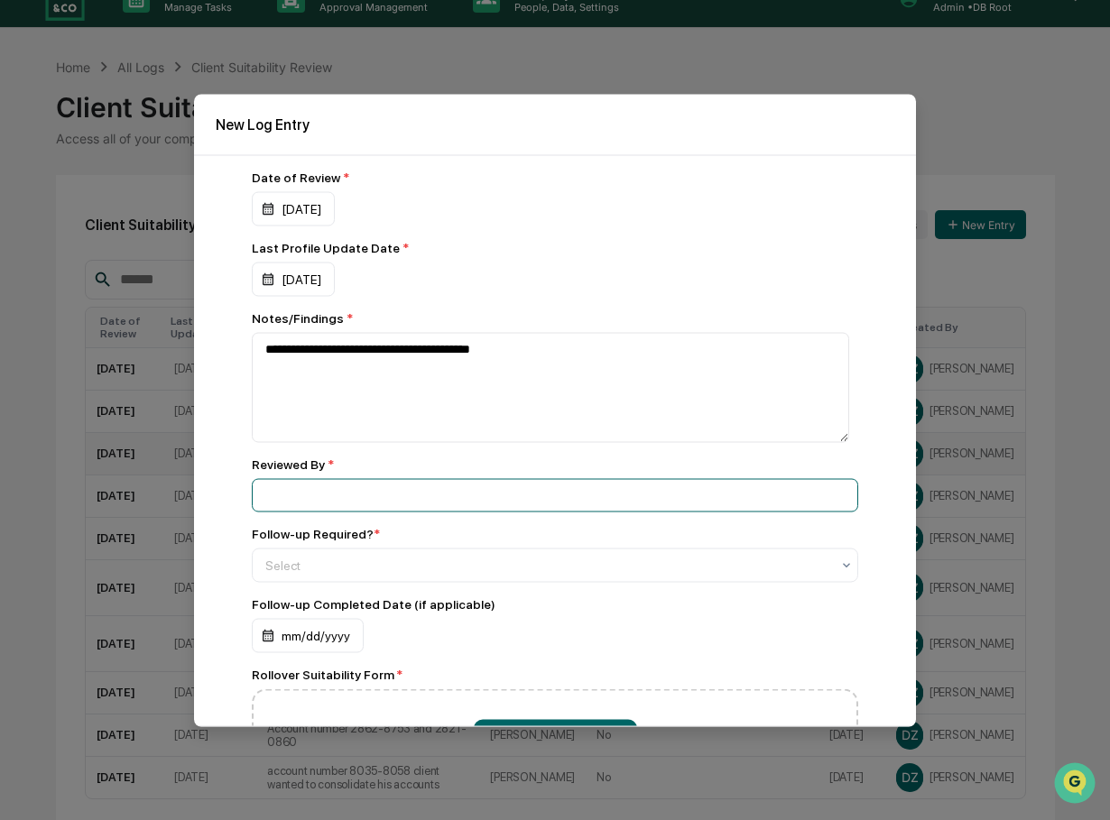
click at [328, 493] on input at bounding box center [555, 494] width 606 height 33
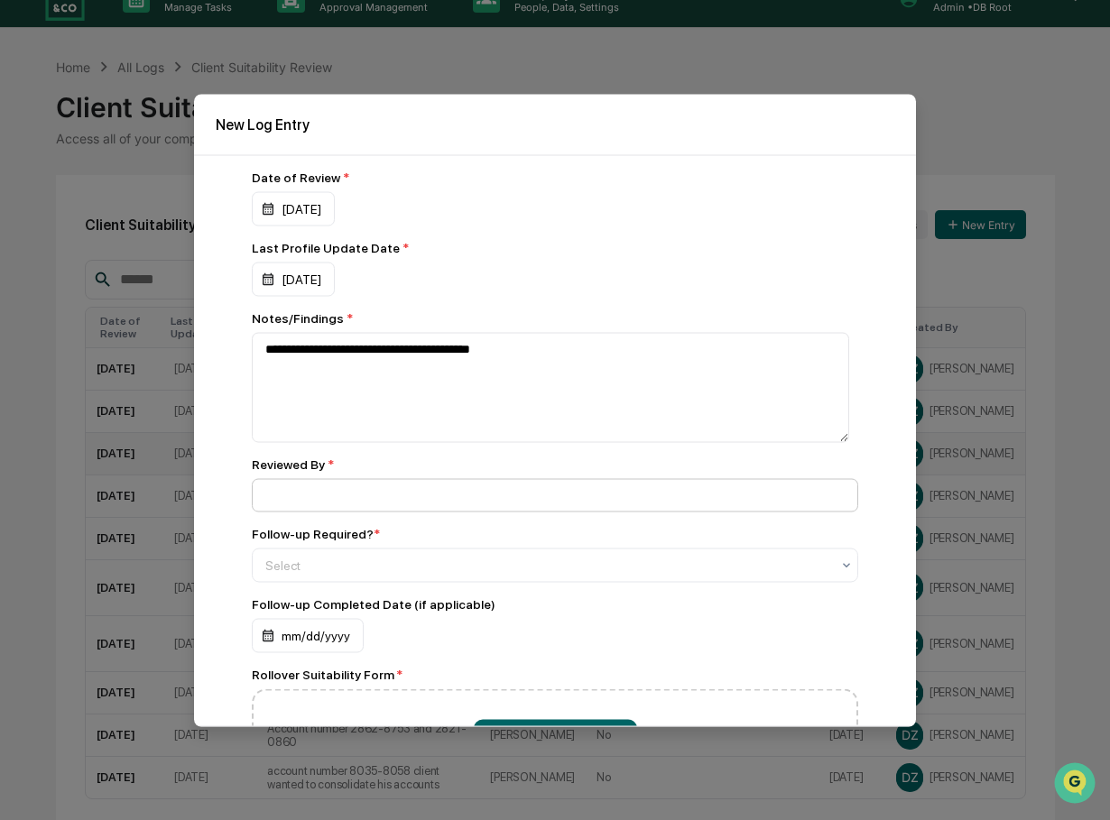
type input "**********"
click at [335, 568] on div at bounding box center [547, 565] width 565 height 18
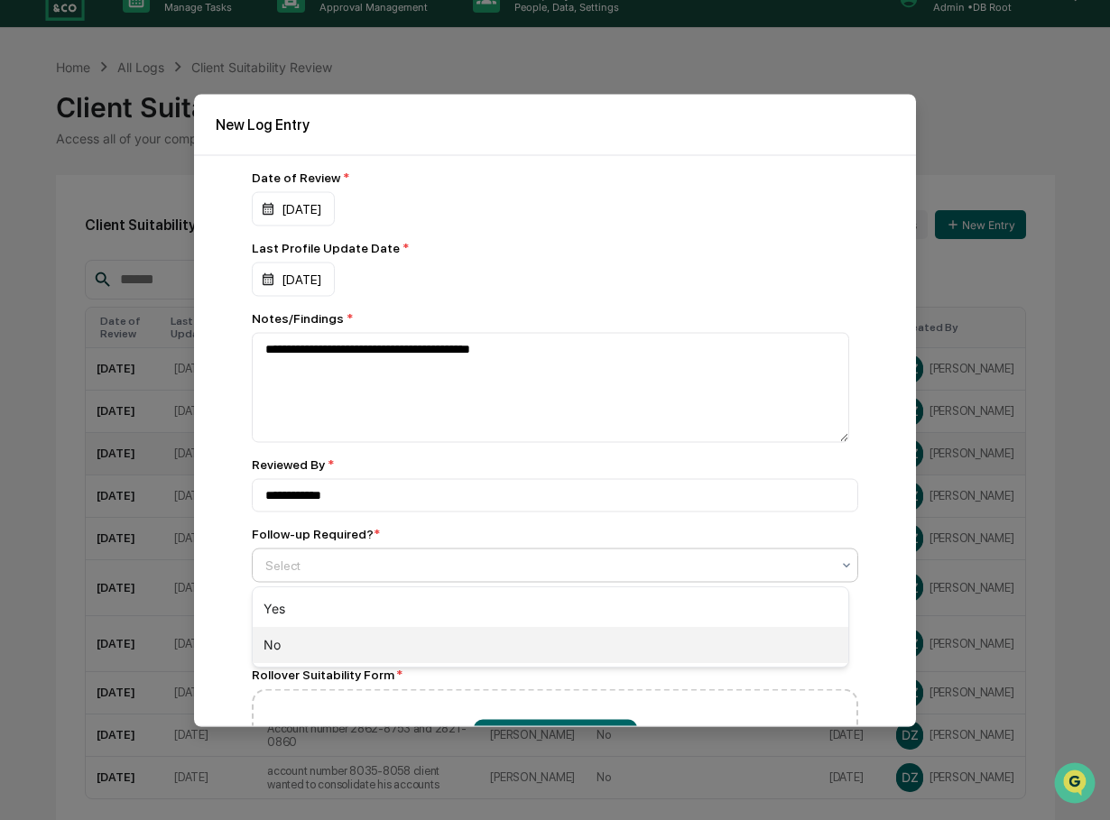
click at [282, 642] on div "No" at bounding box center [551, 645] width 596 height 36
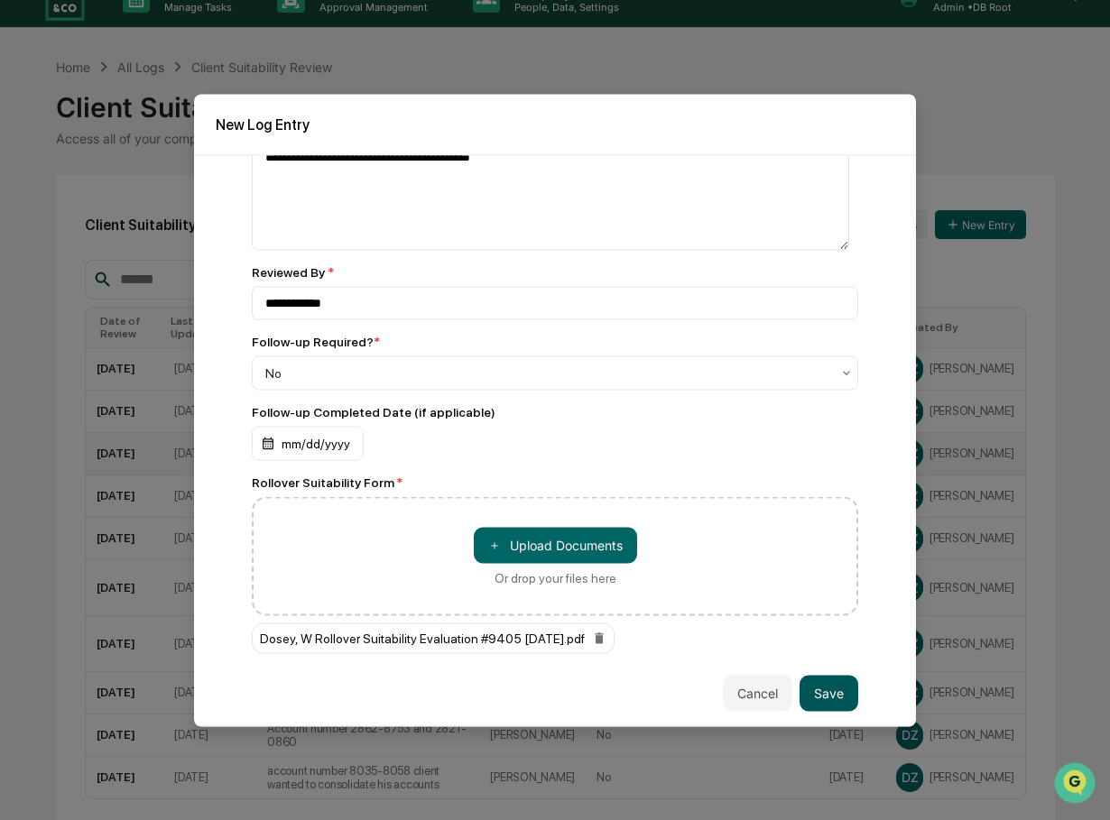
click at [816, 683] on button "Save" at bounding box center [828, 693] width 59 height 36
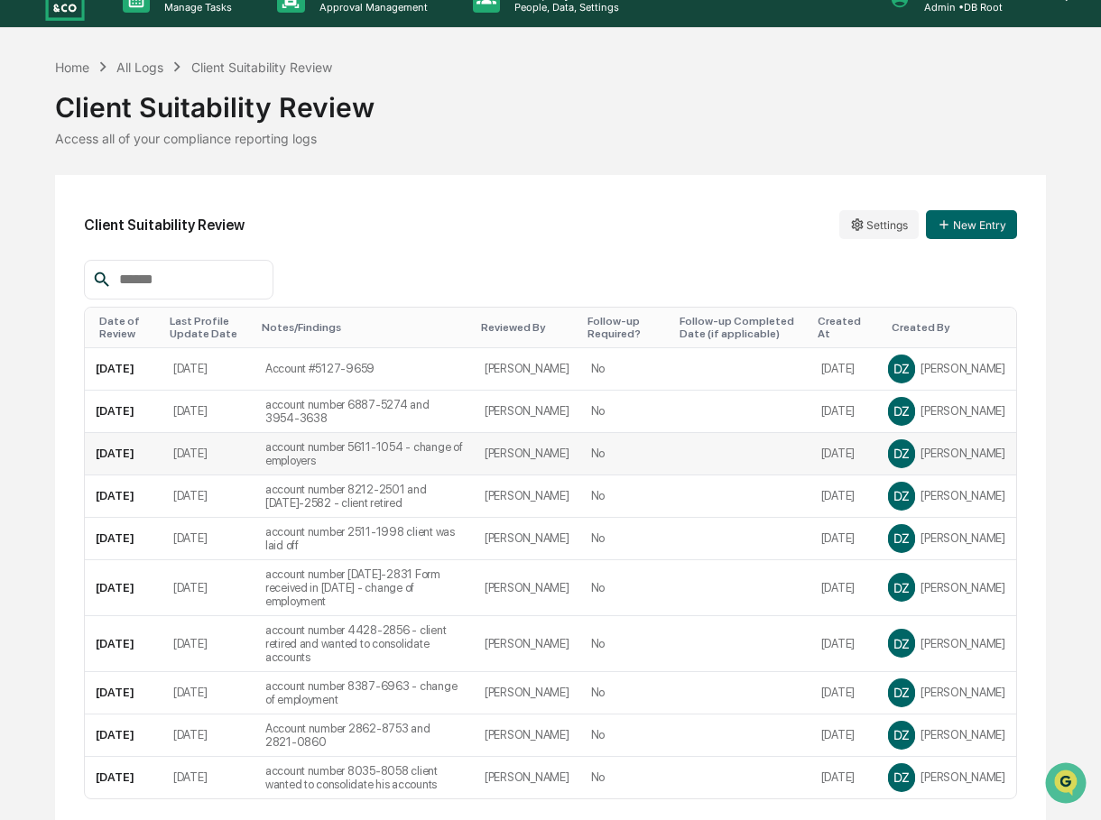
click at [603, 130] on div "Client Suitability Review Access all of your compliance reporting logs" at bounding box center [550, 111] width 991 height 69
click at [955, 221] on button "New Entry" at bounding box center [971, 224] width 91 height 29
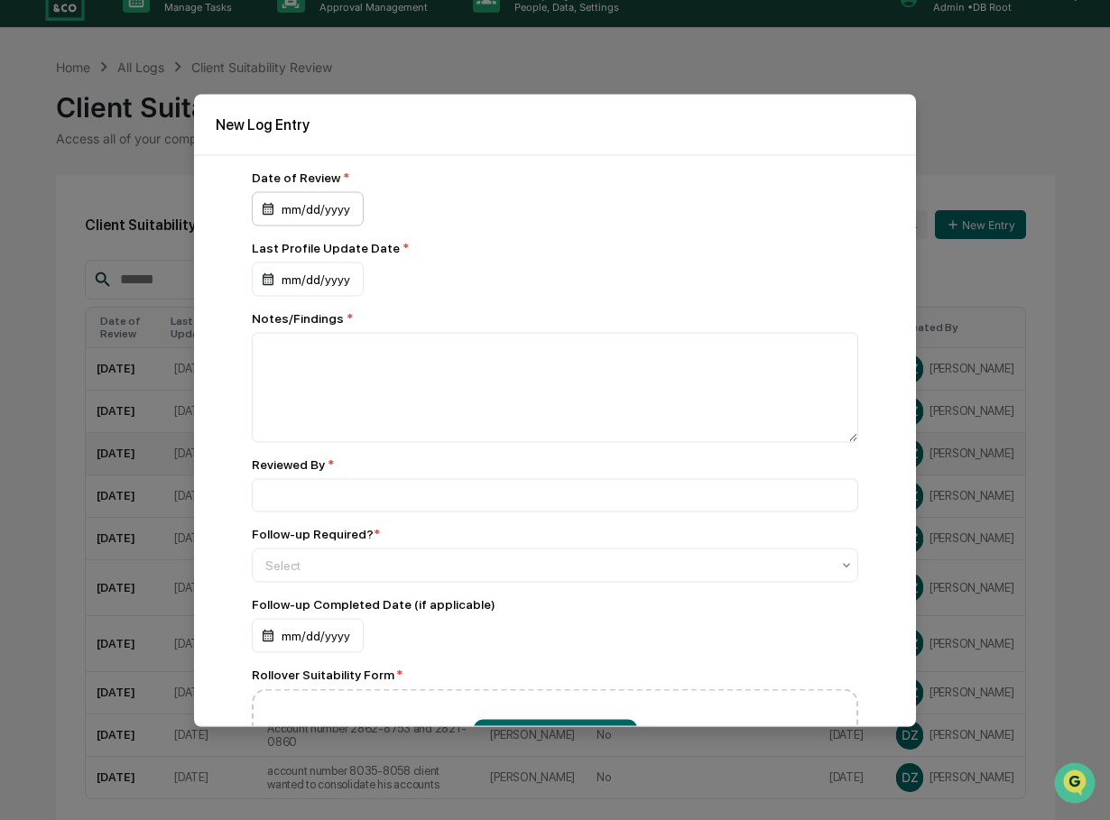
click at [286, 211] on div "mm/dd/yyyy" at bounding box center [308, 208] width 112 height 34
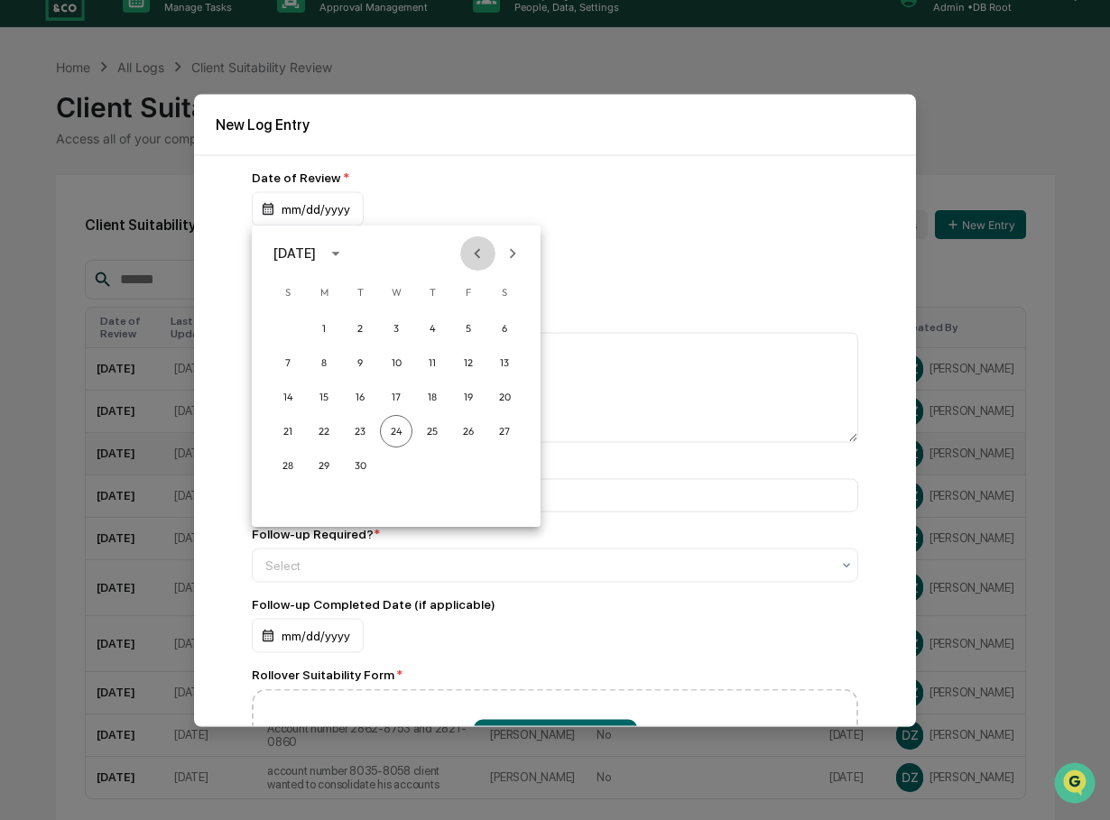
click at [469, 249] on icon "Previous month" at bounding box center [477, 254] width 20 height 20
click at [319, 355] on button "4" at bounding box center [324, 362] width 32 height 32
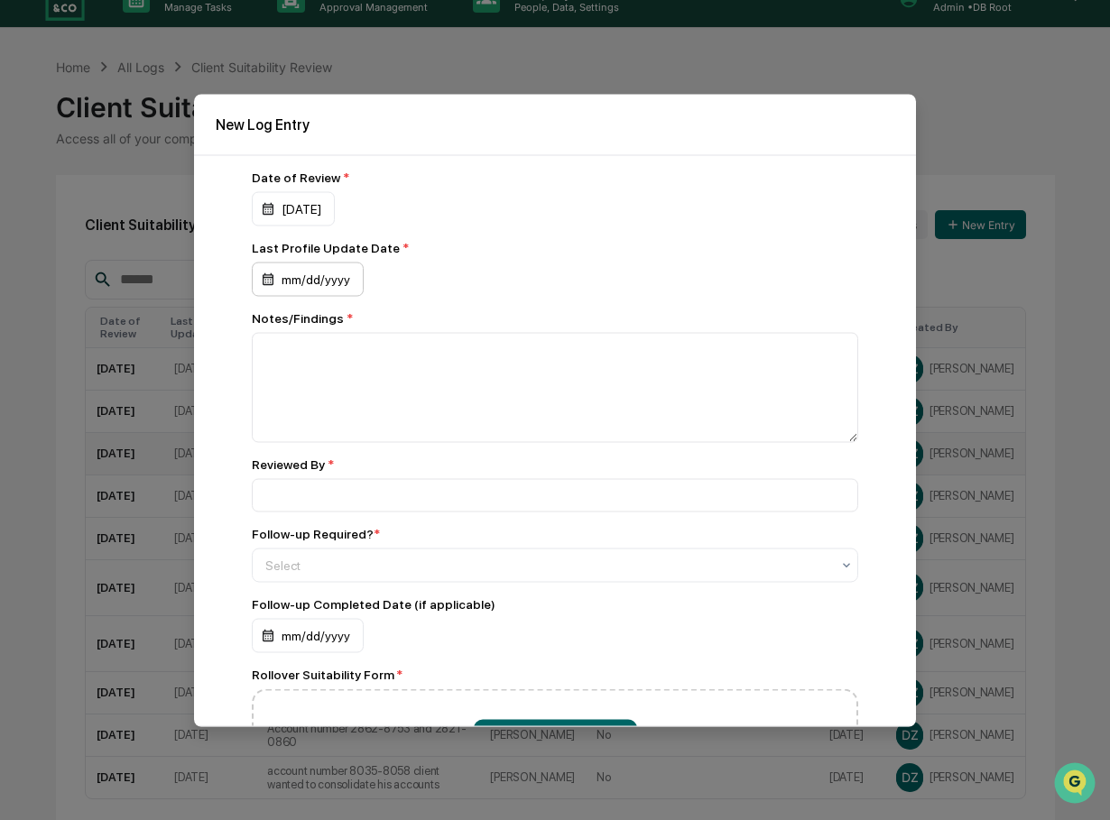
click at [321, 281] on div "mm/dd/yyyy" at bounding box center [308, 279] width 112 height 34
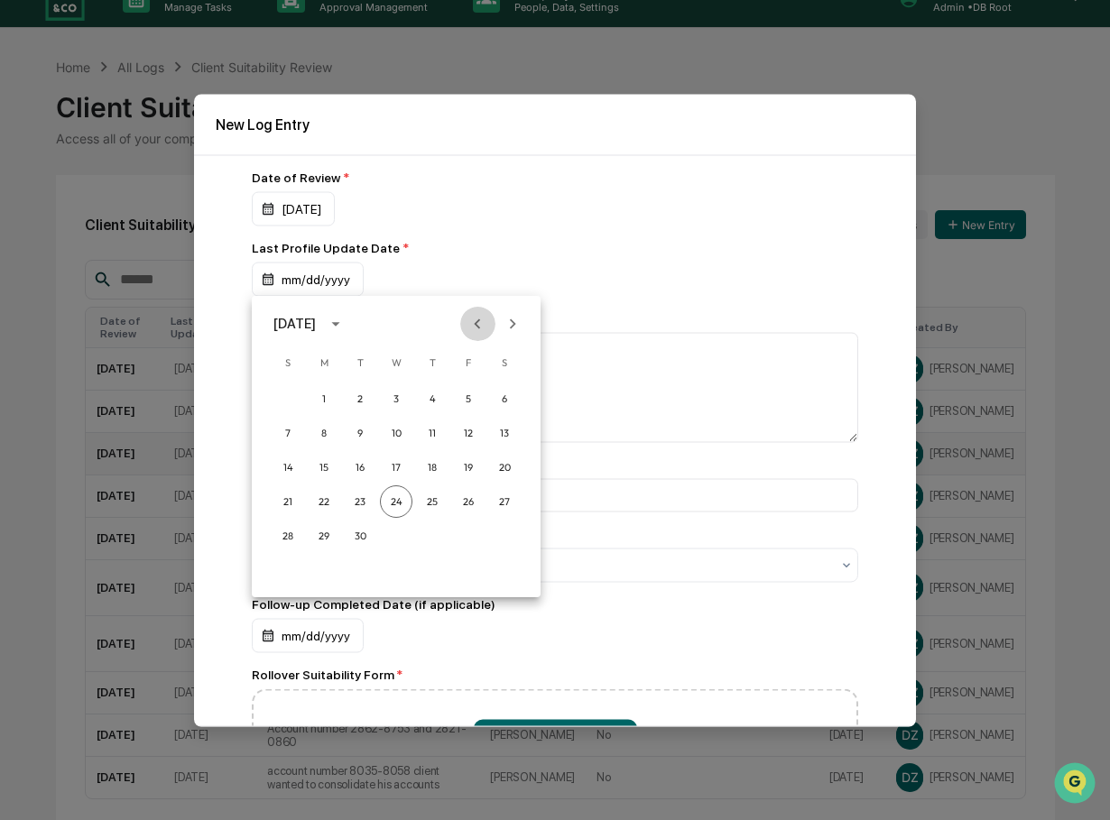
click at [474, 319] on icon "Previous month" at bounding box center [477, 324] width 20 height 20
click at [319, 430] on button "4" at bounding box center [324, 433] width 32 height 32
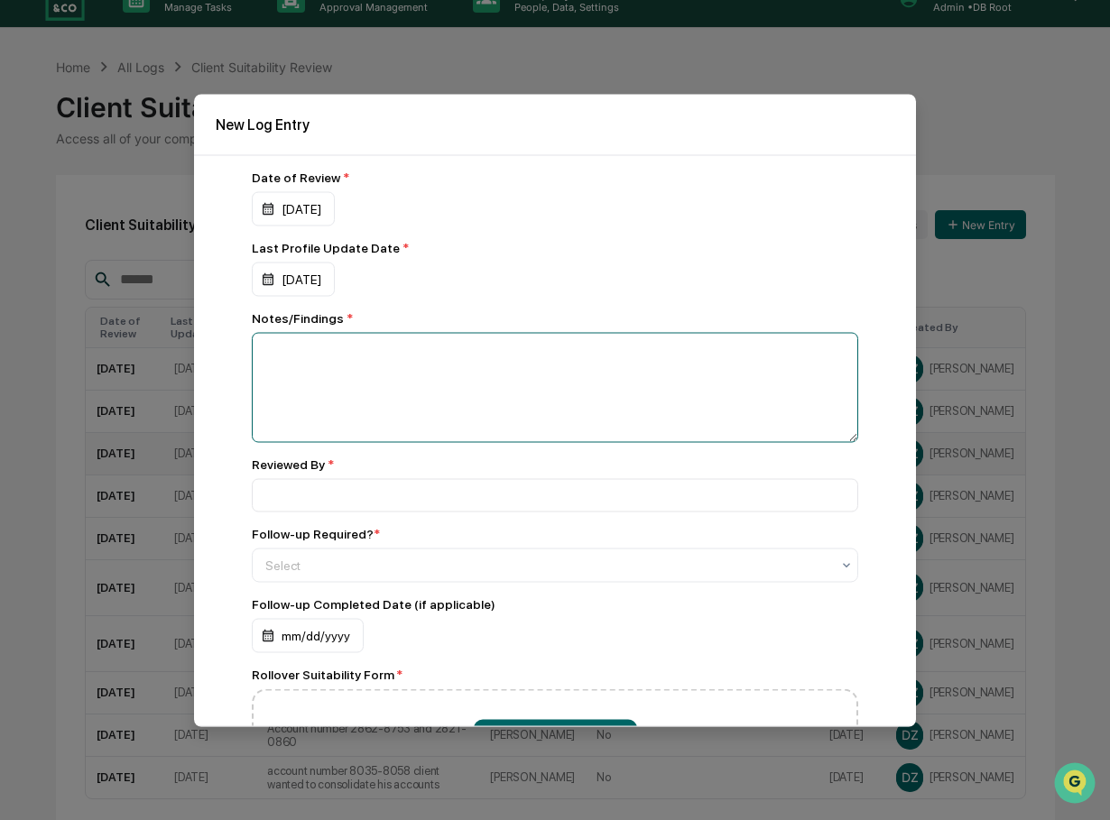
click at [323, 354] on textarea at bounding box center [555, 387] width 606 height 110
type textarea "**********"
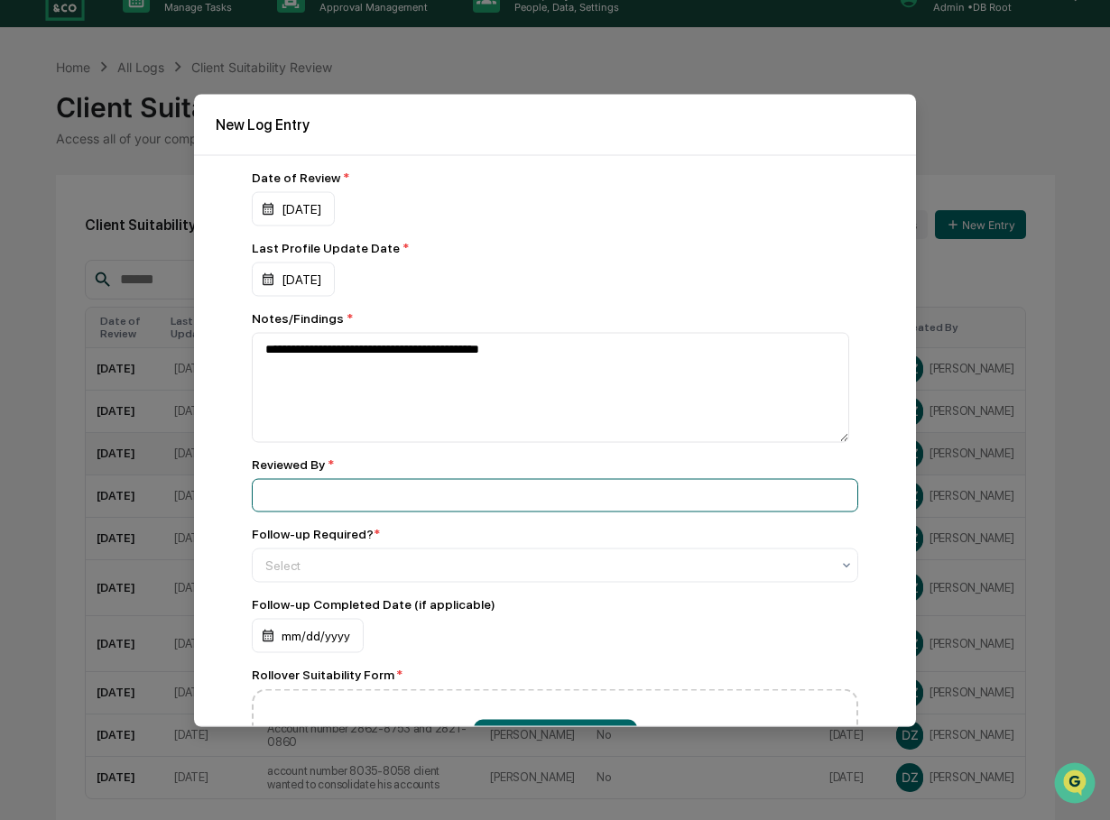
click at [275, 486] on input at bounding box center [555, 494] width 606 height 33
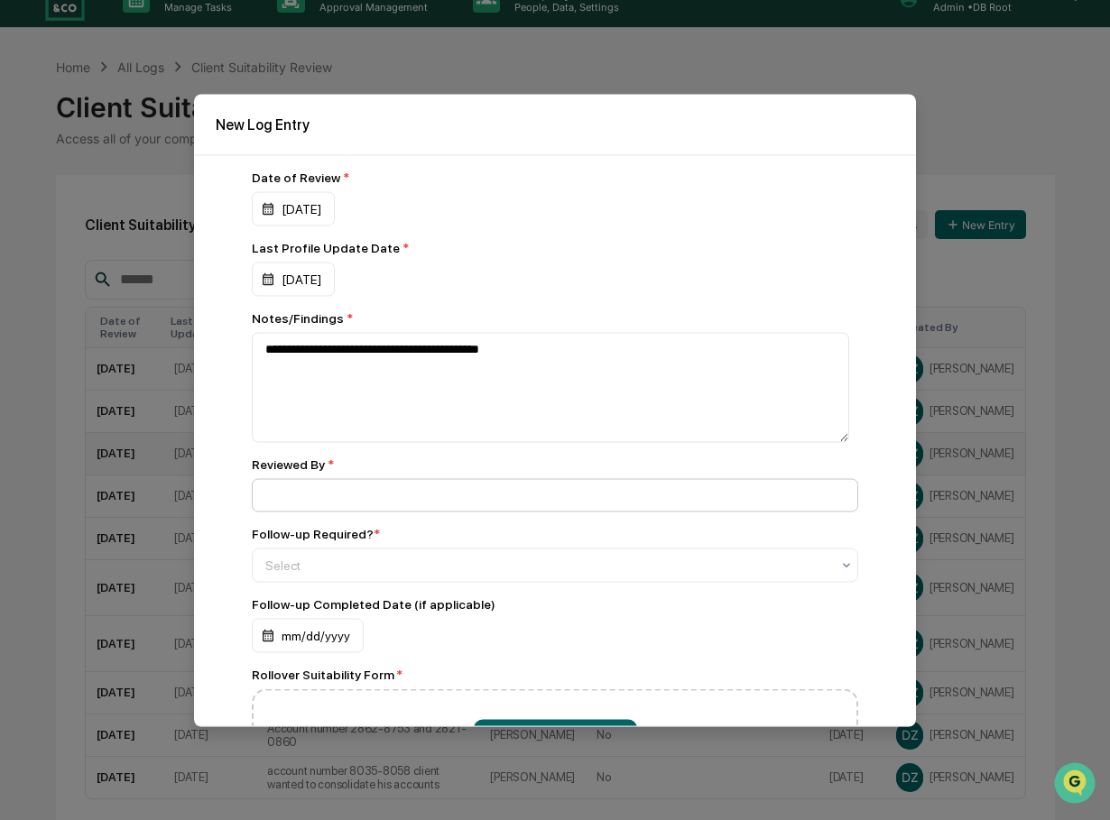
type input "**********"
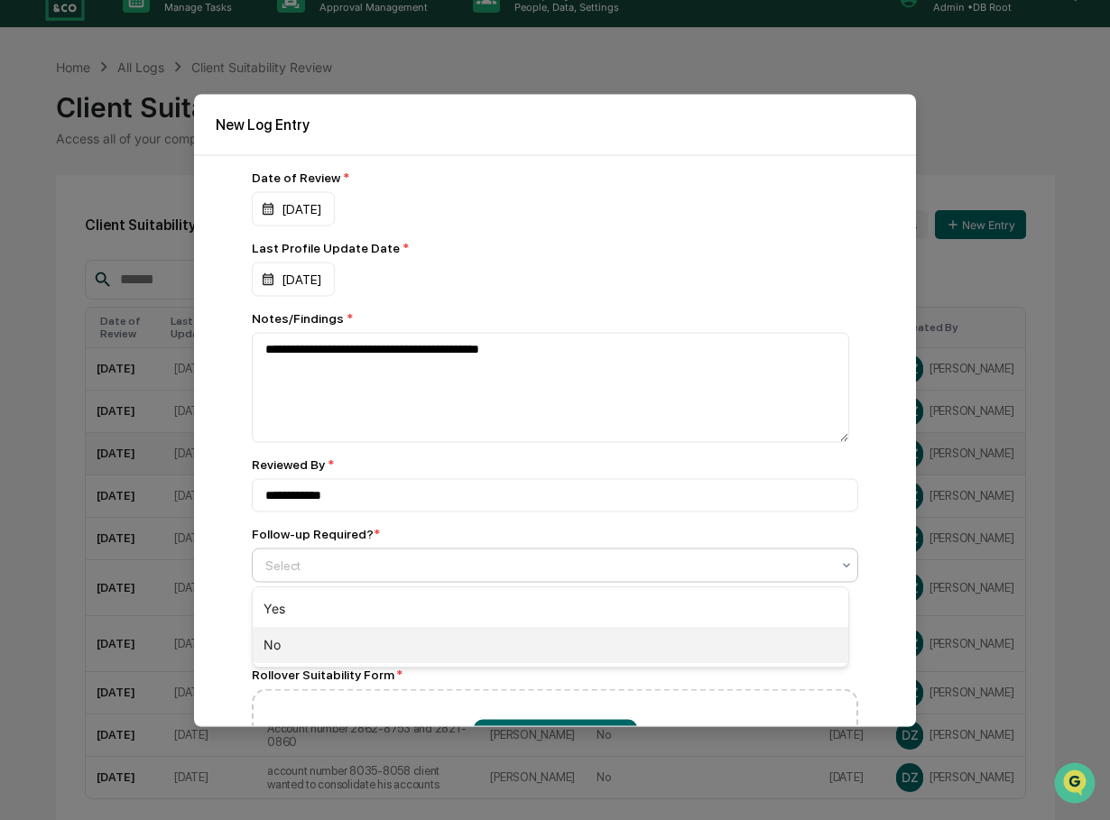
drag, startPoint x: 378, startPoint y: 560, endPoint x: 307, endPoint y: 644, distance: 110.1
click at [307, 644] on body "Calendar Manage Tasks Reviews Approval Management Company People, Data, Setting…" at bounding box center [555, 430] width 1110 height 919
click at [307, 644] on div "No" at bounding box center [551, 645] width 596 height 36
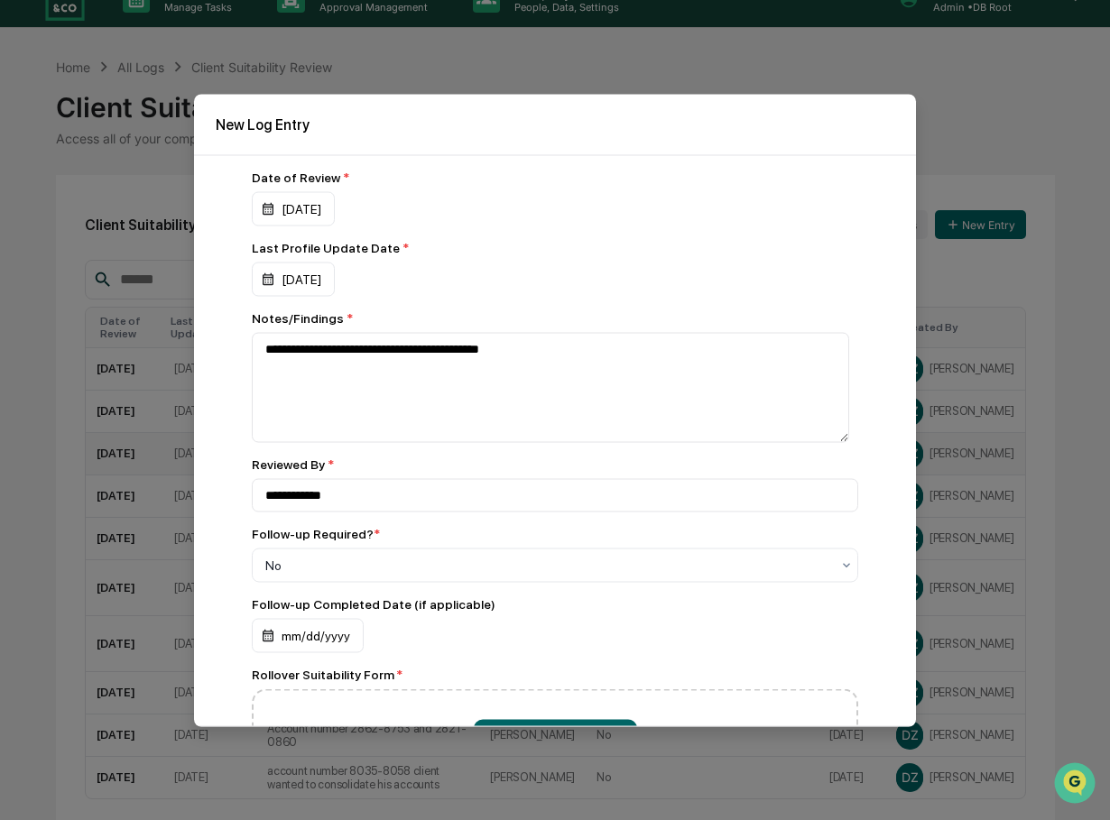
scroll to position [155, 0]
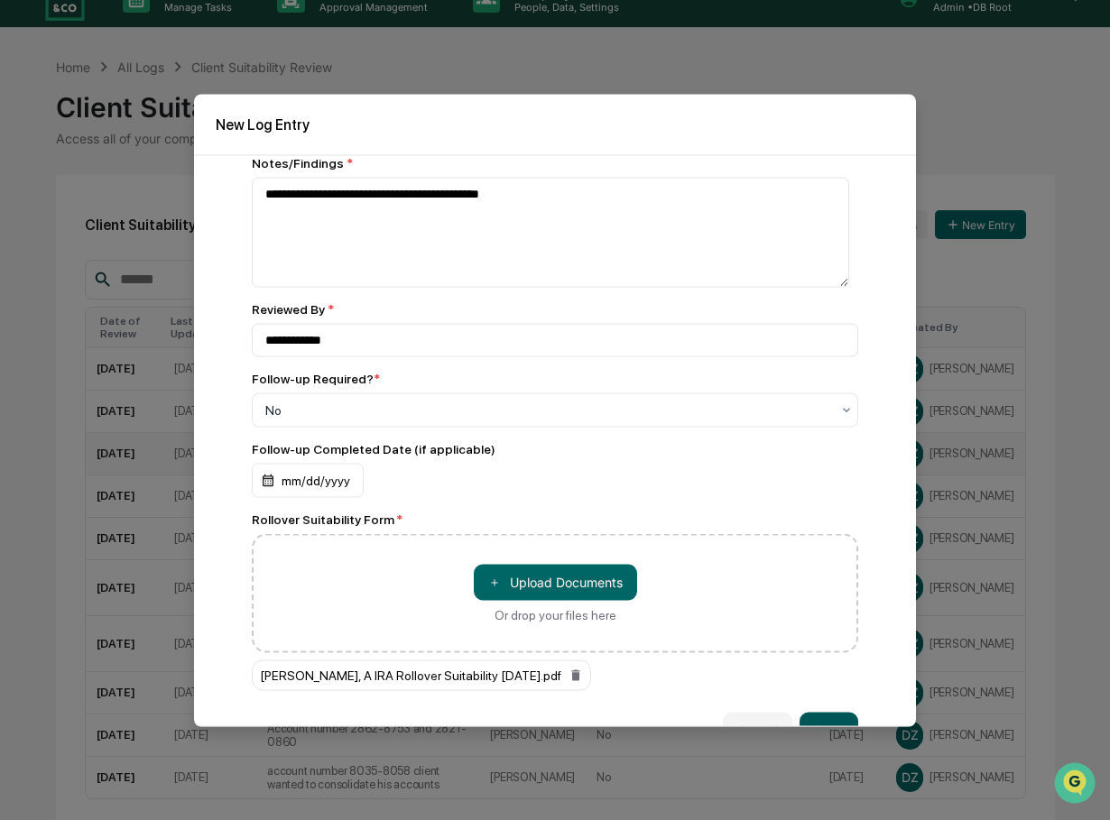
click at [824, 719] on button "Save" at bounding box center [828, 730] width 59 height 36
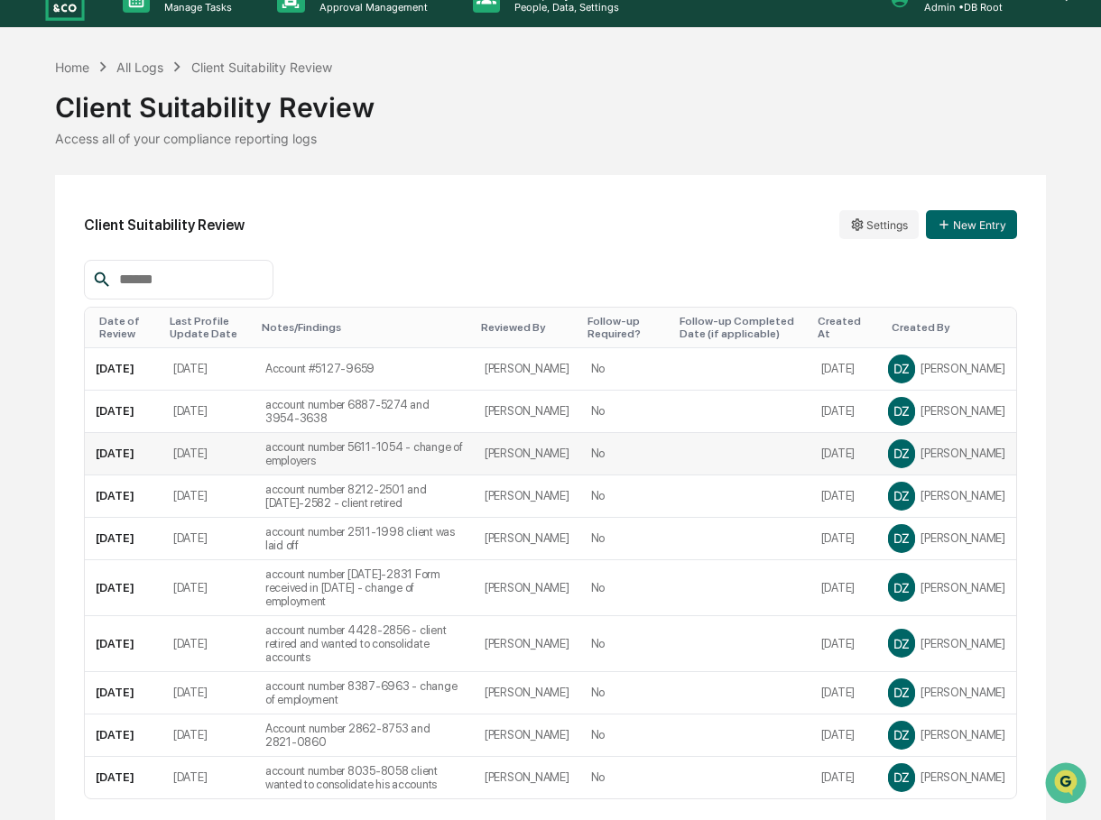
click at [578, 82] on div "Client Suitability Review" at bounding box center [550, 100] width 991 height 47
click at [941, 222] on icon "button" at bounding box center [944, 224] width 14 height 14
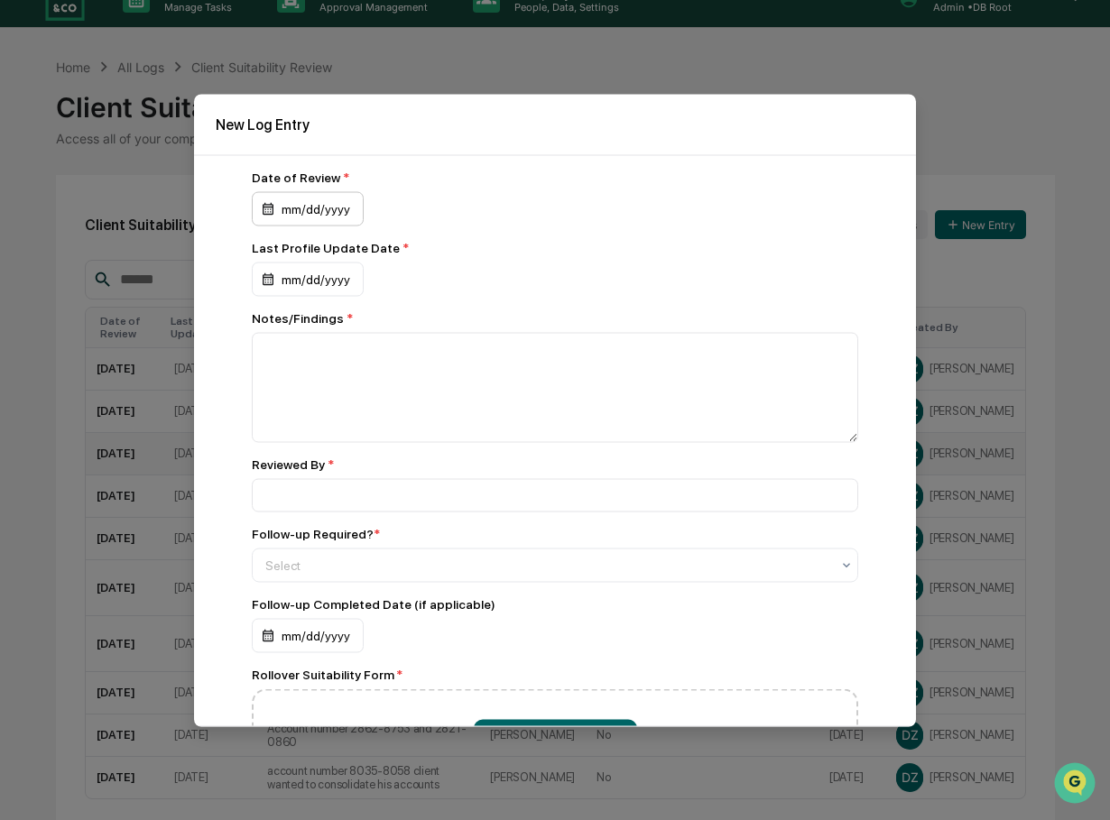
click at [300, 206] on div "mm/dd/yyyy" at bounding box center [308, 208] width 112 height 34
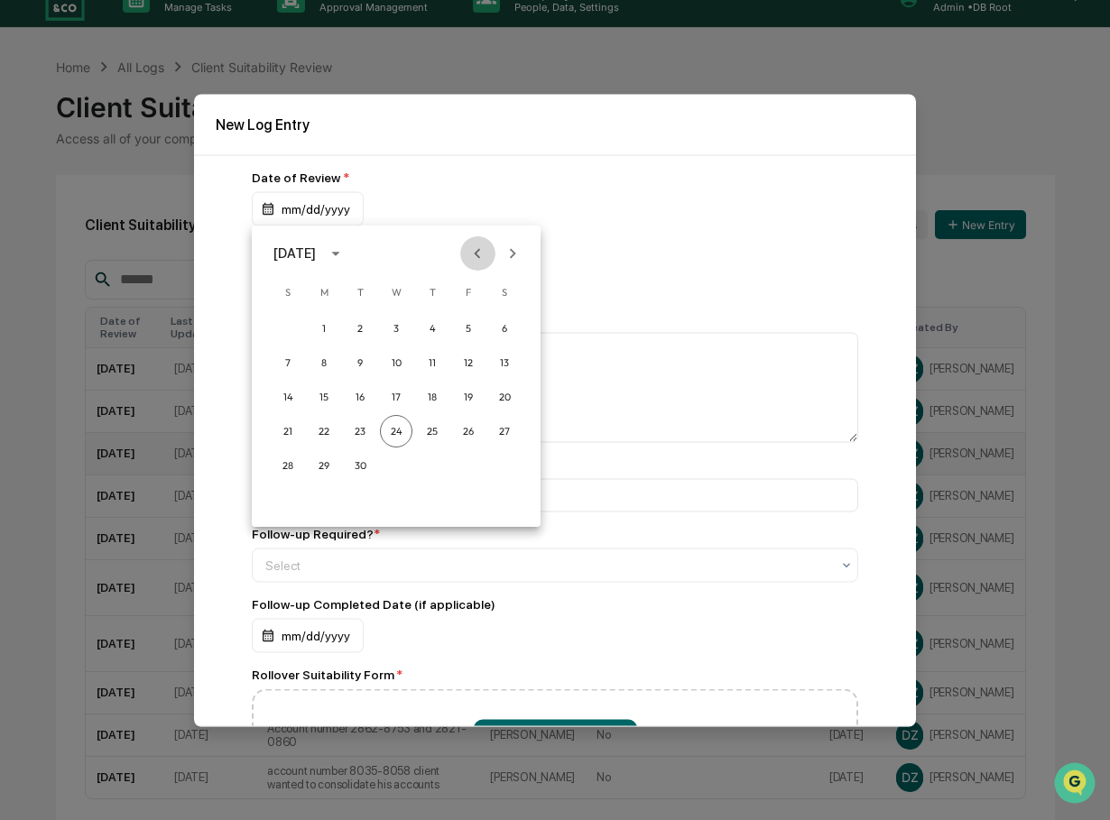
click at [471, 254] on icon "Previous month" at bounding box center [477, 254] width 20 height 20
click at [428, 465] on button "28" at bounding box center [432, 465] width 32 height 32
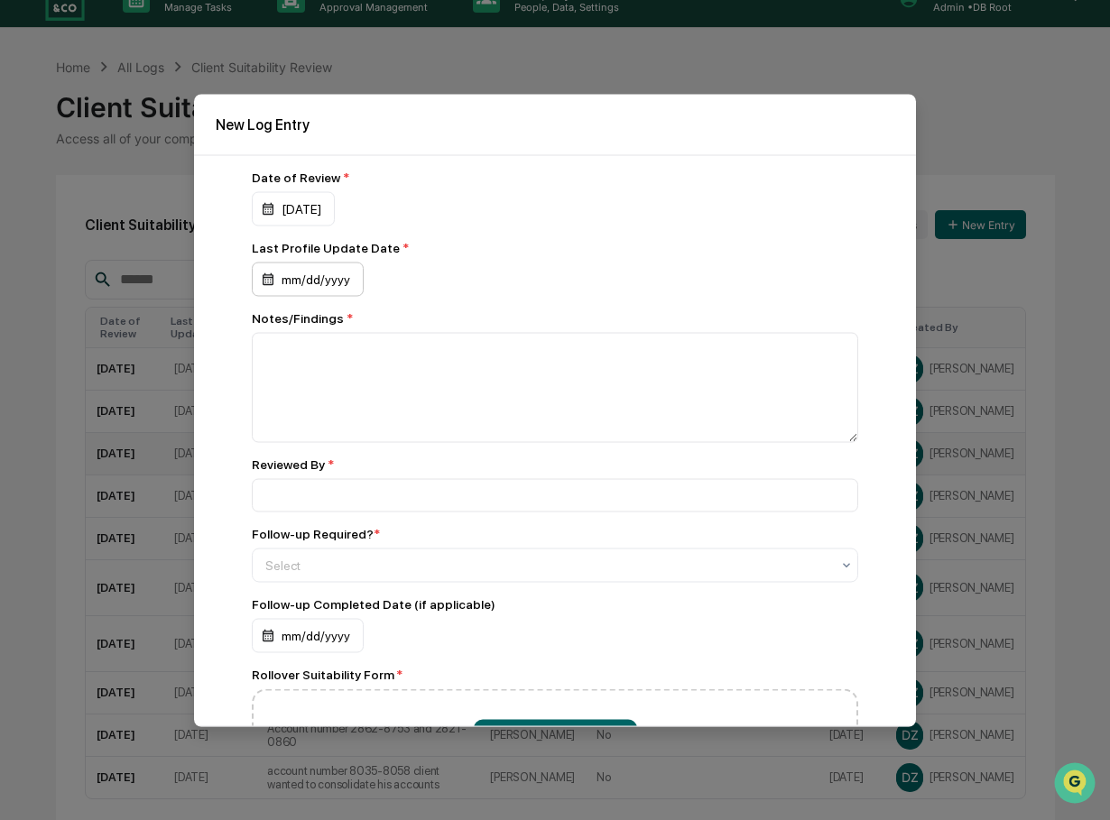
click at [294, 278] on div "mm/dd/yyyy" at bounding box center [308, 279] width 112 height 34
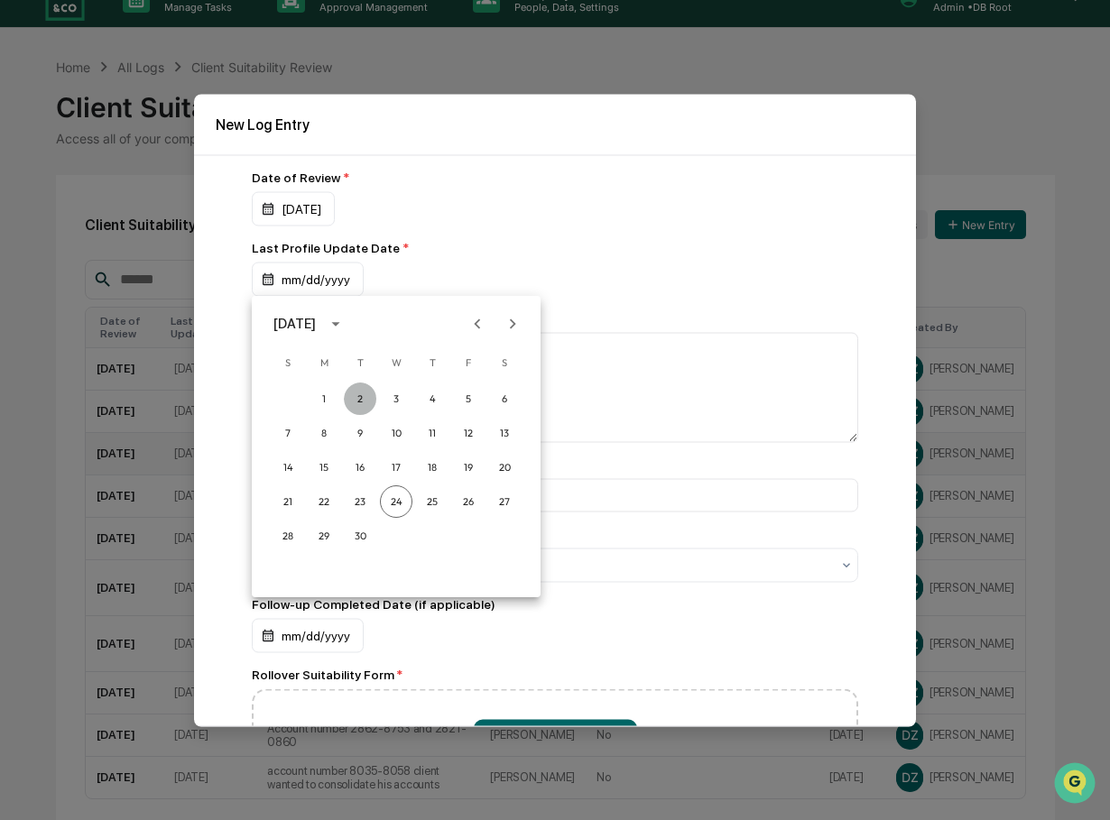
click at [362, 393] on button "2" at bounding box center [360, 399] width 32 height 32
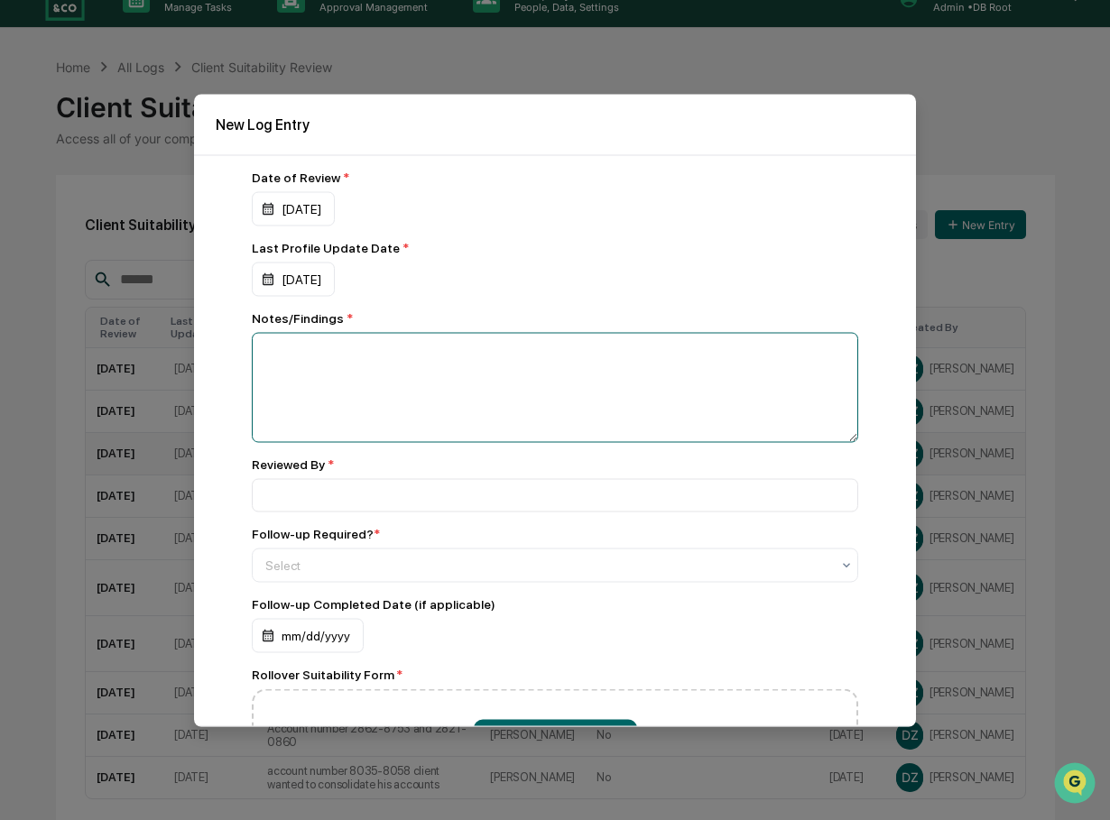
click at [352, 352] on textarea at bounding box center [555, 387] width 606 height 110
click at [544, 366] on textarea "**********" at bounding box center [550, 387] width 597 height 110
type textarea "**********"
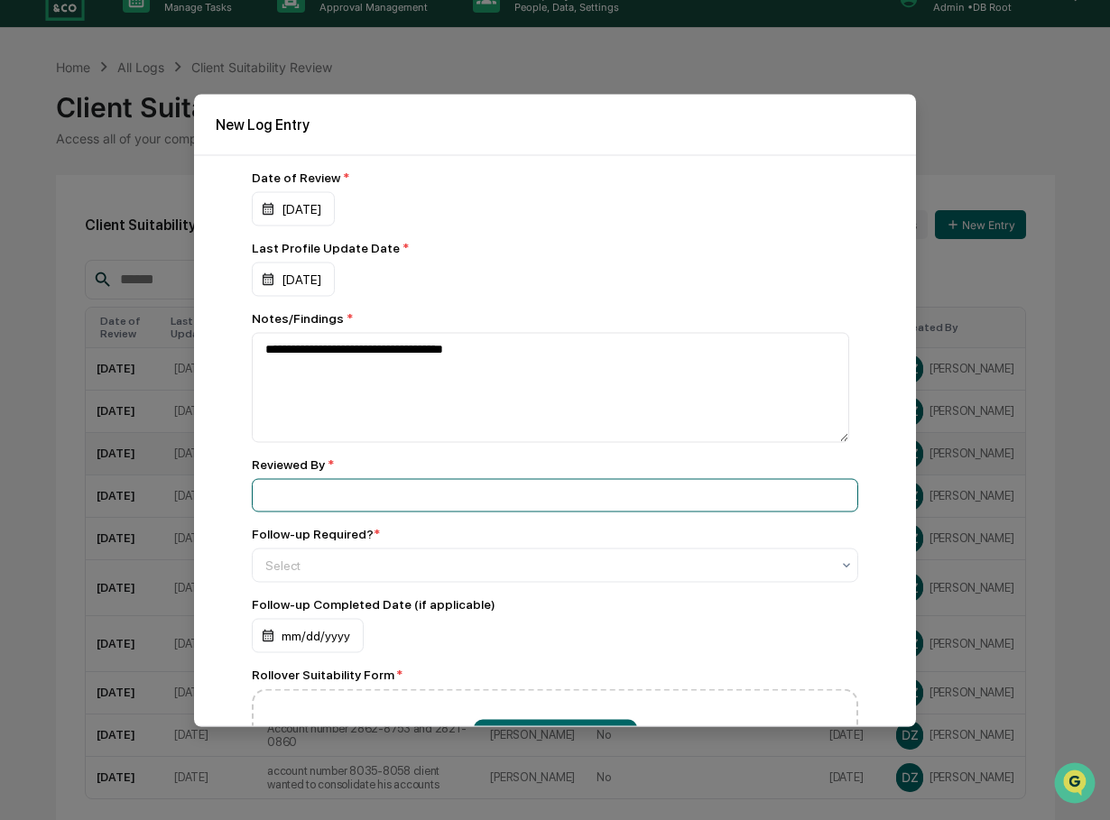
click at [336, 486] on input at bounding box center [555, 494] width 606 height 33
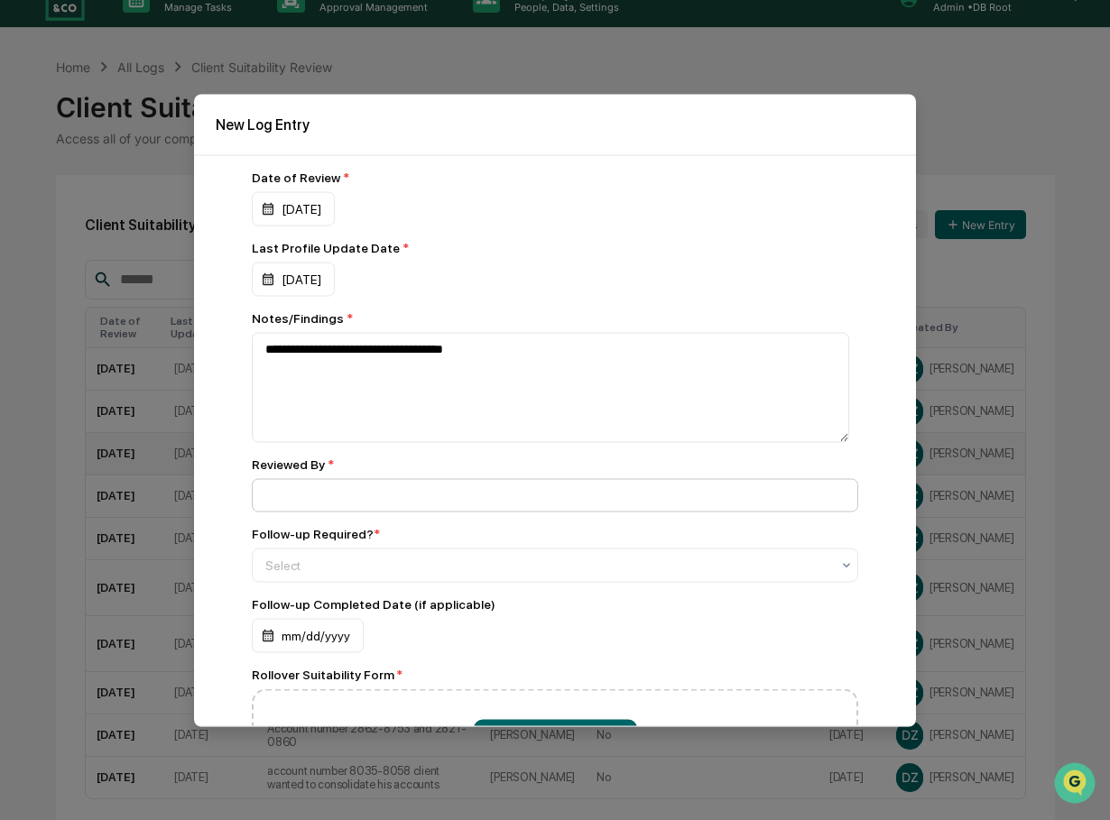
type input "**********"
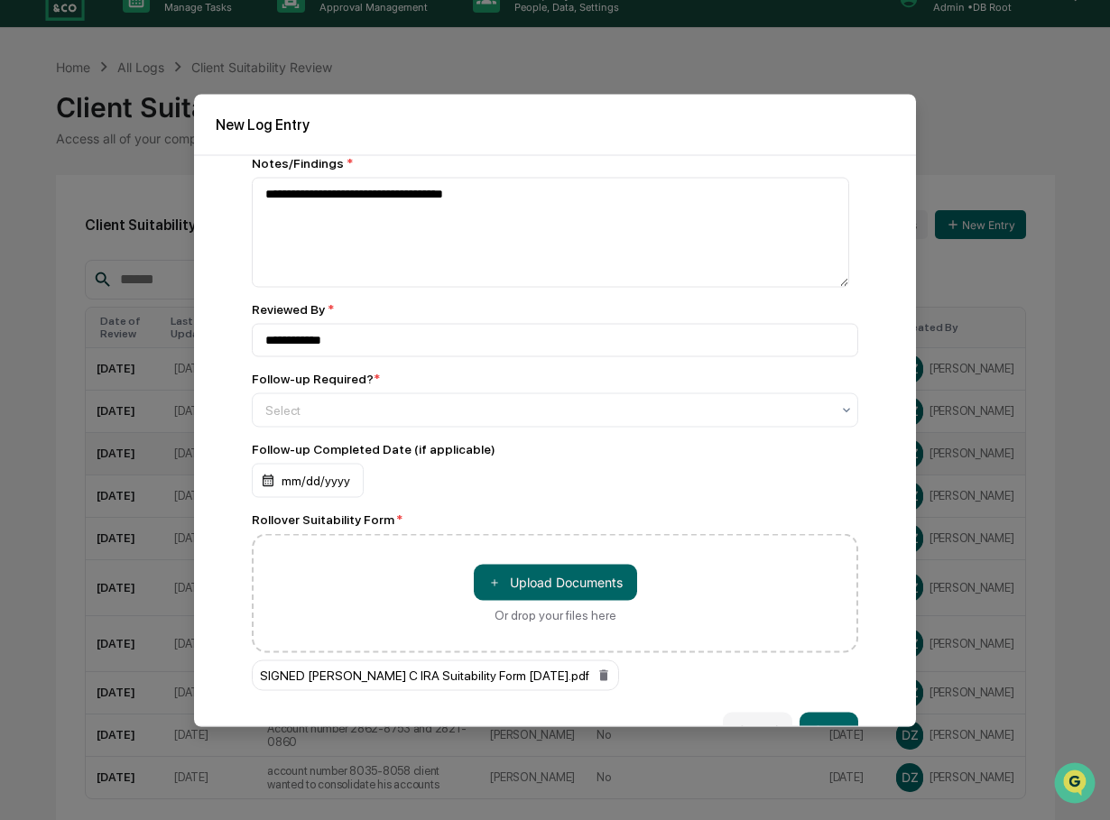
scroll to position [193, 0]
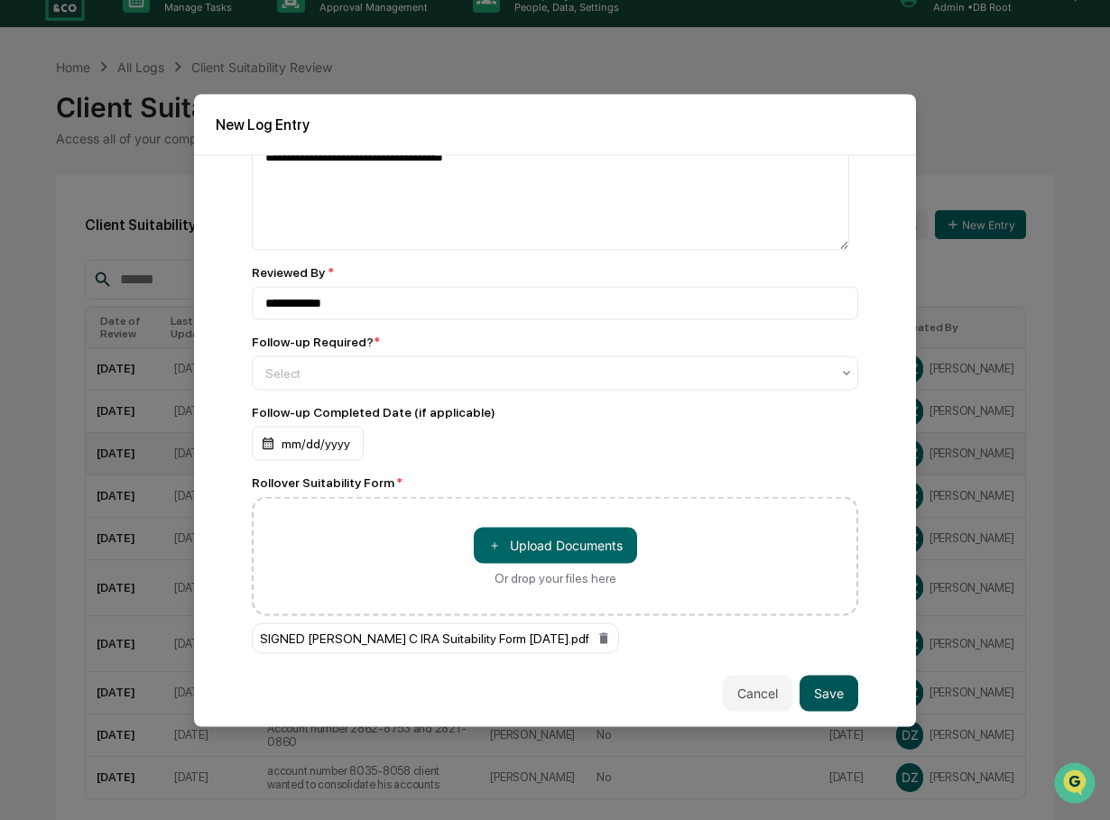
click at [809, 691] on button "Save" at bounding box center [828, 693] width 59 height 36
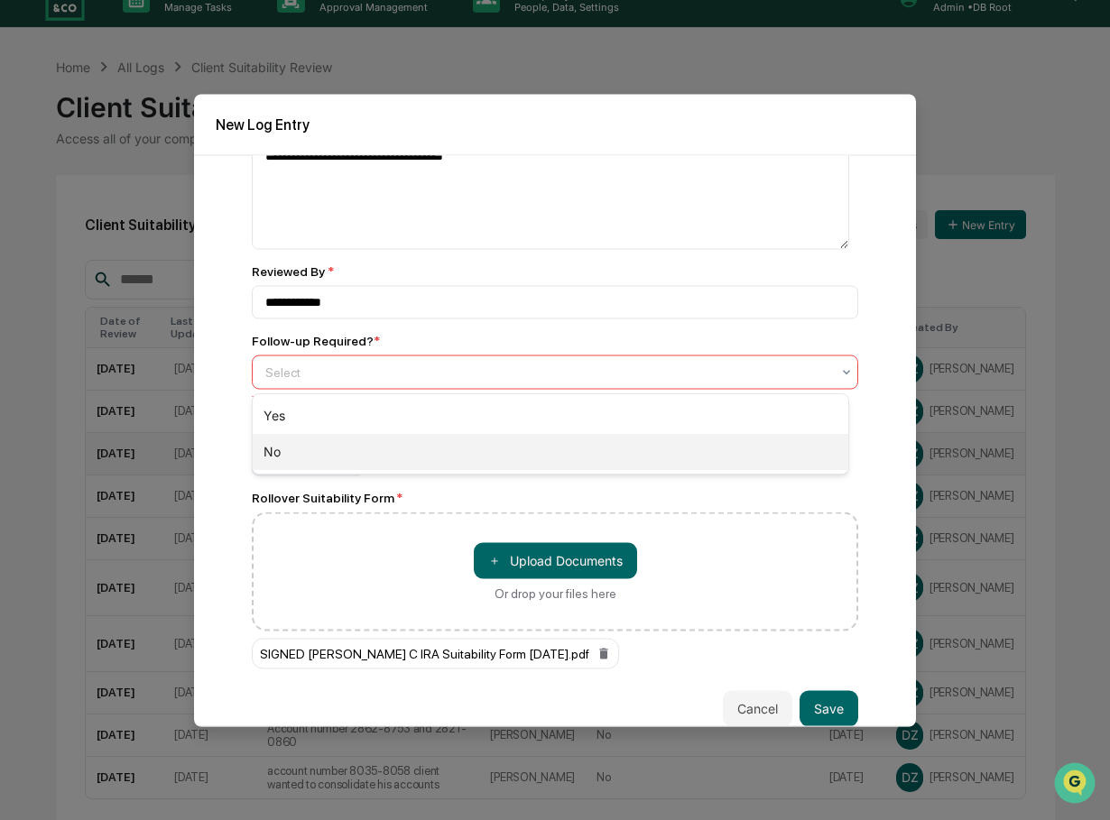
drag, startPoint x: 400, startPoint y: 374, endPoint x: 311, endPoint y: 458, distance: 122.5
click at [311, 458] on body "Calendar Manage Tasks Reviews Approval Management Company People, Data, Setting…" at bounding box center [555, 430] width 1110 height 919
click at [311, 458] on div "No" at bounding box center [551, 452] width 596 height 36
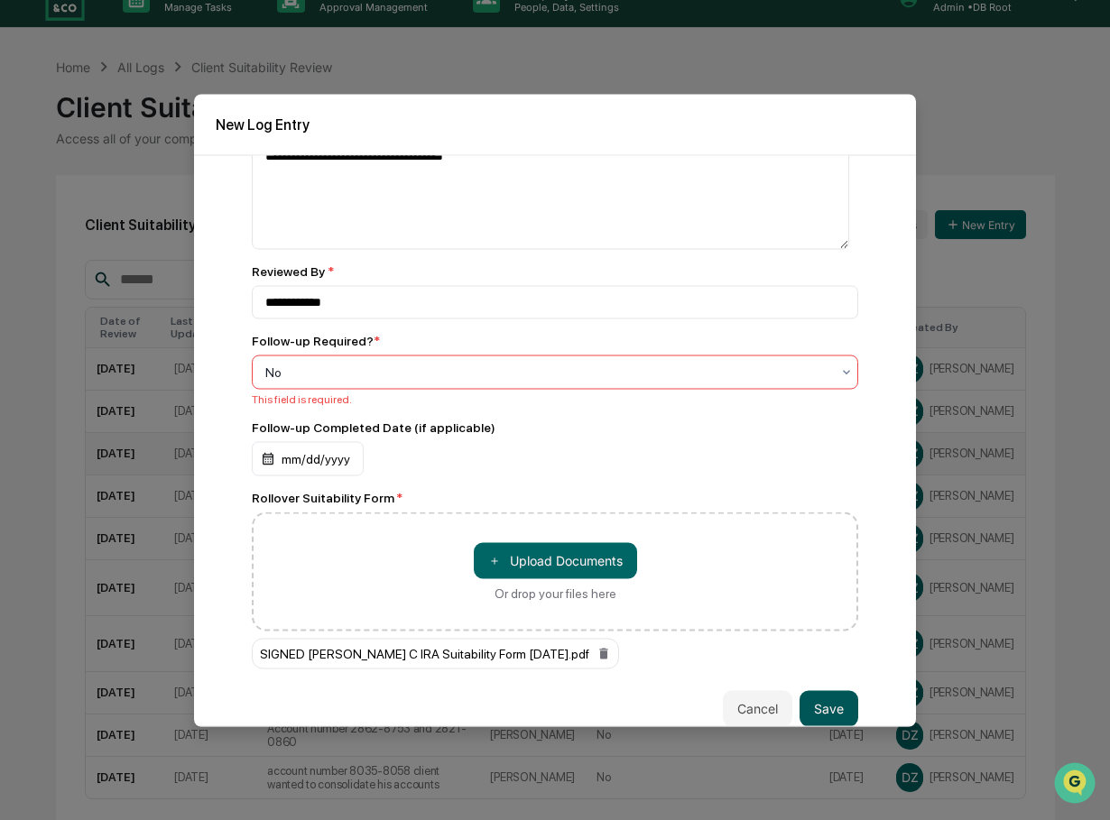
click at [819, 704] on button "Save" at bounding box center [828, 708] width 59 height 36
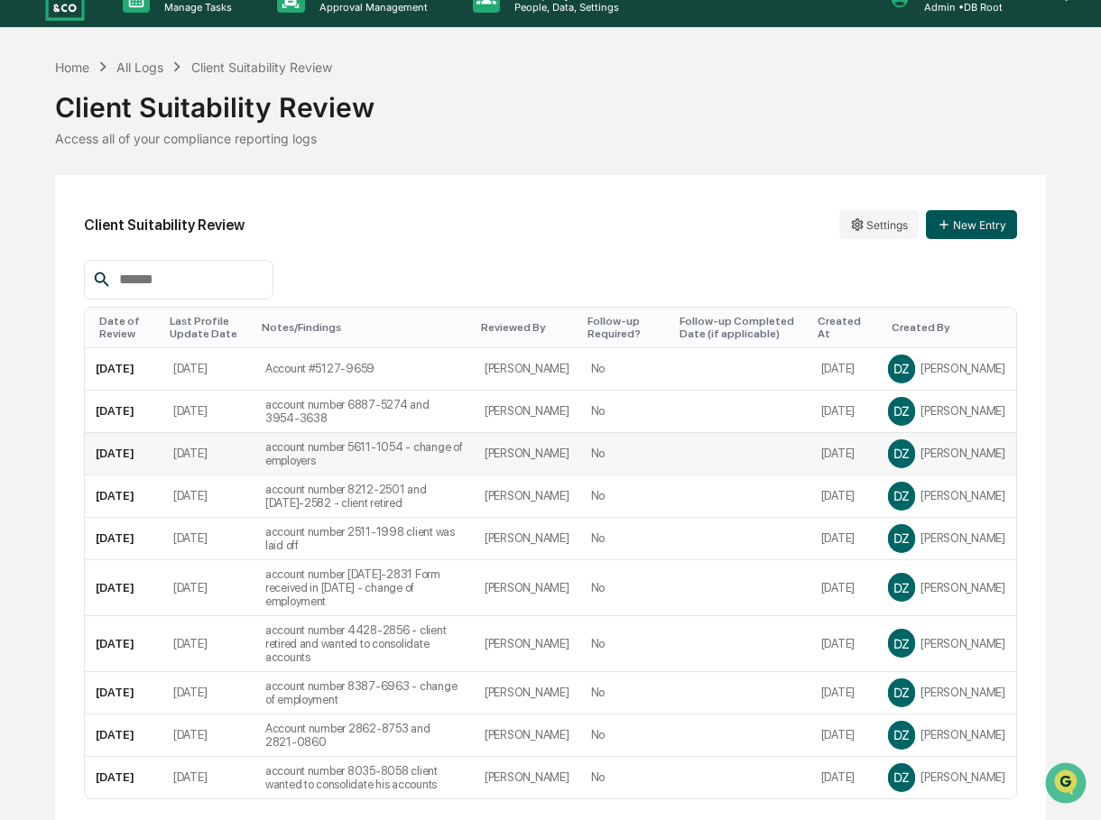
click at [956, 223] on button "New Entry" at bounding box center [971, 224] width 91 height 29
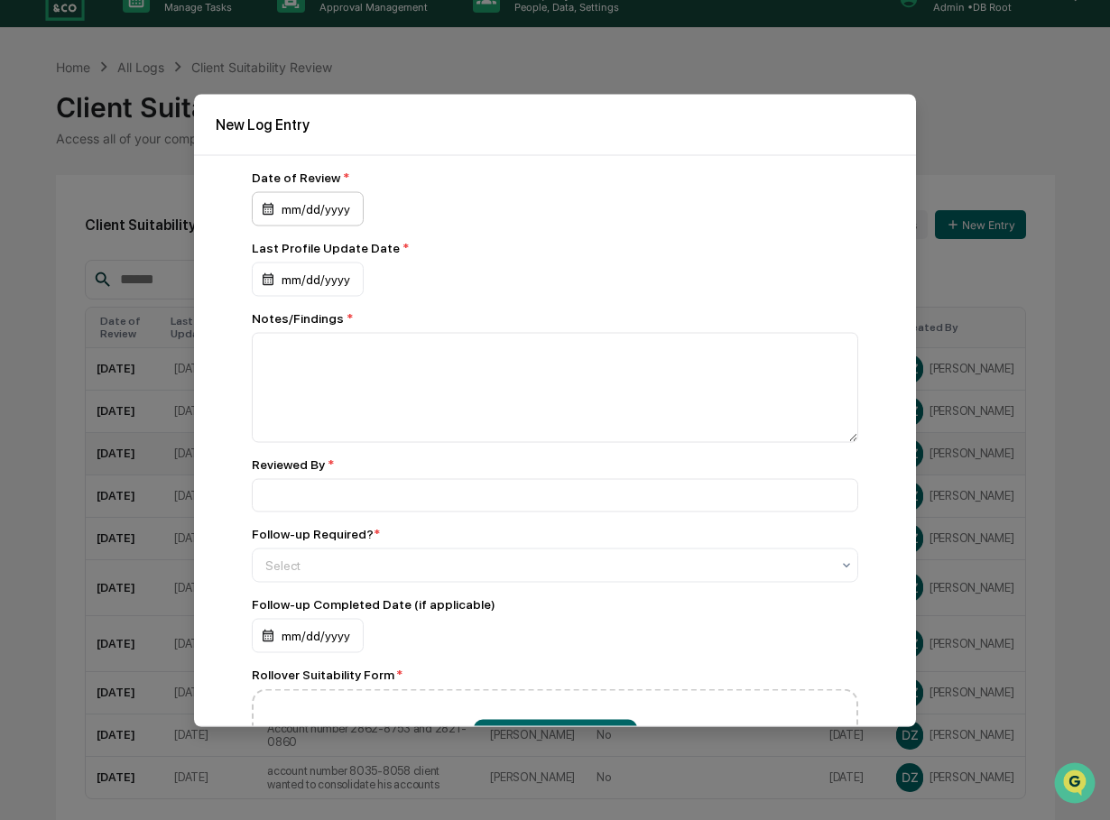
click at [319, 212] on div "mm/dd/yyyy" at bounding box center [308, 208] width 112 height 34
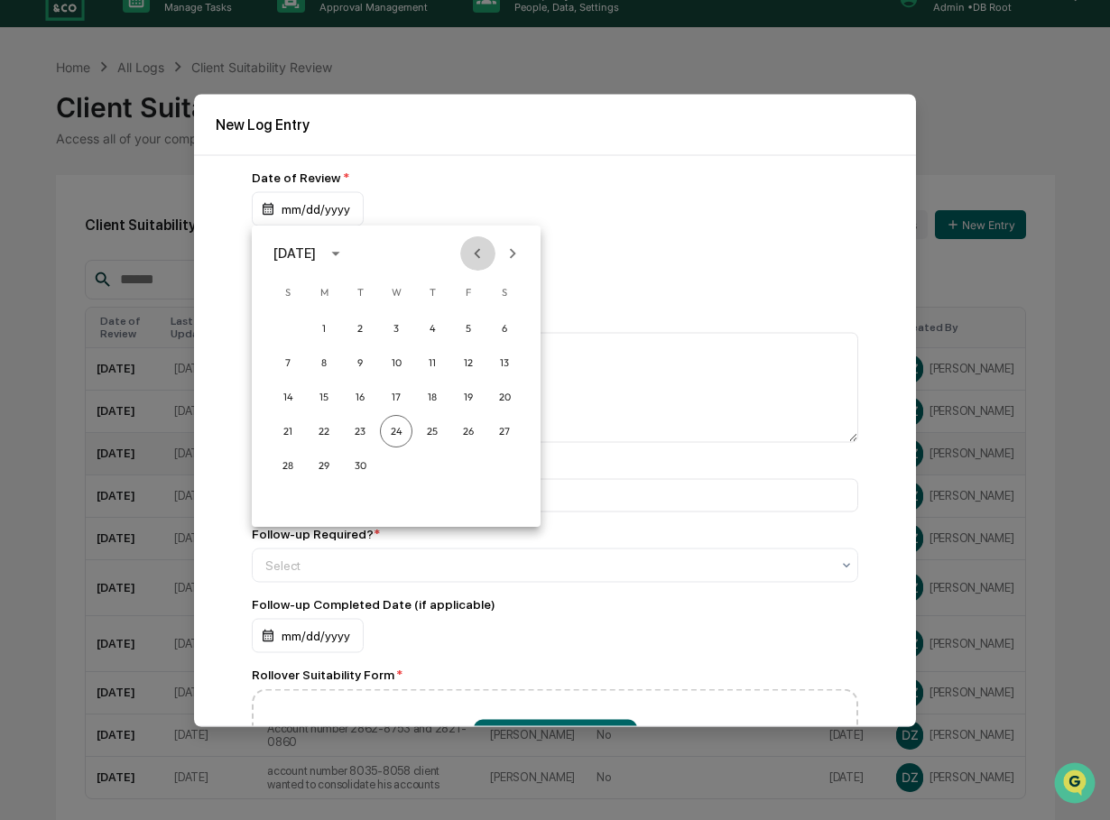
click at [474, 259] on icon "Previous month" at bounding box center [477, 254] width 20 height 20
click at [434, 395] on button "14" at bounding box center [432, 397] width 32 height 32
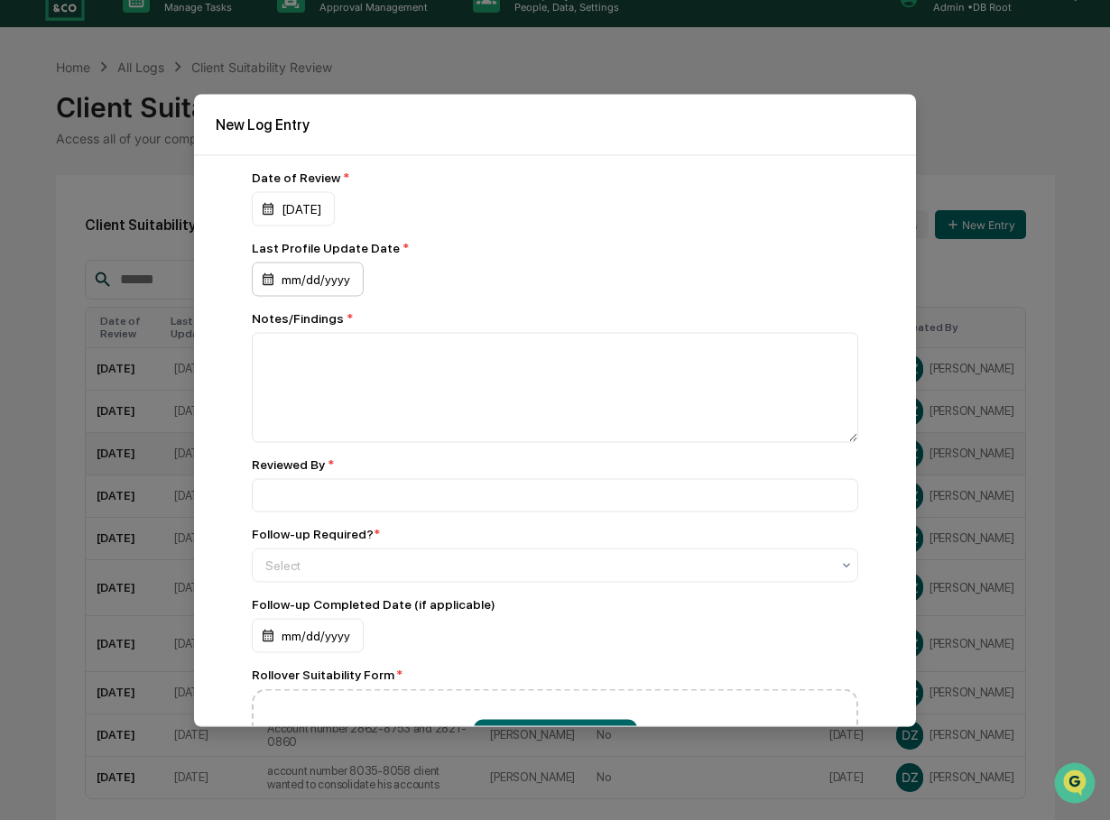
click at [328, 277] on div "mm/dd/yyyy" at bounding box center [308, 279] width 112 height 34
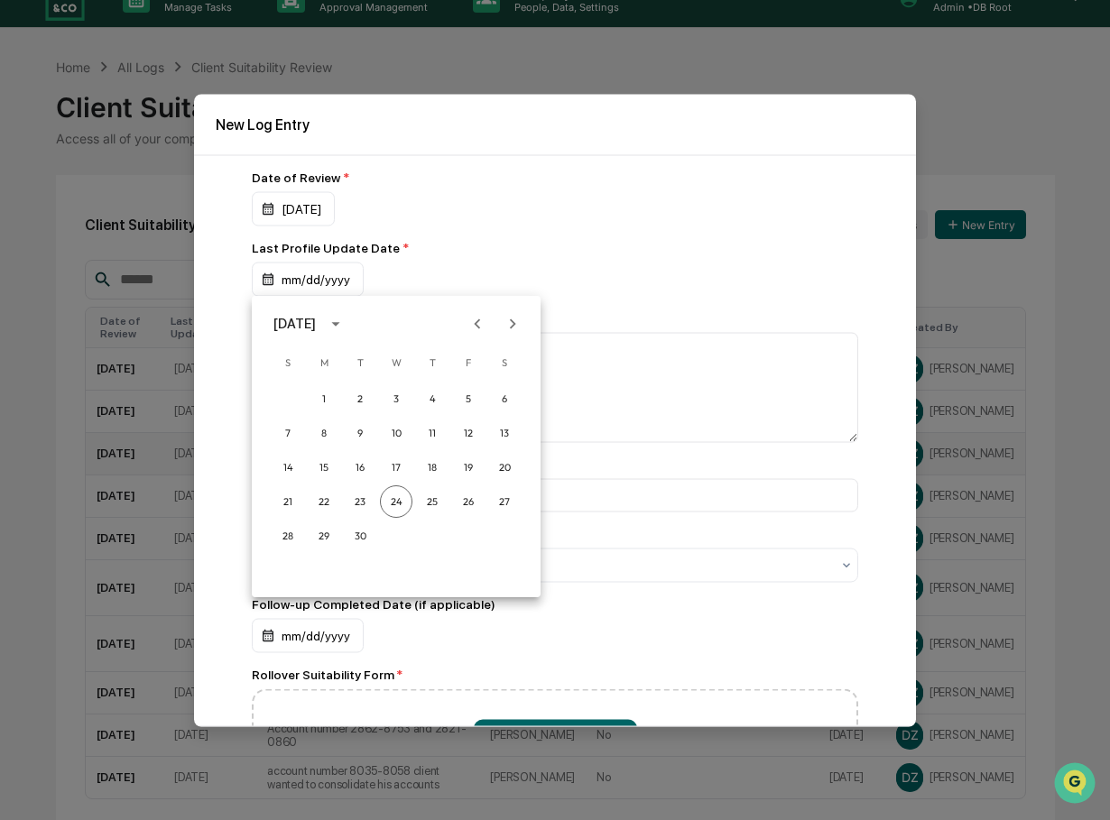
click at [476, 323] on icon "Previous month" at bounding box center [478, 324] width 6 height 10
click at [435, 460] on button "14" at bounding box center [432, 467] width 32 height 32
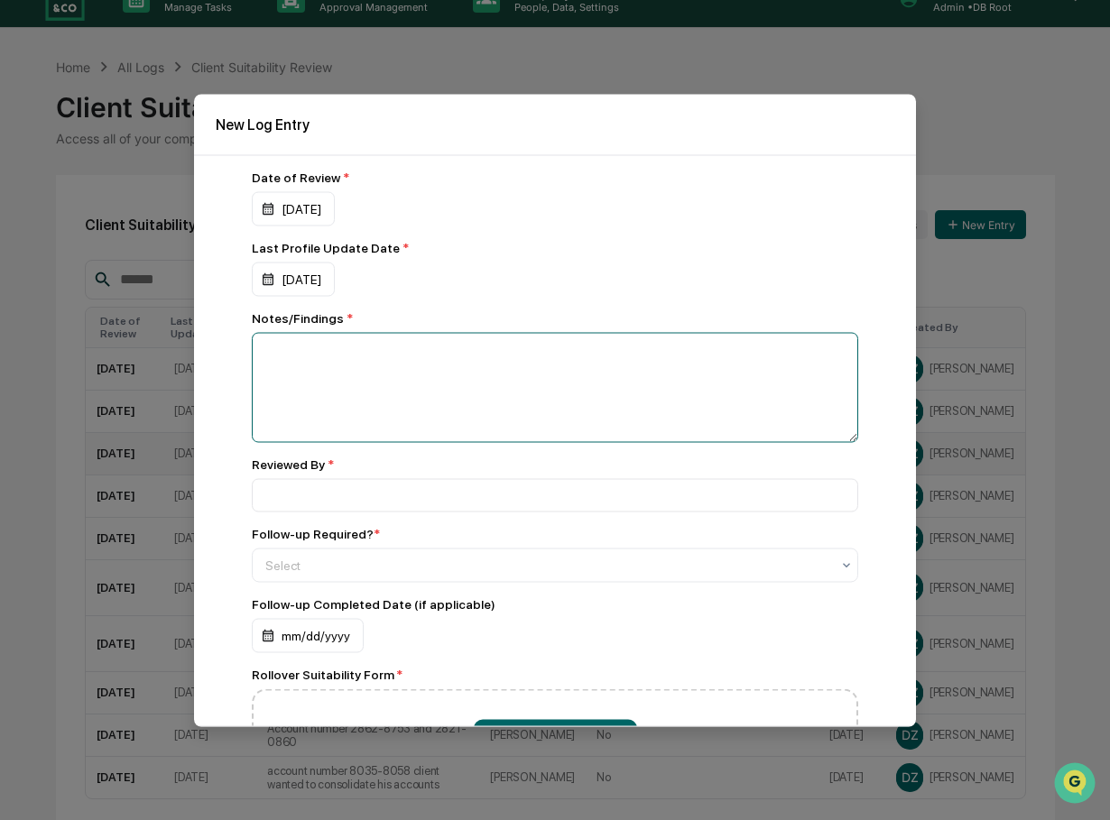
click at [374, 369] on textarea at bounding box center [555, 387] width 606 height 110
type textarea "**********"
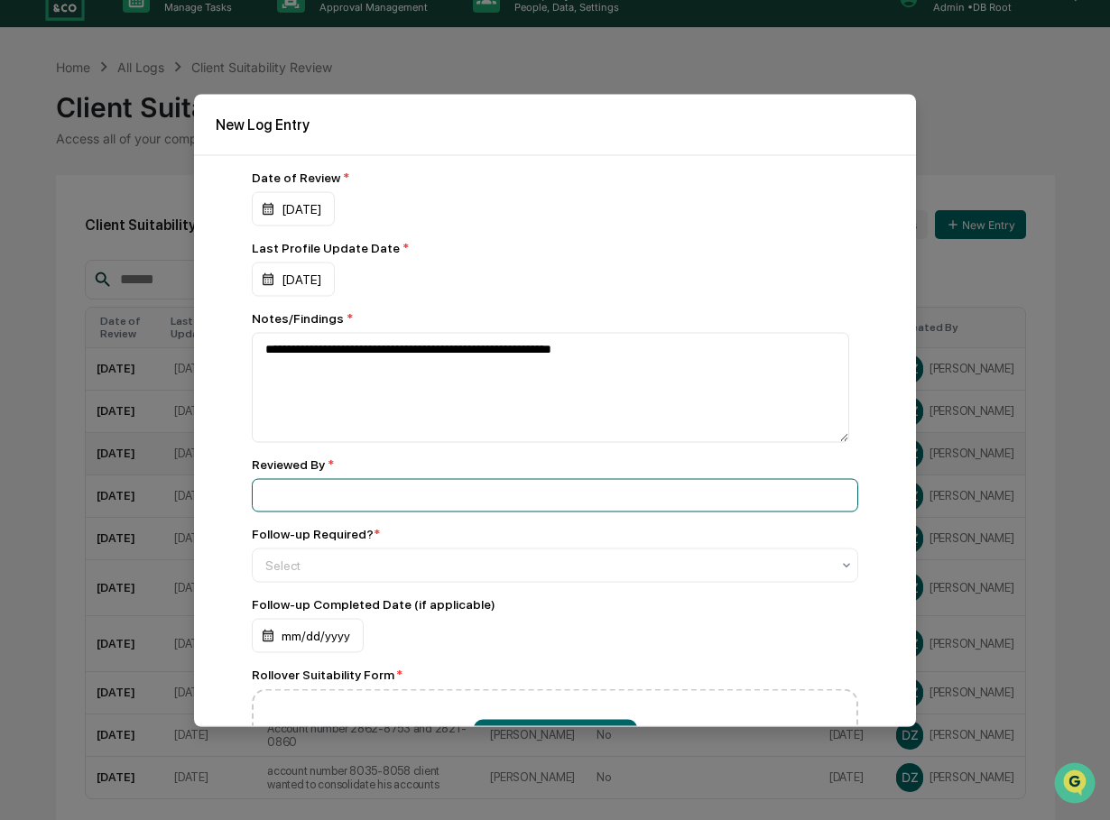
click at [433, 490] on input at bounding box center [555, 494] width 606 height 33
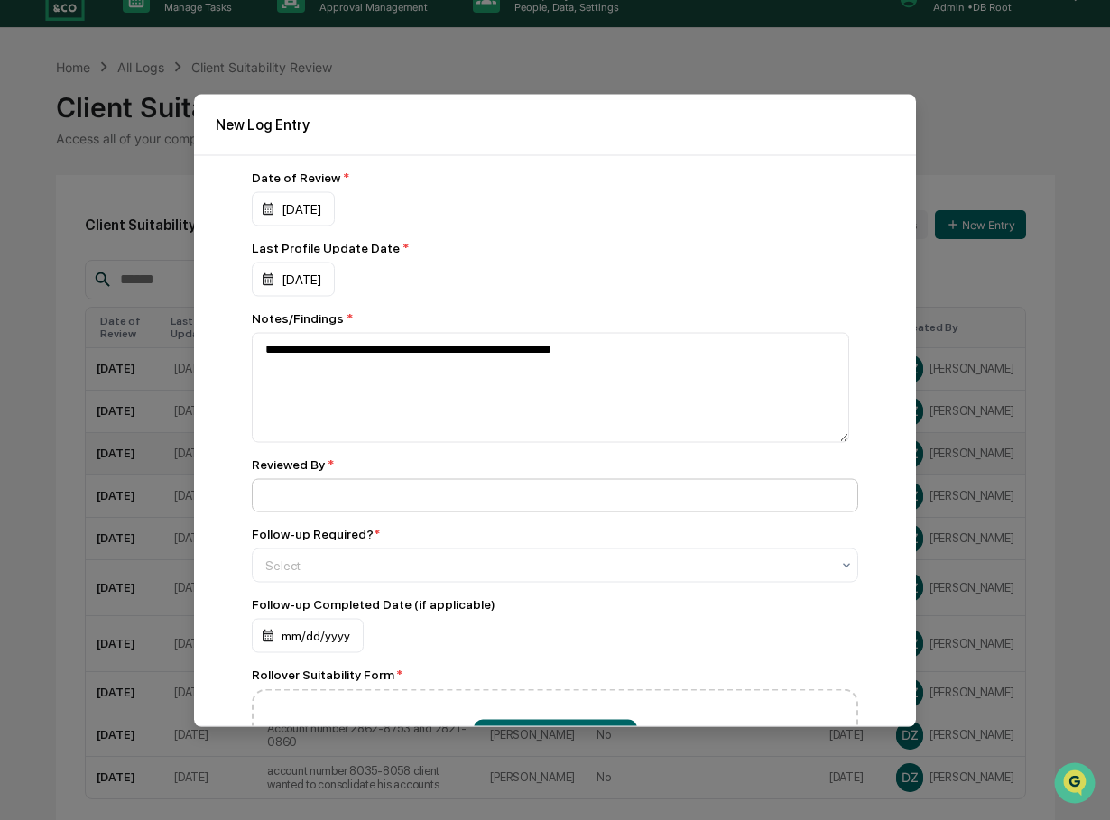
type input "**********"
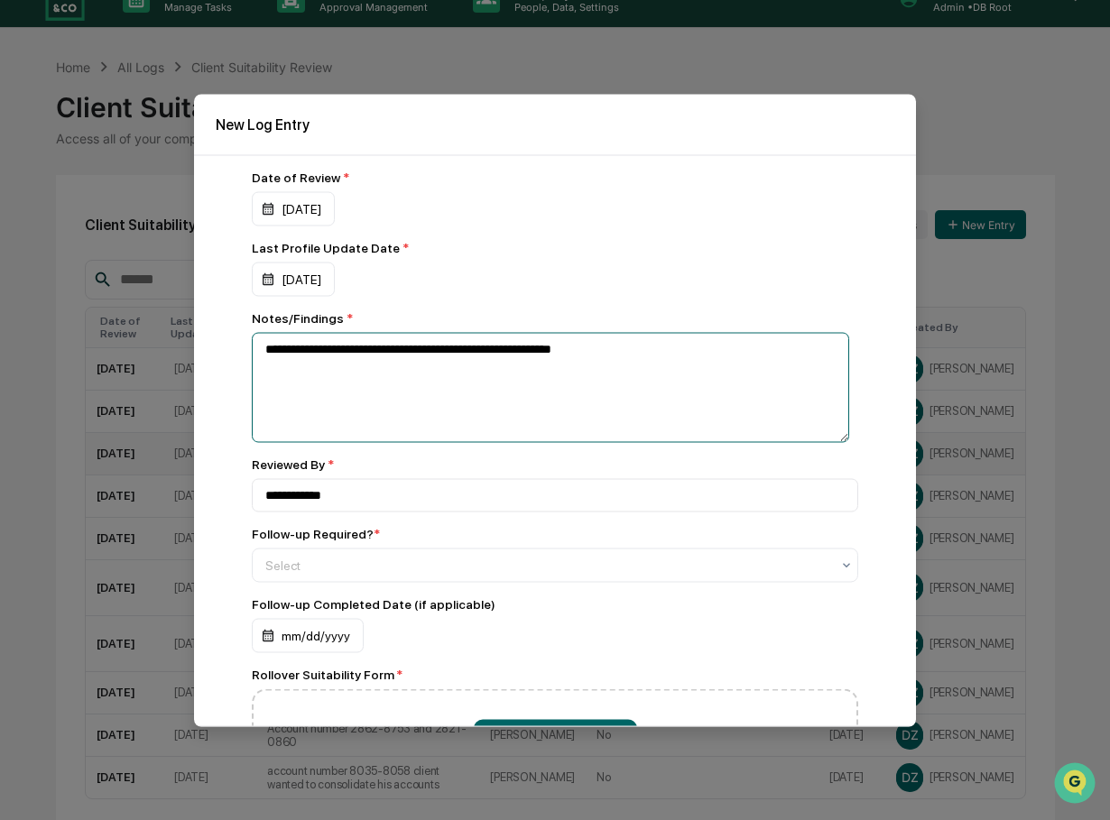
click at [626, 356] on textarea "**********" at bounding box center [550, 387] width 597 height 110
type textarea "**********"
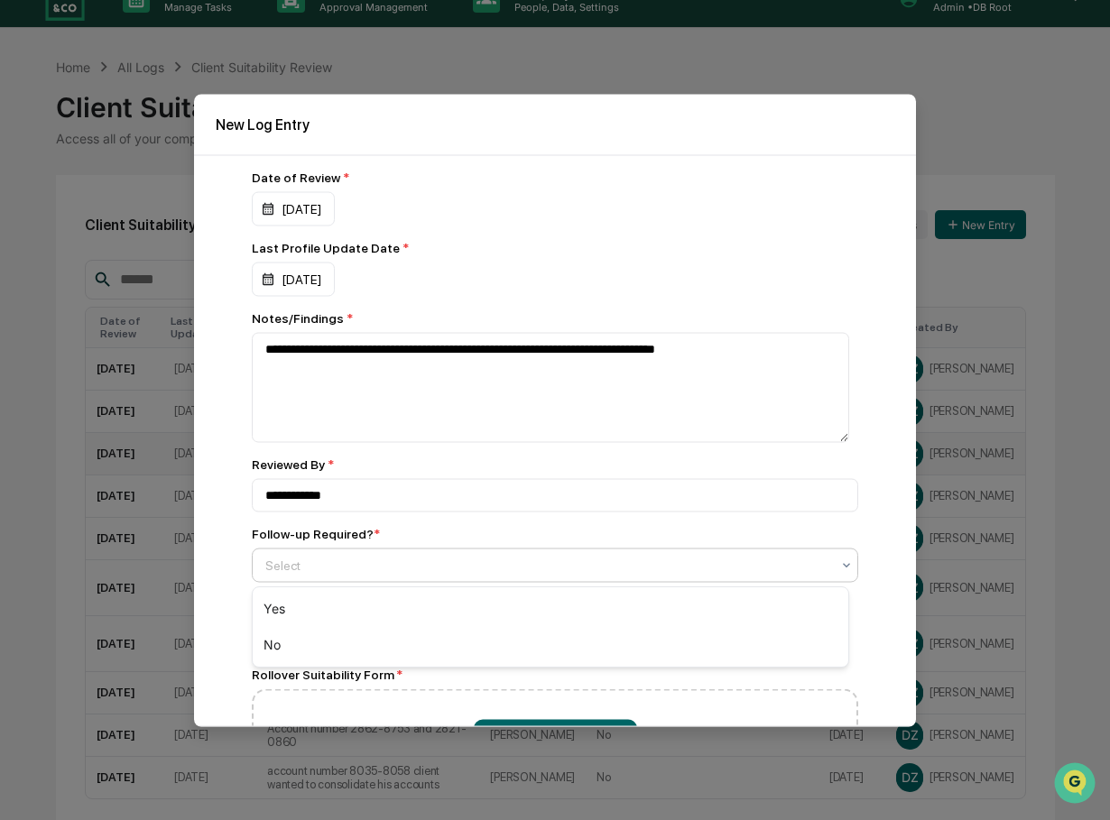
click at [405, 557] on div at bounding box center [547, 565] width 565 height 18
click at [267, 641] on div "No" at bounding box center [551, 645] width 596 height 36
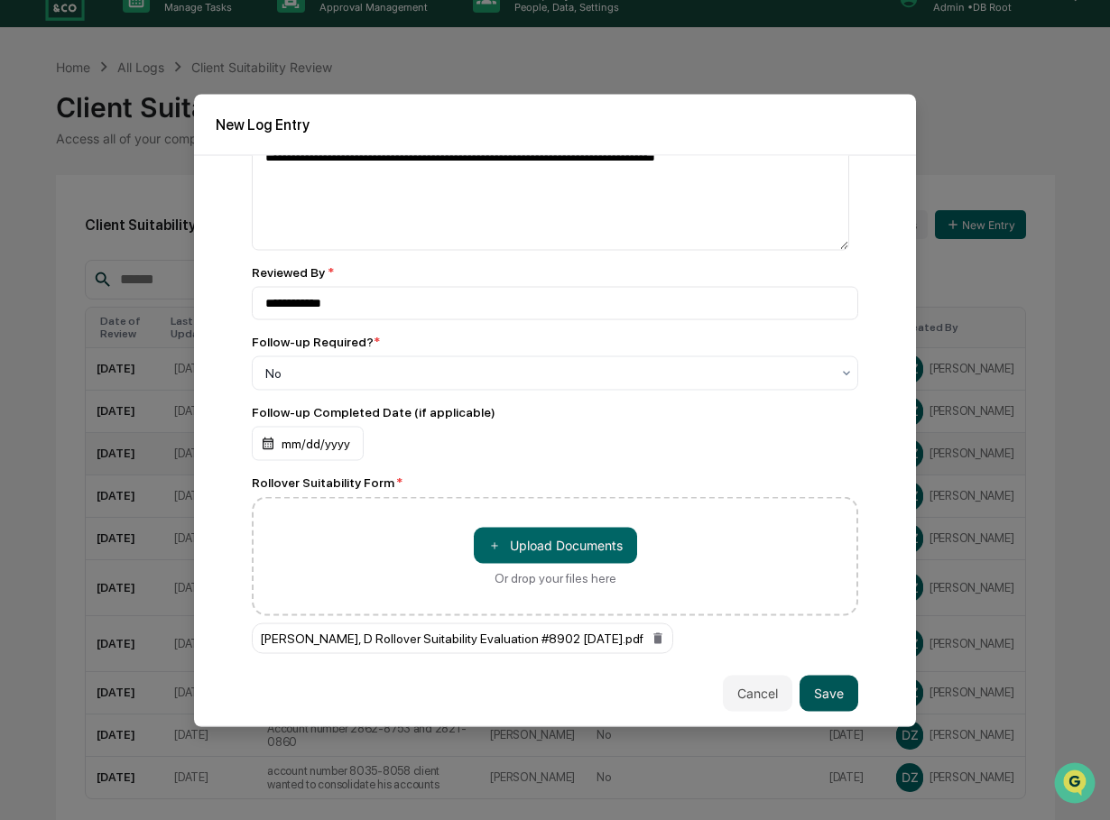
click at [817, 693] on button "Save" at bounding box center [828, 693] width 59 height 36
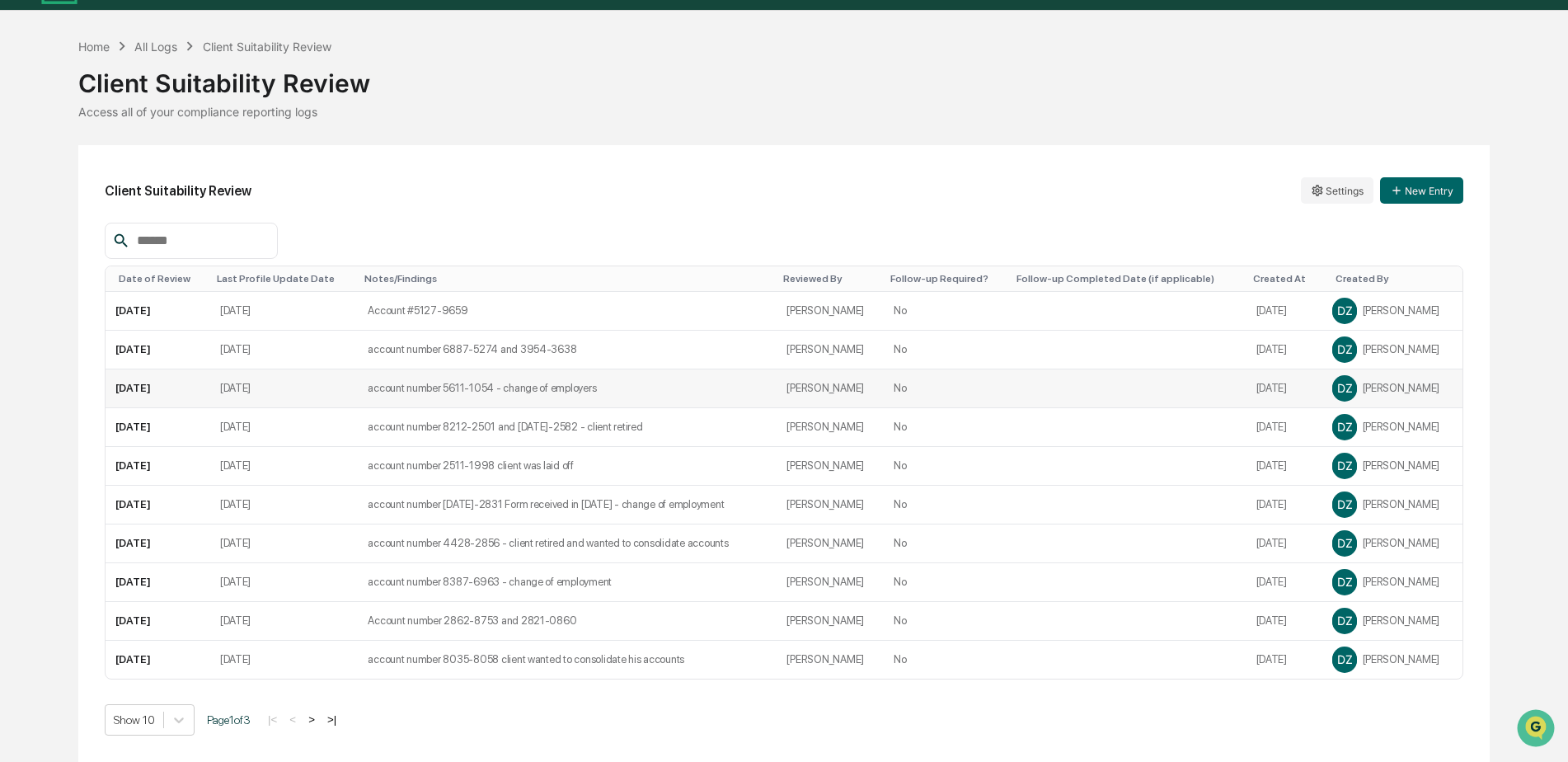
scroll to position [28, 0]
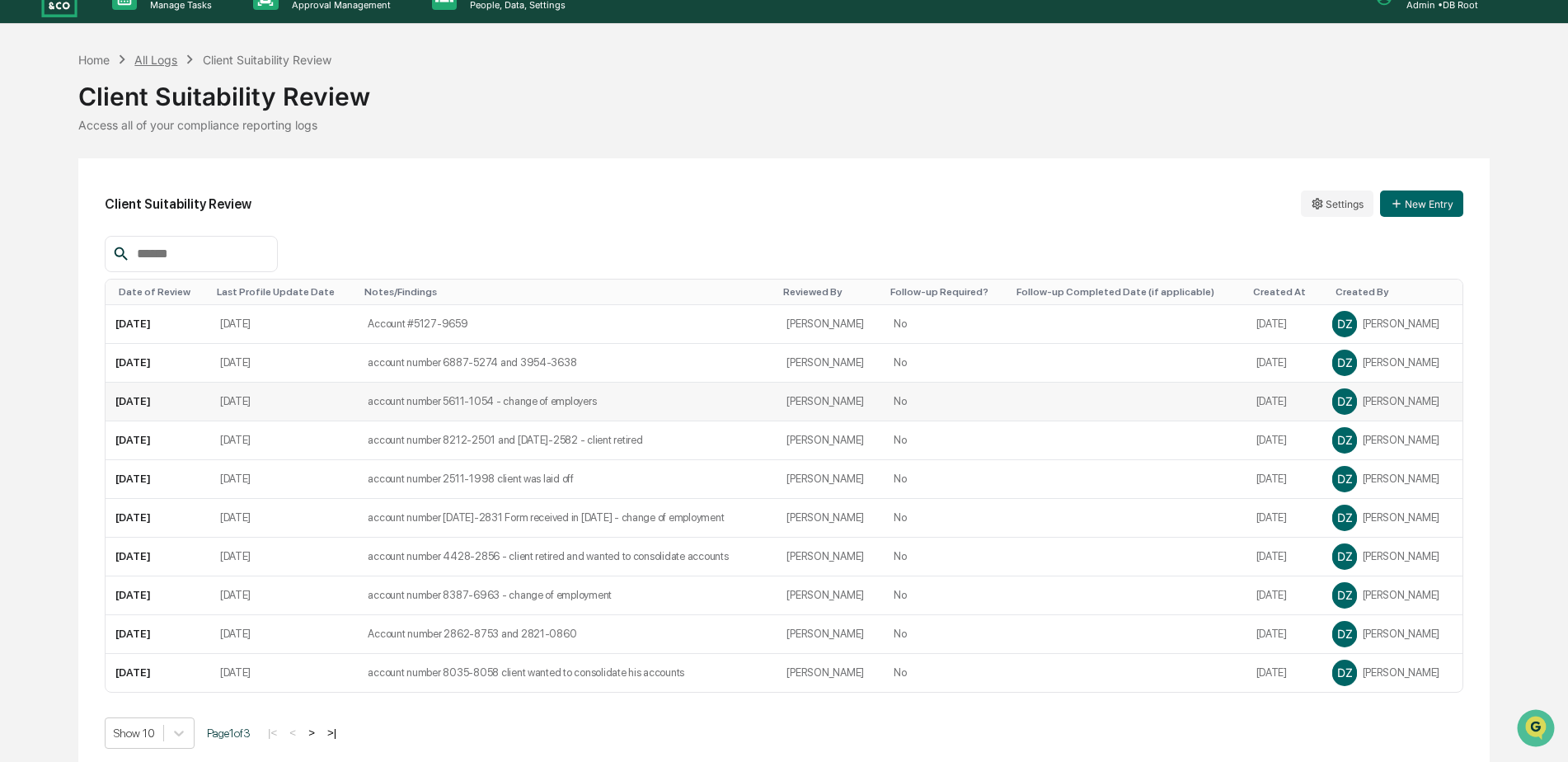
click at [169, 54] on div "All Logs" at bounding box center [155, 59] width 43 height 14
